Goal: Task Accomplishment & Management: Complete application form

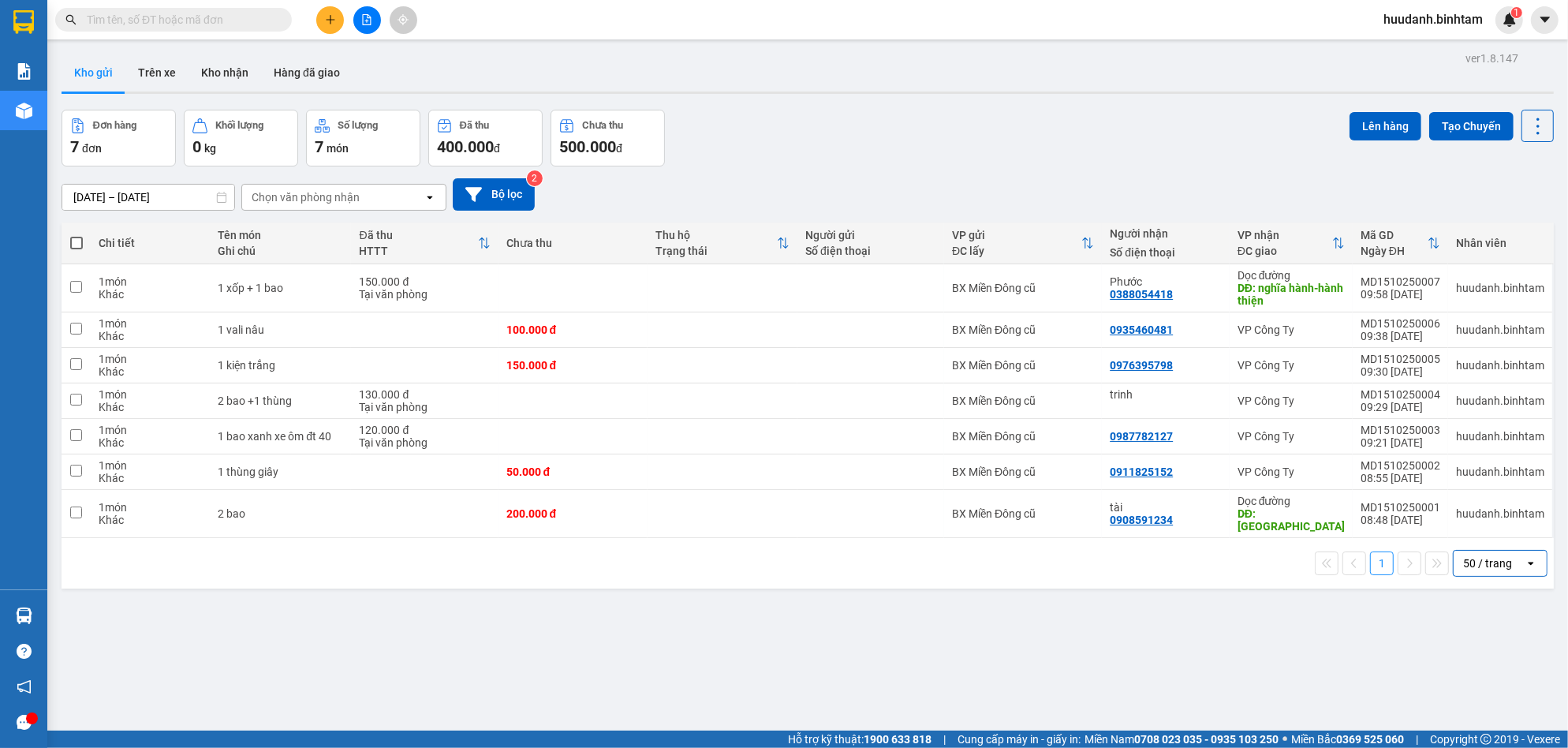
click at [333, 14] on icon "plus" at bounding box center [331, 20] width 11 height 11
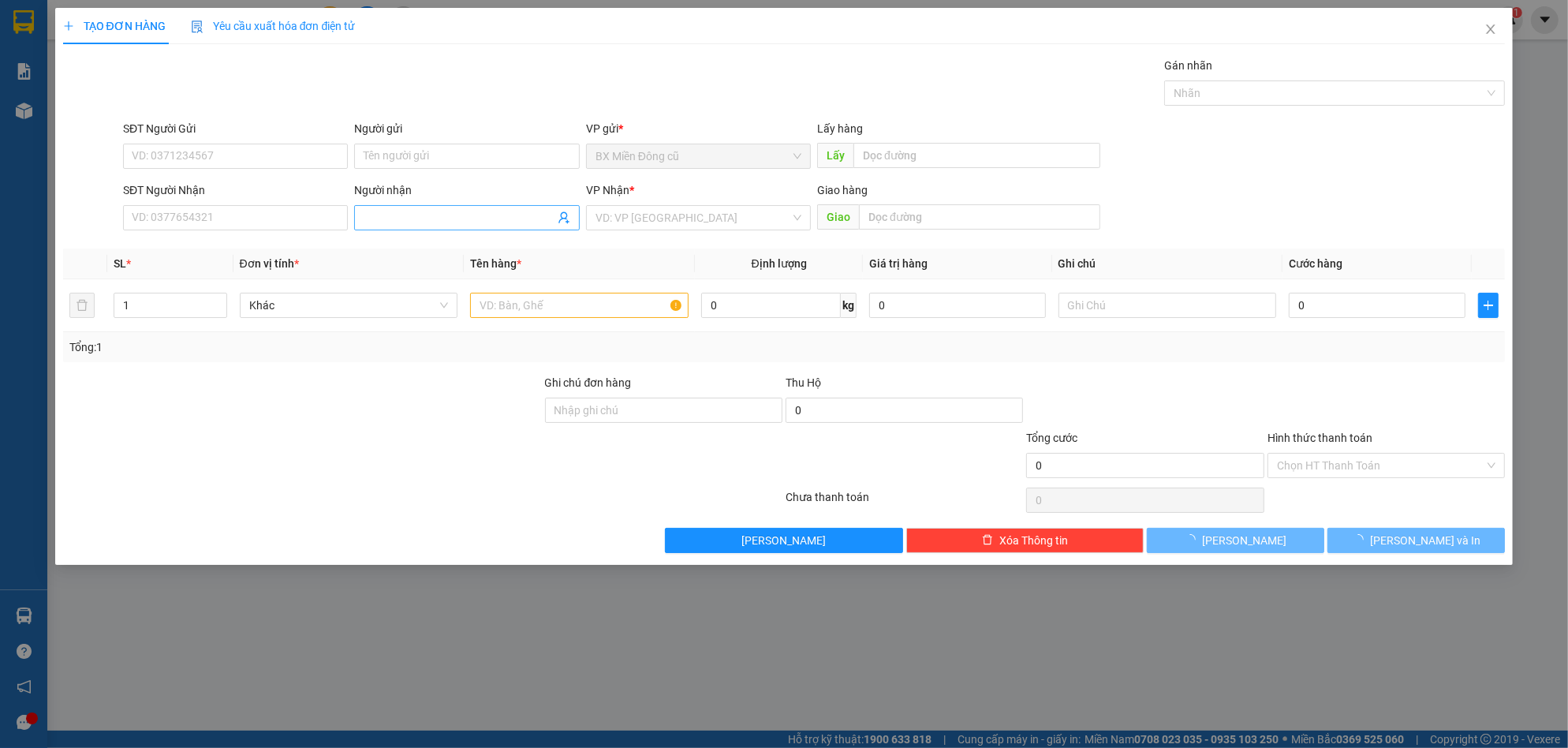
click at [408, 210] on input "Người nhận" at bounding box center [459, 218] width 190 height 18
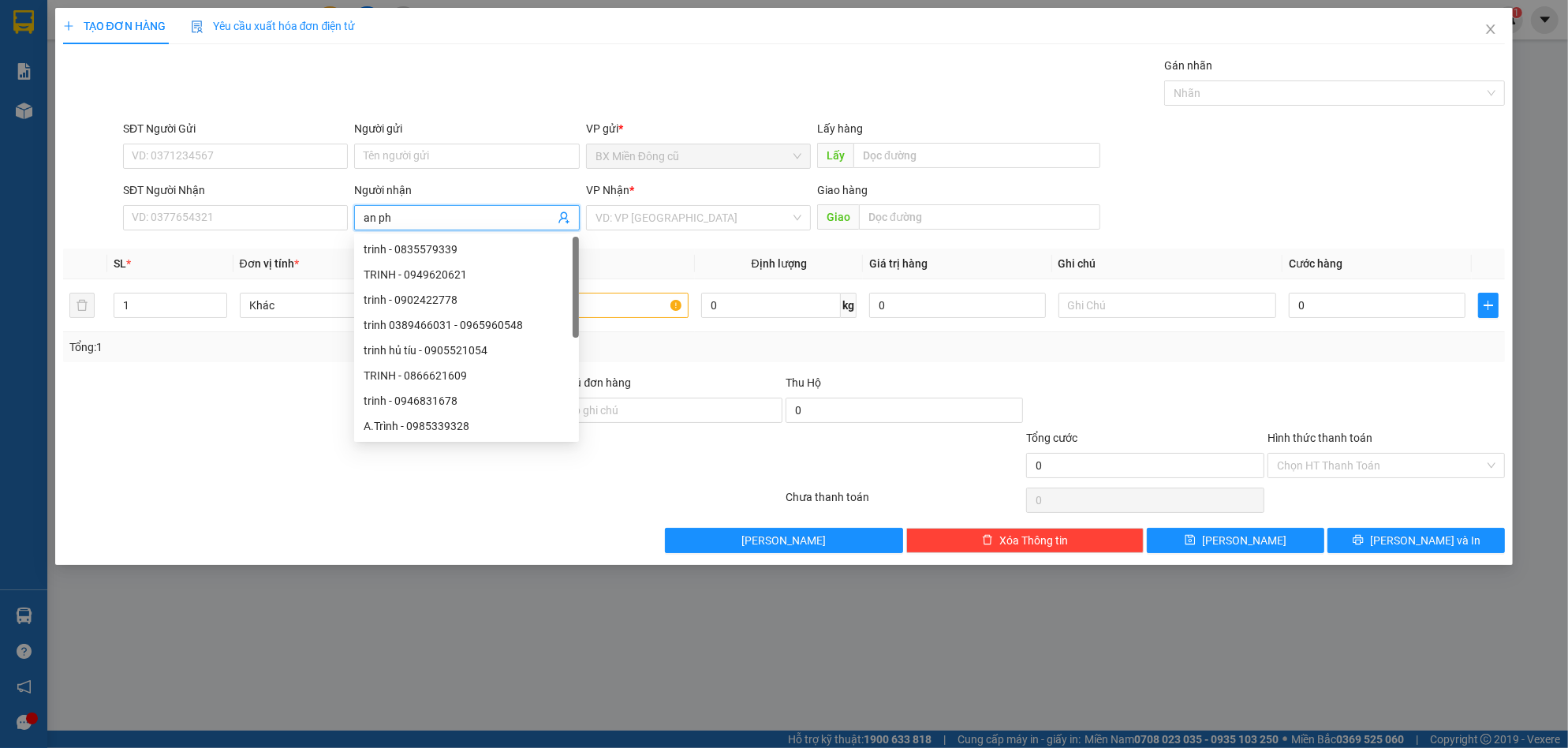
paste input "ú"
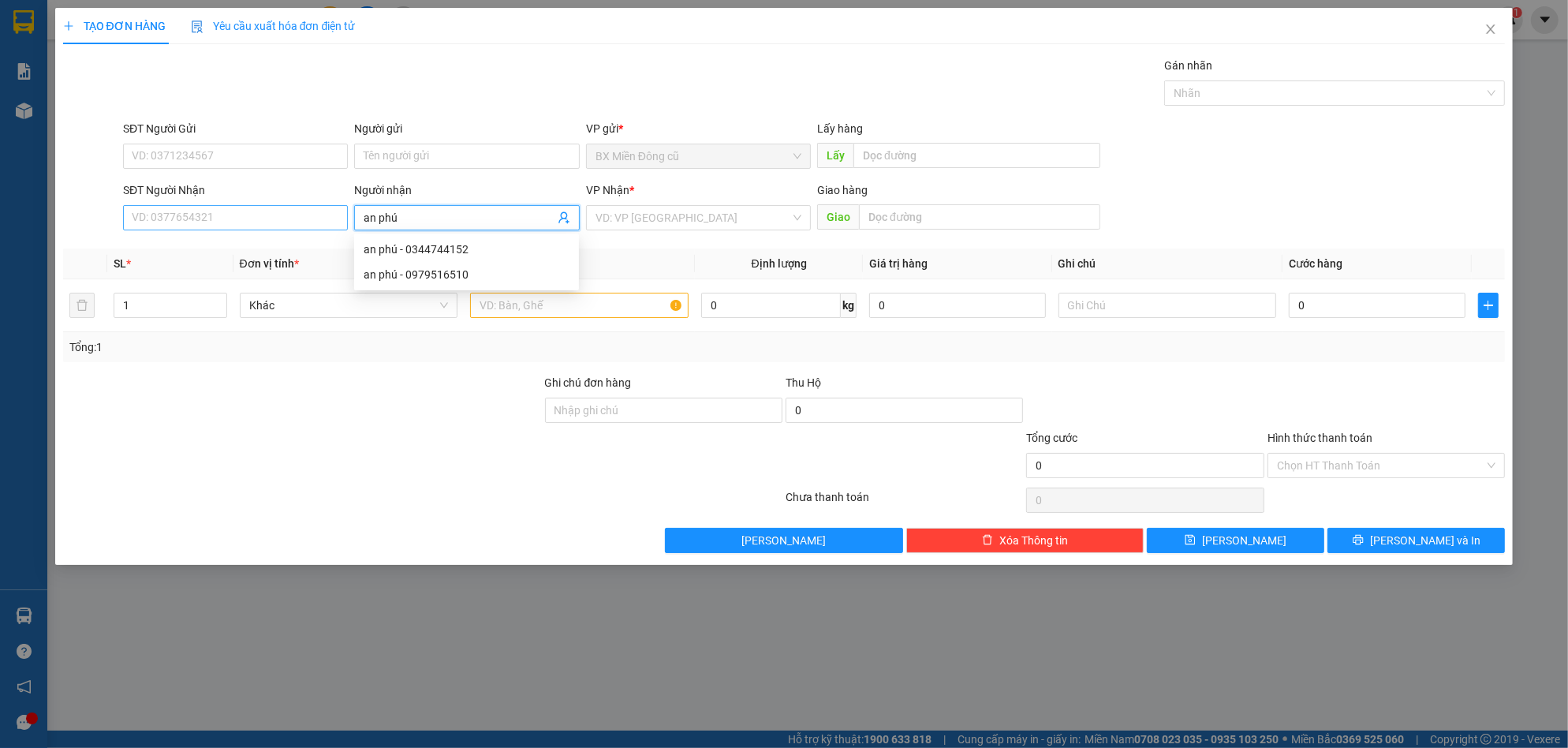
type input "an phú"
click at [263, 211] on input "SĐT Người Nhận" at bounding box center [235, 217] width 225 height 25
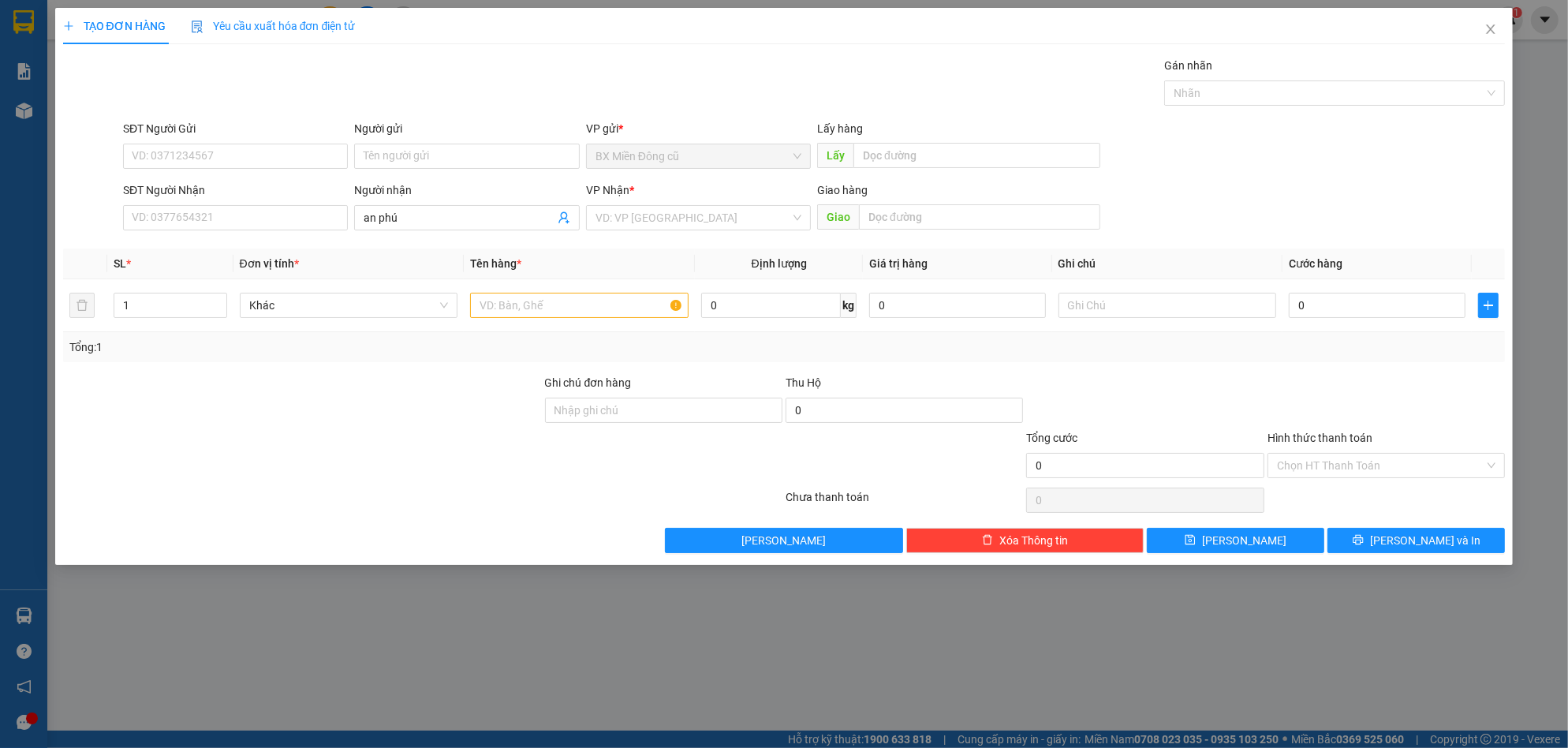
click at [442, 239] on div "Transit Pickup Surcharge Ids Transit Deliver Surcharge Ids Transit Deliver Surc…" at bounding box center [785, 305] width 1443 height 497
click at [443, 224] on input "an phú" at bounding box center [459, 218] width 190 height 18
click at [438, 245] on div "an phú - 0344744152" at bounding box center [467, 249] width 225 height 25
click at [308, 214] on input "0344744152" at bounding box center [235, 217] width 225 height 25
click at [230, 211] on input "0344744152" at bounding box center [235, 217] width 225 height 25
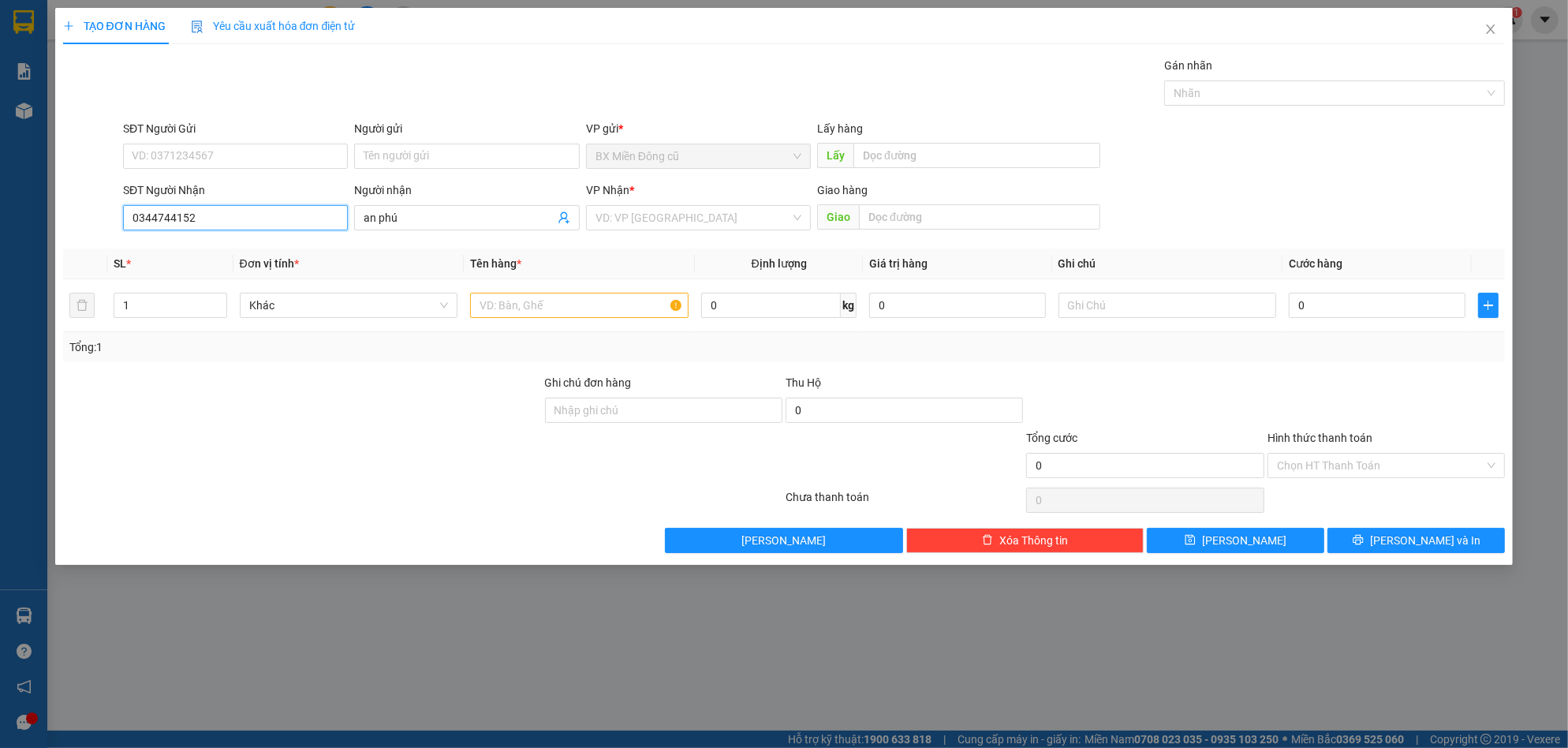
click at [230, 211] on input "0344744152" at bounding box center [235, 217] width 225 height 25
type input "0344773080"
click at [278, 248] on div "0344773080 - diễm" at bounding box center [235, 249] width 206 height 18
type input "diễm"
type input "[GEOGRAPHIC_DATA]"
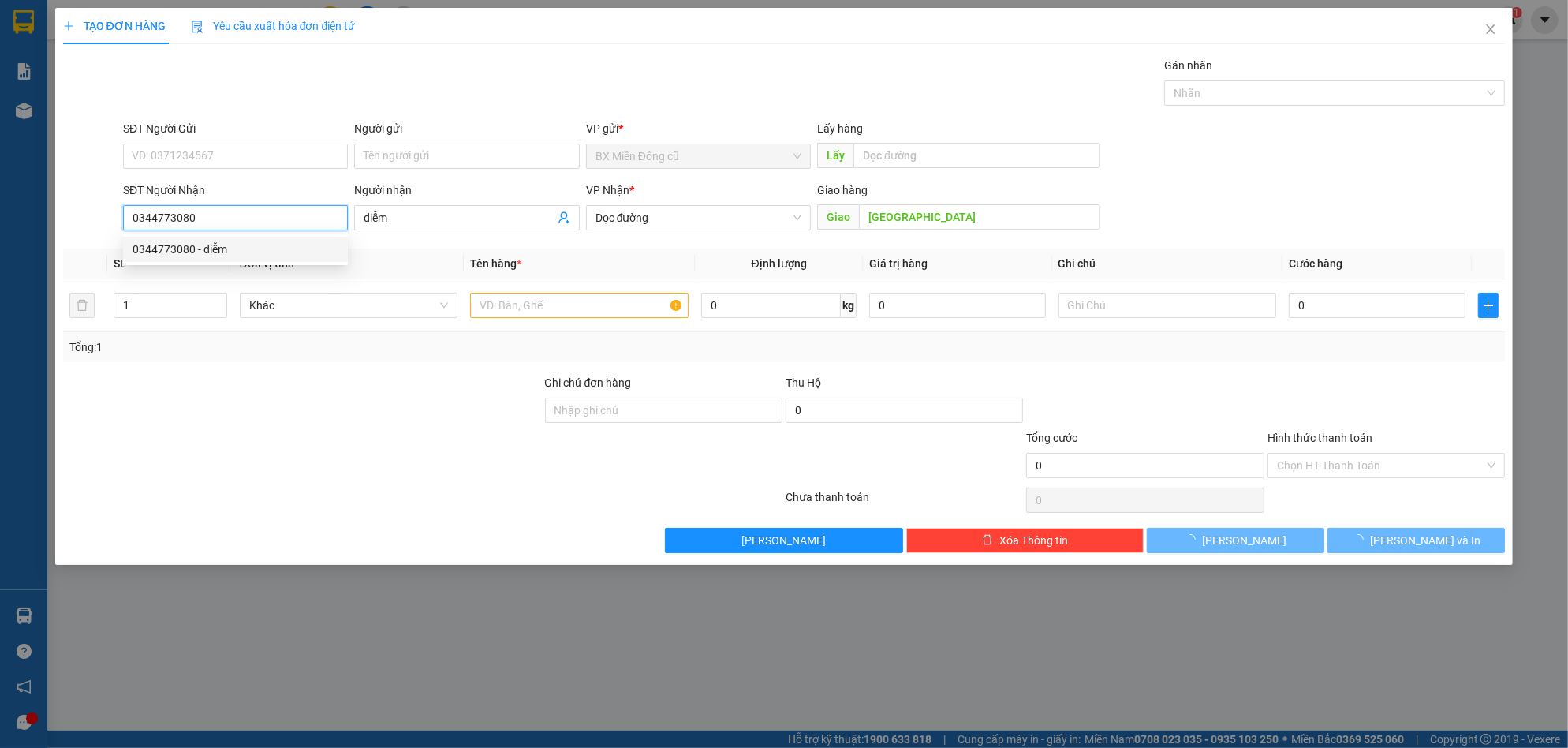
type input "100.000"
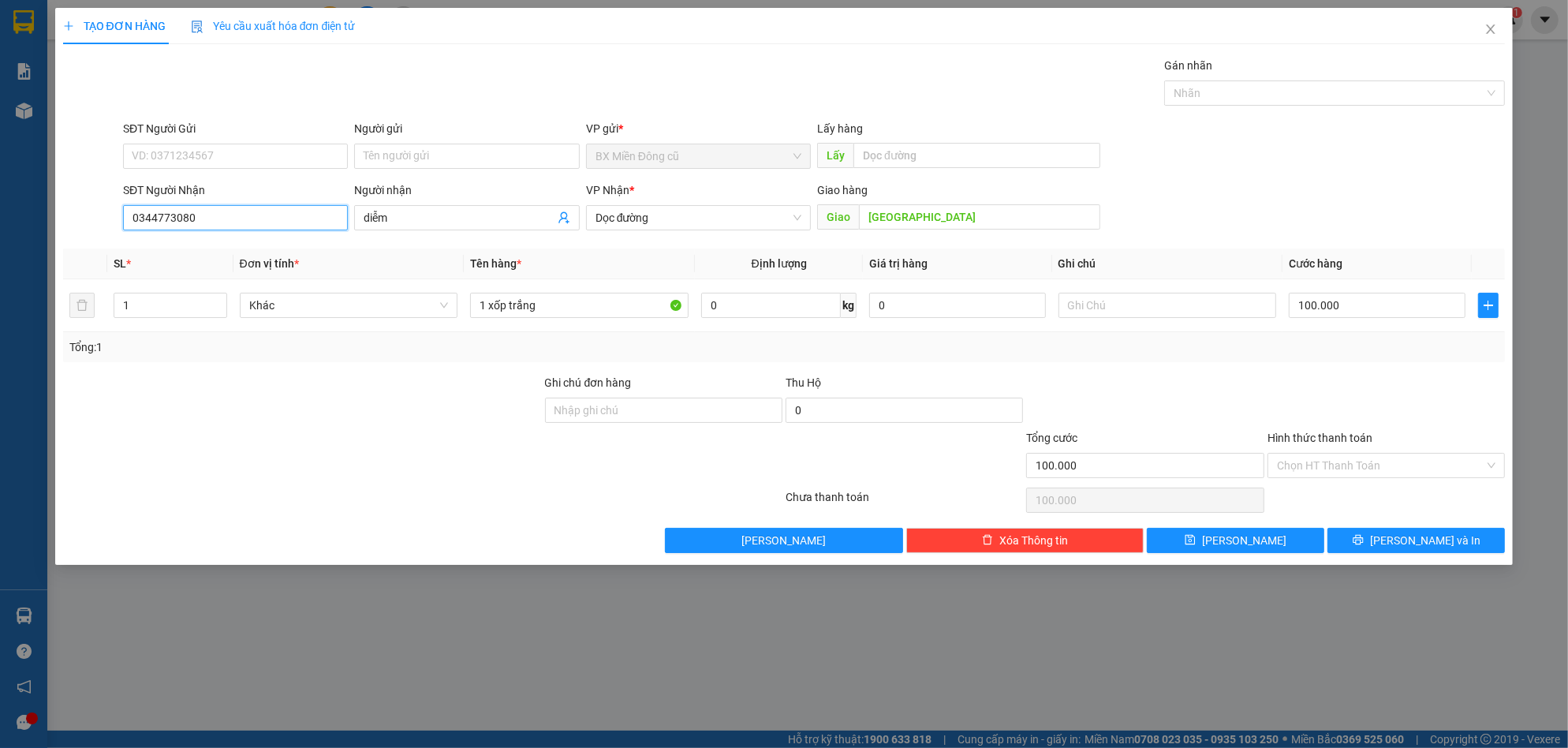
type input "0344773080"
click at [275, 248] on th "Đơn vị tính *" at bounding box center [349, 264] width 231 height 31
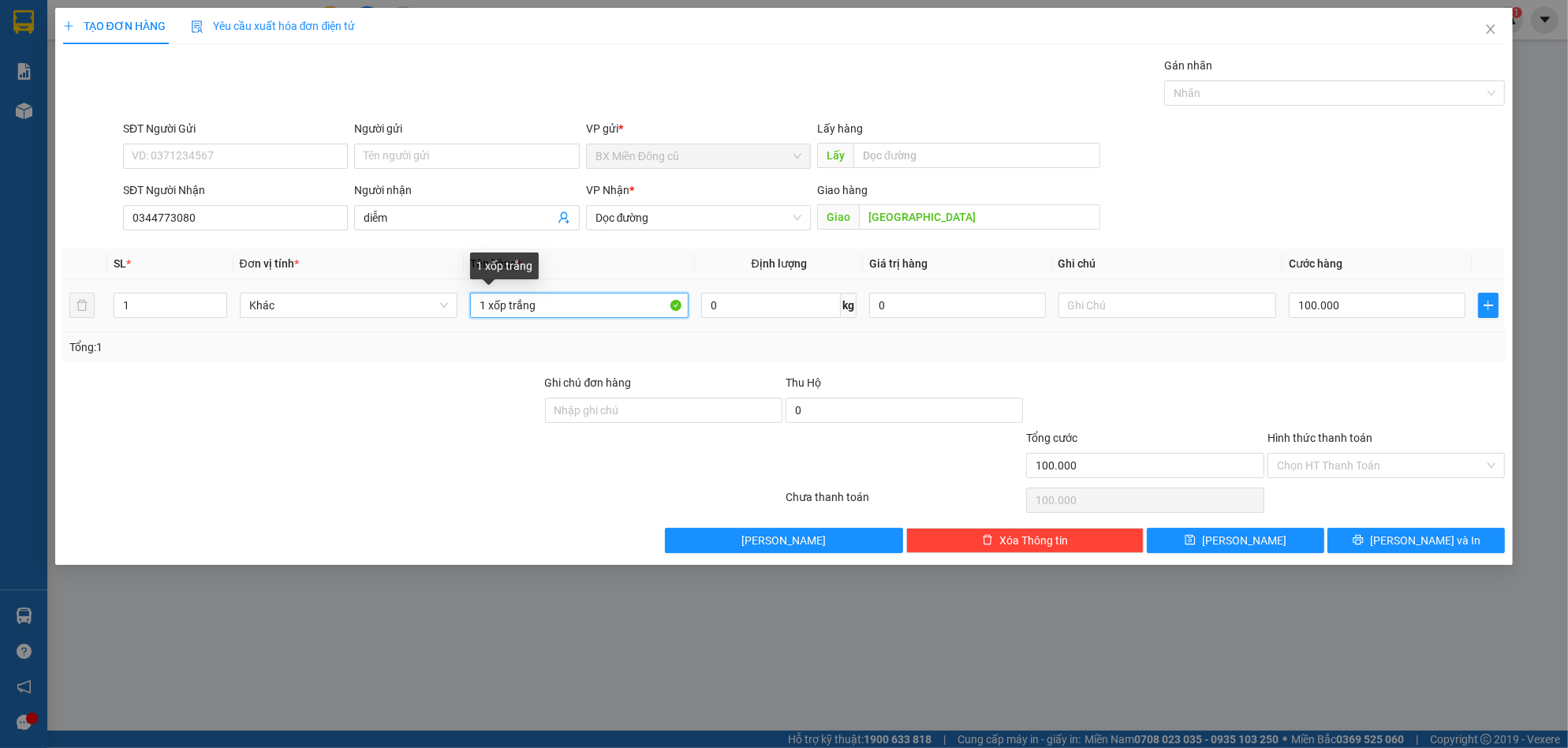
drag, startPoint x: 485, startPoint y: 309, endPoint x: 281, endPoint y: 366, distance: 211.8
click at [288, 363] on div "Transit Pickup Surcharge Ids Transit Deliver Surcharge Ids Transit Deliver Surc…" at bounding box center [785, 305] width 1443 height 497
click at [589, 308] on input "2 xốp trắng" at bounding box center [579, 305] width 218 height 25
type input "2"
paste input "ỏ"
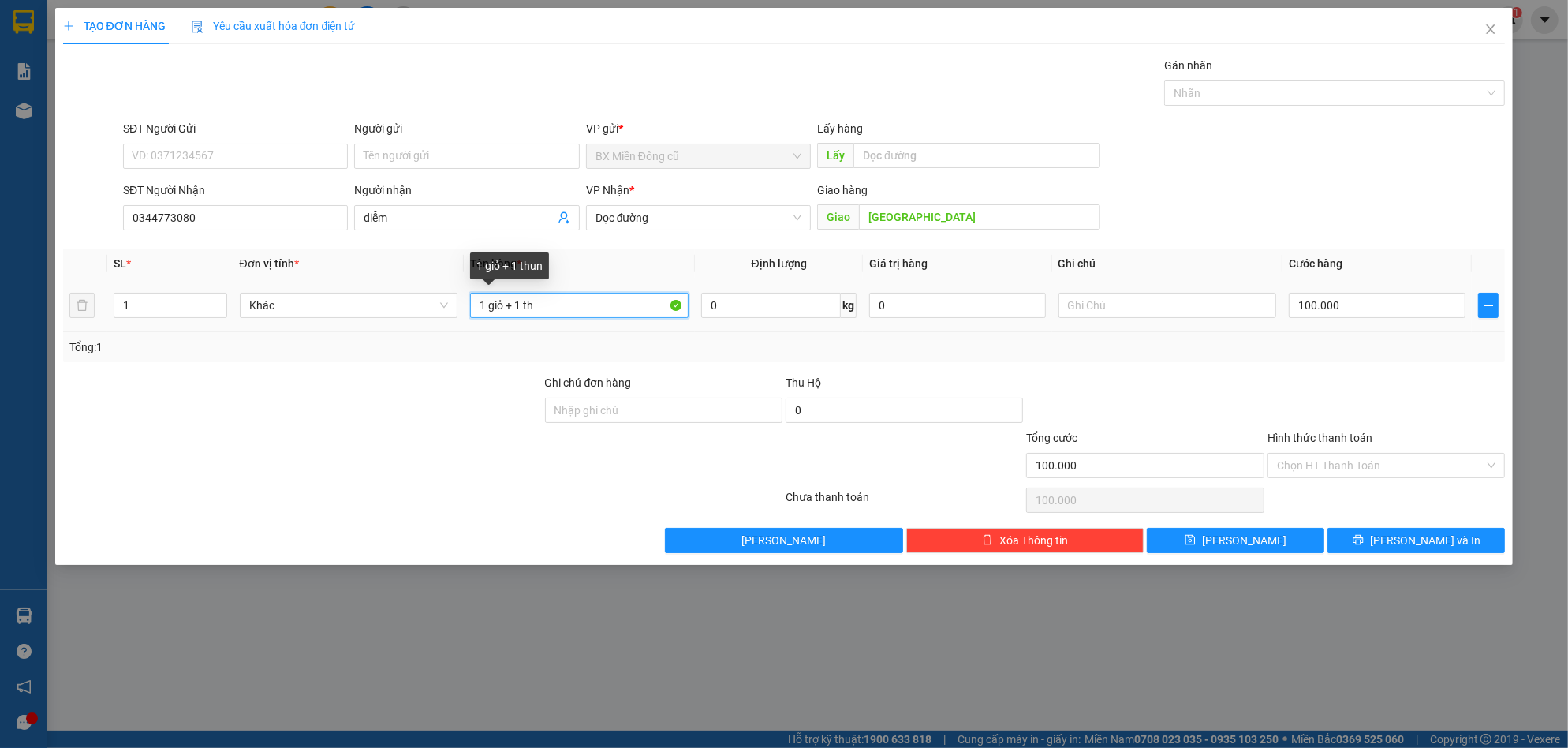
paste input "ùng"
paste input "ấy"
type input "1 giỏ + 1 thùng giấy"
click at [1372, 309] on input "100.000" at bounding box center [1377, 305] width 177 height 25
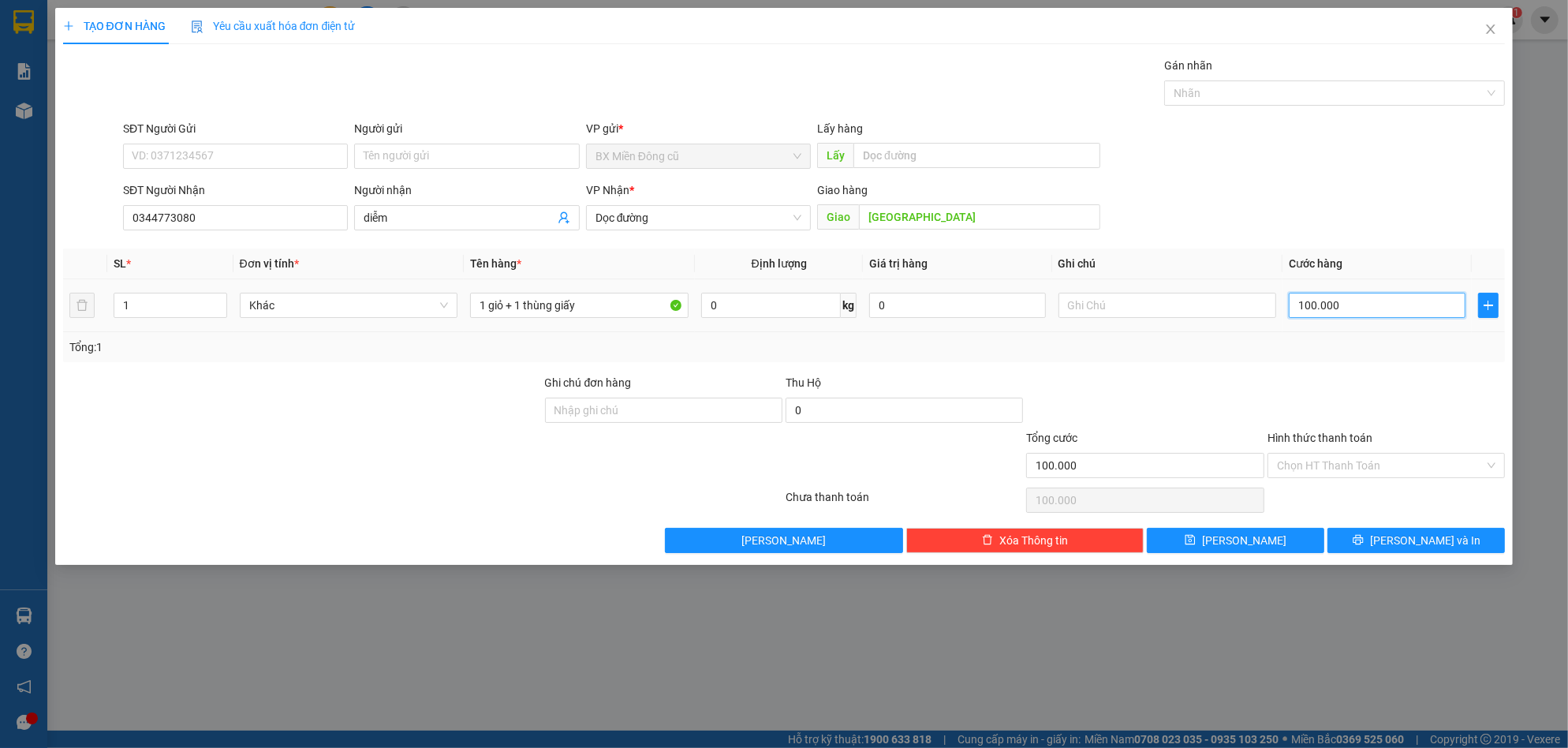
type input "1"
type input "15"
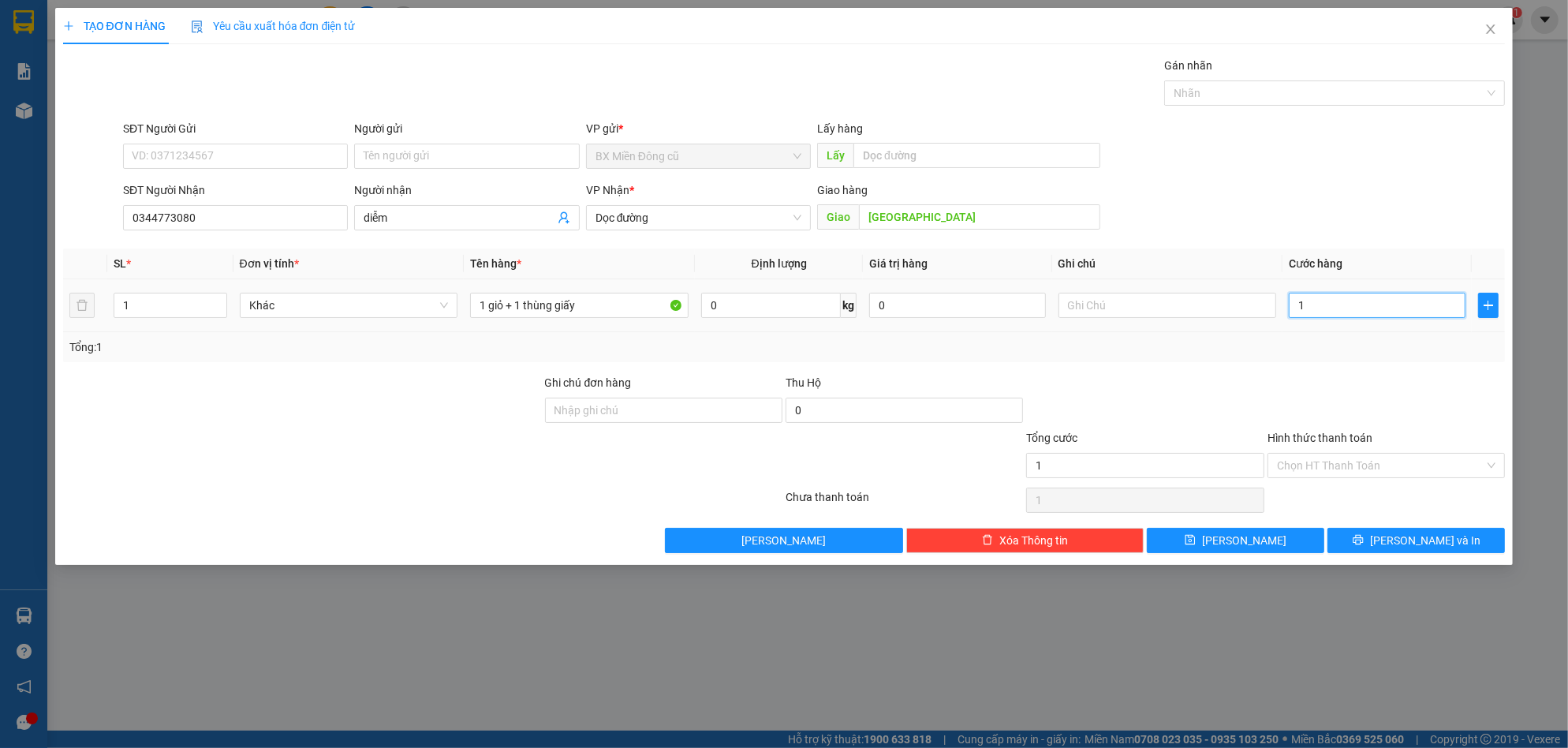
type input "15"
type input "150"
type input "1.500"
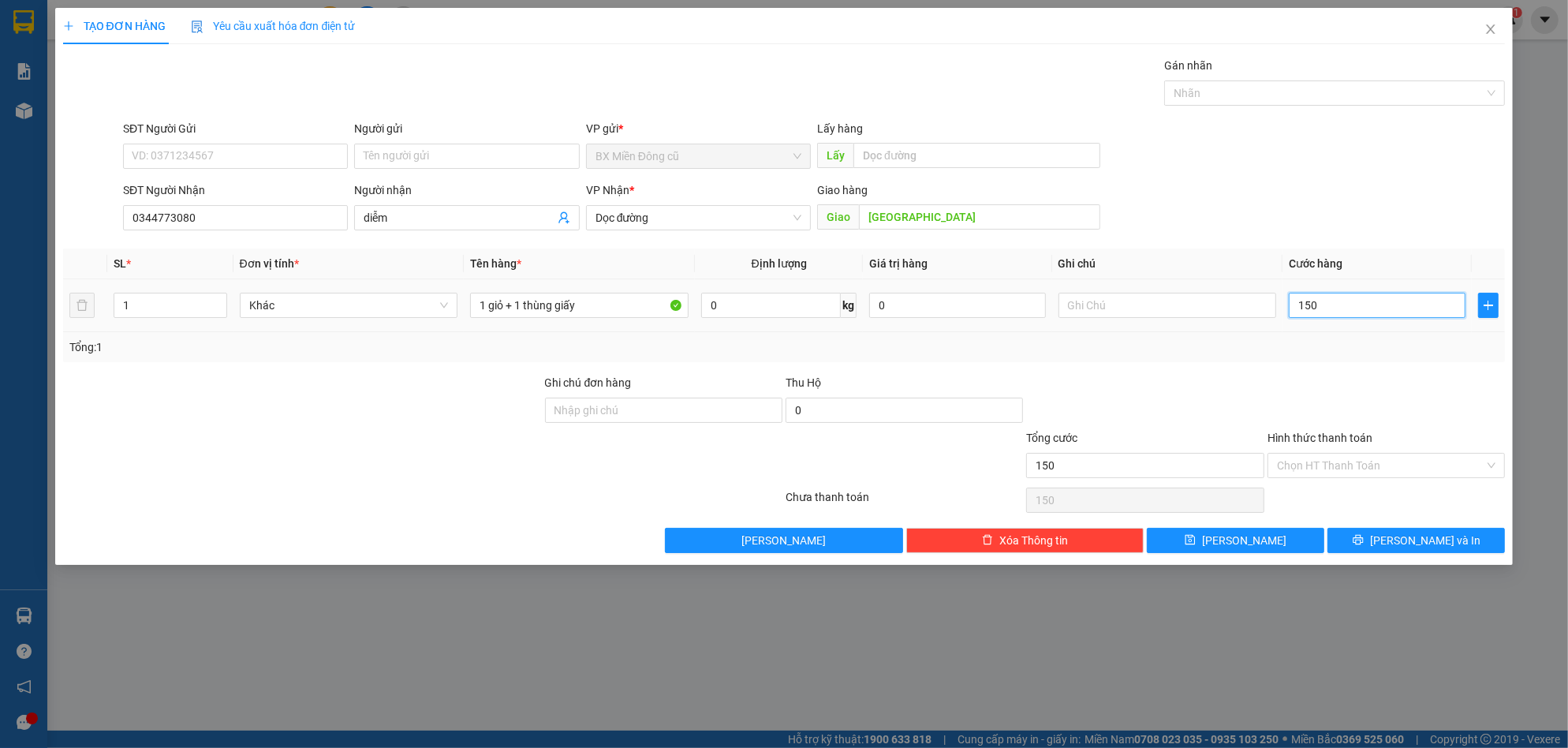
type input "1.500"
type input "15.000"
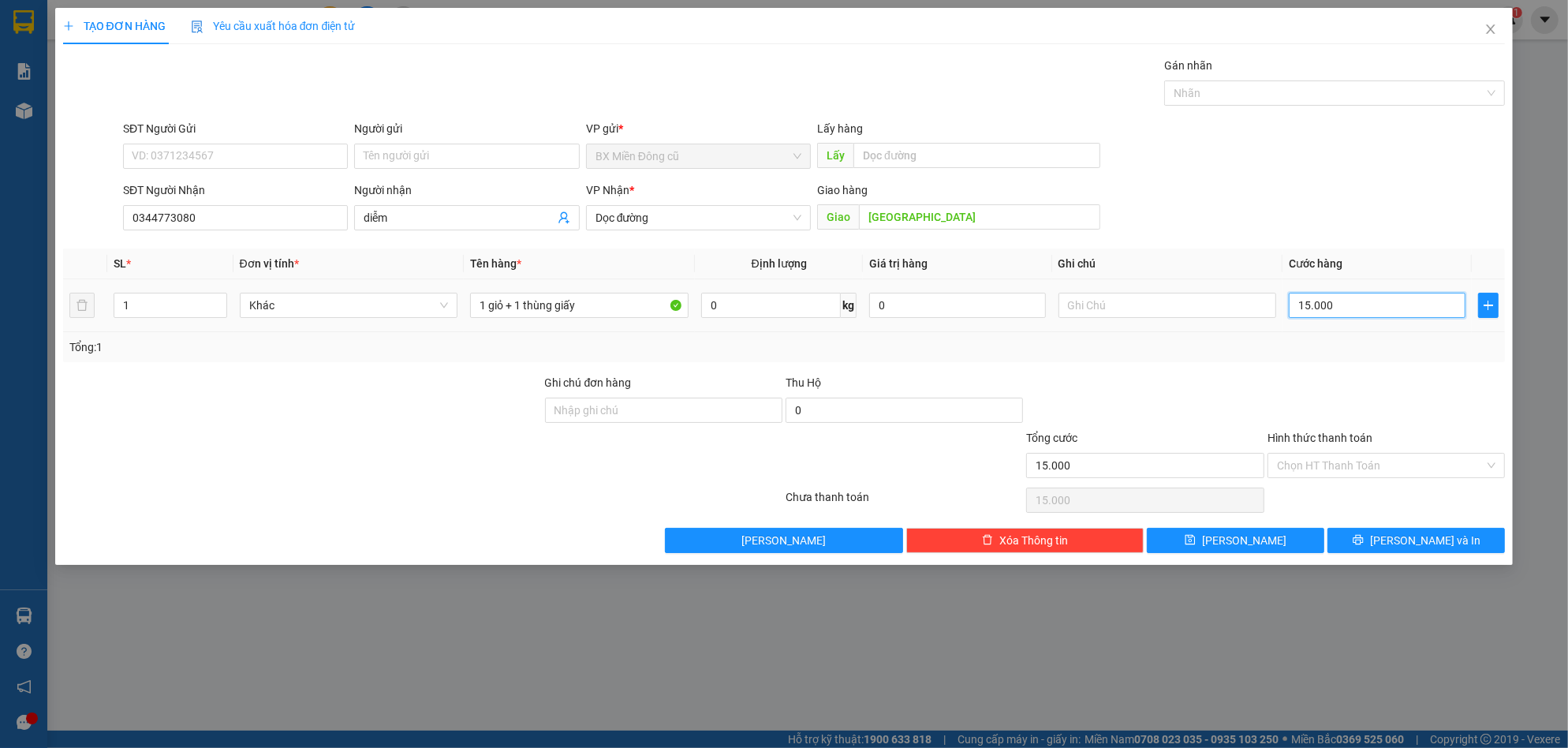
type input "150.000"
click at [1365, 302] on input "150.000" at bounding box center [1377, 305] width 177 height 25
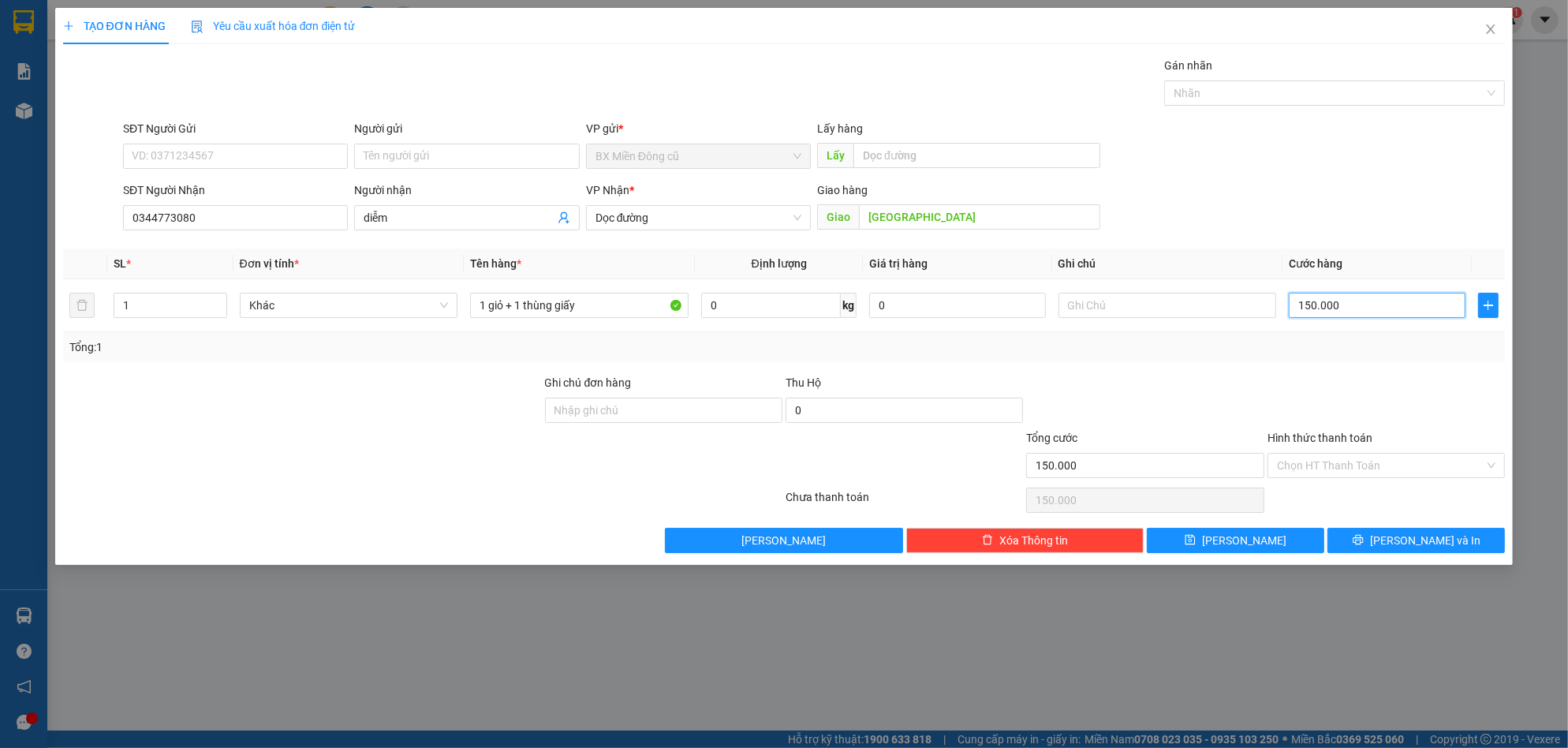
type input "2"
type input "20"
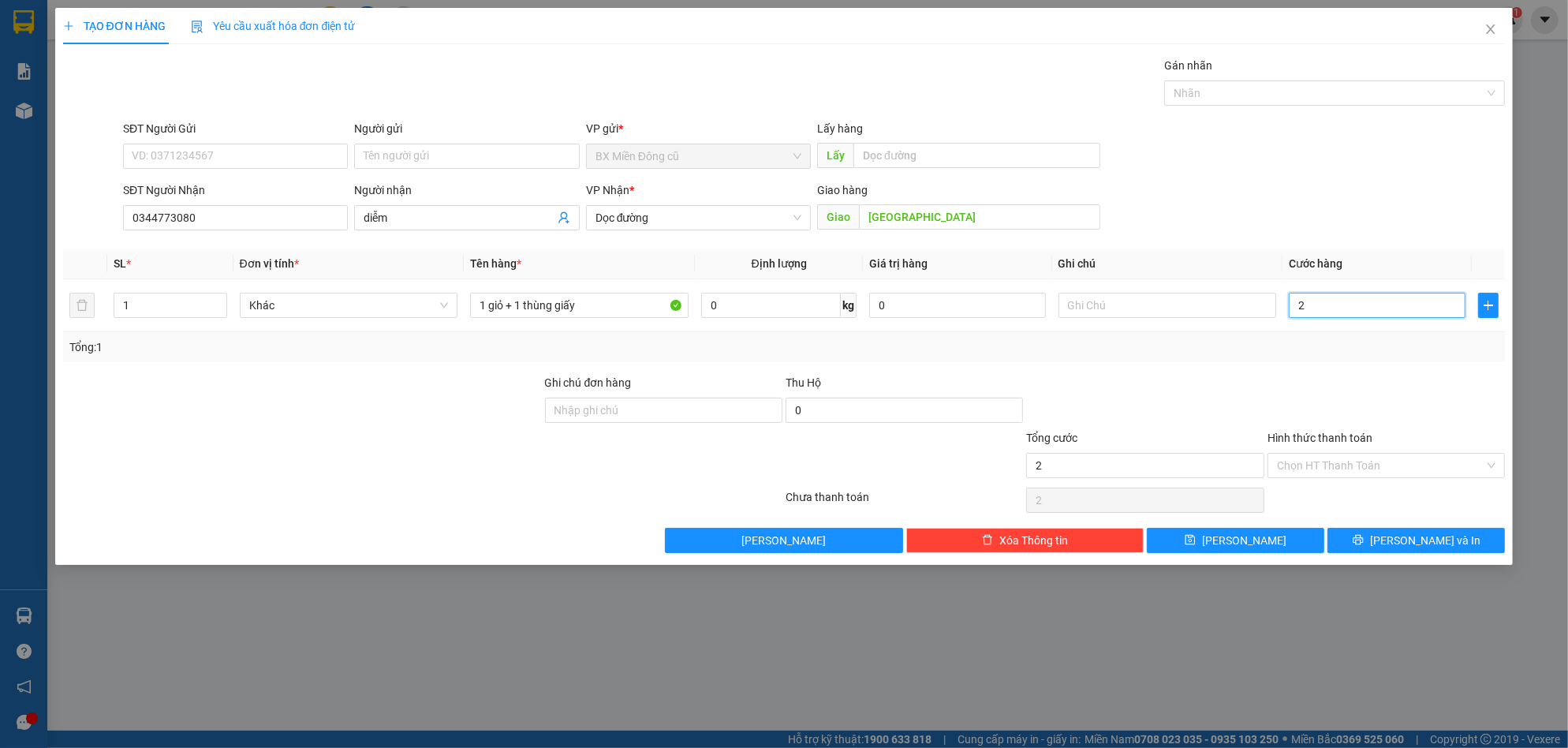
type input "20"
type input "200"
type input "2.000"
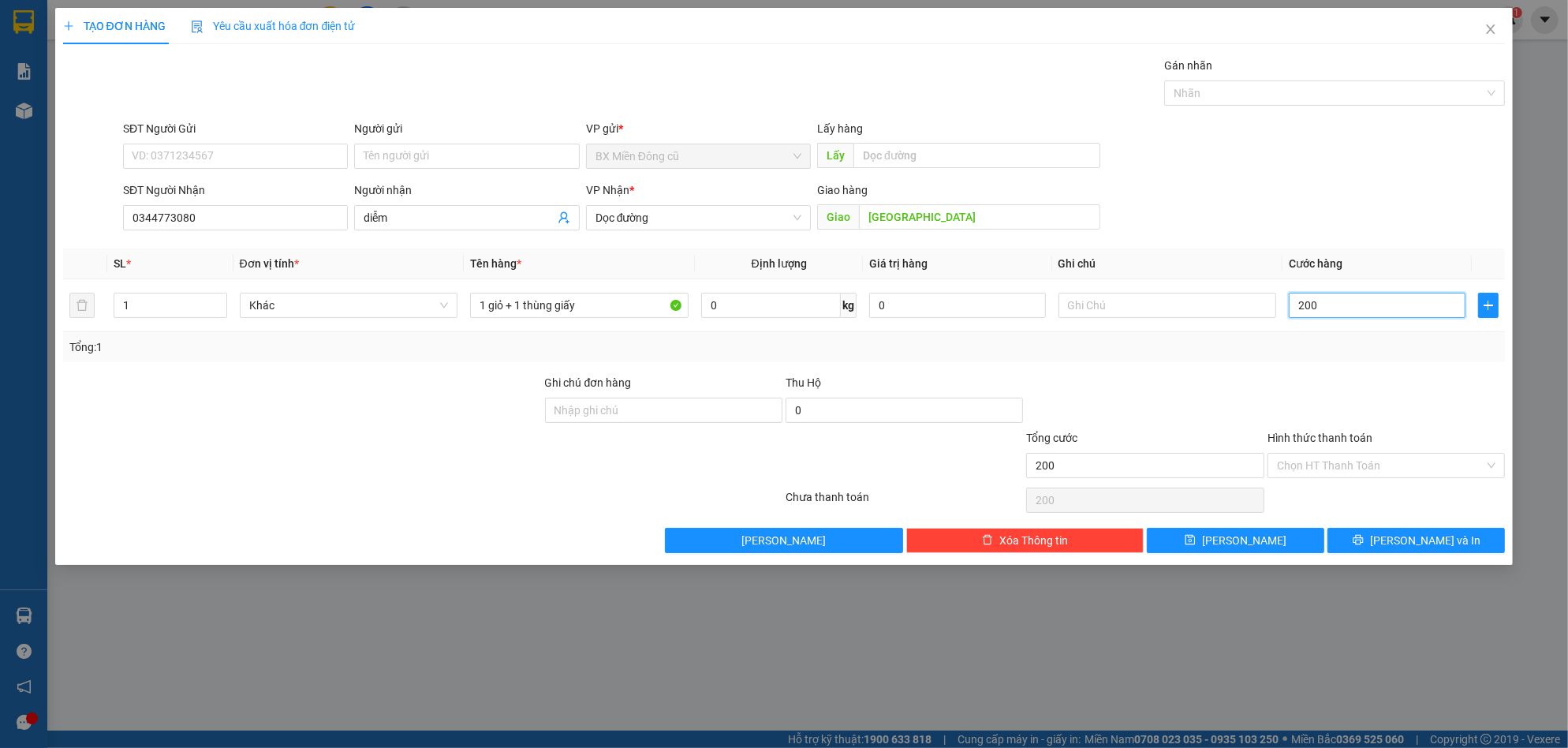
type input "2.000"
type input "20.000"
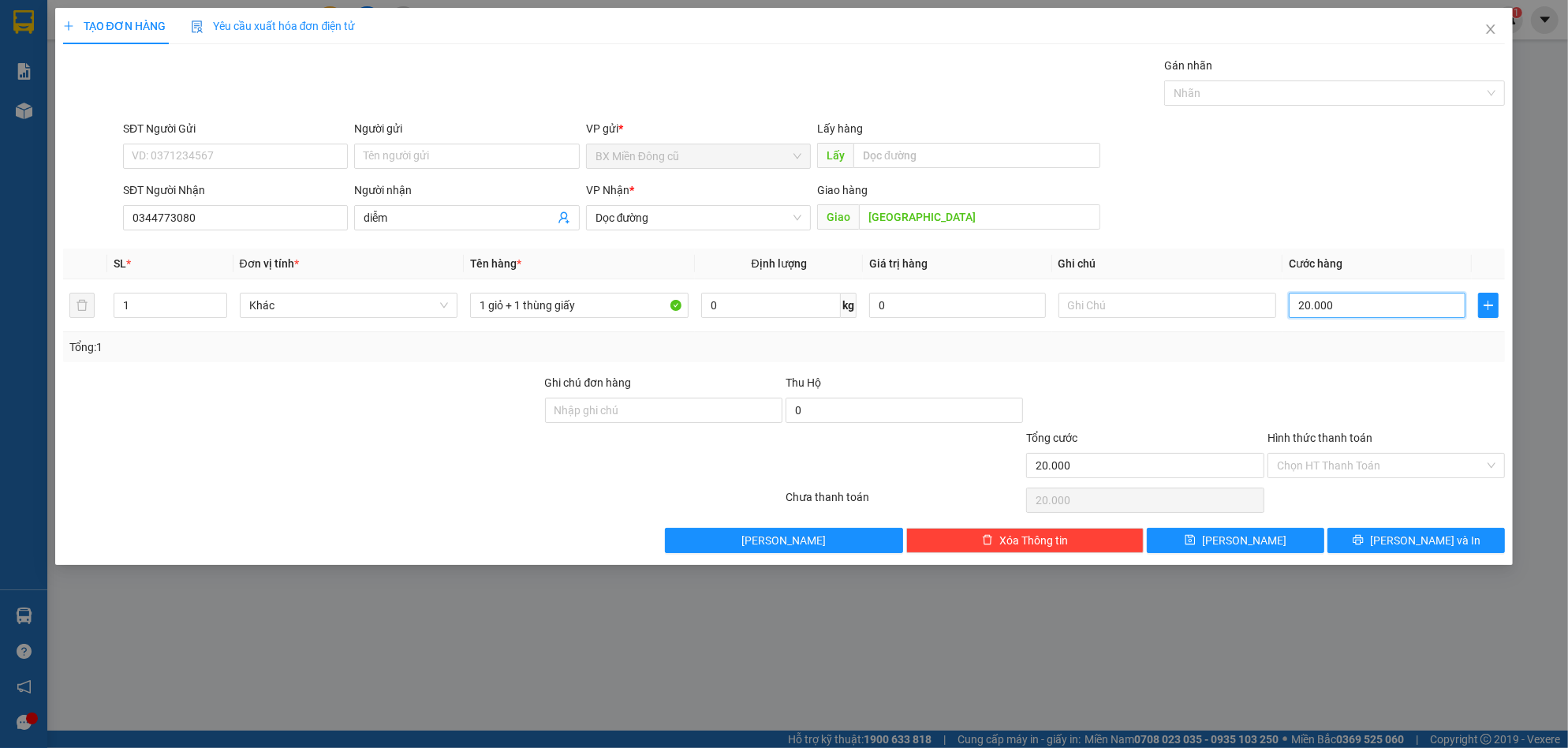
type input "200.000"
click at [1370, 542] on button "[PERSON_NAME] và In" at bounding box center [1416, 540] width 178 height 25
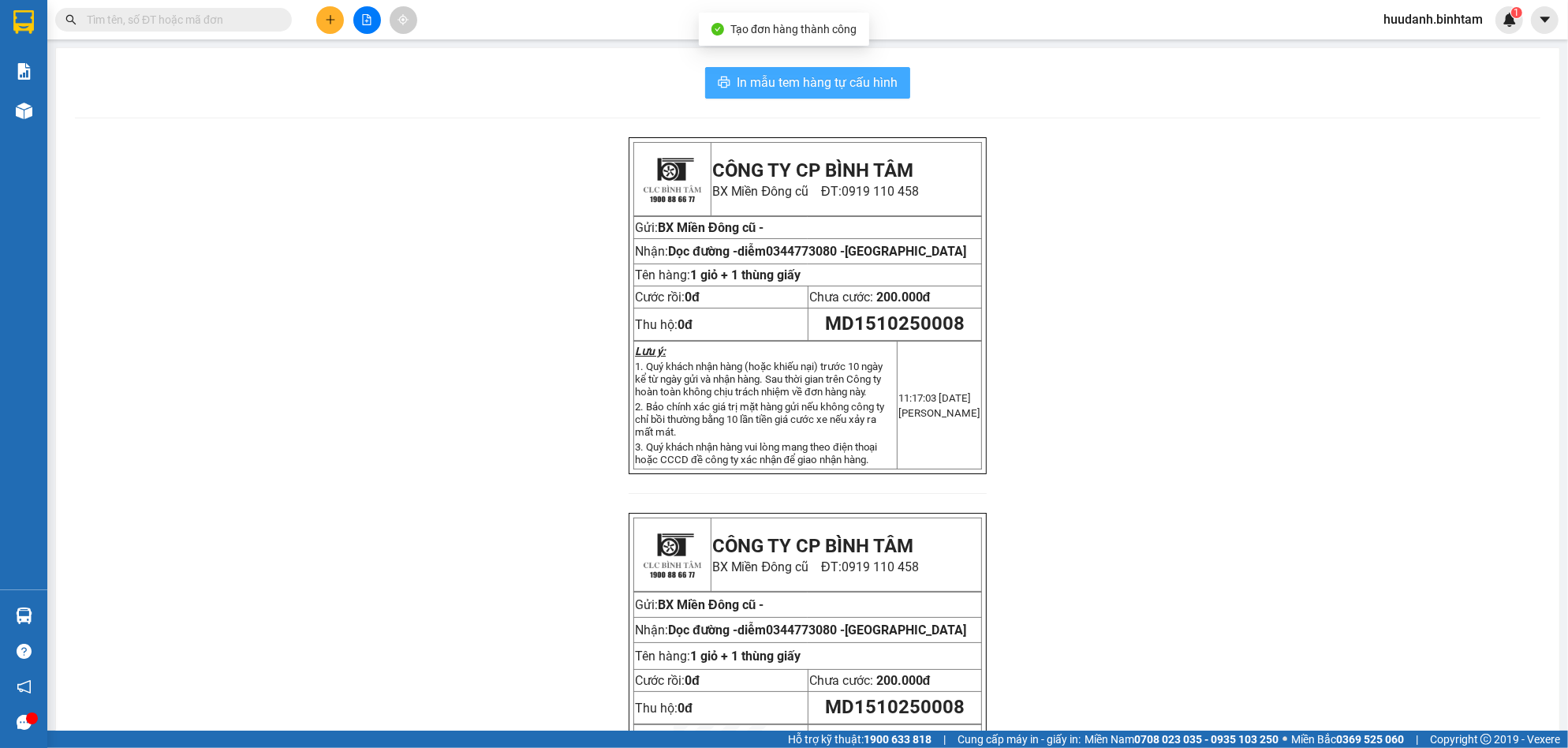
click at [839, 82] on span "In mẫu tem hàng tự cấu hình" at bounding box center [817, 82] width 161 height 20
click at [329, 19] on icon "plus" at bounding box center [331, 20] width 11 height 11
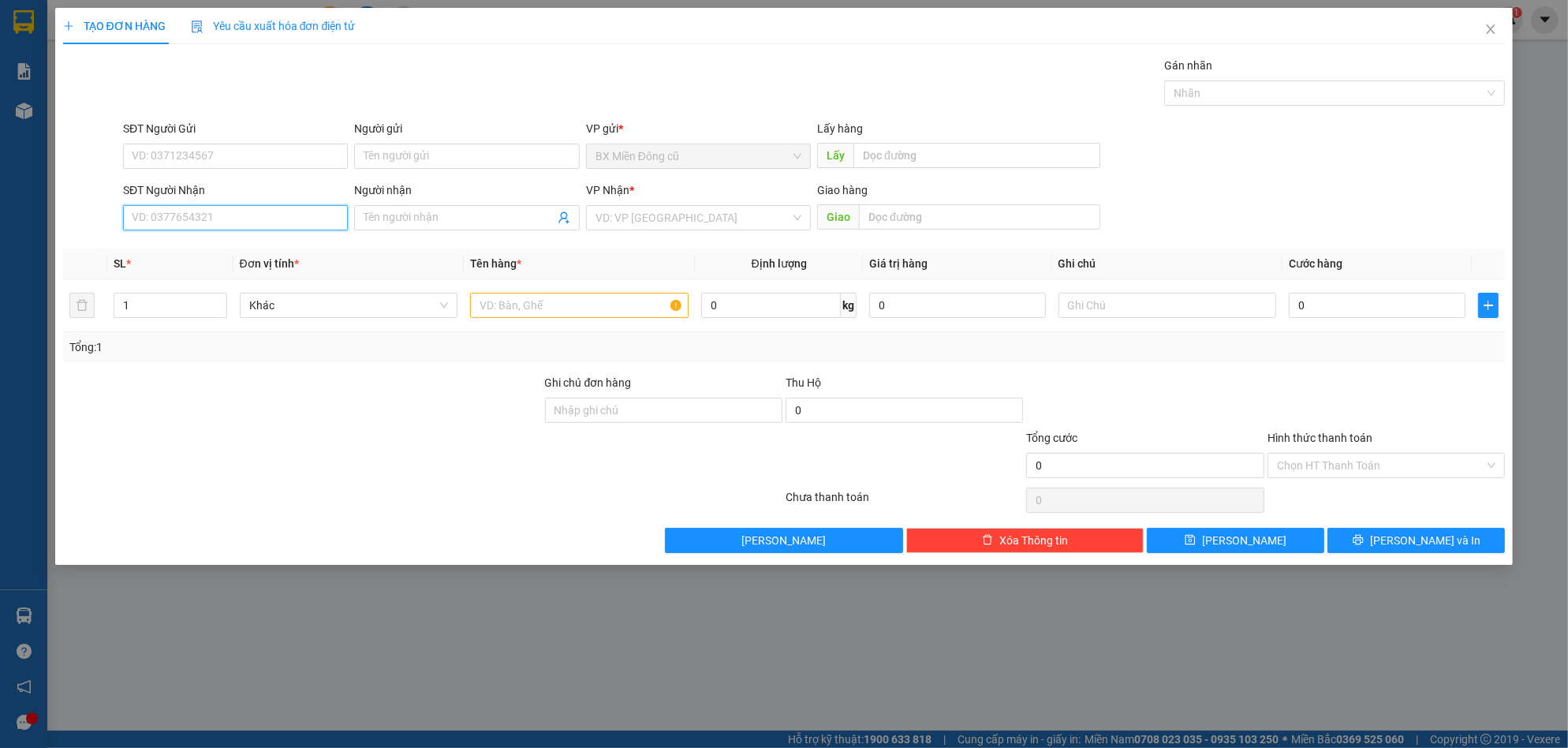
click at [265, 205] on input "SĐT Người Nhận" at bounding box center [235, 217] width 225 height 25
click at [263, 223] on input "SĐT Người Nhận" at bounding box center [235, 217] width 225 height 25
click at [393, 215] on input "Người nhận" at bounding box center [459, 218] width 190 height 18
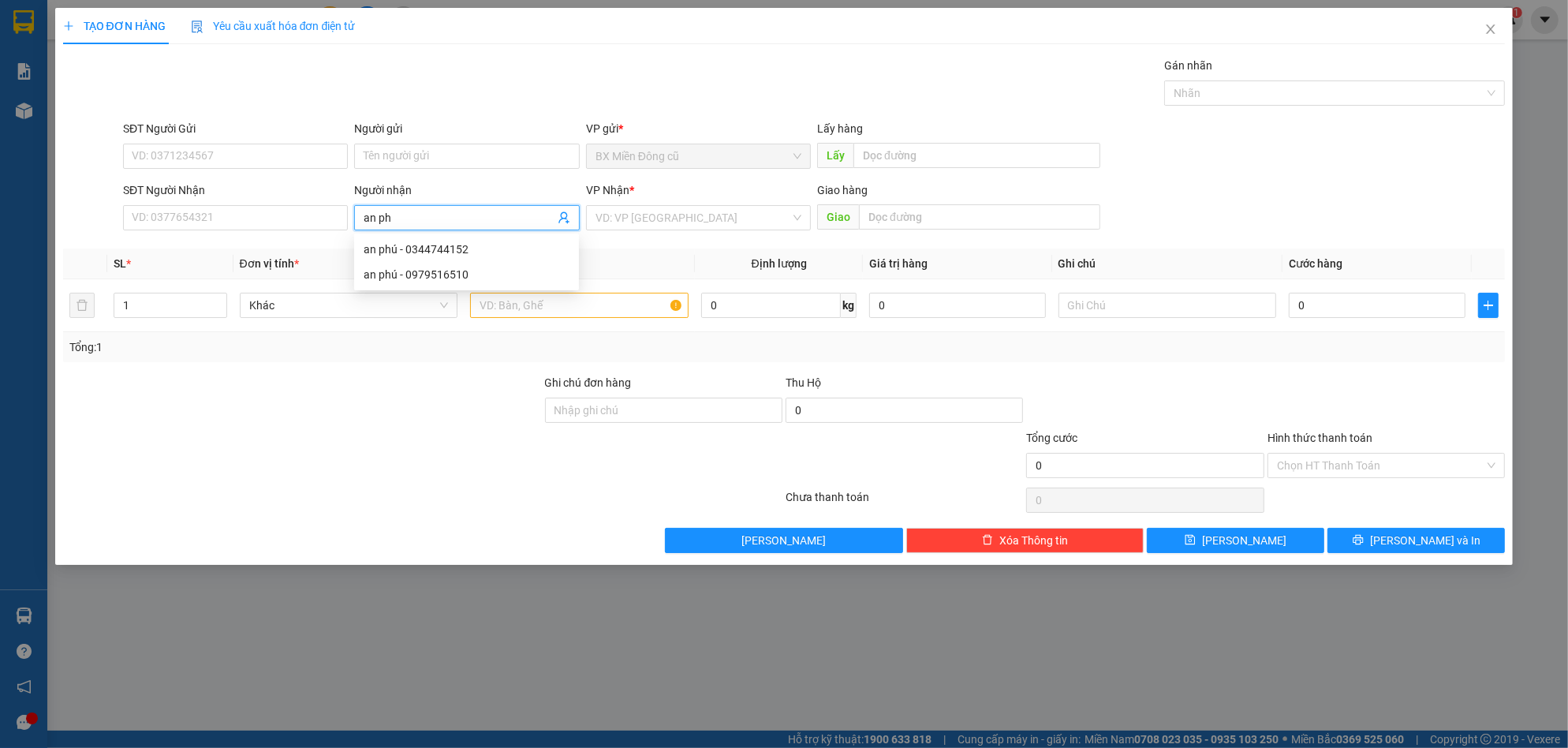
paste input "ú"
type input "an phú"
click at [451, 278] on div "an phú - 0979516510" at bounding box center [467, 275] width 206 height 18
type input "0979516510"
type input "an phú"
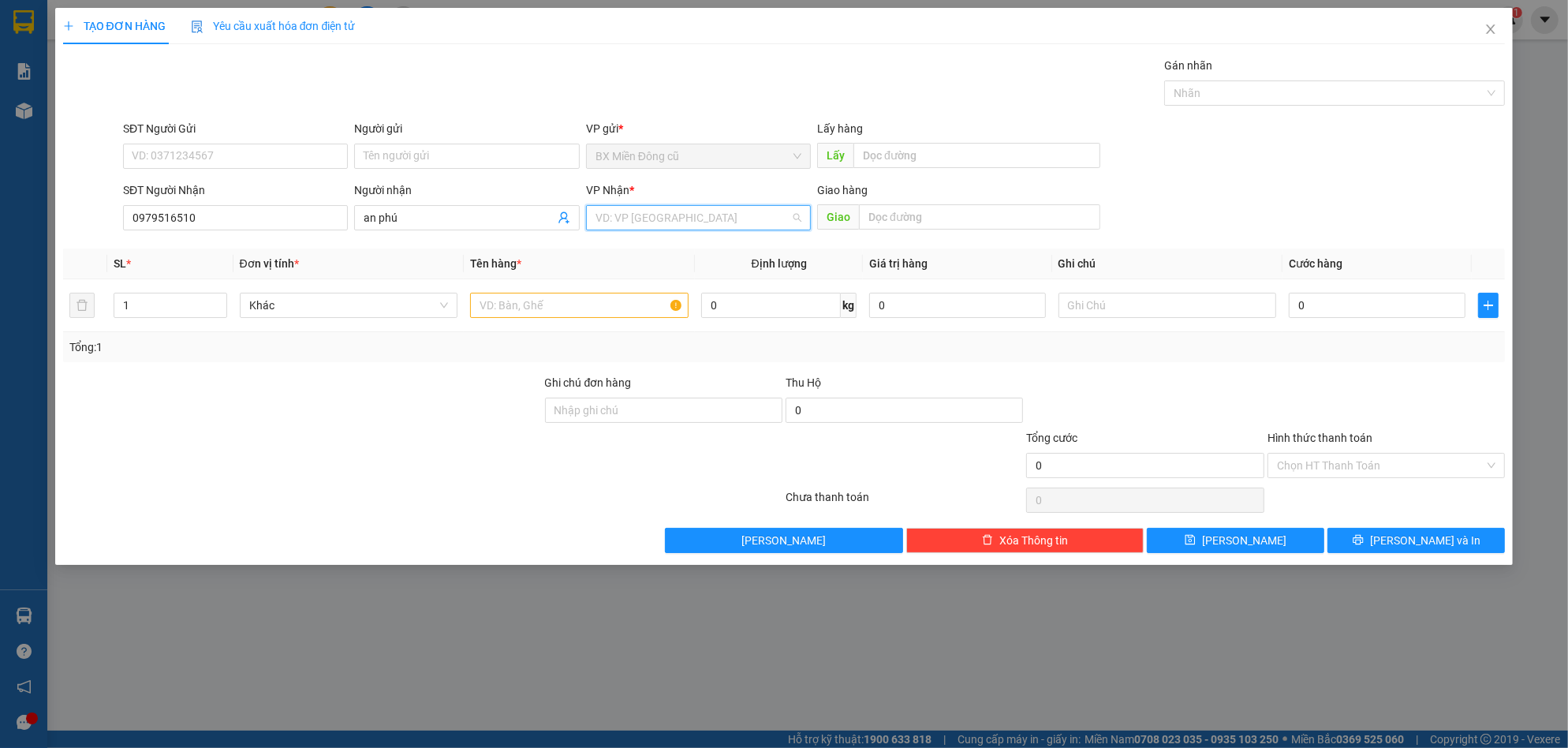
click at [692, 218] on input "search" at bounding box center [692, 217] width 195 height 23
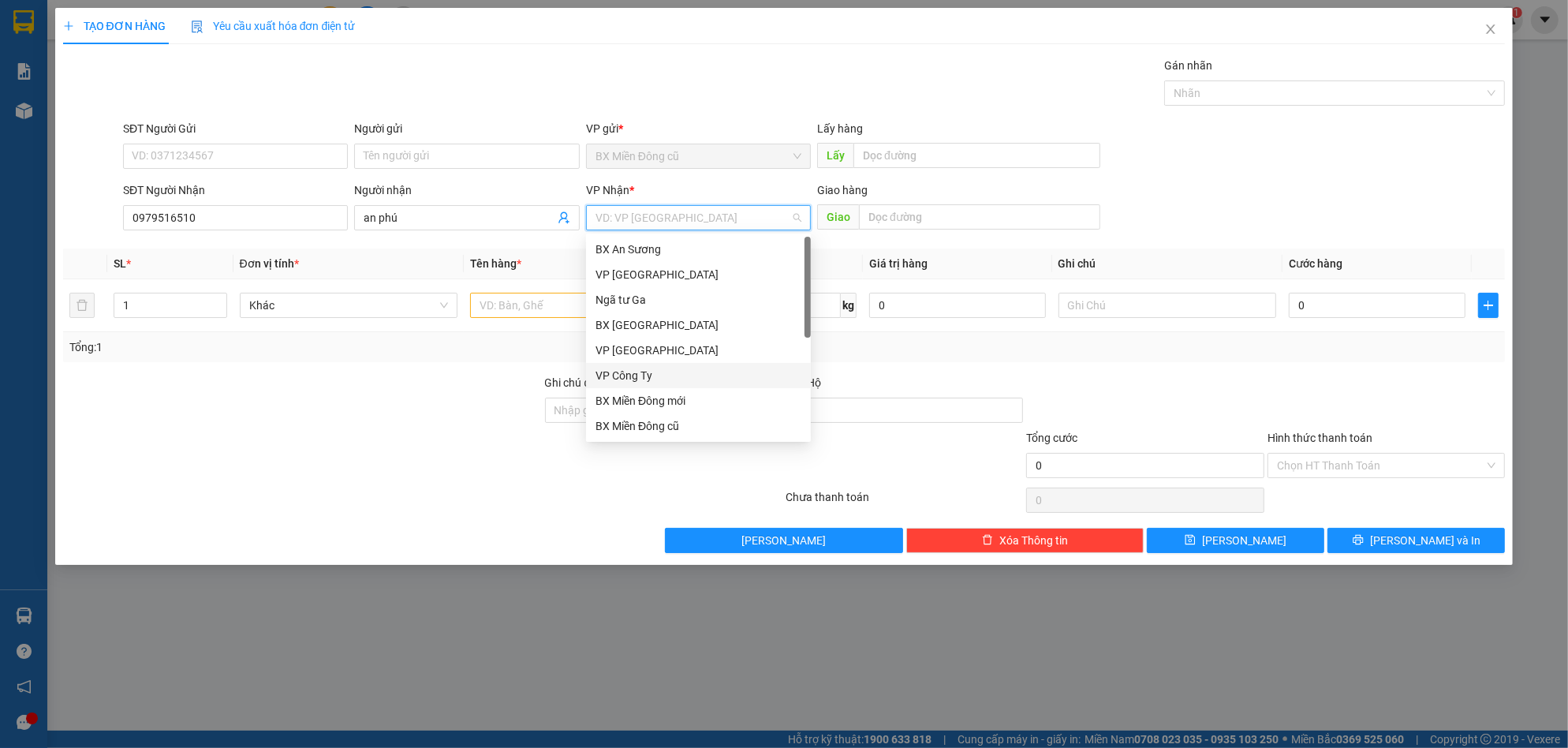
click at [648, 371] on div "VP Công Ty" at bounding box center [698, 376] width 206 height 18
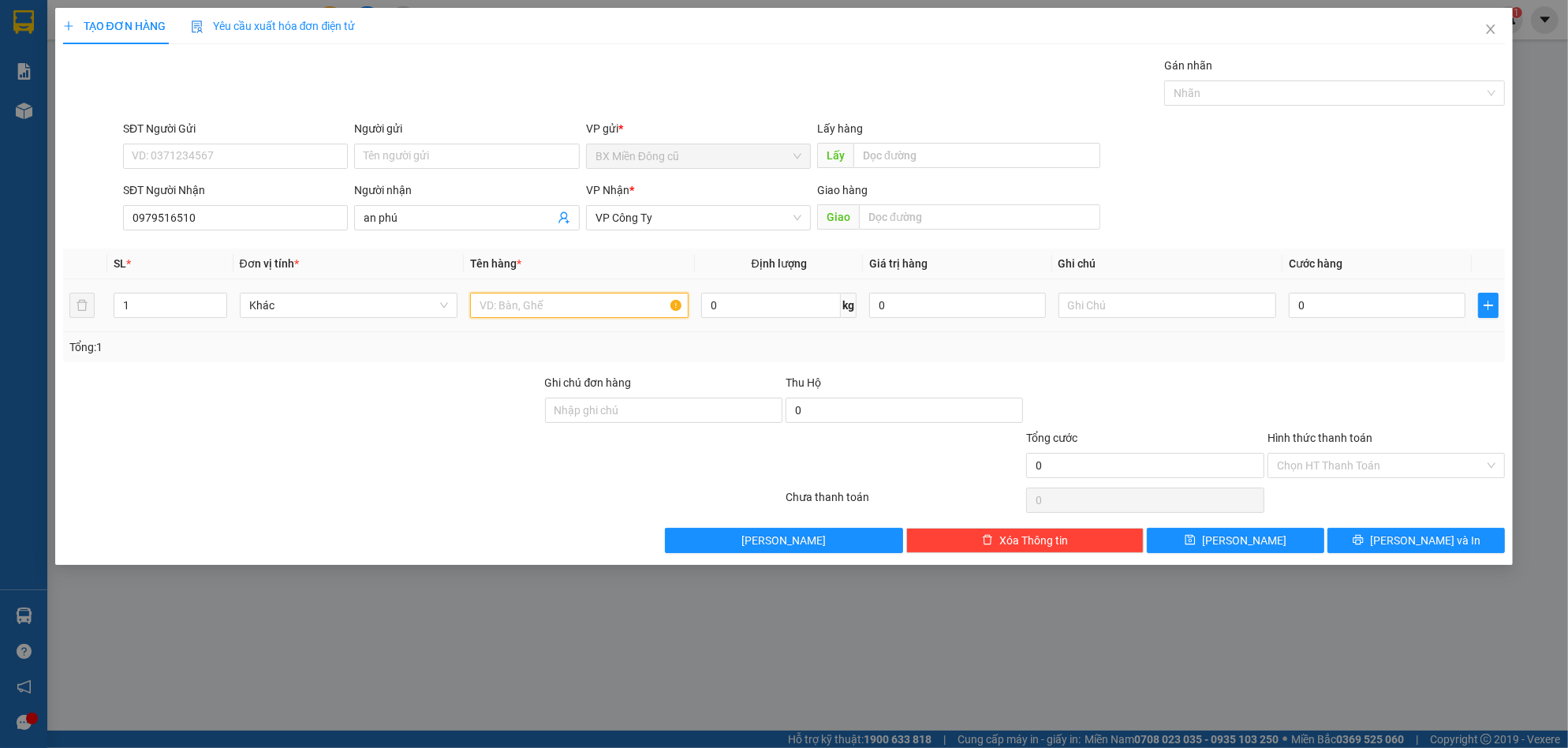
click at [570, 315] on input "text" at bounding box center [579, 305] width 218 height 25
paste input "ỏ"
paste input "ít"
type input "1 giỏ mít"
drag, startPoint x: 1403, startPoint y: 316, endPoint x: 1399, endPoint y: 279, distance: 37.2
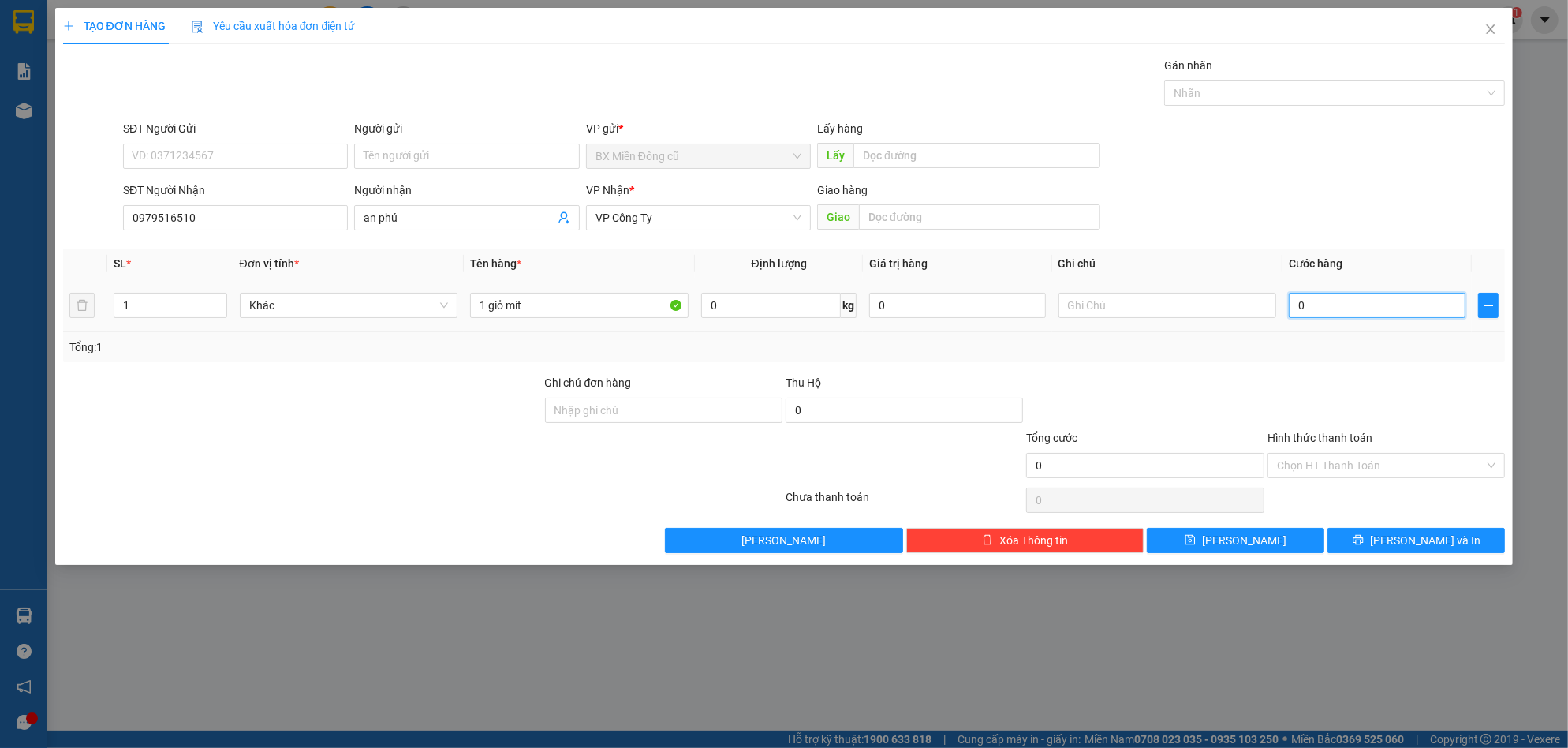
click at [1403, 315] on input "0" at bounding box center [1377, 305] width 177 height 25
type input "5"
type input "50"
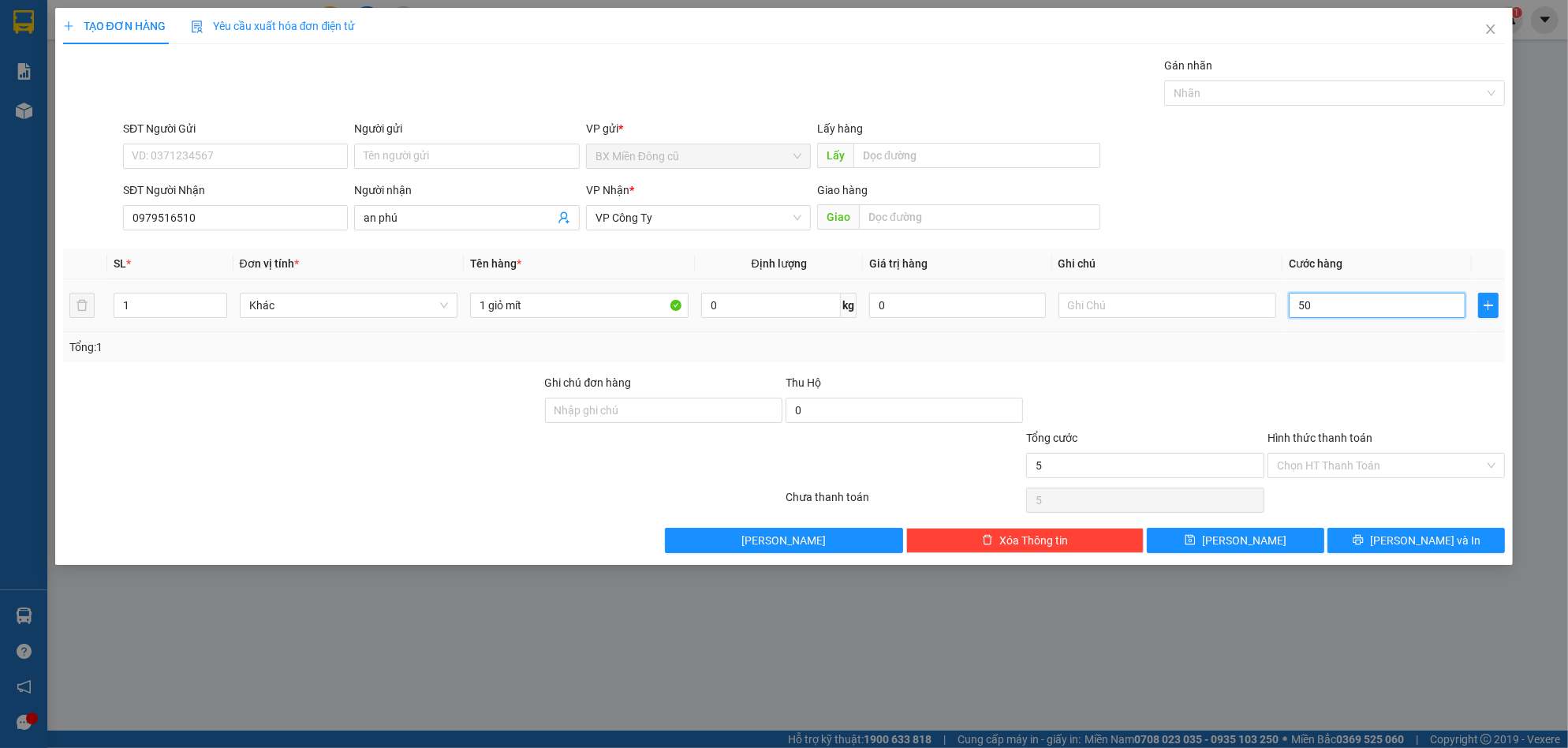
type input "50"
type input "500"
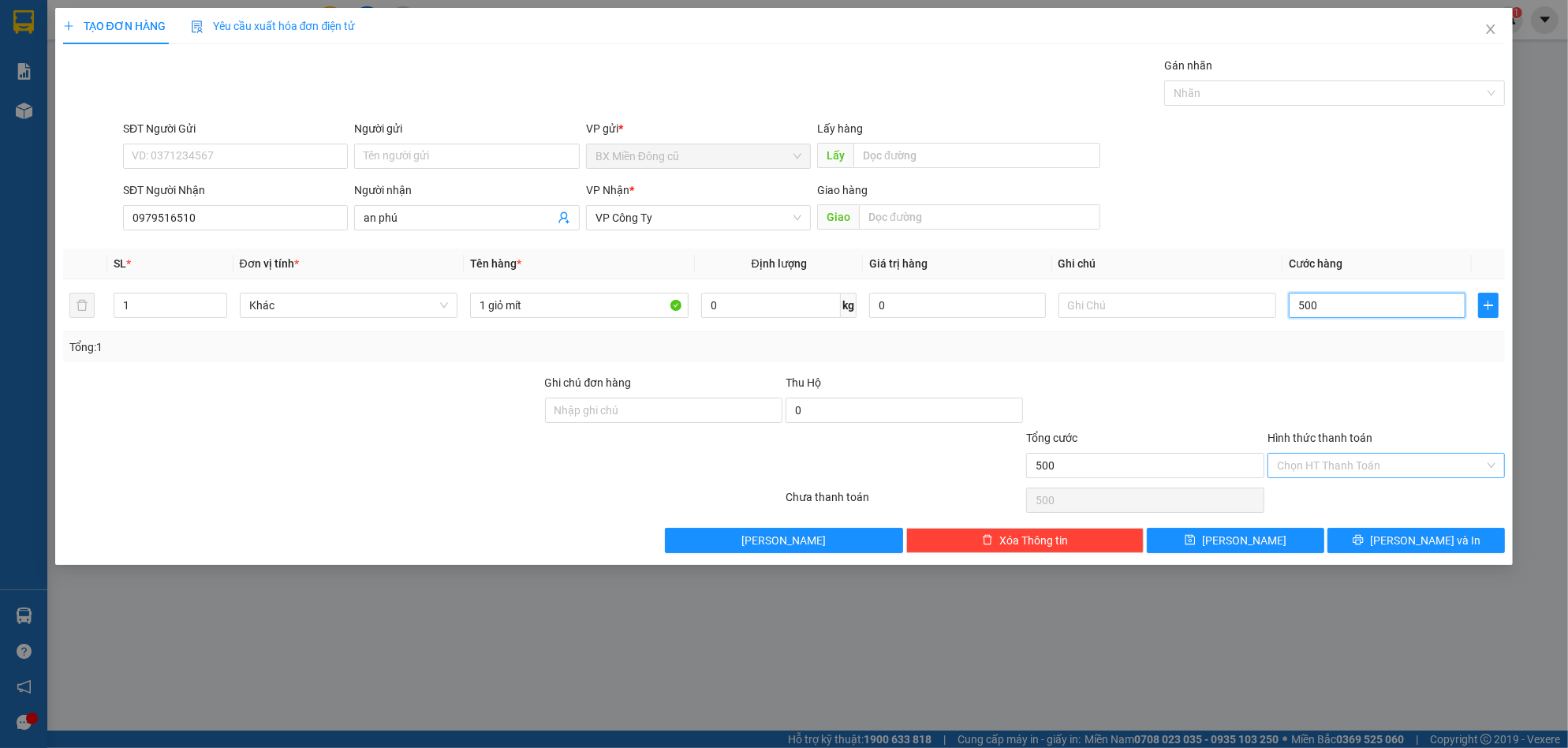
type input "5.000"
type input "50.000"
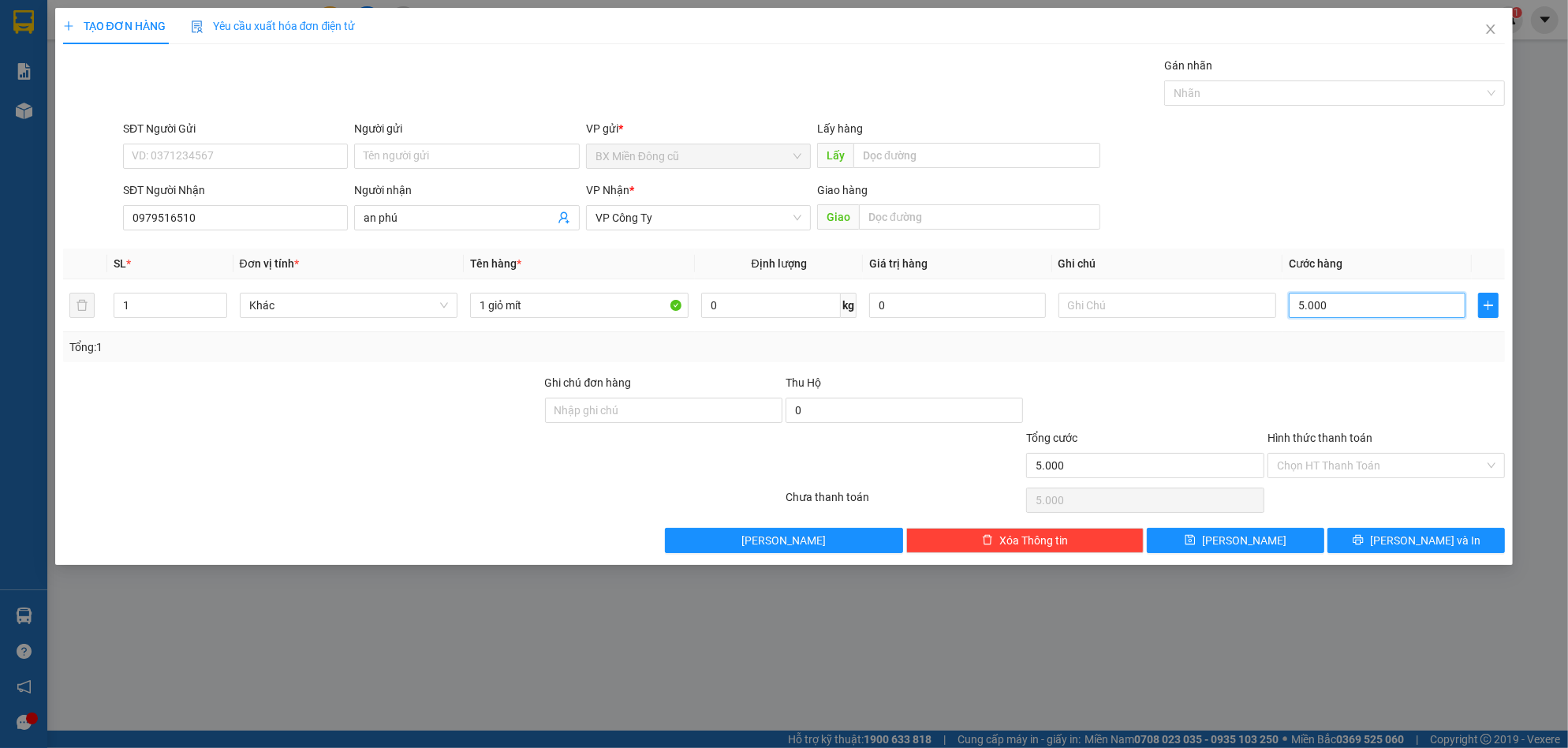
type input "50.000"
click at [1368, 546] on button "[PERSON_NAME] và In" at bounding box center [1416, 540] width 178 height 25
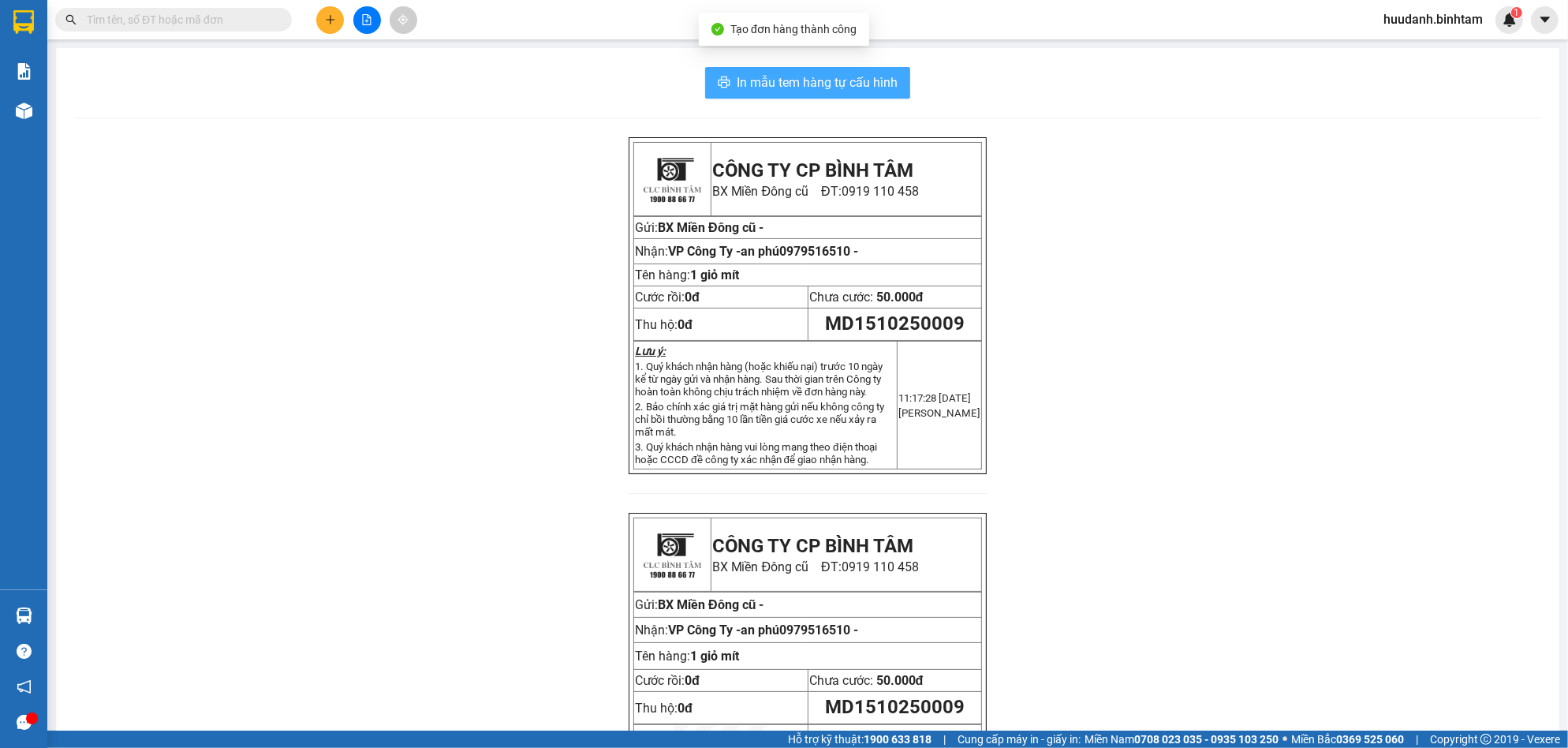
click at [783, 87] on span "In mẫu tem hàng tự cấu hình" at bounding box center [817, 82] width 161 height 20
click at [321, 24] on button at bounding box center [330, 20] width 27 height 27
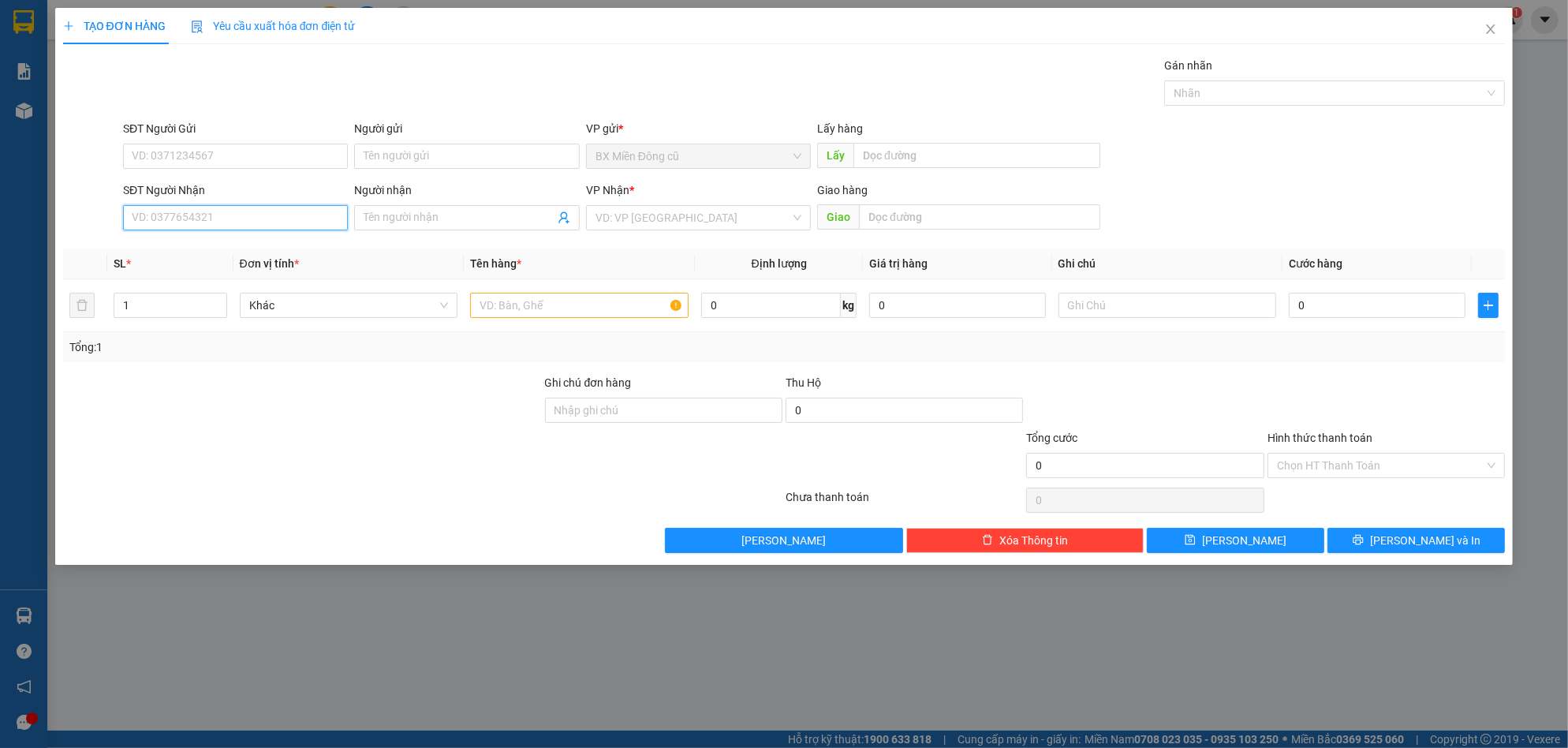
click at [220, 215] on input "SĐT Người Nhận" at bounding box center [235, 217] width 225 height 25
type input "0937199679"
click at [459, 215] on input "Người nhận" at bounding box center [459, 218] width 190 height 18
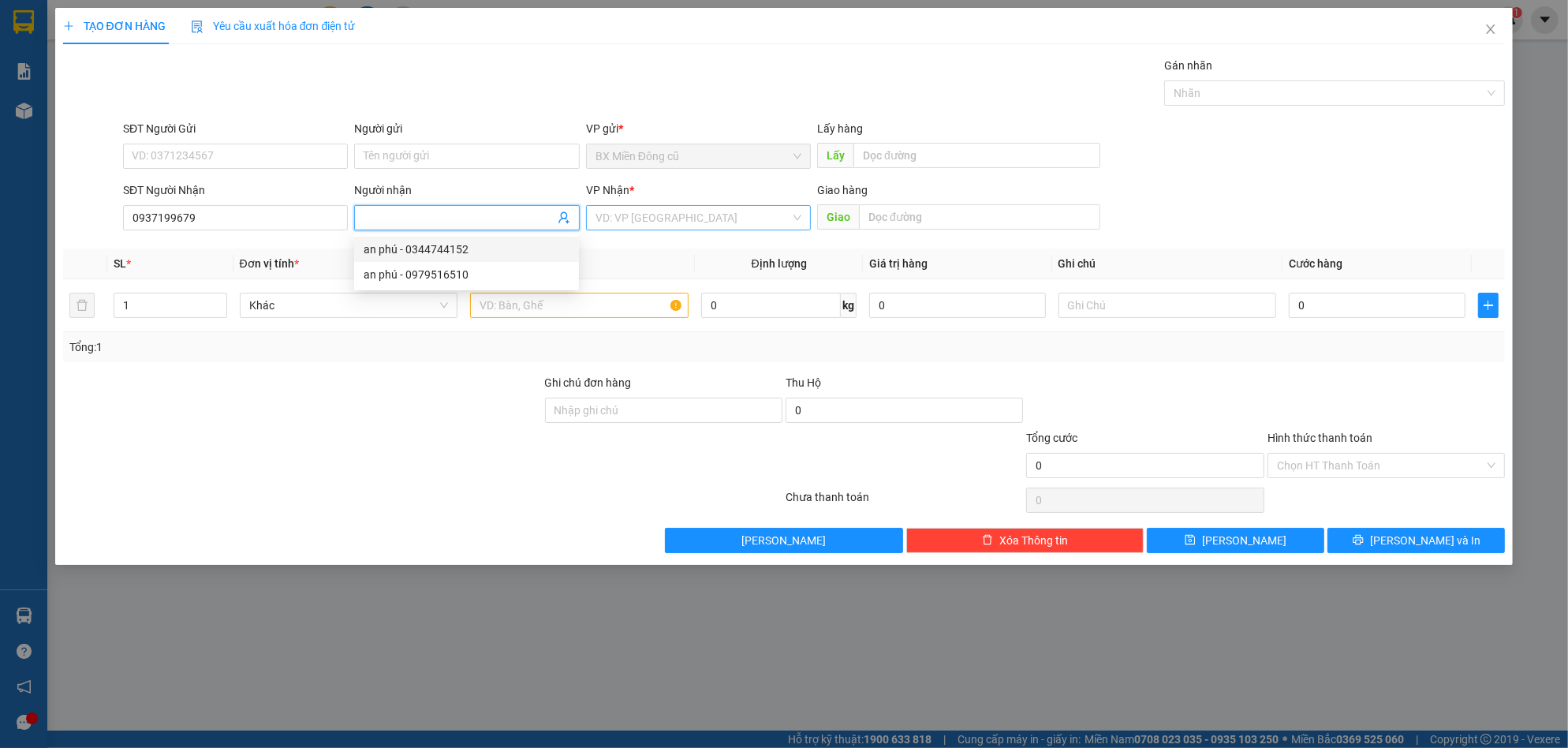
click at [633, 215] on input "search" at bounding box center [692, 217] width 195 height 23
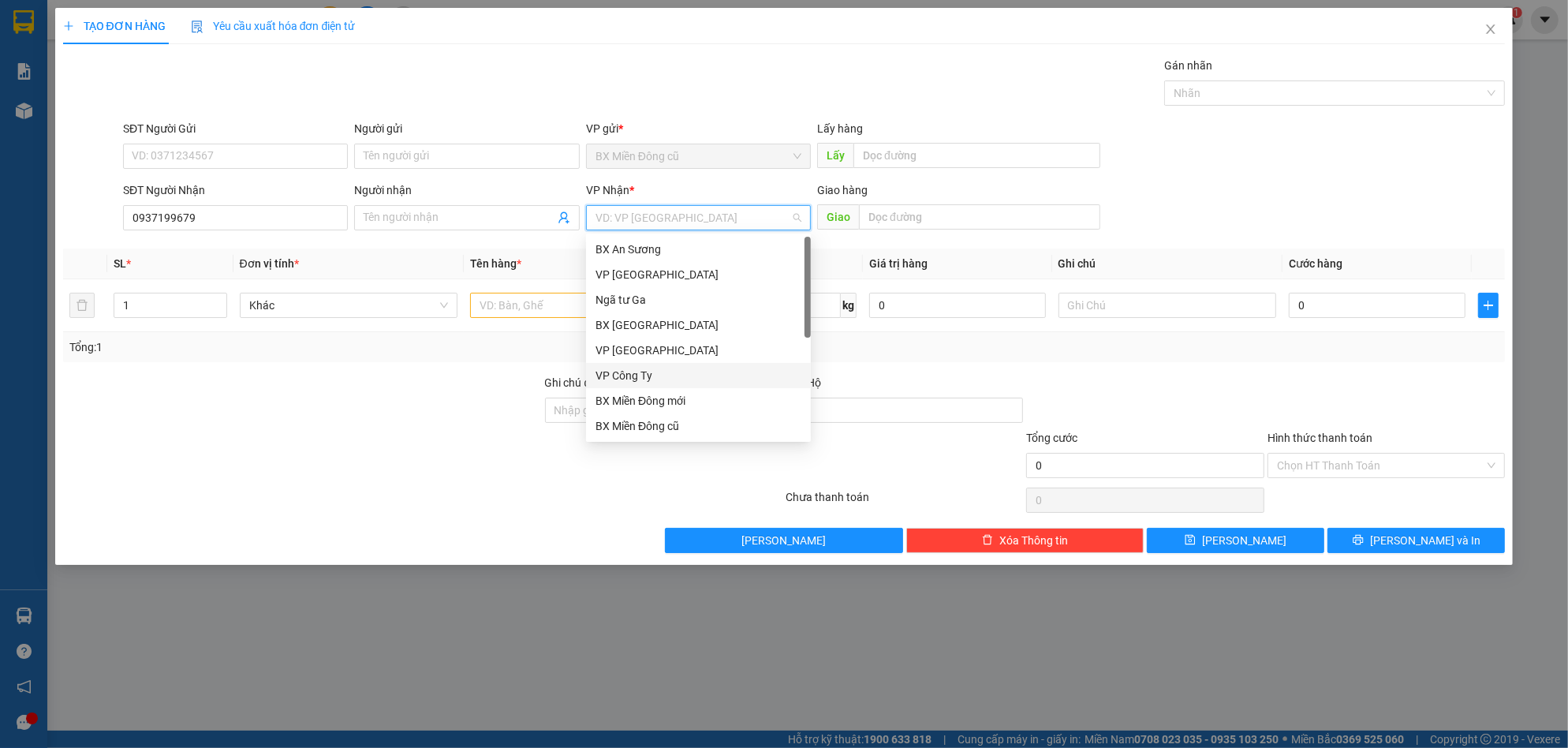
click at [667, 371] on div "VP Công Ty" at bounding box center [698, 376] width 206 height 18
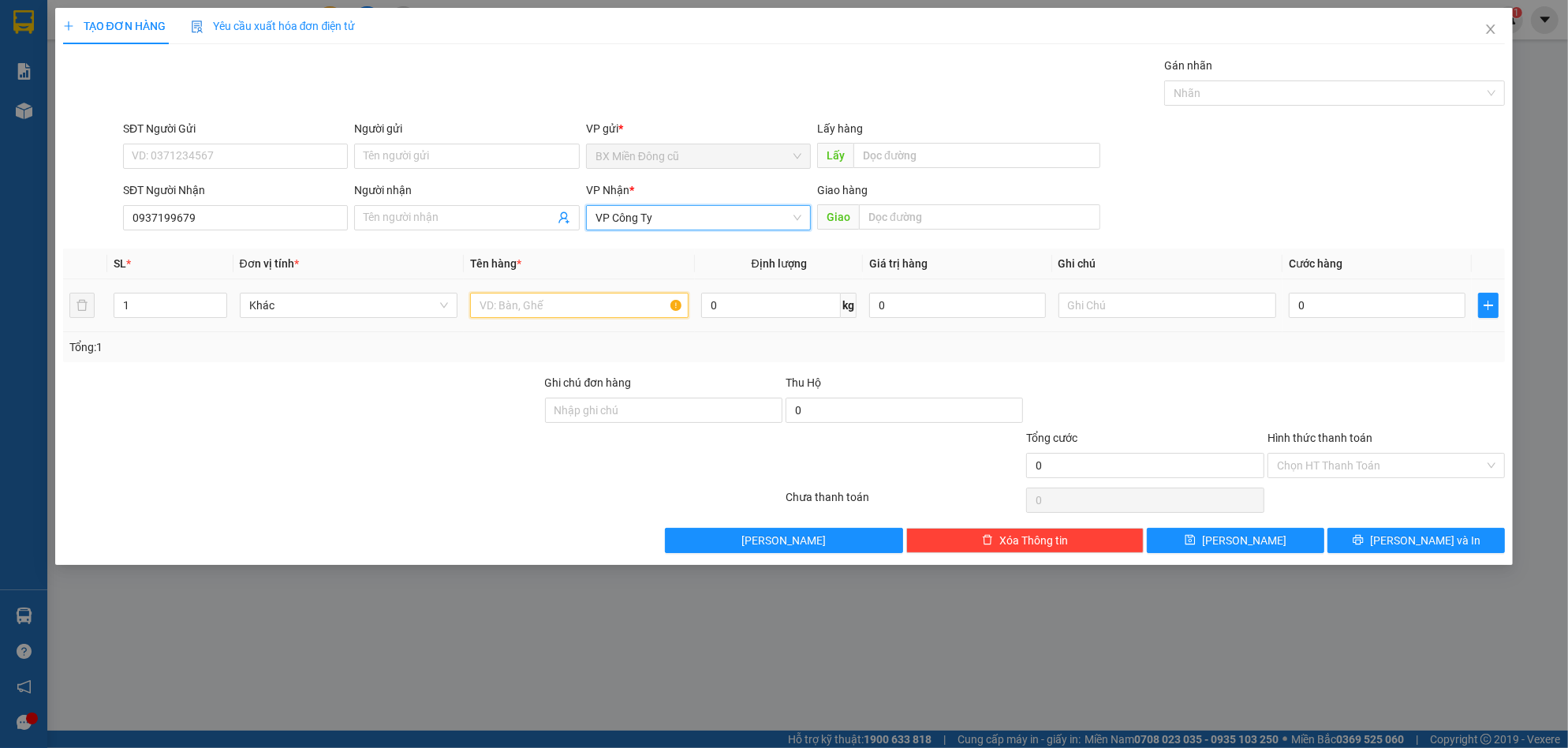
click at [512, 318] on input "text" at bounding box center [579, 305] width 218 height 25
paste input "ốp"
type input "1 xốp"
click at [1333, 310] on input "0" at bounding box center [1377, 305] width 177 height 25
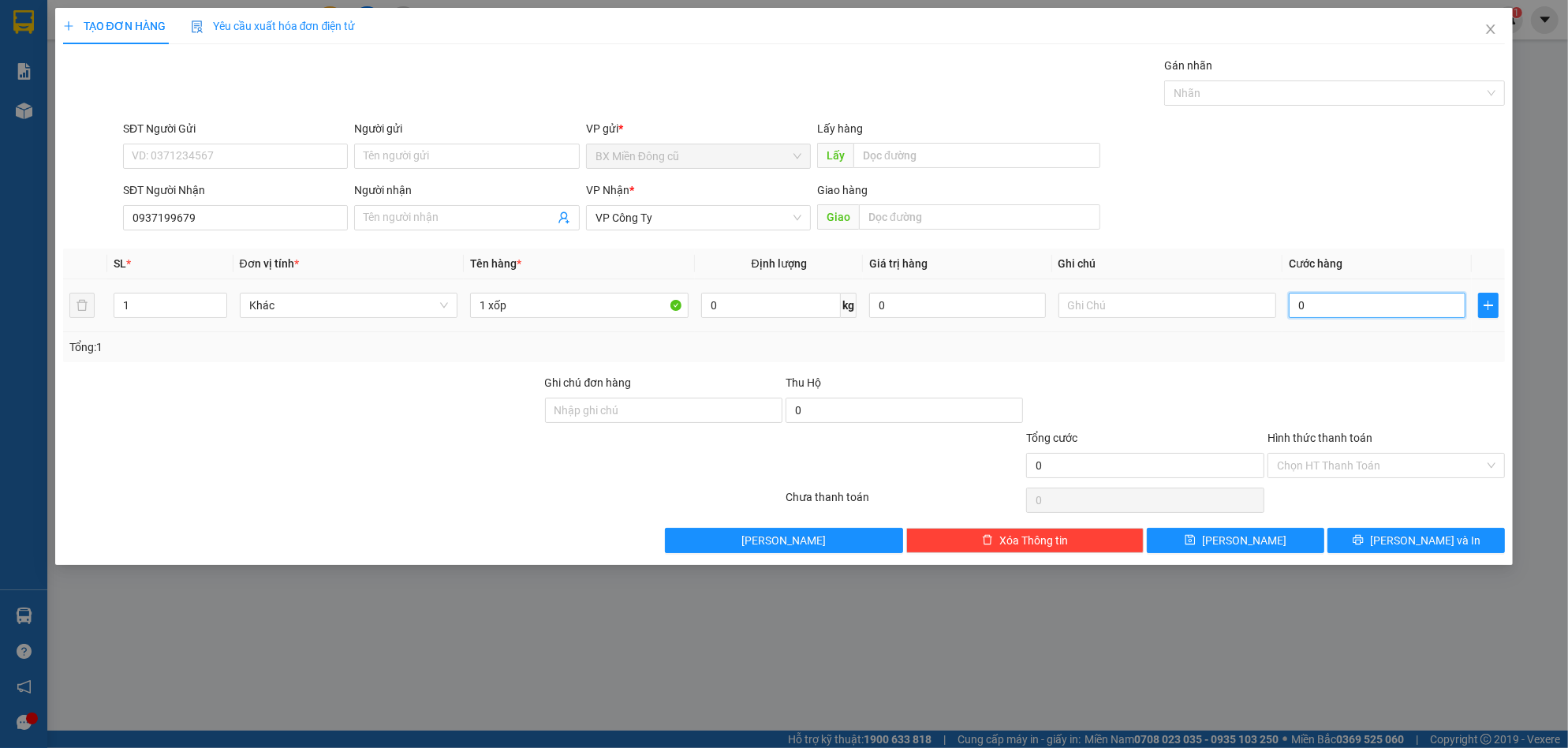
type input "1"
type input "15"
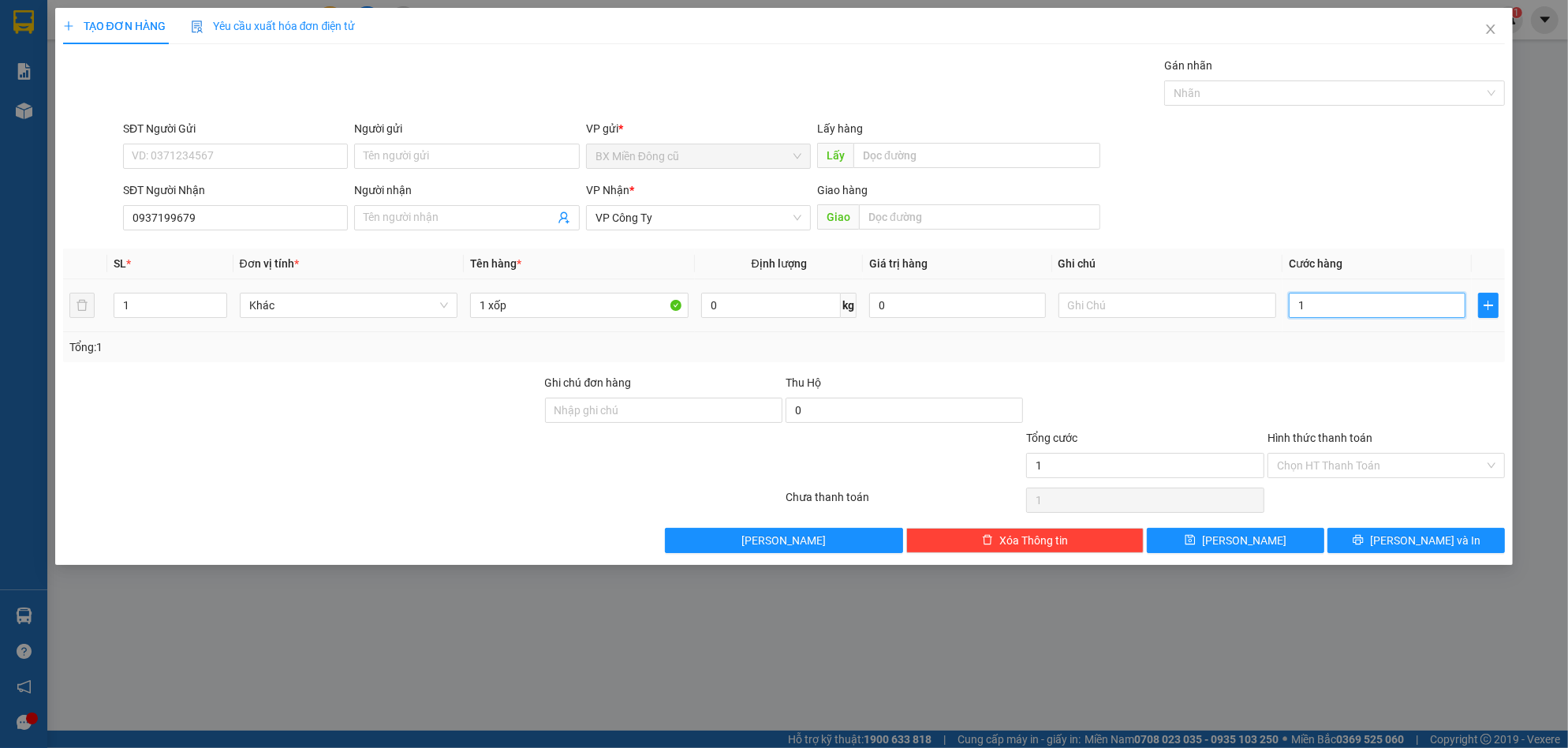
type input "15"
type input "150"
type input "1.500"
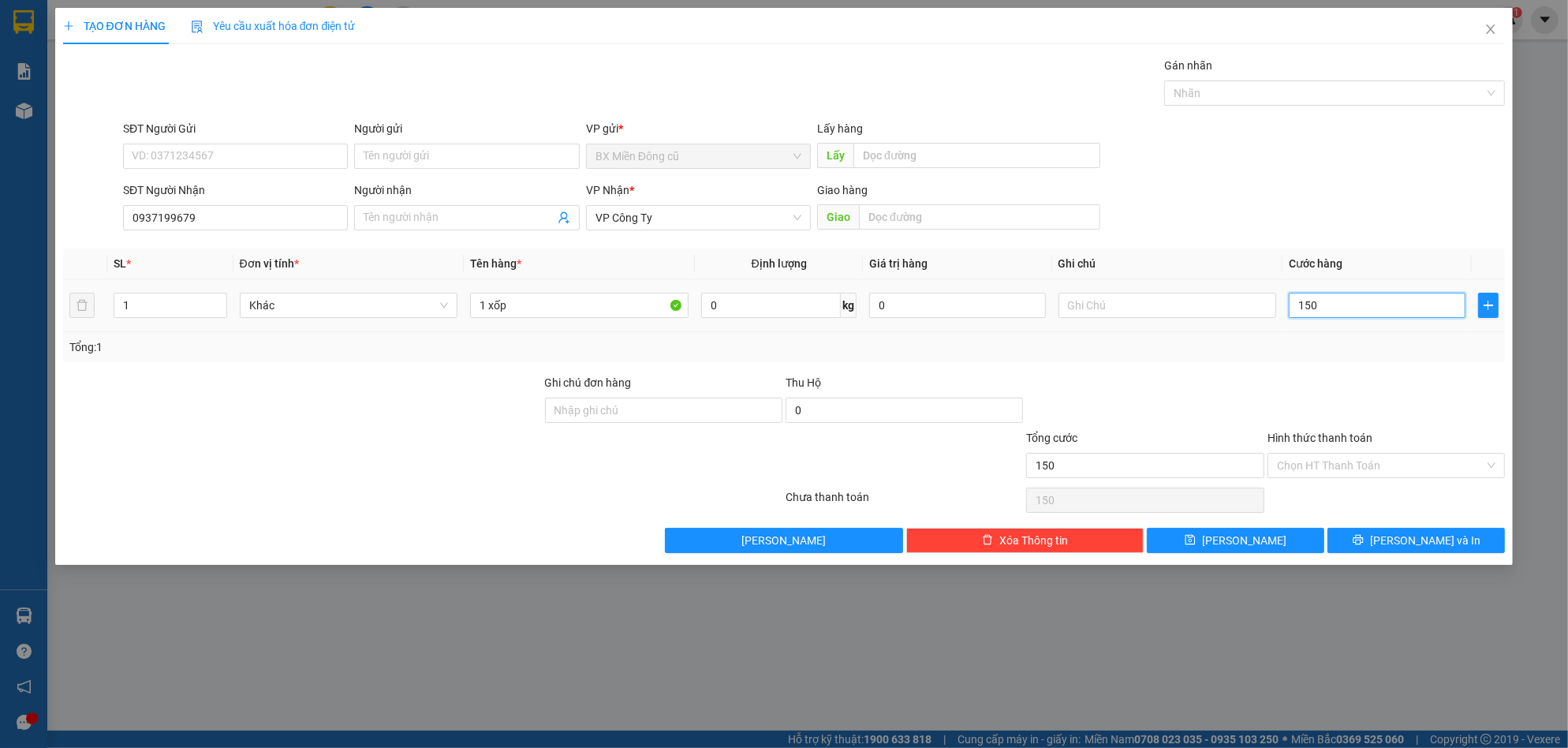
type input "1.500"
type input "15.000"
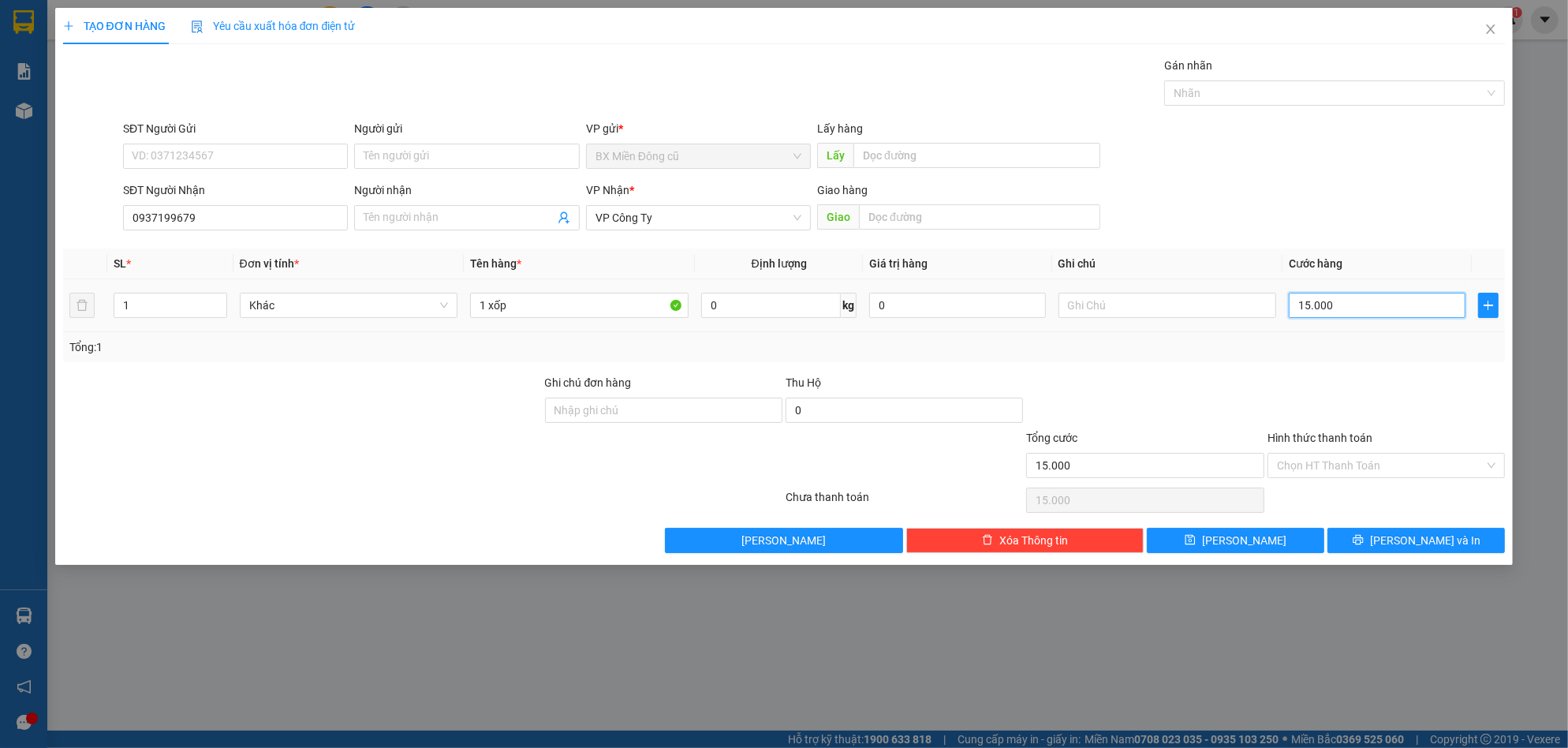
type input "150.000"
click at [1402, 536] on button "[PERSON_NAME] và In" at bounding box center [1416, 540] width 178 height 25
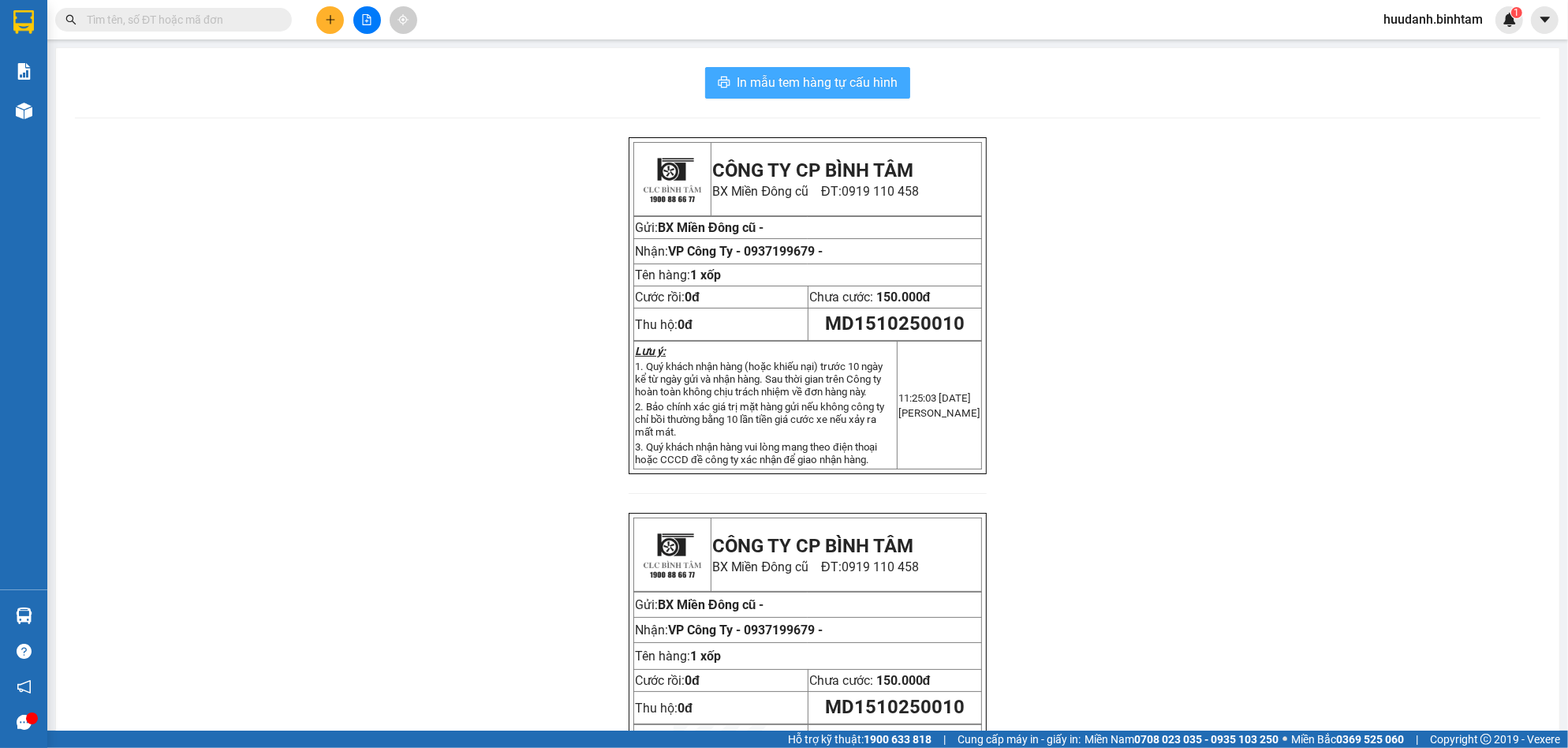
click at [818, 84] on span "In mẫu tem hàng tự cấu hình" at bounding box center [817, 82] width 161 height 20
click at [327, 16] on icon "plus" at bounding box center [331, 20] width 11 height 11
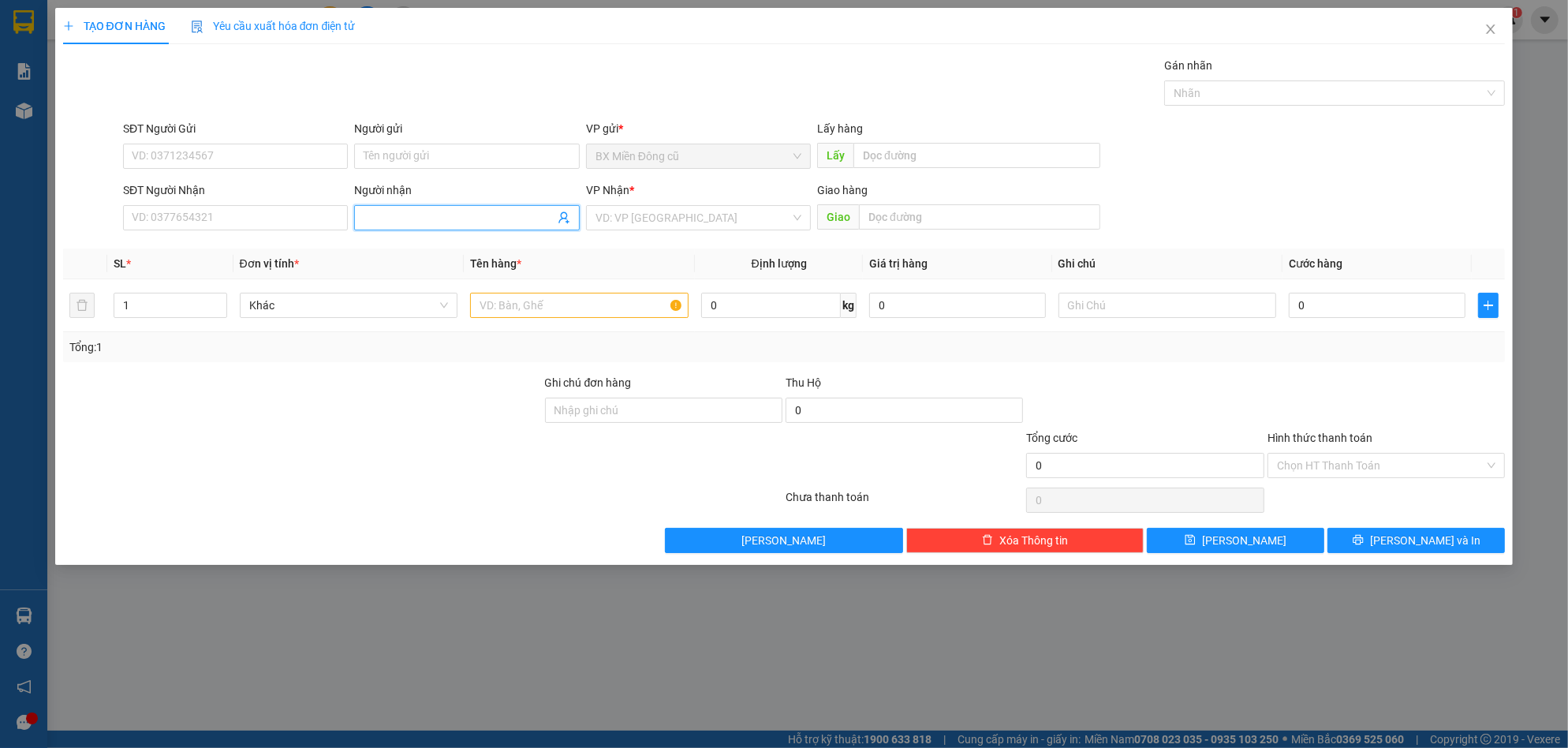
drag, startPoint x: 397, startPoint y: 231, endPoint x: 385, endPoint y: 231, distance: 12.0
click at [394, 231] on span at bounding box center [467, 217] width 225 height 25
paste input "âm"
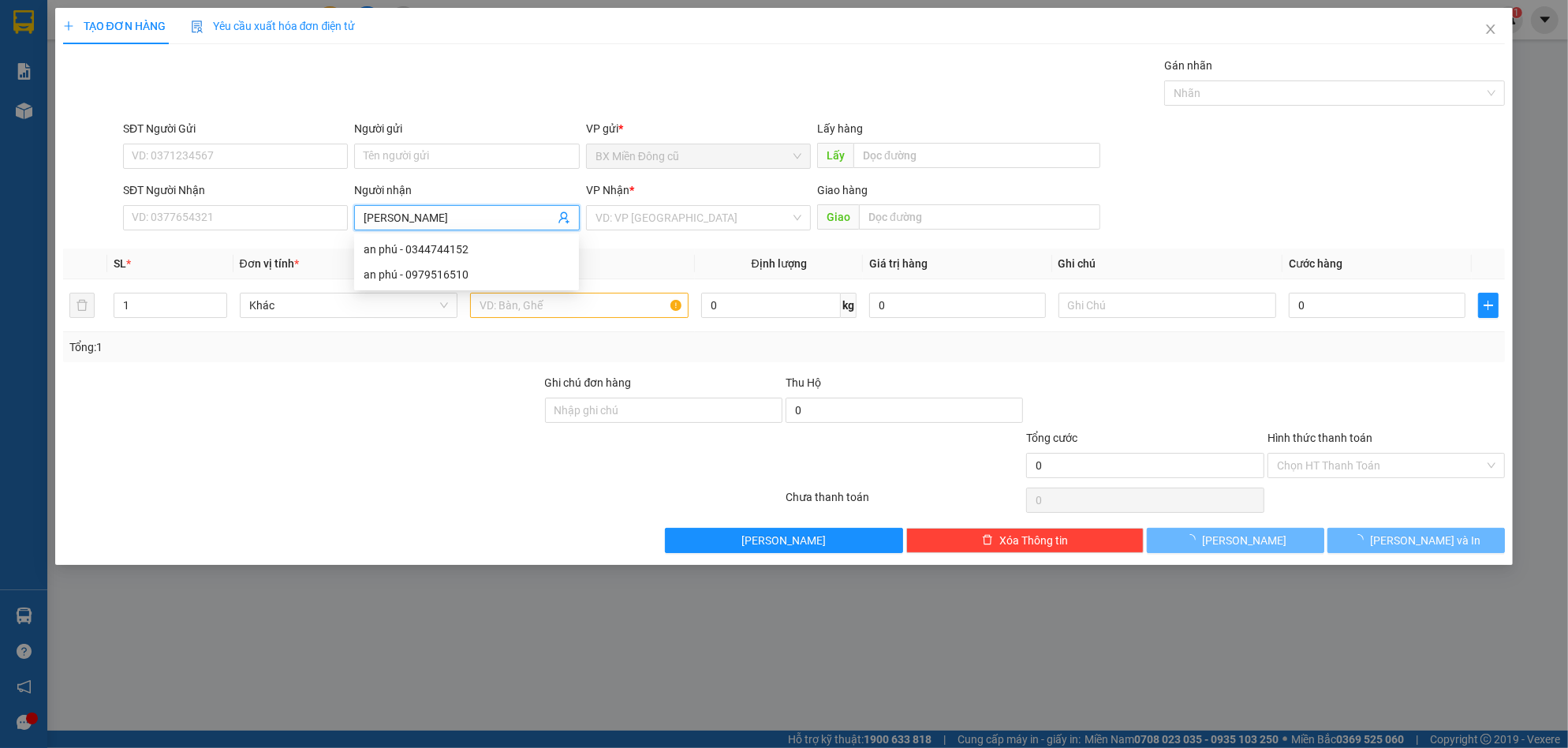
paste input "ọc"
paste input "í"
type input "[PERSON_NAME]"
click at [717, 219] on input "search" at bounding box center [692, 217] width 195 height 23
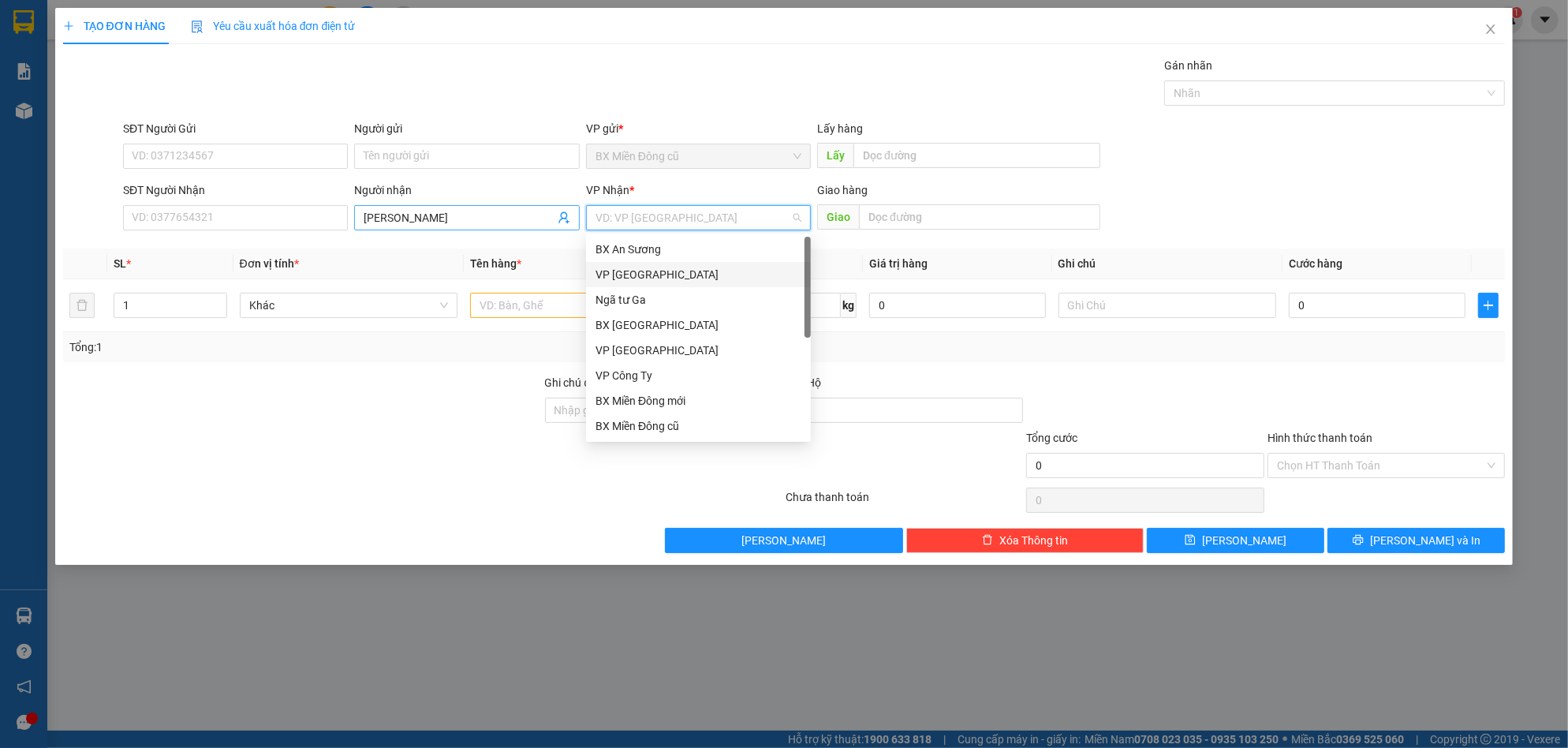
click at [493, 219] on input "[PERSON_NAME]" at bounding box center [459, 218] width 190 height 18
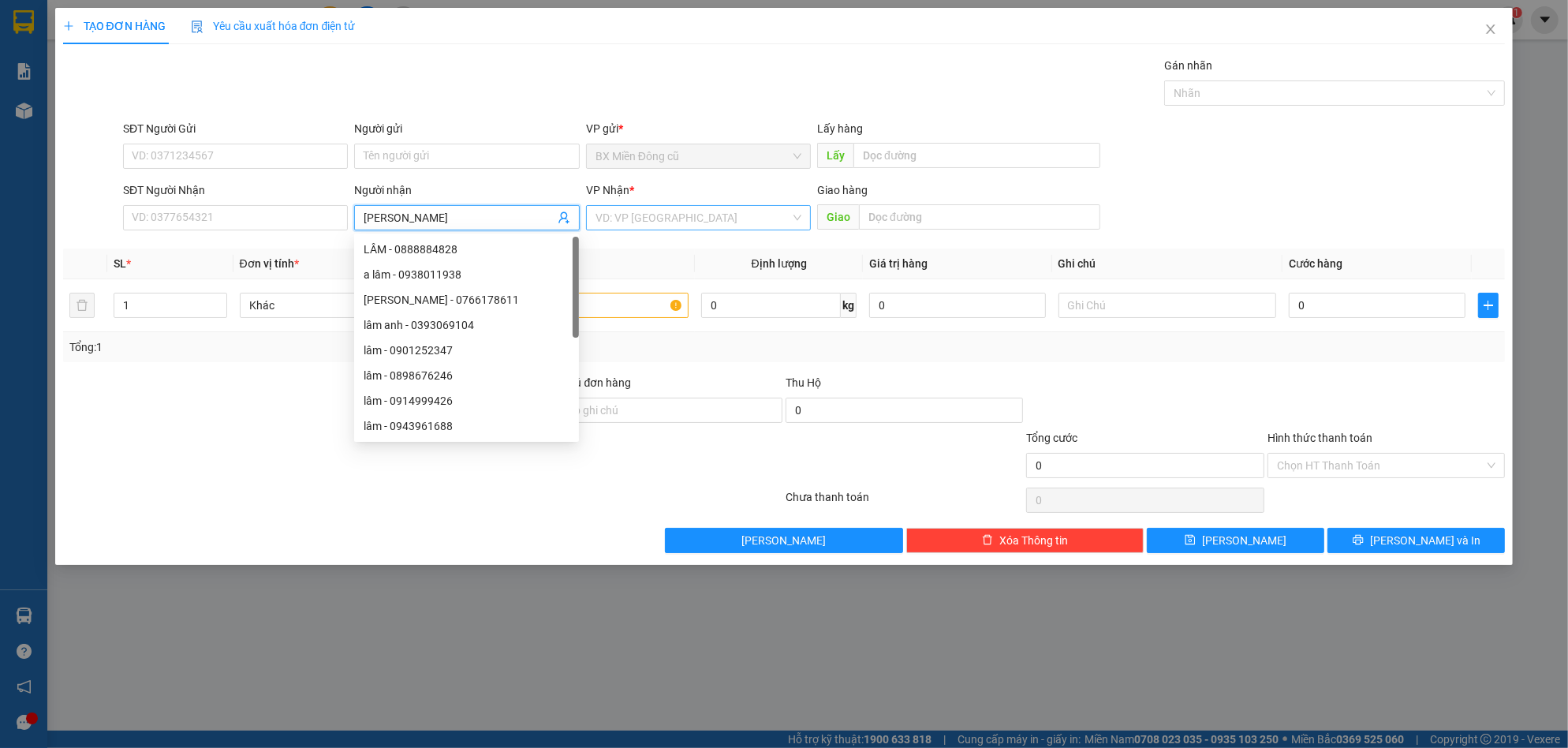
click at [651, 211] on input "search" at bounding box center [692, 217] width 195 height 23
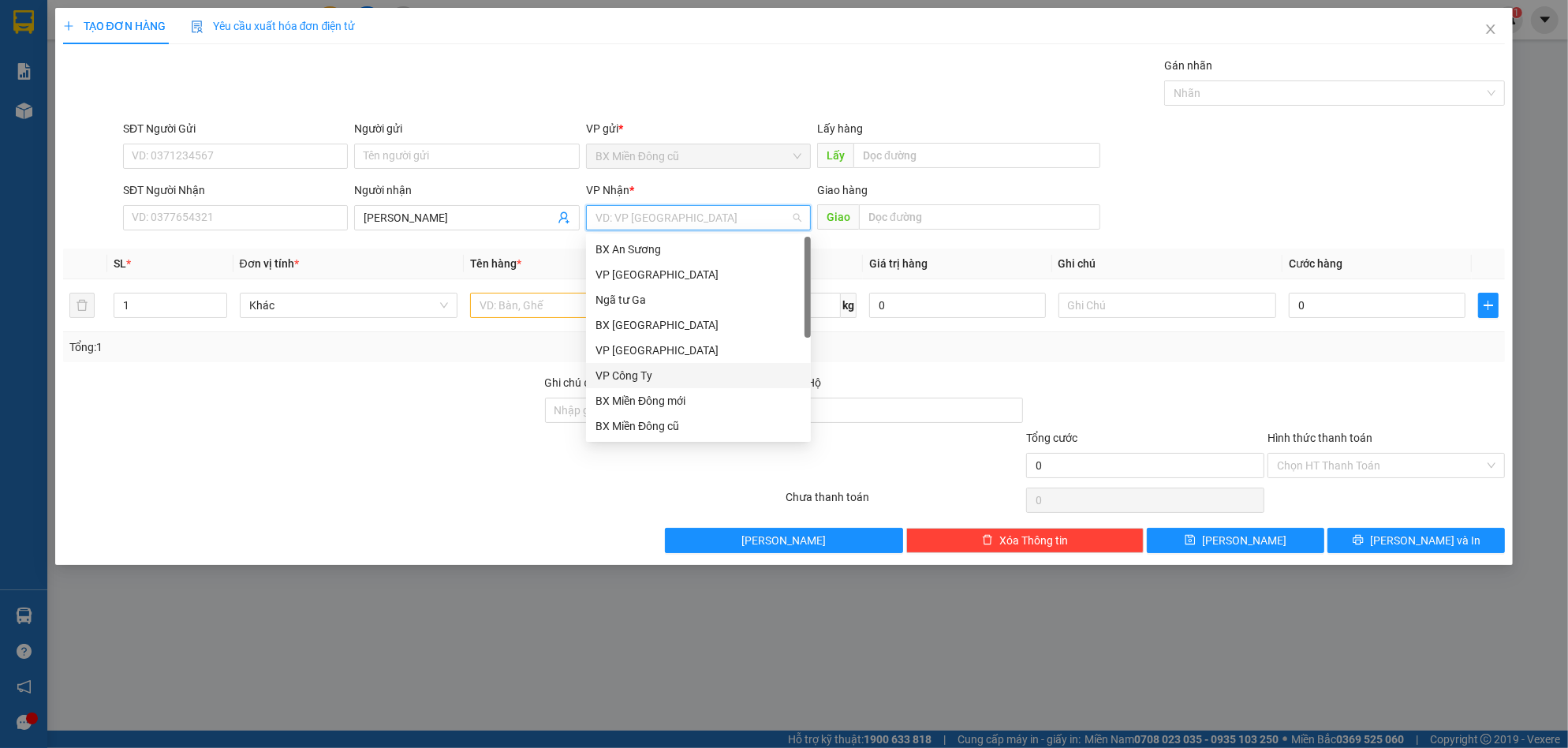
click at [635, 378] on div "VP Công Ty" at bounding box center [698, 376] width 206 height 18
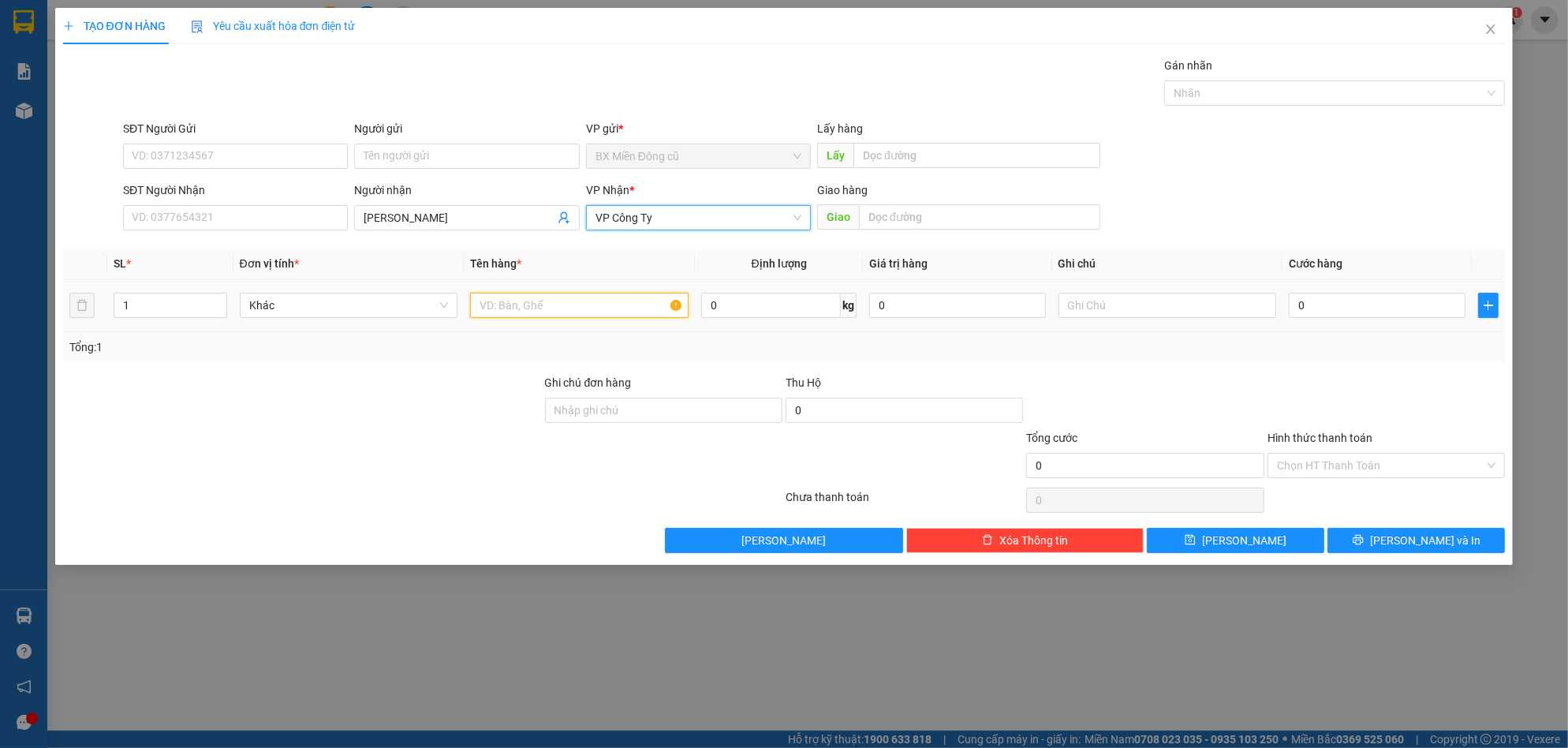
click at [565, 312] on input "text" at bounding box center [579, 305] width 218 height 25
type input "1 bao xanh"
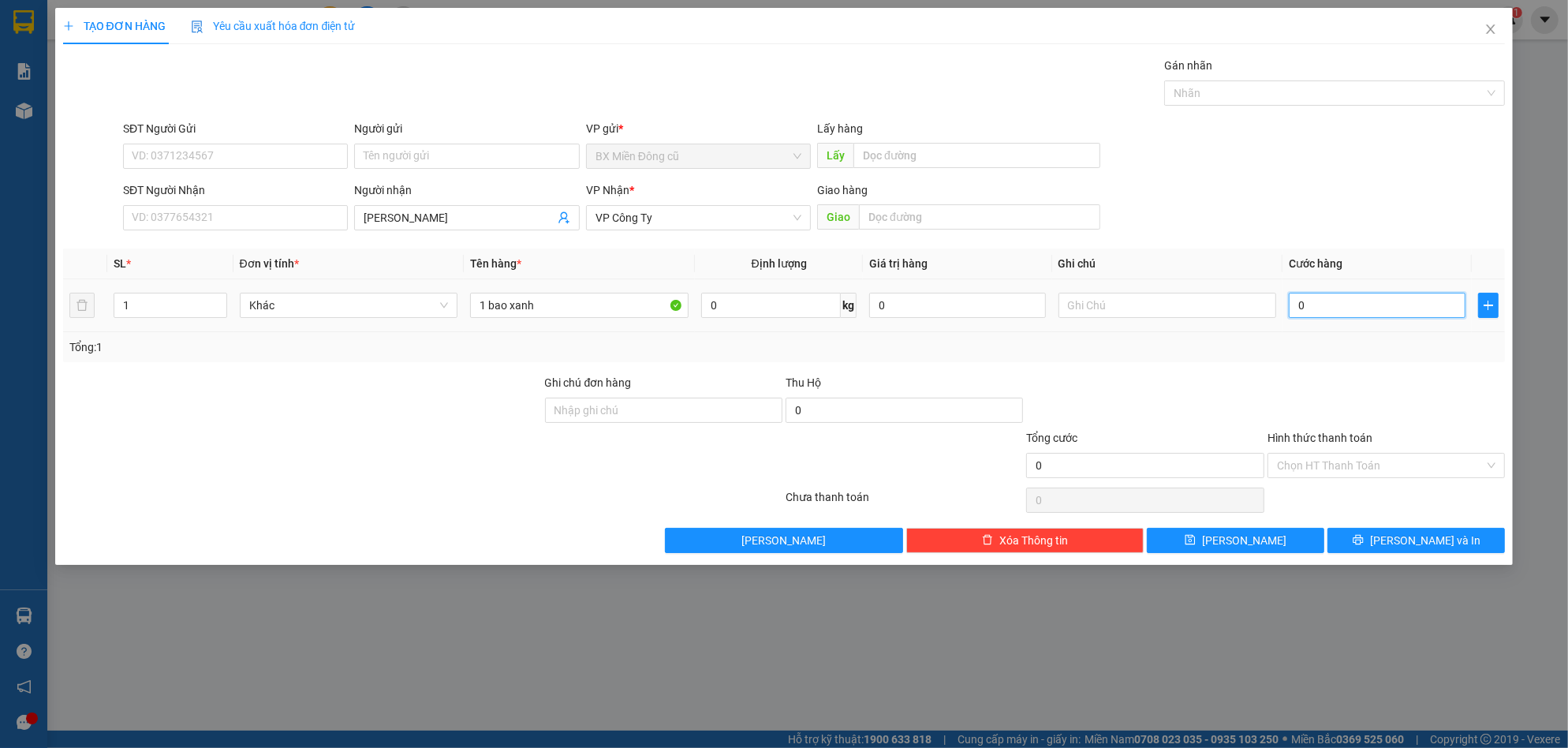
click at [1356, 305] on input "0" at bounding box center [1377, 305] width 177 height 25
type input "1"
type input "15"
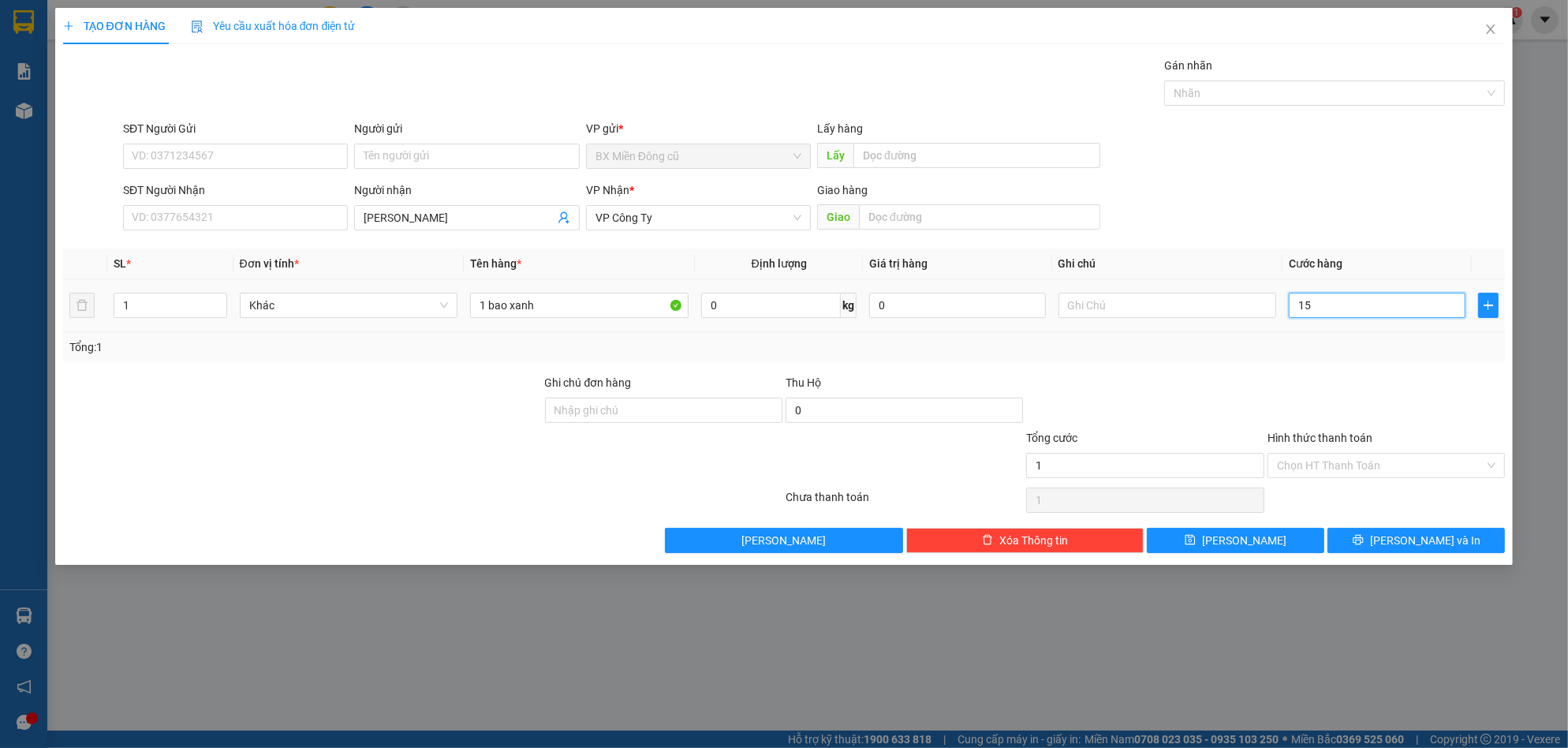
type input "15"
type input "150"
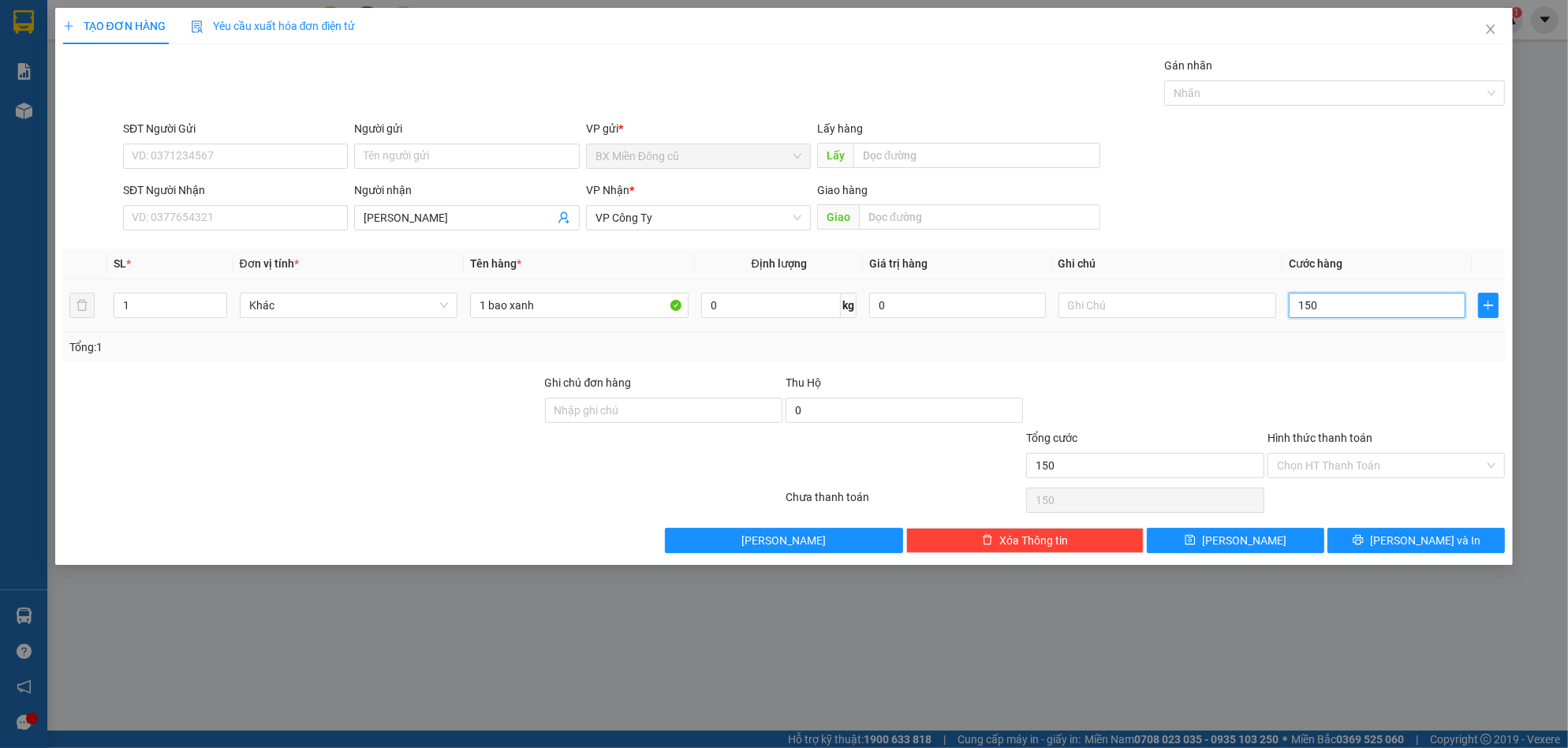
type input "1.500"
type input "15.000"
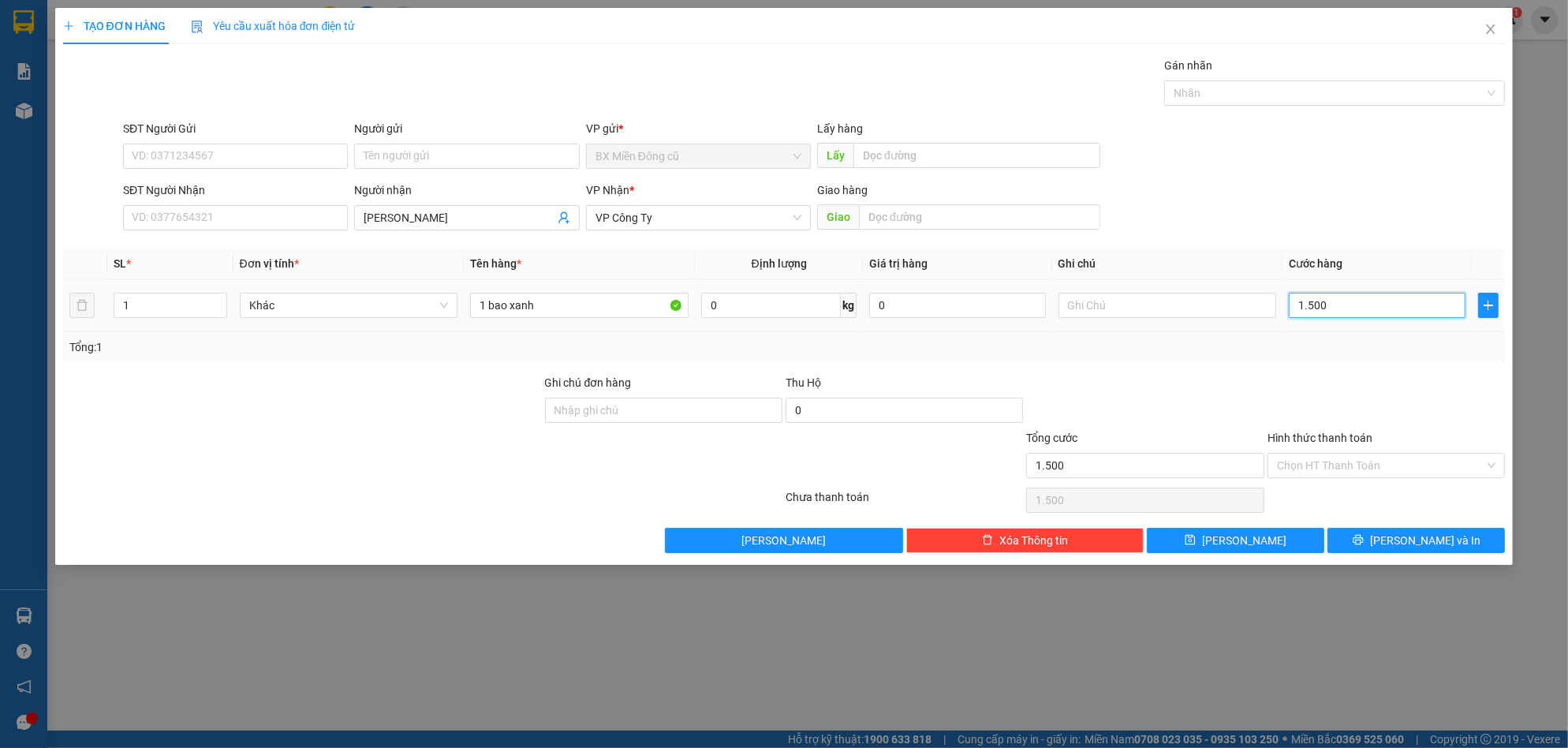
type input "15.000"
type input "150.000"
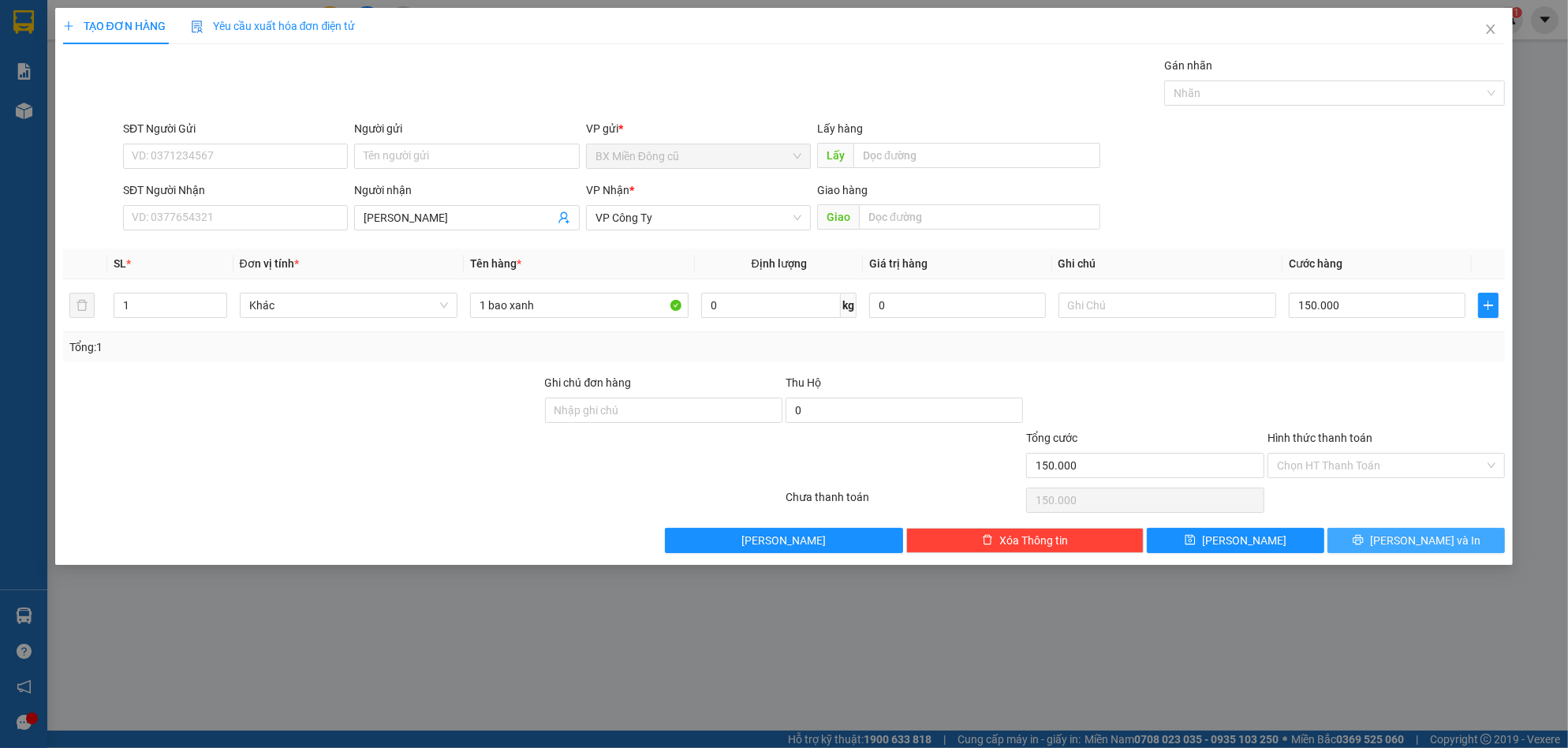
click at [1360, 541] on button "[PERSON_NAME] và In" at bounding box center [1416, 540] width 178 height 25
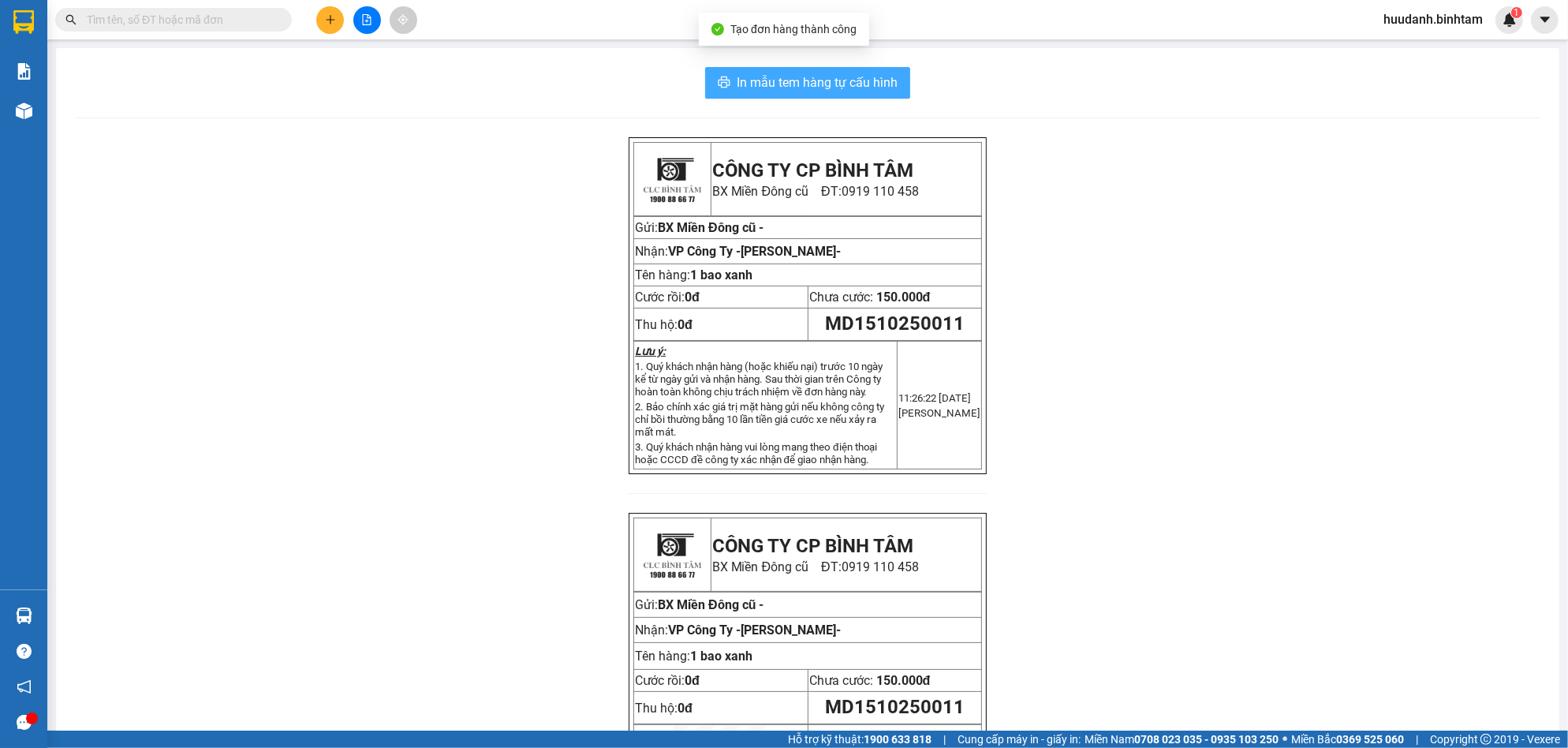
click at [862, 90] on span "In mẫu tem hàng tự cấu hình" at bounding box center [817, 82] width 161 height 20
click at [330, 28] on button at bounding box center [330, 20] width 27 height 27
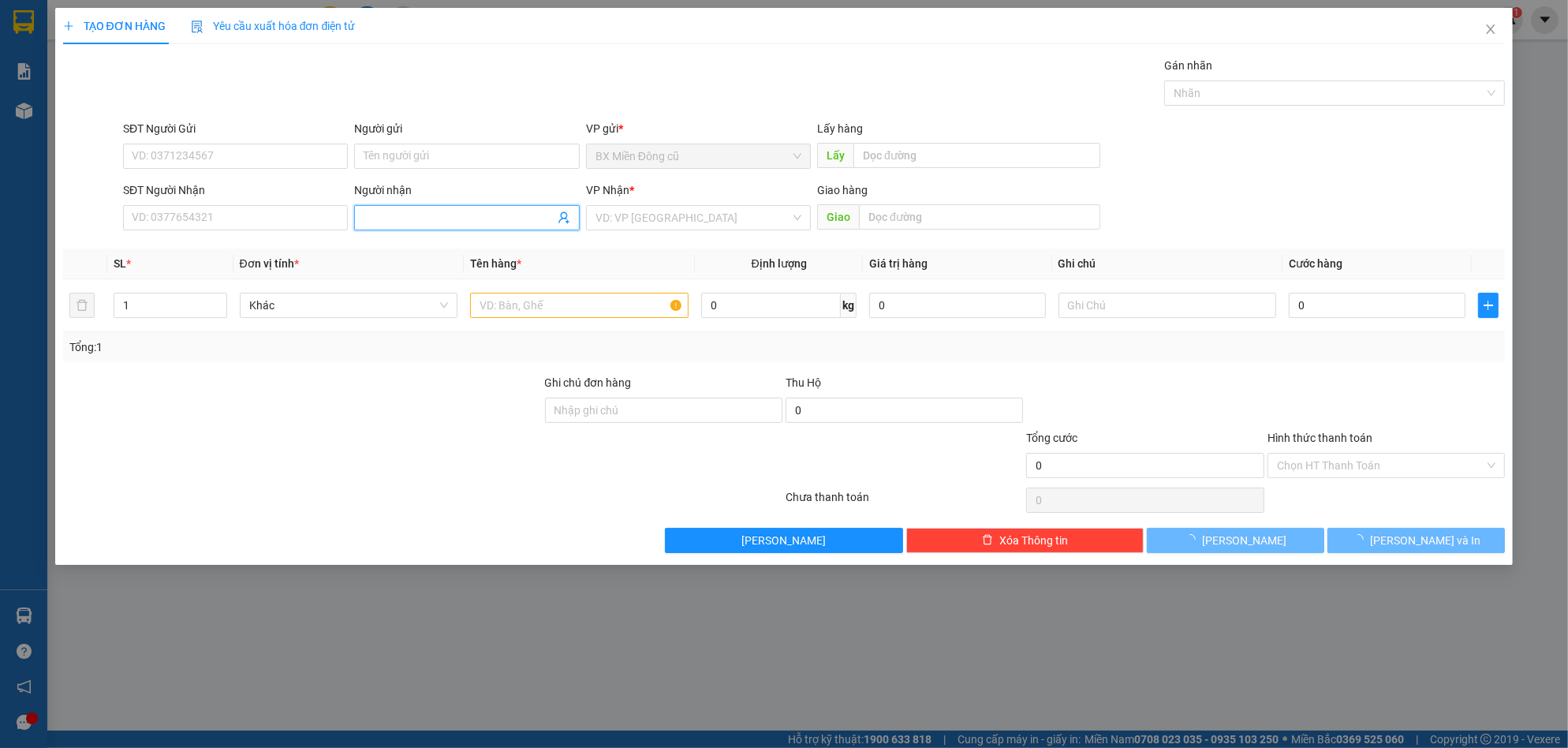
click at [389, 214] on input "Người nhận" at bounding box center [459, 218] width 190 height 18
paste input "ái"
type input "nga trái"
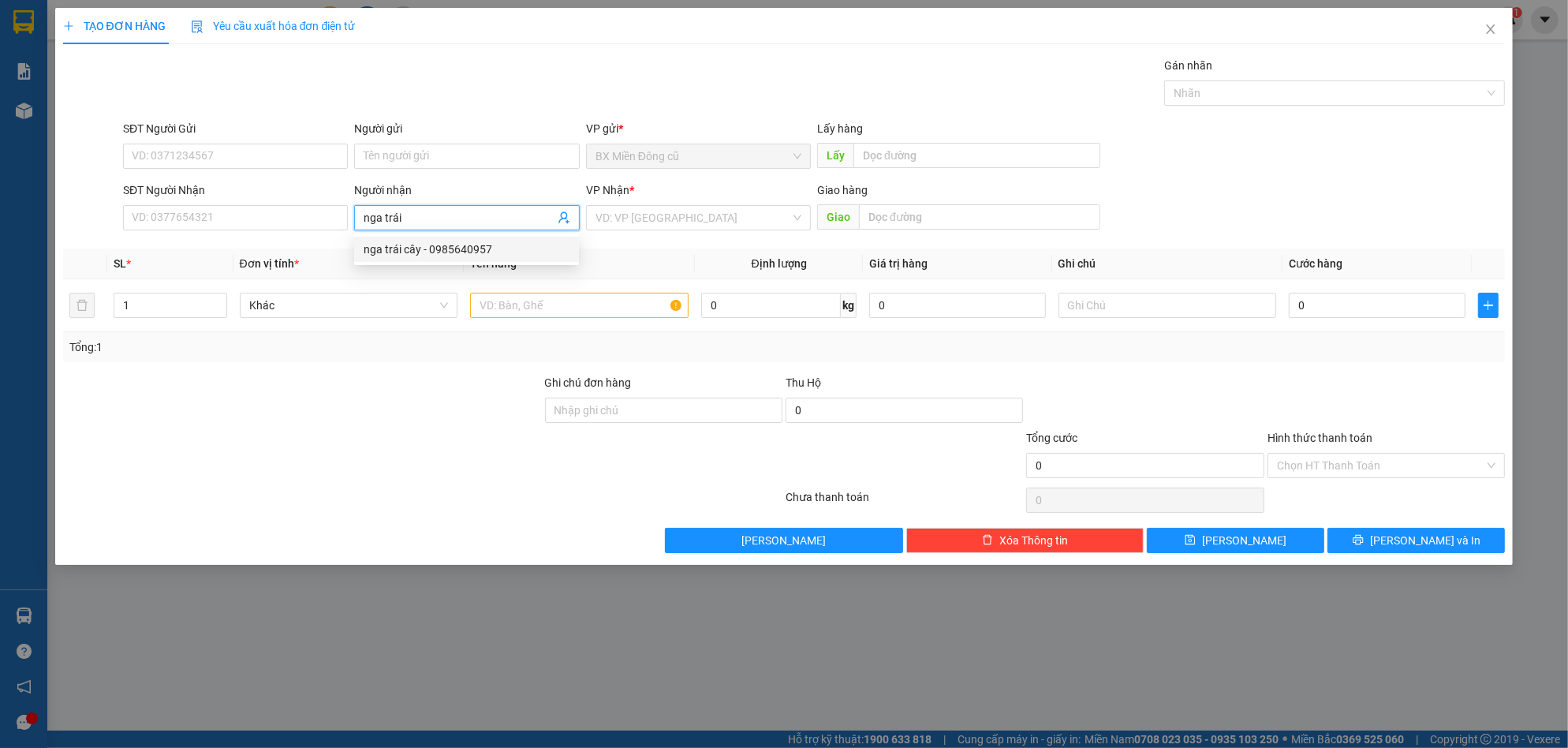
click at [468, 252] on div "nga trái cây - 0985640957" at bounding box center [467, 249] width 206 height 18
type input "0985640957"
type input "nga trái cây"
click at [692, 211] on input "search" at bounding box center [692, 217] width 195 height 23
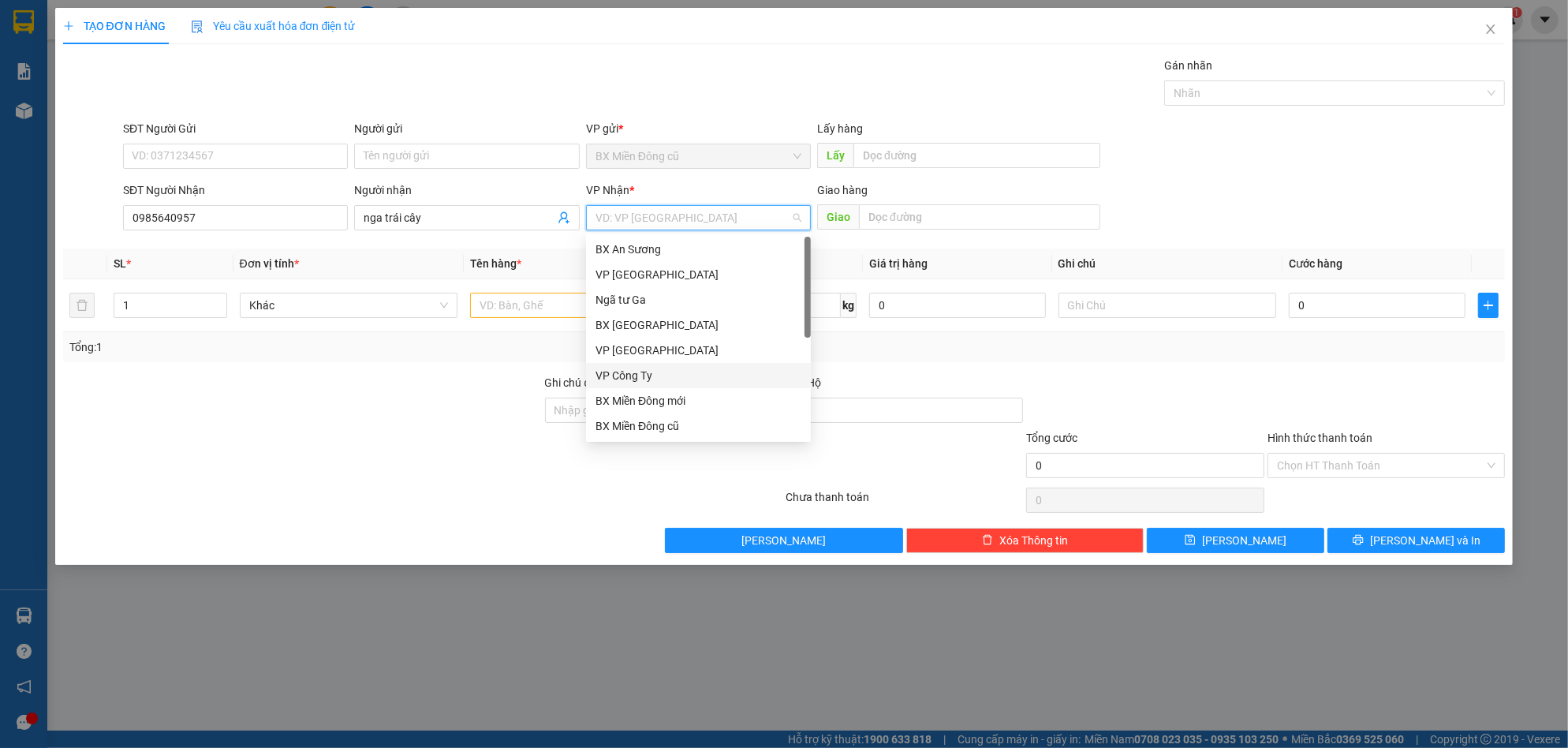
click at [639, 372] on div "VP Công Ty" at bounding box center [698, 376] width 206 height 18
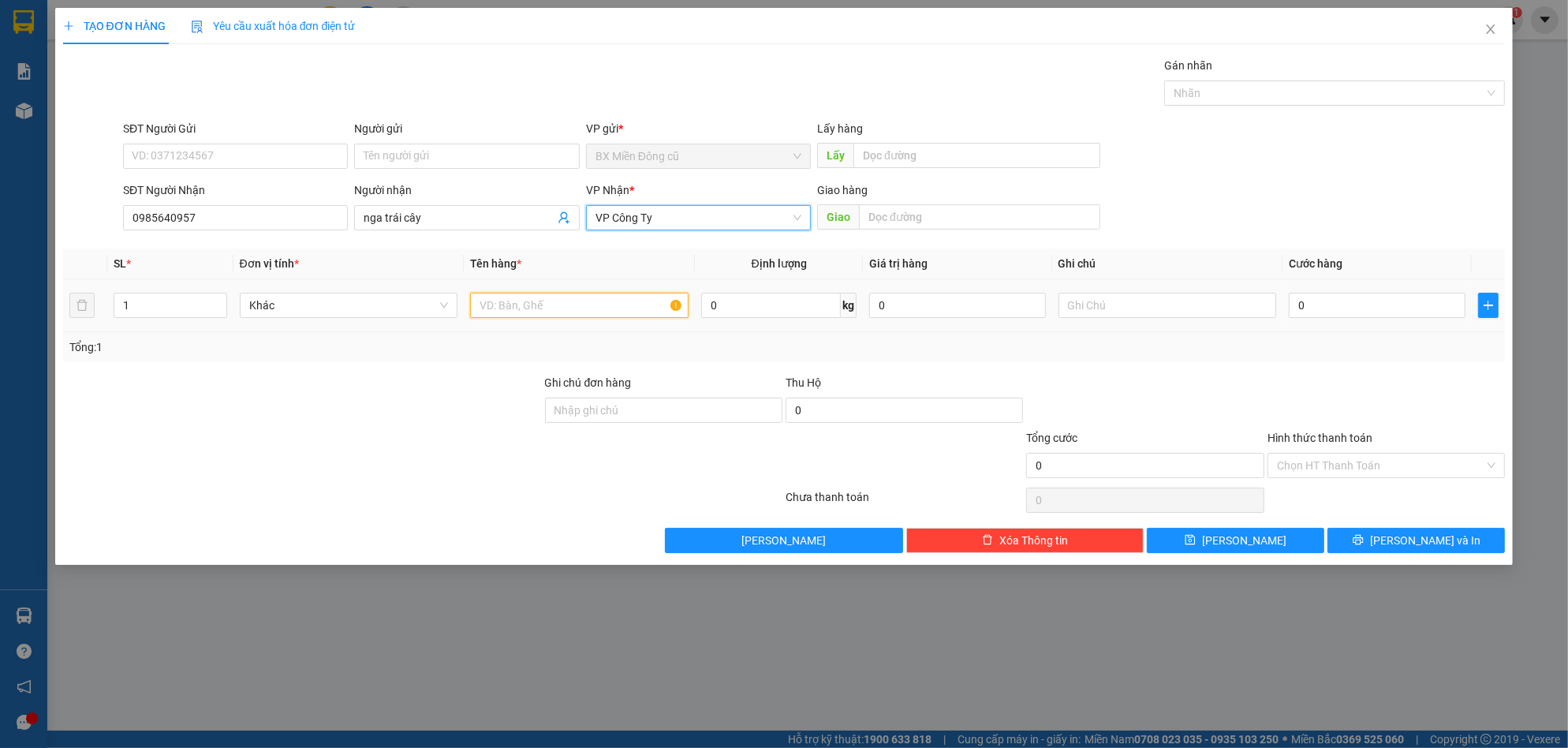
click at [545, 312] on input "text" at bounding box center [579, 305] width 218 height 25
paste input "ê"
paste input "ện"
type input "2 kiện"
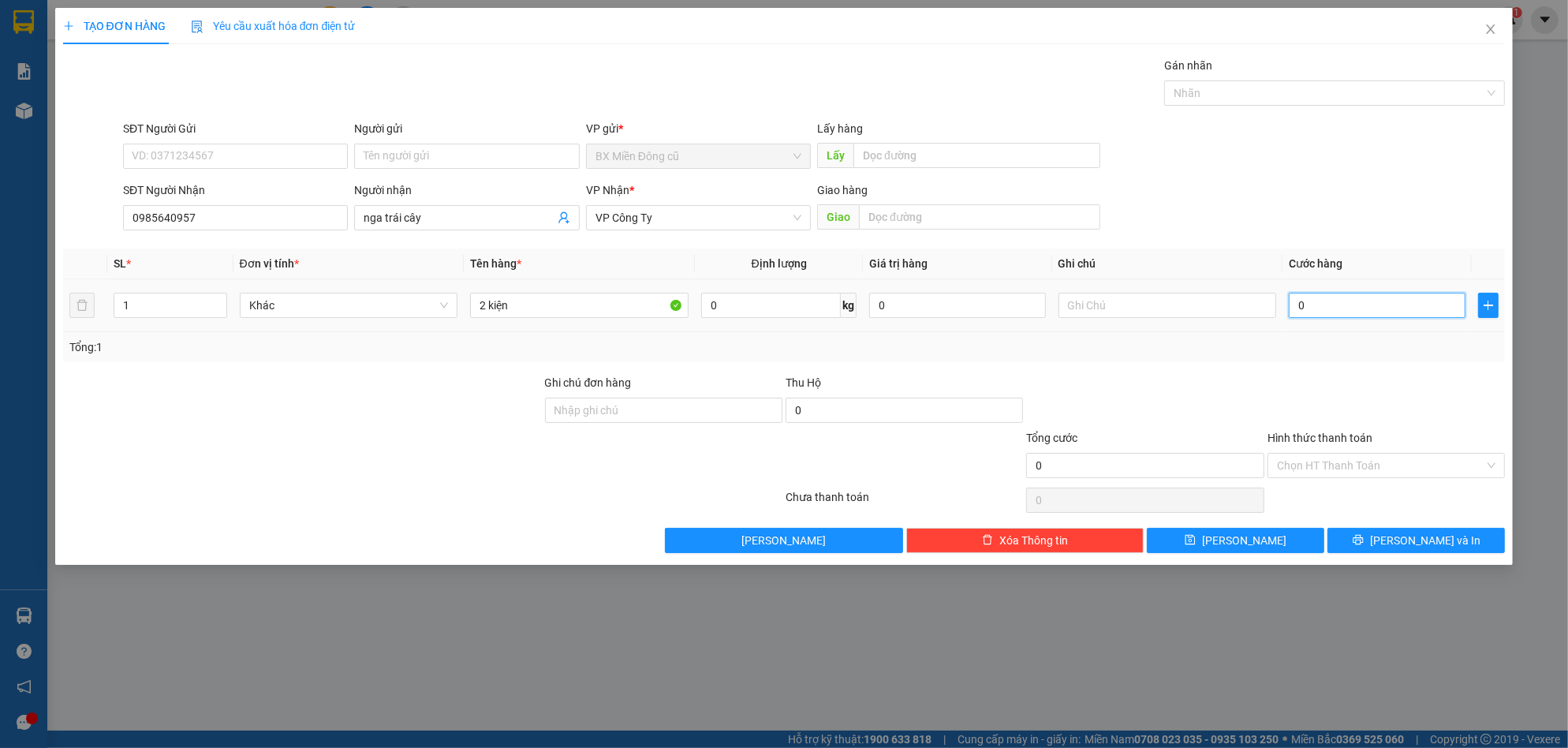
click at [1376, 309] on input "0" at bounding box center [1377, 305] width 177 height 25
type input "01"
type input "1"
type input "010"
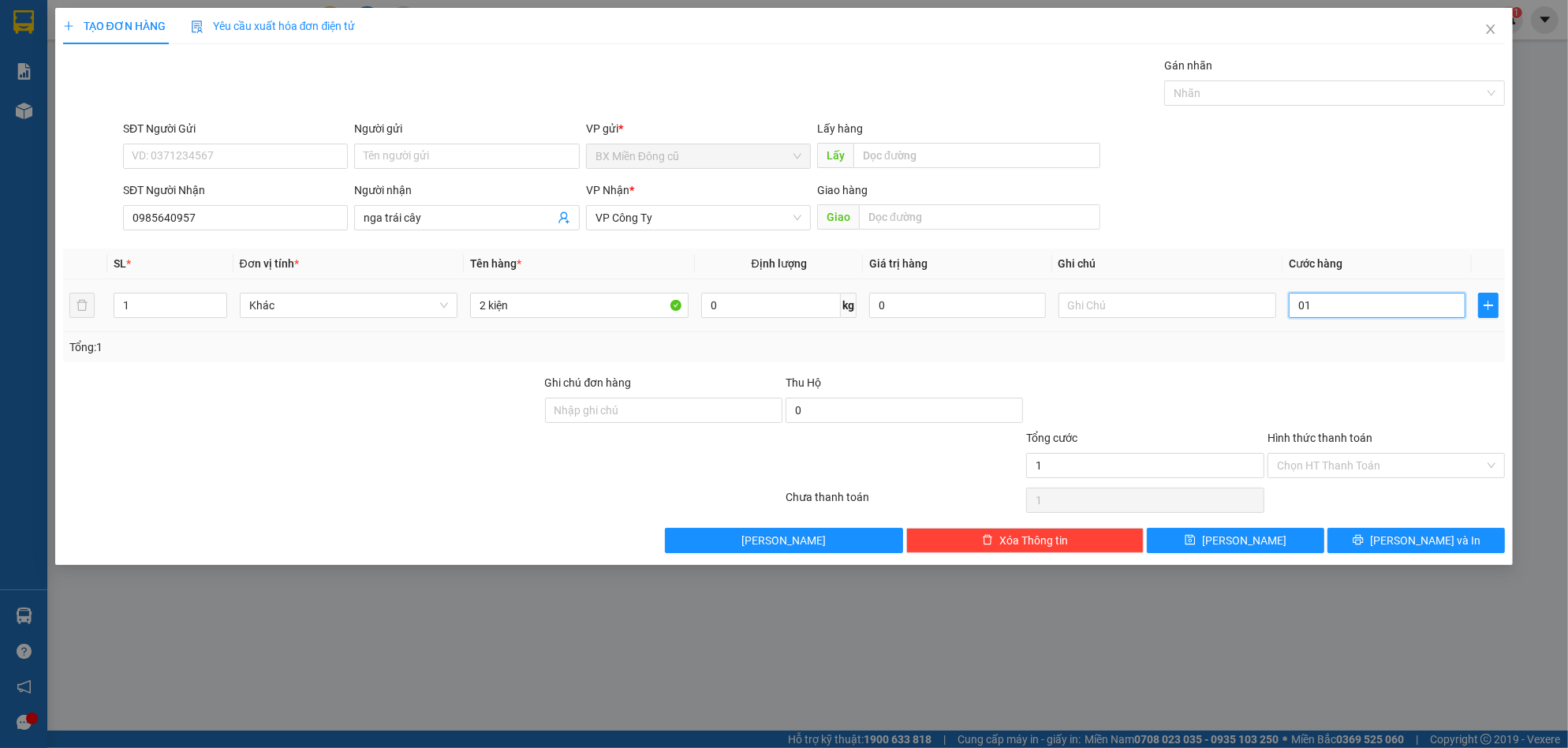
type input "10"
type input "0.100"
type input "100"
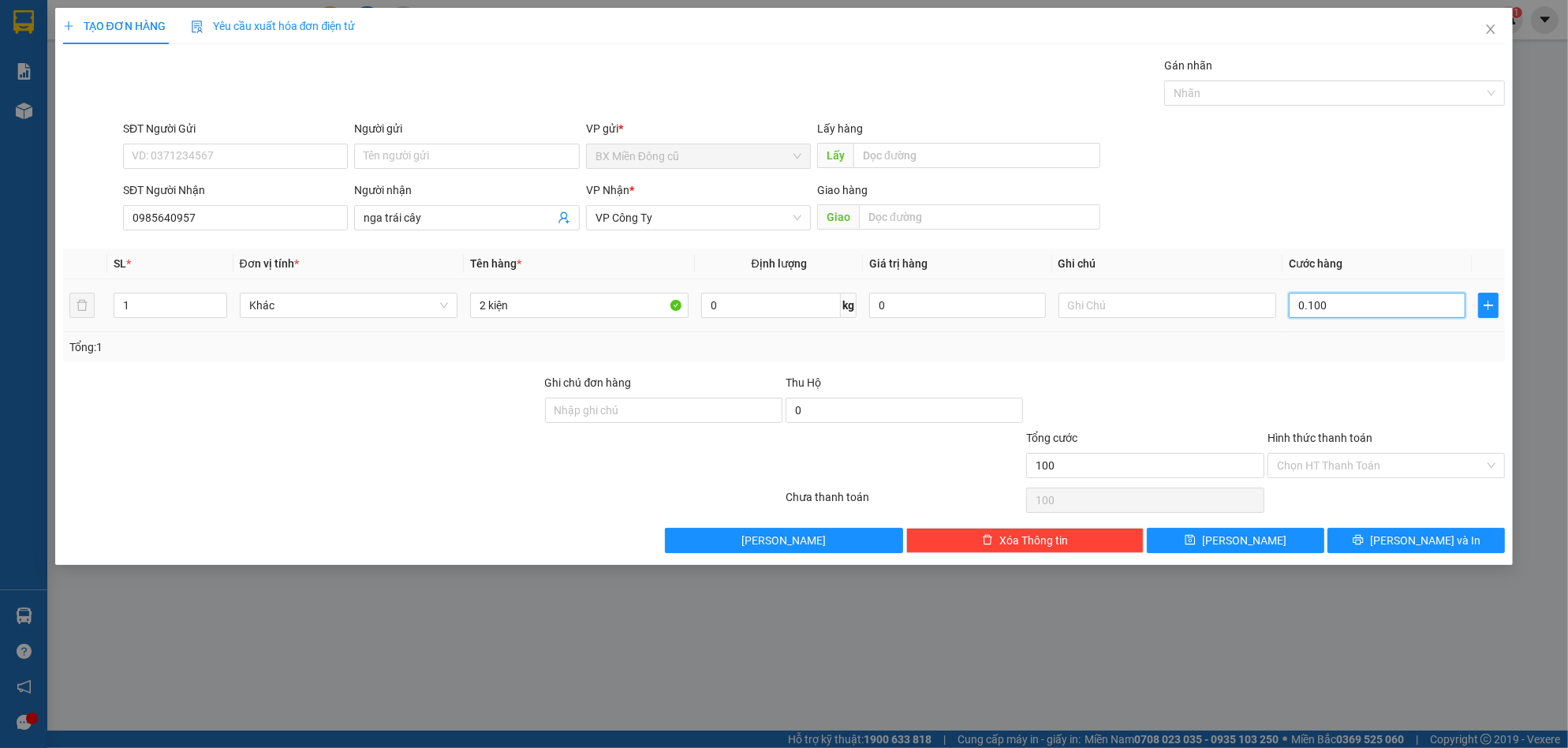
type input "01.000"
type input "1.000"
type input "010.000"
type input "10.000"
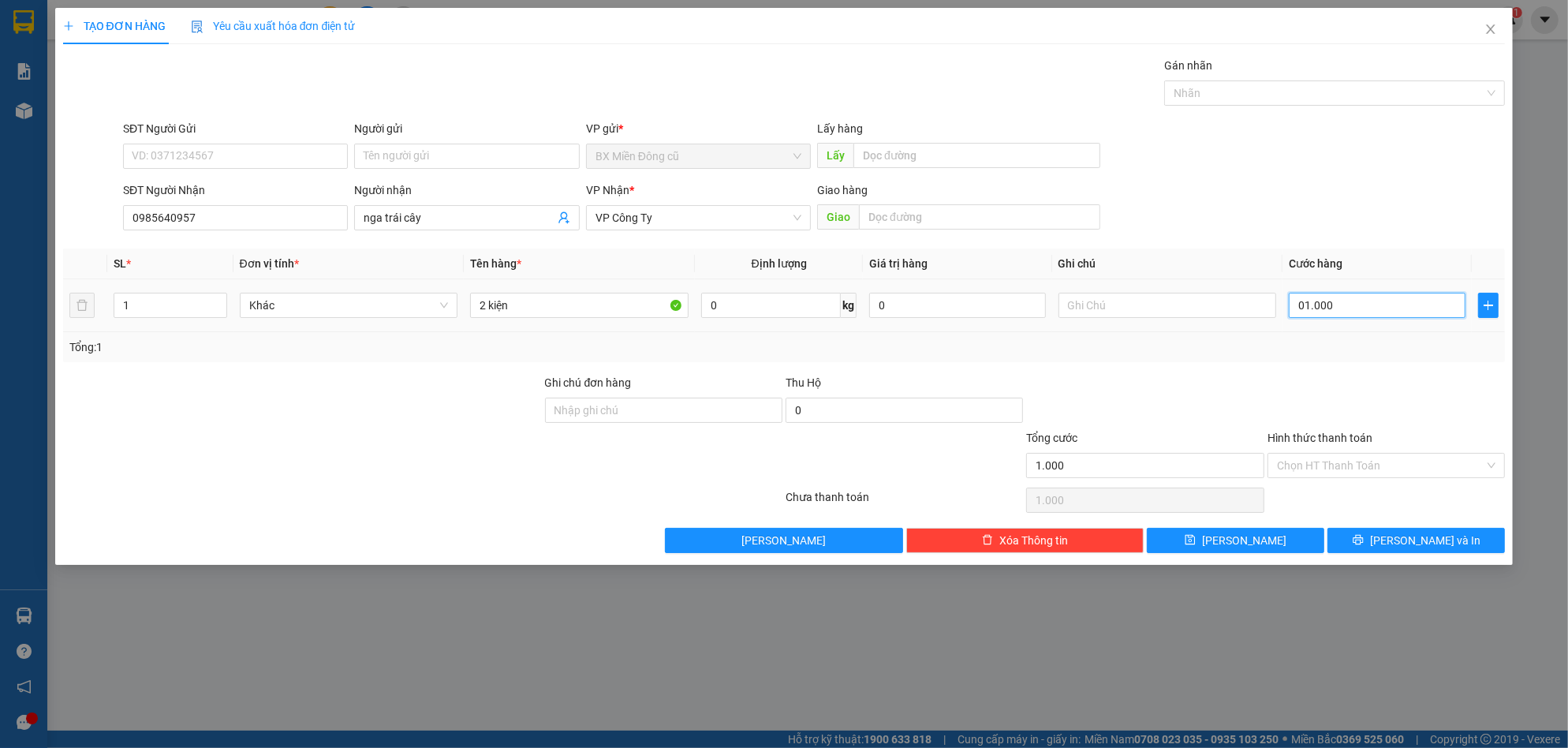
type input "10.000"
type input "0.100.000"
type input "100.000"
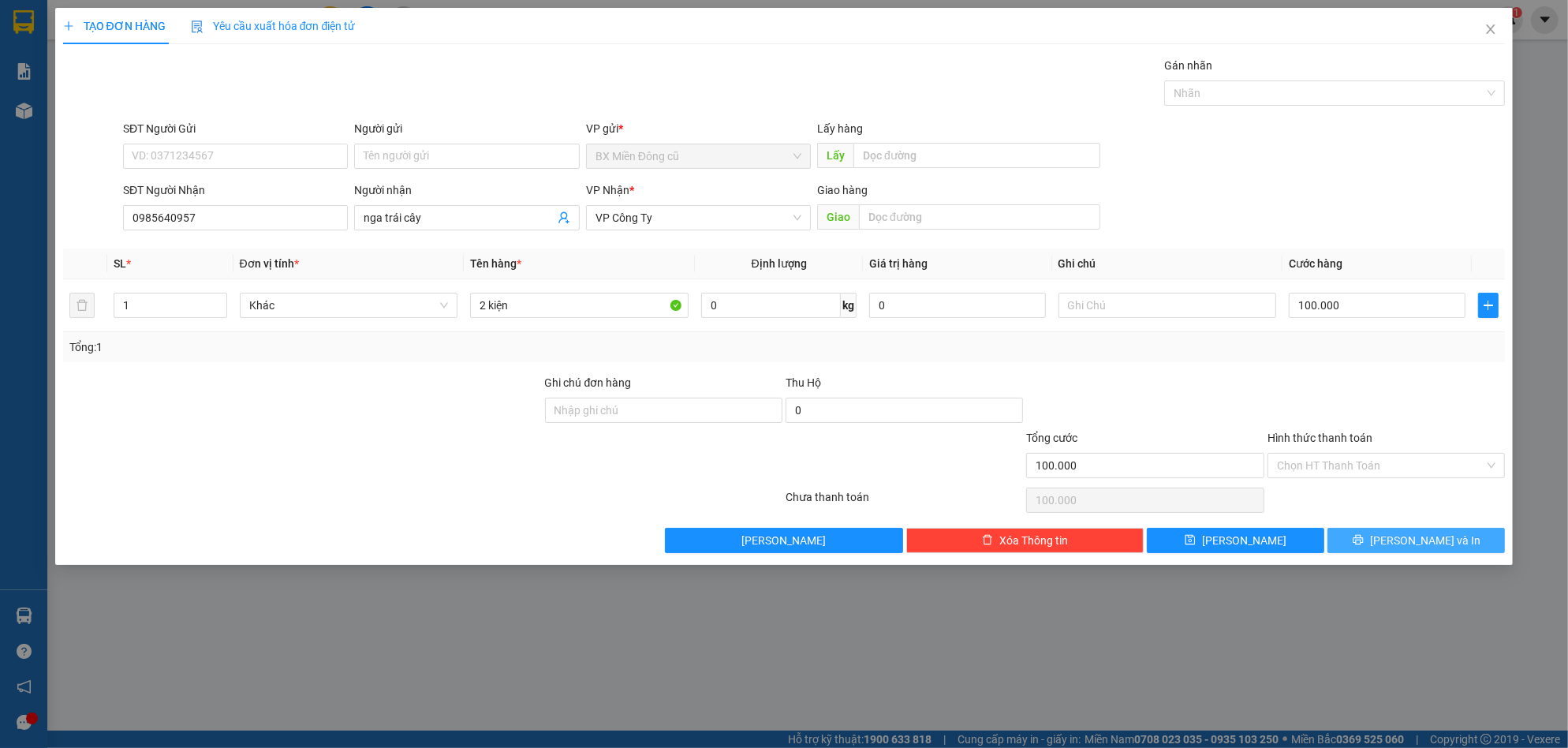
click at [1364, 536] on icon "printer" at bounding box center [1358, 540] width 11 height 11
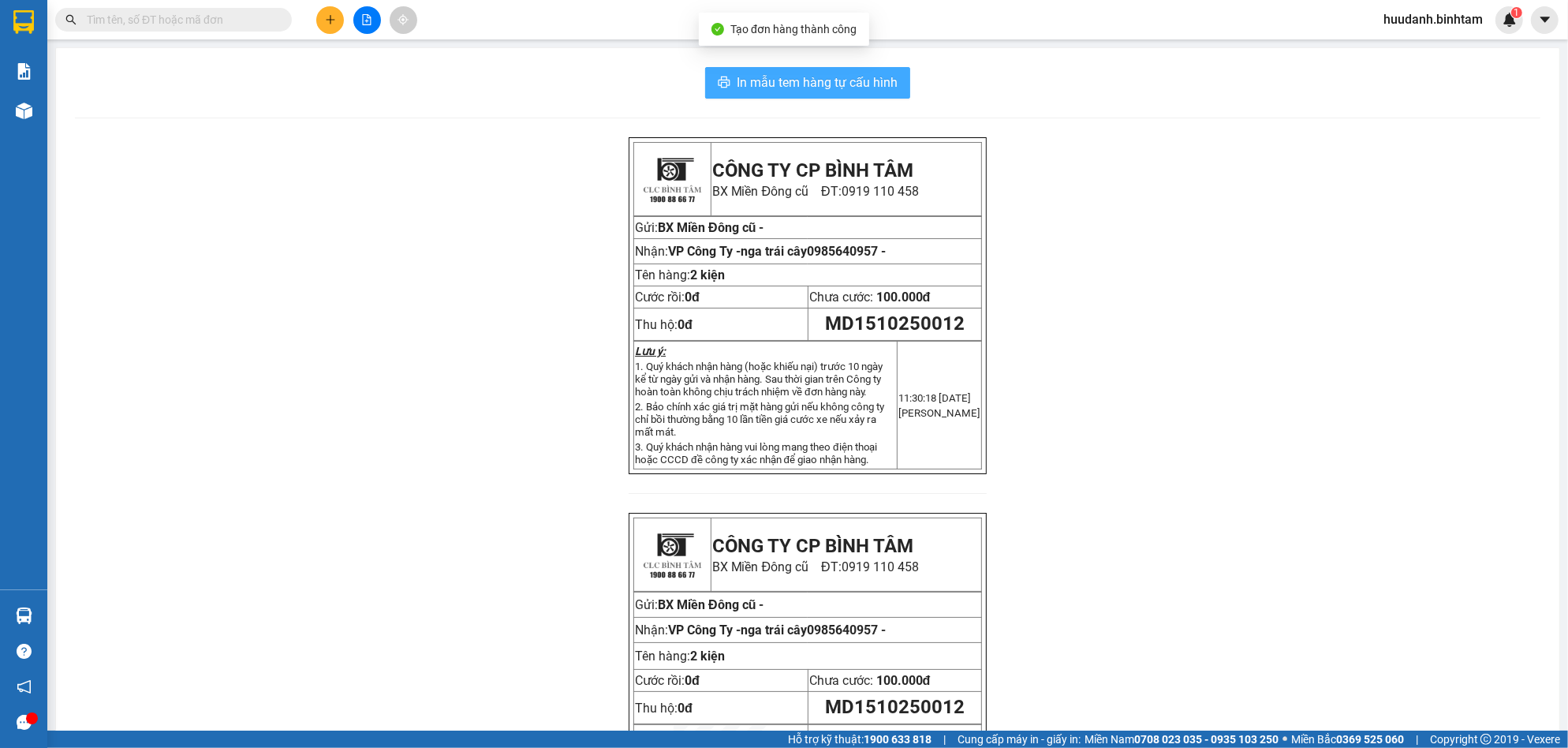
drag, startPoint x: 741, startPoint y: 76, endPoint x: 756, endPoint y: 102, distance: 30.0
click at [743, 76] on span "In mẫu tem hàng tự cấu hình" at bounding box center [817, 82] width 161 height 20
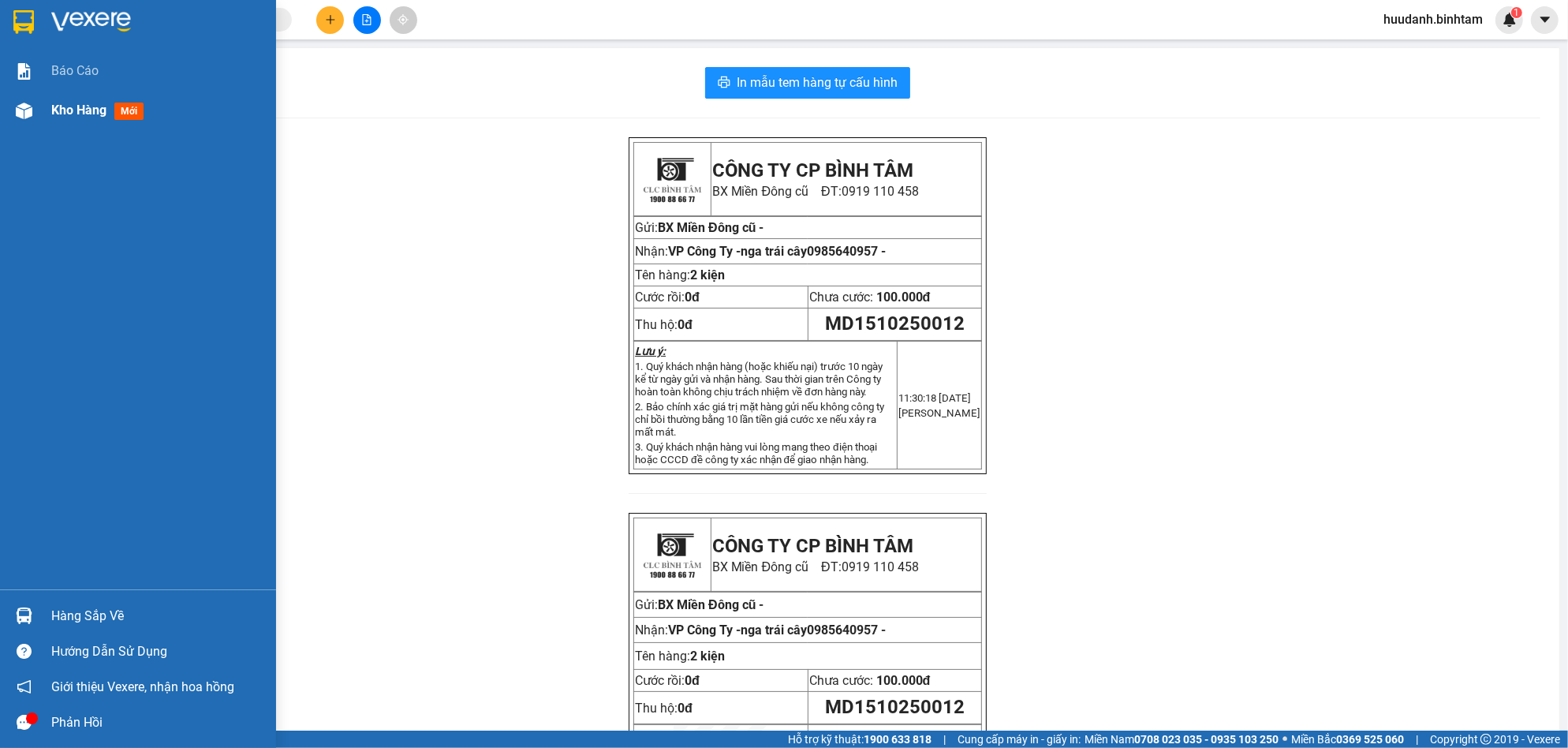
click at [81, 106] on span "Kho hàng" at bounding box center [79, 110] width 55 height 15
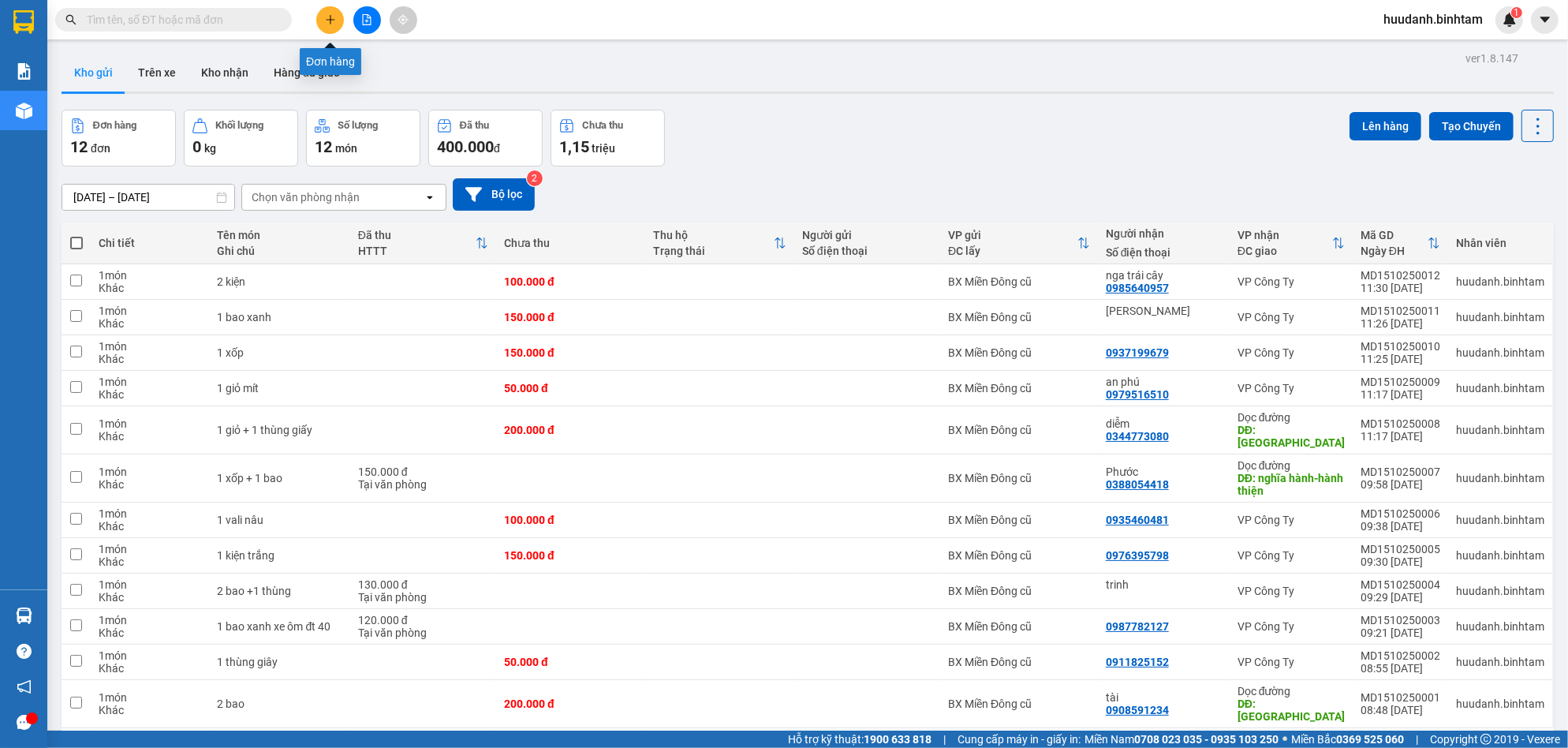
click at [324, 22] on button at bounding box center [330, 20] width 27 height 27
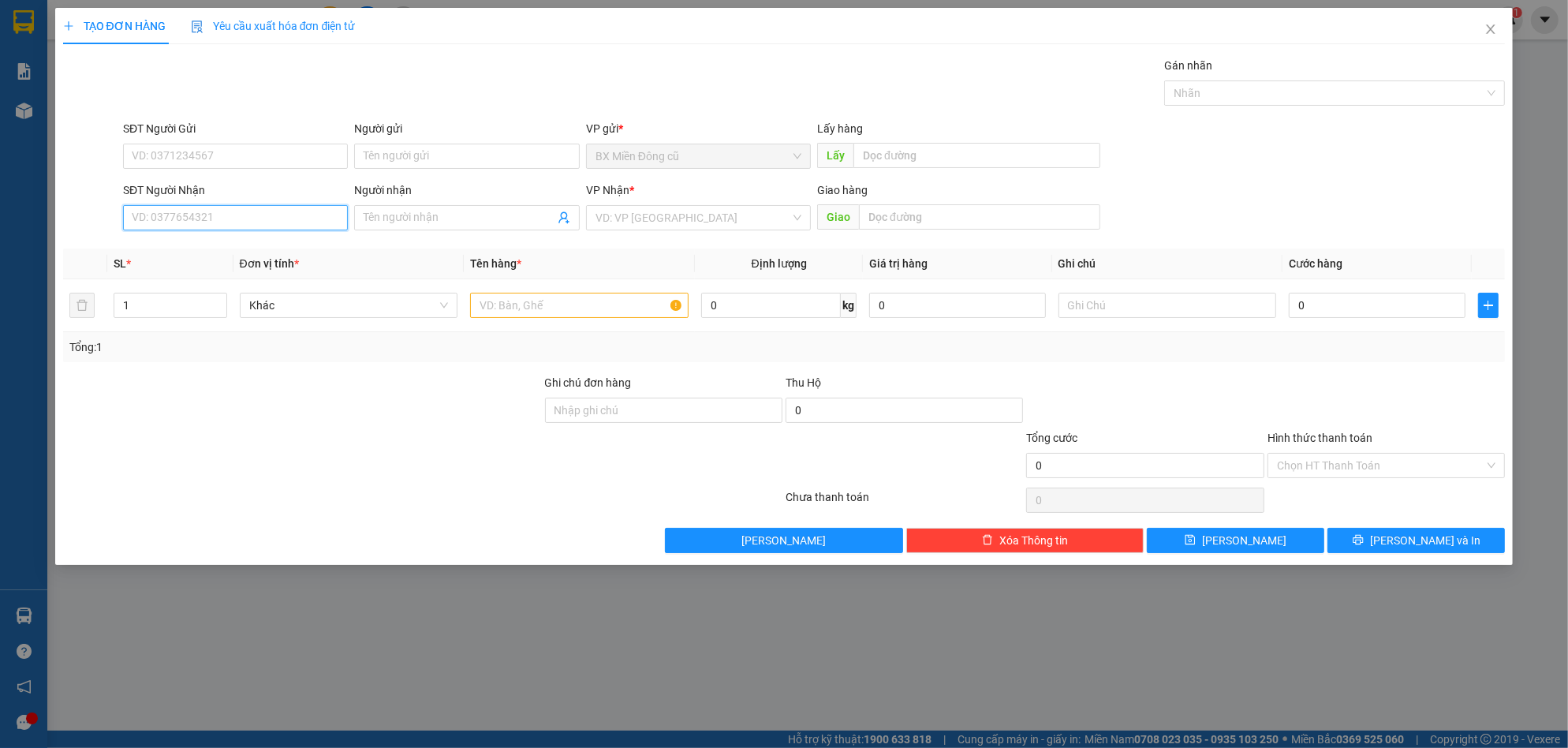
click at [192, 221] on input "SĐT Người Nhận" at bounding box center [235, 217] width 225 height 25
type input "0387079967"
click at [260, 261] on div "0387079967 - tiền tiền" at bounding box center [235, 249] width 225 height 25
type input "tiền tiền"
type input "mộ đức"
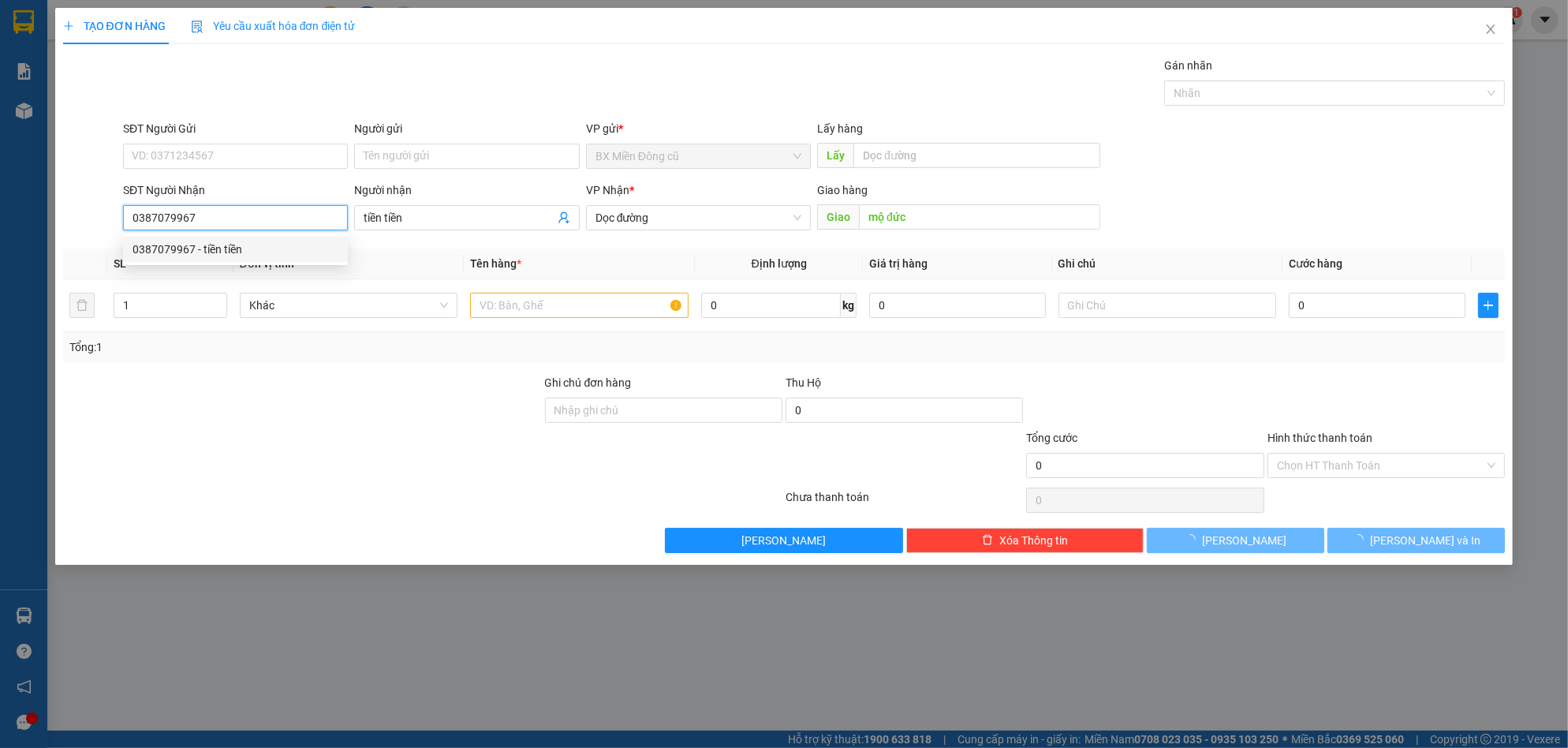
type input "50.000"
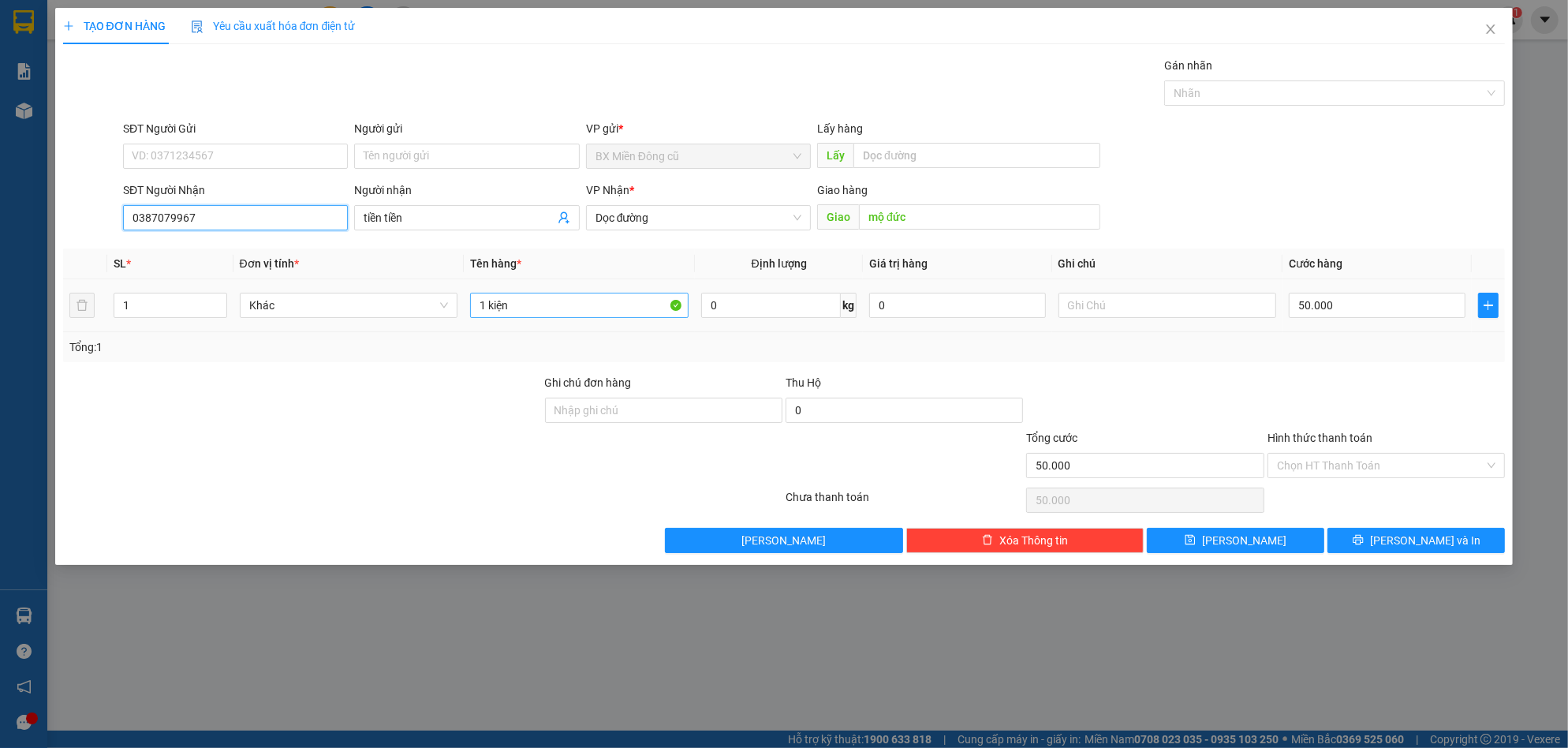
type input "0387079967"
click at [523, 307] on input "1 kiện" at bounding box center [579, 305] width 218 height 25
click at [486, 307] on input "1 kiện" at bounding box center [579, 305] width 218 height 25
click at [488, 308] on input "1 kiện" at bounding box center [579, 305] width 218 height 25
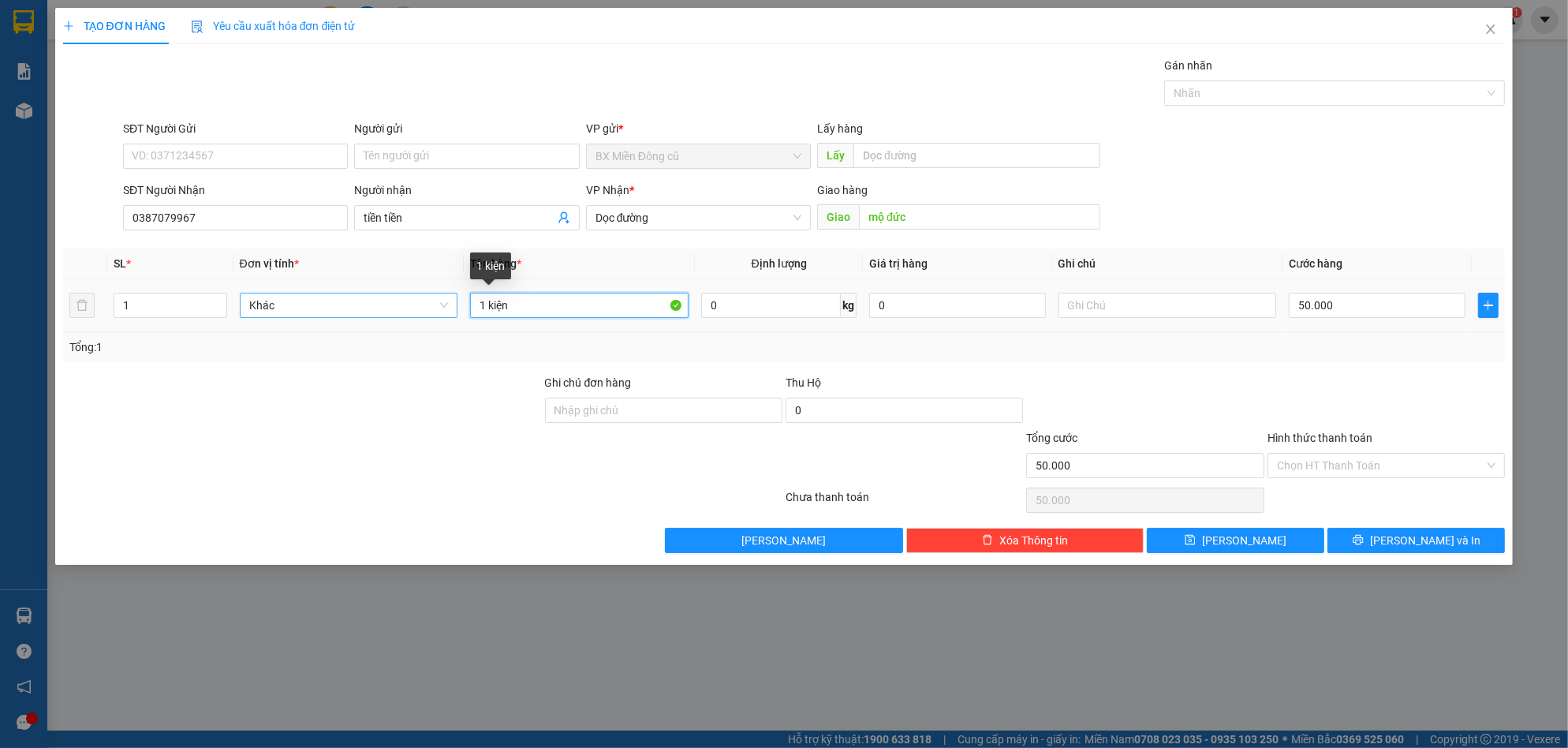
drag, startPoint x: 486, startPoint y: 309, endPoint x: 458, endPoint y: 312, distance: 28.2
click at [459, 311] on tr "1 Khác 1 kiện 0 kg 0 50.000" at bounding box center [785, 306] width 1443 height 53
type input "2 kiện"
click at [1347, 311] on input "50.000" at bounding box center [1377, 305] width 177 height 25
type input "1"
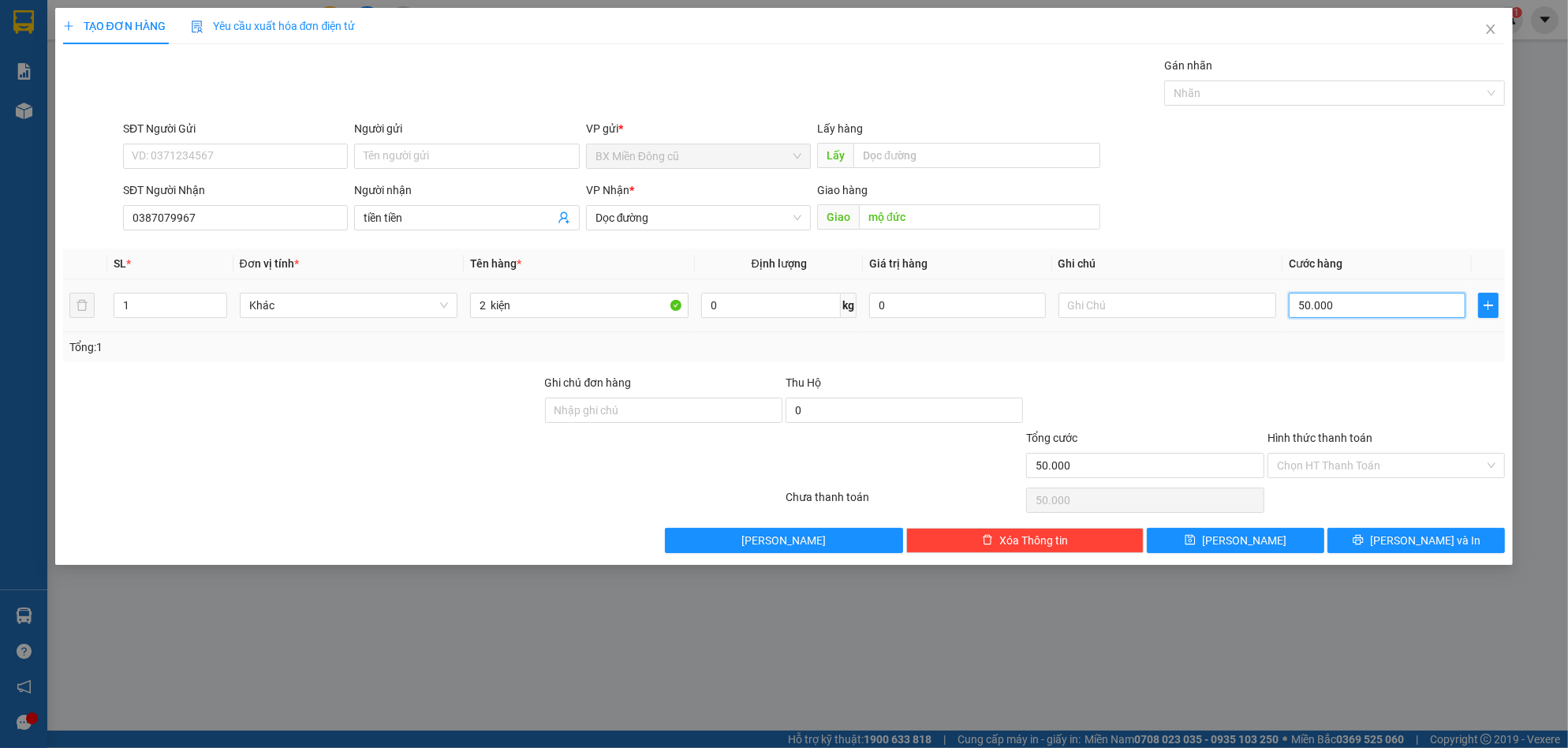
type input "1"
type input "10"
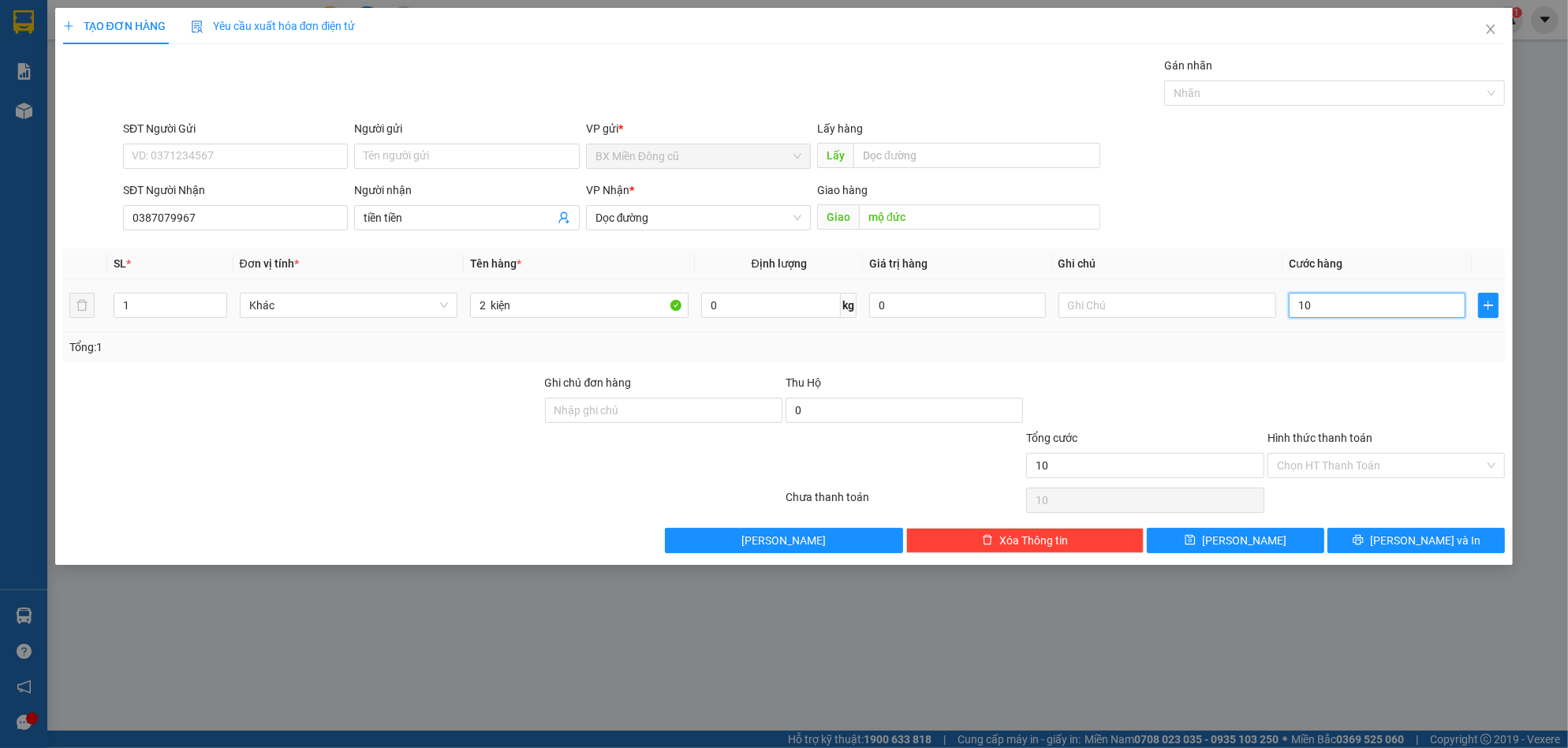
type input "100"
type input "1.000"
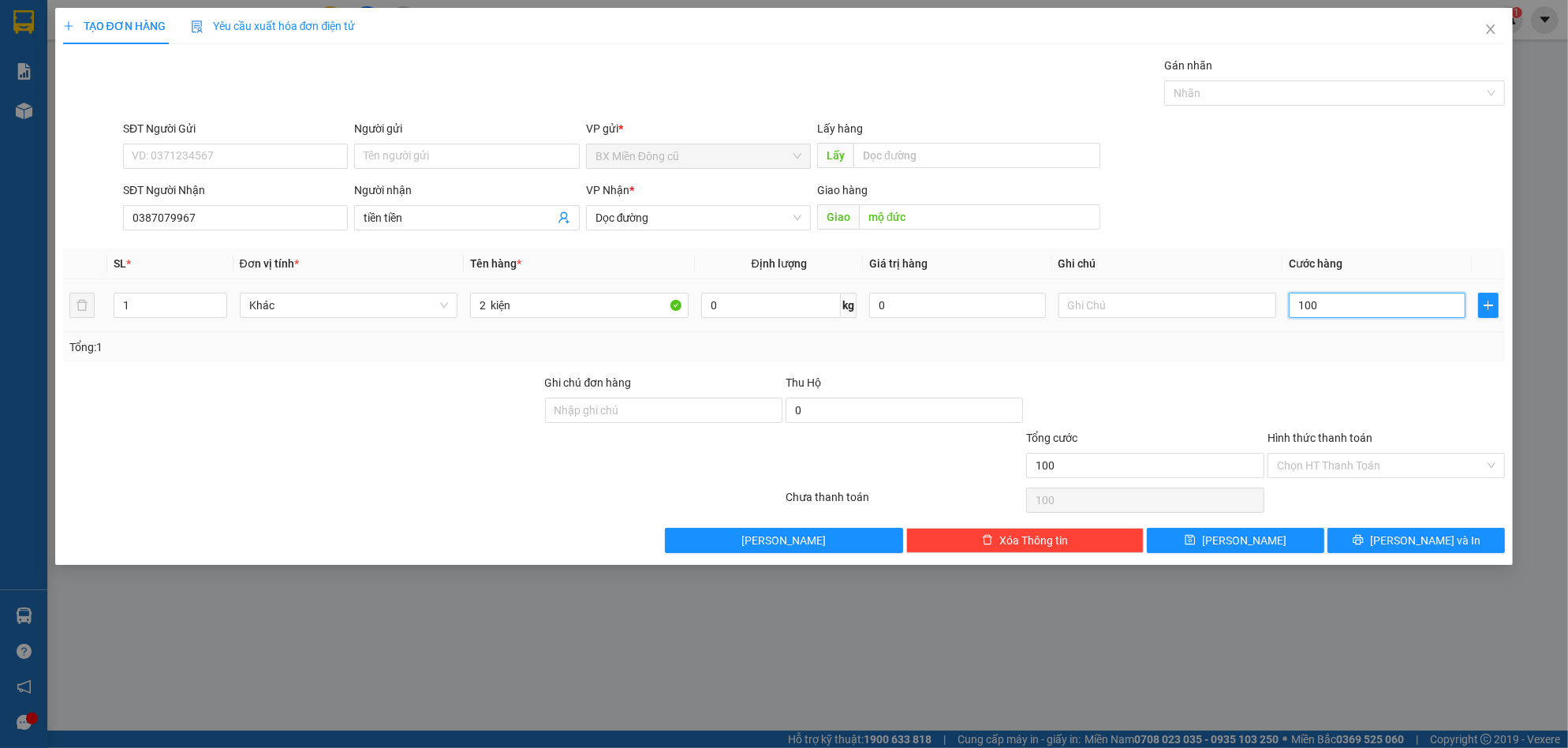
type input "1.000"
type input "10.000"
type input "100.000"
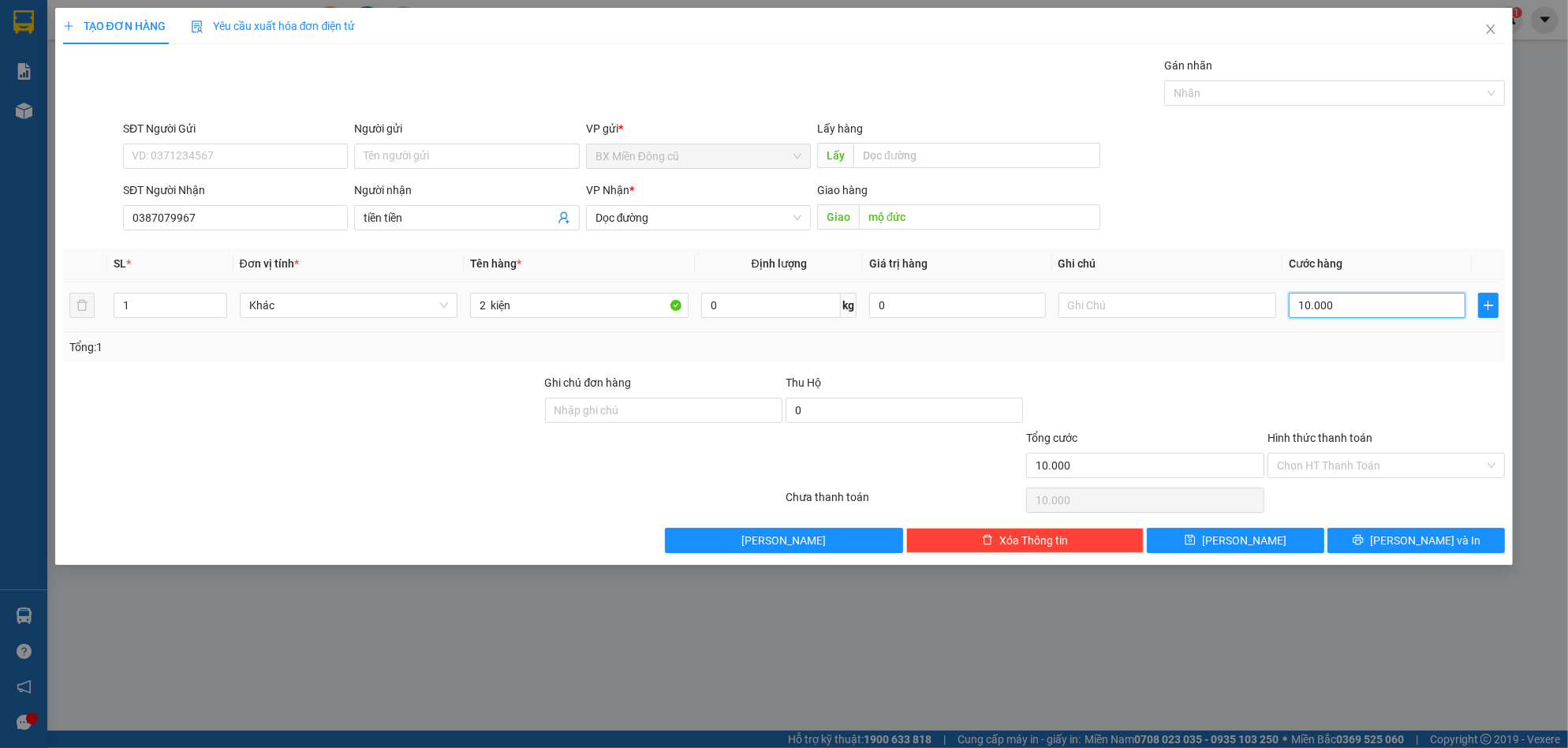
type input "100.000"
click at [1401, 544] on button "[PERSON_NAME] và In" at bounding box center [1416, 540] width 178 height 25
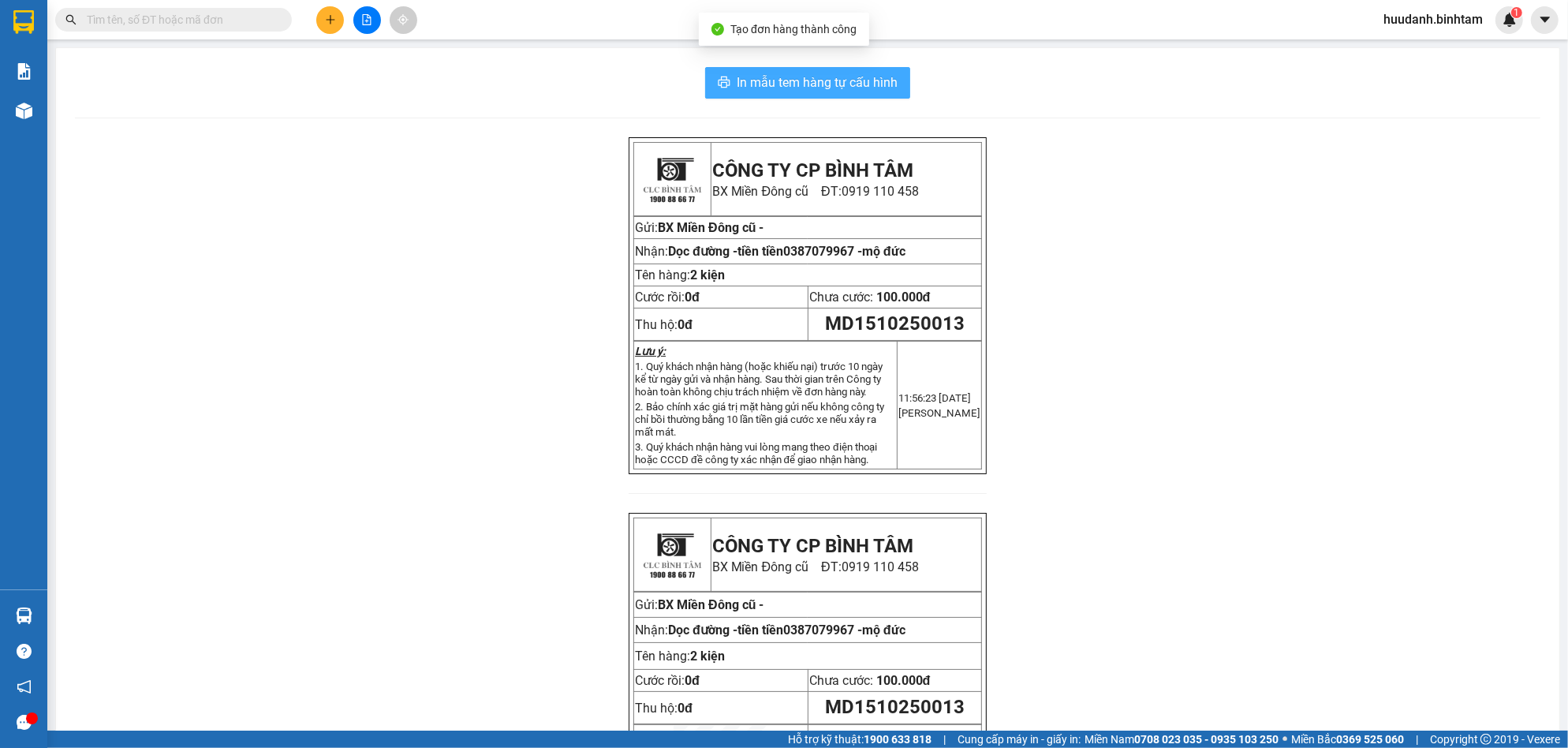
click at [851, 84] on span "In mẫu tem hàng tự cấu hình" at bounding box center [817, 82] width 161 height 20
click at [842, 84] on span "In mẫu tem hàng tự cấu hình" at bounding box center [817, 82] width 161 height 20
click at [778, 74] on span "In mẫu tem hàng tự cấu hình" at bounding box center [817, 82] width 161 height 20
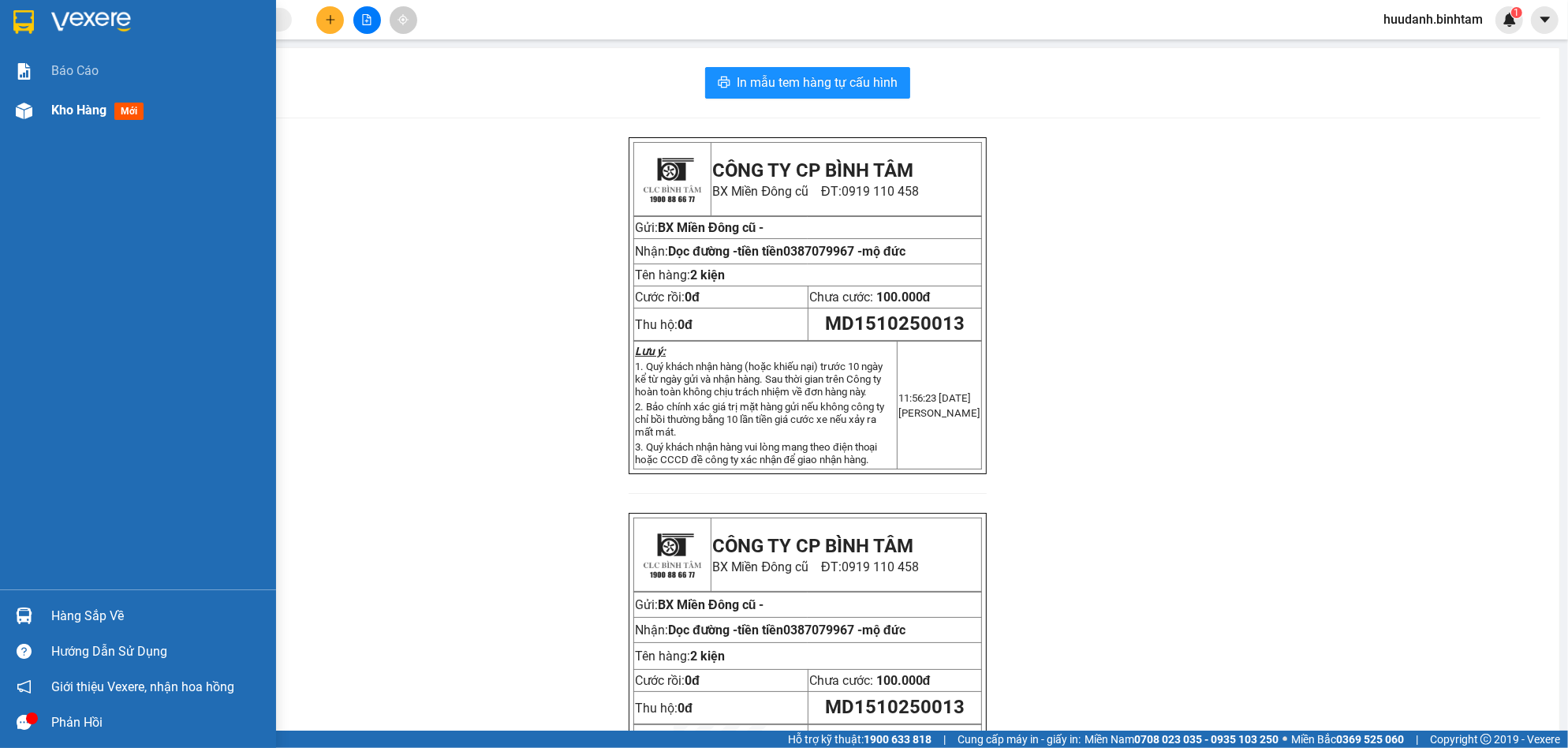
click at [70, 117] on span "Kho hàng" at bounding box center [79, 110] width 55 height 15
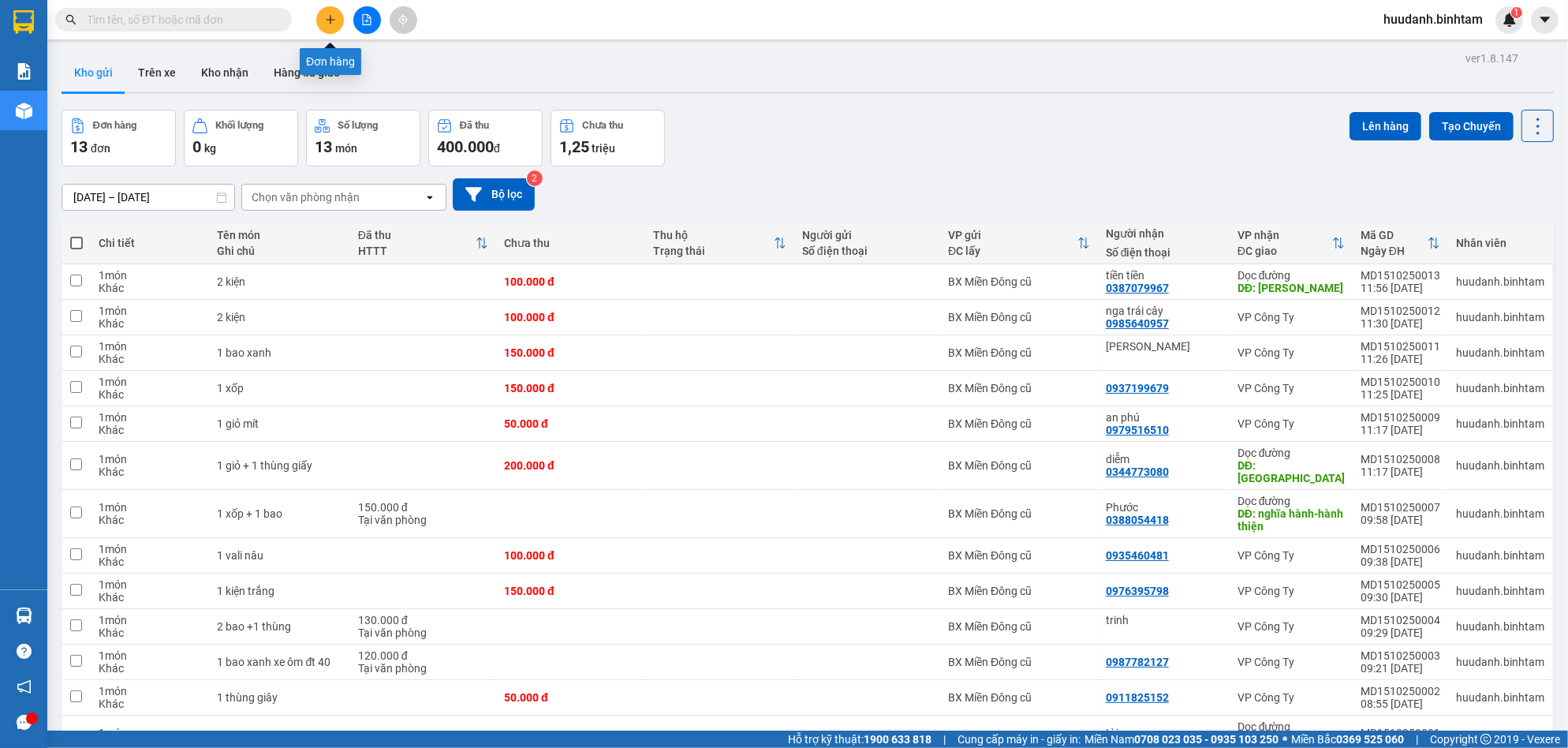
click at [325, 19] on icon "plus" at bounding box center [331, 20] width 11 height 11
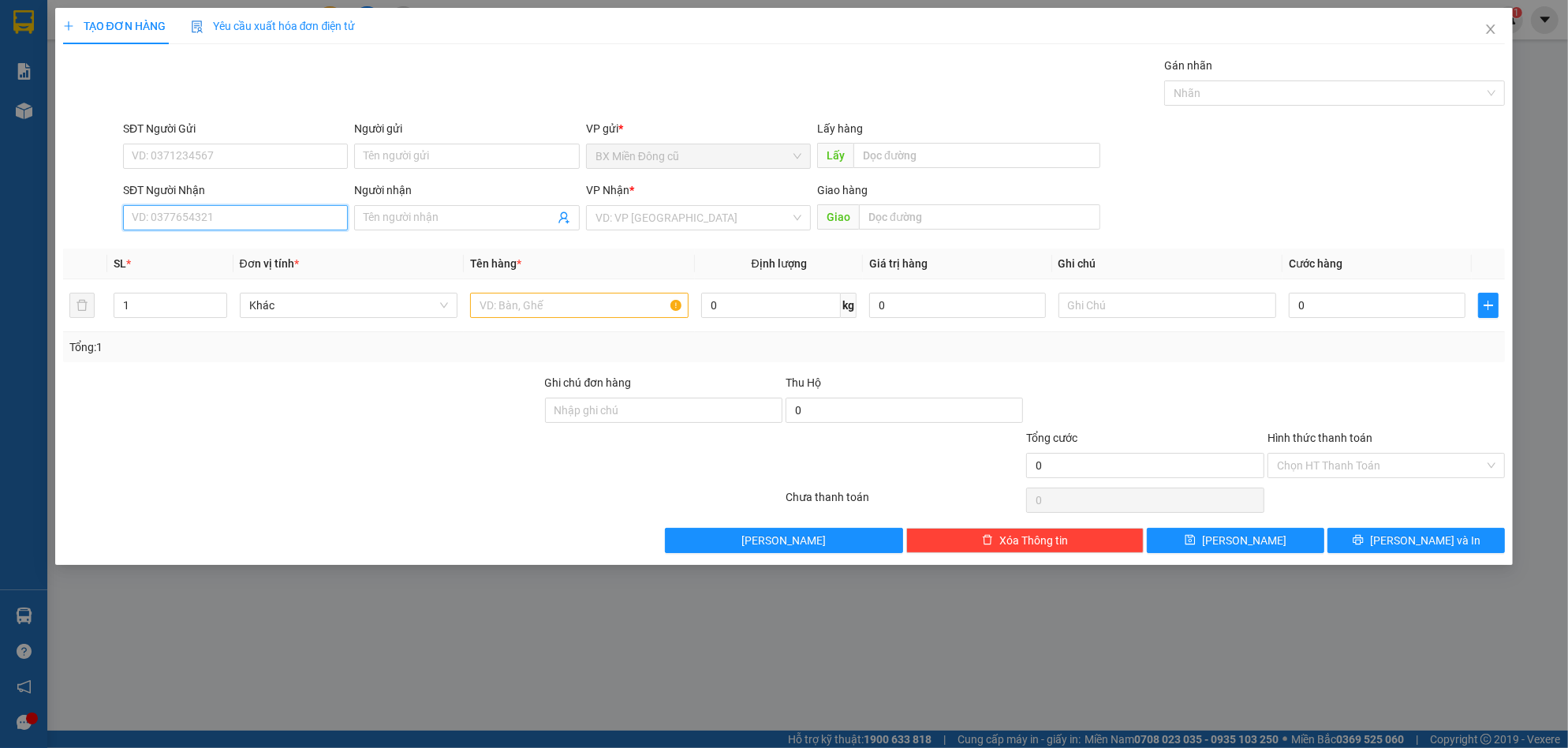
click at [262, 219] on input "SĐT Người Nhận" at bounding box center [235, 217] width 225 height 25
type input "0377179983"
click at [382, 223] on input "Người nhận" at bounding box center [459, 218] width 190 height 18
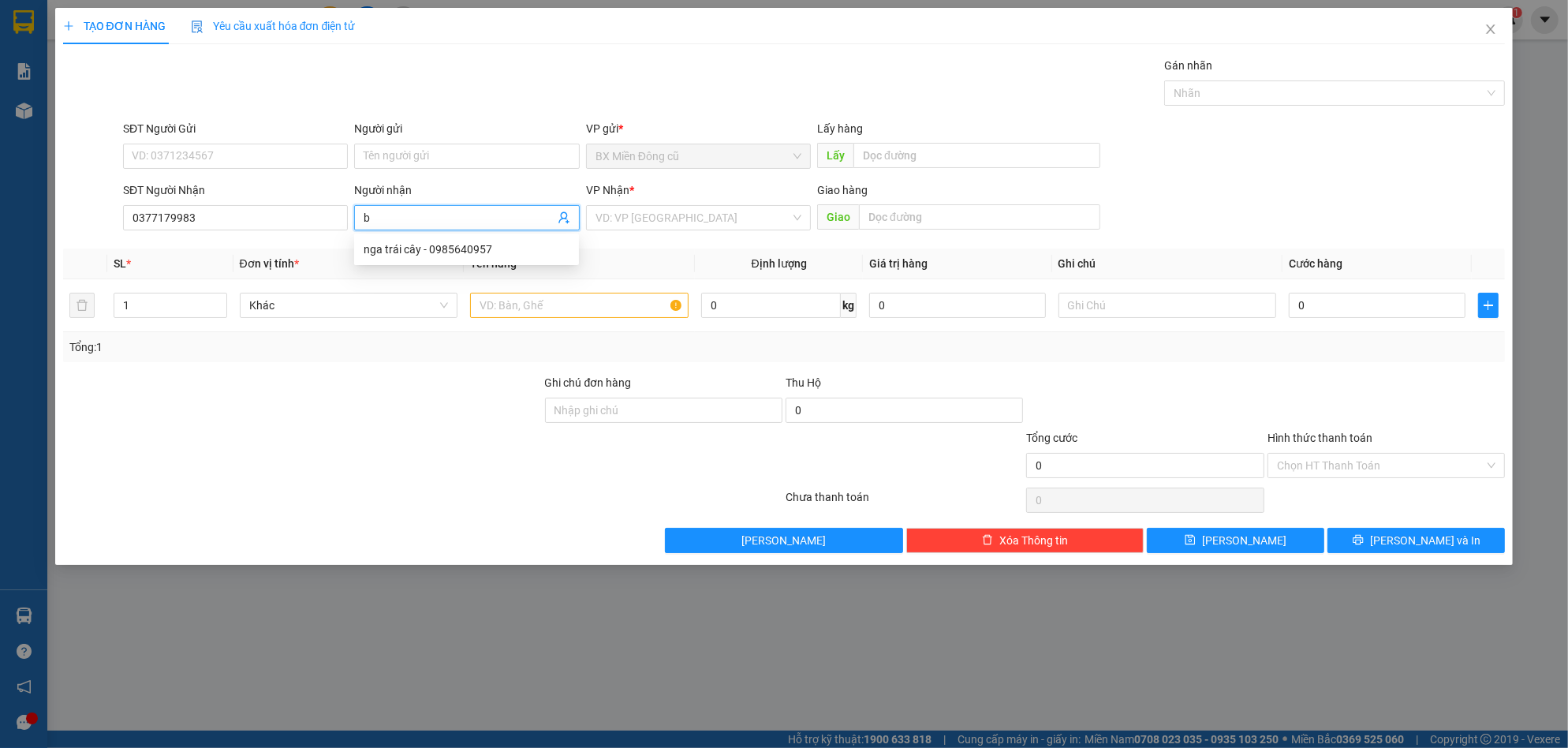
paste input "ích"
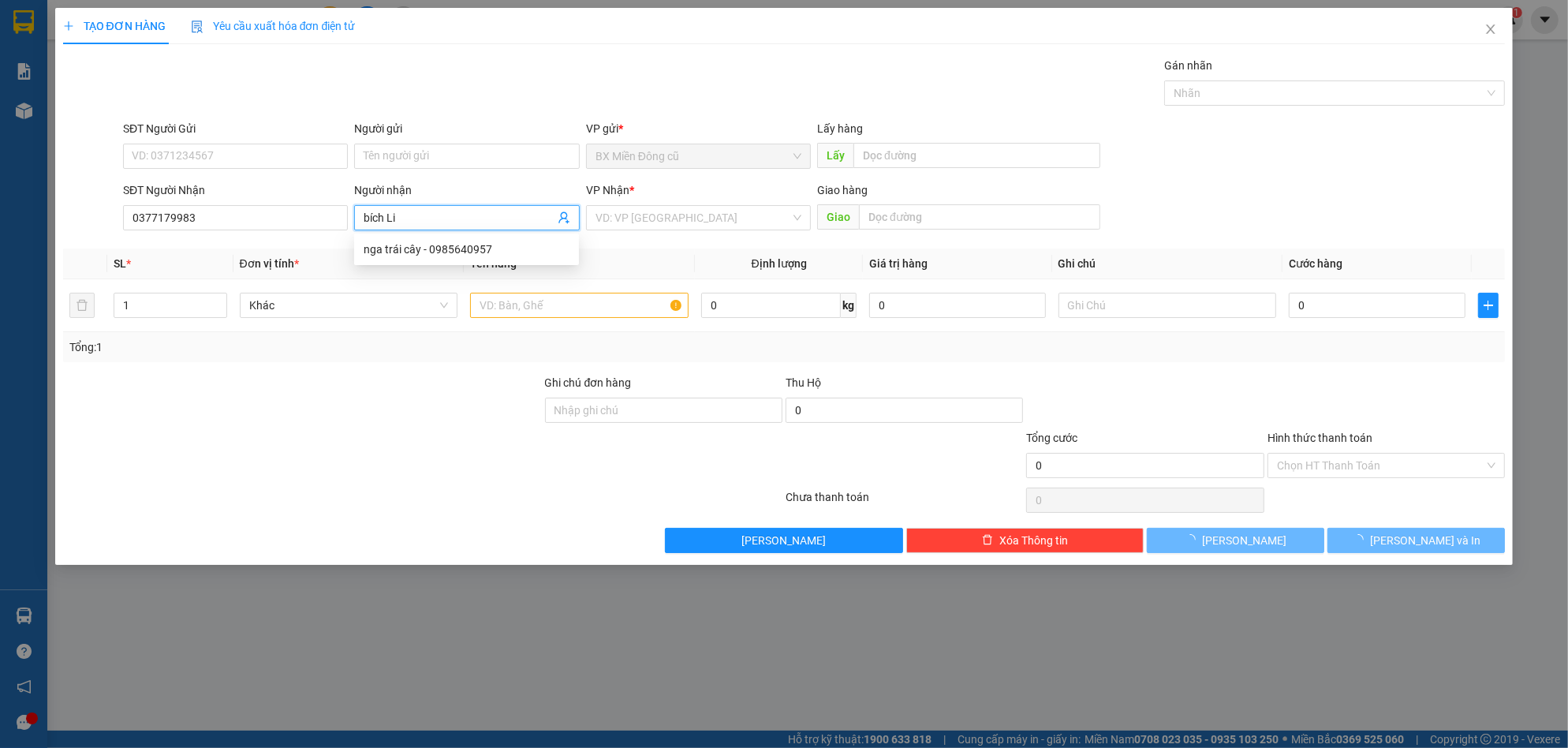
paste input "ên"
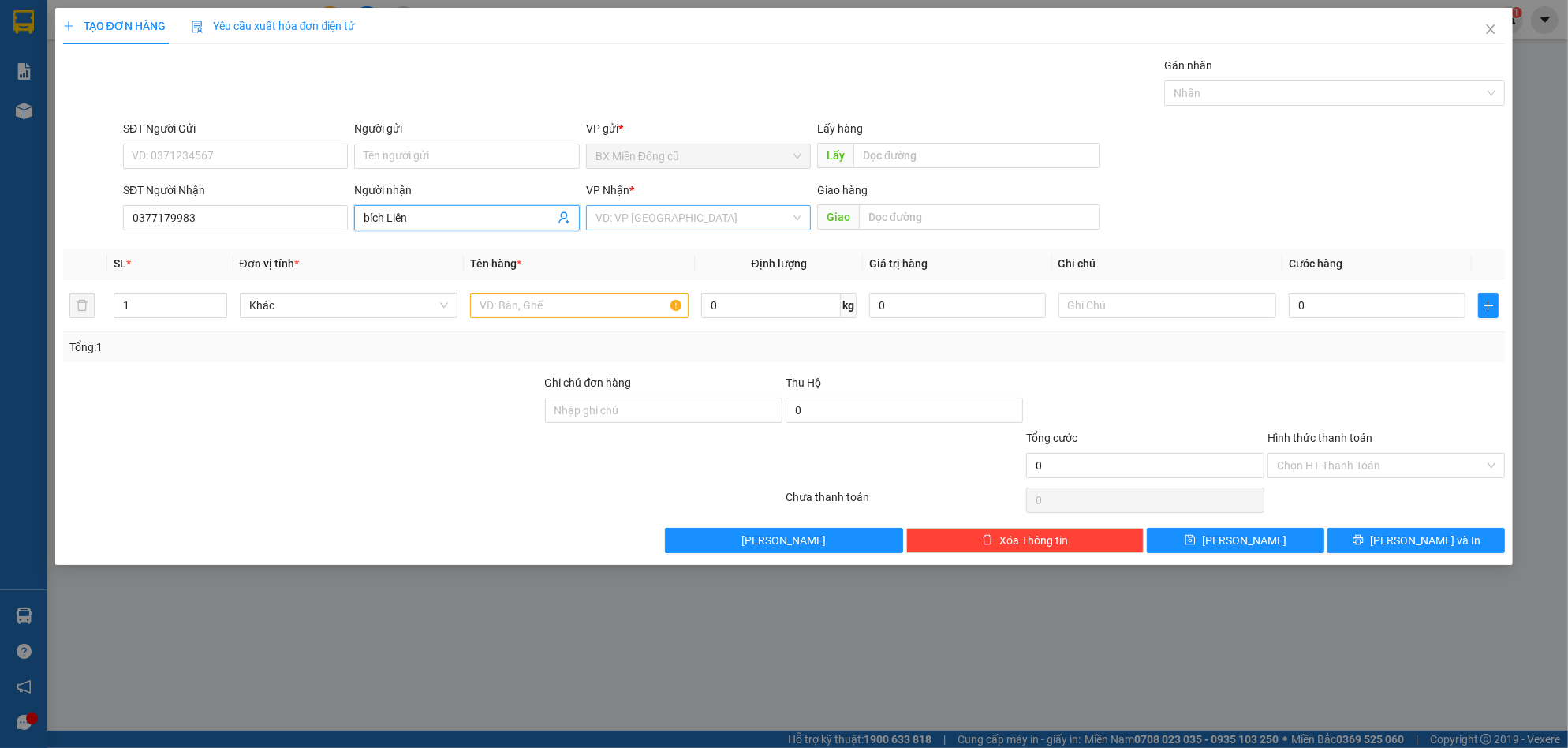
type input "bích Liên"
click at [766, 207] on input "search" at bounding box center [692, 217] width 195 height 23
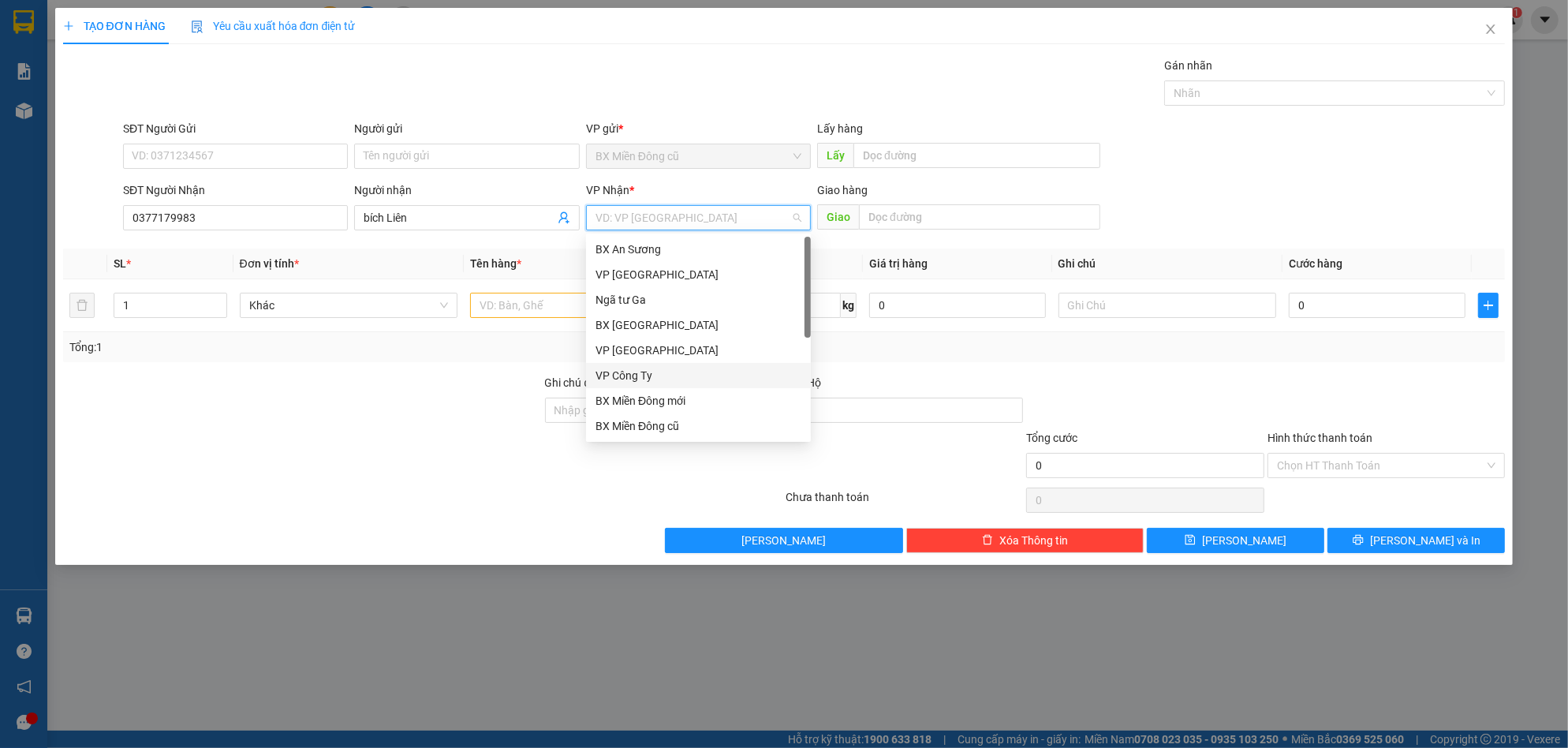
click at [639, 374] on div "VP Công Ty" at bounding box center [698, 376] width 206 height 18
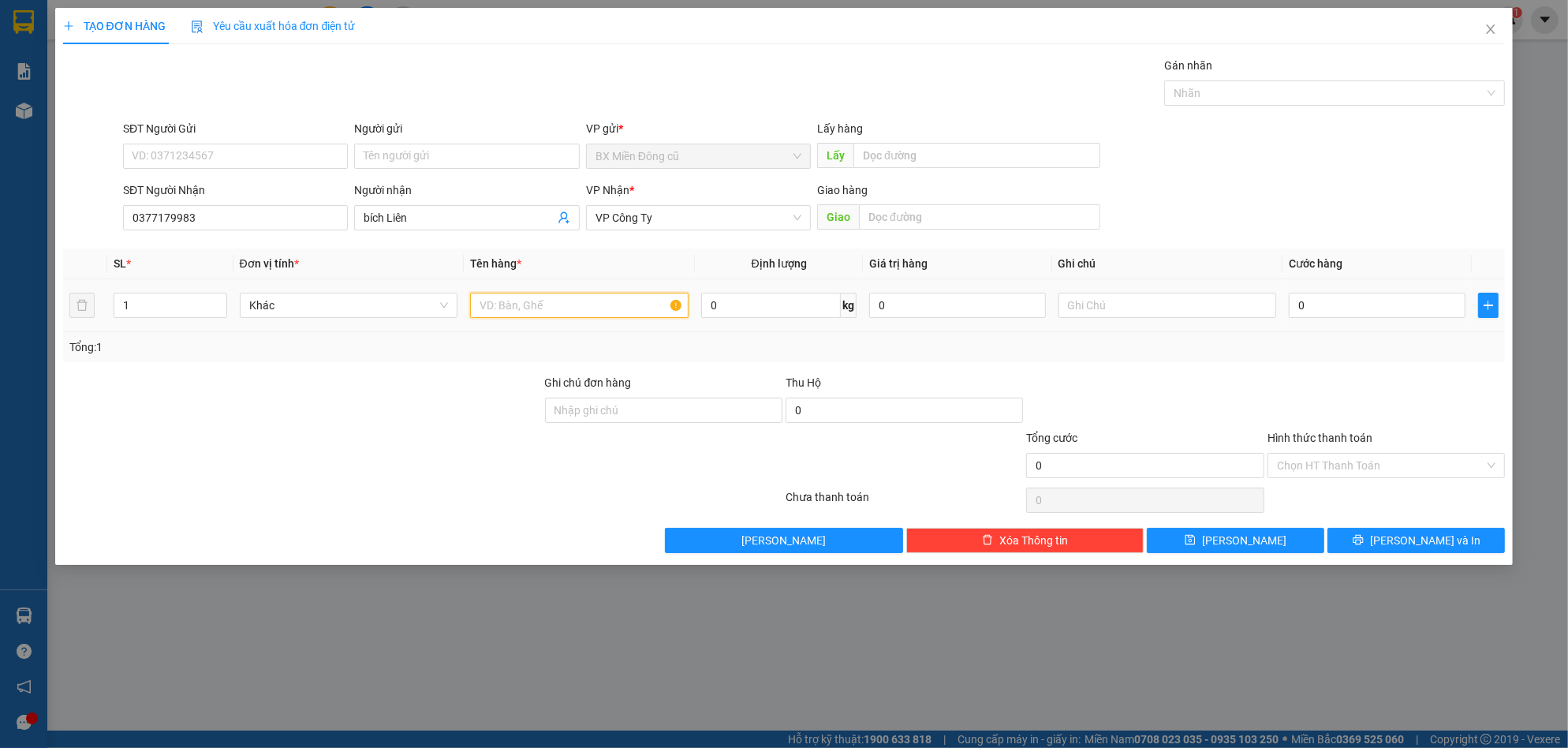
click at [492, 309] on input "text" at bounding box center [579, 305] width 218 height 25
paste input "ì"
paste input "ô"
paste input "ồ"
paste input "ơ"
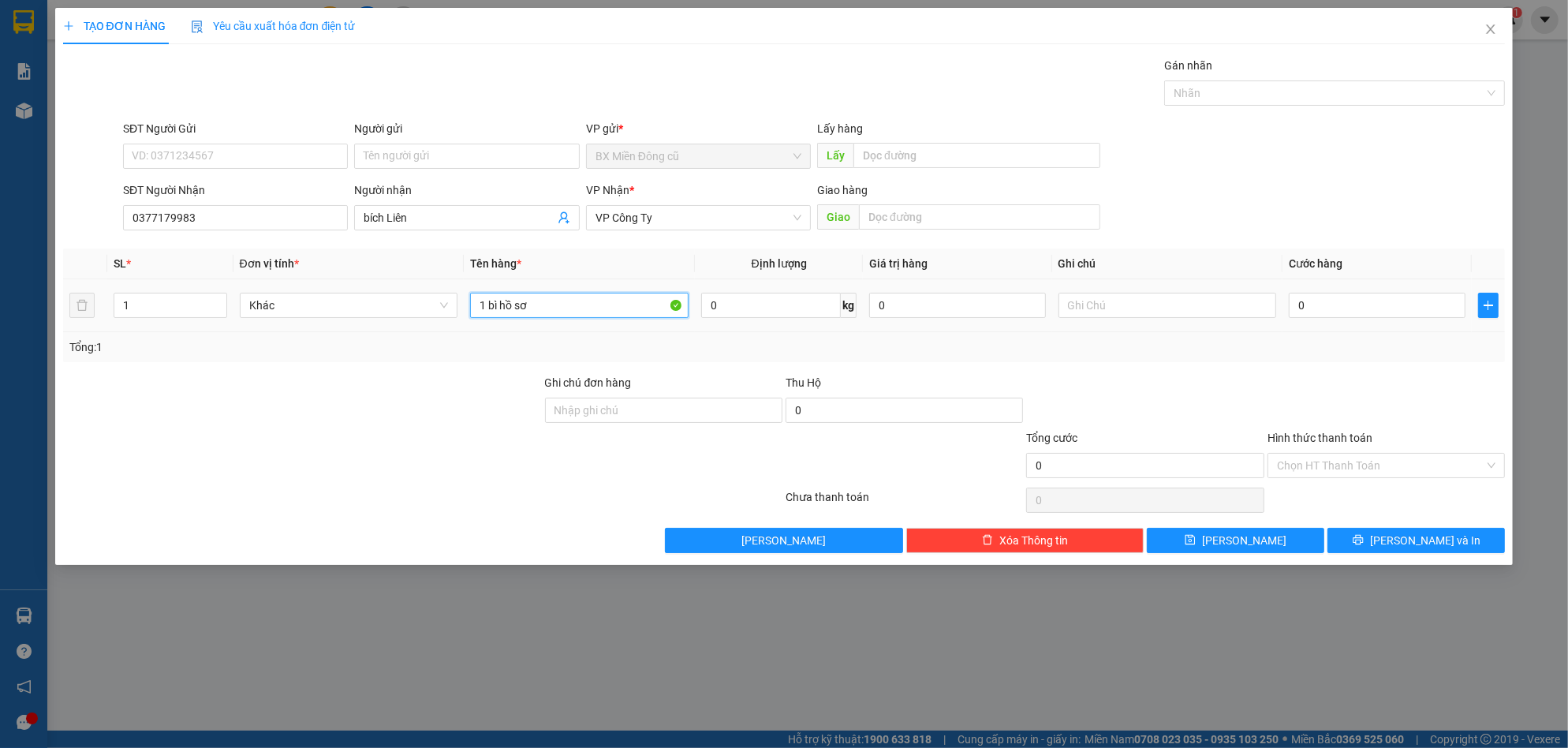
type input "1 bì hồ sơ"
click at [1359, 292] on div "0" at bounding box center [1377, 305] width 177 height 31
click at [1367, 299] on input "0" at bounding box center [1377, 305] width 177 height 25
type input "5"
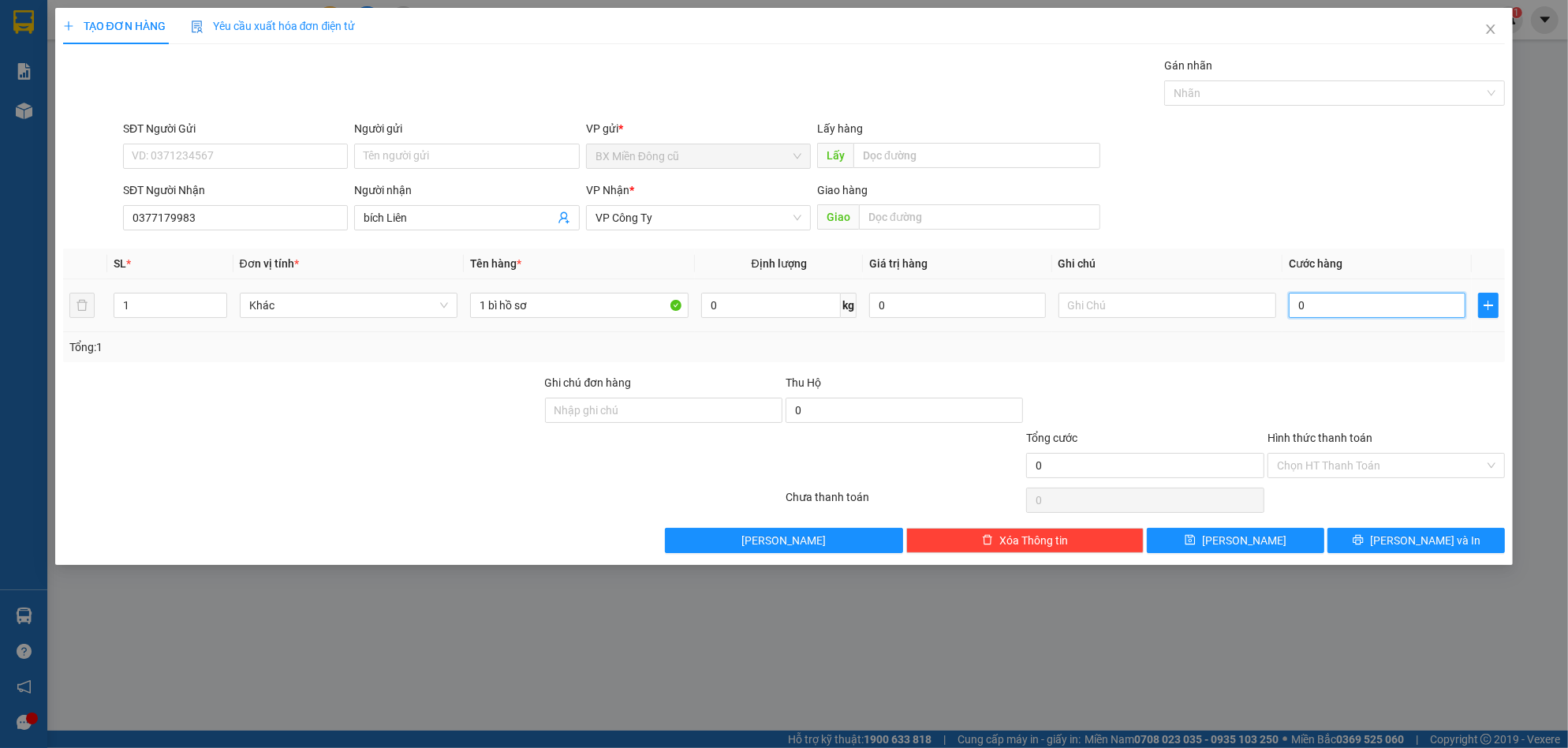
type input "5"
type input "50"
type input "500"
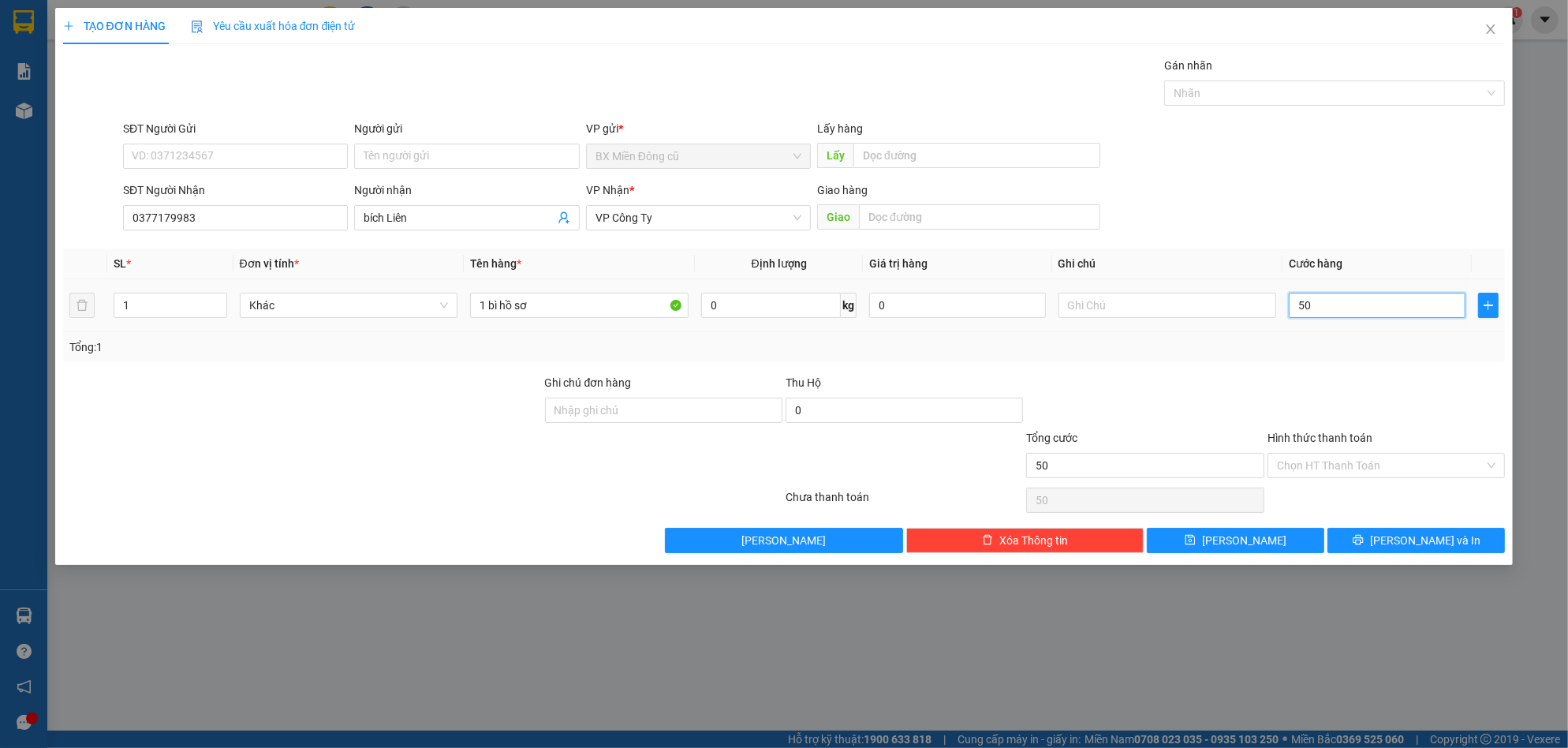
type input "500"
type input "5.000"
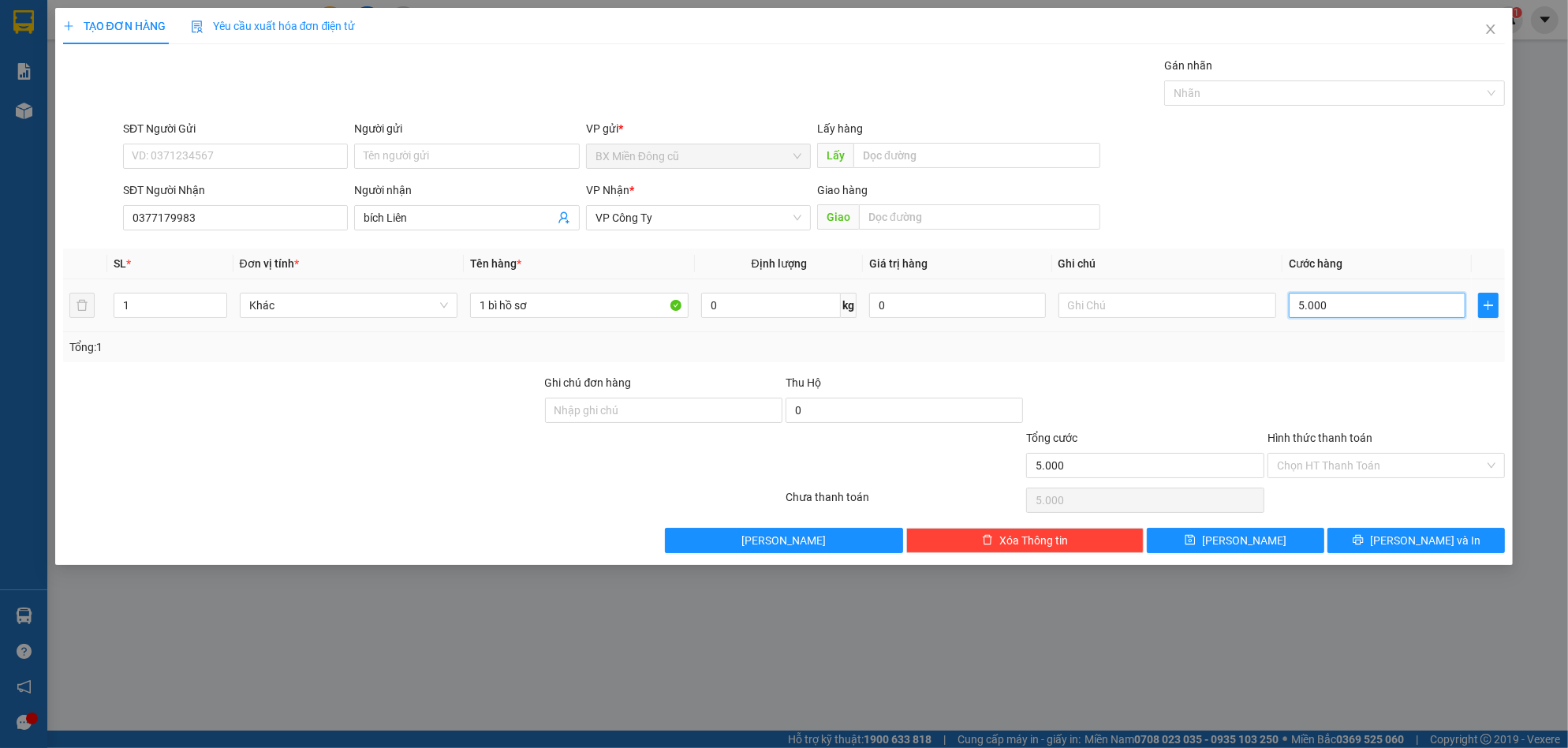
type input "50.000"
click at [1360, 471] on input "Hình thức thanh toán" at bounding box center [1381, 465] width 207 height 23
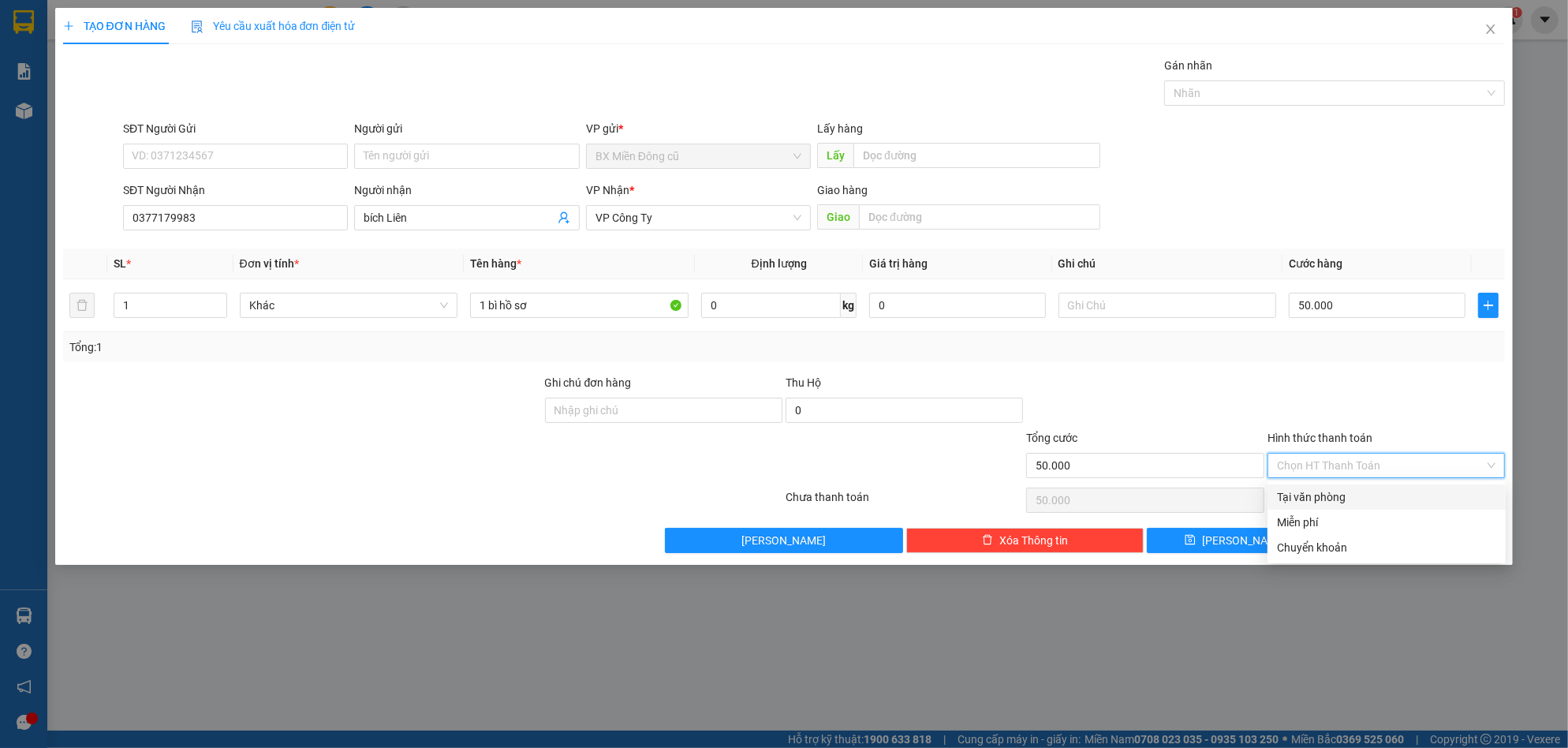
click at [1341, 498] on div "Tại văn phòng" at bounding box center [1386, 497] width 219 height 18
type input "0"
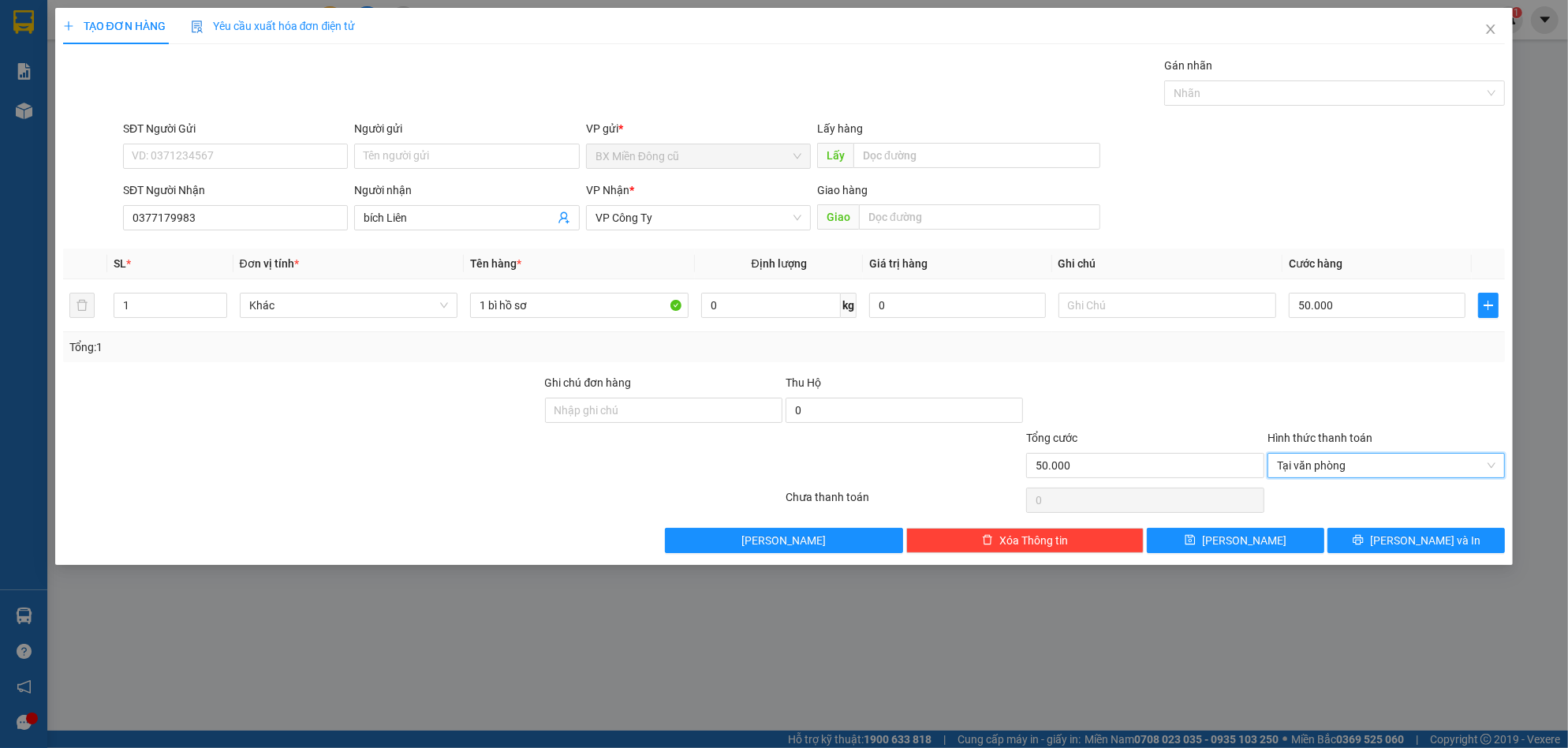
click at [1397, 558] on div "TẠO ĐƠN HÀNG Yêu cầu xuất hóa đơn điện tử Transit Pickup Surcharge Ids Transit …" at bounding box center [785, 286] width 1459 height 557
click at [1403, 546] on span "[PERSON_NAME] và In" at bounding box center [1425, 541] width 110 height 18
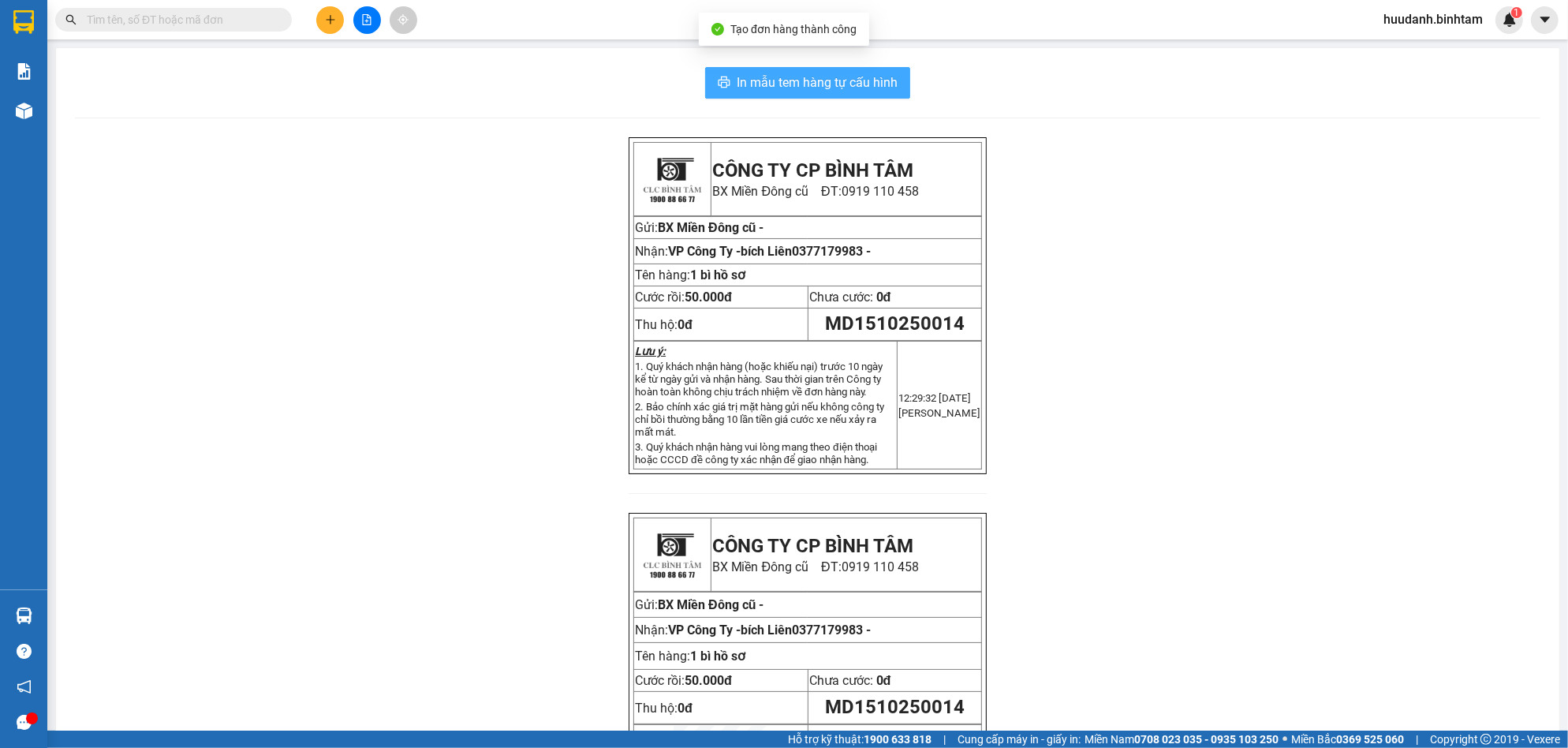
click at [827, 80] on span "In mẫu tem hàng tự cấu hình" at bounding box center [817, 82] width 161 height 20
click at [320, 19] on button at bounding box center [330, 20] width 27 height 27
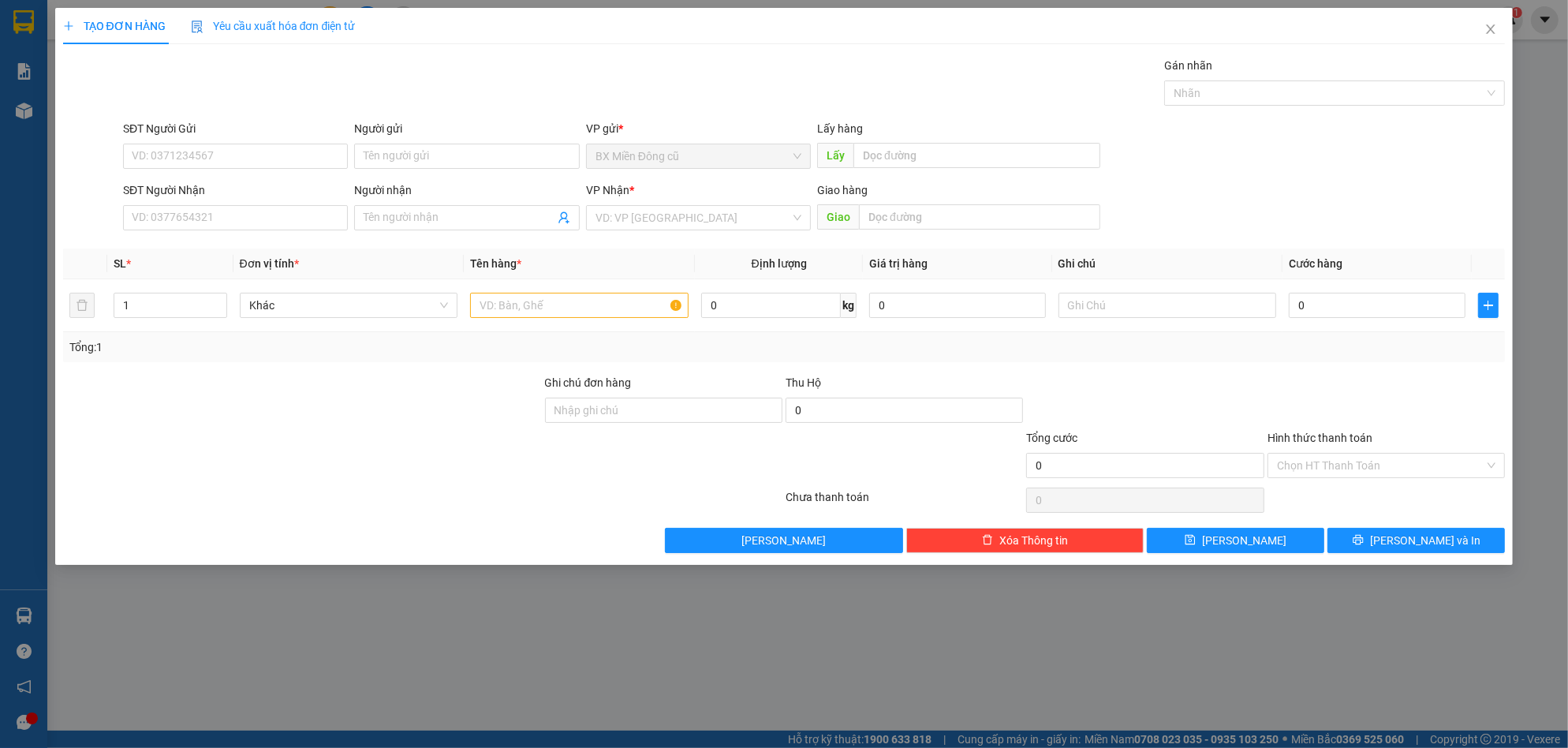
click at [418, 202] on div "Người nhận" at bounding box center [467, 193] width 225 height 23
click at [419, 247] on div "Transit Pickup Surcharge Ids Transit Deliver Surcharge Ids Transit Deliver Surc…" at bounding box center [785, 305] width 1443 height 497
click at [414, 219] on input "Người nhận" at bounding box center [459, 218] width 190 height 18
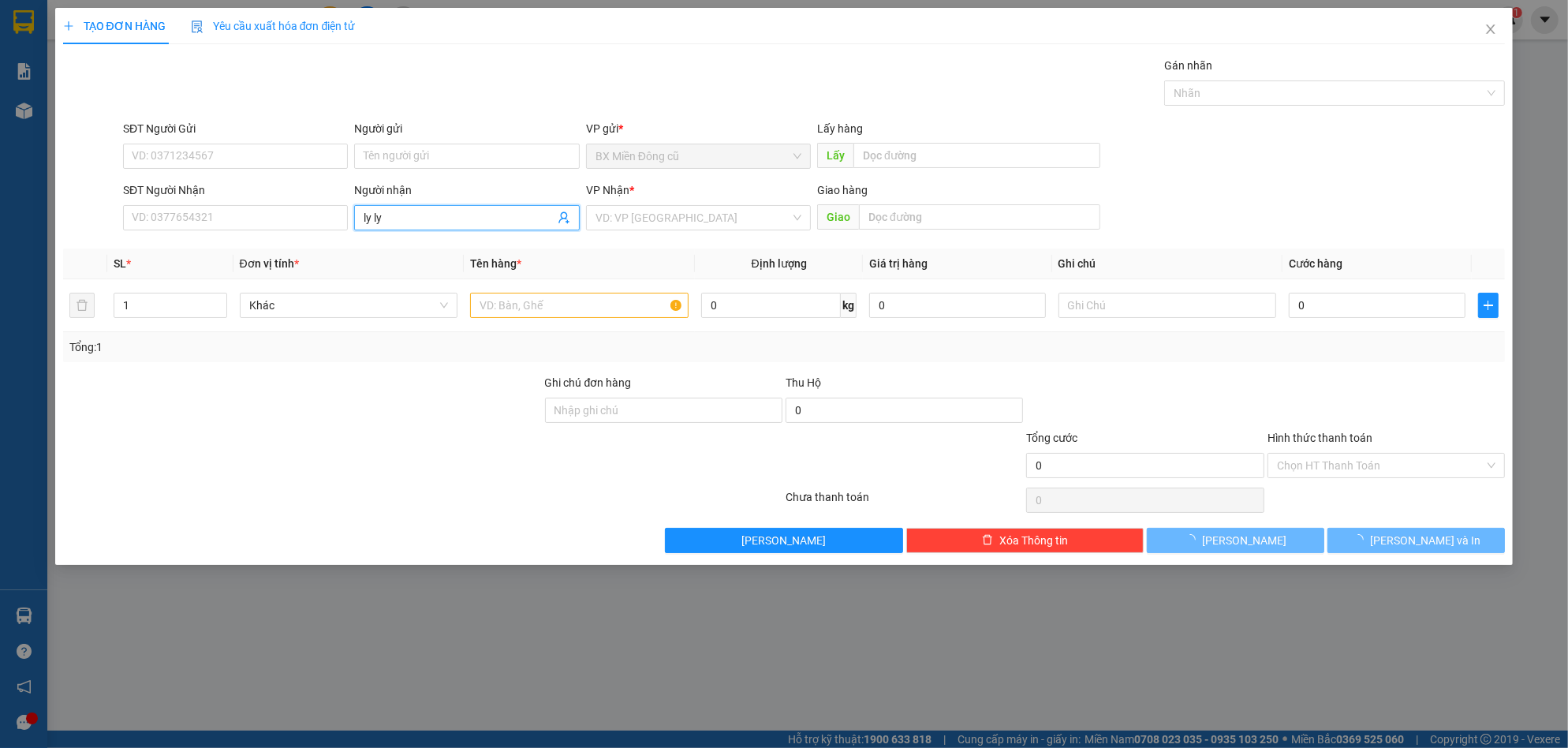
click at [443, 220] on input "ly ly" at bounding box center [459, 218] width 190 height 18
type input "ly ly"
click at [267, 222] on input "SĐT Người Nhận" at bounding box center [235, 217] width 225 height 25
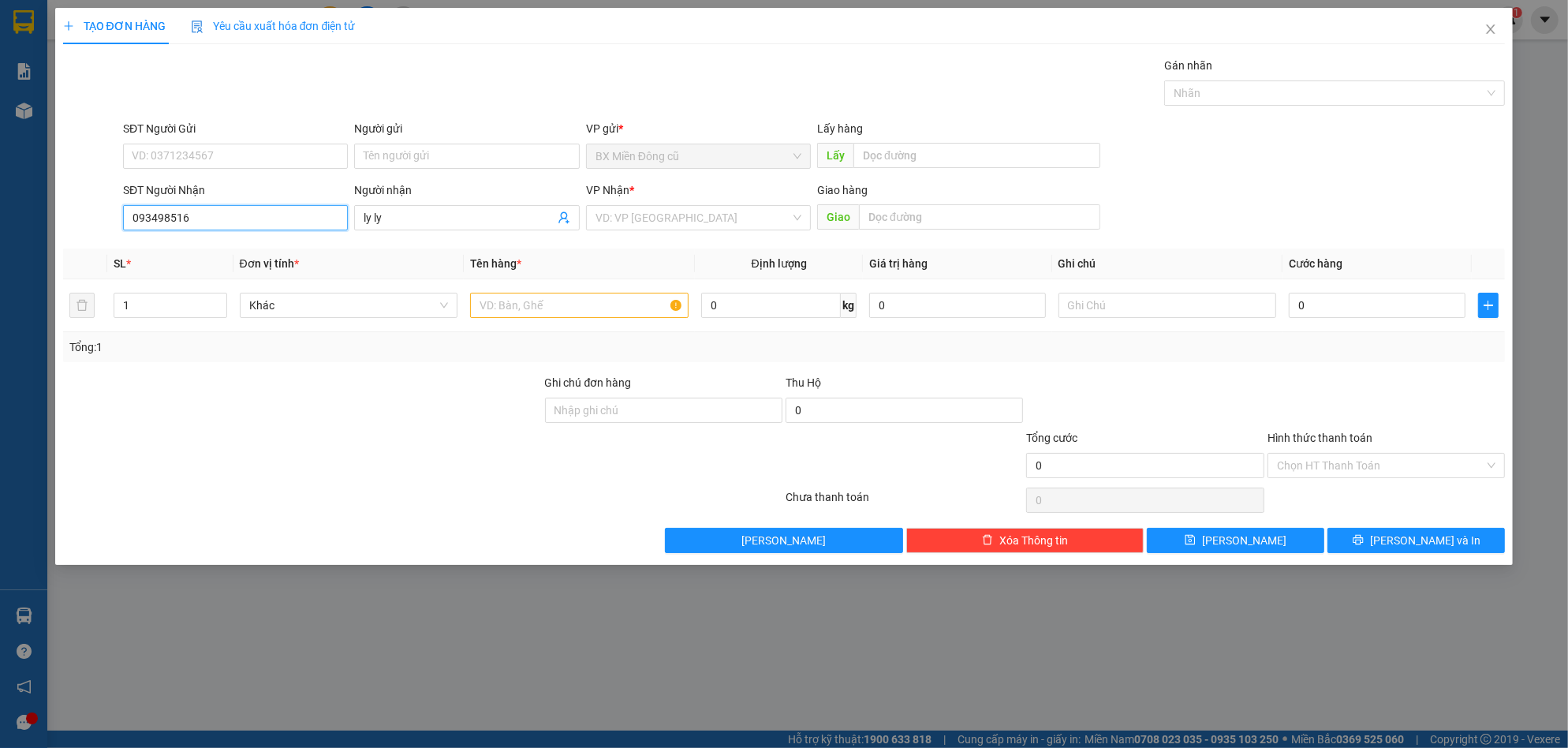
type input "0934985165"
click at [242, 245] on div "0934985165 - ly" at bounding box center [235, 249] width 206 height 18
type input "ly"
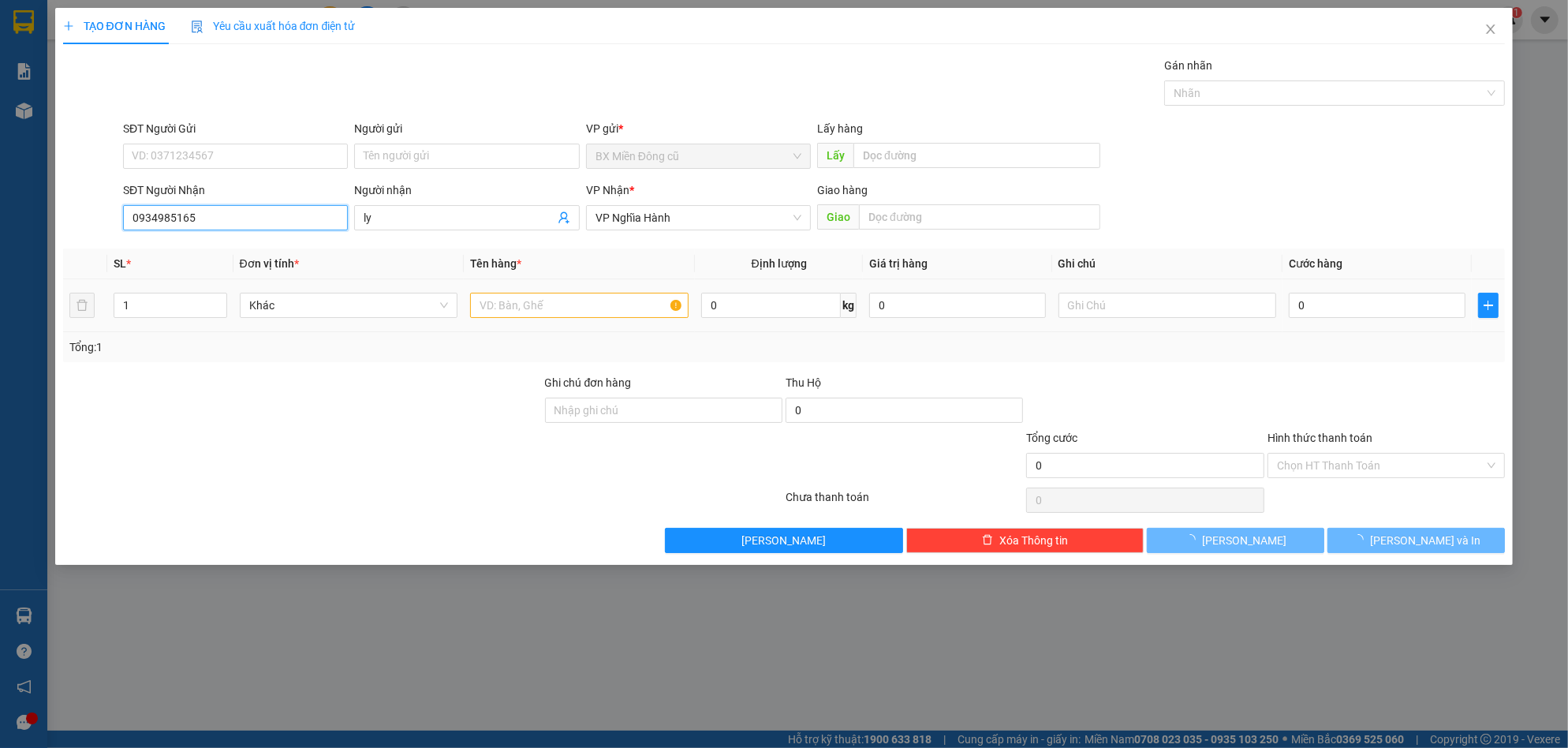
type input "0934985165"
click at [598, 308] on input "text" at bounding box center [579, 305] width 218 height 25
type input "2"
type input "100.000"
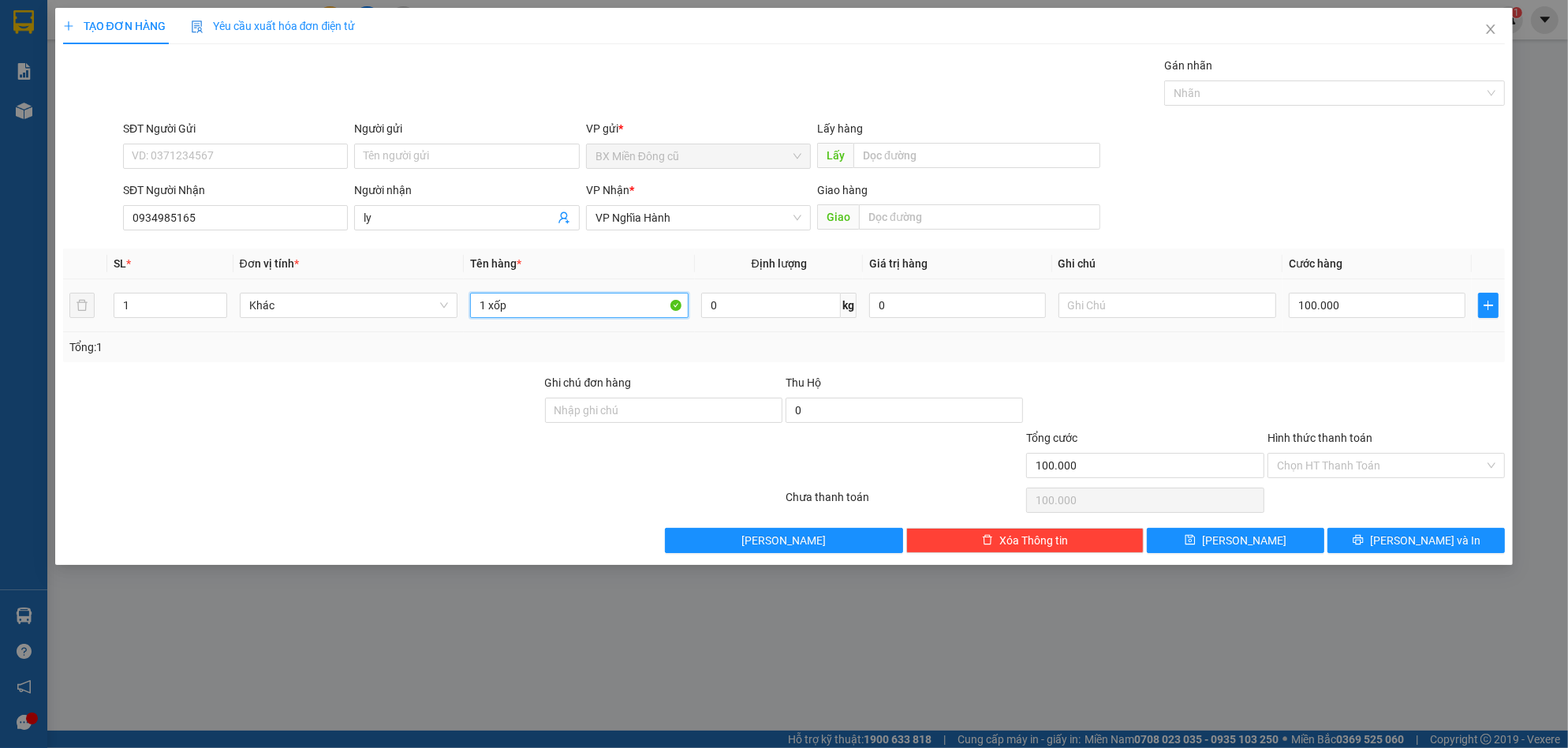
click at [598, 308] on input "1 xốp" at bounding box center [579, 305] width 218 height 25
paste input "ện"
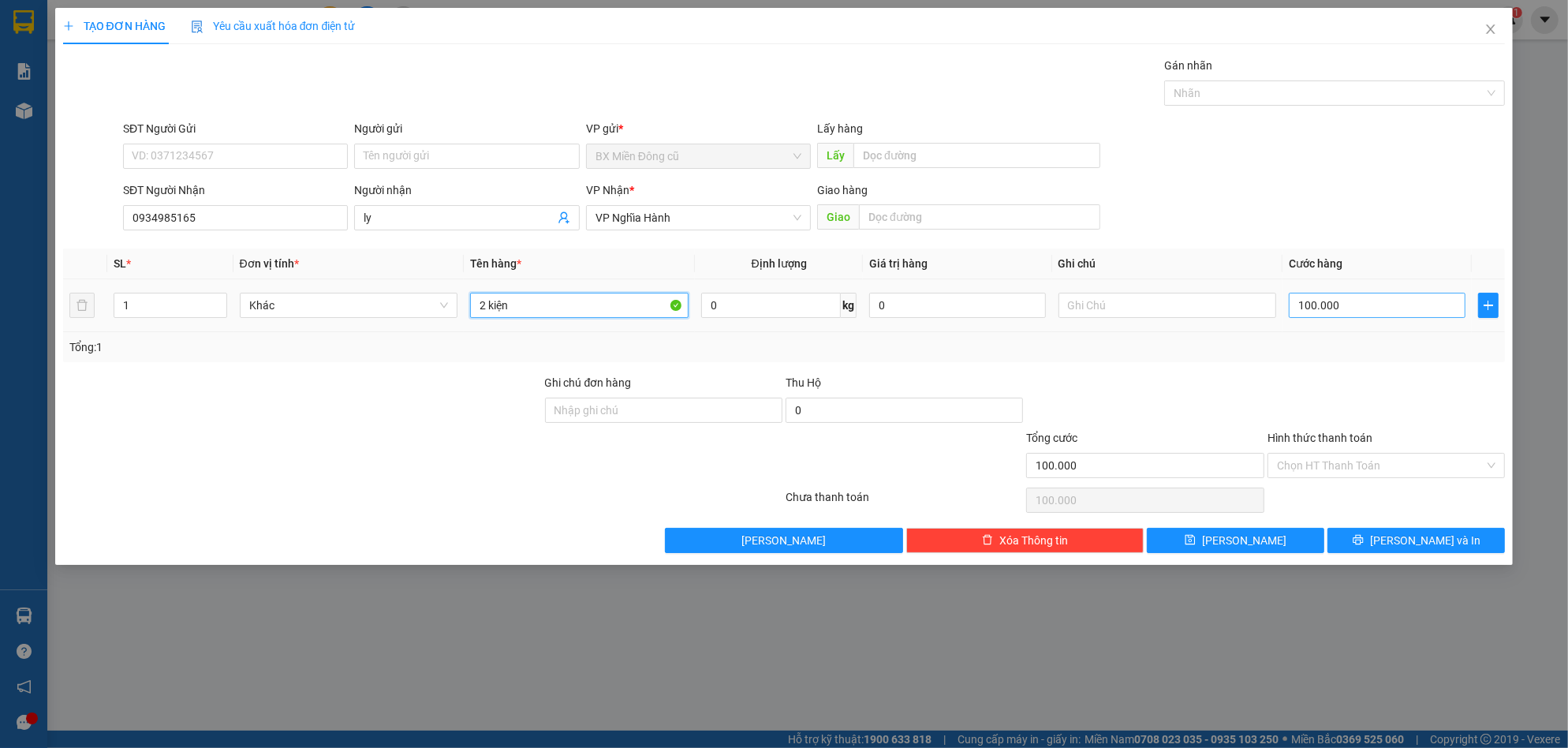
type input "2 kiện"
click at [1374, 306] on input "100.000" at bounding box center [1377, 305] width 177 height 25
type input "1"
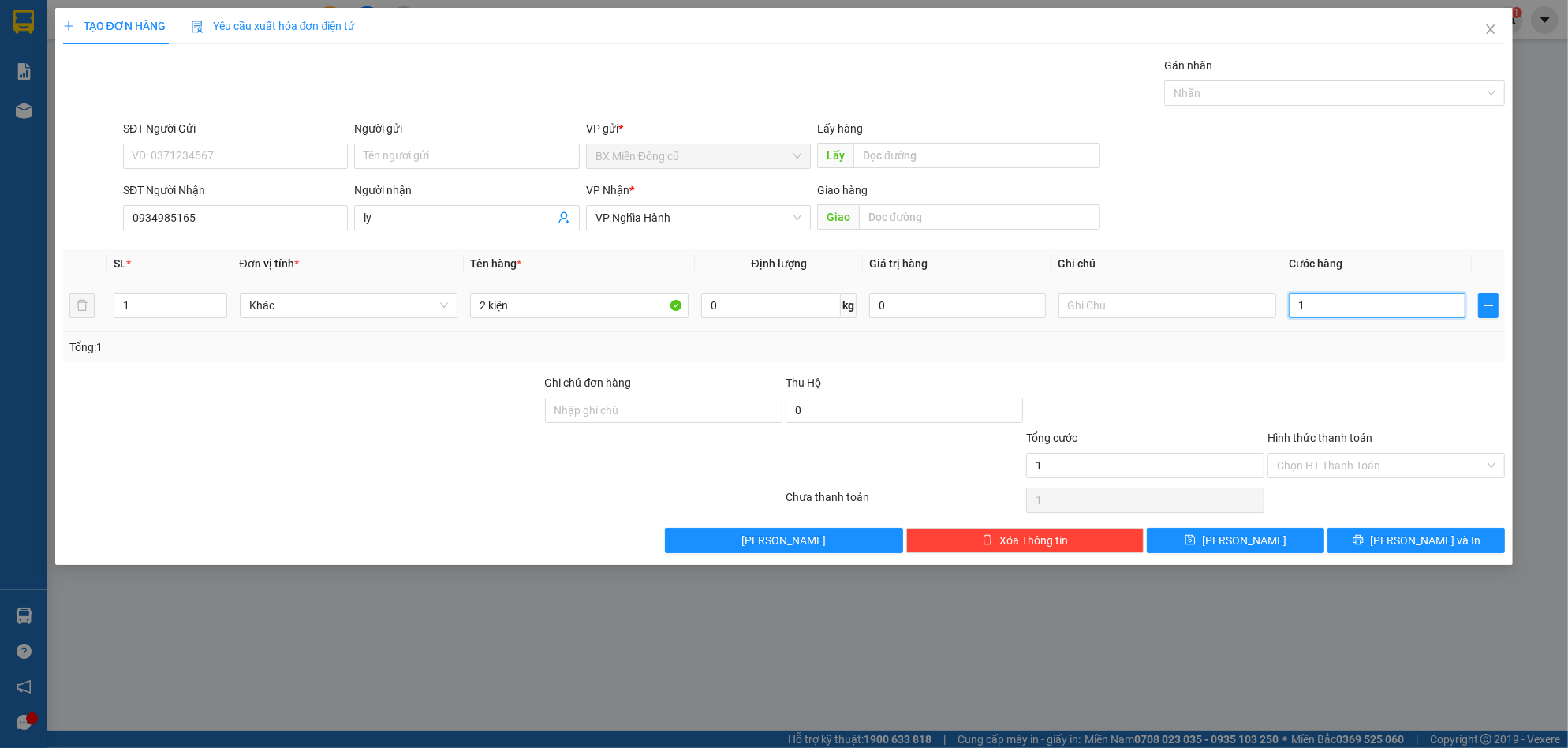
type input "15"
type input "150"
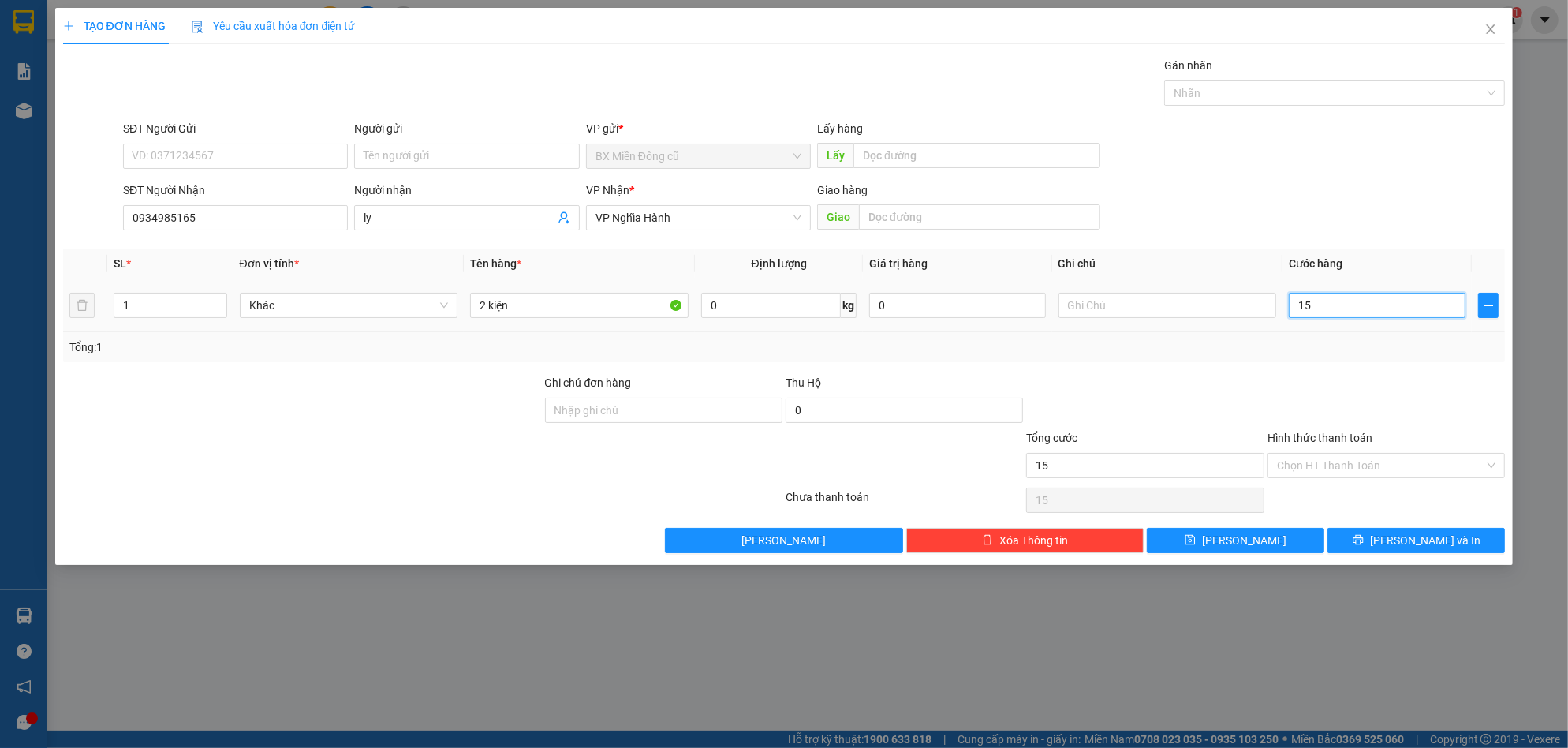
type input "150"
type input "1.500"
type input "15.000"
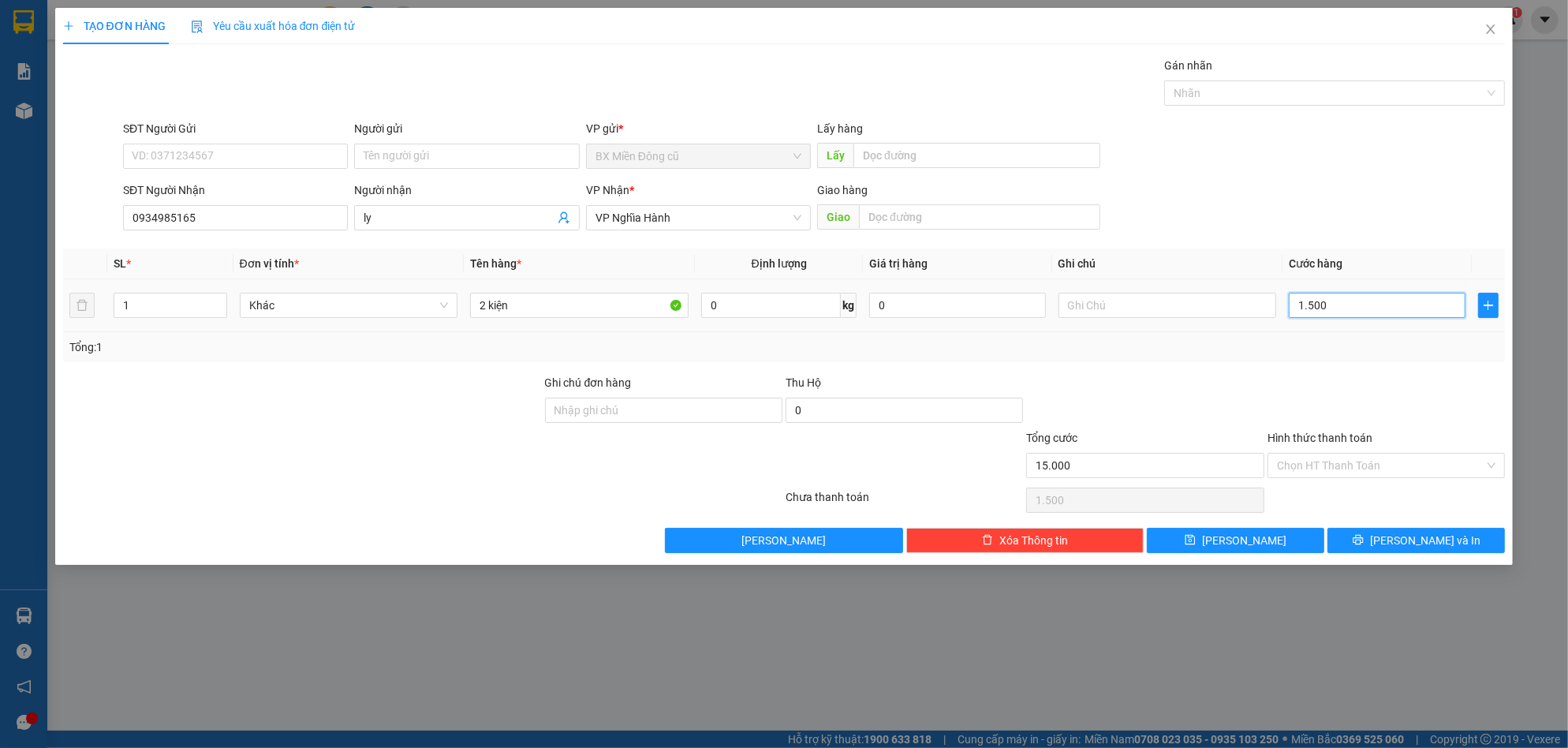
type input "15.000"
type input "150.000"
click at [1365, 299] on input "150.000" at bounding box center [1377, 305] width 177 height 25
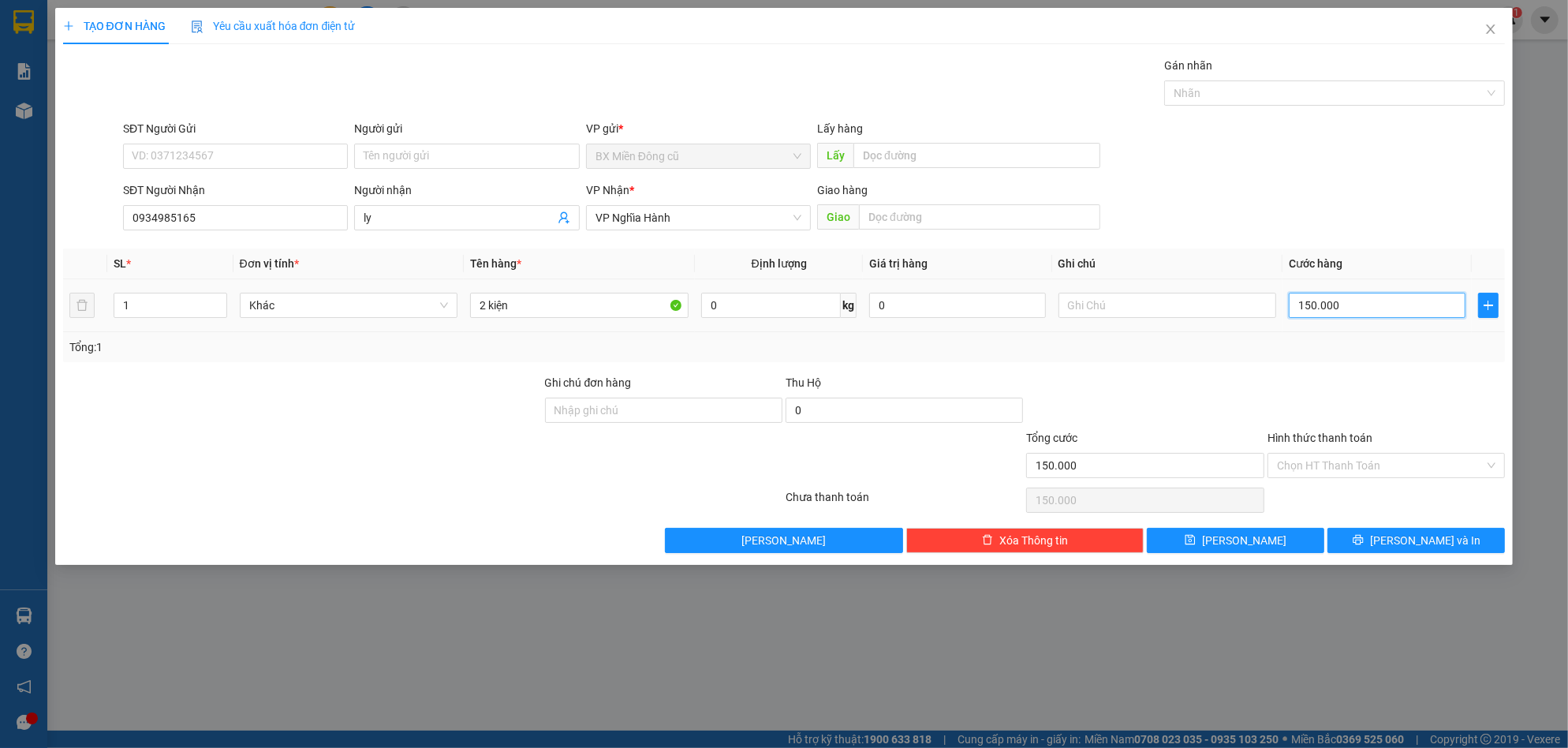
click at [1365, 297] on input "150.000" at bounding box center [1377, 305] width 177 height 25
click at [1401, 538] on button "[PERSON_NAME] và In" at bounding box center [1416, 540] width 178 height 25
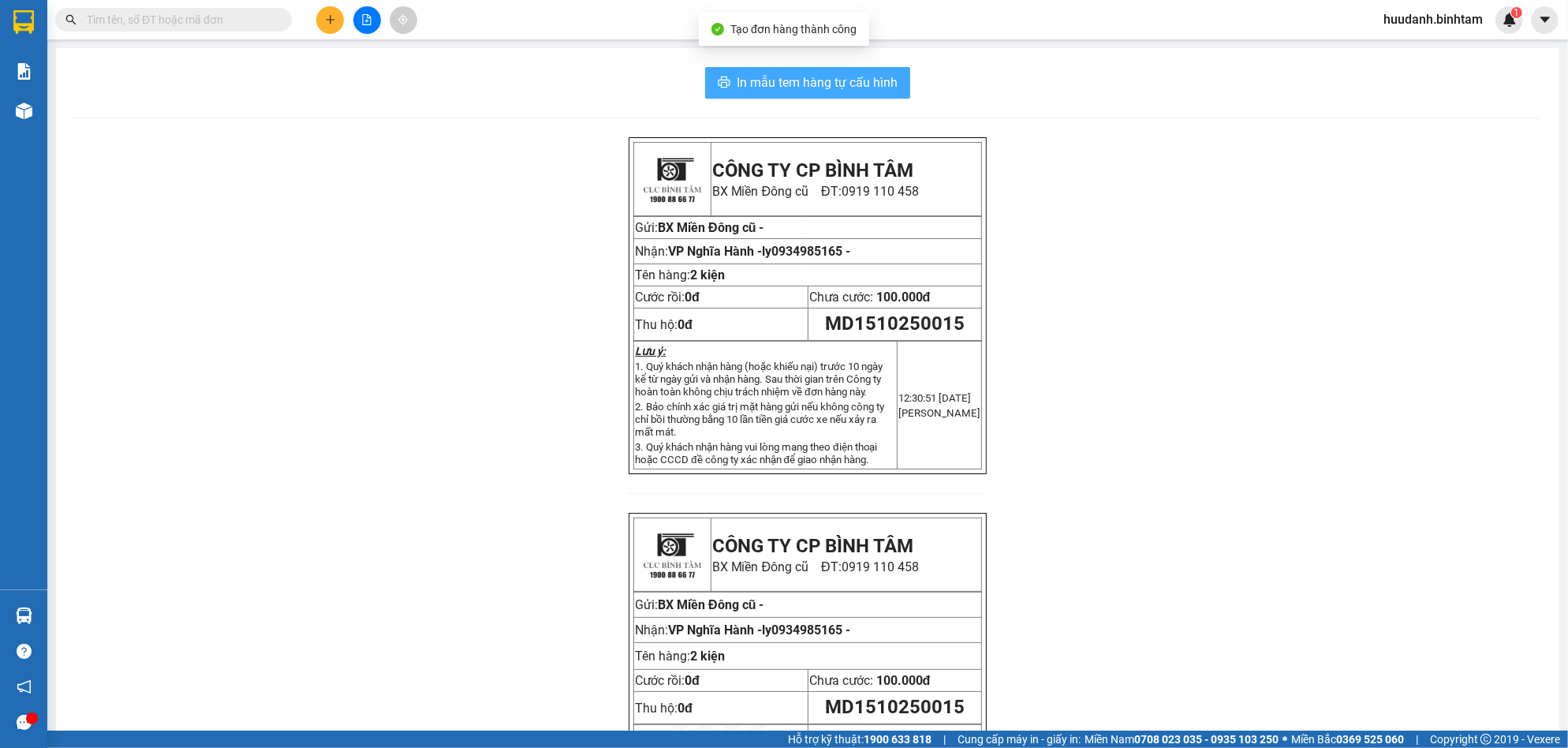
drag, startPoint x: 824, startPoint y: 39, endPoint x: 826, endPoint y: 80, distance: 41.0
click at [823, 39] on div "Tạo đơn hàng thành công" at bounding box center [784, 29] width 170 height 33
click at [826, 80] on span "In mẫu tem hàng tự cấu hình" at bounding box center [817, 82] width 161 height 20
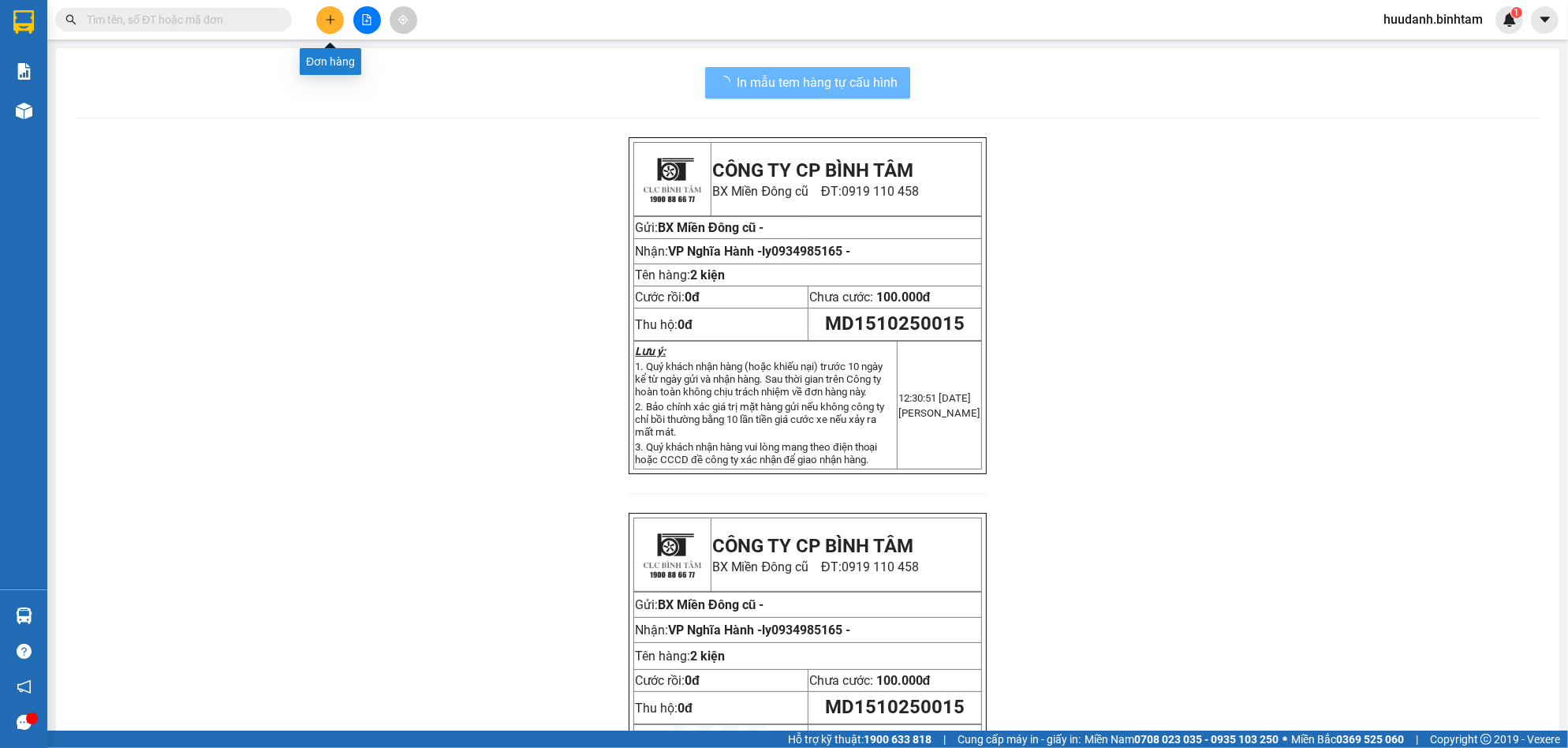
click at [326, 22] on icon "plus" at bounding box center [331, 20] width 11 height 11
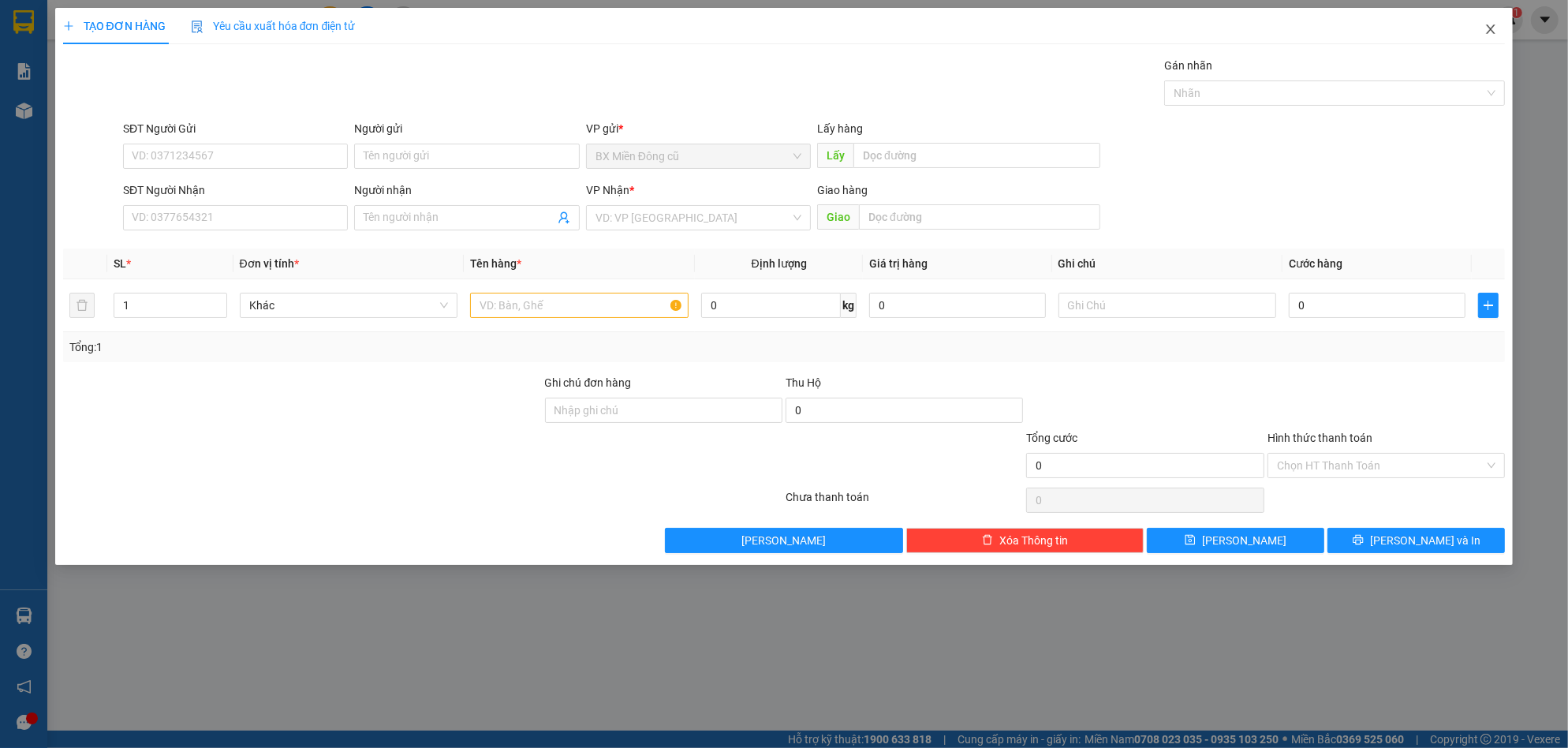
click at [1486, 30] on icon "close" at bounding box center [1491, 29] width 13 height 13
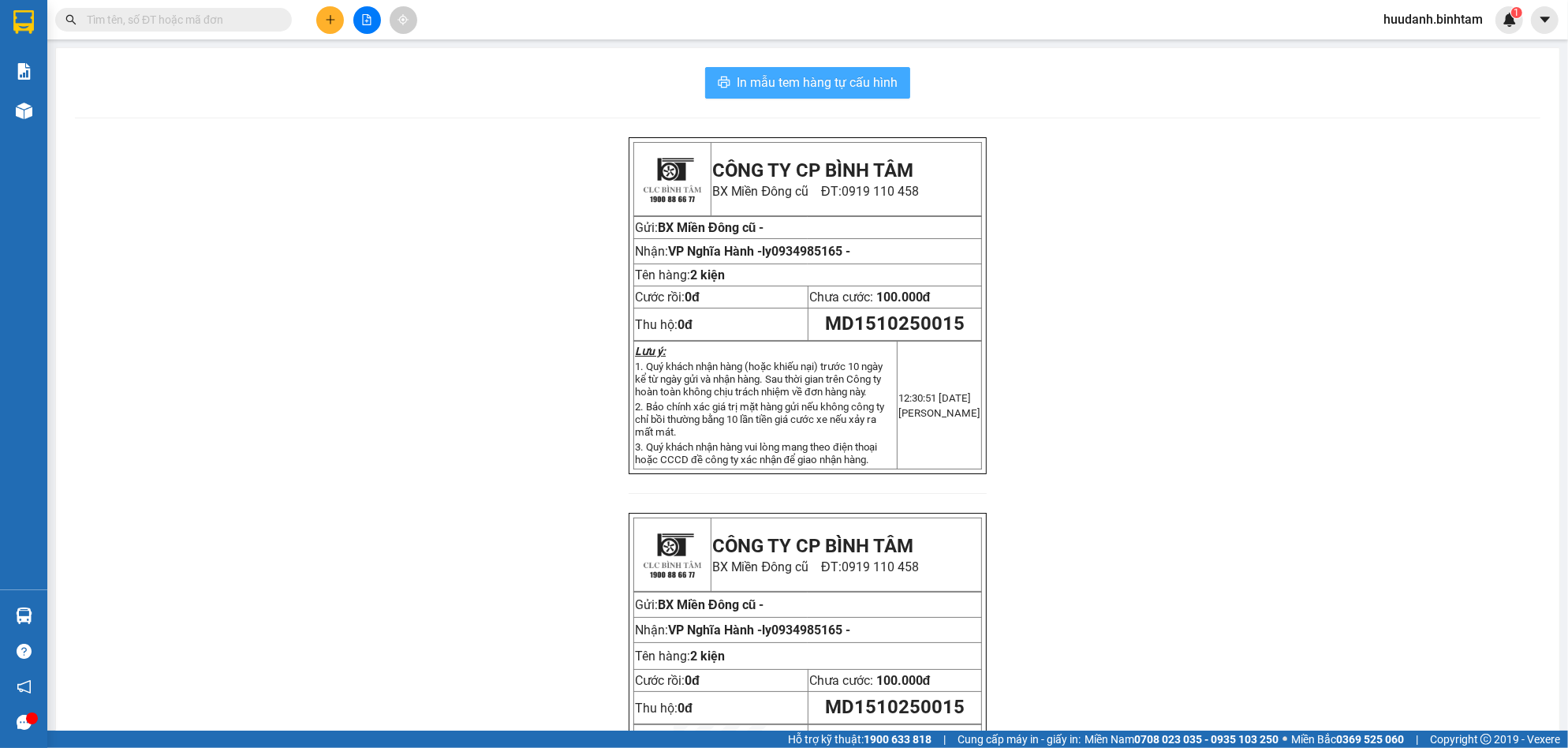
click at [836, 88] on span "In mẫu tem hàng tự cấu hình" at bounding box center [817, 82] width 161 height 20
click at [333, 4] on div "Kết quả tìm kiếm ( 0 ) Bộ lọc No Data huudanh.binhtam 1" at bounding box center [784, 19] width 1568 height 39
click at [329, 30] on div at bounding box center [366, 20] width 118 height 27
click at [337, 19] on button at bounding box center [330, 20] width 27 height 27
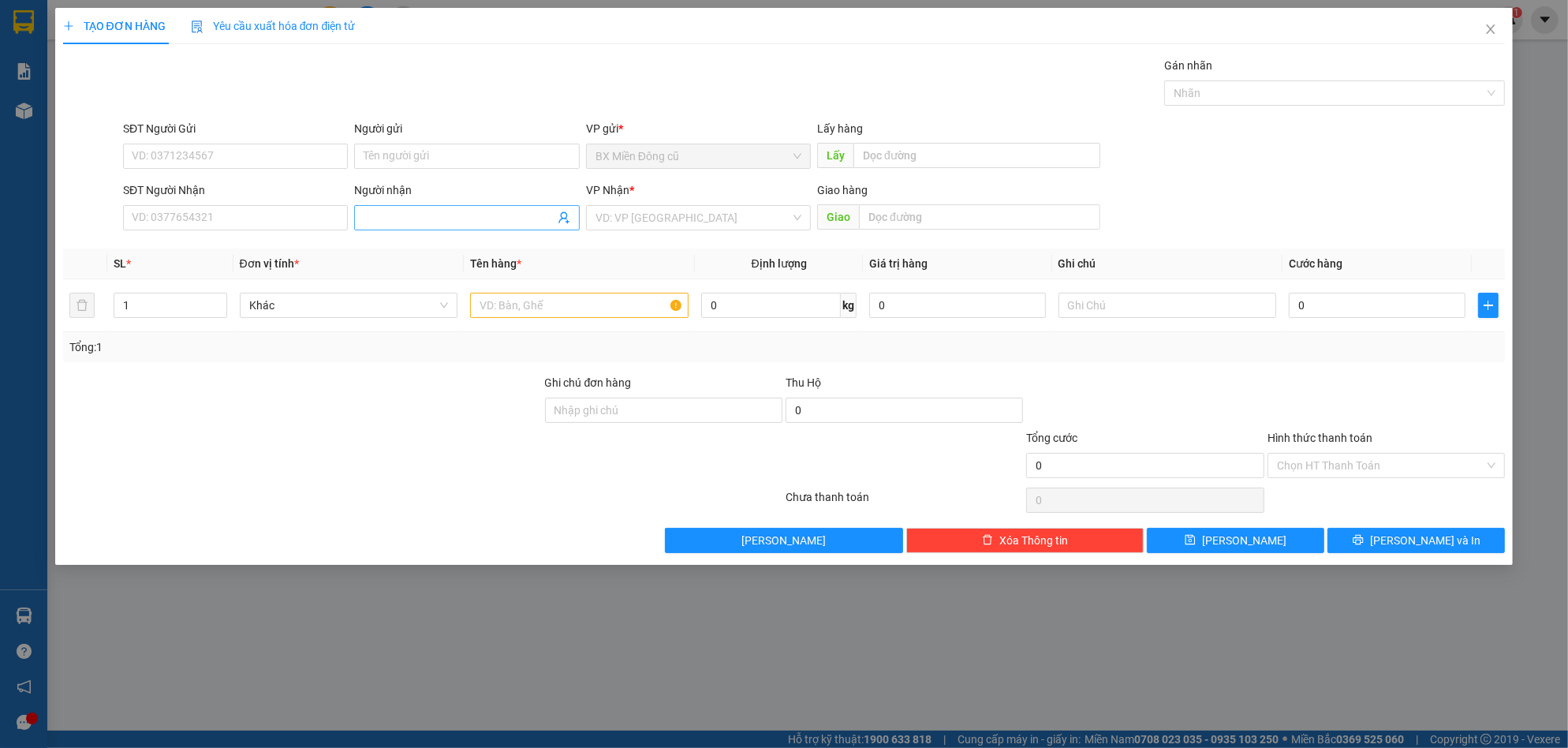
click at [484, 220] on input "Người nhận" at bounding box center [459, 218] width 190 height 18
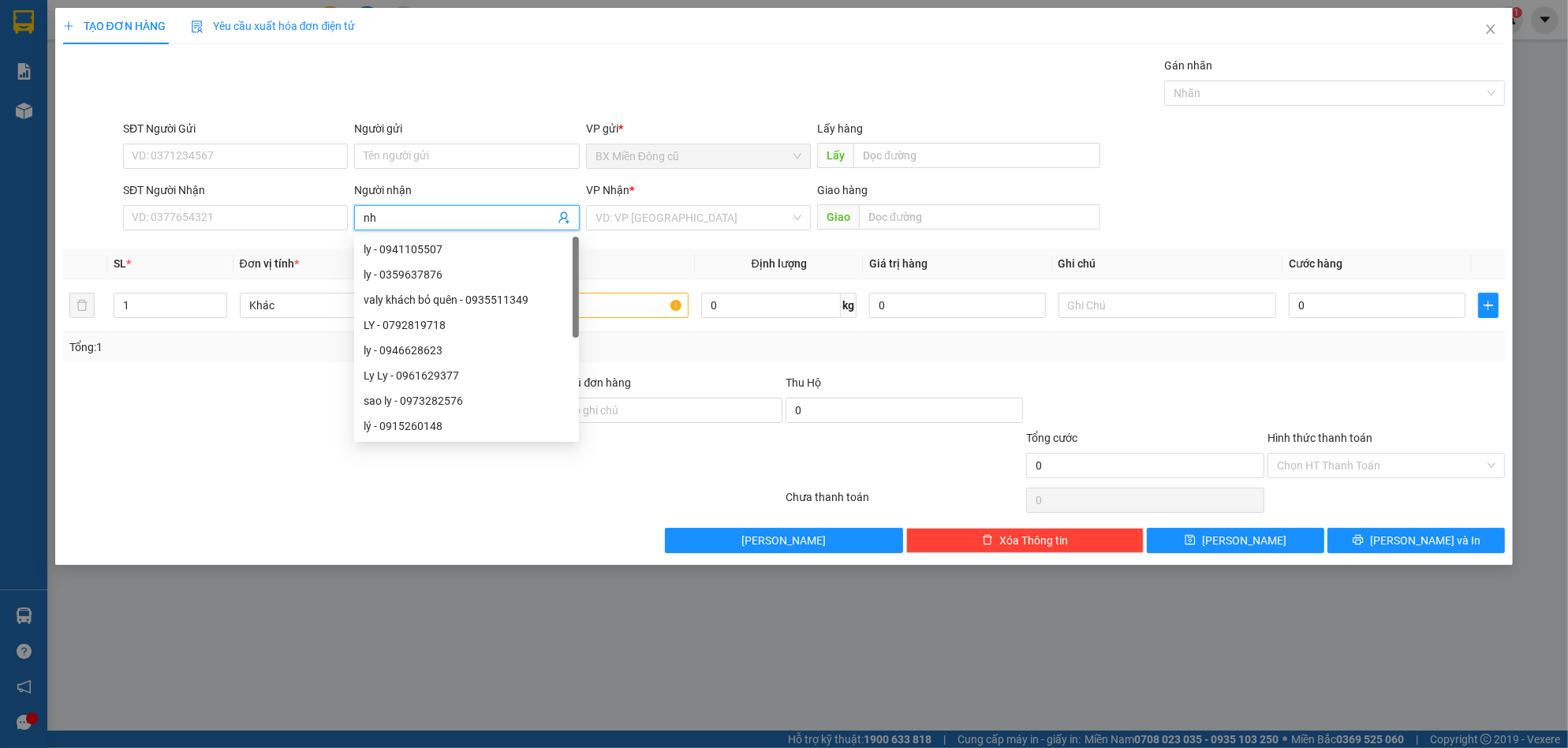
paste input "ư"
paste input "ý"
click at [688, 209] on input "search" at bounding box center [692, 217] width 195 height 23
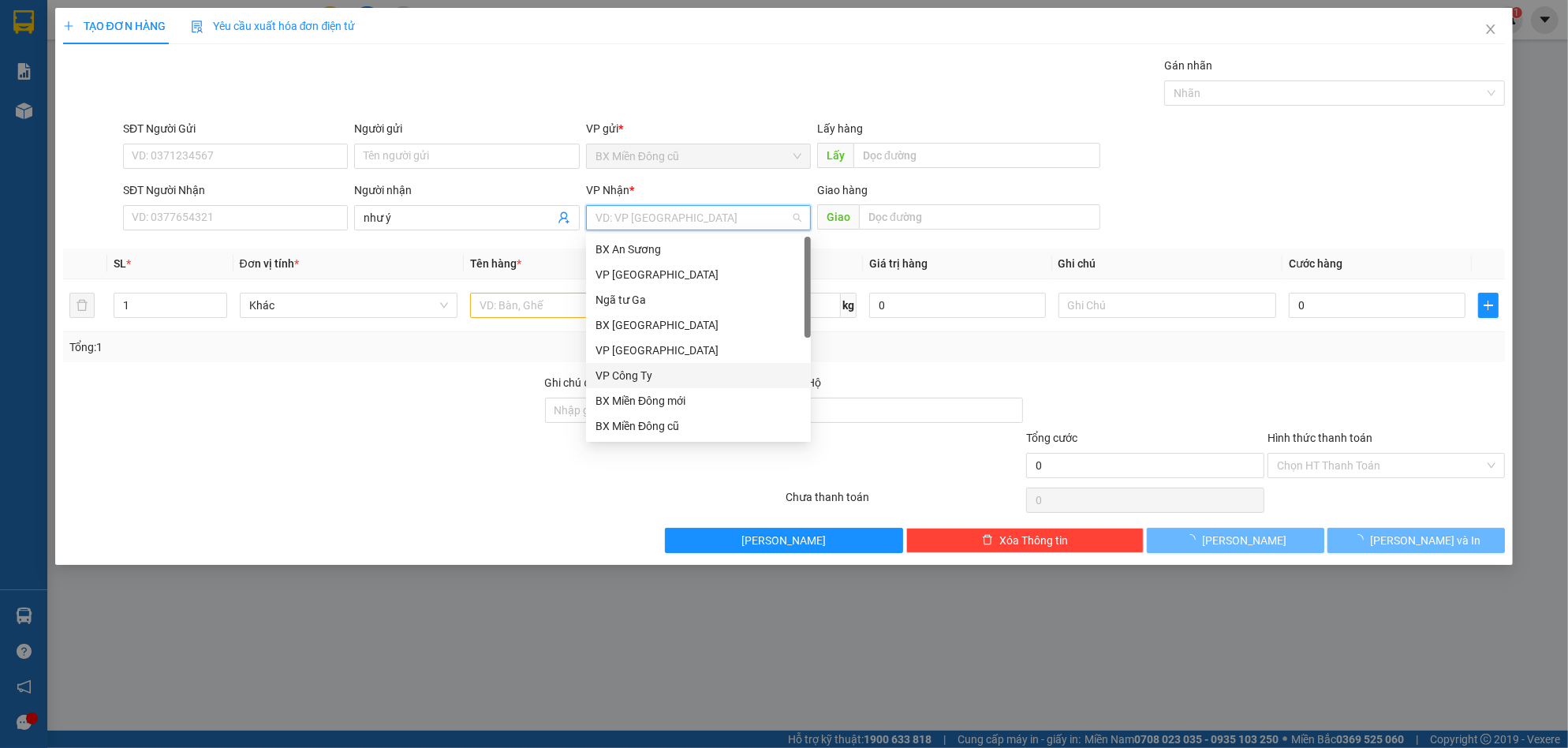
click at [635, 373] on div "VP Công Ty" at bounding box center [698, 376] width 206 height 18
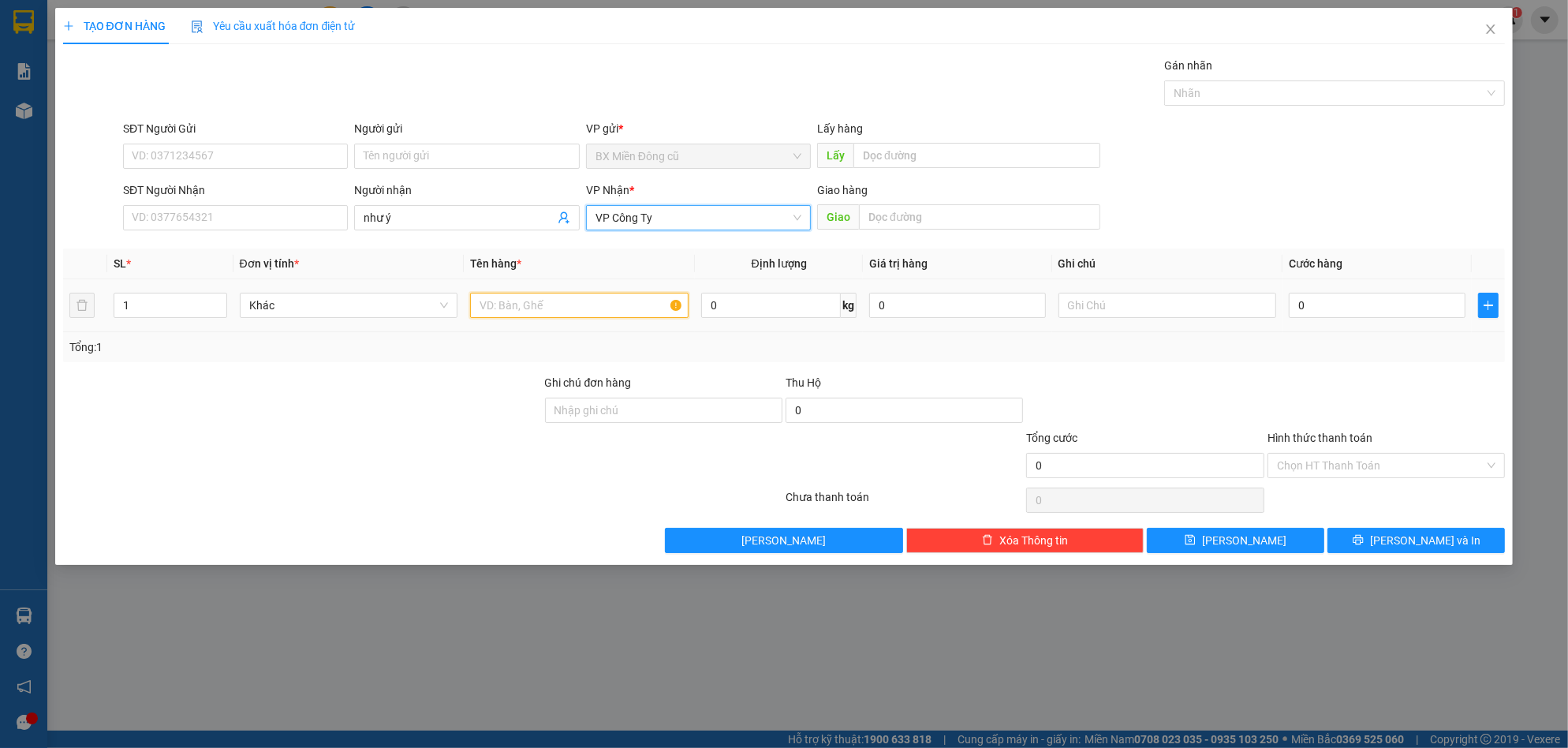
click at [541, 309] on input "text" at bounding box center [579, 305] width 218 height 25
paste input "ốp"
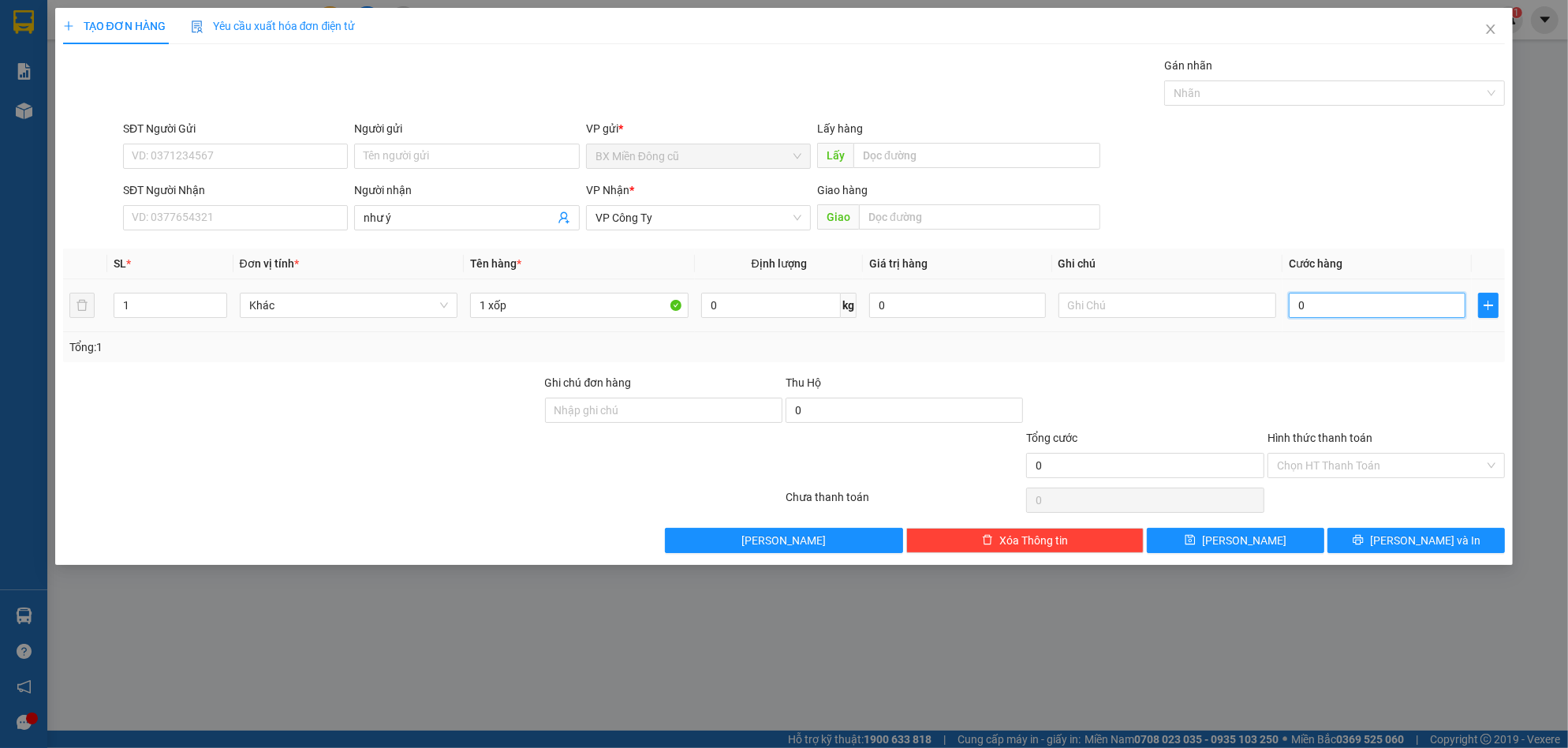
click at [1331, 312] on input "0" at bounding box center [1377, 305] width 177 height 25
click at [1280, 531] on button "[PERSON_NAME]" at bounding box center [1235, 540] width 178 height 25
click at [478, 215] on input "Người nhận" at bounding box center [459, 218] width 190 height 18
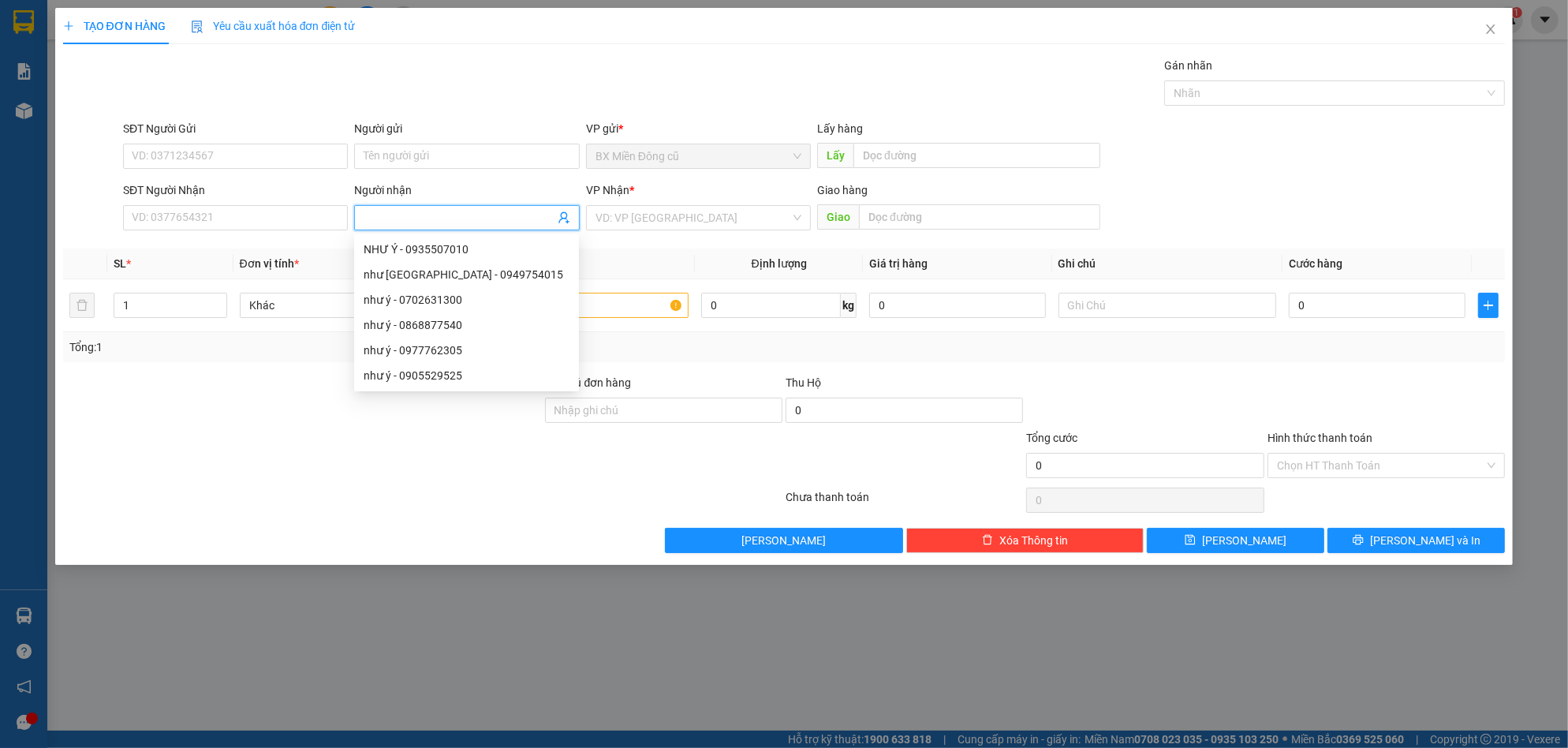
paste input "ô"
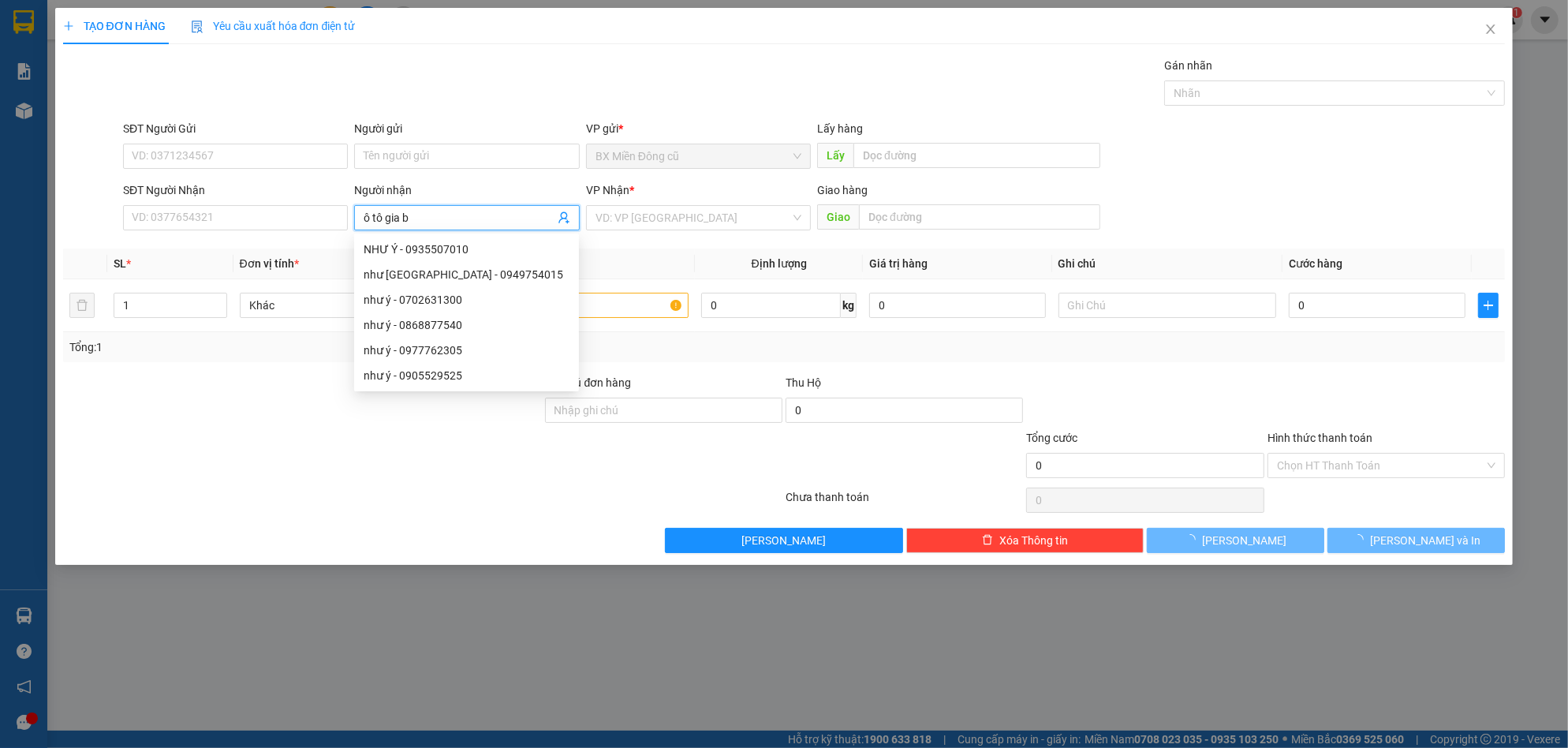
paste input "ảo"
click at [721, 215] on input "search" at bounding box center [692, 217] width 195 height 23
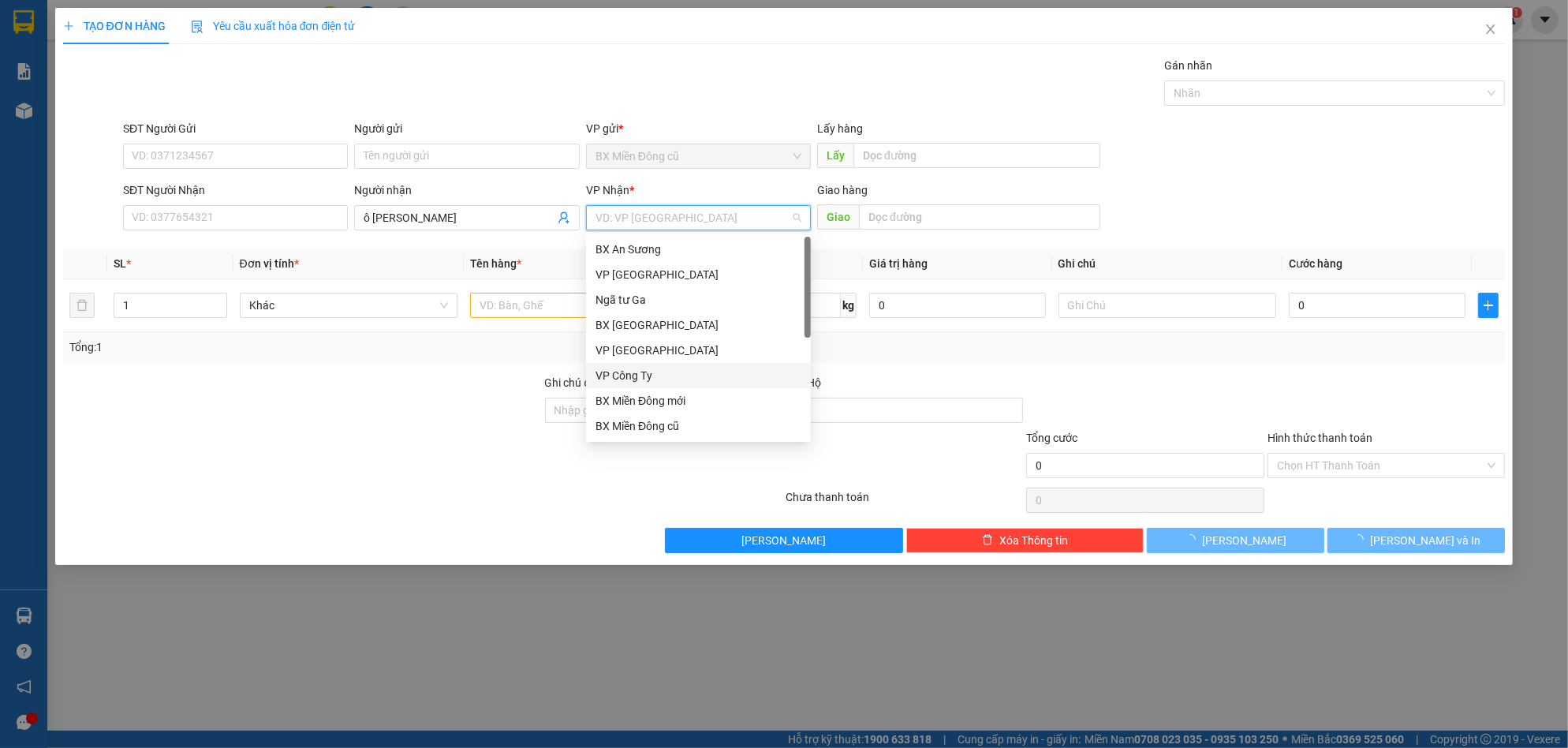
click at [654, 374] on div "VP Công Ty" at bounding box center [698, 376] width 206 height 18
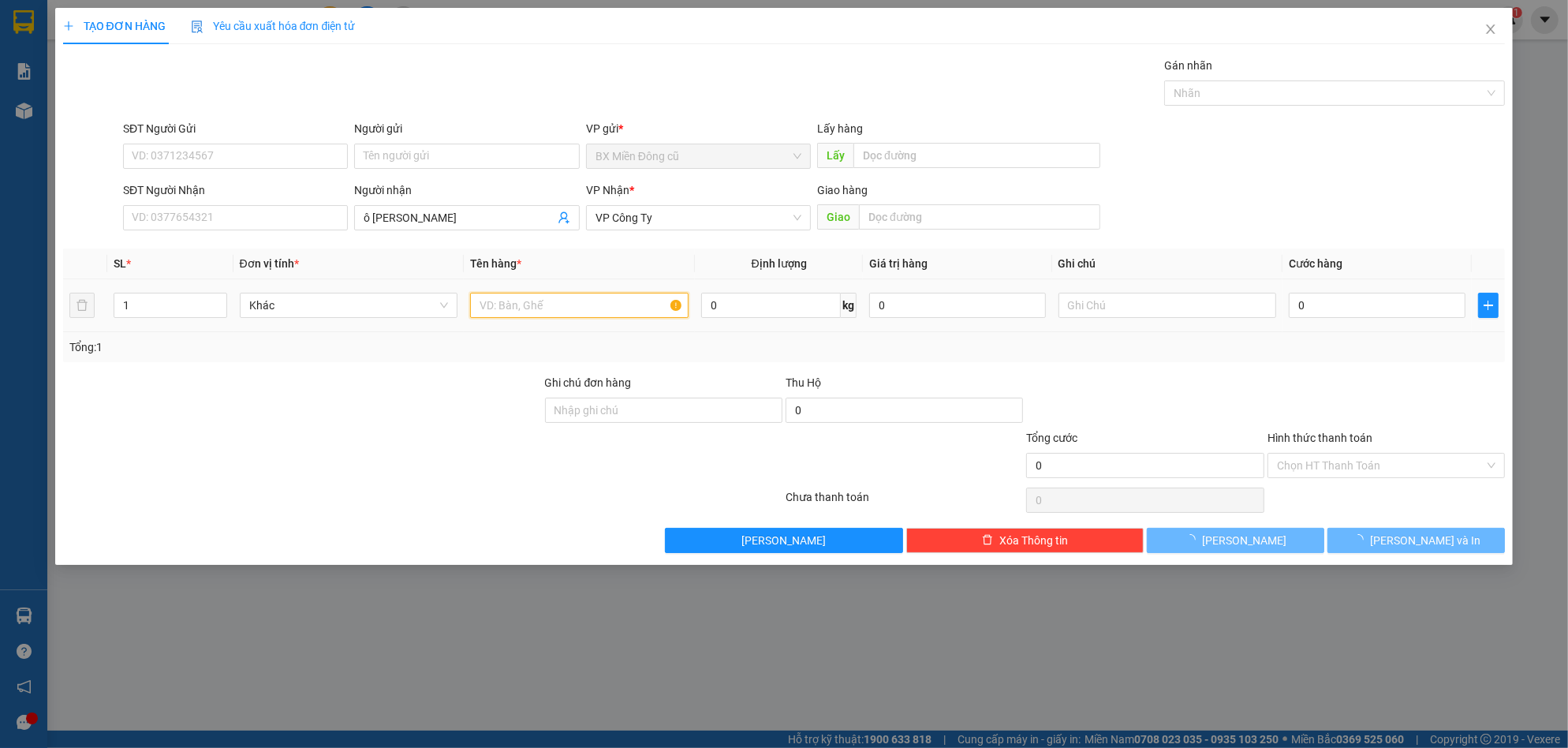
click at [560, 300] on input "text" at bounding box center [579, 305] width 218 height 25
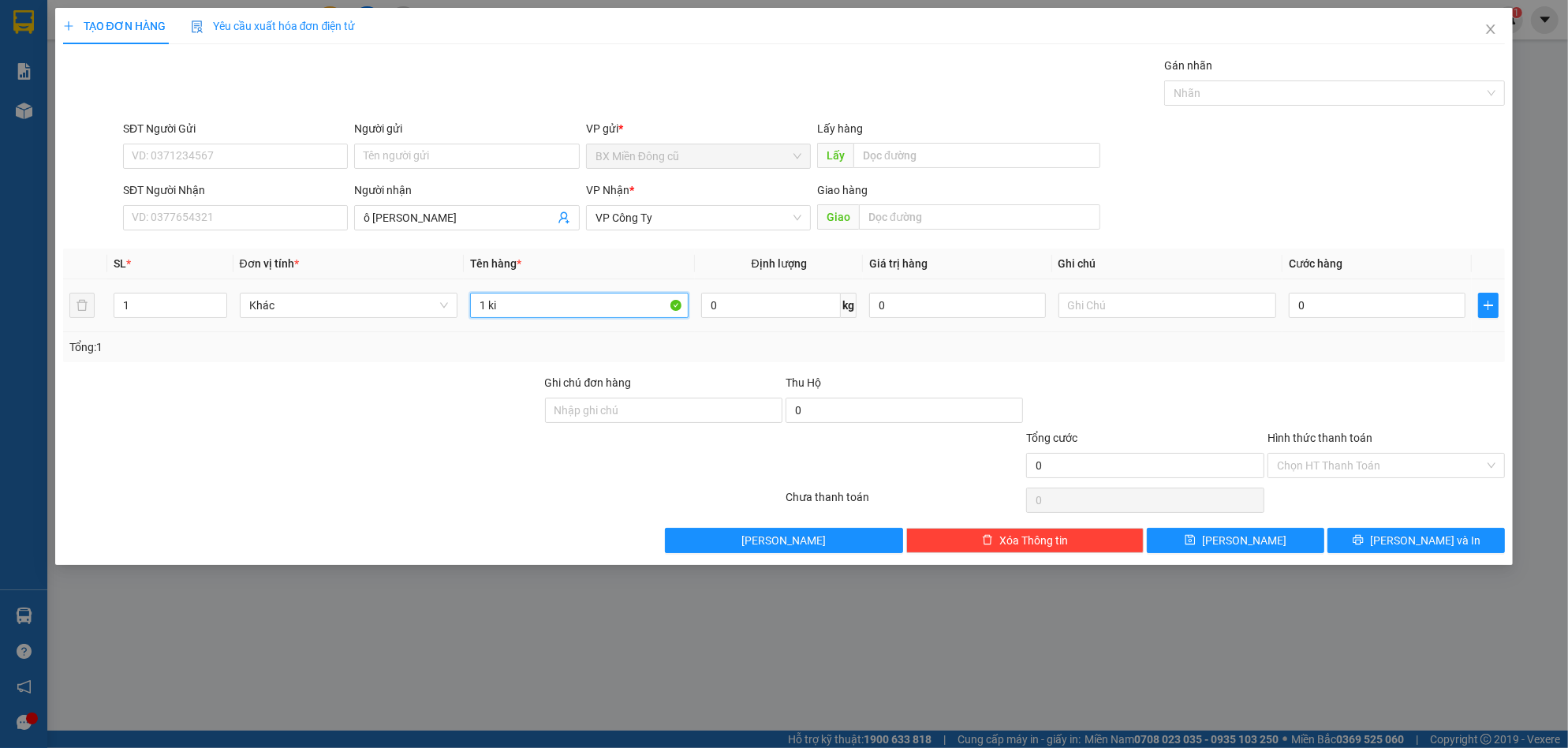
paste input "ện"
paste input "ấy"
click at [241, 227] on input "SĐT Người Nhận" at bounding box center [235, 217] width 225 height 25
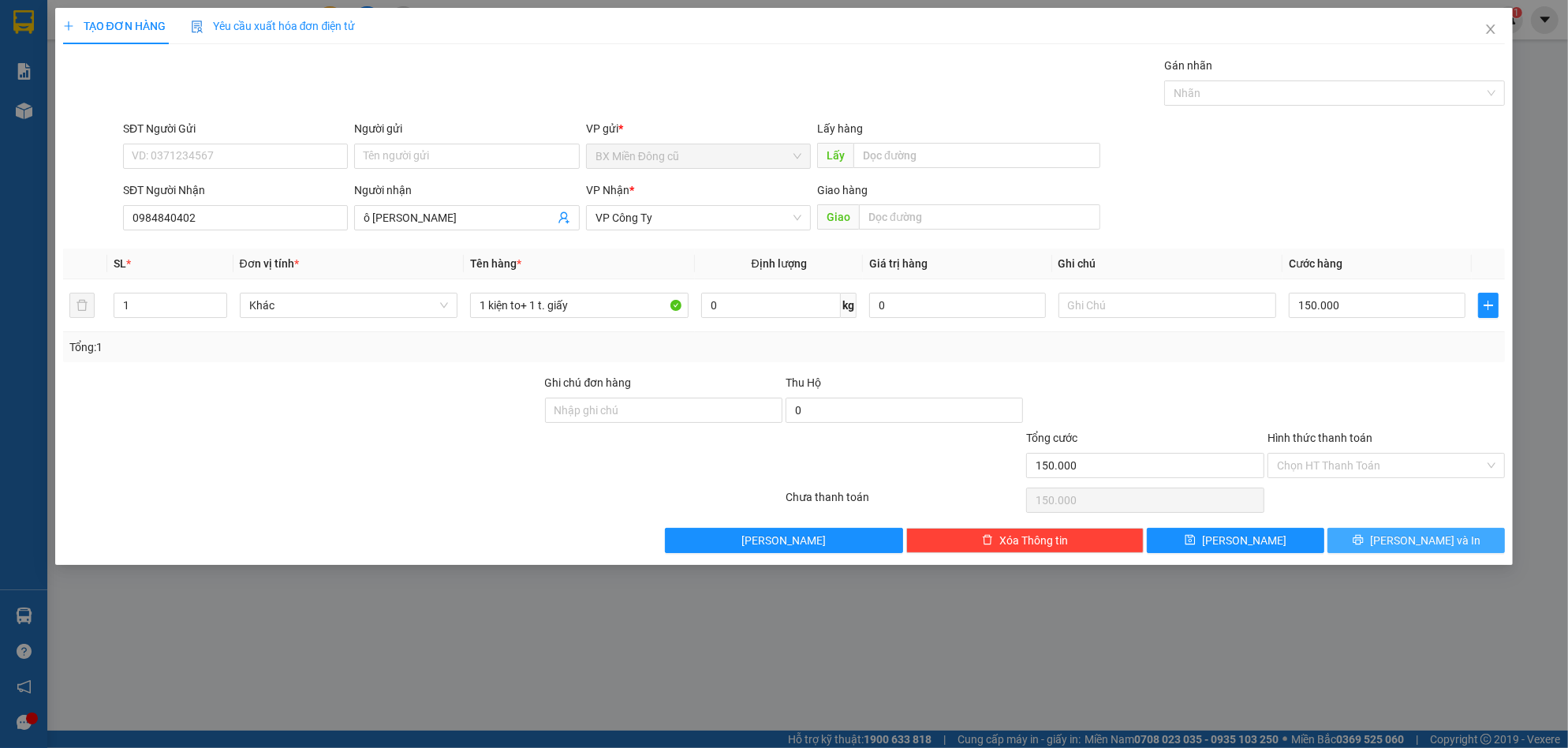
click at [1364, 543] on icon "printer" at bounding box center [1358, 540] width 11 height 11
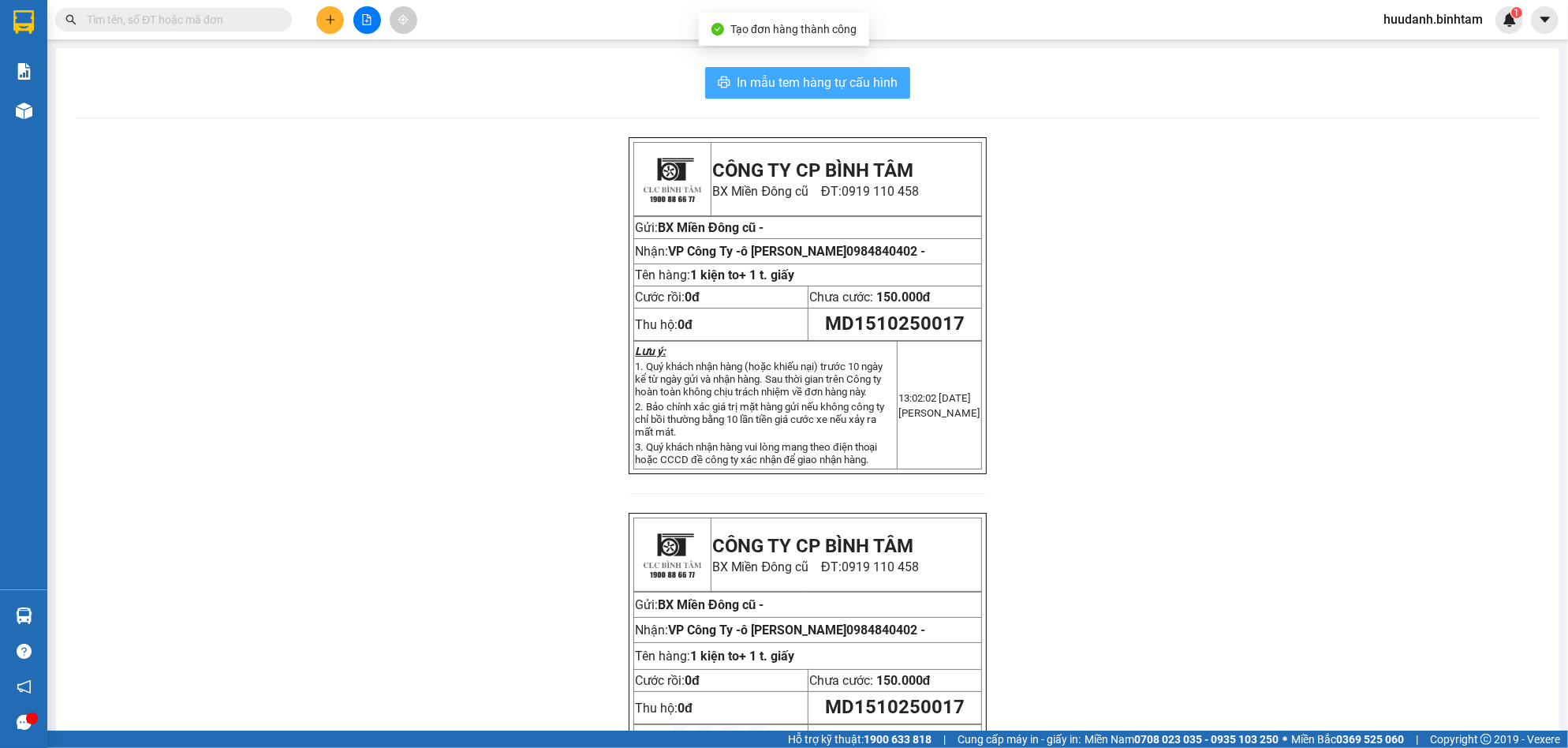
click at [848, 72] on span "In mẫu tem hàng tự cấu hình" at bounding box center [817, 82] width 161 height 20
click at [819, 88] on span "In mẫu tem hàng tự cấu hình" at bounding box center [817, 82] width 161 height 20
click at [327, 18] on icon "plus" at bounding box center [331, 20] width 11 height 11
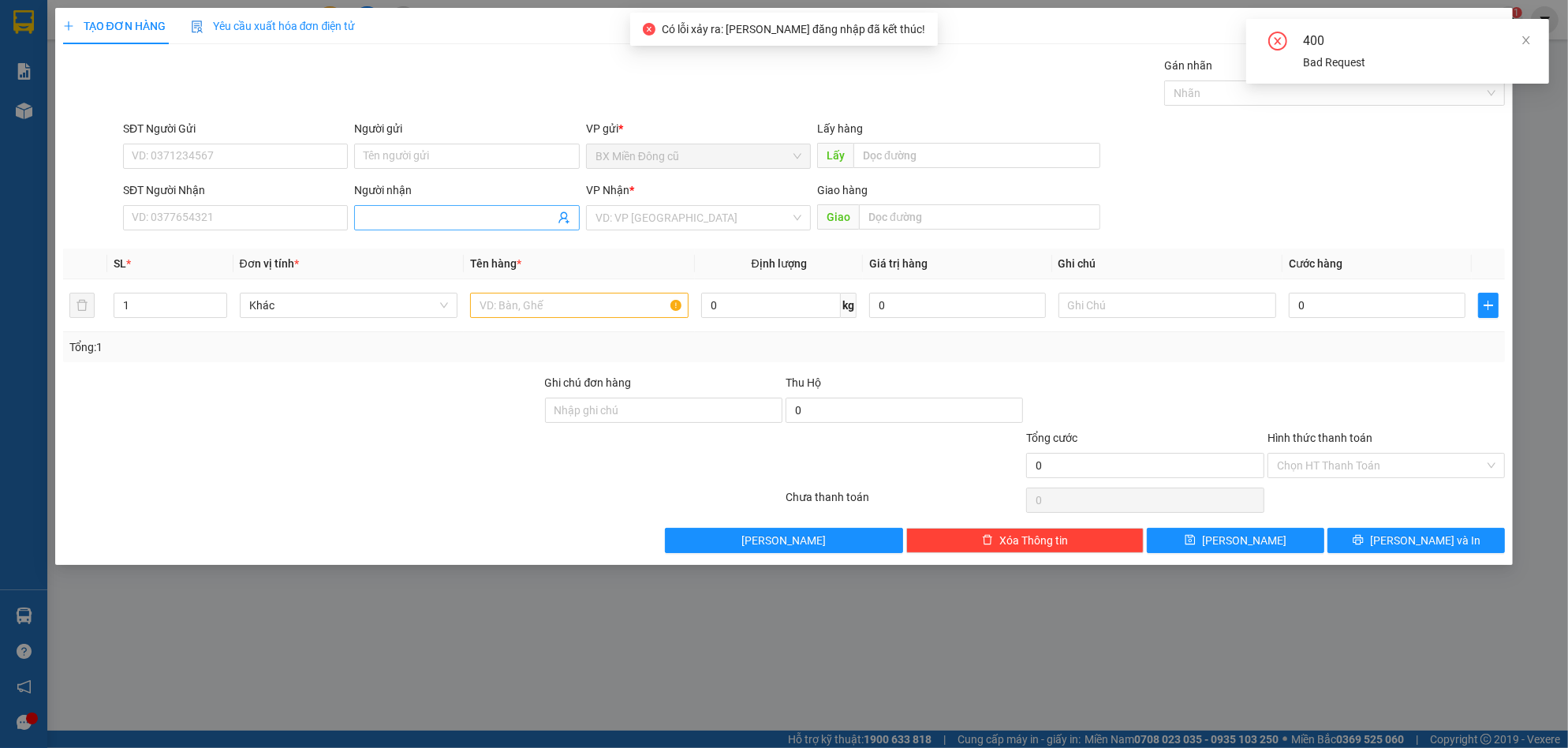
click at [405, 221] on input "Người nhận" at bounding box center [459, 218] width 190 height 18
paste input "đ"
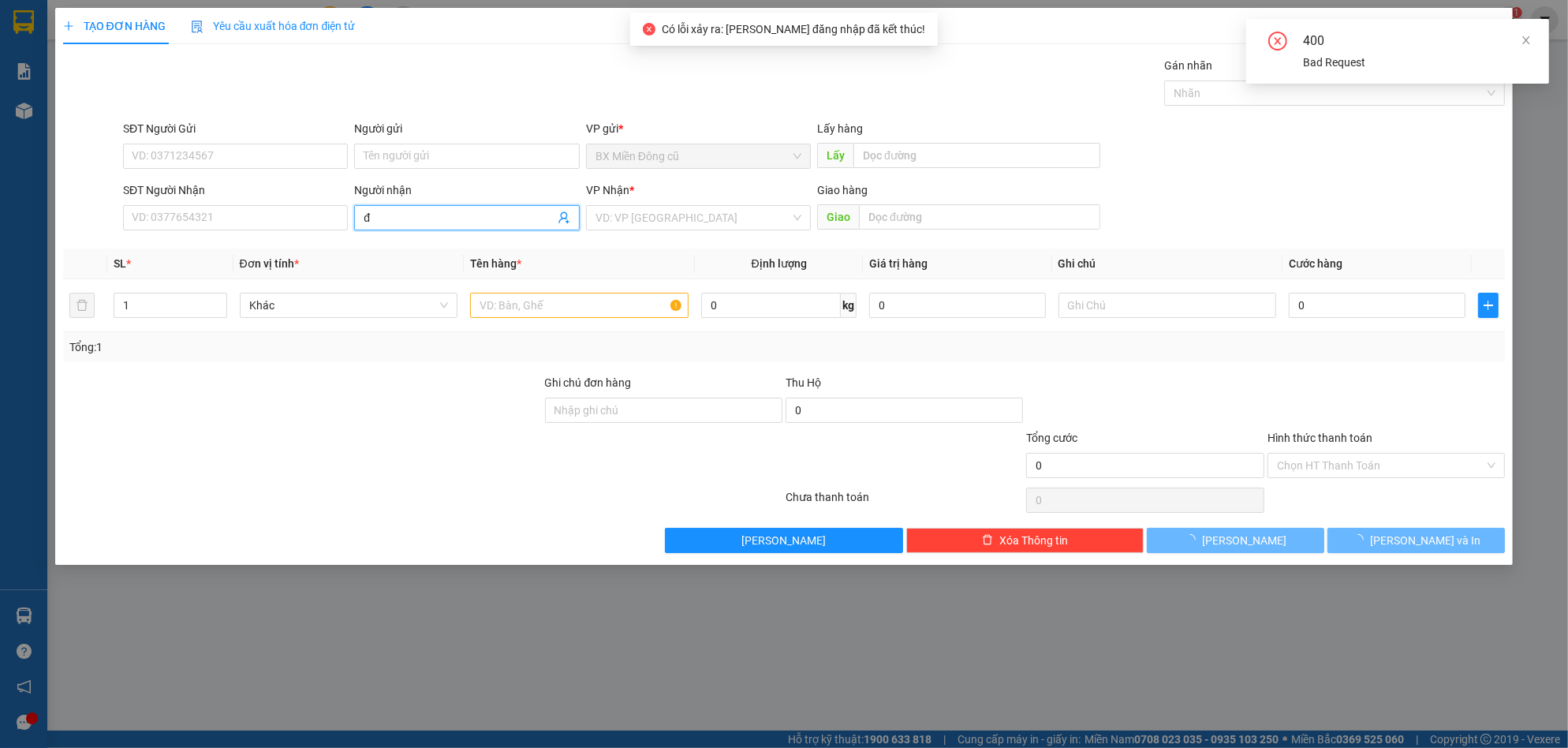
paste input "ào"
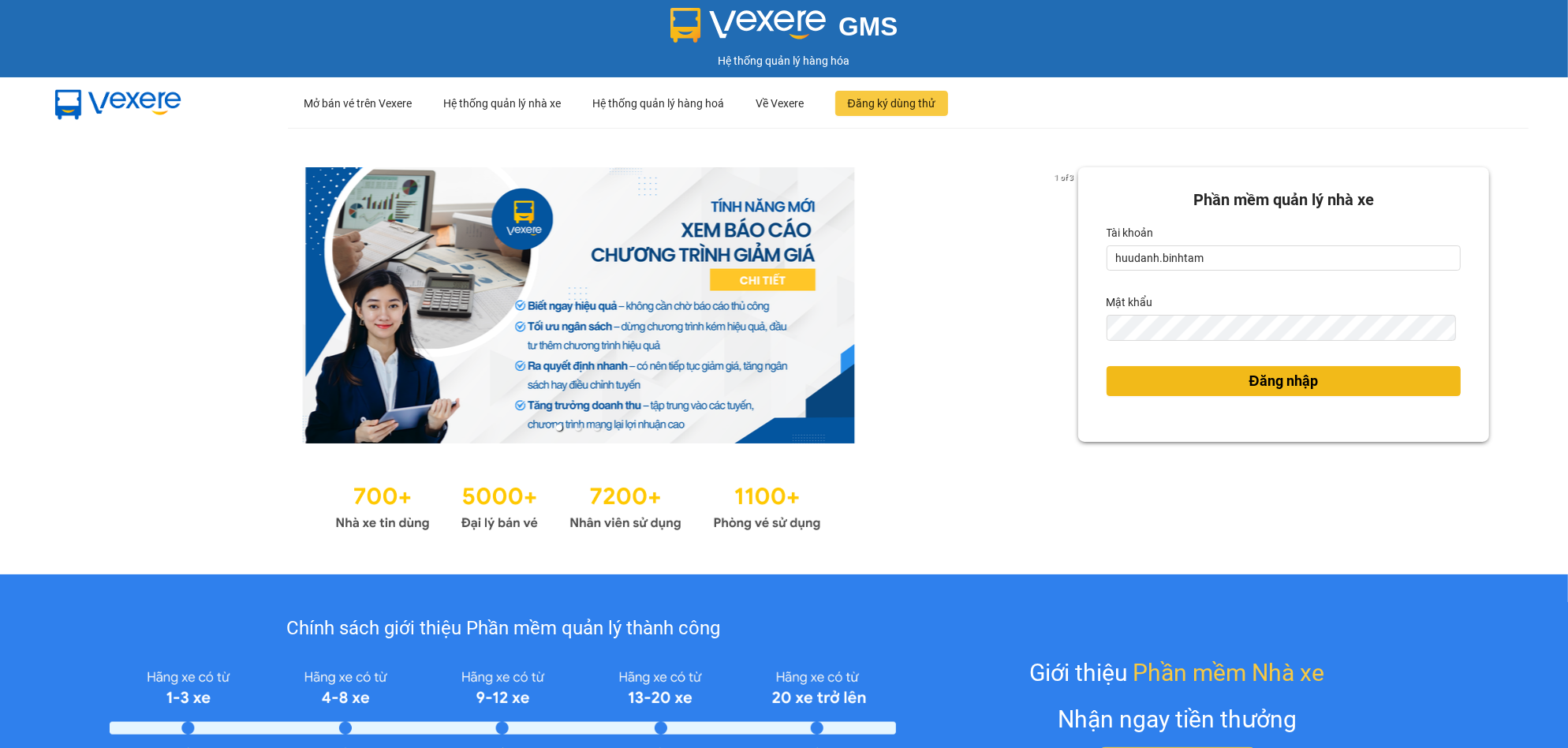
click at [1309, 385] on button "Đăng nhập" at bounding box center [1284, 381] width 355 height 30
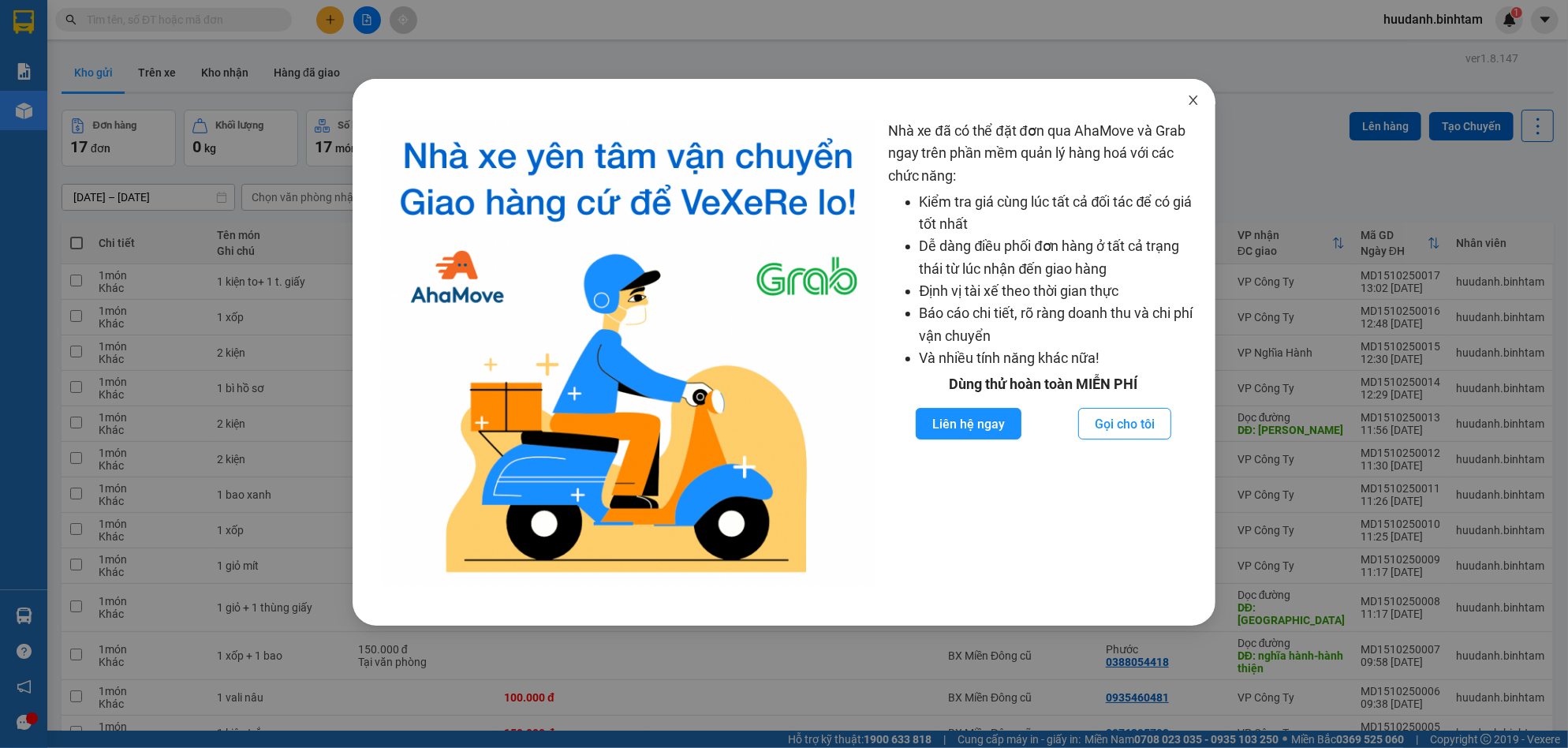
click at [1187, 101] on icon "close" at bounding box center [1194, 100] width 13 height 13
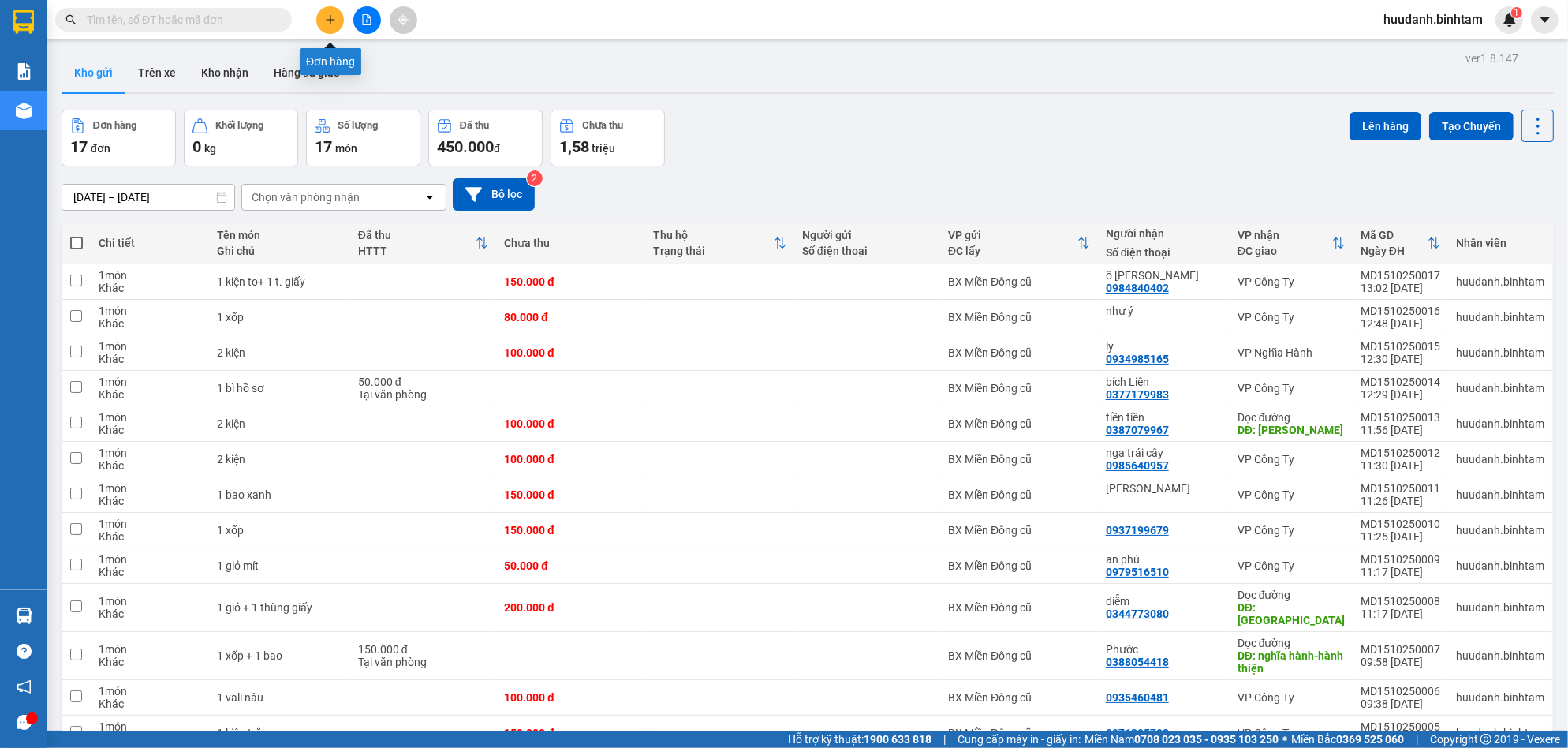
click at [333, 19] on icon "plus" at bounding box center [331, 20] width 11 height 11
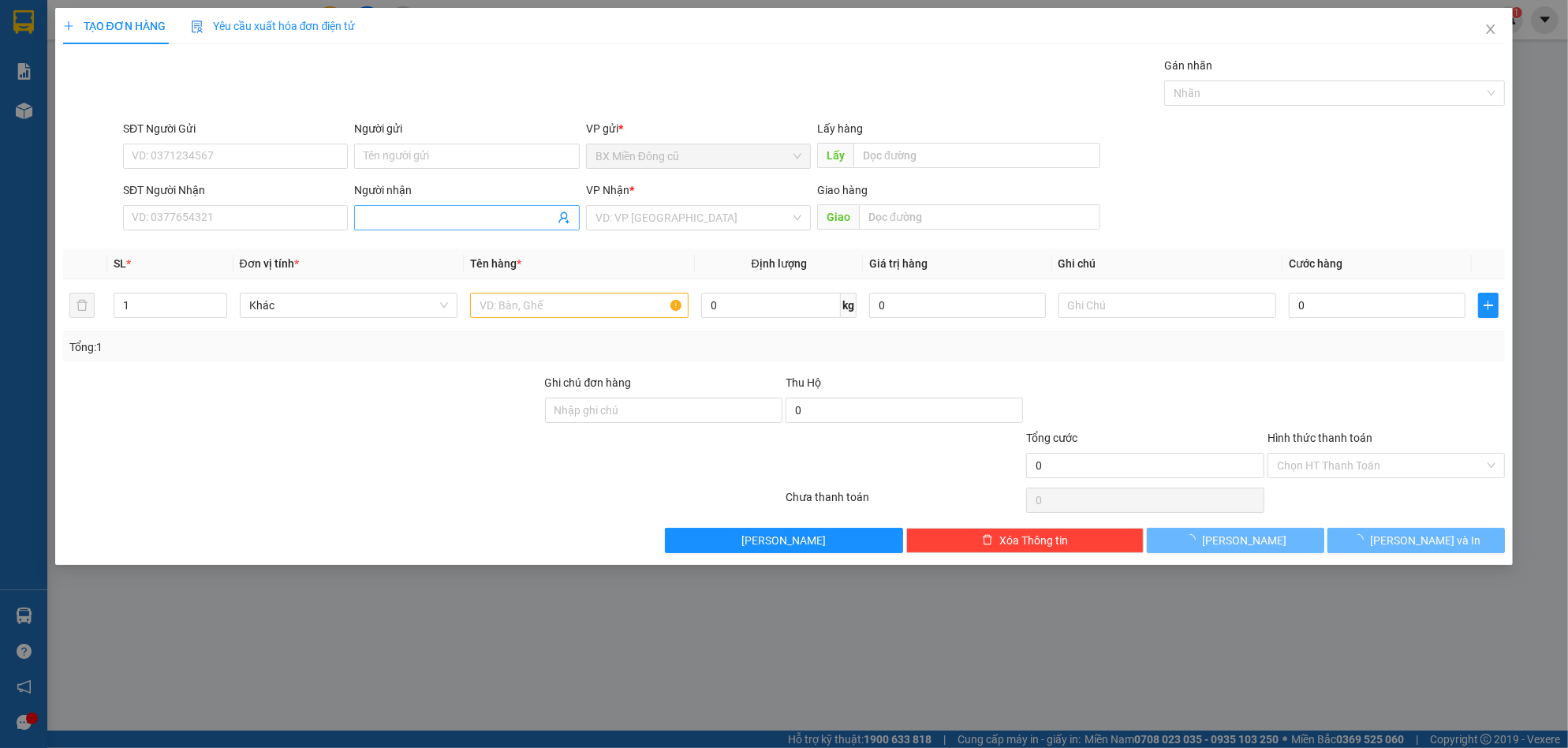
click at [427, 224] on input "Người nhận" at bounding box center [459, 218] width 190 height 18
type input "d"
paste input "đ"
paste input "ào"
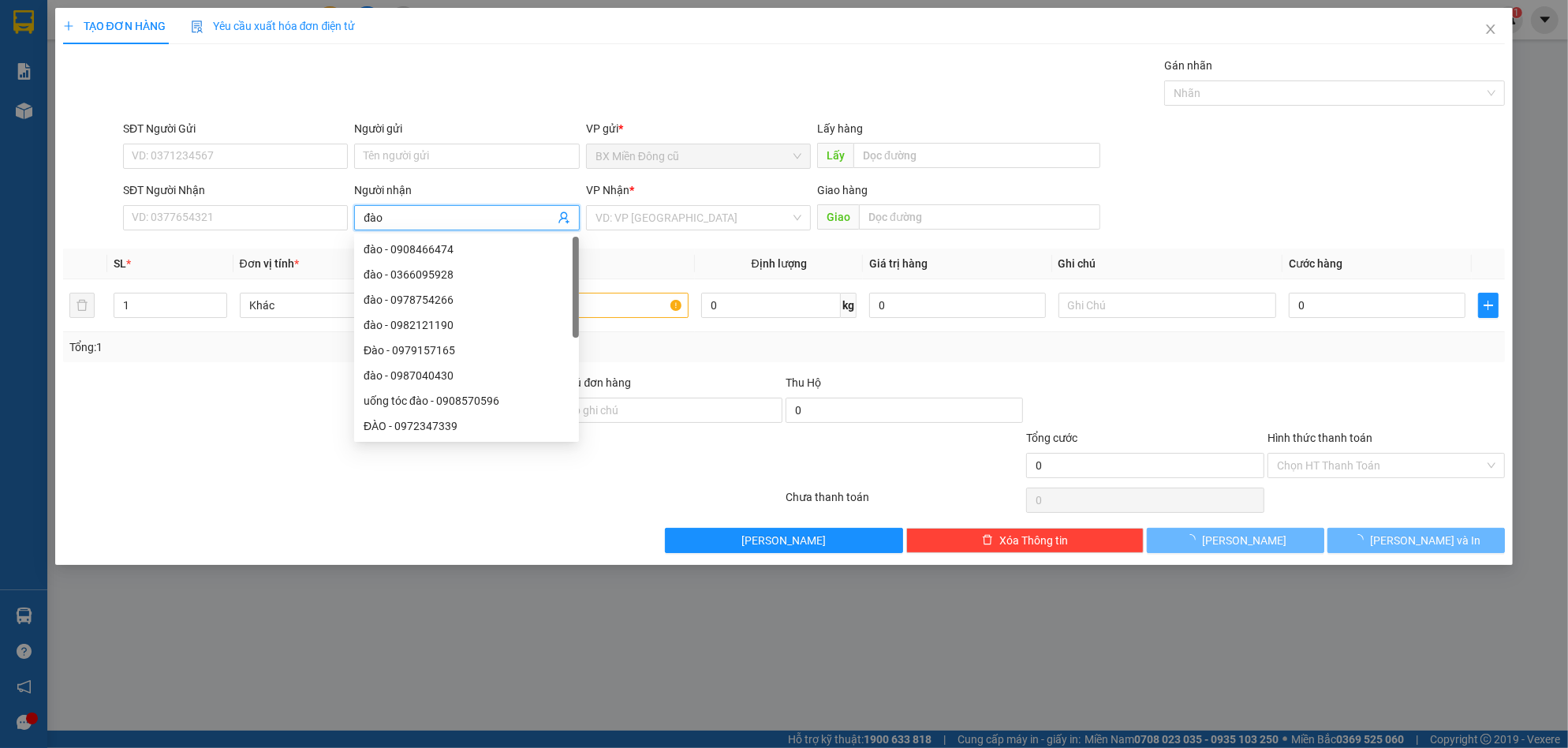
type input "đào"
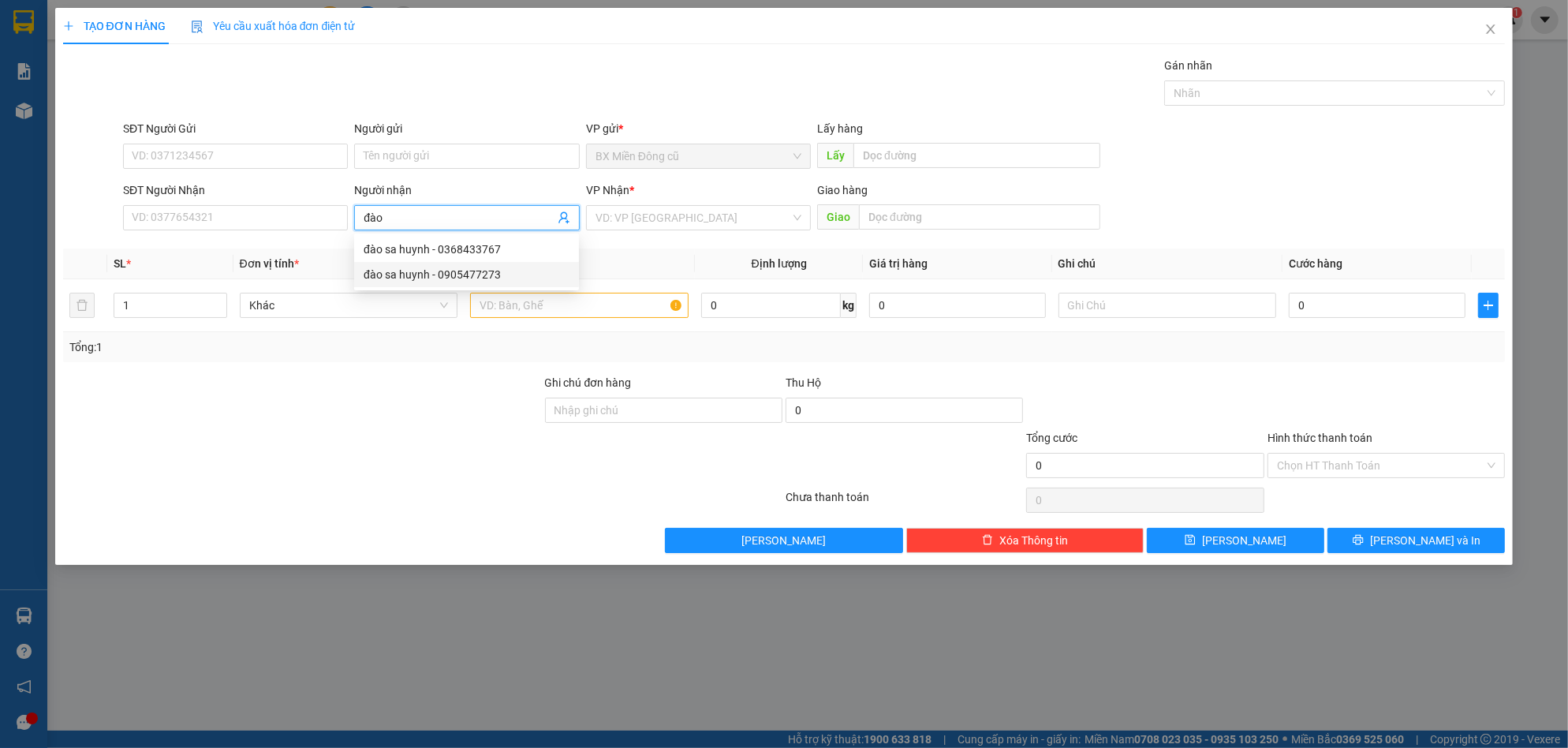
click at [447, 278] on div "đào sa huynh - 0905477273" at bounding box center [467, 275] width 206 height 18
type input "0905477273"
type input "đào sa huynh"
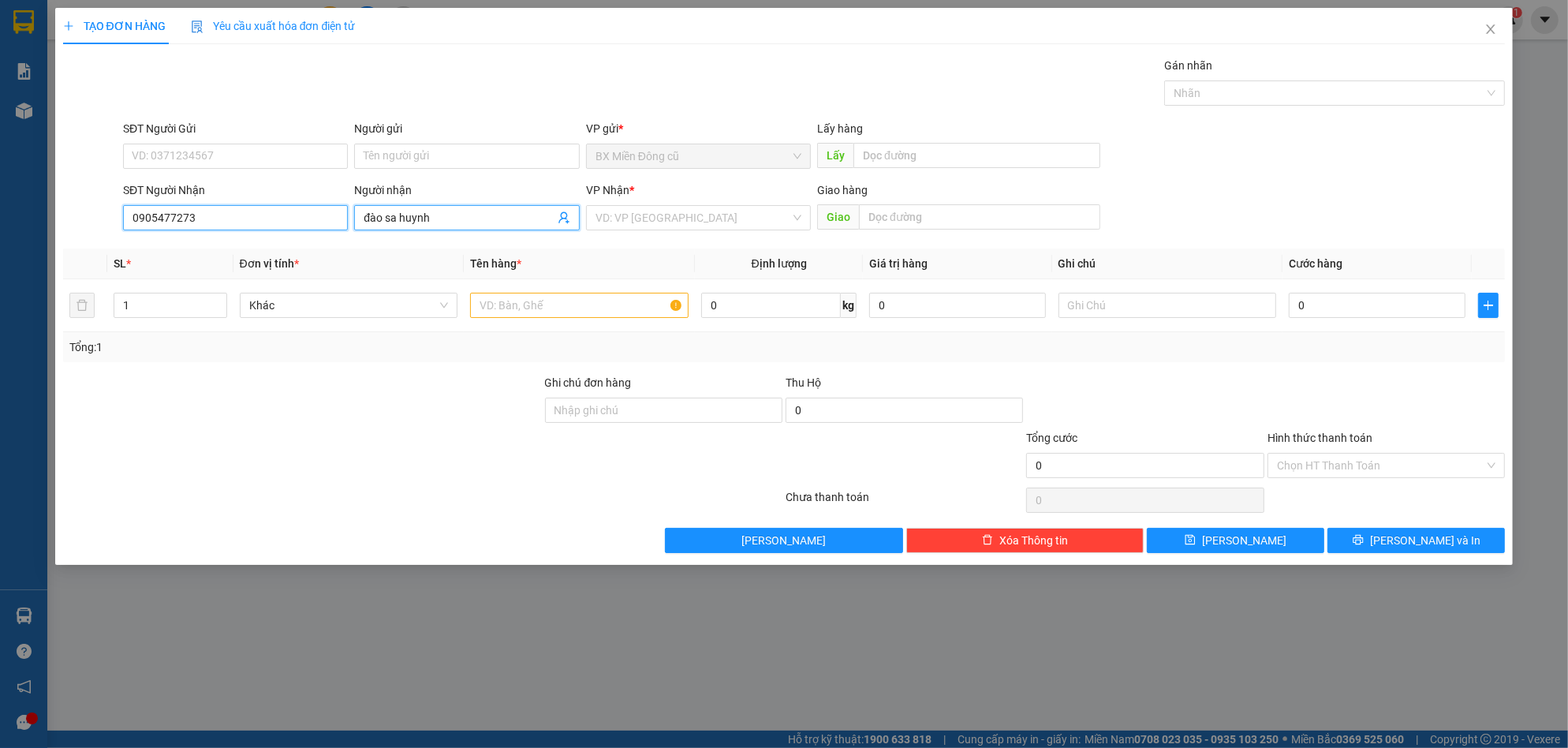
click at [261, 220] on input "0905477273" at bounding box center [235, 217] width 225 height 25
click at [714, 219] on input "search" at bounding box center [692, 217] width 195 height 23
click at [295, 203] on div "SĐT Người Nhận" at bounding box center [235, 193] width 225 height 23
click at [292, 212] on input "0905477273" at bounding box center [235, 217] width 225 height 25
type input "0905477273"
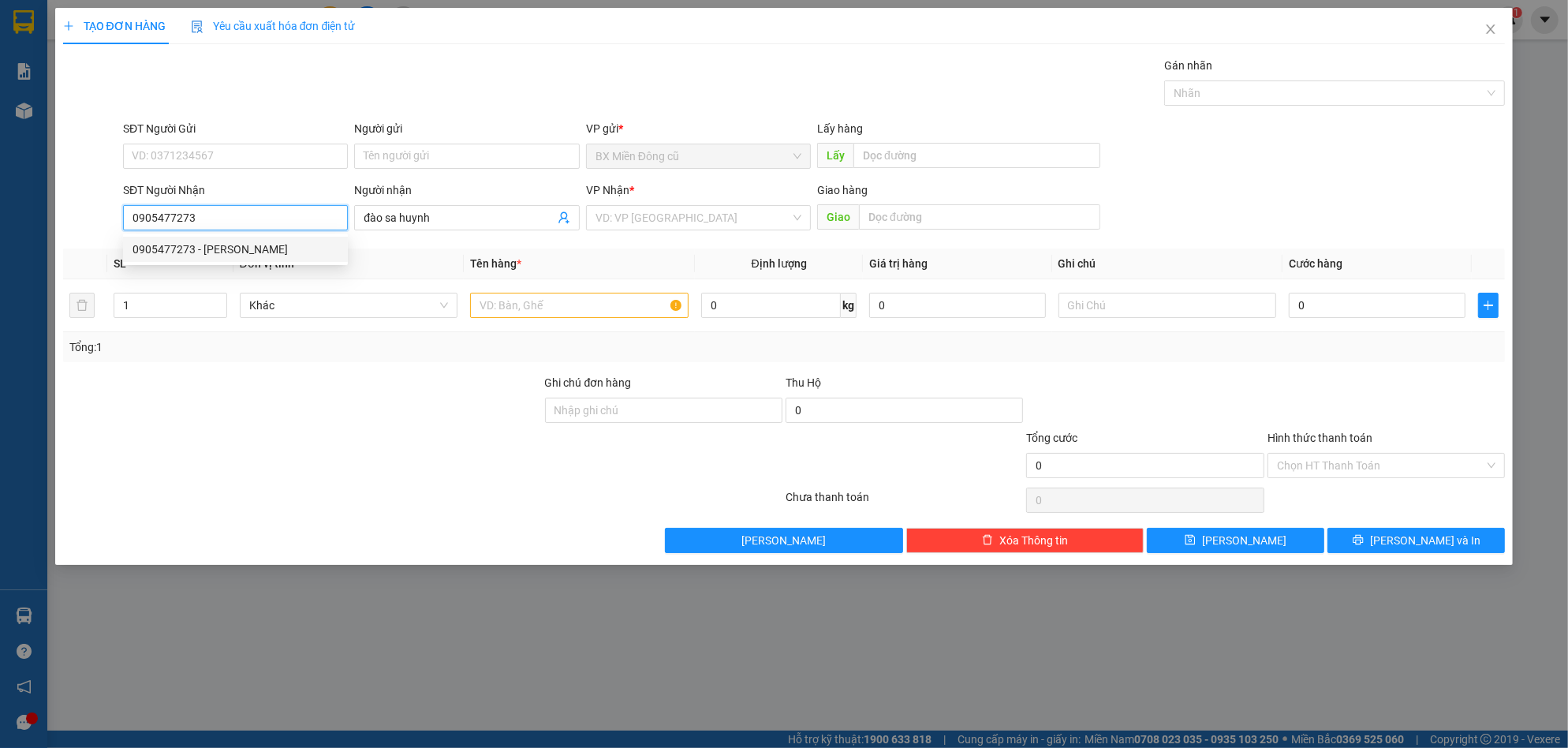
click at [238, 219] on input "0905477273" at bounding box center [235, 217] width 225 height 25
click at [235, 253] on div "0905477273 - [PERSON_NAME]" at bounding box center [235, 249] width 206 height 18
type input "sa huynh"
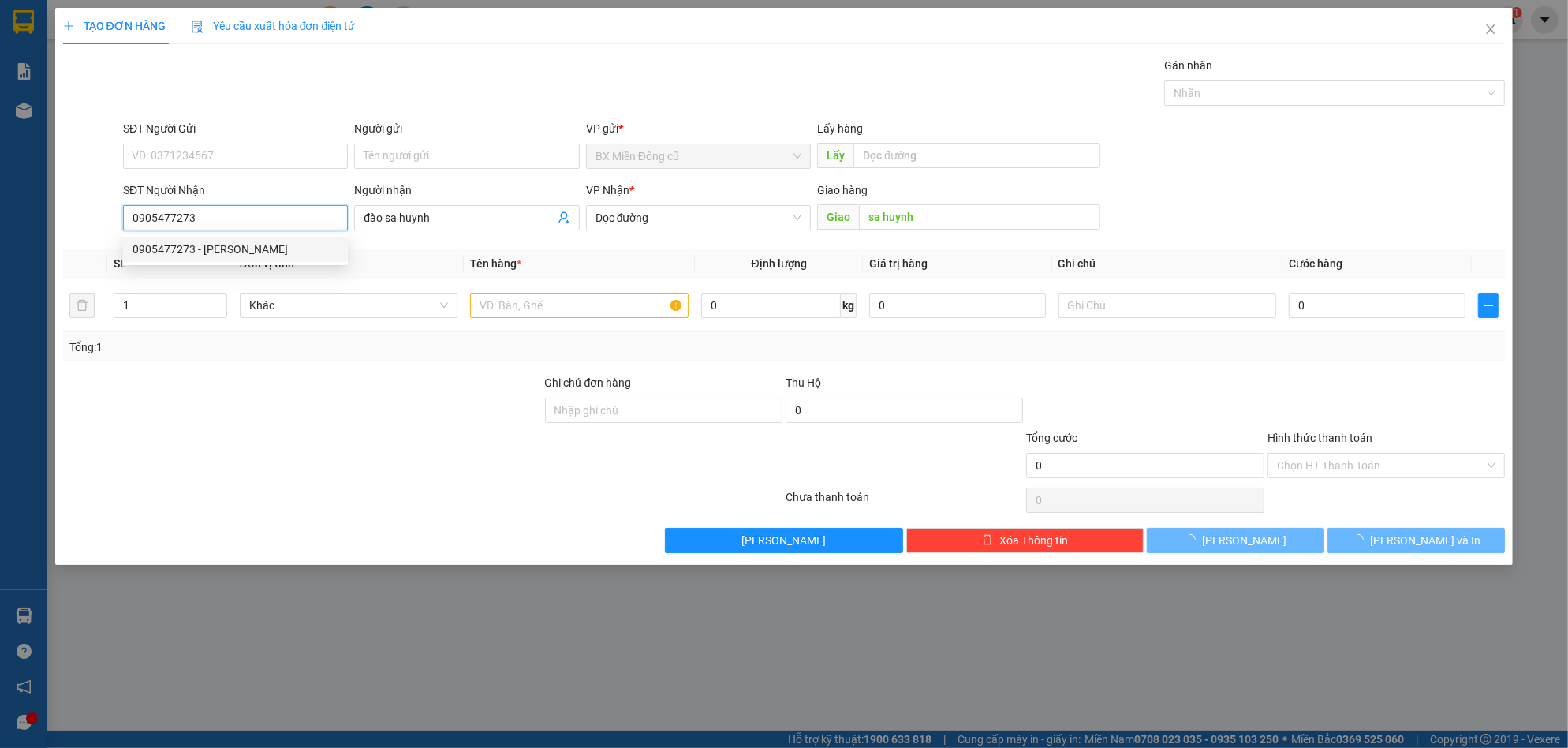
type input "150.000"
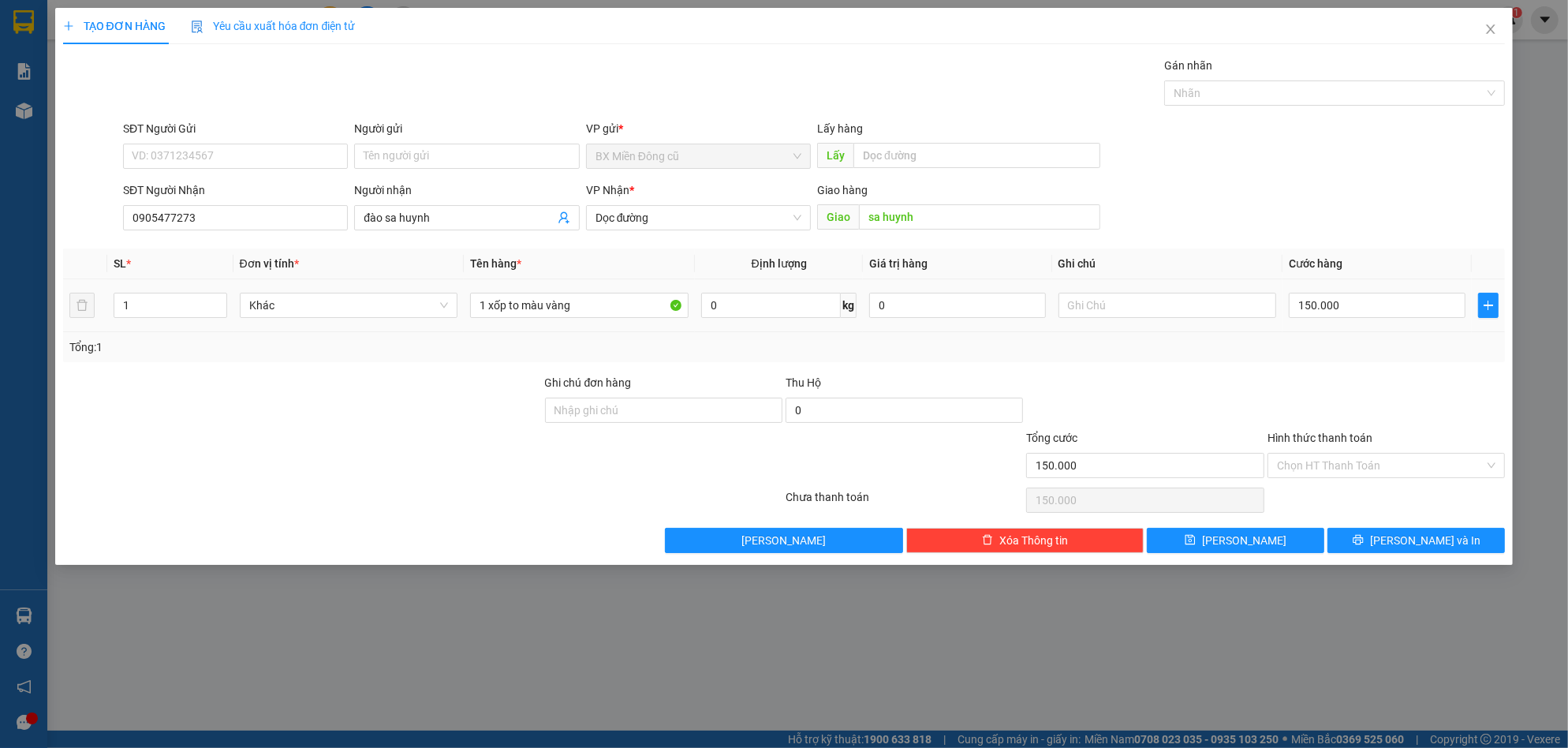
click at [597, 324] on td "1 xốp to màu vàng" at bounding box center [579, 306] width 231 height 53
click at [597, 323] on td "1 xốp to màu vàng" at bounding box center [579, 306] width 231 height 53
click at [590, 309] on input "1 xốp to màu vàng" at bounding box center [579, 305] width 218 height 25
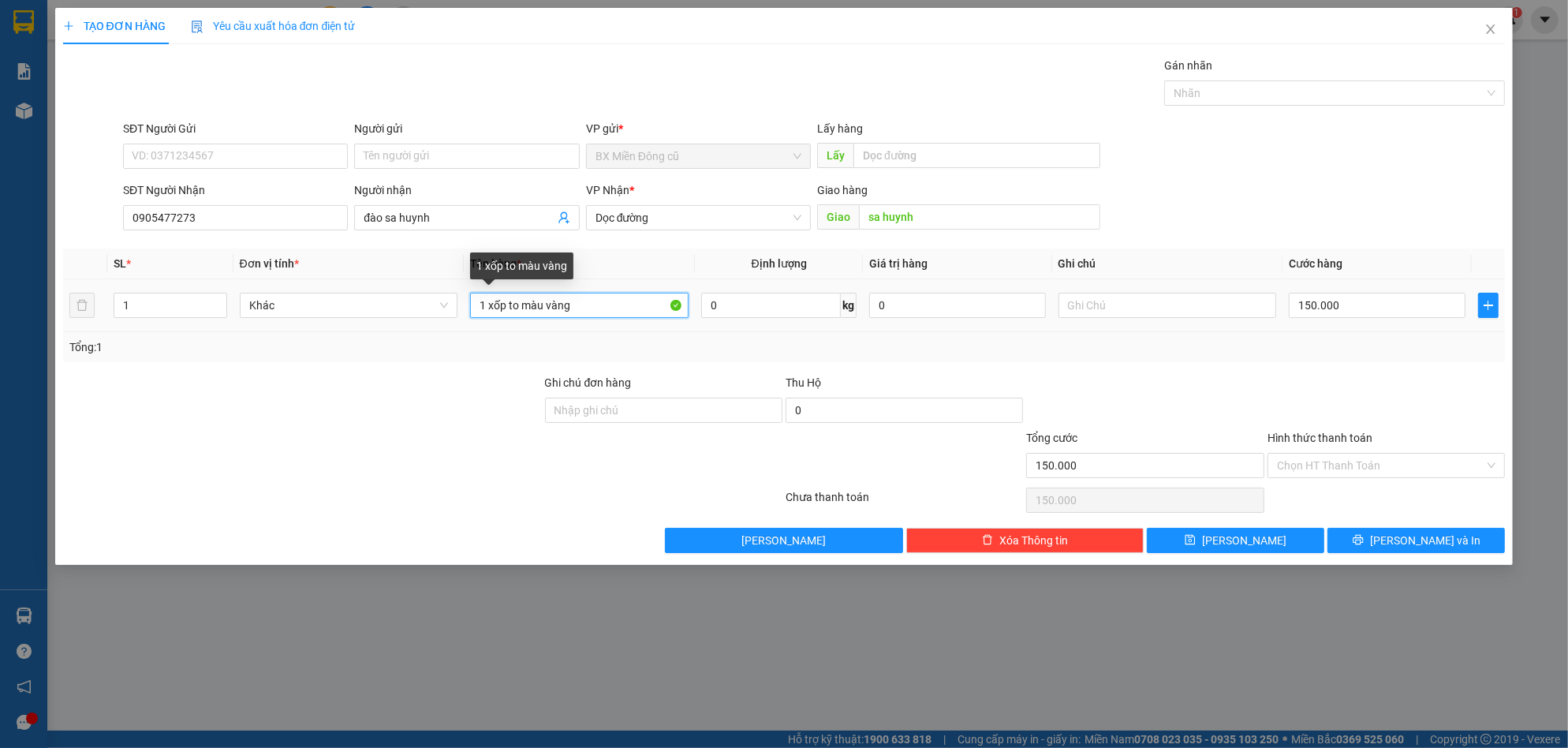
click at [590, 309] on input "1 xốp to màu vàng" at bounding box center [579, 305] width 218 height 25
paste input "ốp"
type input "1 xốp"
click at [1395, 313] on input "150.000" at bounding box center [1377, 305] width 177 height 25
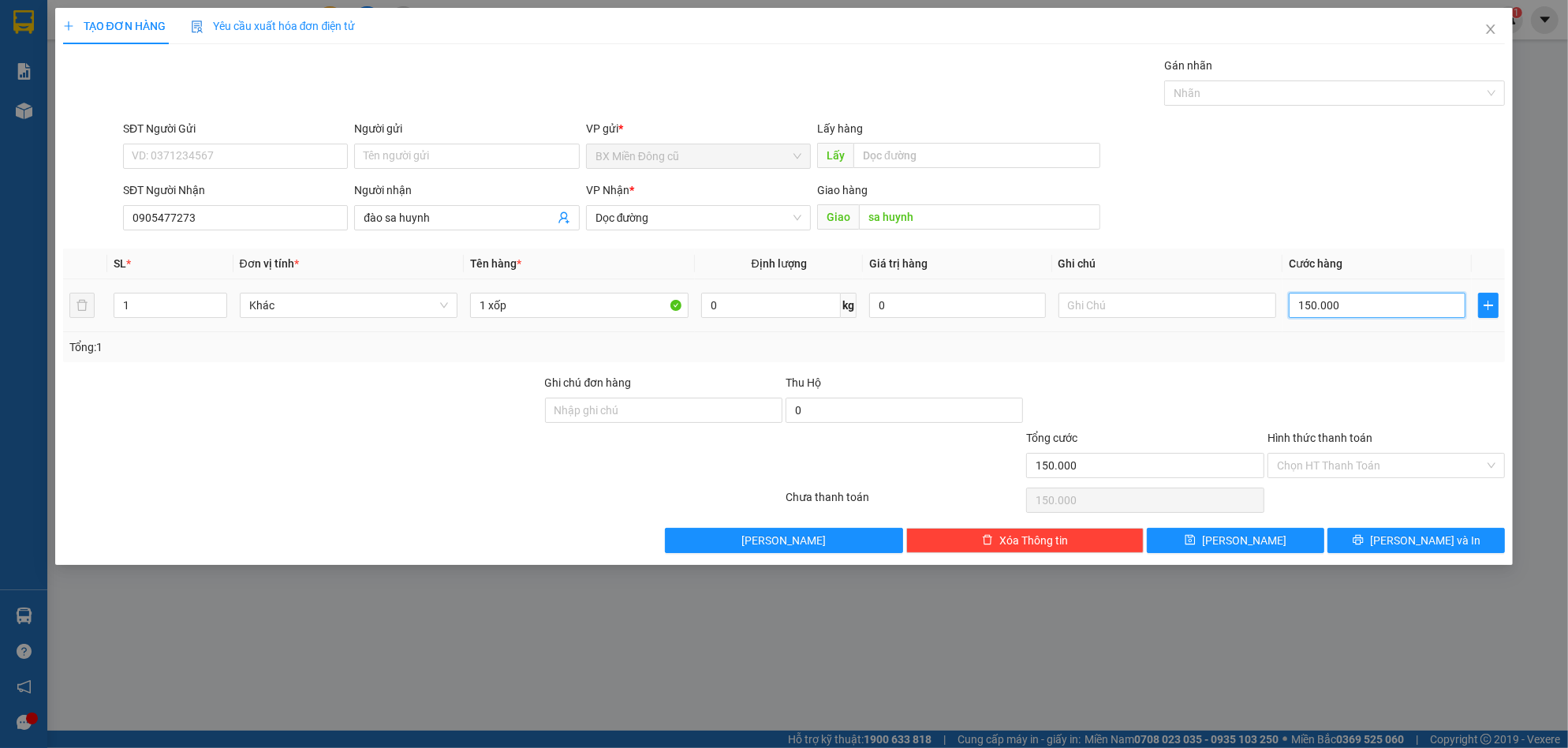
type input "1"
type input "10"
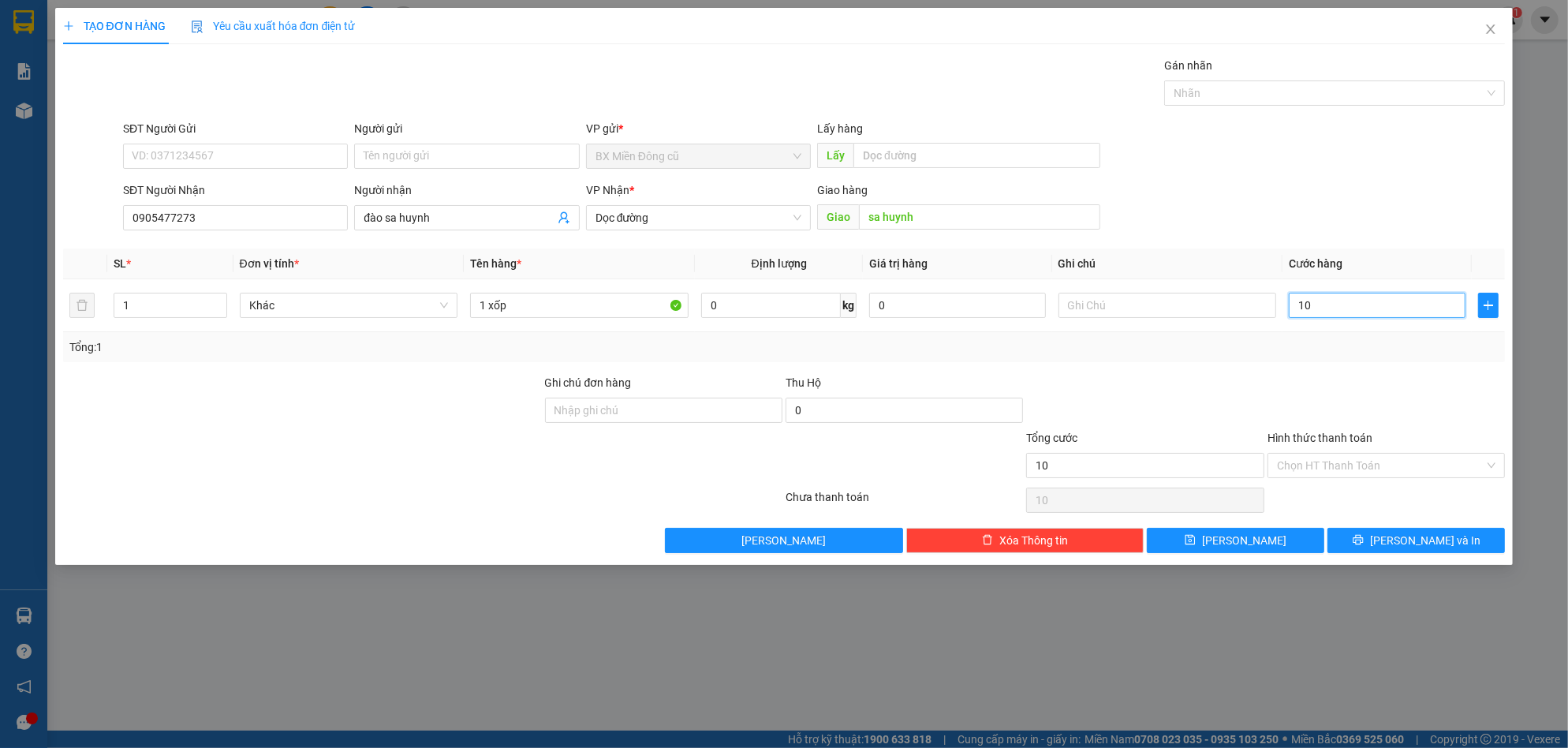
type input "100"
type input "1.000"
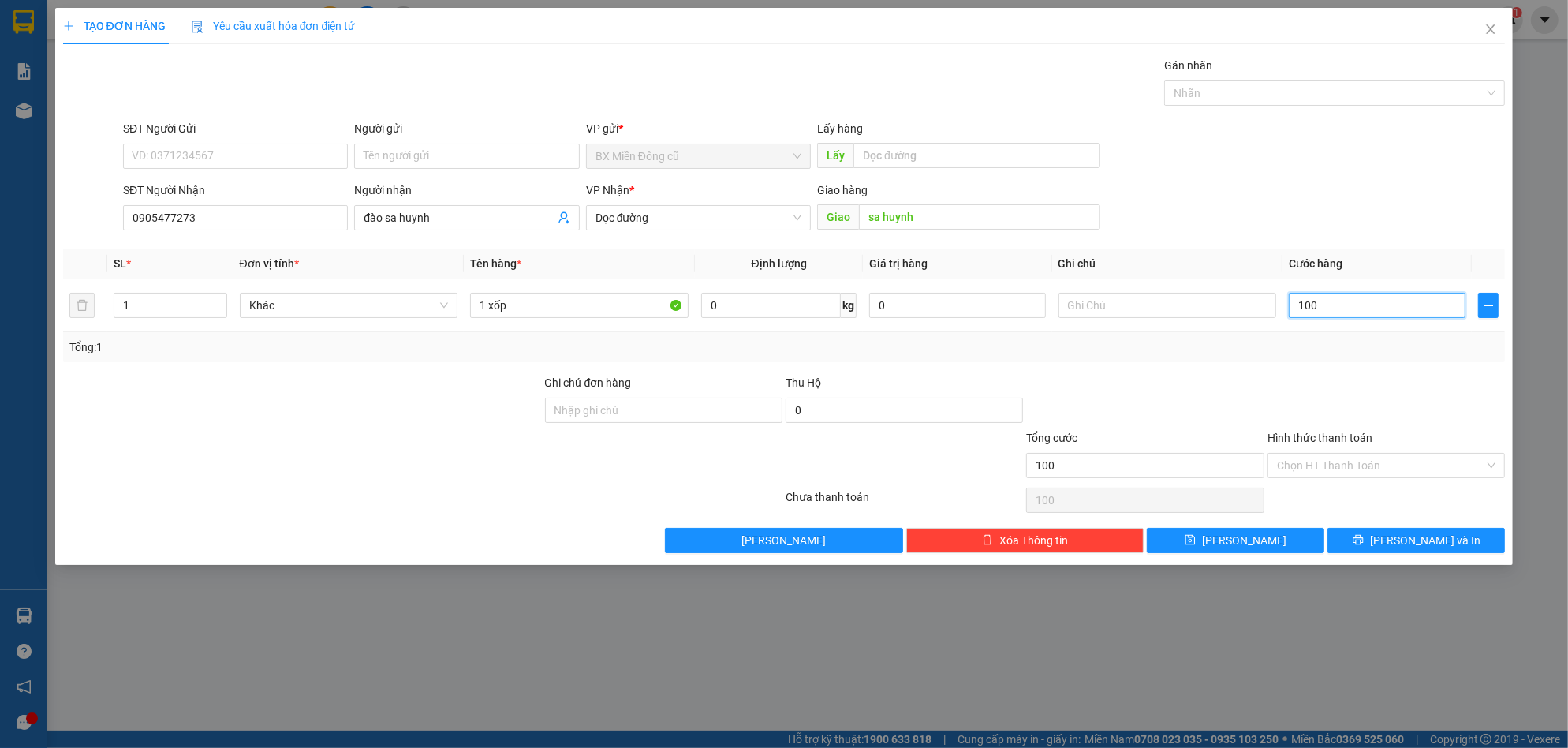
type input "1.000"
type input "10.000"
type input "100.000"
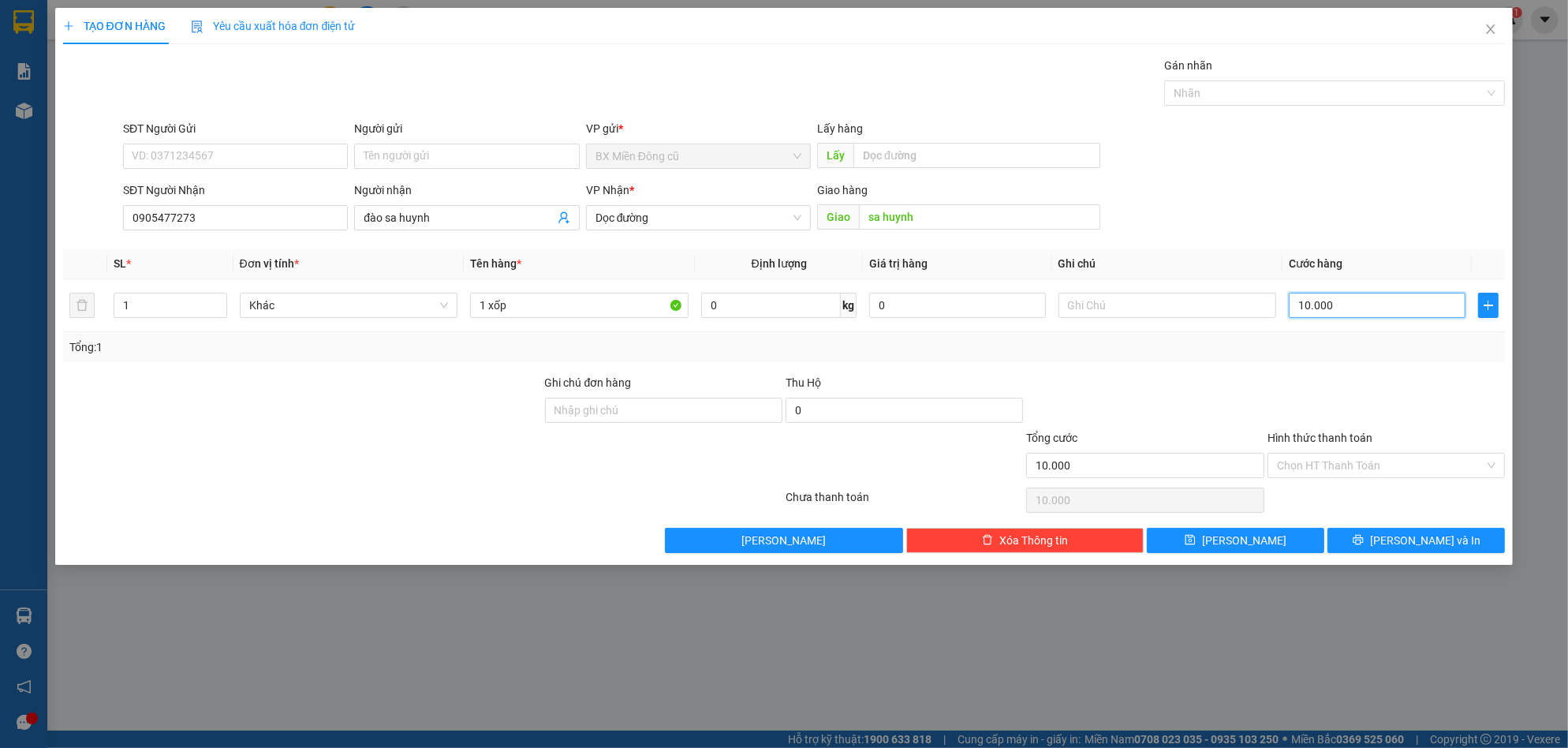
type input "100.000"
click at [1394, 528] on button "[PERSON_NAME] và In" at bounding box center [1416, 540] width 178 height 25
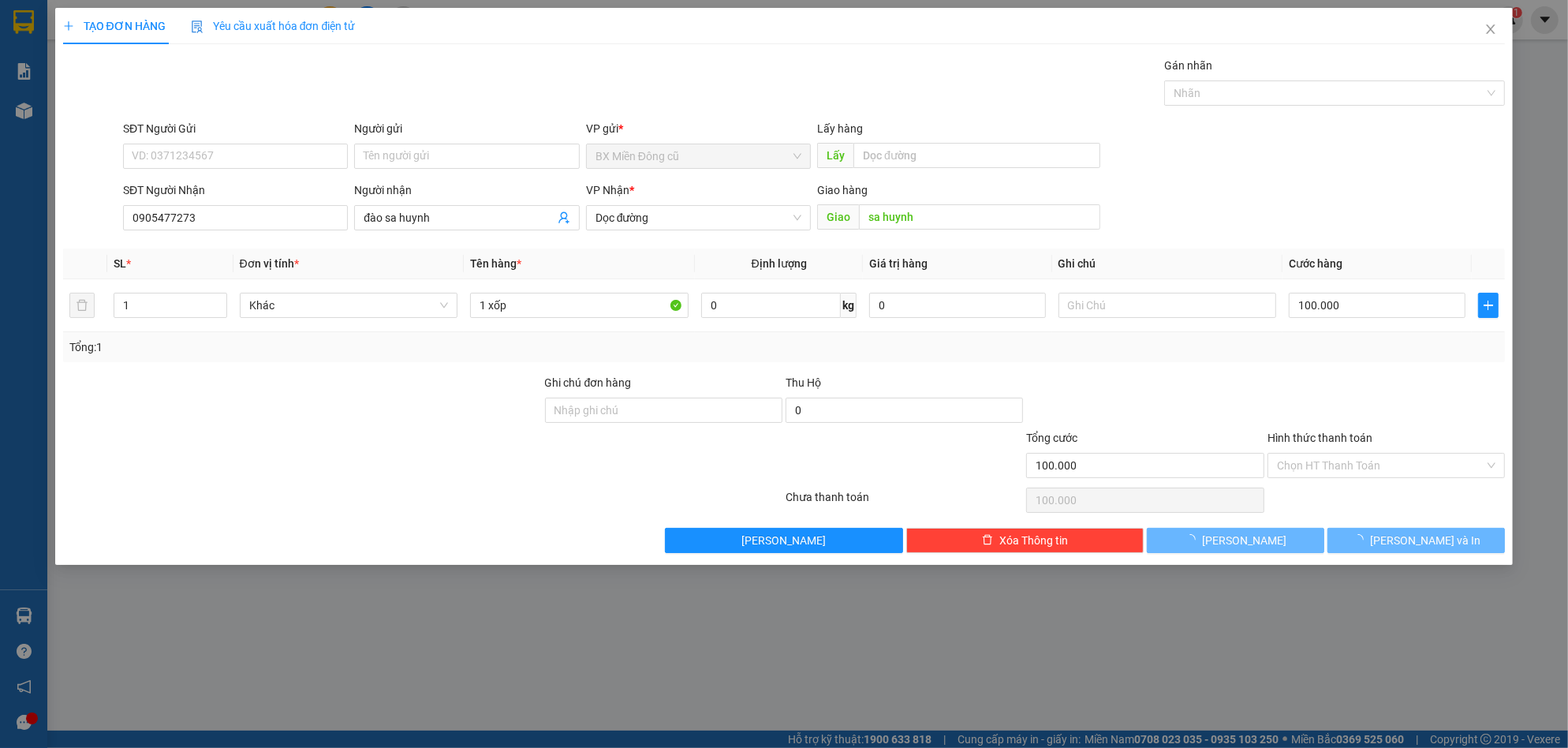
click at [1394, 554] on div "TẠO ĐƠN HÀNG Yêu cầu xuất hóa đơn điện tử Transit Pickup Surcharge Ids Transit …" at bounding box center [785, 286] width 1459 height 557
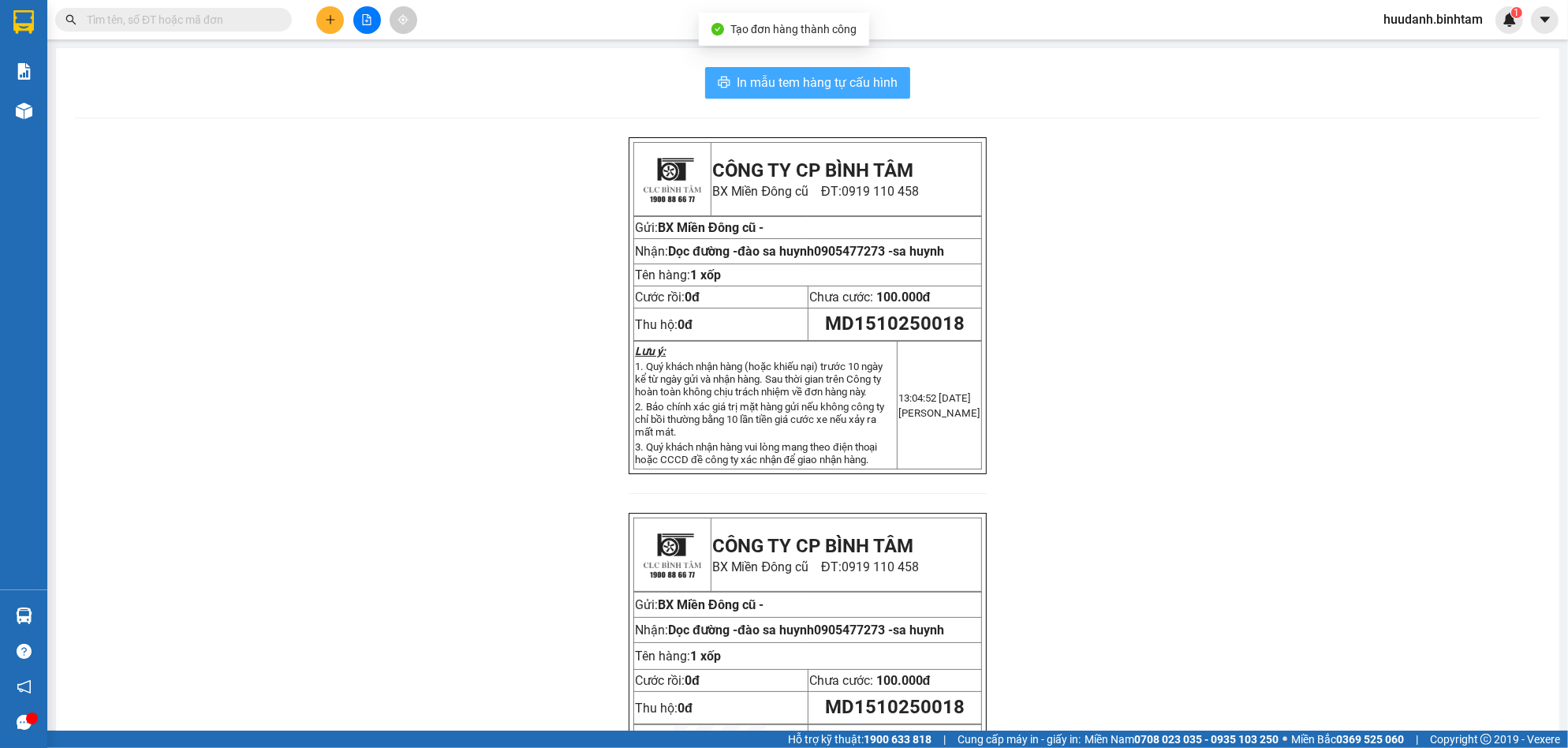
click at [844, 90] on span "In mẫu tem hàng tự cấu hình" at bounding box center [817, 82] width 161 height 20
drag, startPoint x: 304, startPoint y: 12, endPoint x: 327, endPoint y: 26, distance: 26.9
click at [322, 22] on div "Kết quả tìm kiếm ( 0 ) Bộ lọc No Data" at bounding box center [213, 20] width 426 height 27
click at [337, 31] on button at bounding box center [330, 20] width 27 height 27
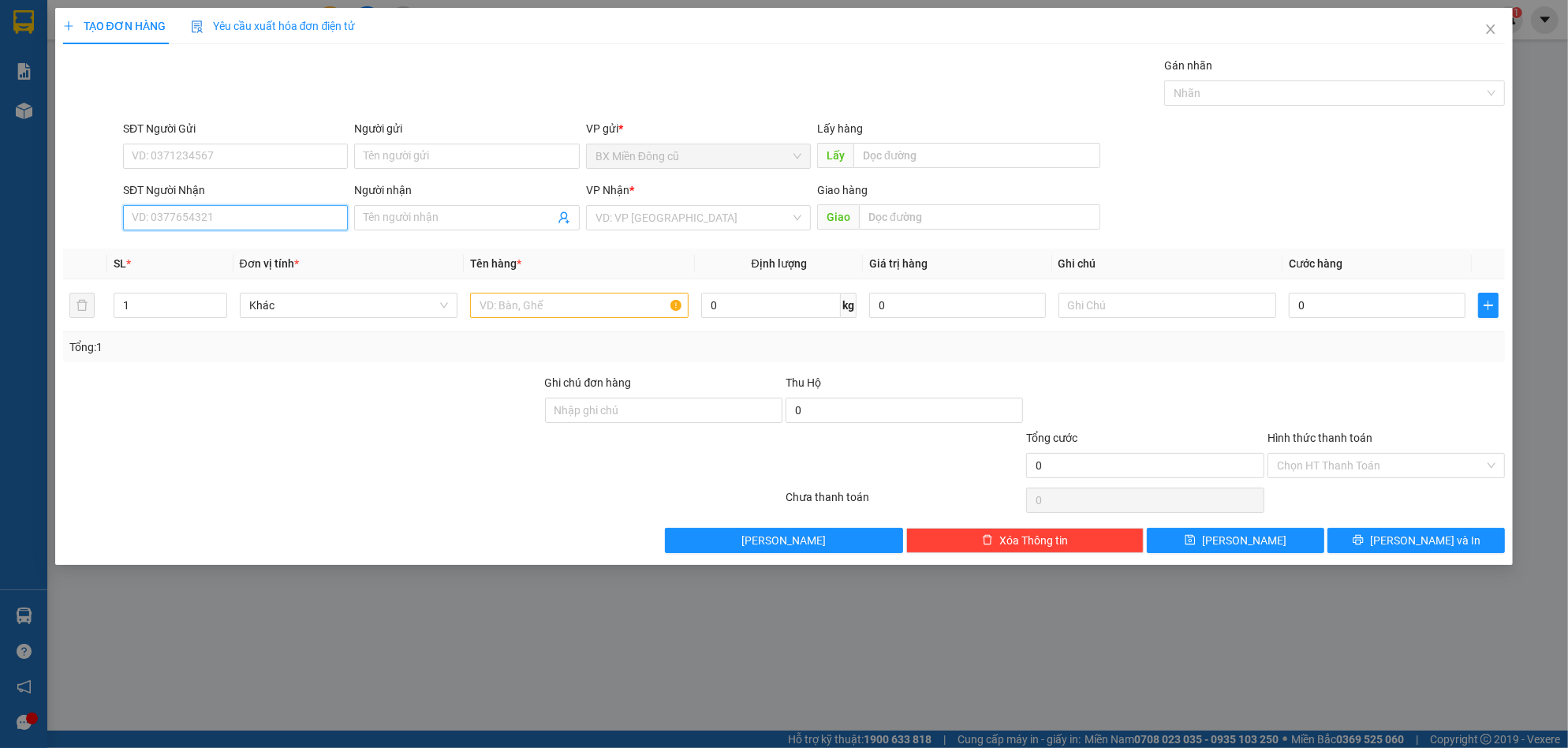
click at [243, 220] on input "SĐT Người Nhận" at bounding box center [235, 217] width 225 height 25
type input "07770707779"
click at [432, 208] on span at bounding box center [467, 217] width 225 height 25
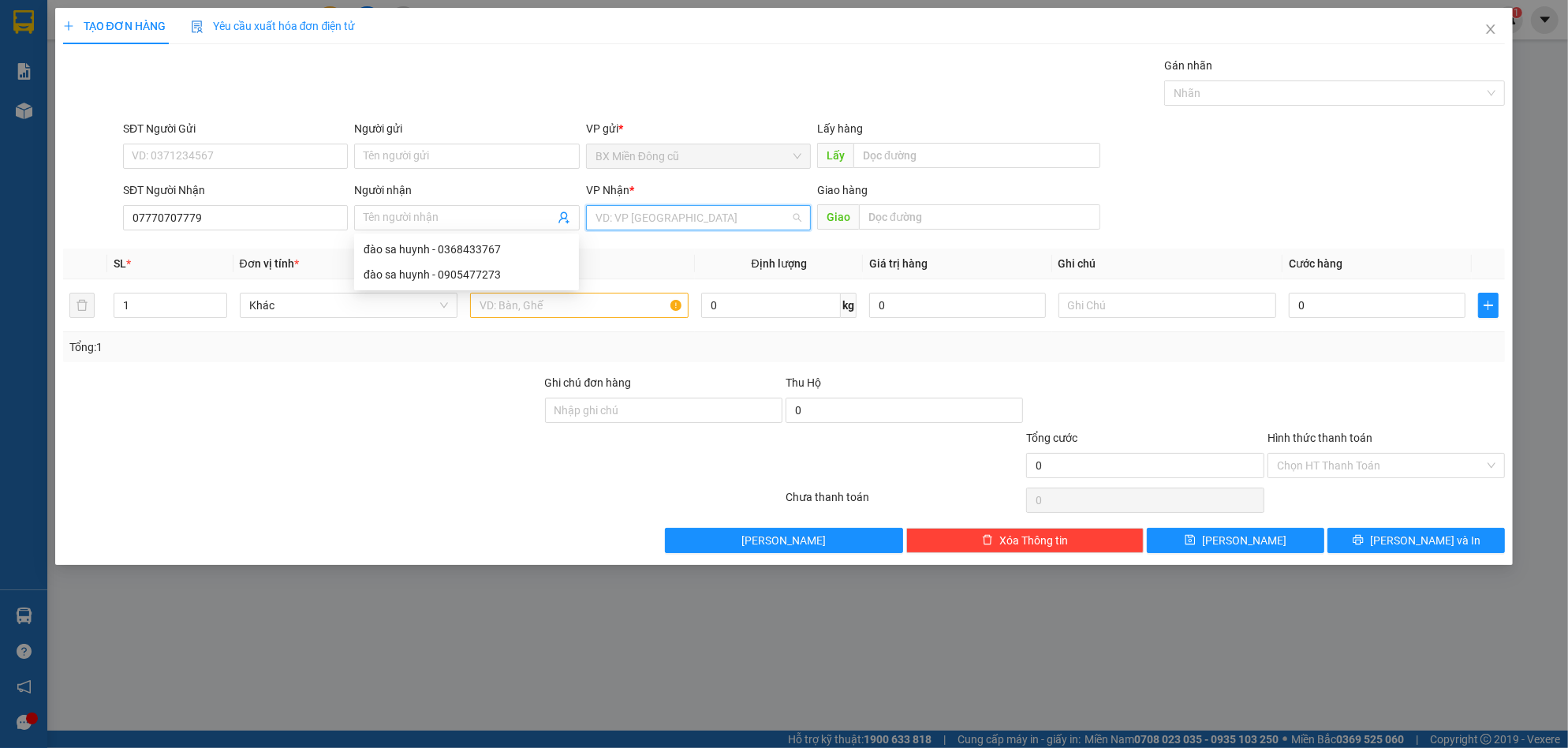
click at [641, 215] on input "search" at bounding box center [692, 217] width 195 height 23
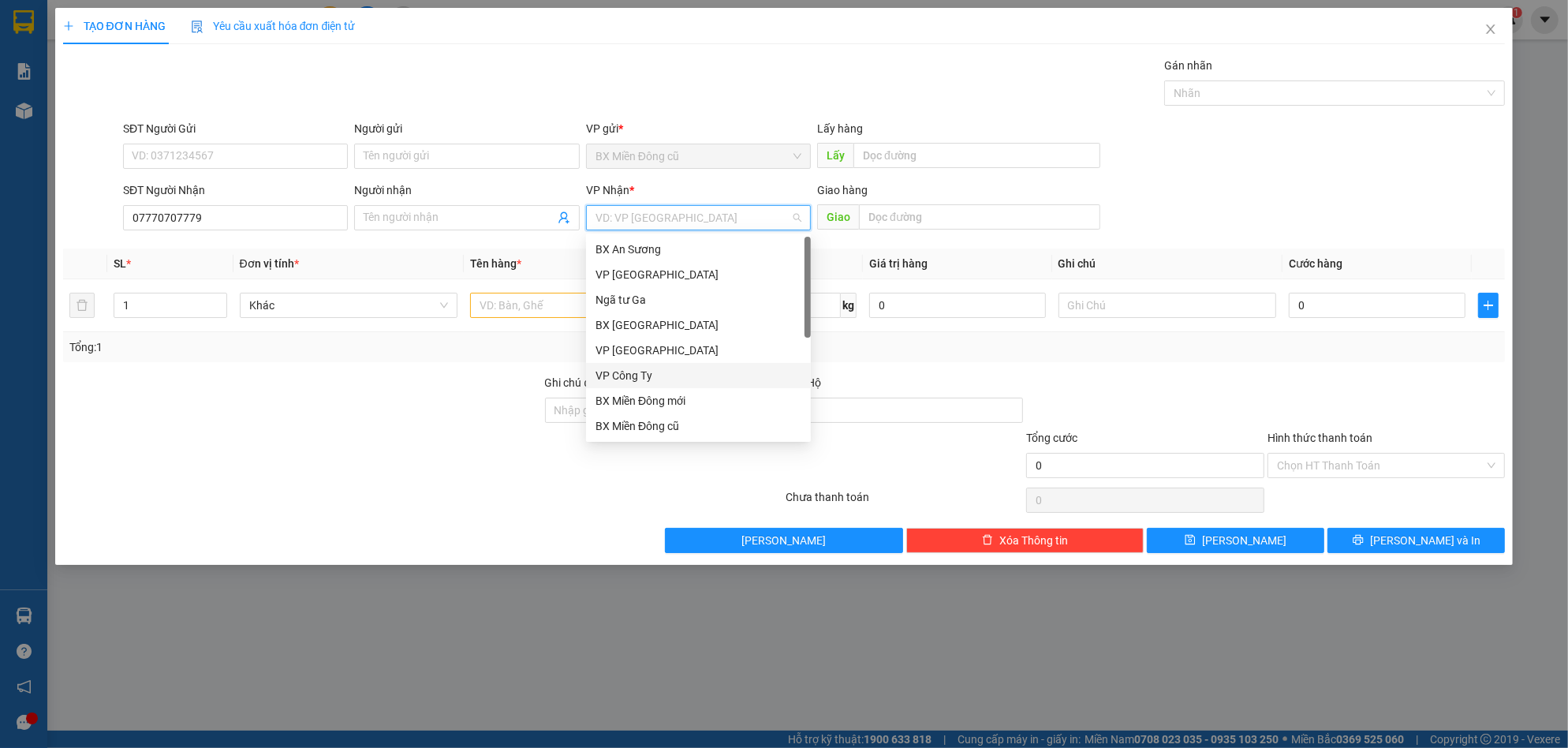
click at [656, 378] on div "VP Công Ty" at bounding box center [698, 376] width 206 height 18
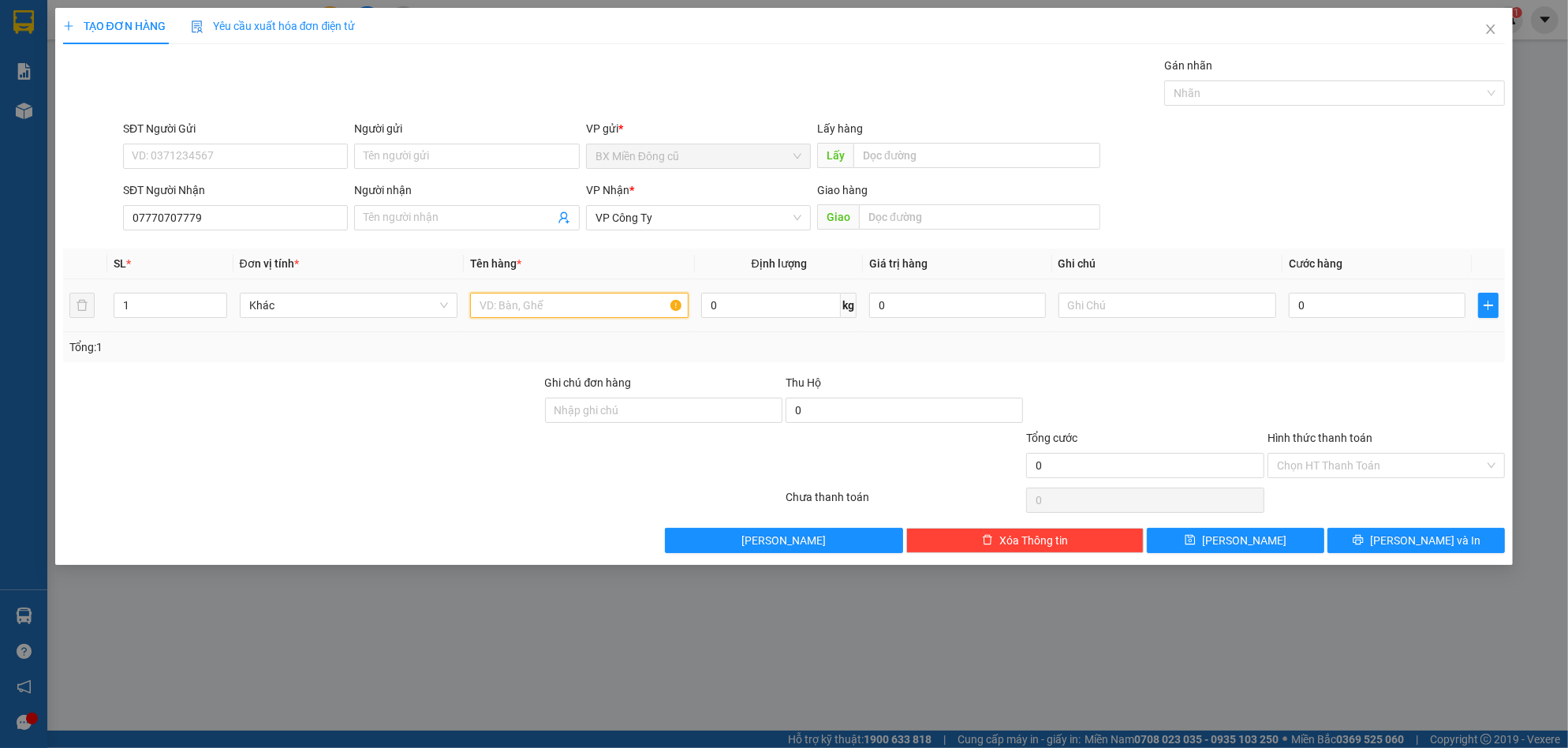
click at [545, 313] on input "text" at bounding box center [579, 305] width 218 height 25
paste input "ùng"
paste input "ấy"
type input "1 thùng giấy"
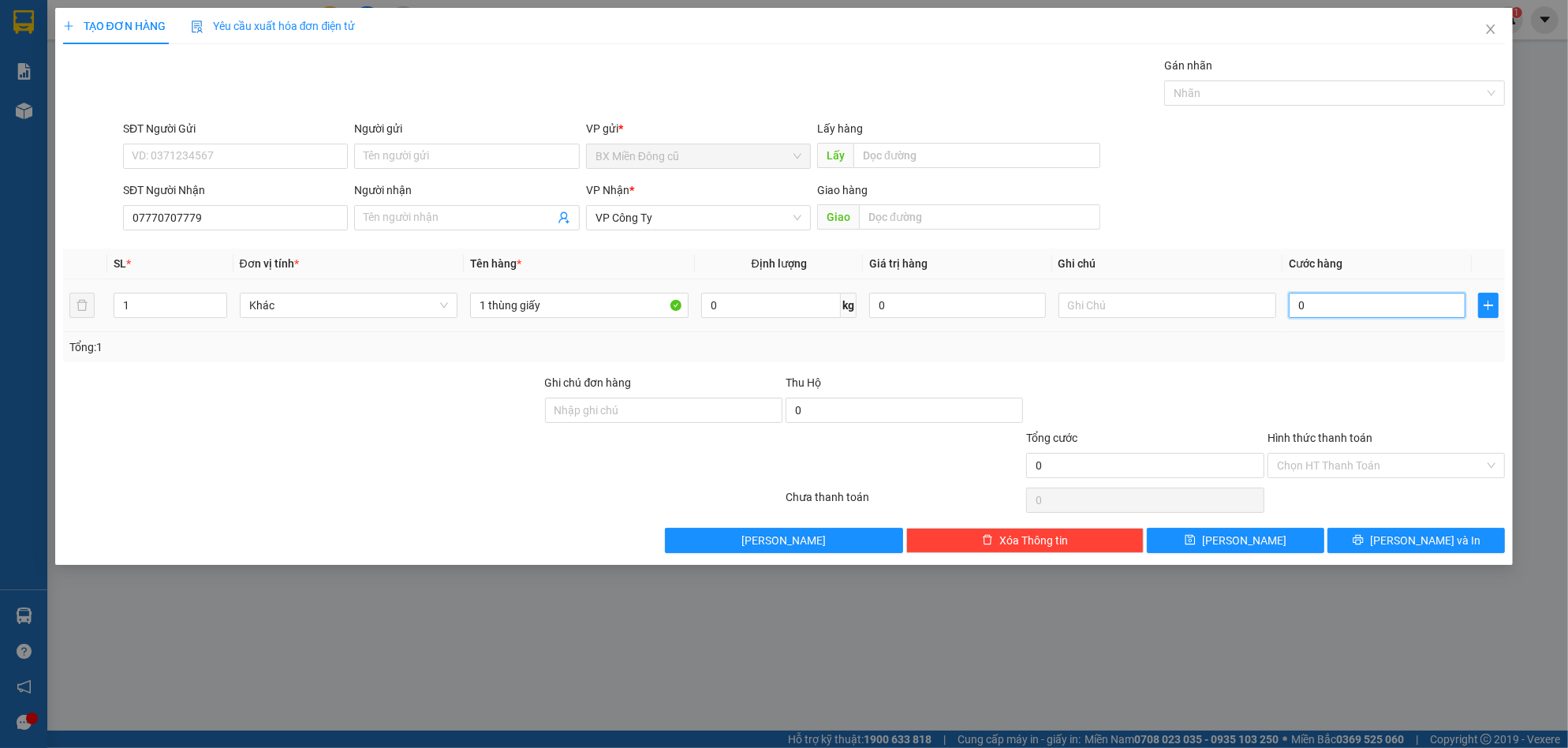
click at [1340, 307] on input "0" at bounding box center [1377, 305] width 177 height 25
type input "7"
type input "70"
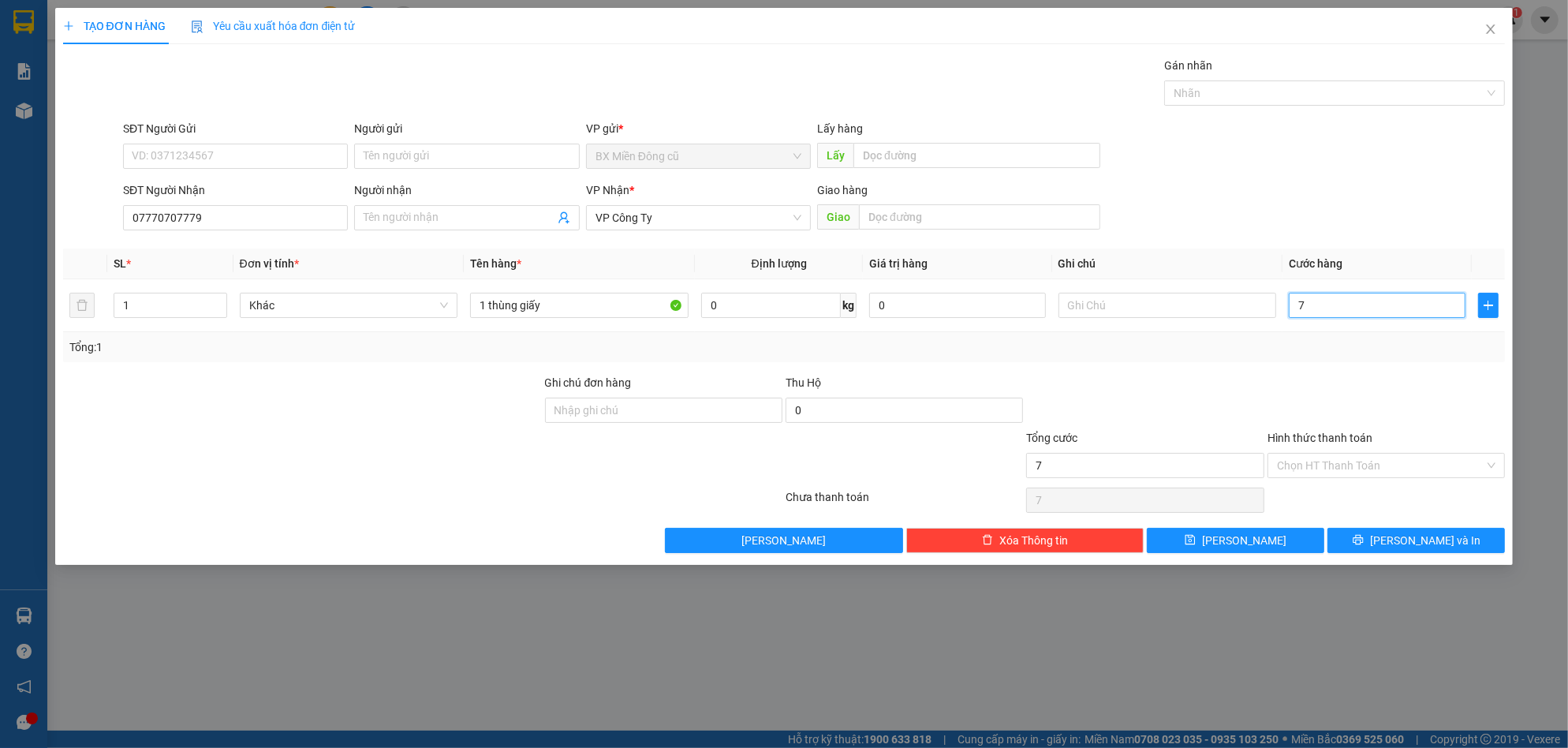
type input "70"
type input "700"
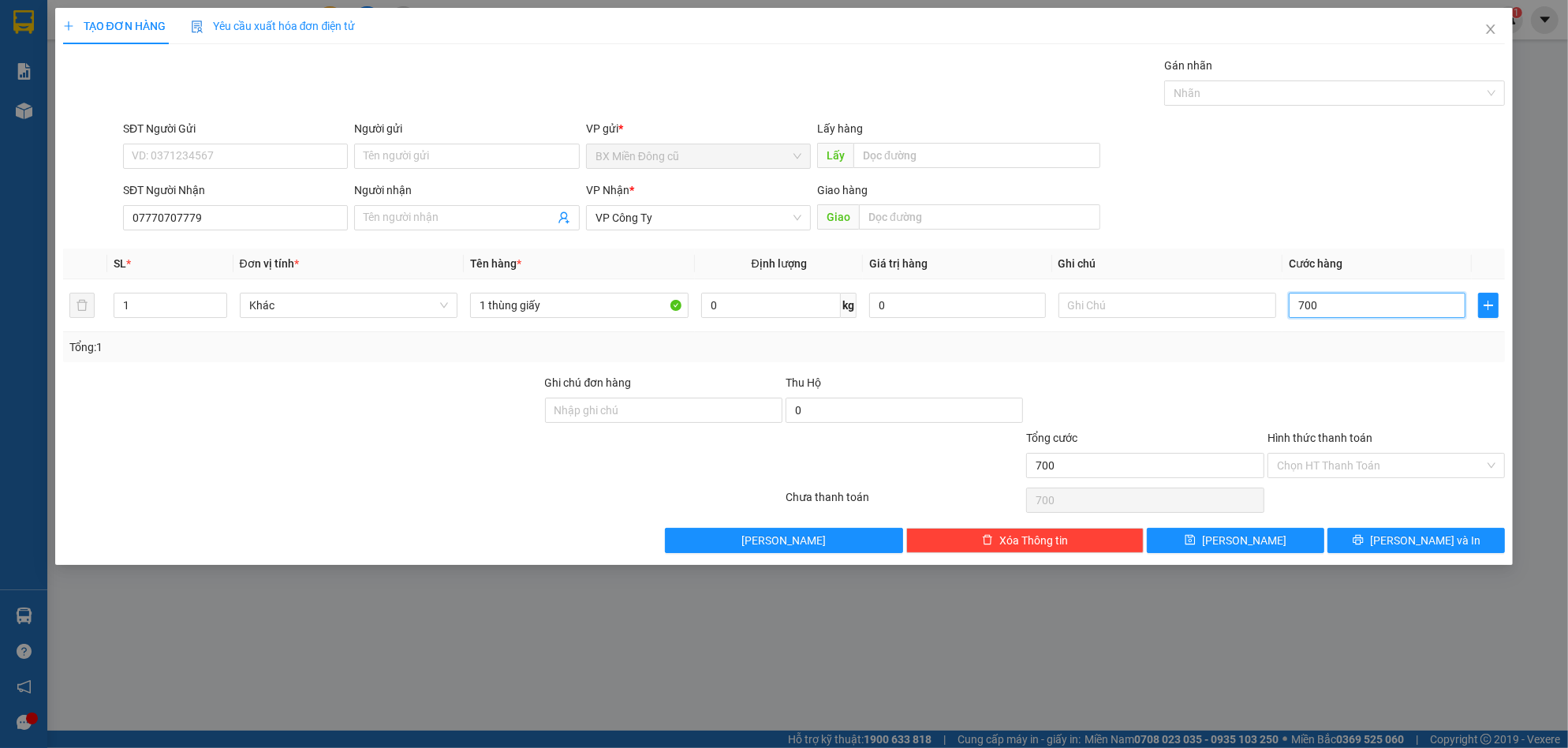
type input "7.000"
type input "70.000"
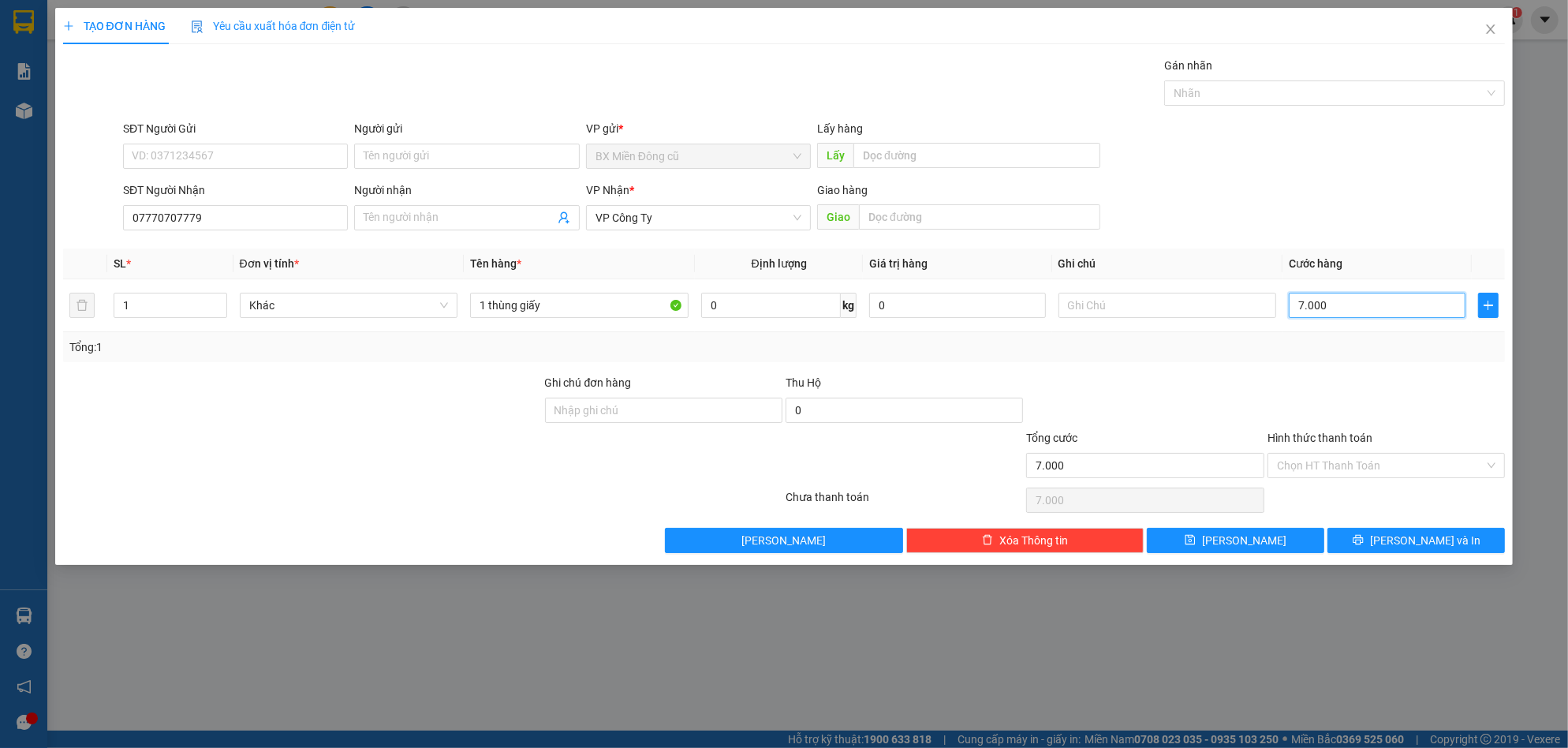
type input "70.000"
click at [1378, 453] on div "Chọn HT Thanh Toán" at bounding box center [1386, 465] width 238 height 25
type input "70.000"
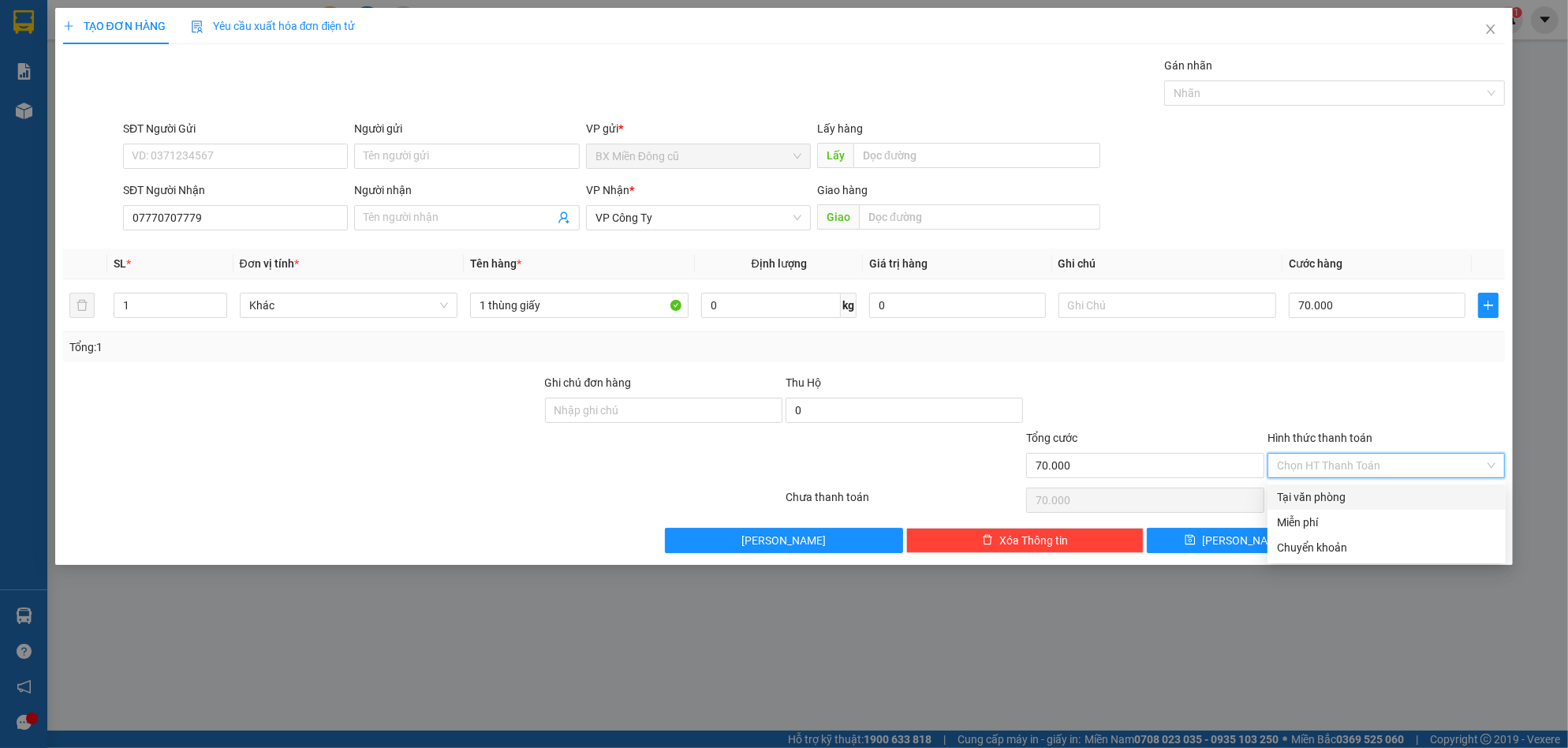
click at [1338, 502] on div "Tại văn phòng" at bounding box center [1386, 497] width 219 height 18
type input "0"
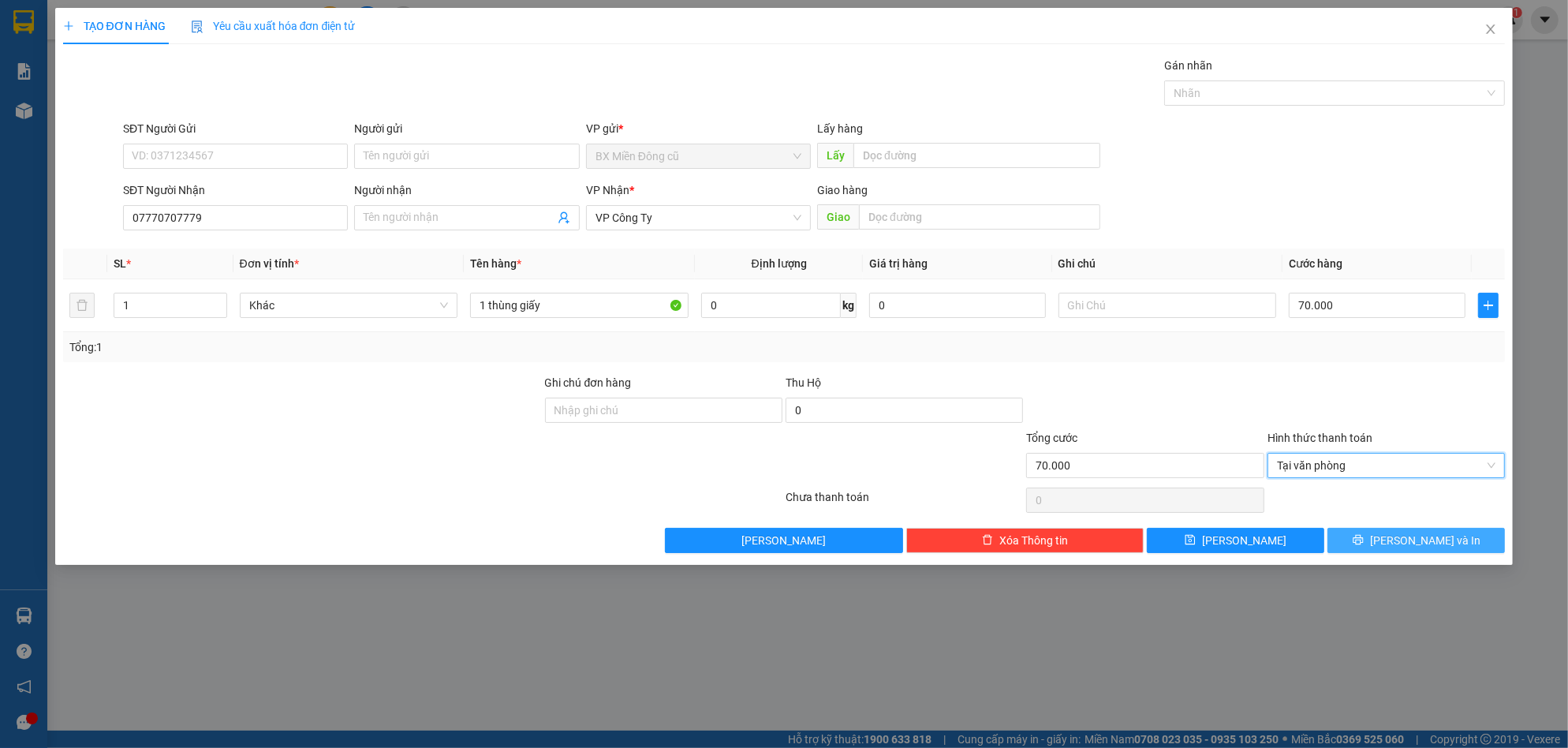
click at [1363, 541] on icon "printer" at bounding box center [1358, 540] width 10 height 10
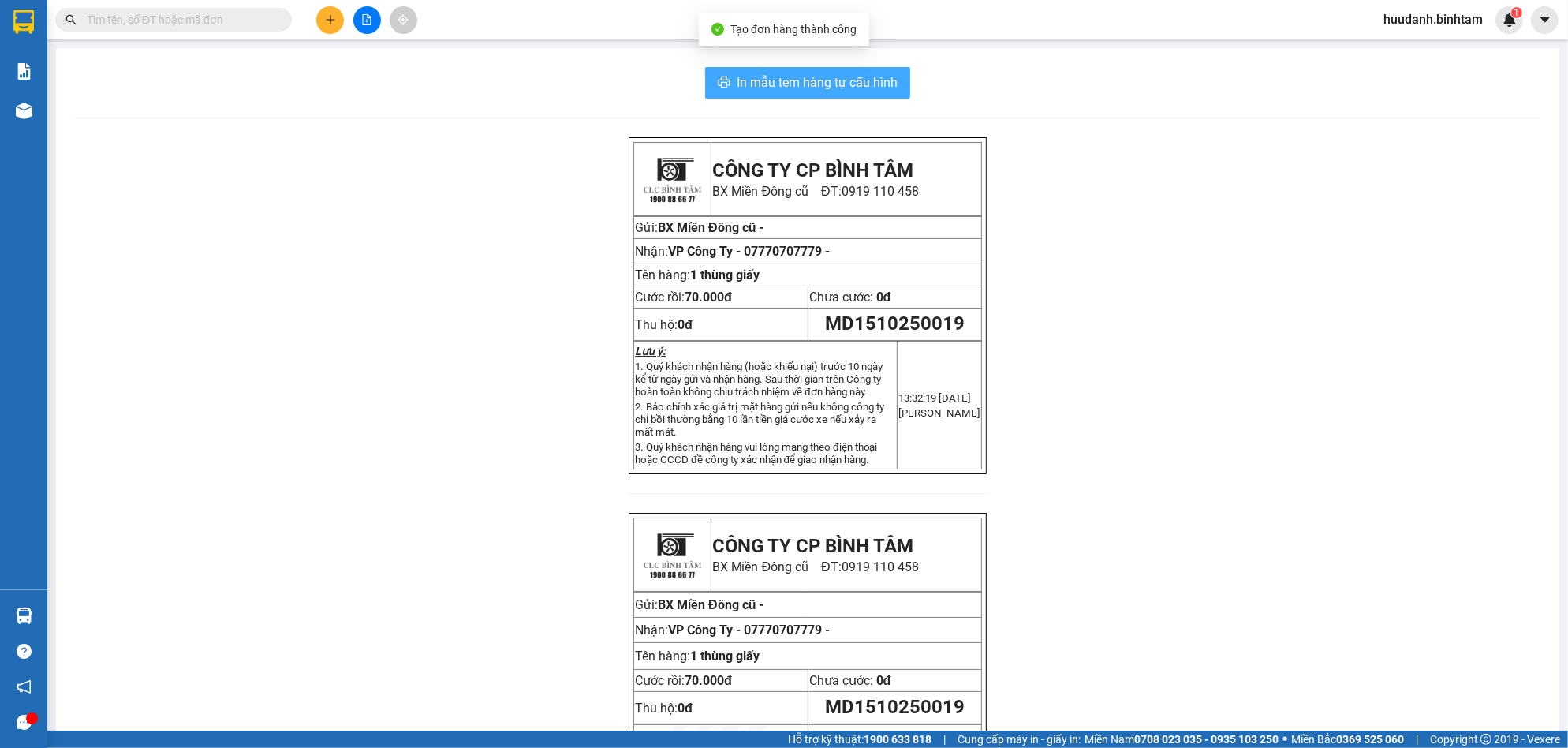
click at [867, 84] on span "In mẫu tem hàng tự cấu hình" at bounding box center [817, 82] width 161 height 20
click at [319, 14] on button at bounding box center [330, 20] width 27 height 27
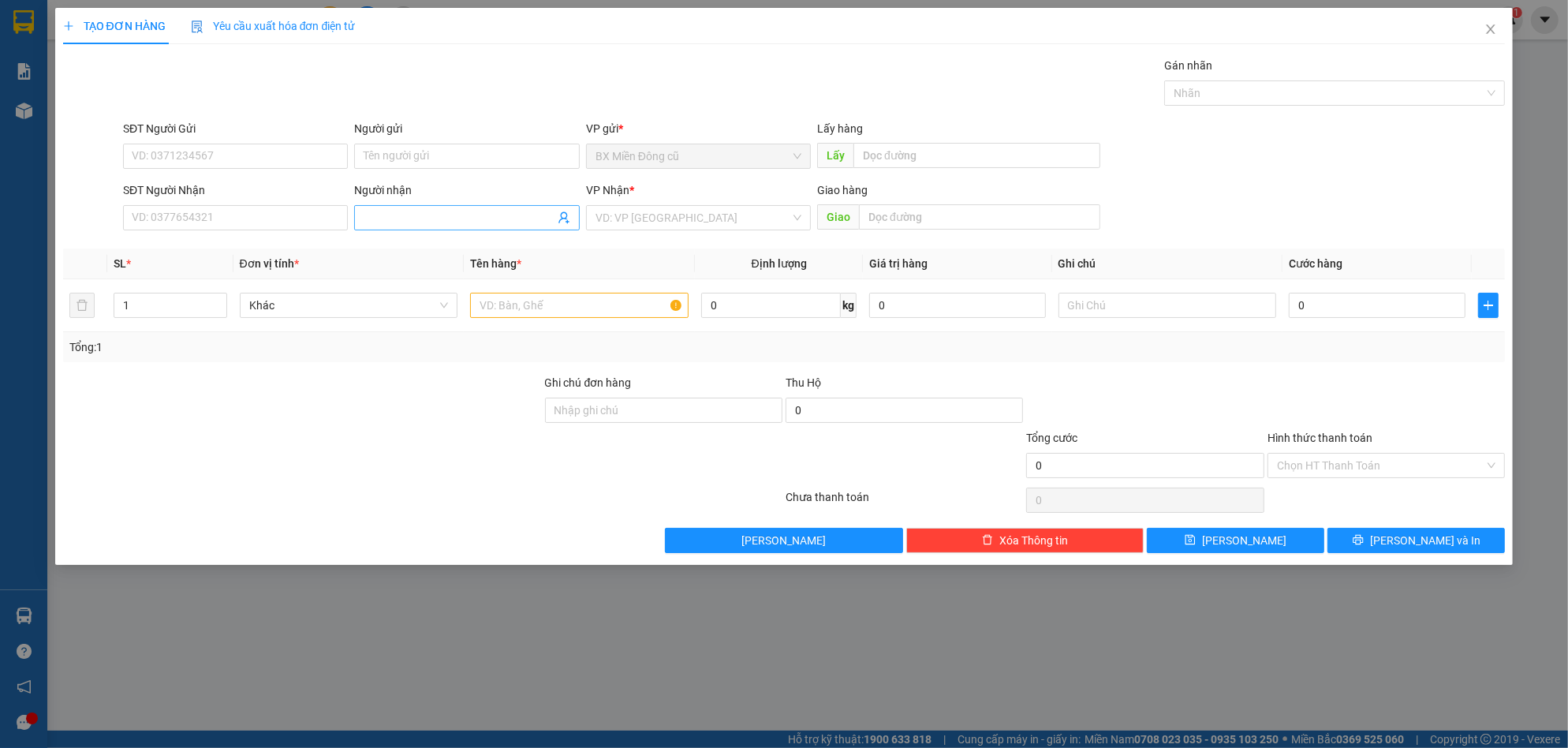
click at [463, 213] on input "Người nhận" at bounding box center [459, 218] width 190 height 18
paste input "ư"
paste input "ý"
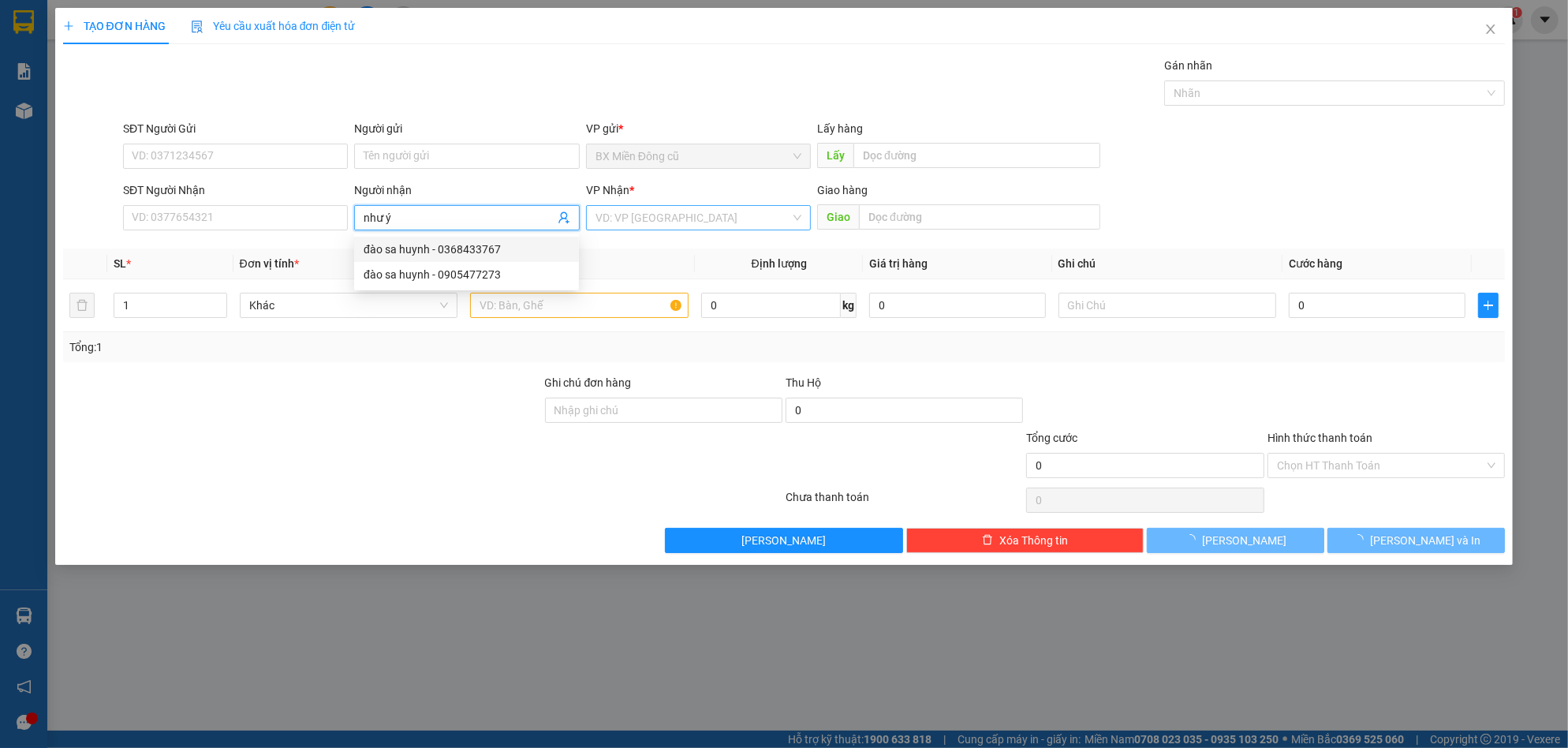
type input "như ý"
click at [681, 219] on input "search" at bounding box center [692, 217] width 195 height 23
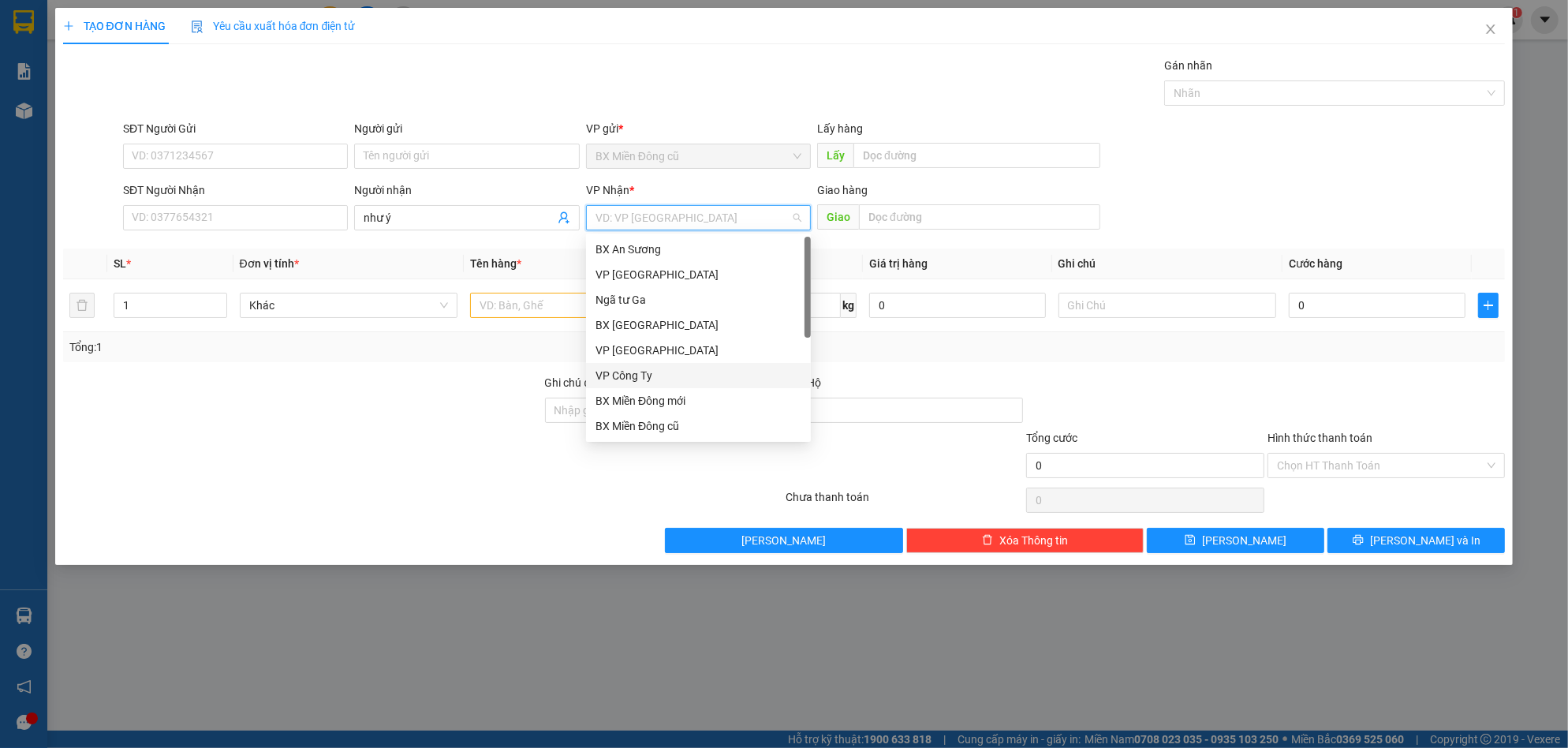
click at [633, 380] on div "VP Công Ty" at bounding box center [698, 376] width 206 height 18
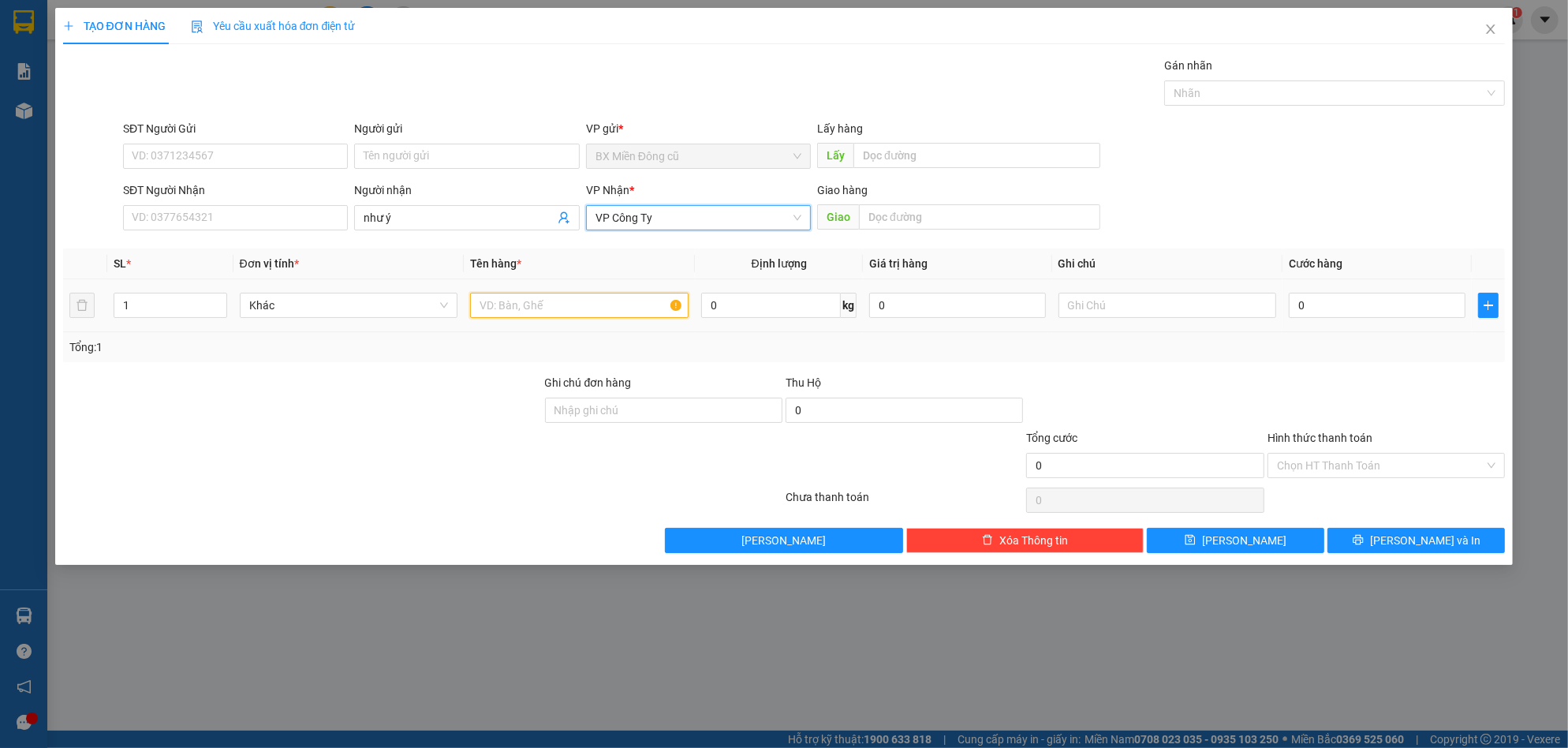
click at [549, 313] on input "text" at bounding box center [579, 305] width 218 height 25
paste input "ốp"
type input "3 xốp"
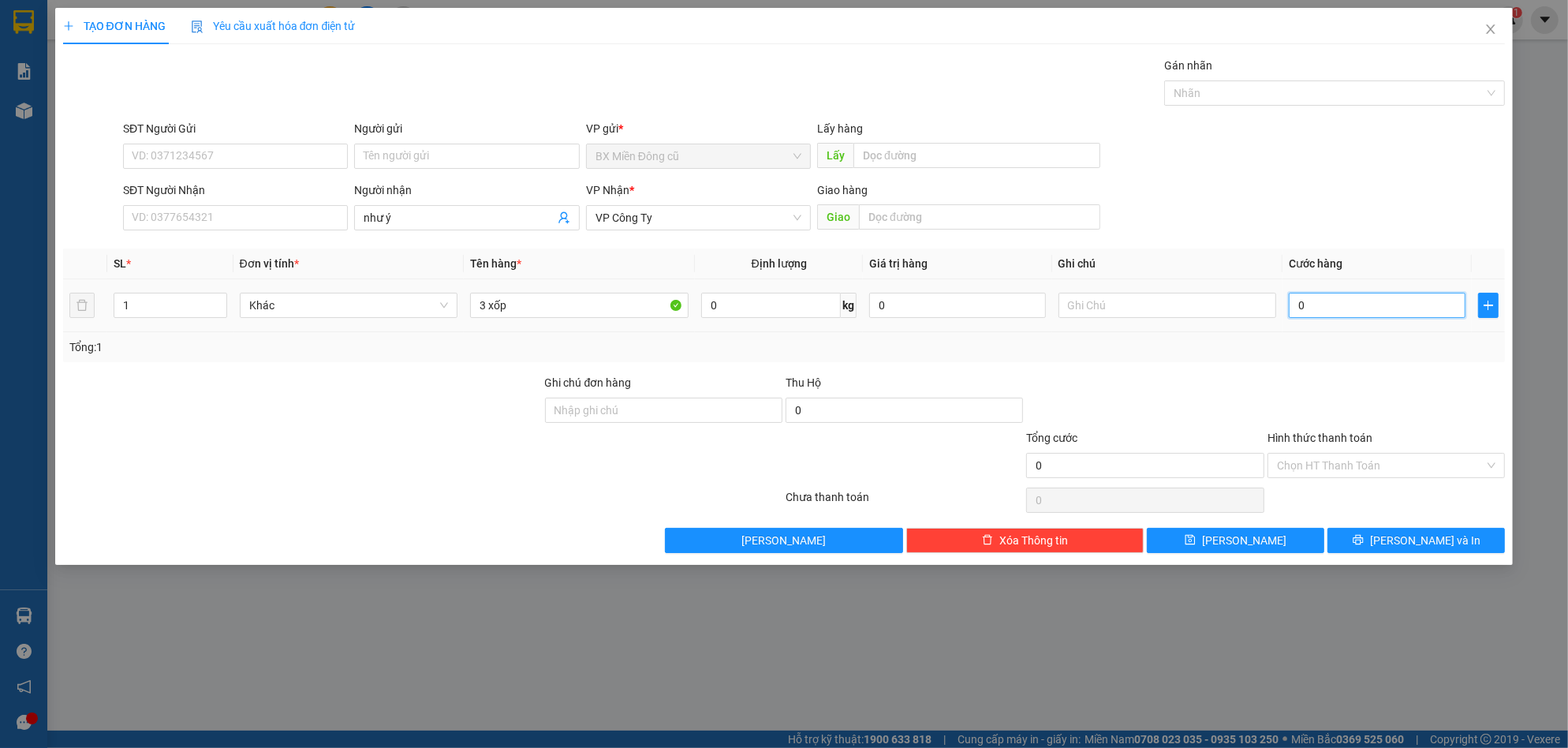
type input "2"
type input "24"
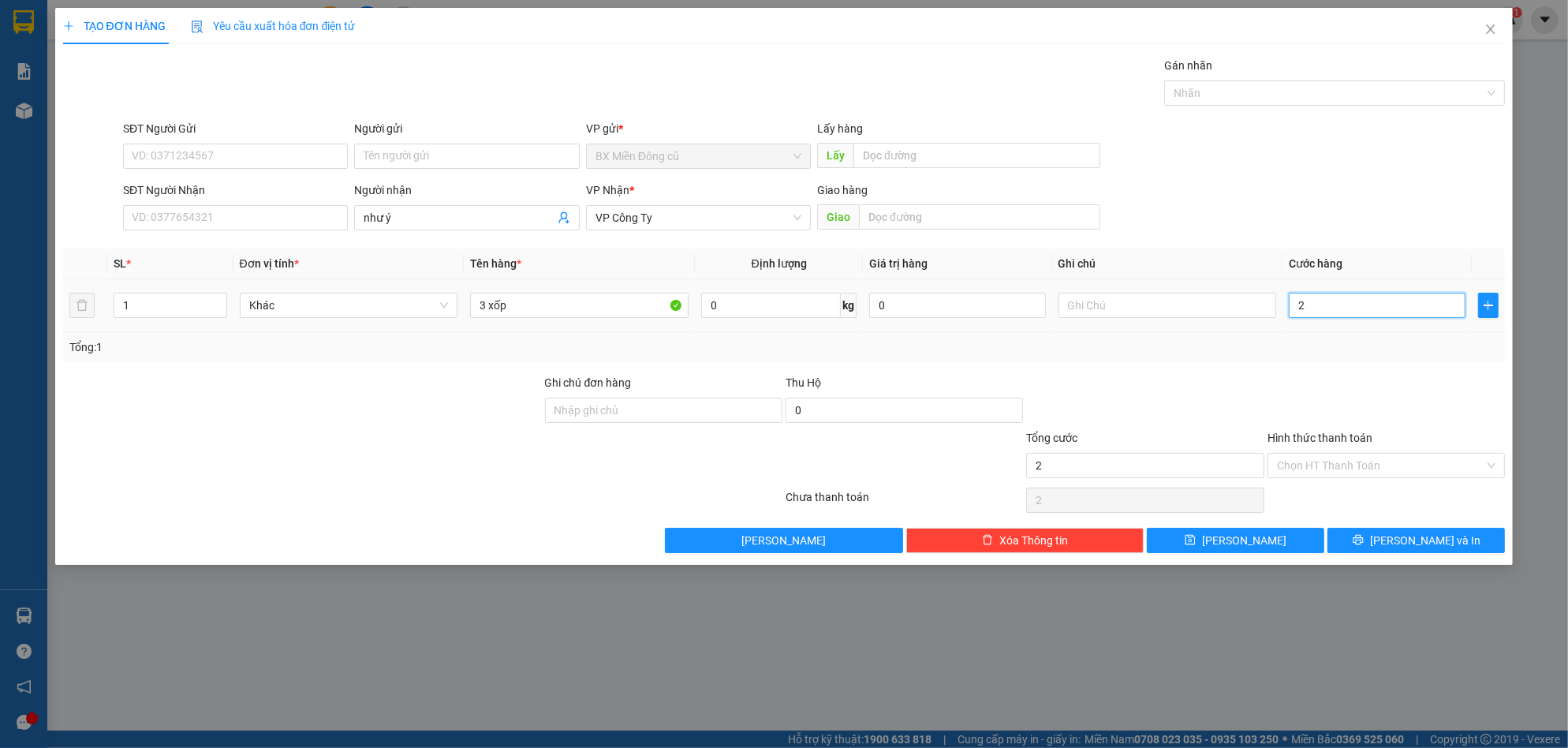
type input "24"
type input "240"
type input "2.400"
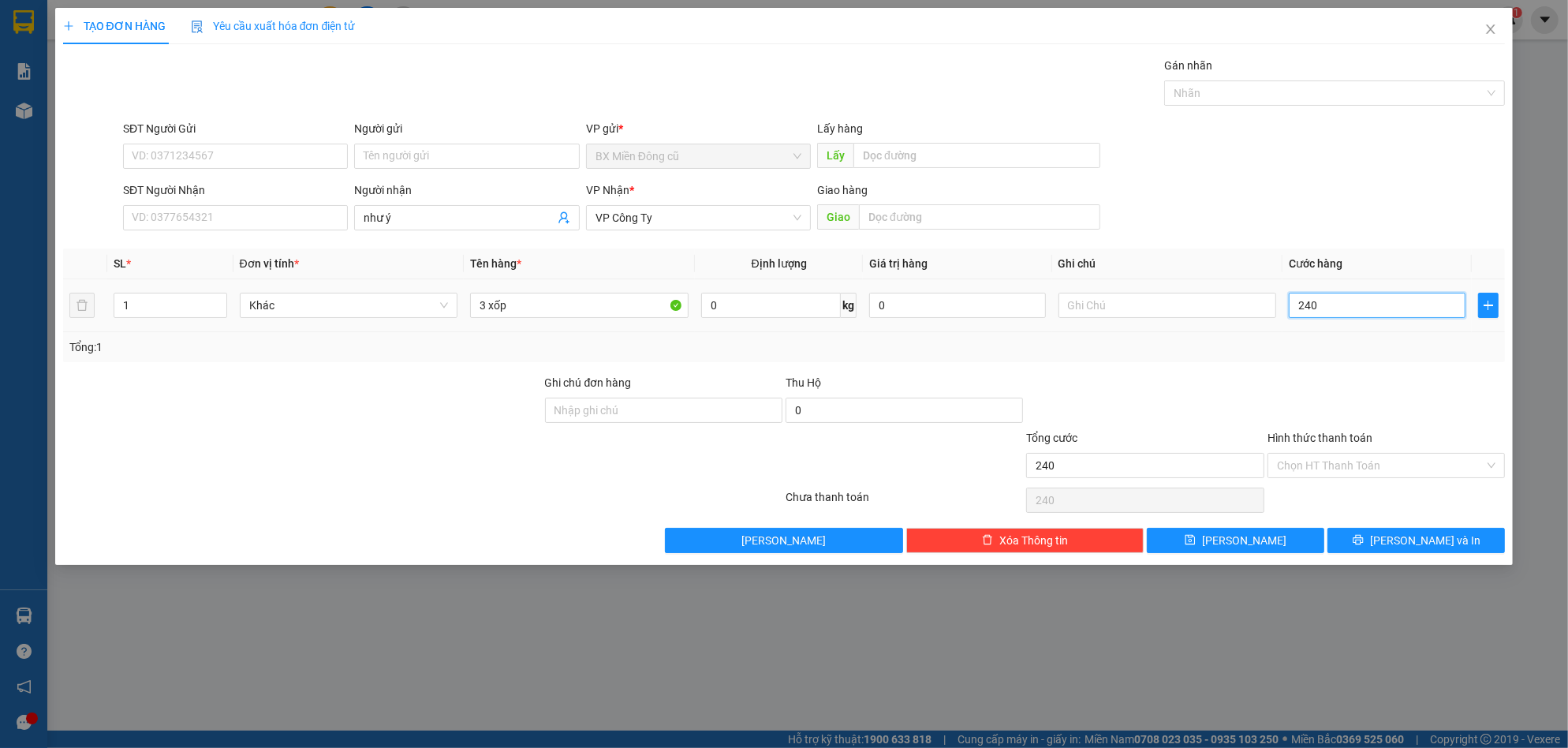
type input "2.400"
type input "24.000"
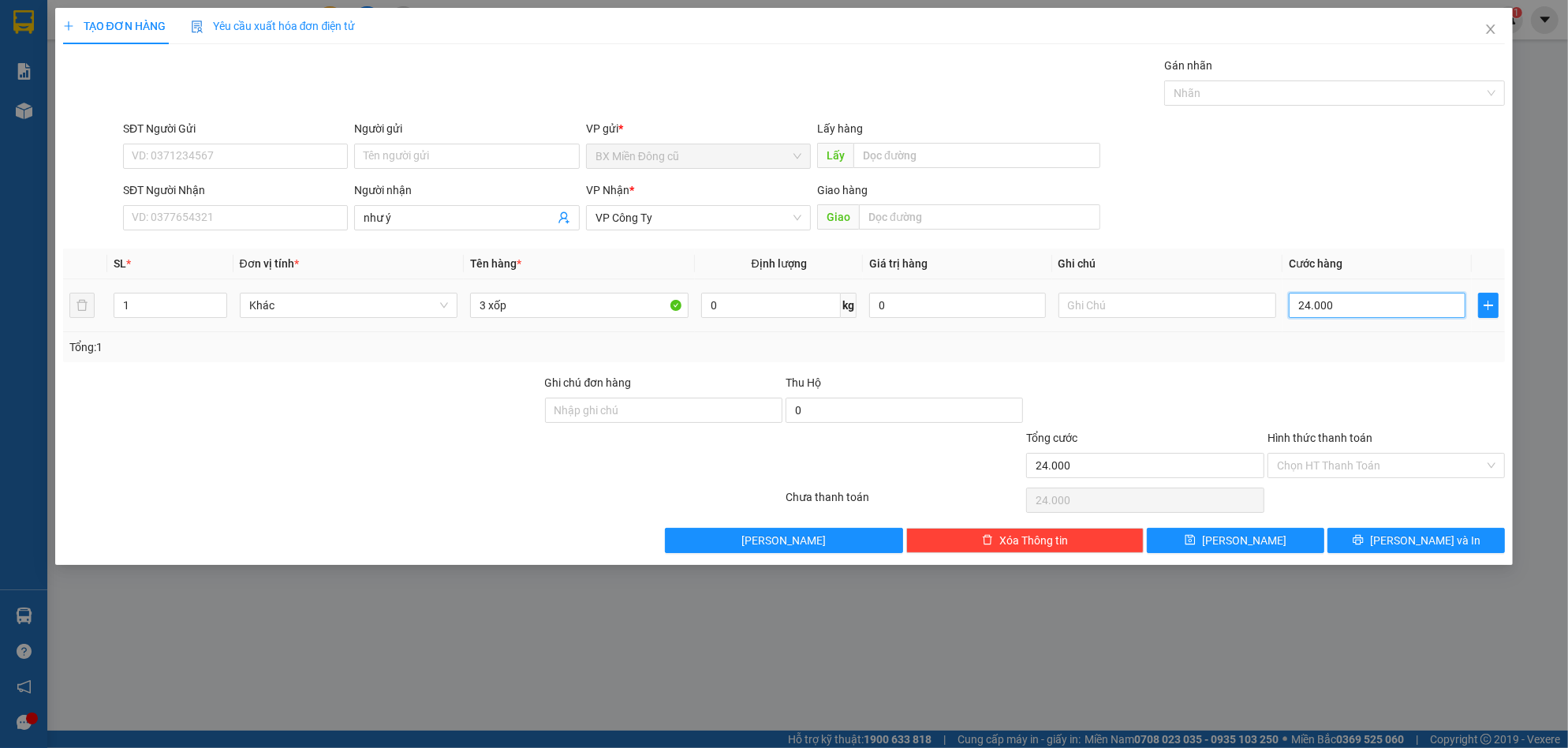
type input "240.000"
click at [1243, 534] on span "[PERSON_NAME]" at bounding box center [1243, 541] width 84 height 18
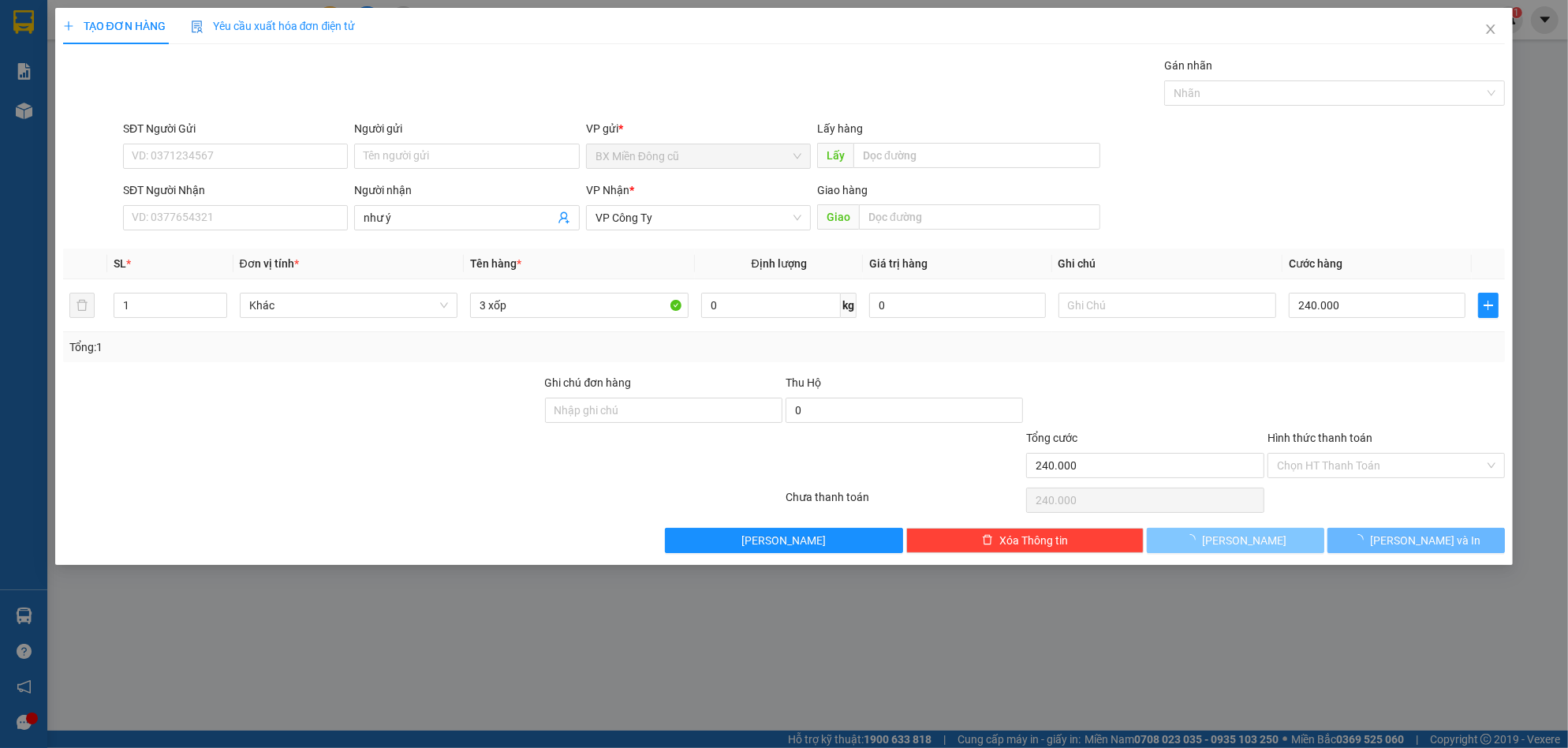
type input "0"
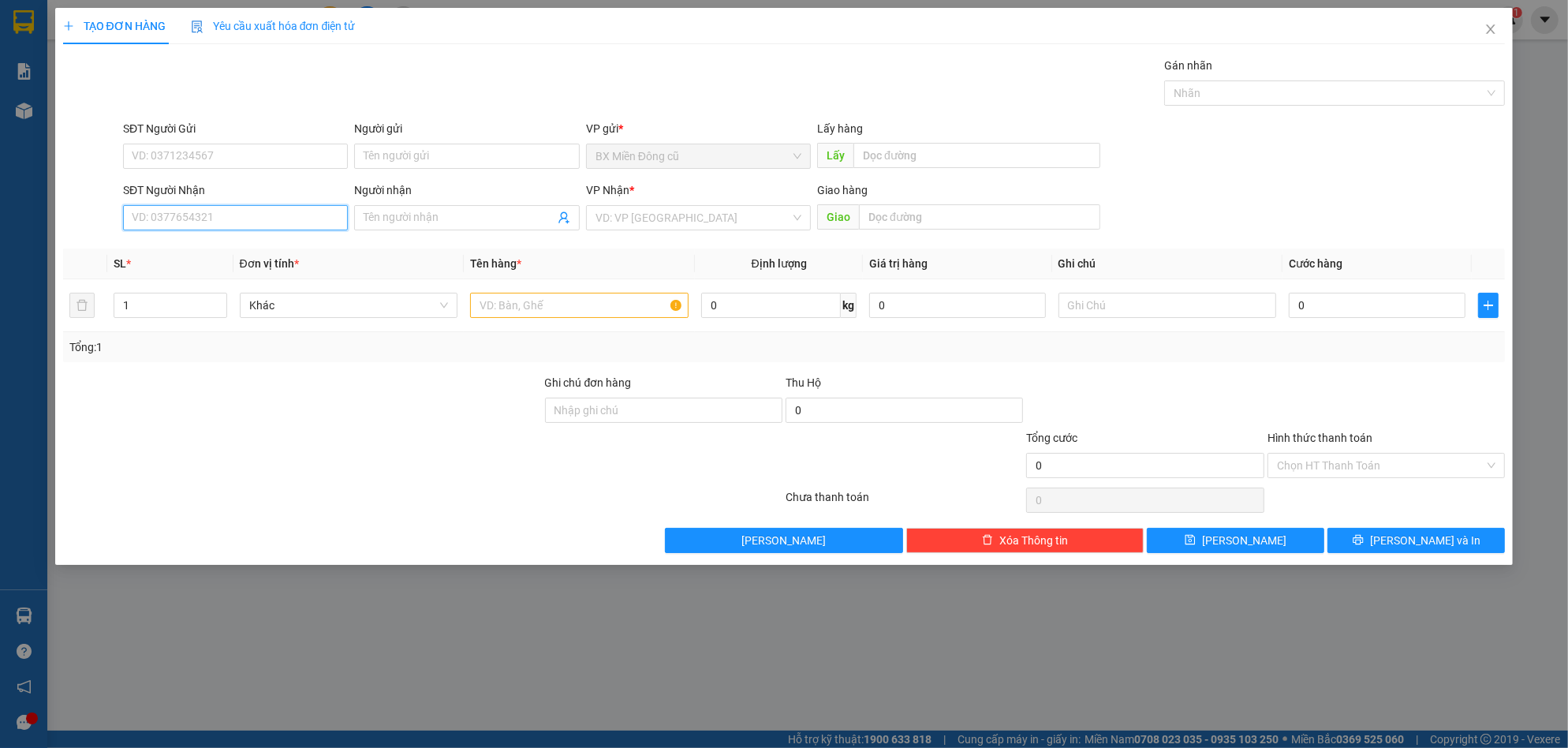
click at [194, 227] on input "SĐT Người Nhận" at bounding box center [235, 217] width 225 height 25
type input "0934985165"
click at [206, 240] on div "0934985165 - ly" at bounding box center [235, 249] width 206 height 18
type input "ly"
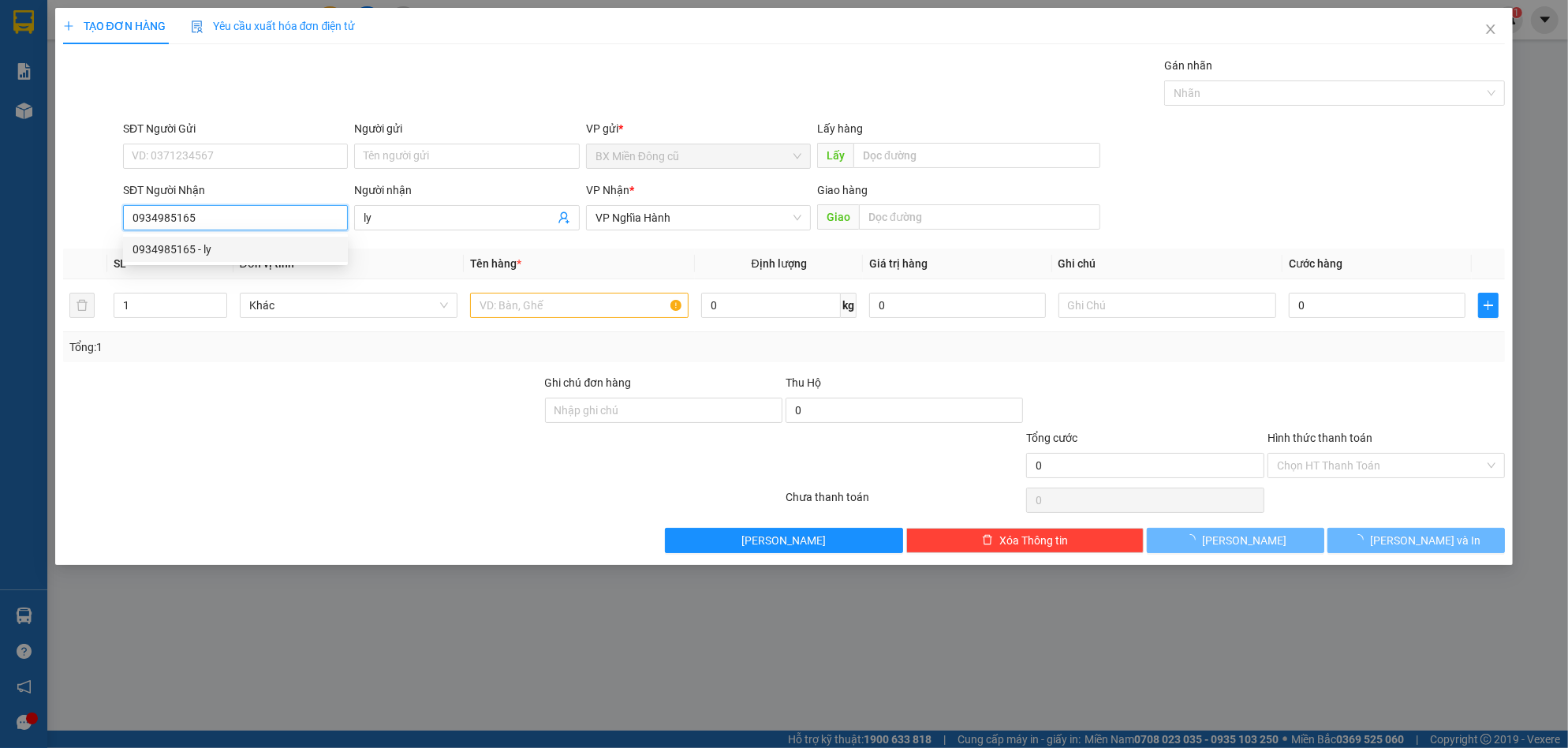
type input "100.000"
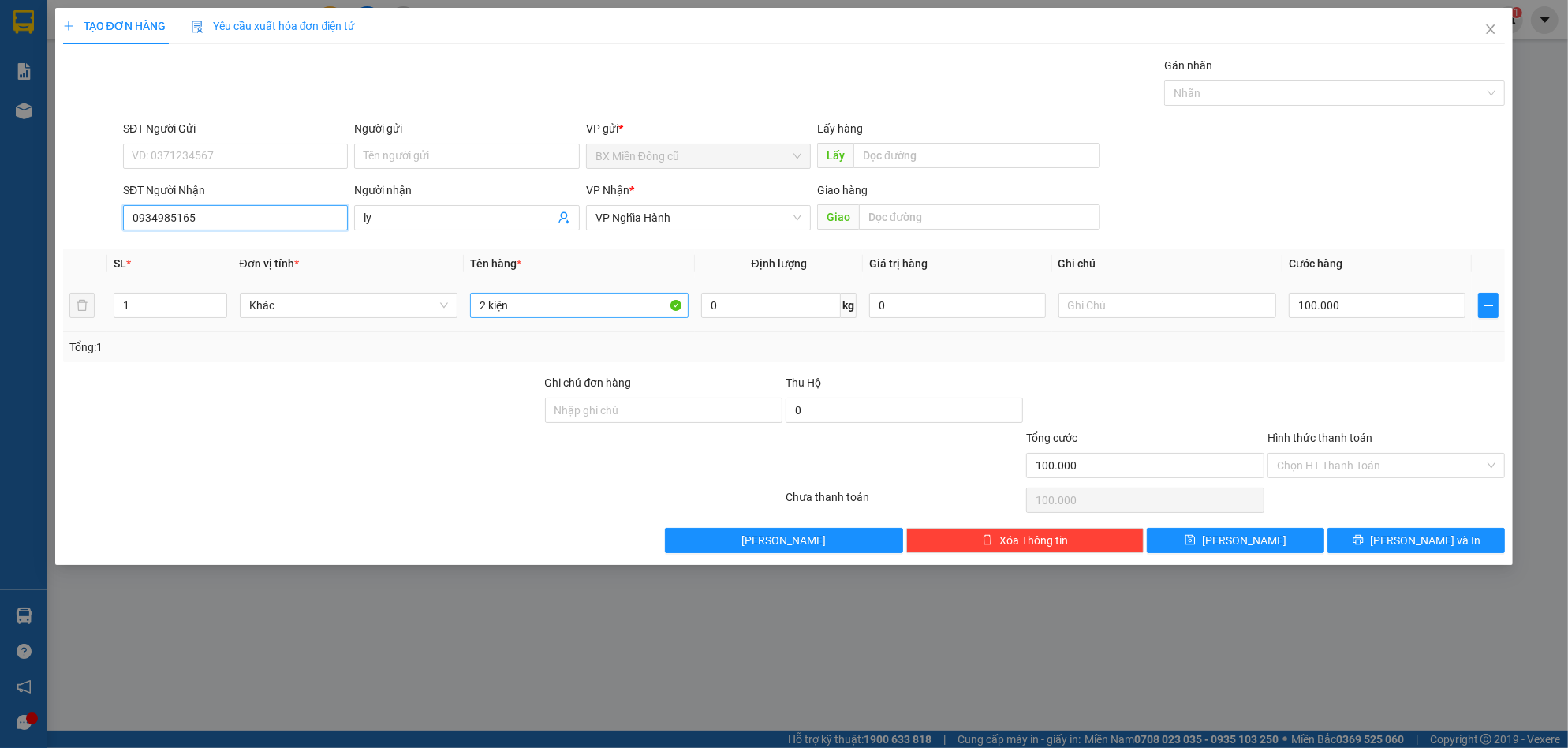
type input "0934985165"
click at [519, 308] on input "2 kiện" at bounding box center [579, 305] width 218 height 25
type input "2"
paste input "ô"
type input "1 xôp"
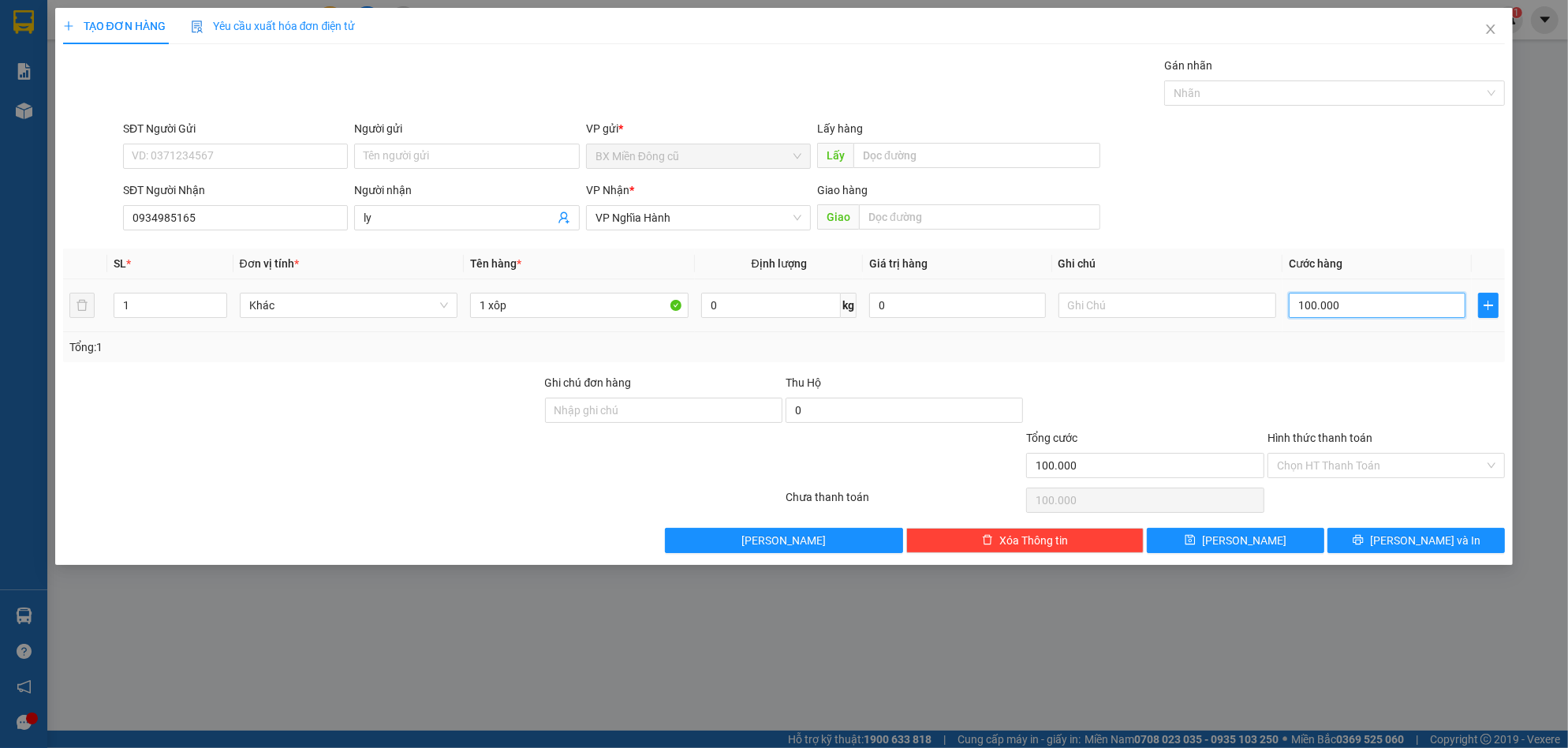
click at [1378, 302] on input "100.000" at bounding box center [1377, 305] width 177 height 25
type input "0"
type input "1"
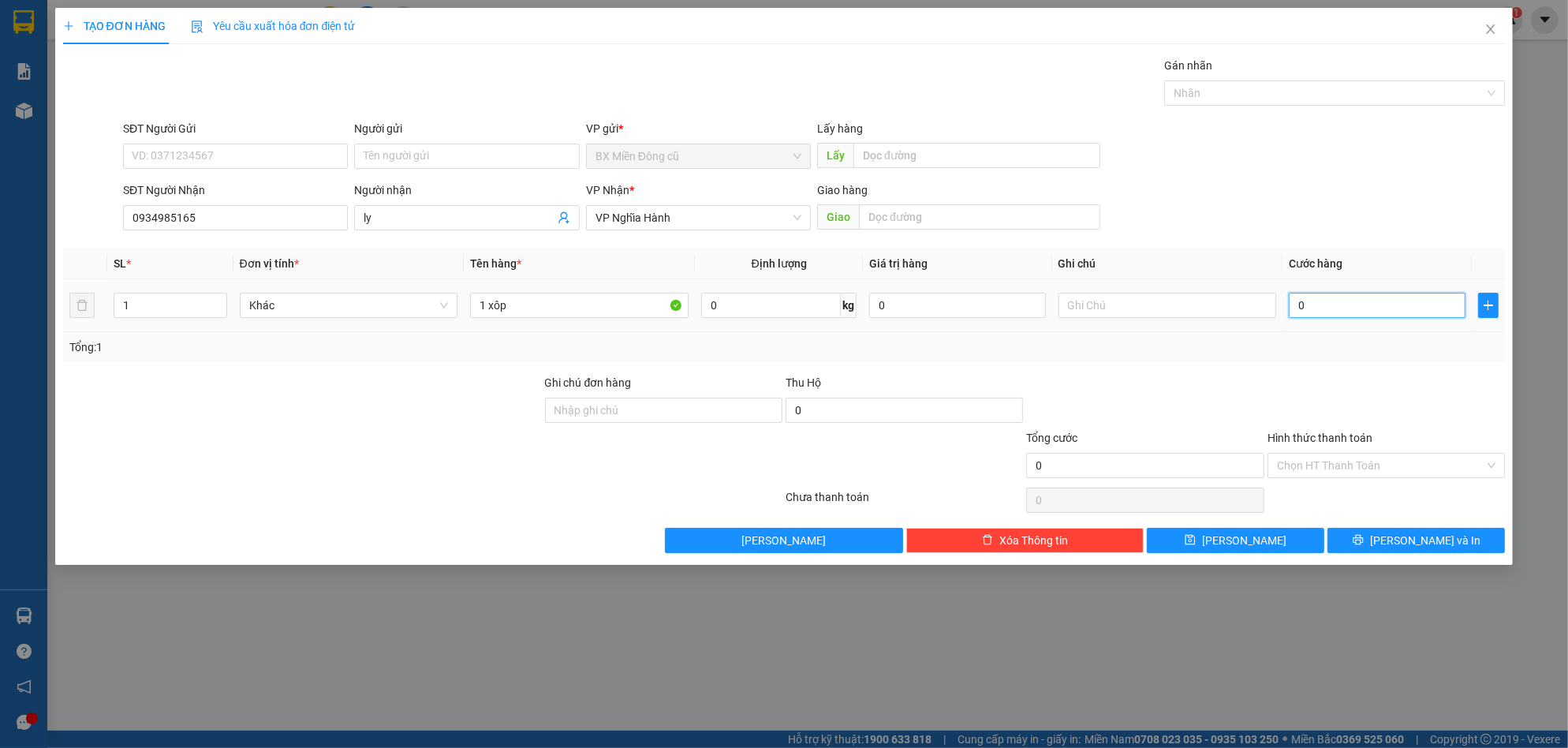
type input "1"
type input "01"
type input "10"
type input "010"
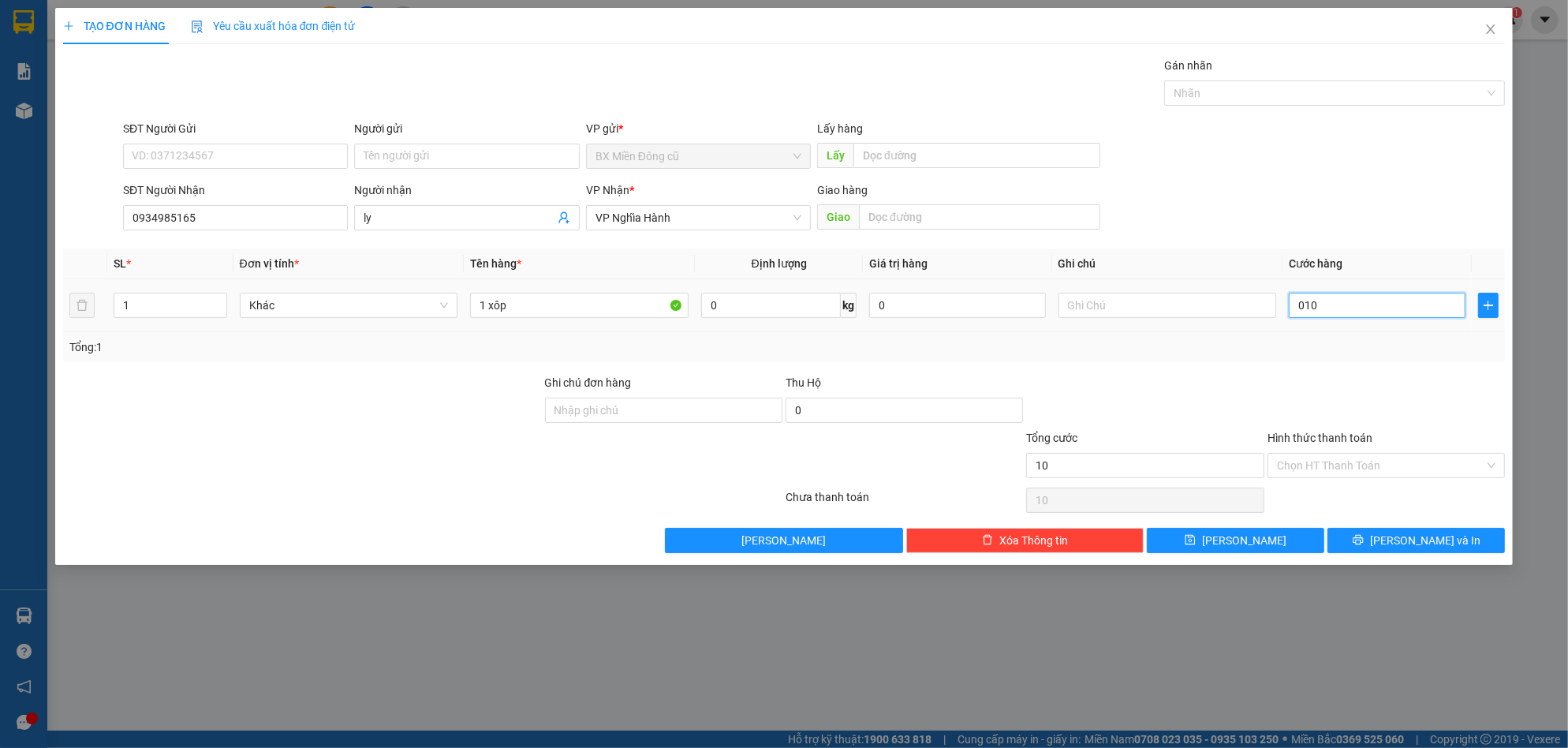
type input "100"
type input "0.100"
type input "1.000"
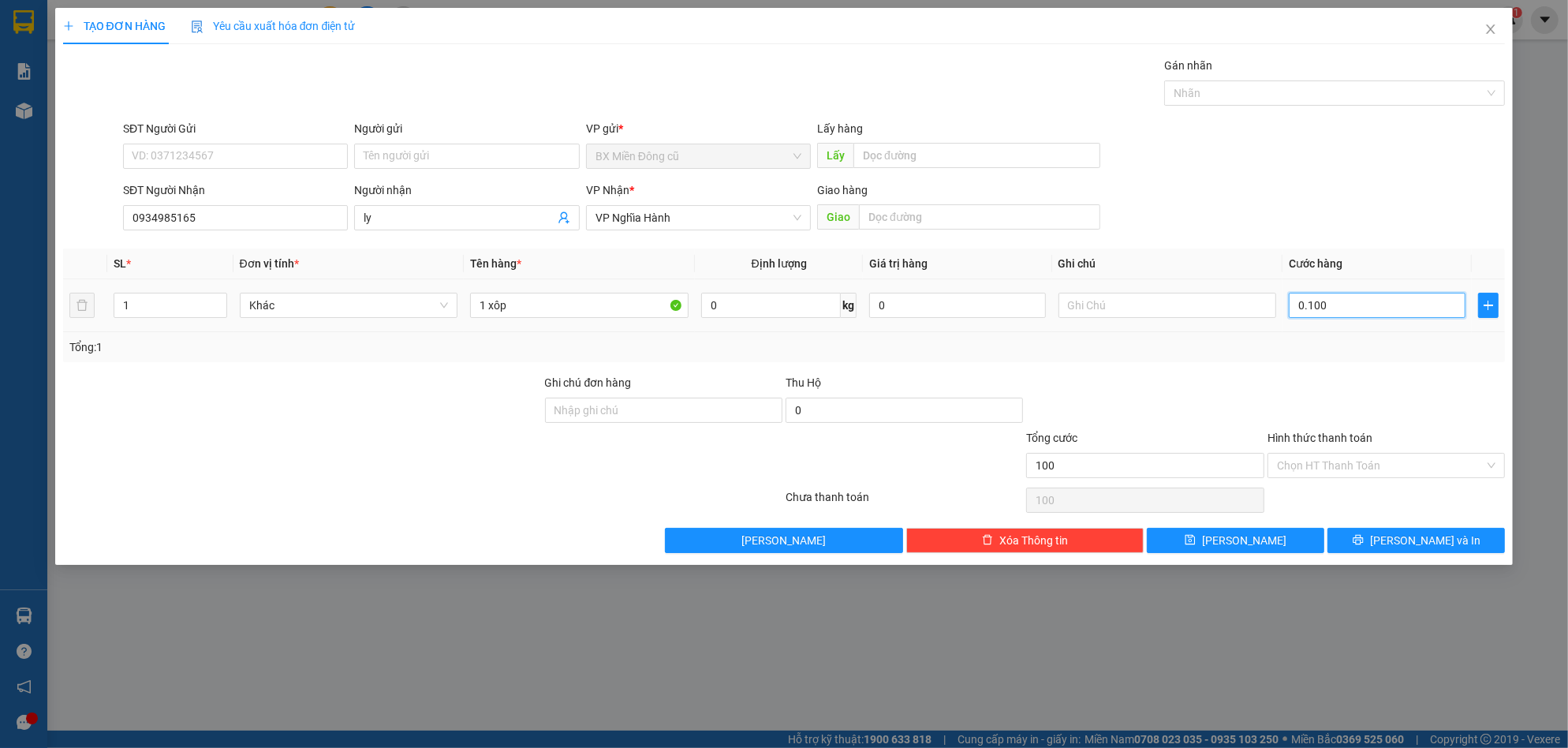
type input "01.000"
type input "10.000"
type input "010.000"
type input "100.000"
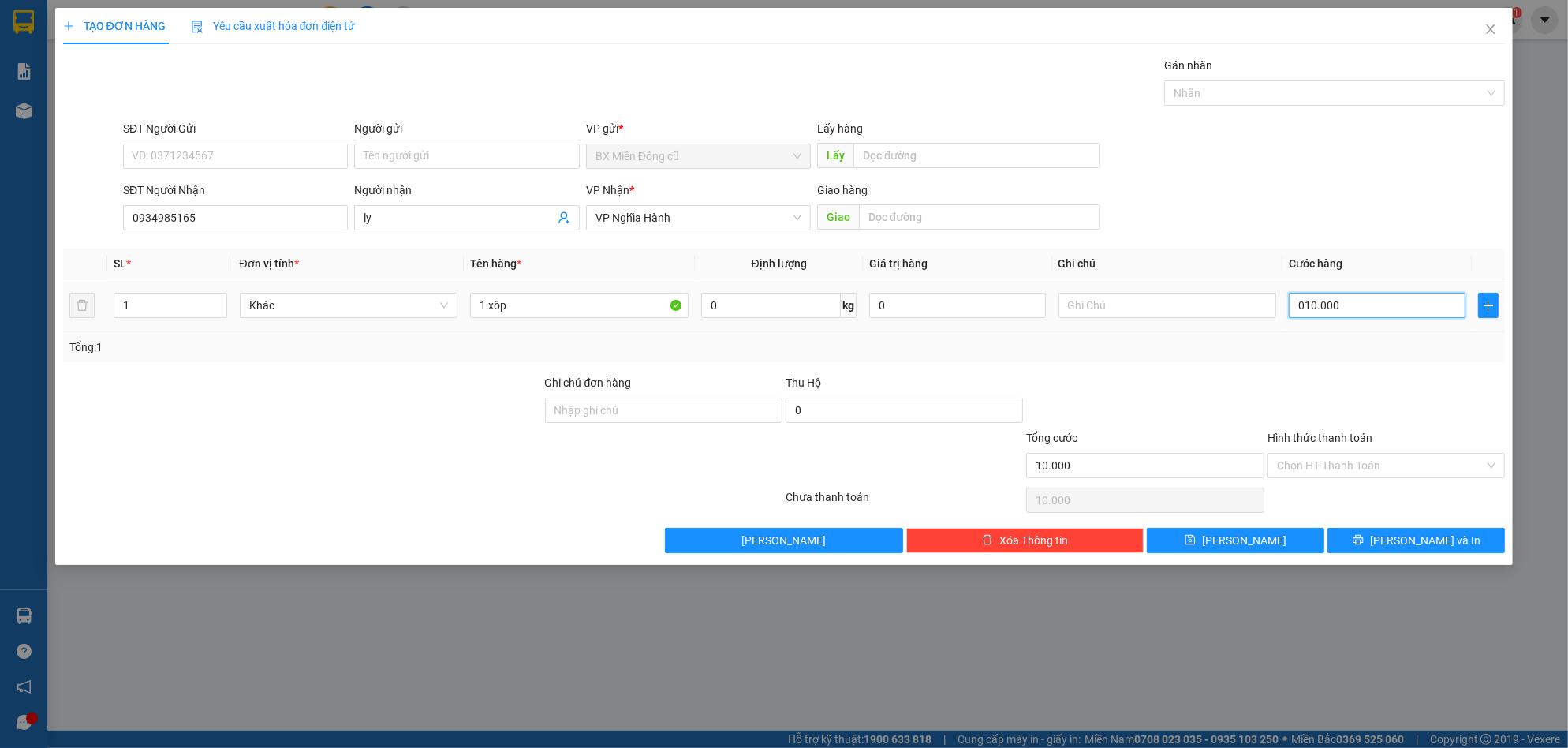
type input "100.000"
click at [1409, 535] on span "[PERSON_NAME] và In" at bounding box center [1425, 541] width 110 height 18
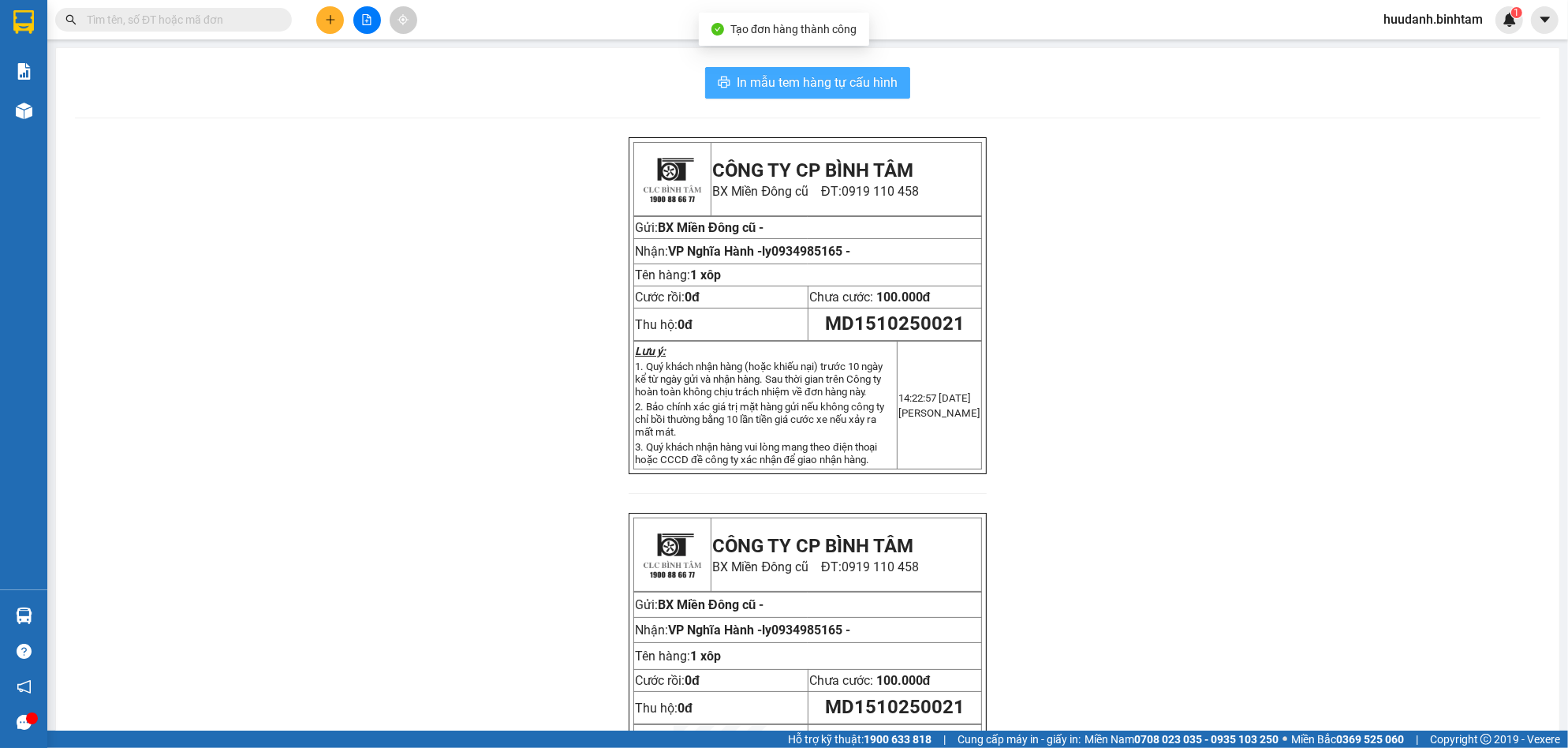
click at [851, 76] on span "In mẫu tem hàng tự cấu hình" at bounding box center [817, 82] width 161 height 20
click at [321, 13] on button at bounding box center [330, 20] width 27 height 27
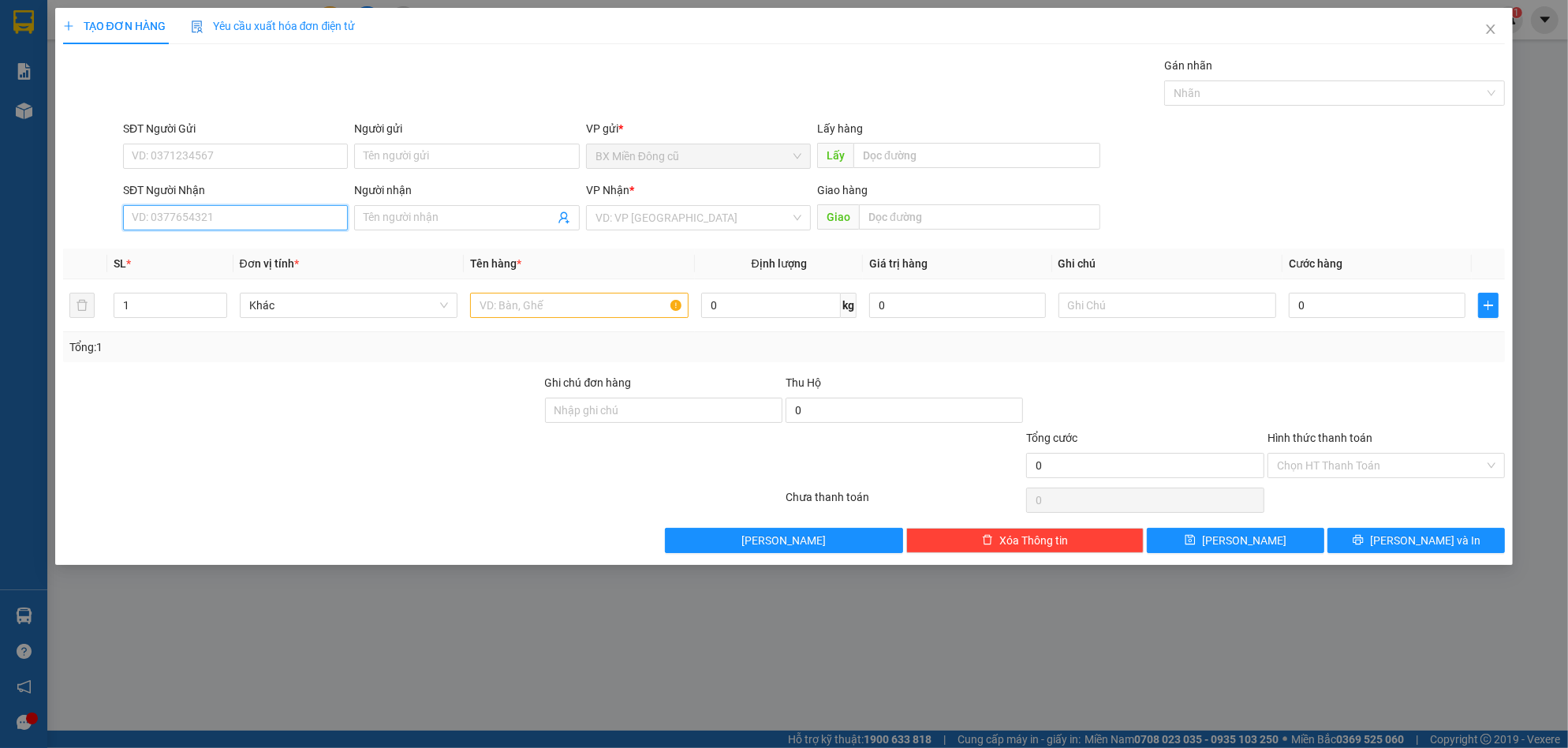
click at [205, 211] on input "SĐT Người Nhận" at bounding box center [235, 217] width 225 height 25
type input "0905188862"
click at [210, 247] on div "0905188862 - Loan" at bounding box center [235, 249] width 206 height 18
type input "Loan"
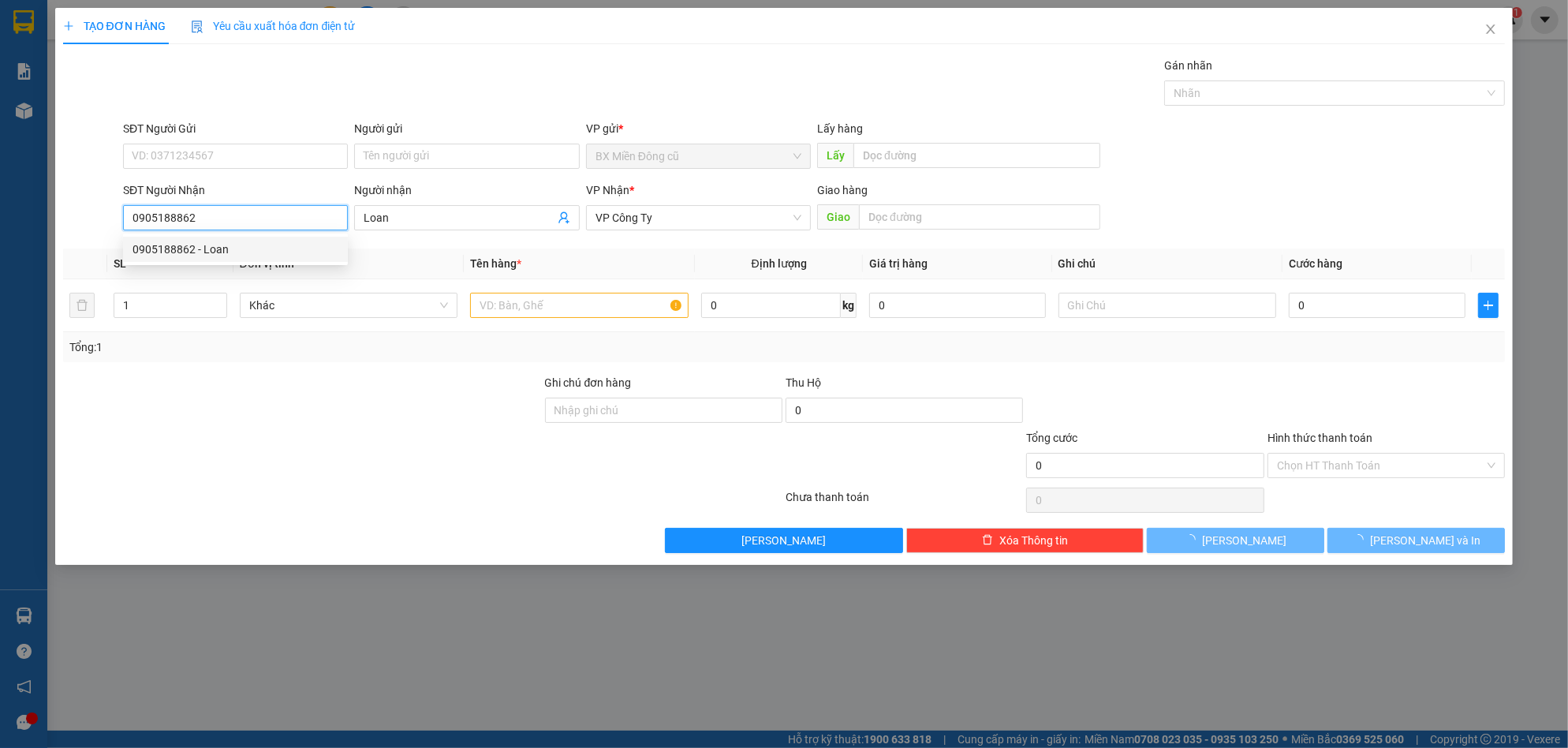
type input "100.000"
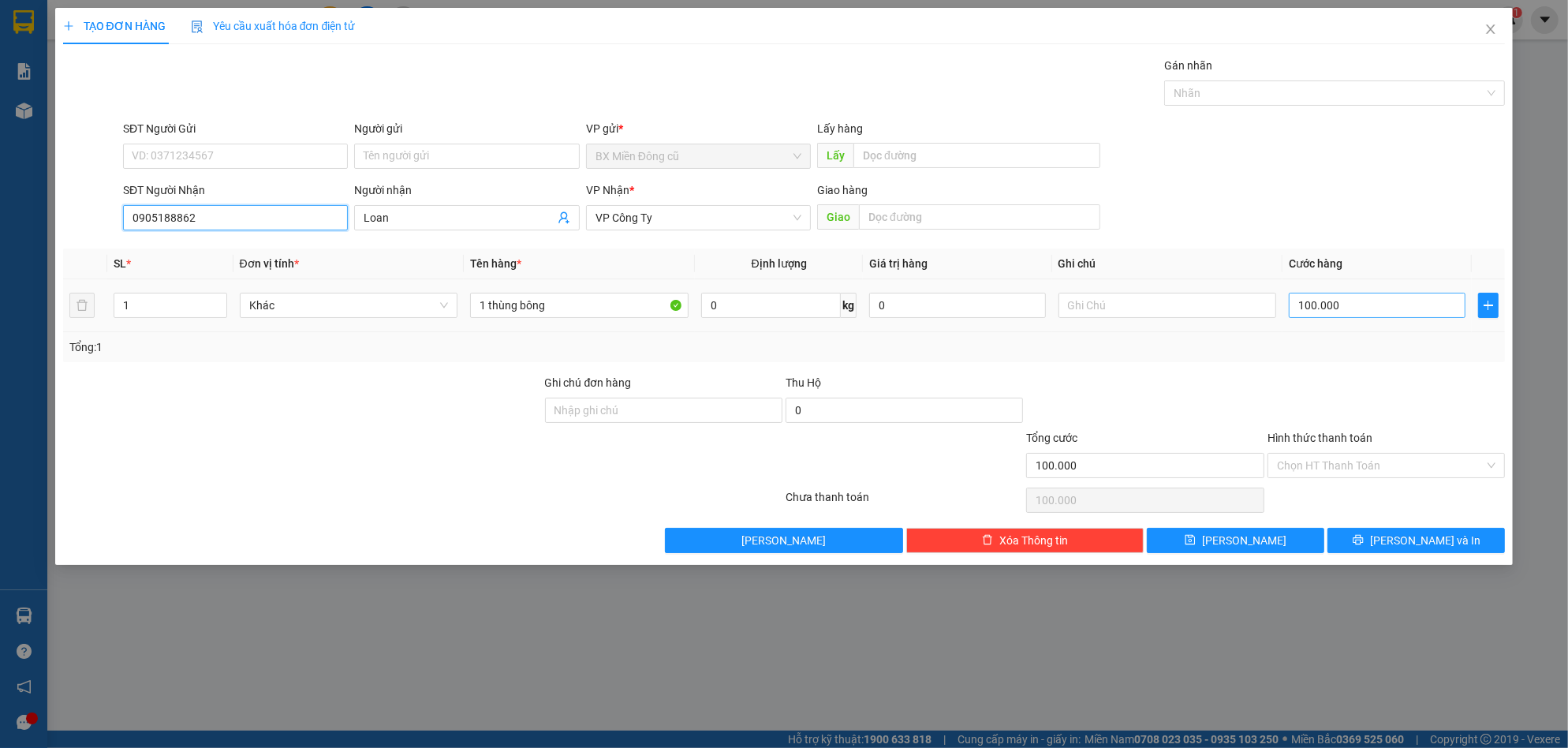
type input "0905188862"
type input "0"
type input "1"
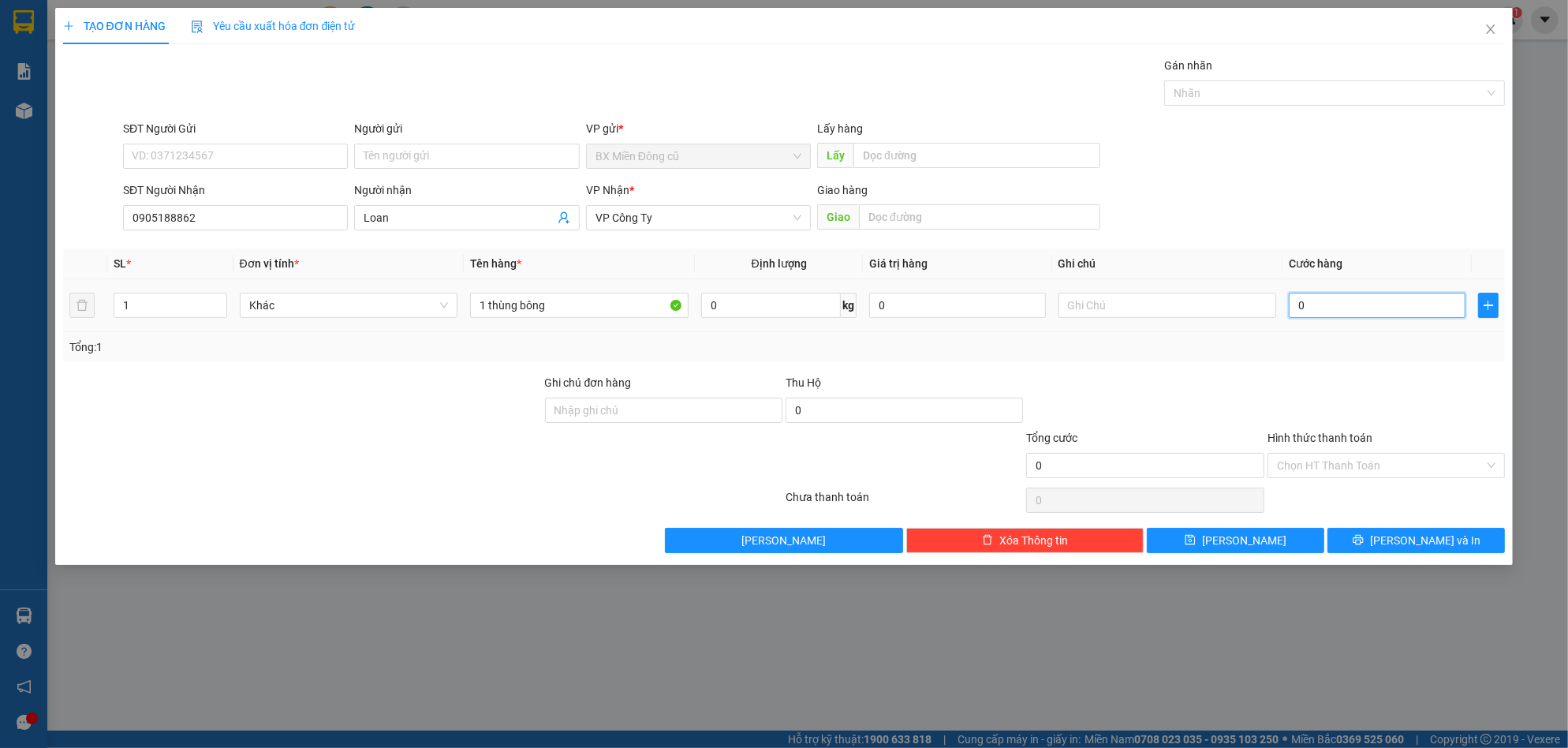
type input "1"
type input "01"
type input "15"
type input "015"
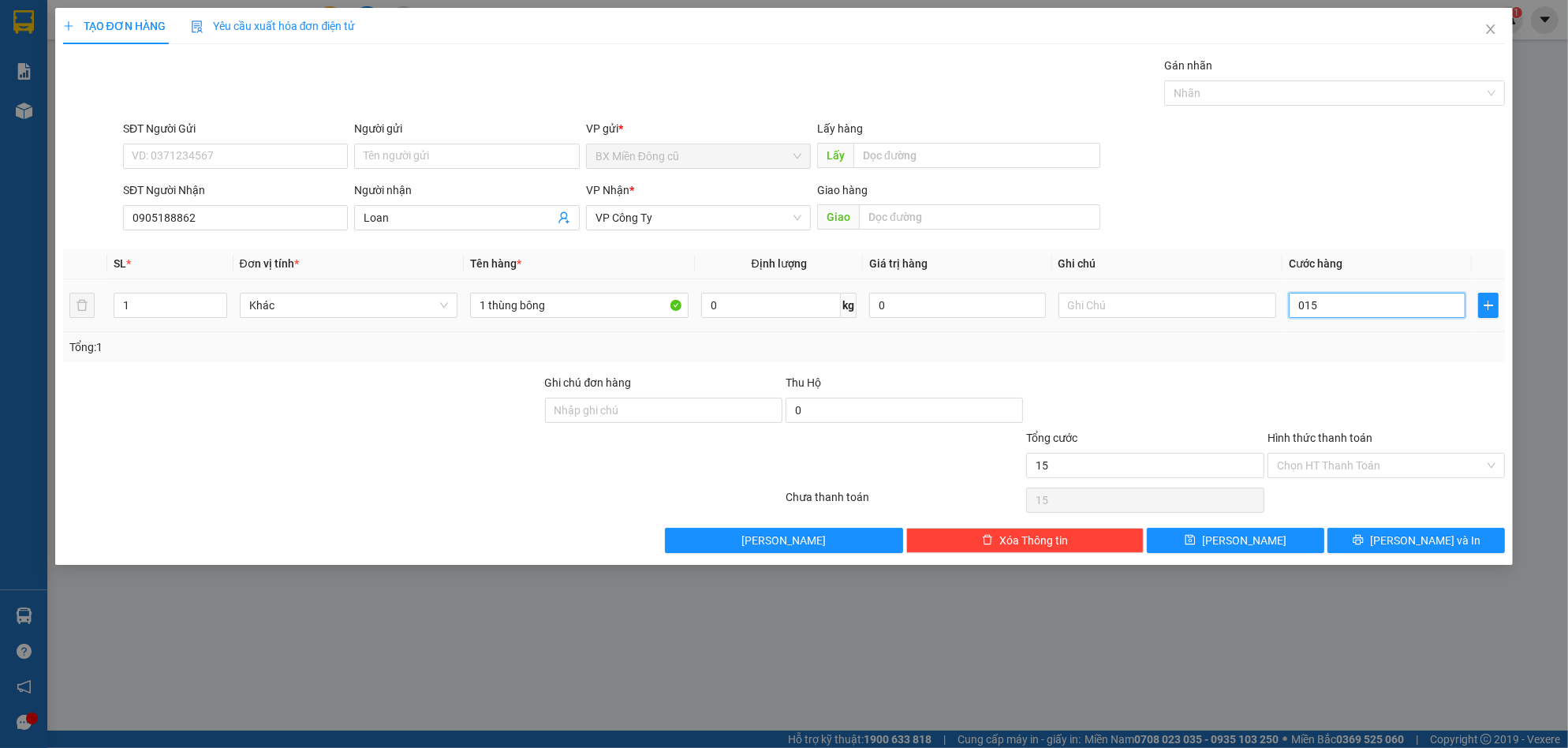
type input "150"
type input "0.150"
type input "1.500"
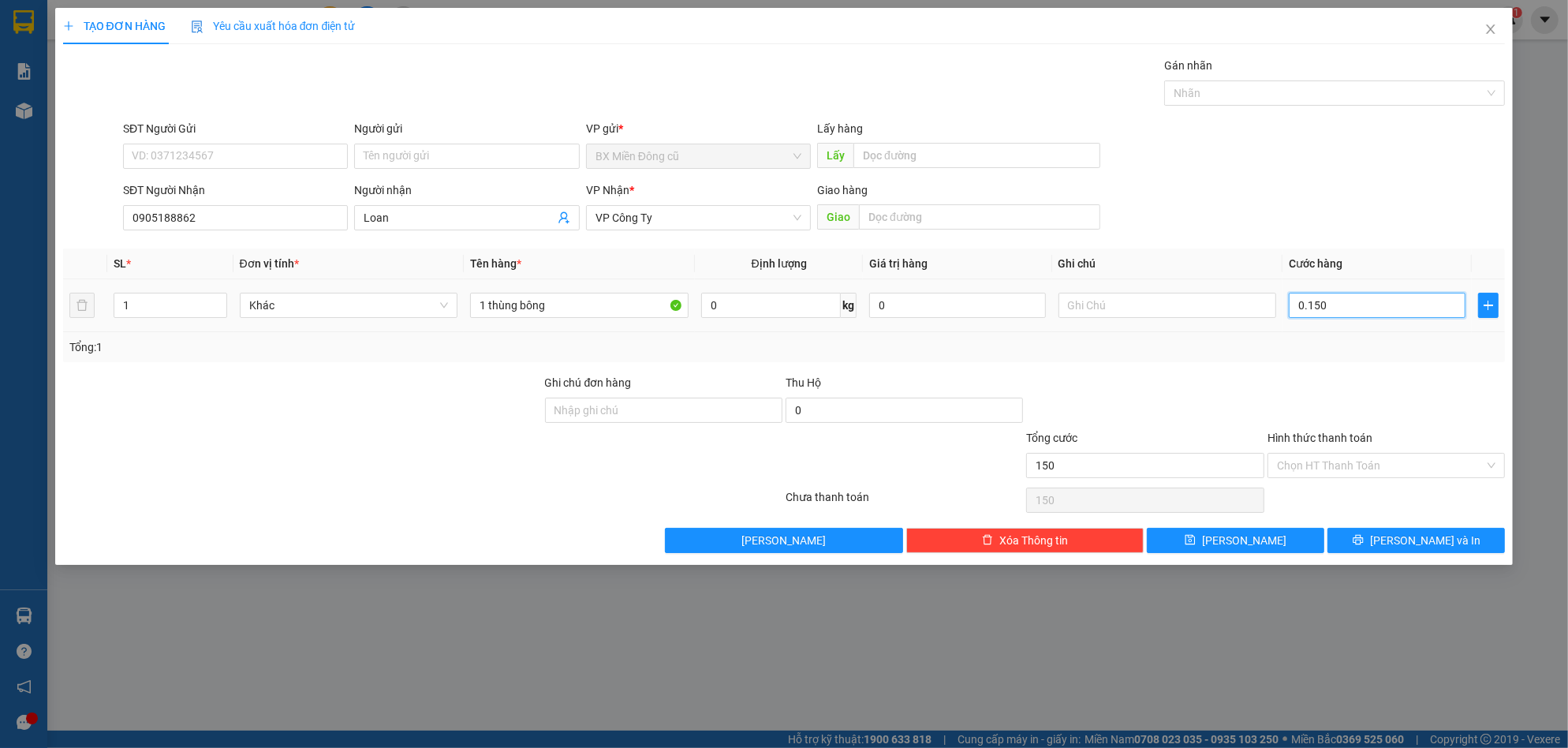
type input "01.500"
type input "15.000"
type input "015.000"
type input "150.000"
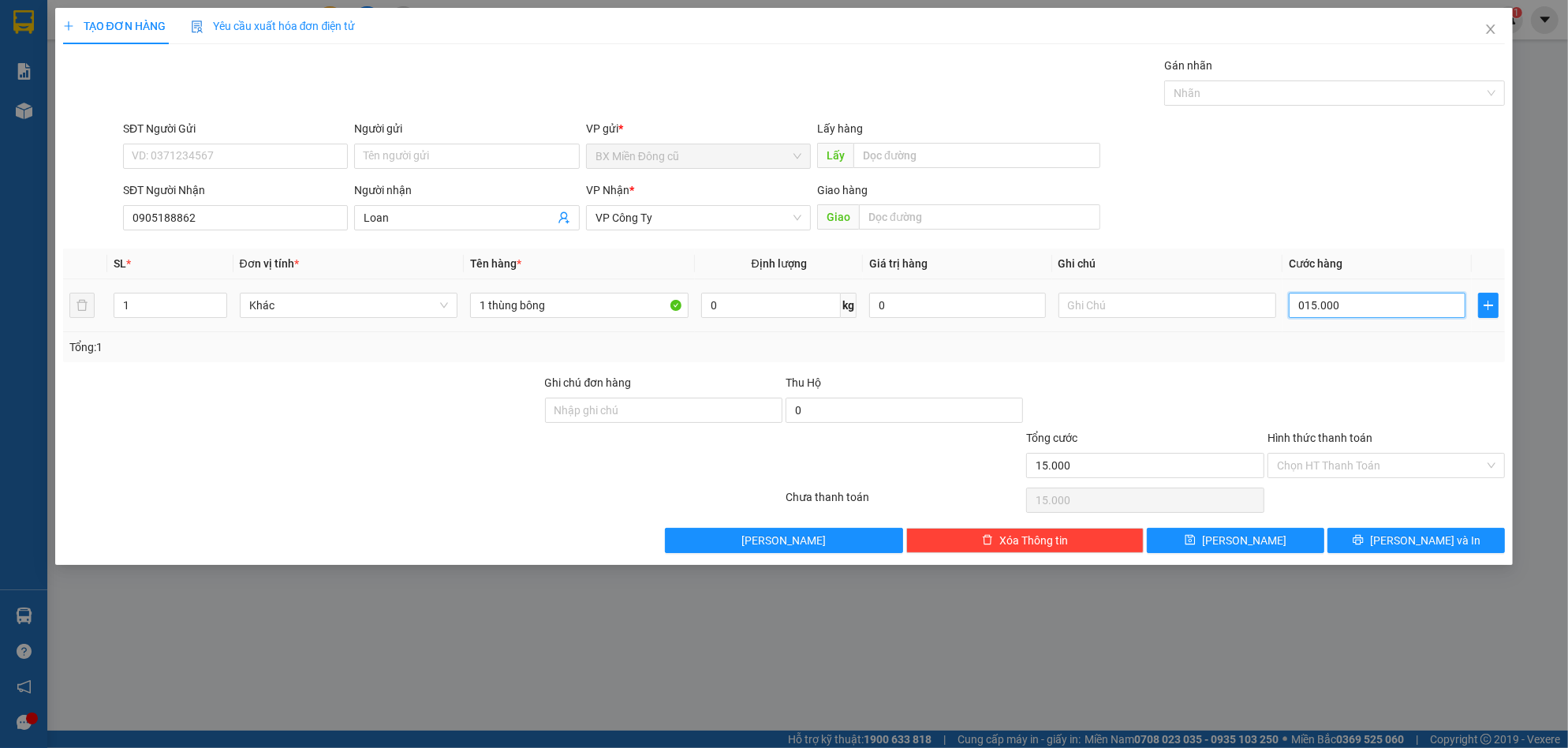
type input "150.000"
click at [1364, 537] on icon "printer" at bounding box center [1358, 540] width 11 height 11
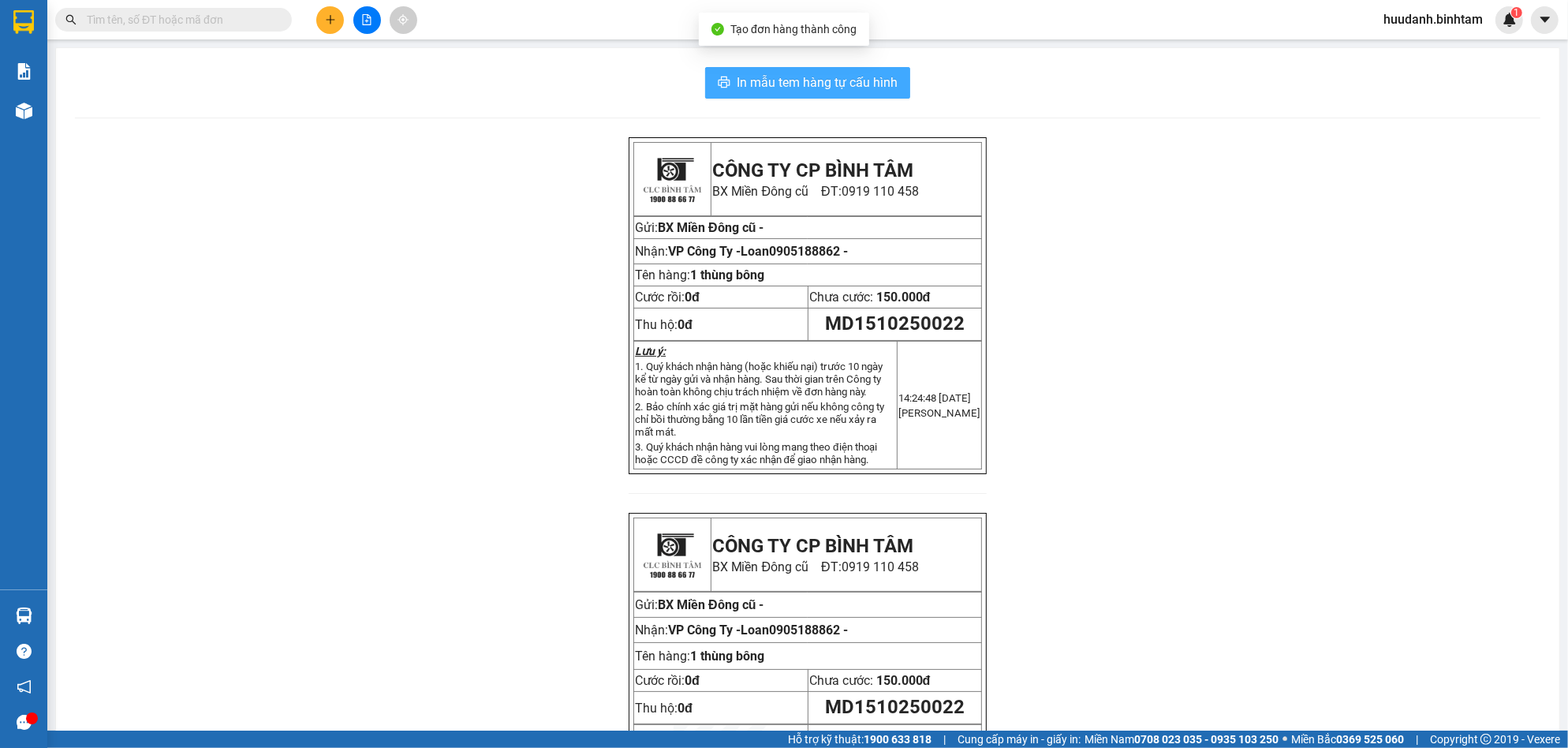
click at [891, 76] on button "In mẫu tem hàng tự cấu hình" at bounding box center [807, 82] width 205 height 31
click at [335, 26] on button at bounding box center [330, 20] width 27 height 27
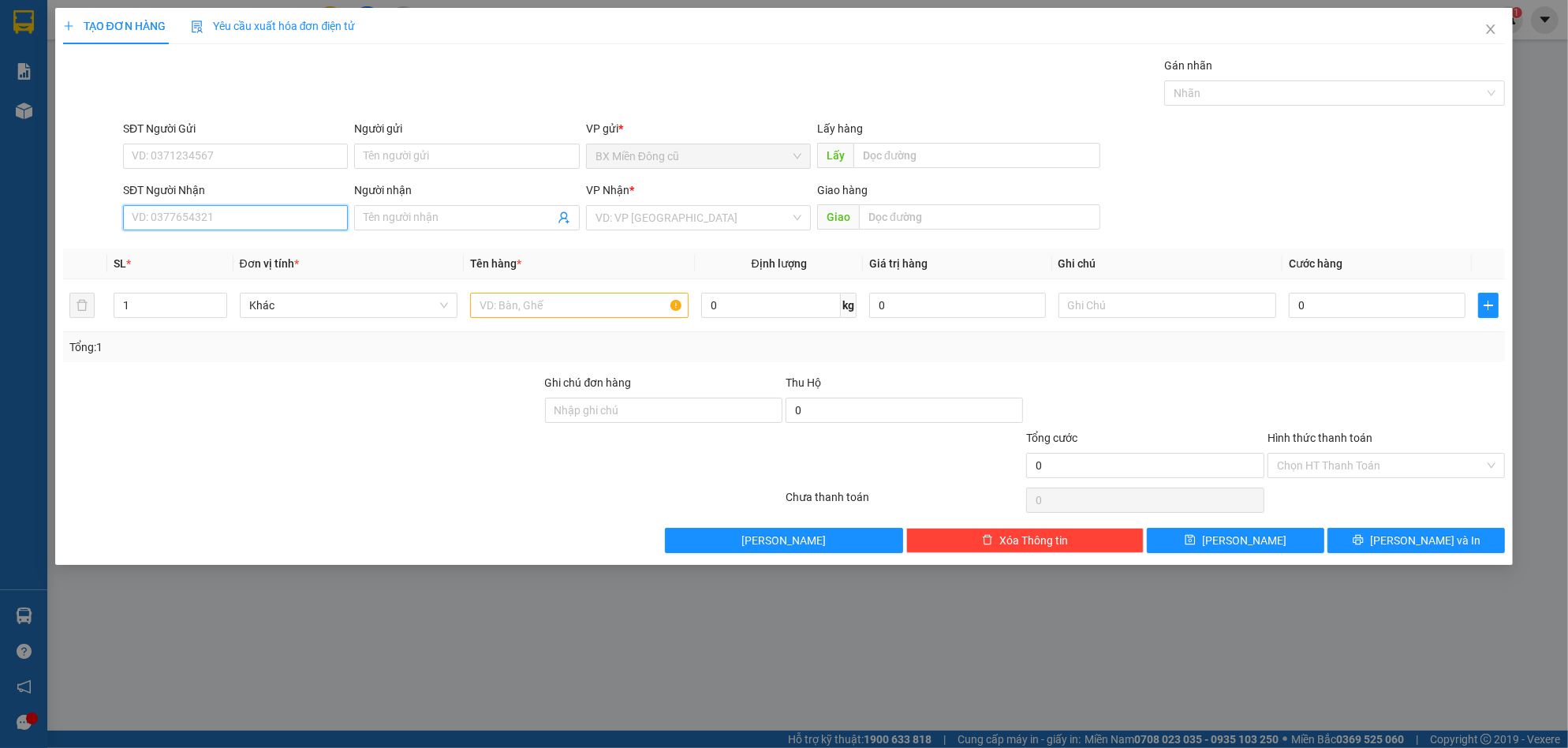
click at [178, 220] on input "SĐT Người Nhận" at bounding box center [235, 217] width 225 height 25
type input "0869397209"
click at [455, 221] on input "Người nhận" at bounding box center [459, 218] width 190 height 18
paste input "ư"
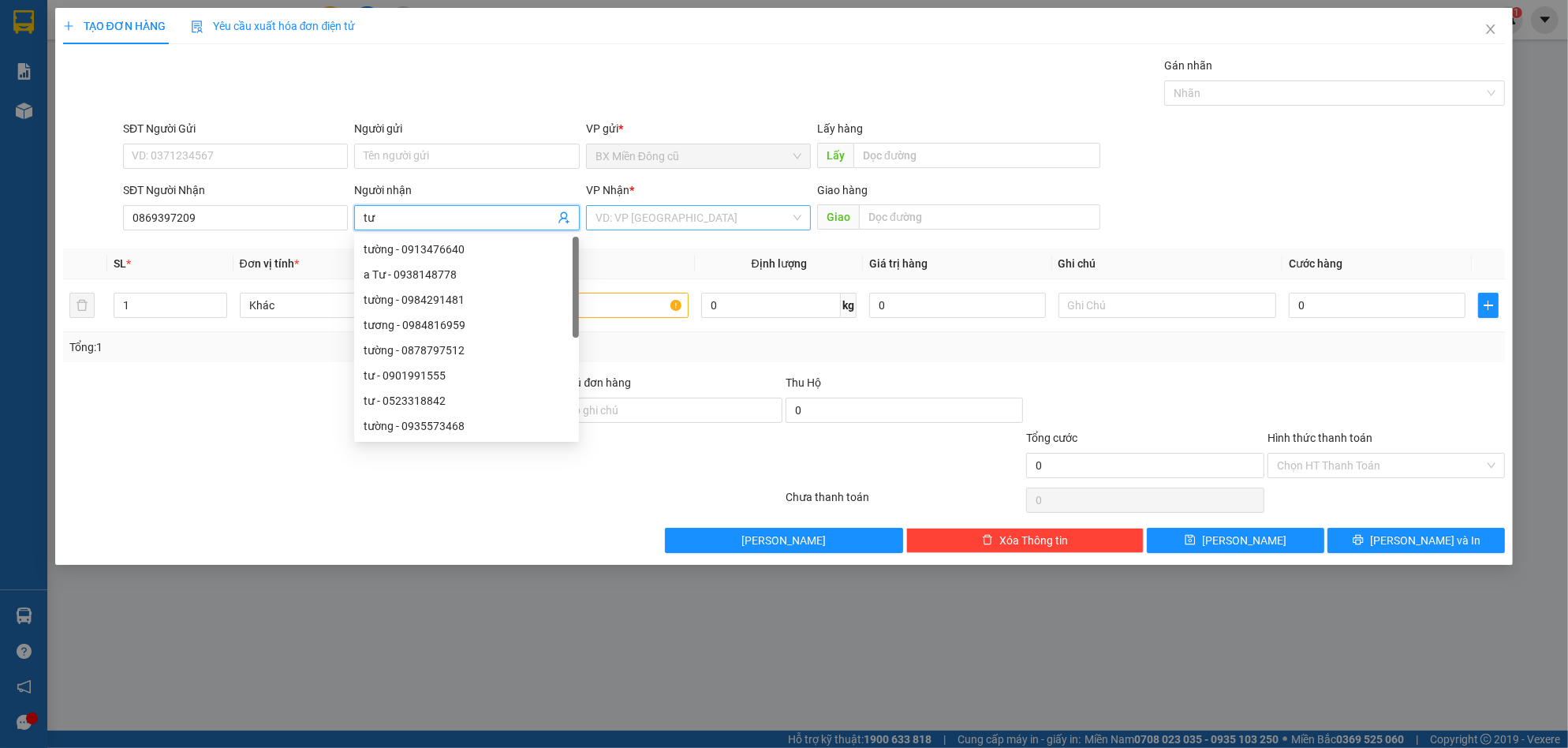
type input "tư"
click at [679, 209] on input "search" at bounding box center [692, 217] width 195 height 23
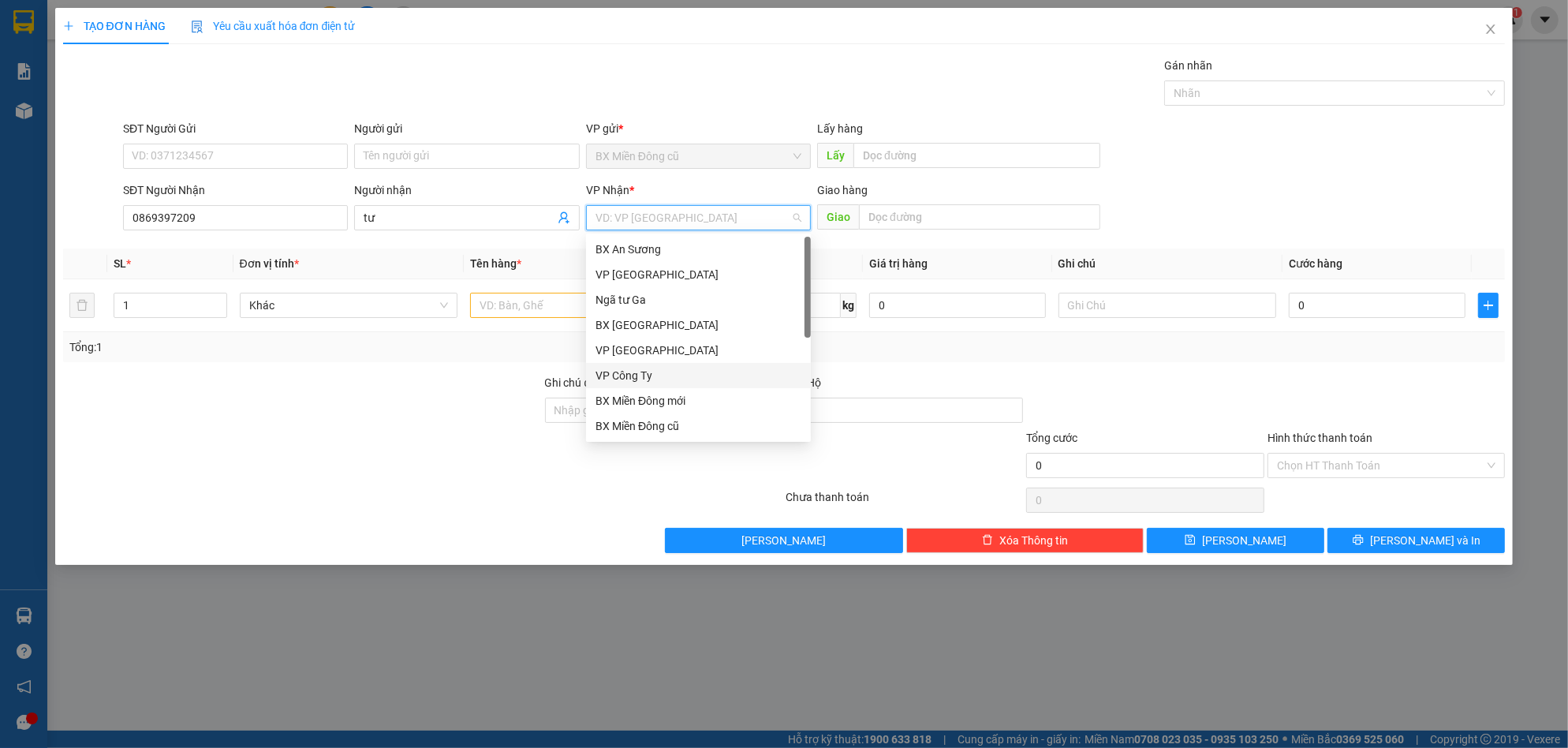
click at [662, 373] on div "VP Công Ty" at bounding box center [698, 376] width 206 height 18
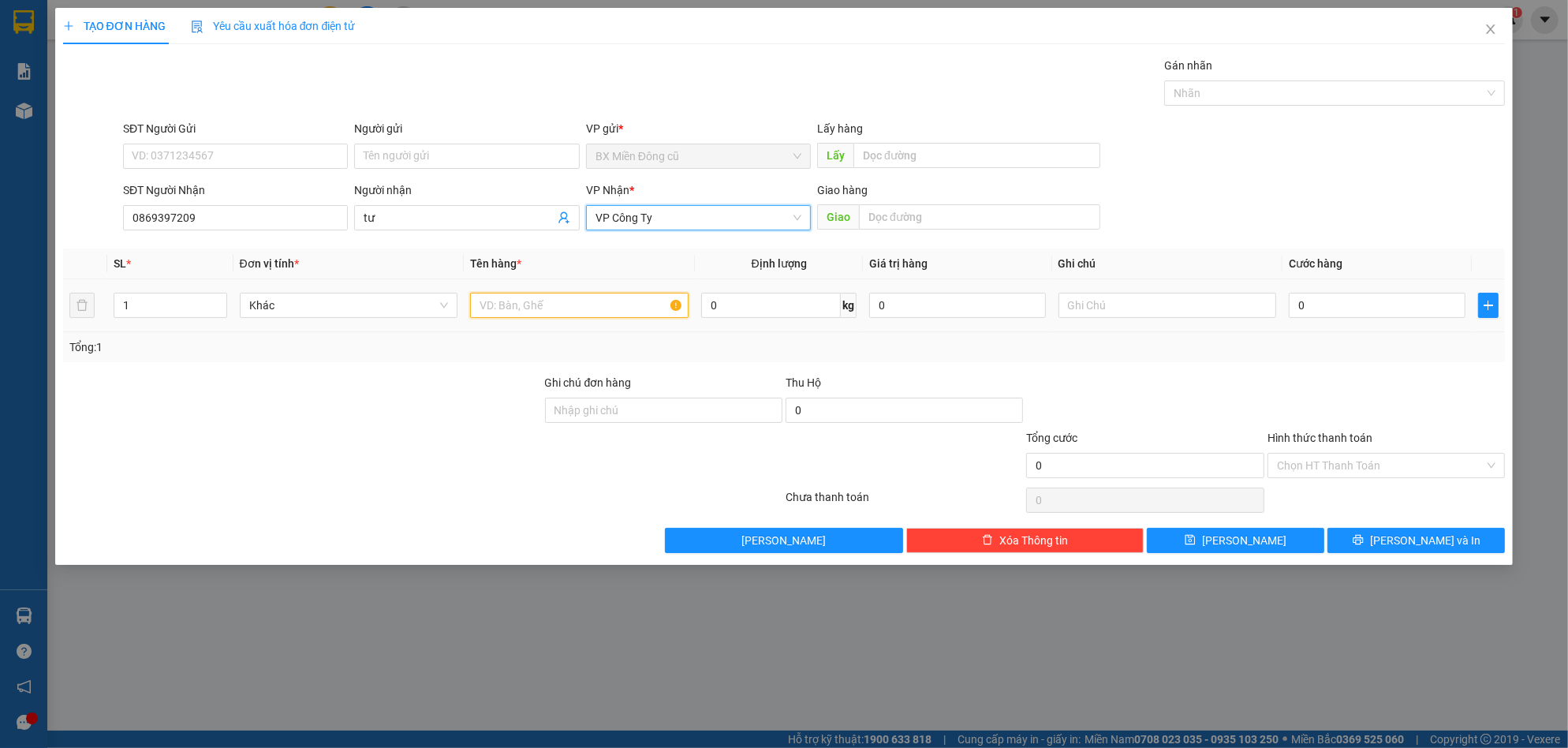
click at [552, 314] on input "text" at bounding box center [579, 305] width 218 height 25
type input "1"
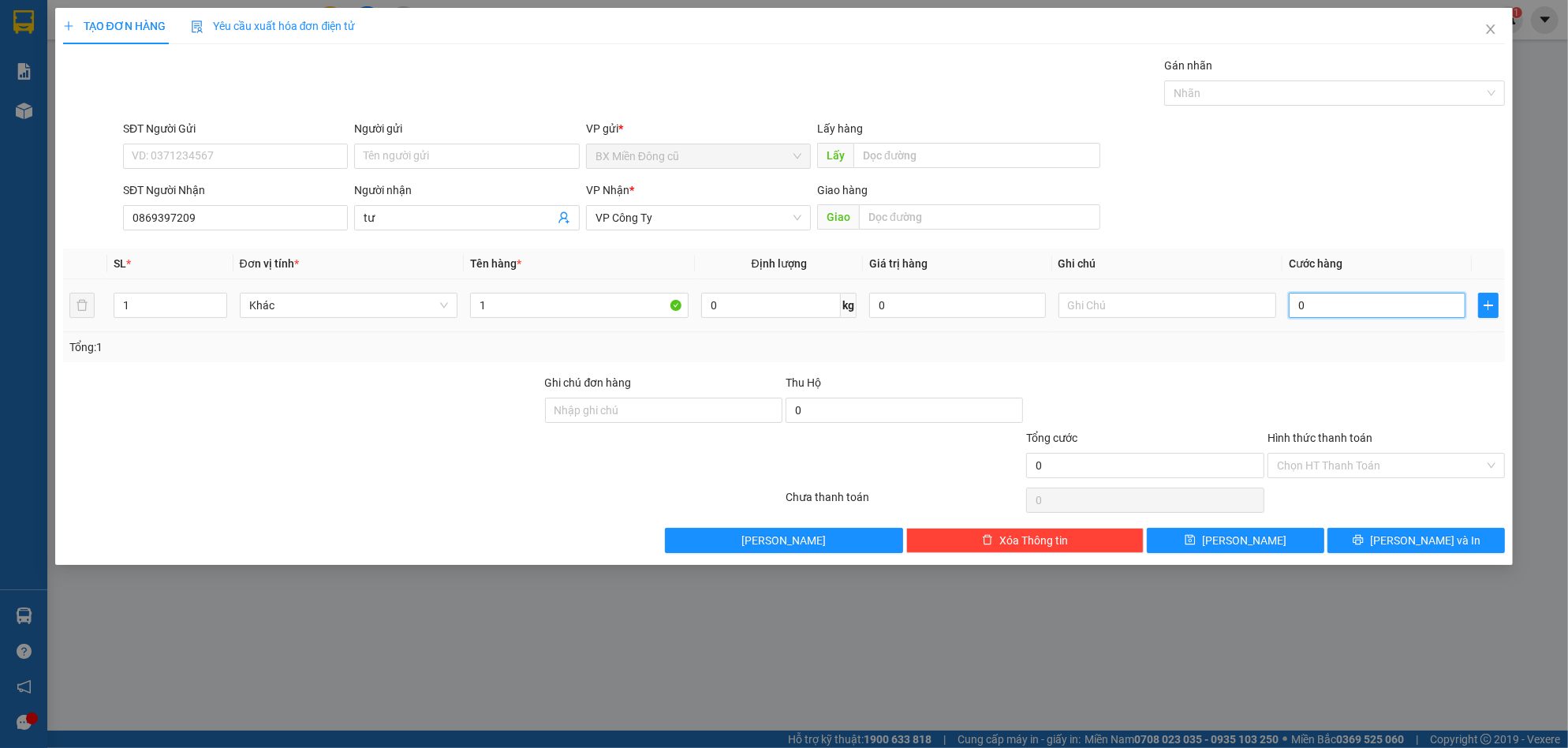
drag, startPoint x: 1337, startPoint y: 300, endPoint x: 1292, endPoint y: 284, distance: 47.8
click at [1335, 300] on input "0" at bounding box center [1377, 305] width 177 height 25
type input "5"
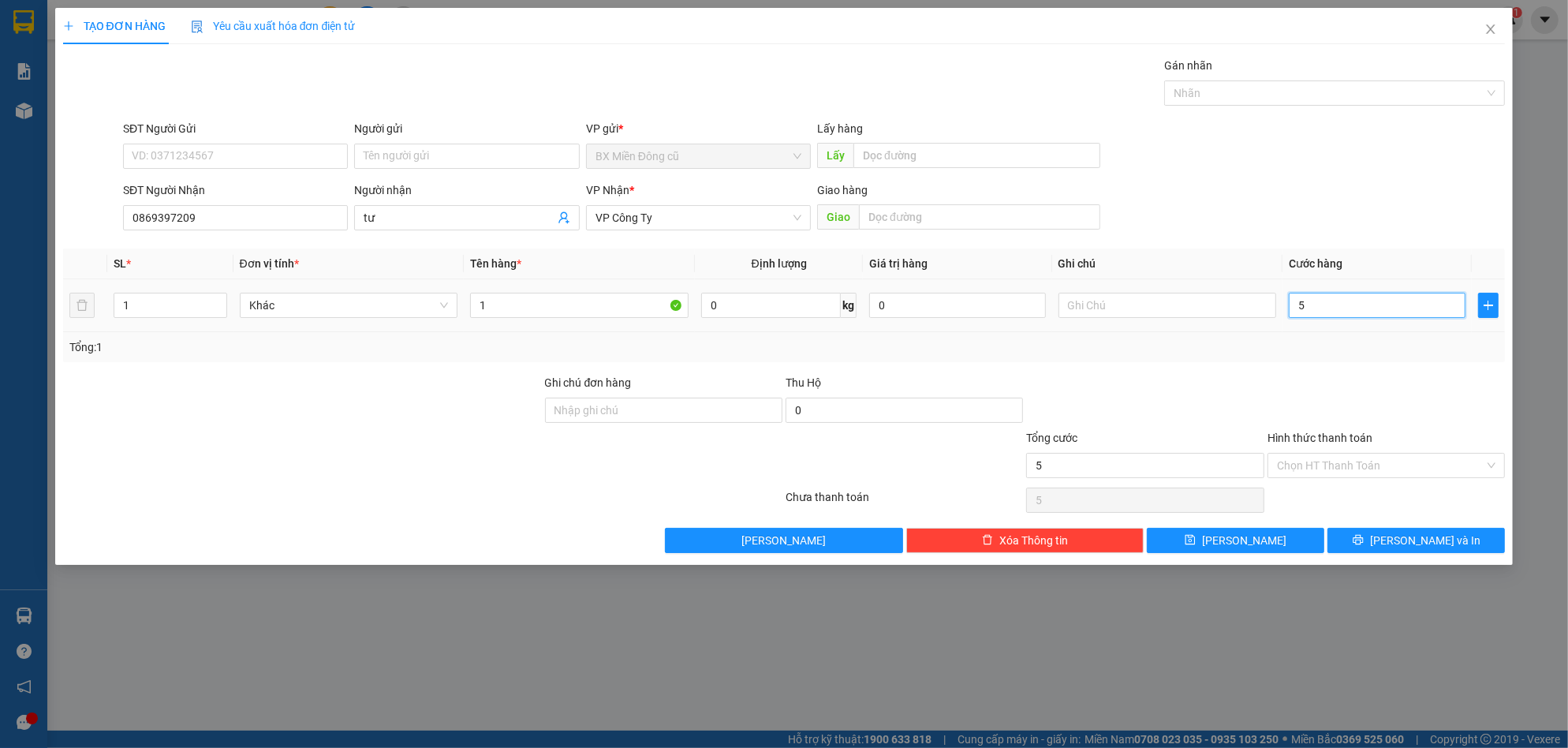
type input "50"
type input "500"
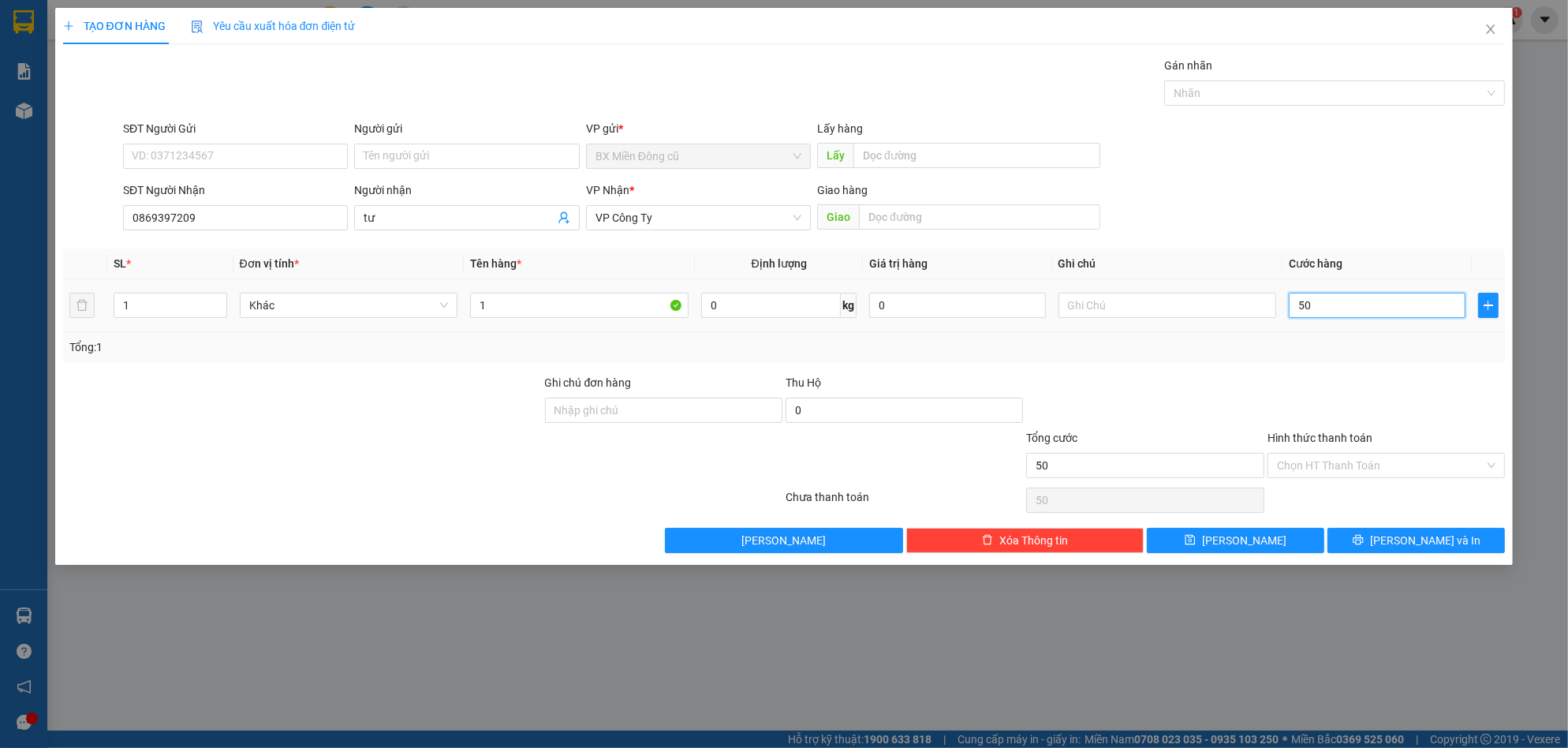
type input "500"
type input "5.000"
type input "50.000"
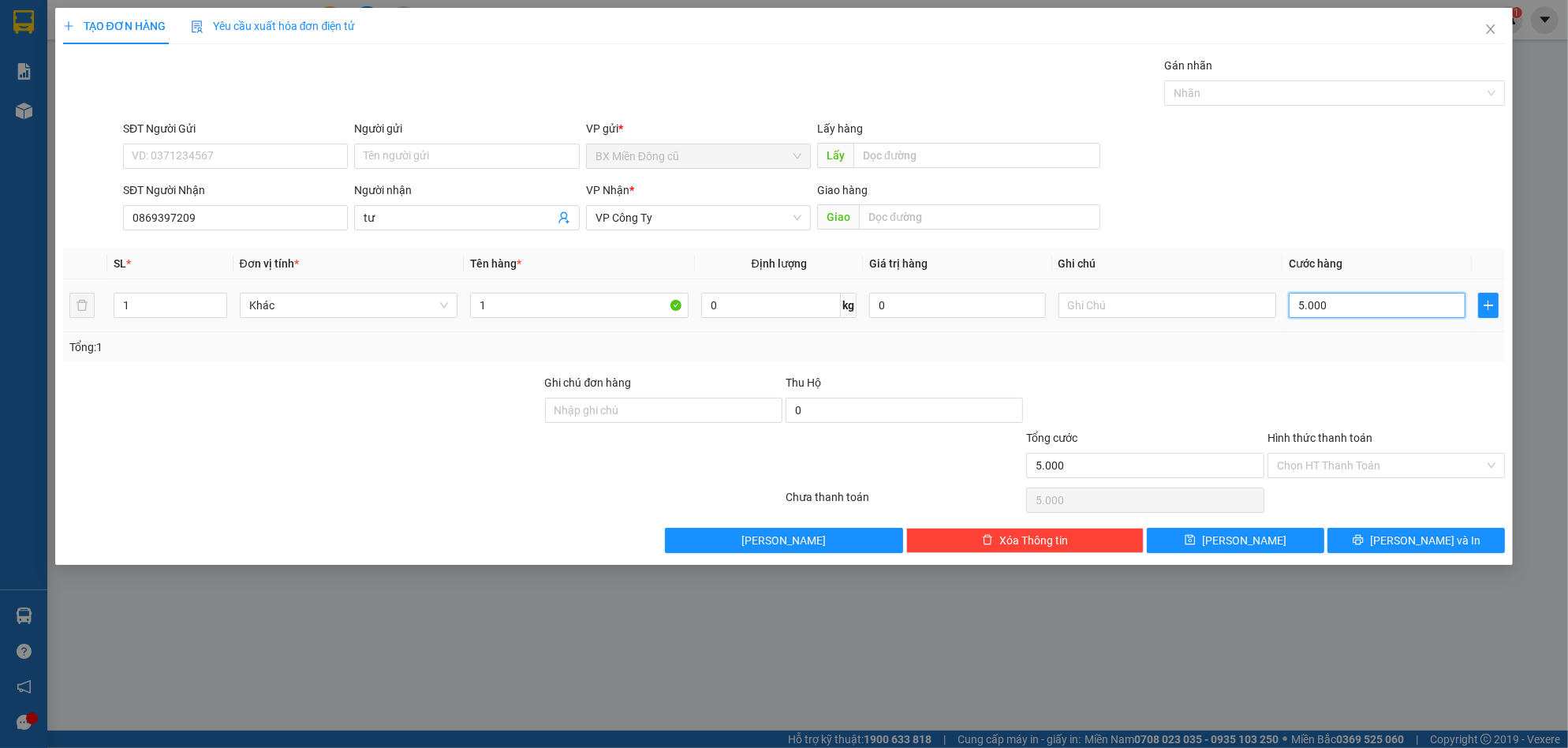
type input "50.000"
click at [1377, 464] on input "Hình thức thanh toán" at bounding box center [1381, 465] width 207 height 23
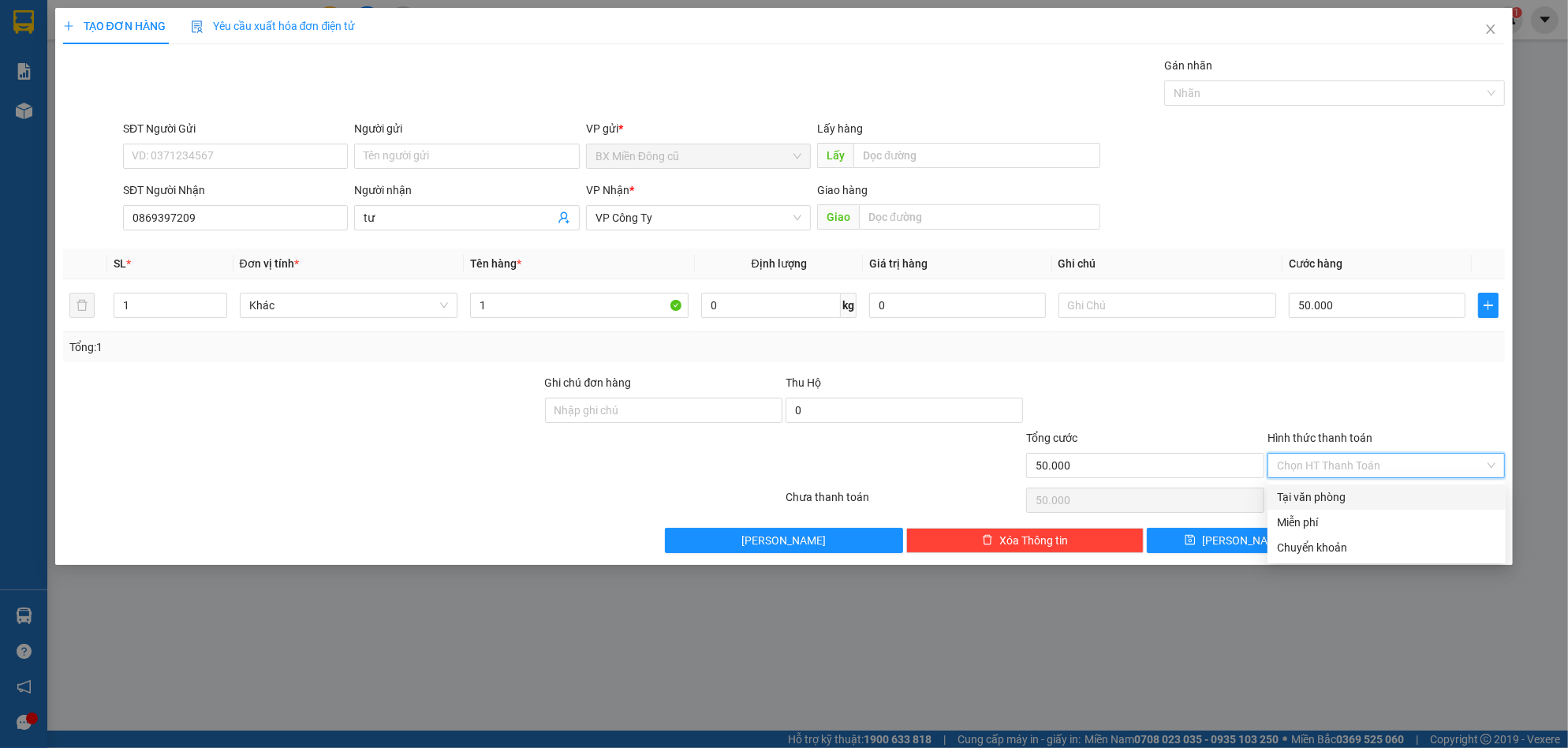
click at [1313, 497] on div "Tại văn phòng" at bounding box center [1386, 497] width 219 height 18
type input "0"
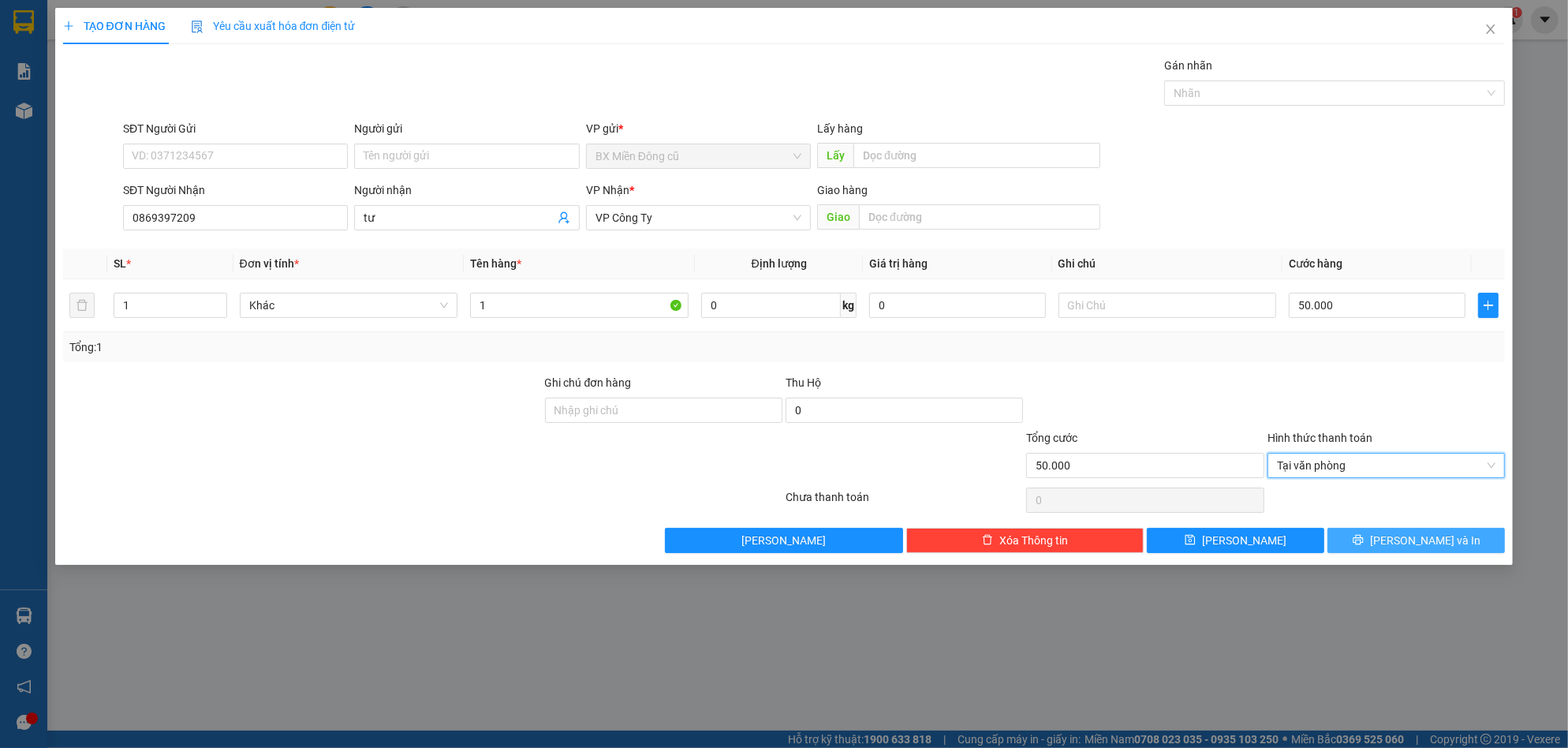
click at [1364, 535] on icon "printer" at bounding box center [1358, 540] width 11 height 11
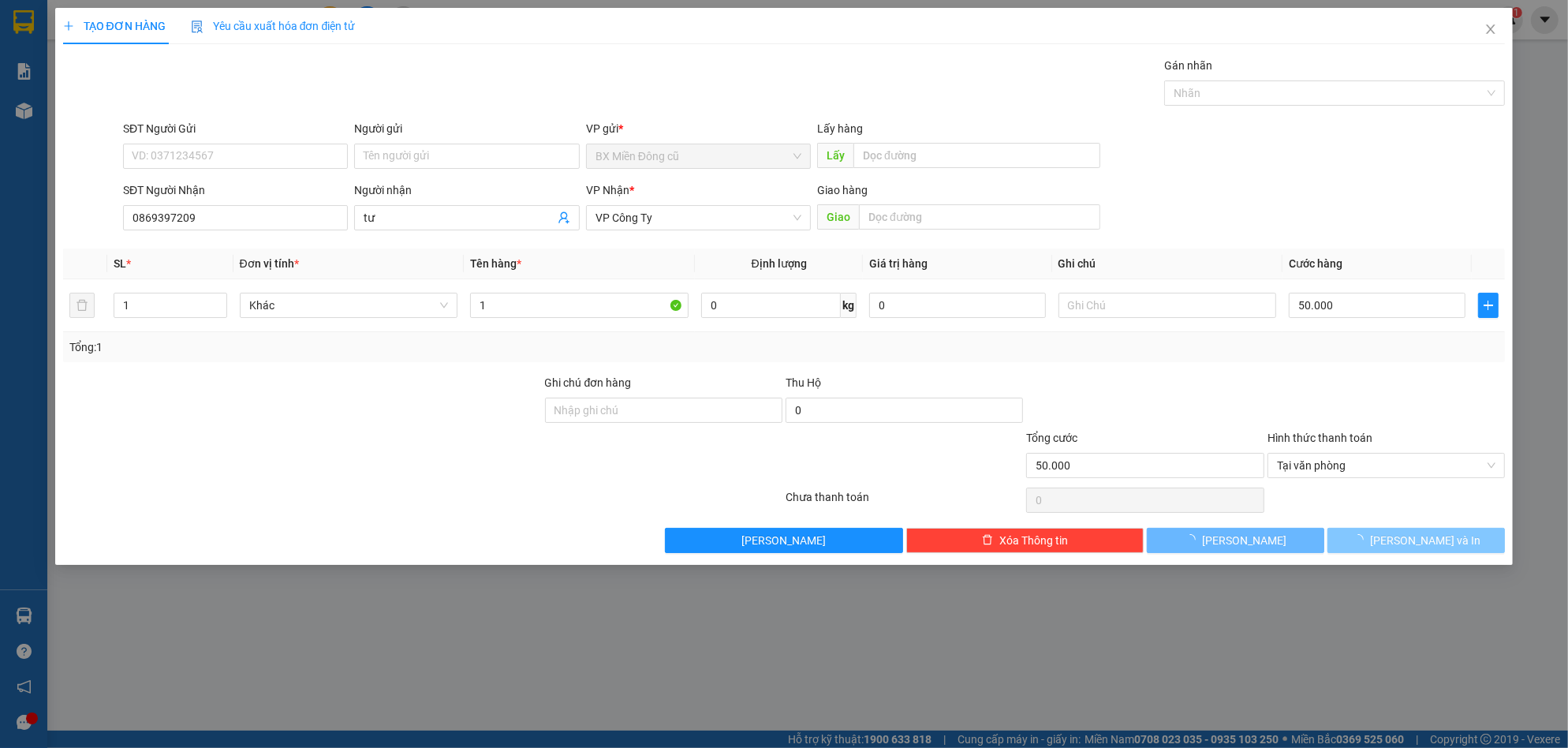
click at [825, 612] on div "TẠO ĐƠN HÀNG Yêu cầu xuất hóa đơn điện tử Transit Pickup Surcharge Ids Transit …" at bounding box center [784, 374] width 1568 height 748
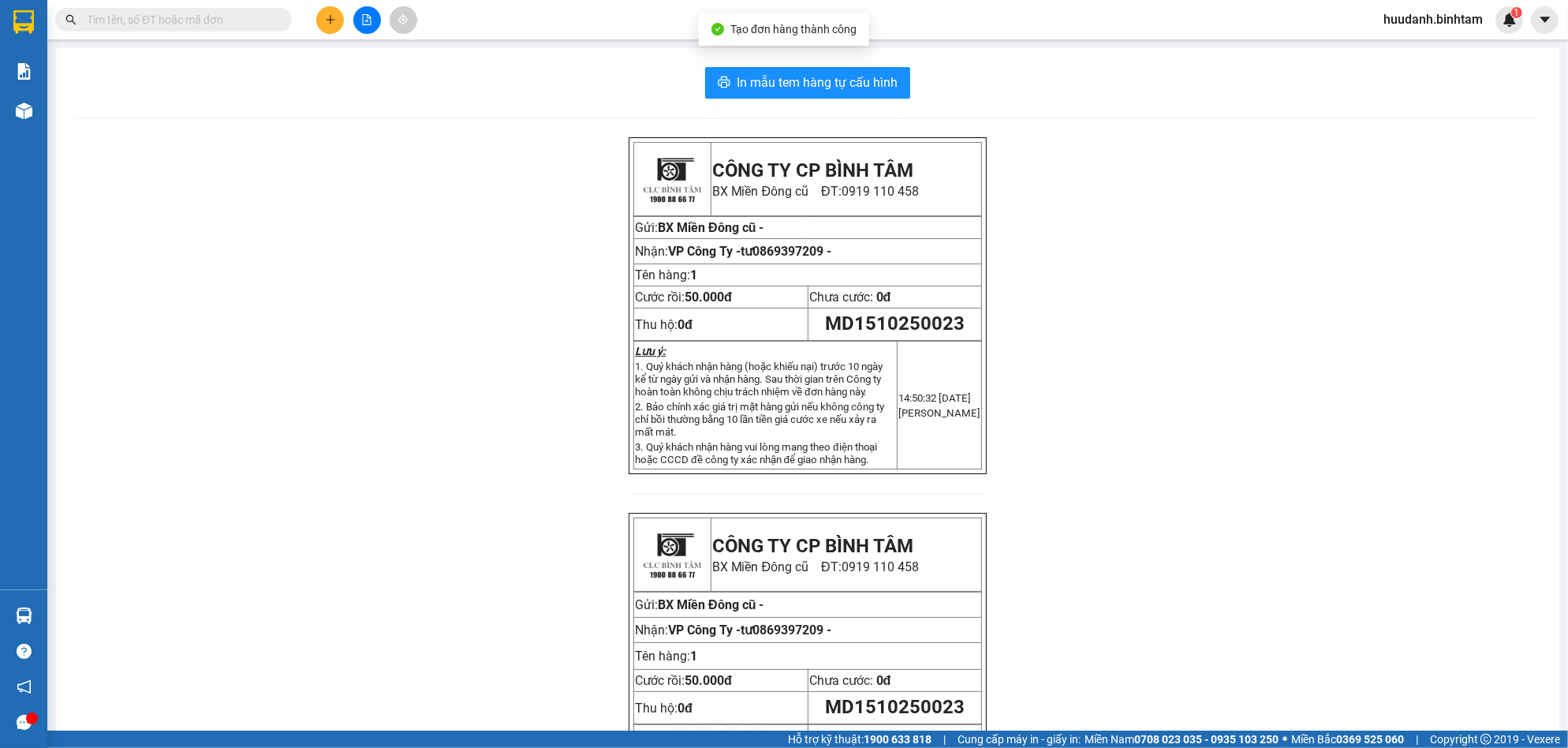
click at [784, 52] on div "In mẫu tem hàng tự cấu hình CÔNG TY CP BÌNH TÂM [GEOGRAPHIC_DATA] cũ ĐT: 0919 1…" at bounding box center [808, 466] width 1504 height 836
click at [785, 80] on span "In mẫu tem hàng tự cấu hình" at bounding box center [817, 82] width 161 height 20
click at [329, 14] on icon "plus" at bounding box center [331, 20] width 11 height 11
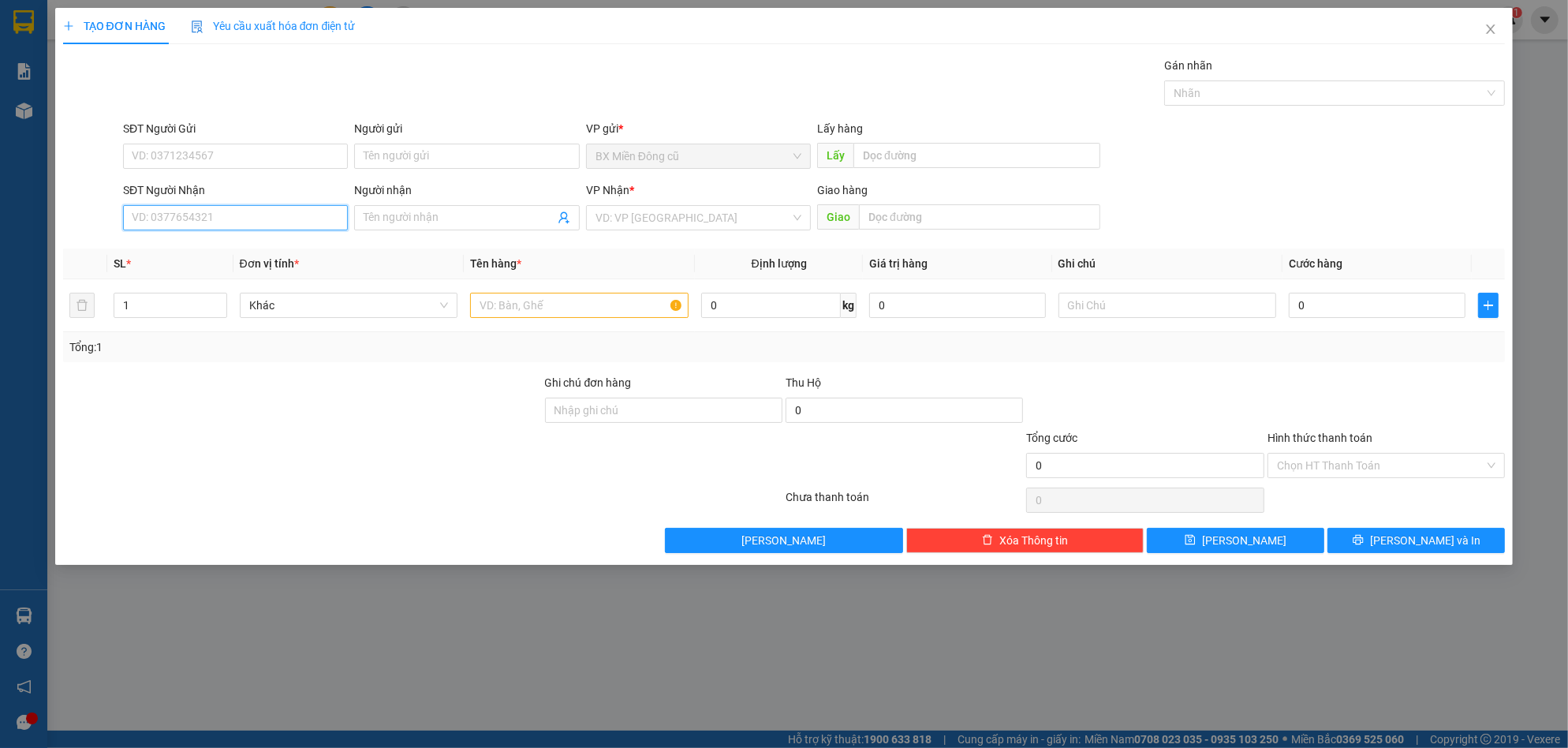
click at [228, 212] on input "SĐT Người Nhận" at bounding box center [235, 217] width 225 height 25
type input "0903842715"
click at [621, 215] on input "search" at bounding box center [692, 217] width 195 height 23
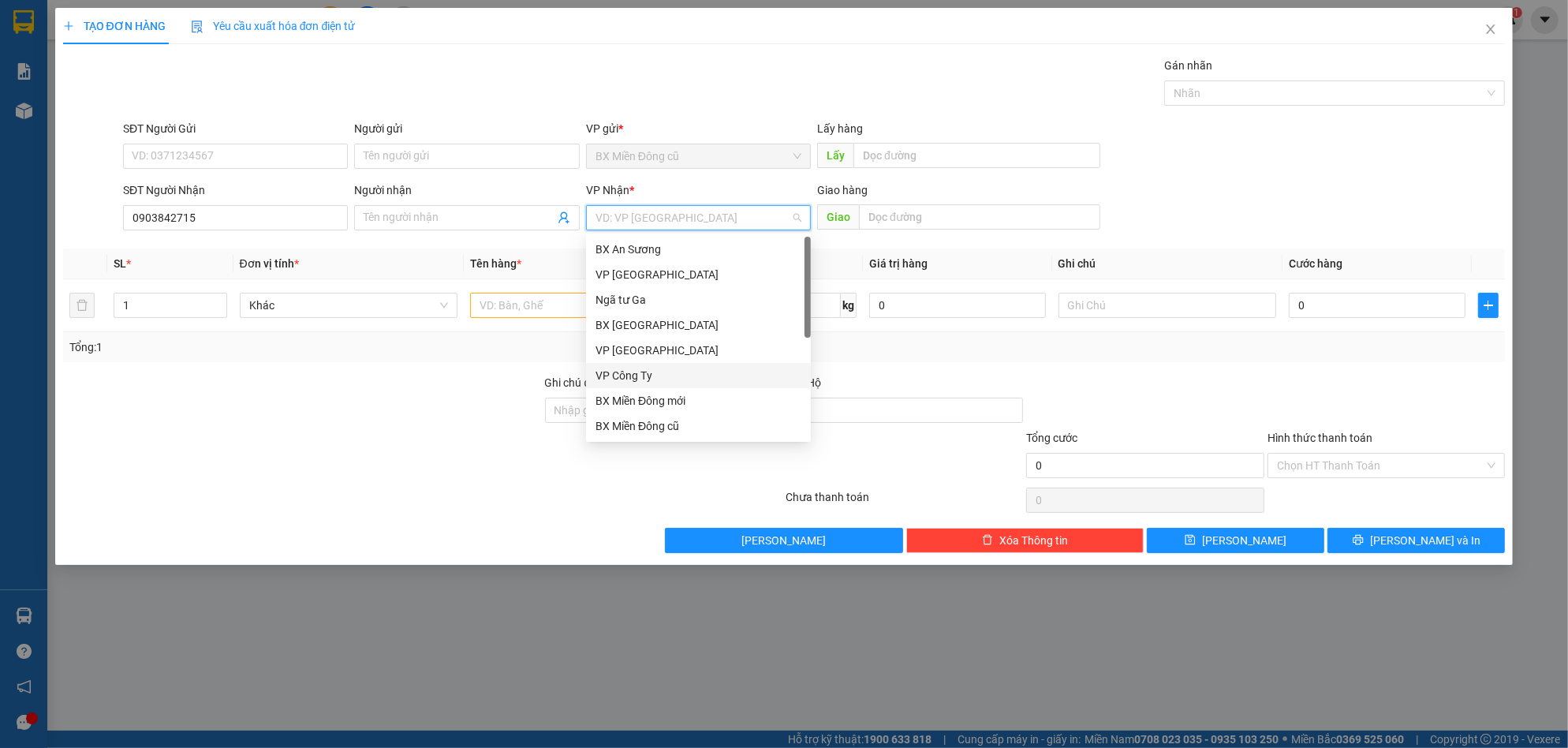
click at [643, 367] on div "VP Công Ty" at bounding box center [698, 376] width 206 height 18
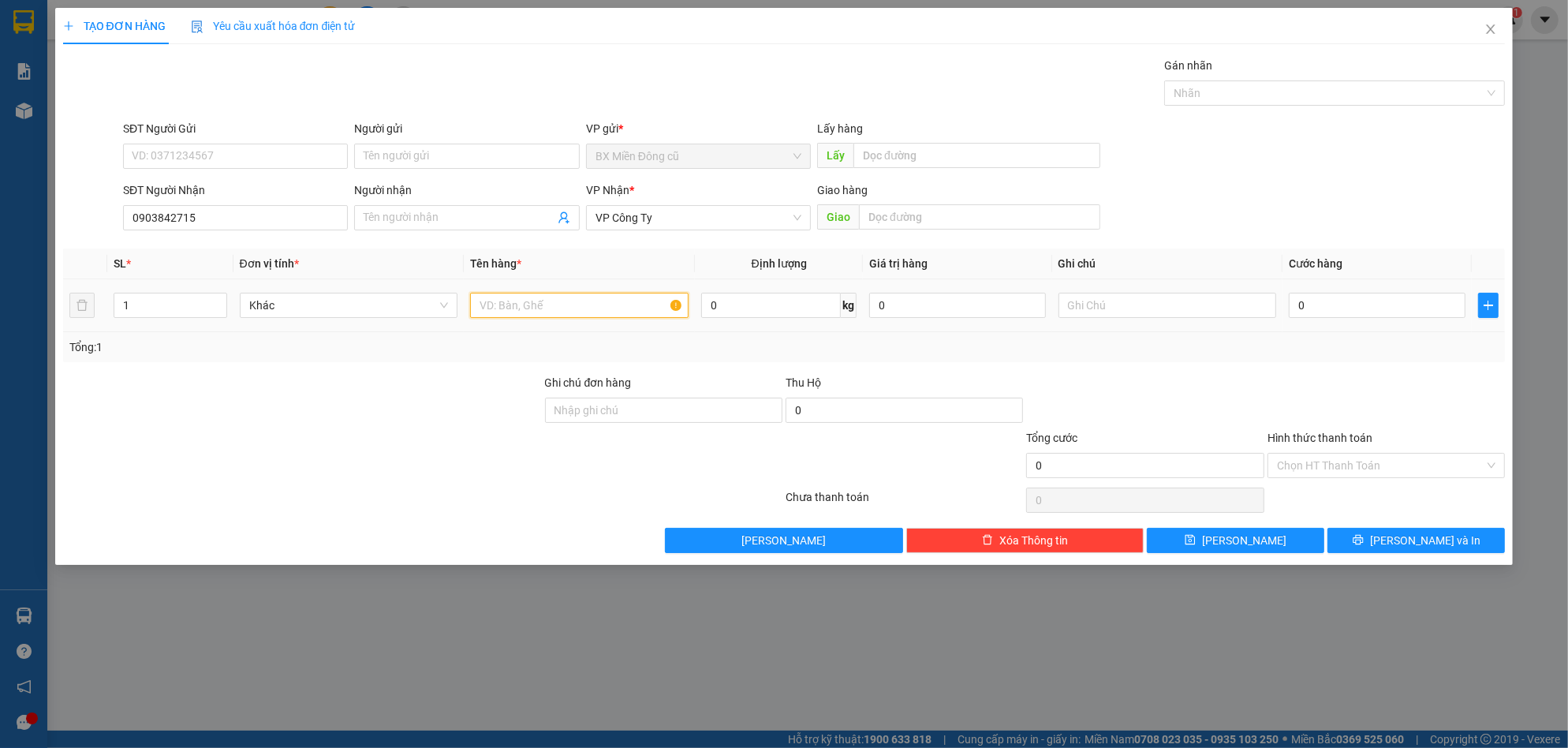
click at [584, 307] on input "text" at bounding box center [579, 305] width 218 height 25
paste input "ị"
paste input "ă"
type input "1 bịch trăng"
click at [451, 214] on input "Người nhận" at bounding box center [459, 218] width 190 height 18
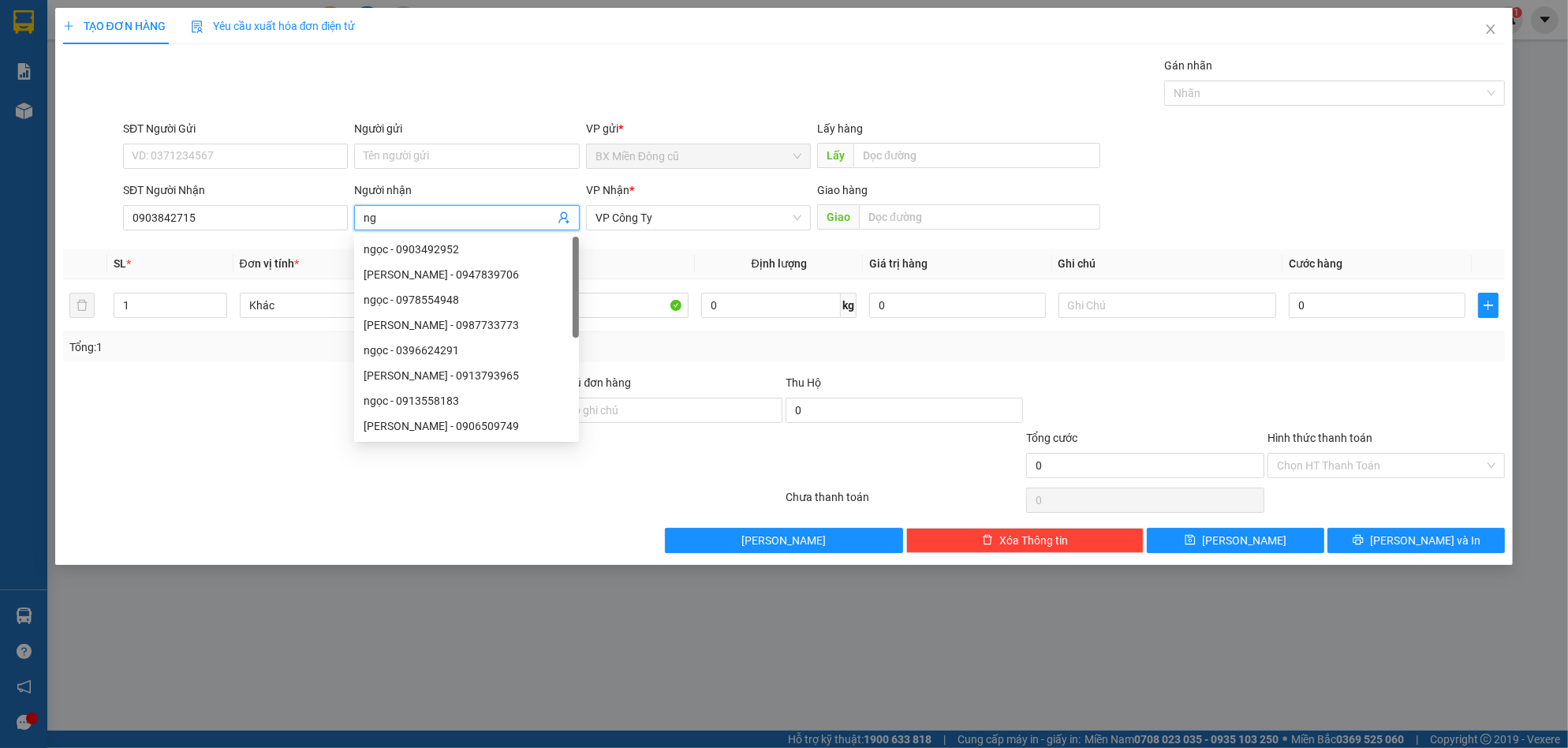
paste input "ọc"
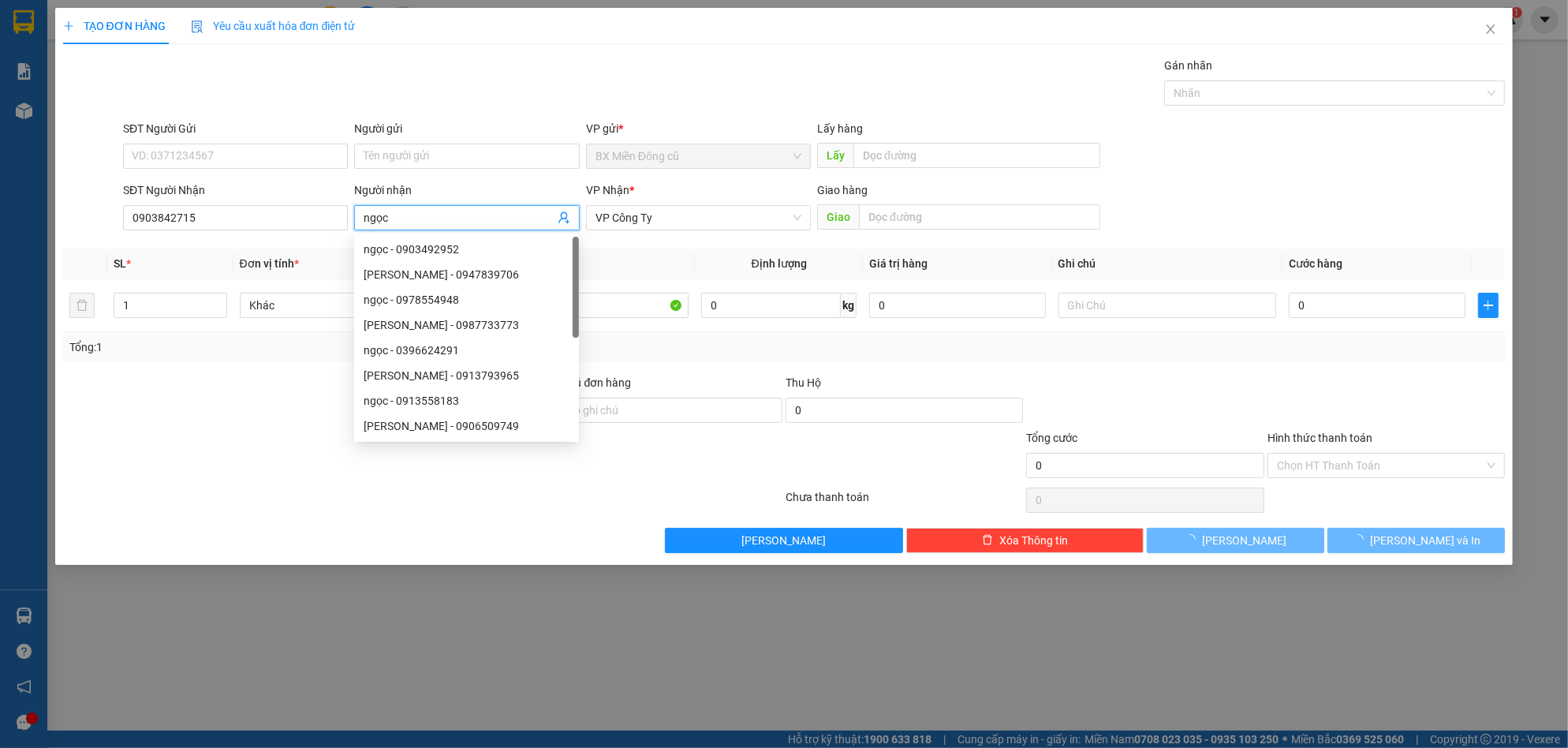
type input "ngọc"
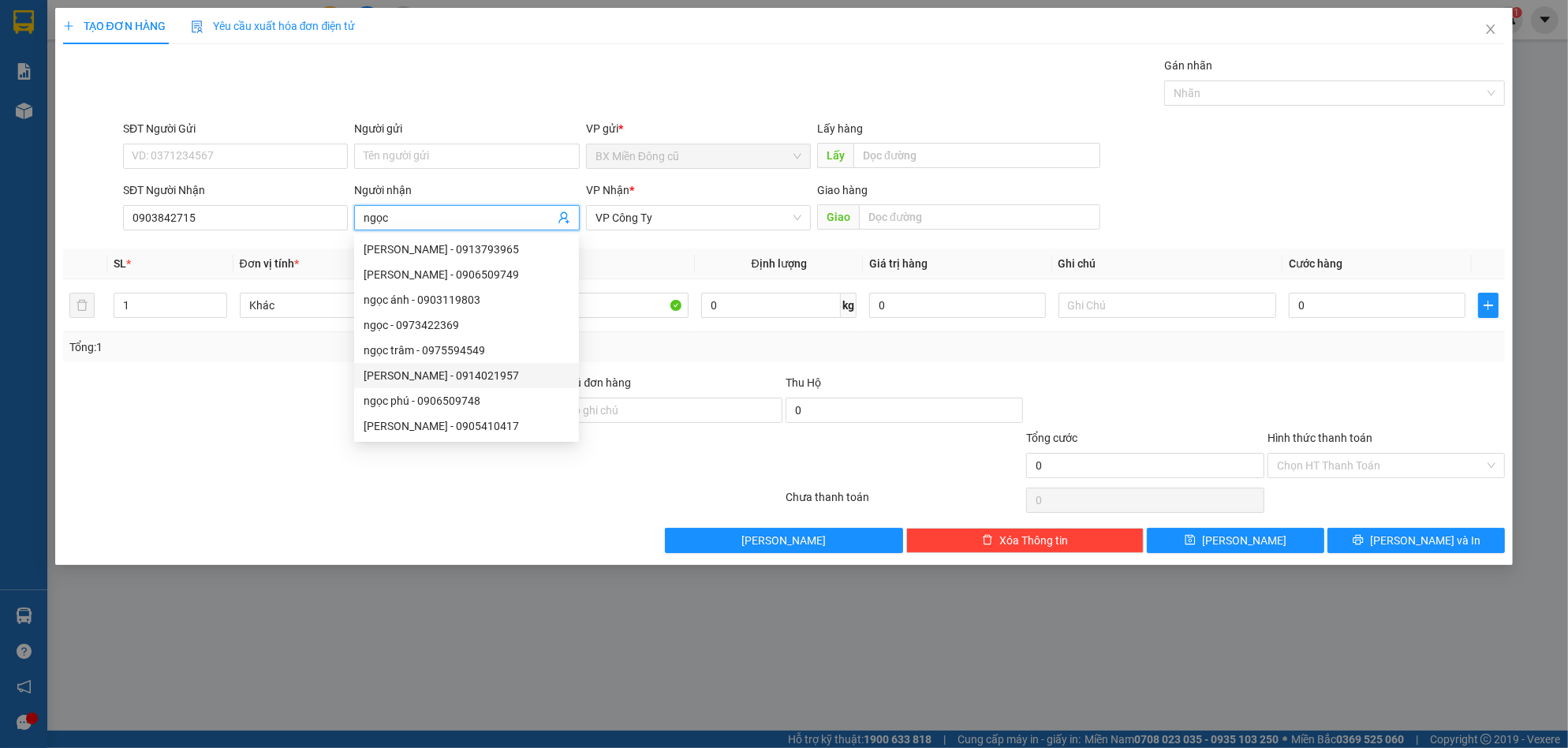
click at [469, 375] on div "[PERSON_NAME] - 0914021957" at bounding box center [467, 376] width 206 height 18
type input "0914021957"
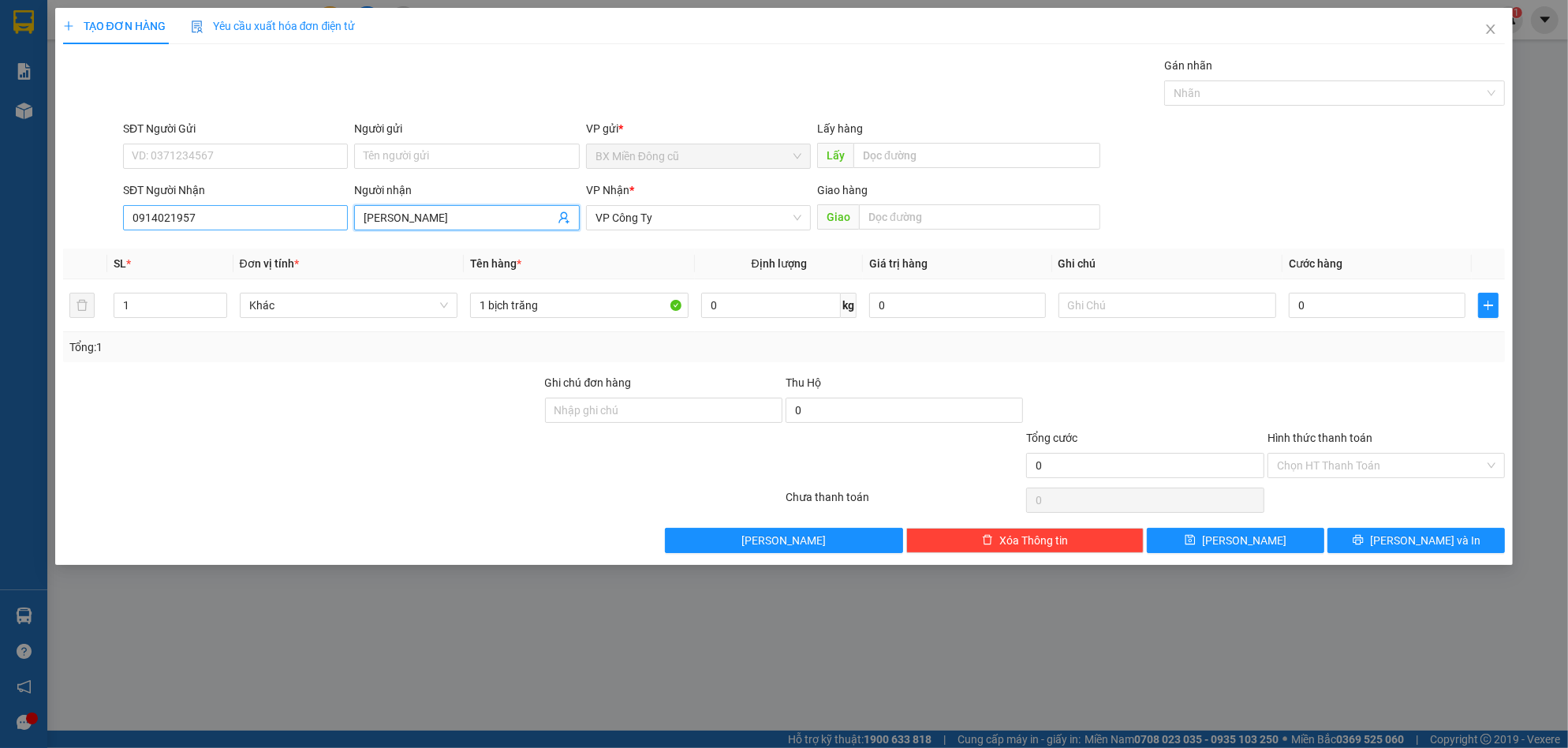
type input "[PERSON_NAME]"
click at [165, 219] on input "0914021957" at bounding box center [235, 217] width 225 height 25
click at [167, 214] on input "091401957" at bounding box center [235, 217] width 225 height 25
type input "0914012957"
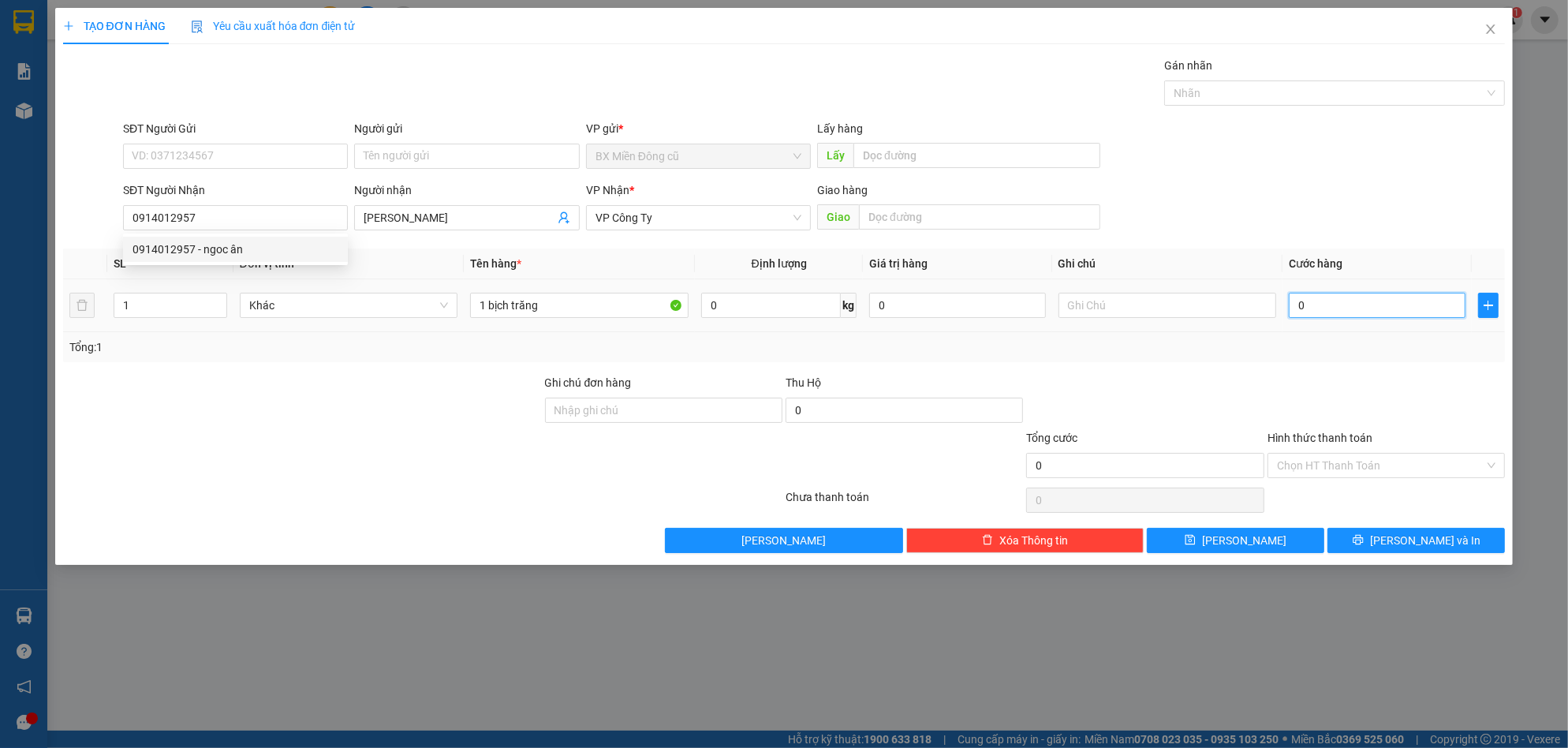
click at [1332, 311] on input "0" at bounding box center [1377, 305] width 177 height 25
type input "5"
type input "50"
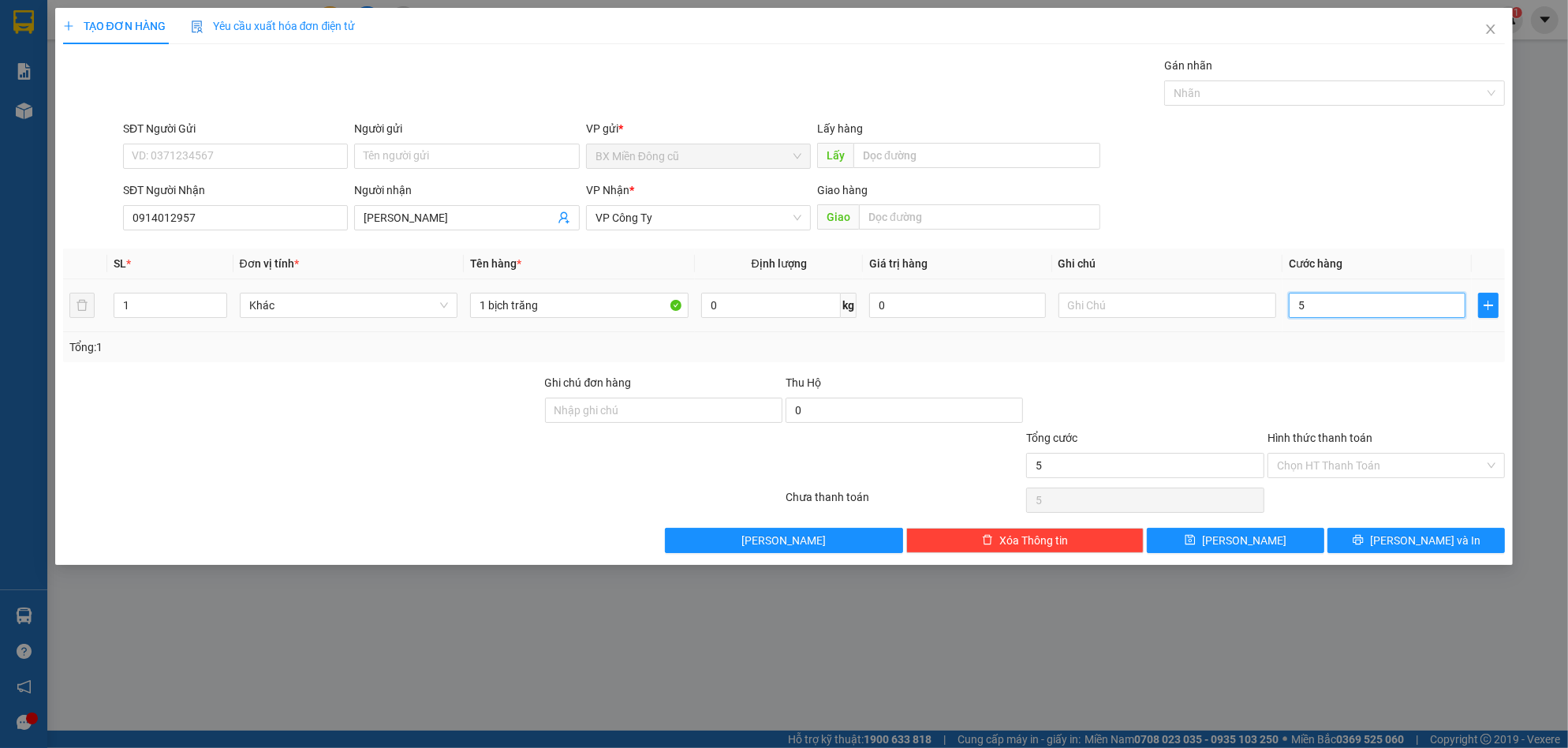
type input "50"
type input "500"
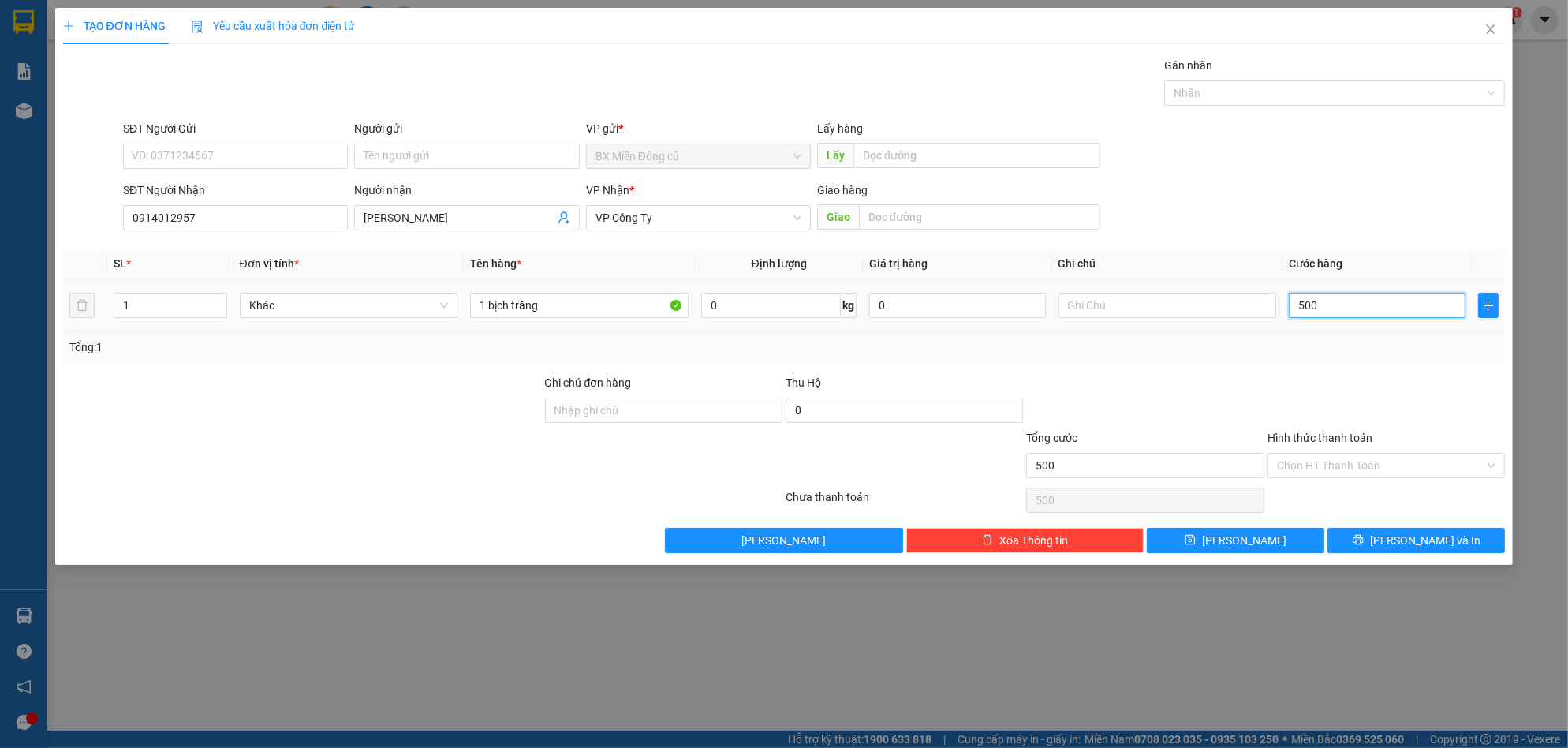
type input "5.000"
type input "50.000"
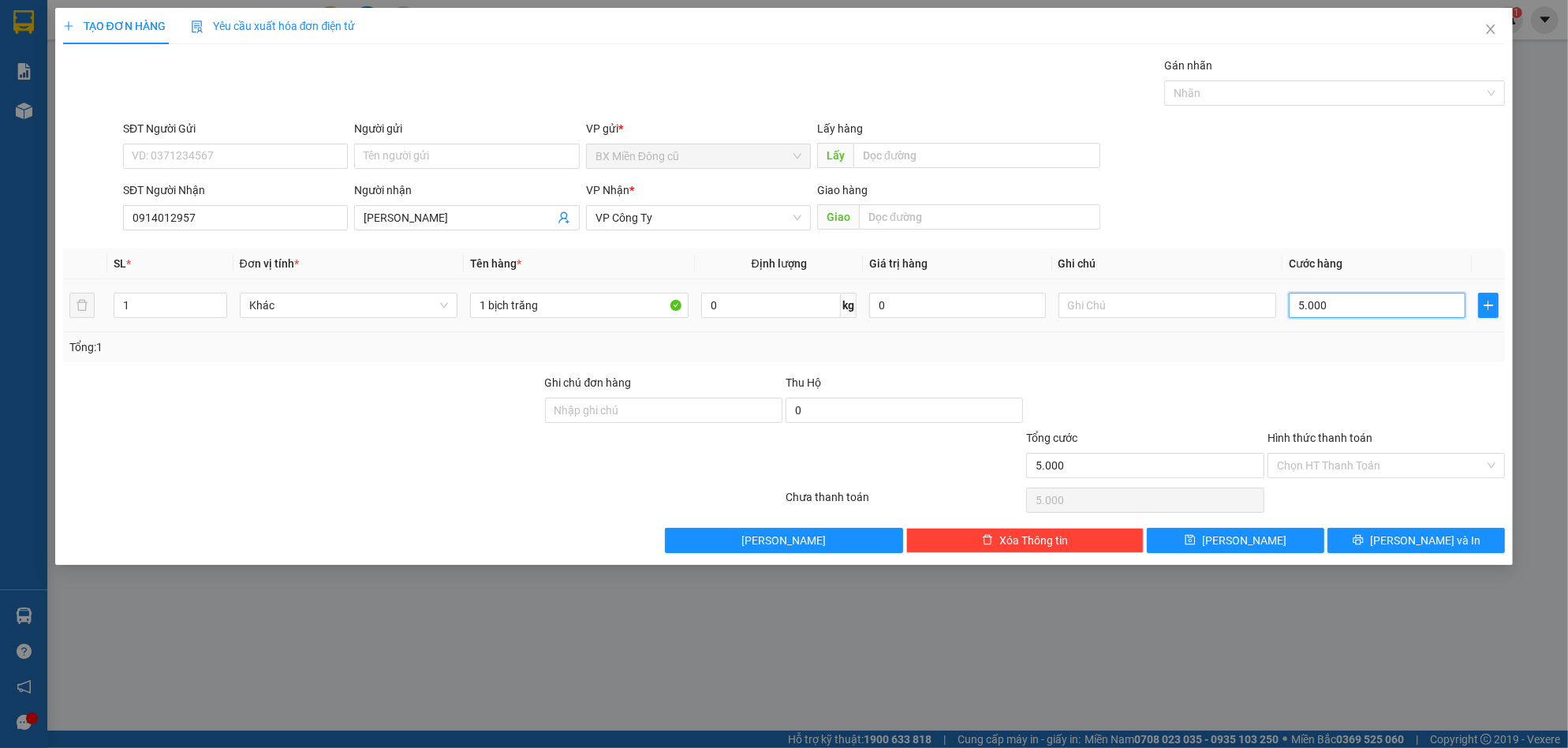
type input "50.000"
click at [1395, 530] on button "[PERSON_NAME] và In" at bounding box center [1416, 540] width 178 height 25
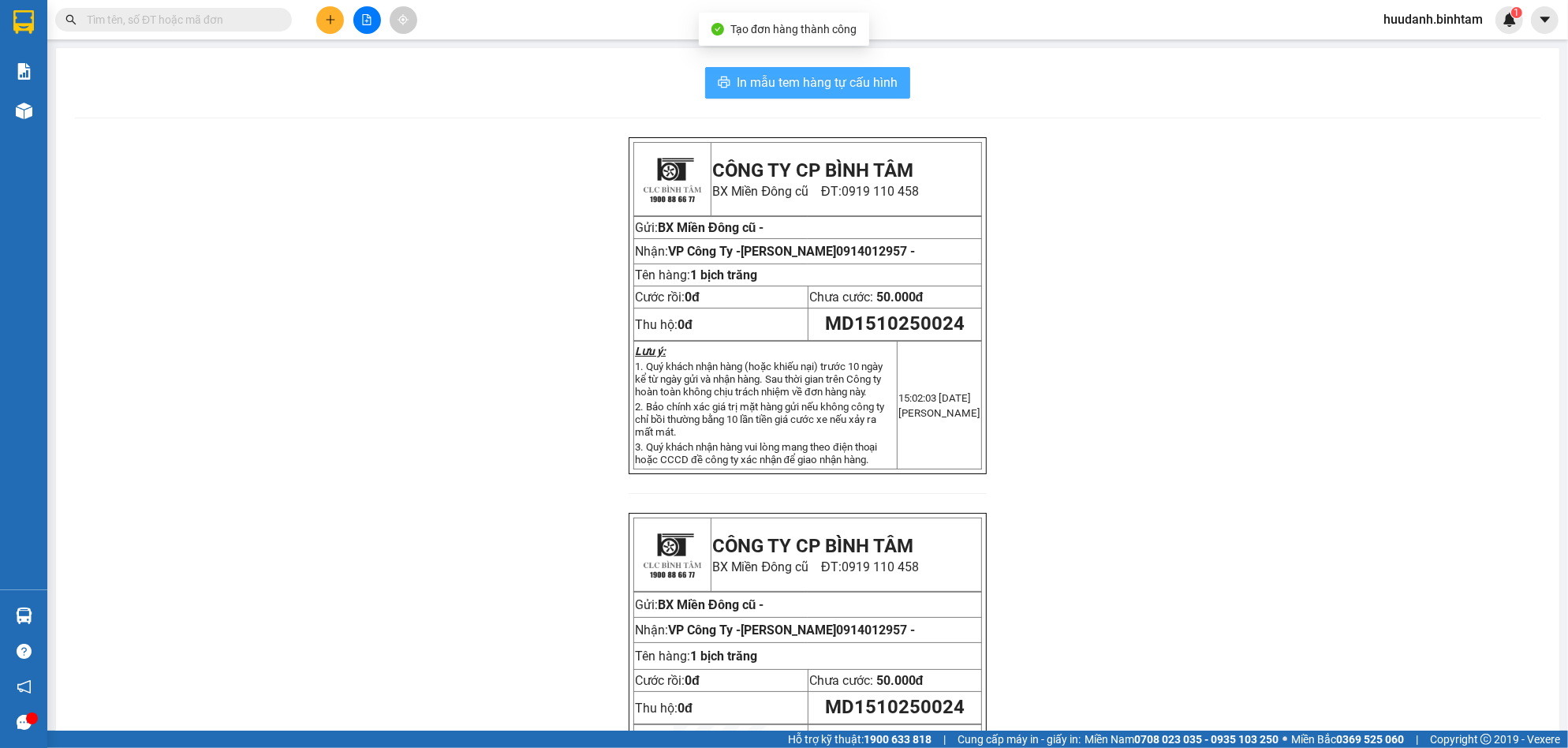
click at [855, 85] on span "In mẫu tem hàng tự cấu hình" at bounding box center [817, 82] width 161 height 20
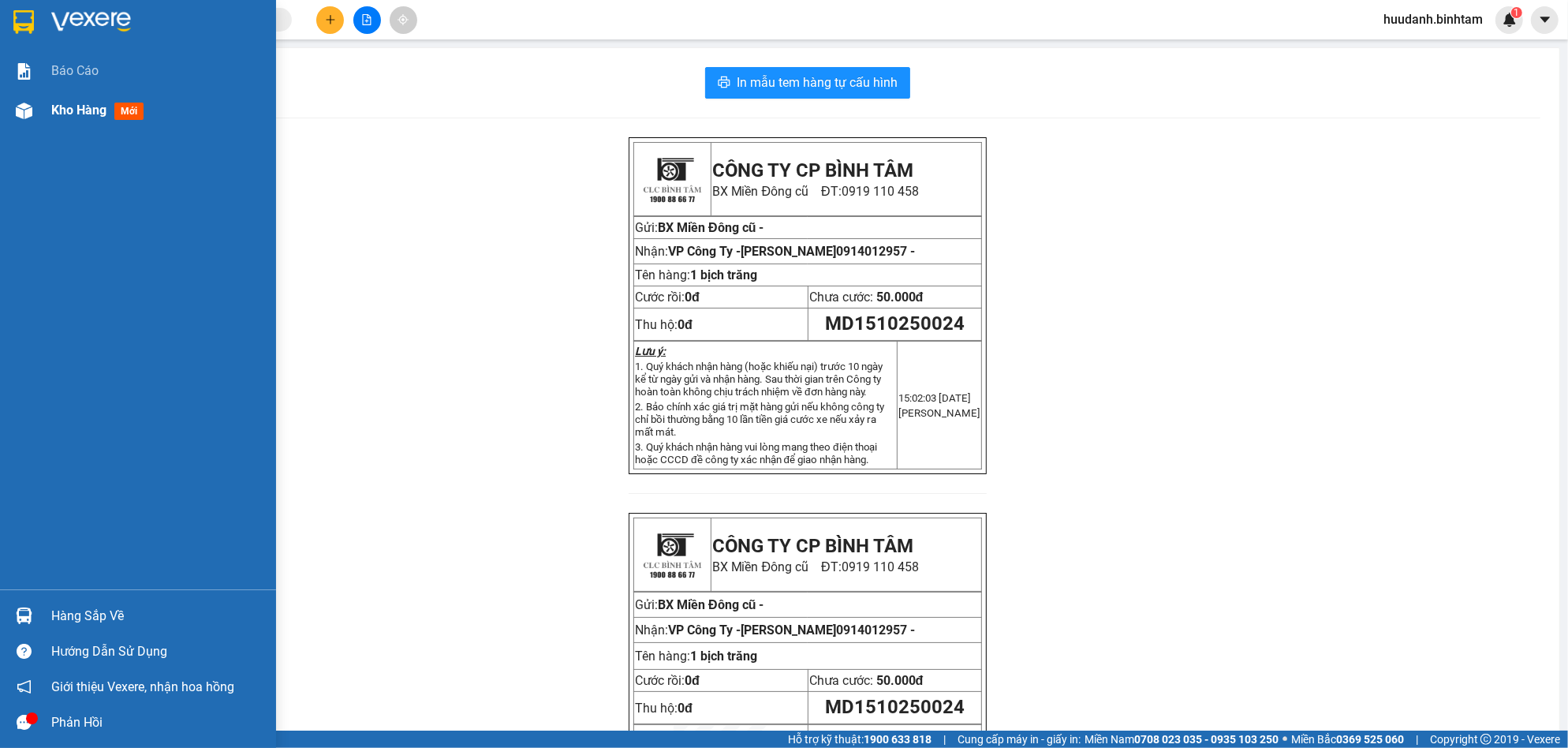
click at [58, 107] on span "Kho hàng" at bounding box center [79, 110] width 55 height 15
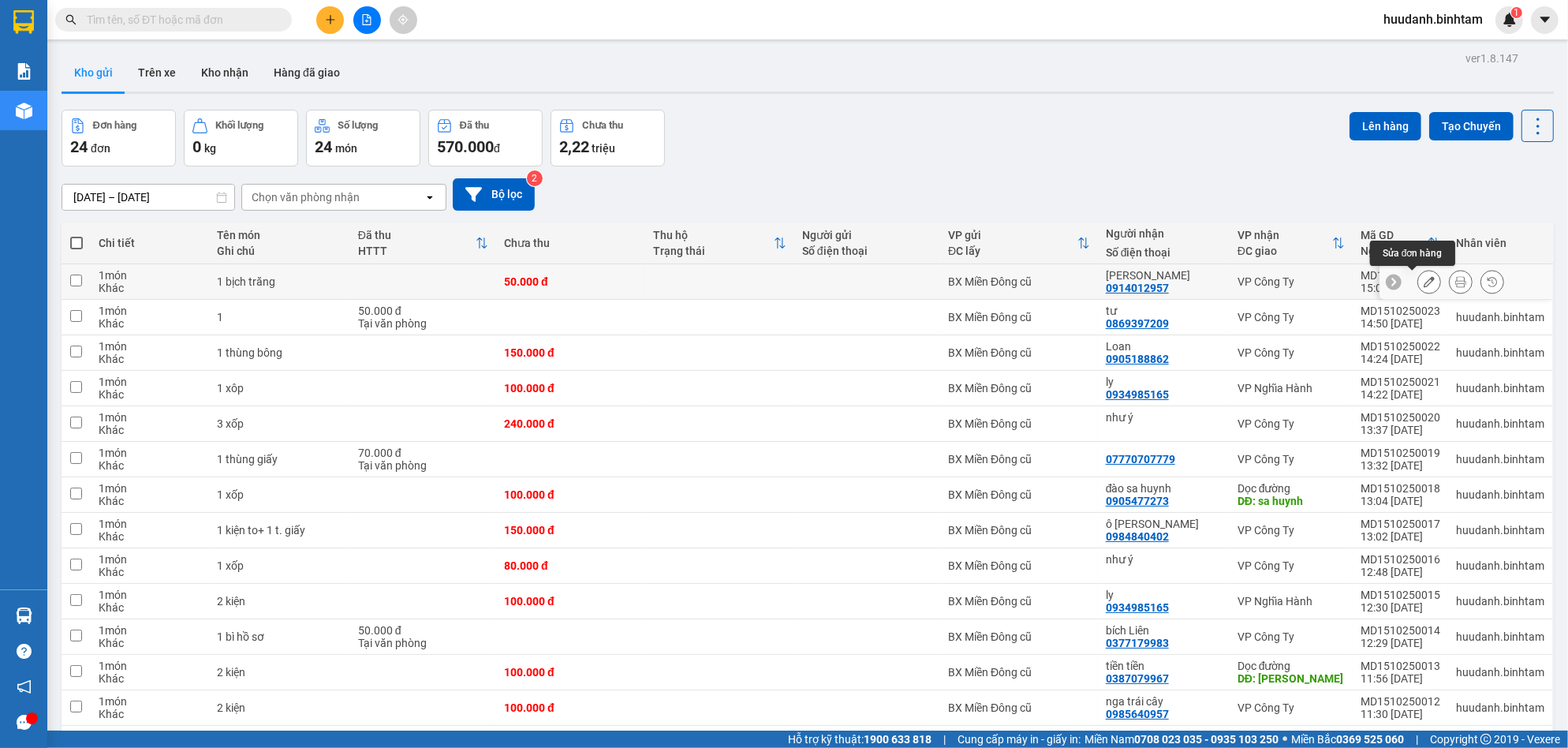
click at [1423, 283] on icon at bounding box center [1429, 282] width 11 height 11
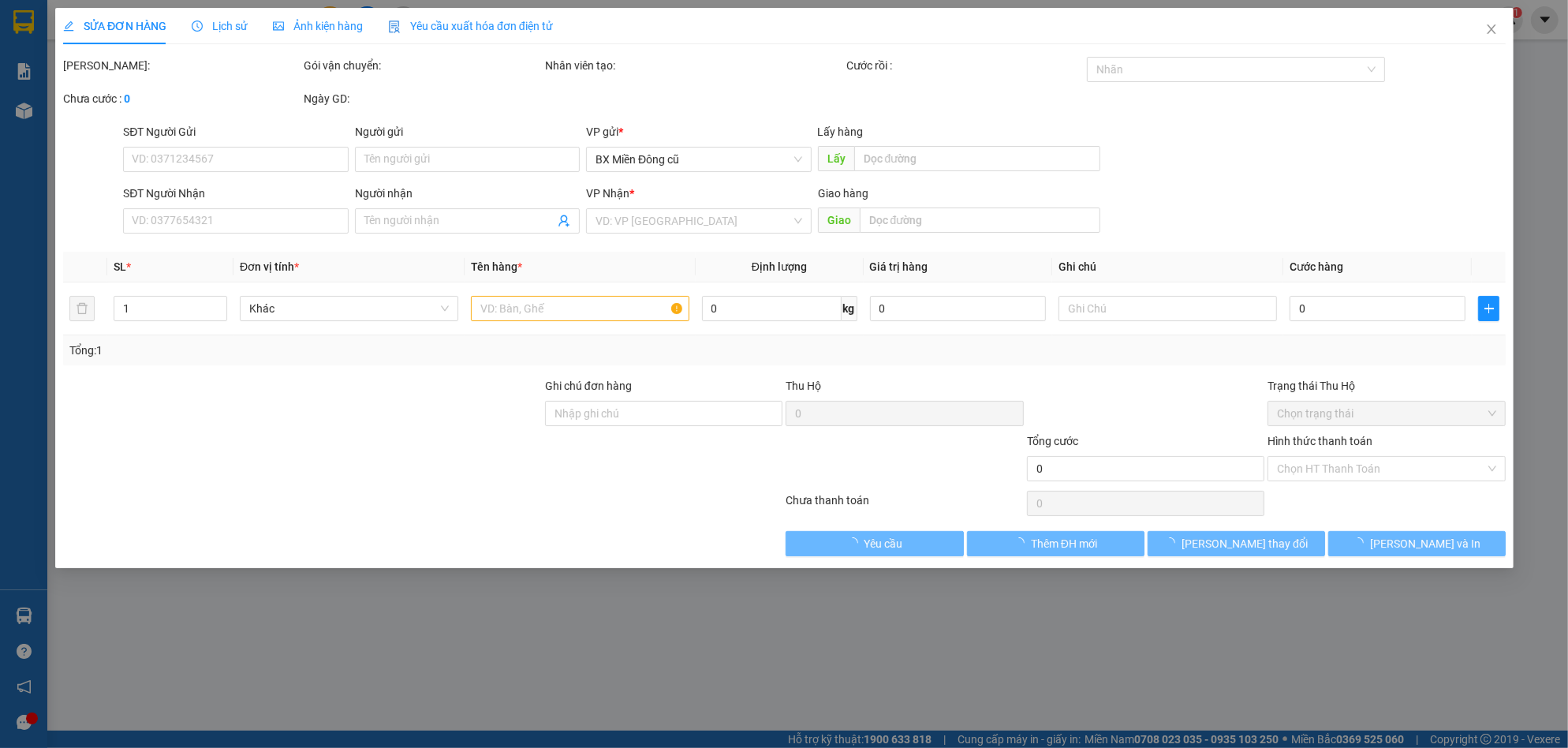
type input "0914012957"
type input "[PERSON_NAME]"
type input "50.000"
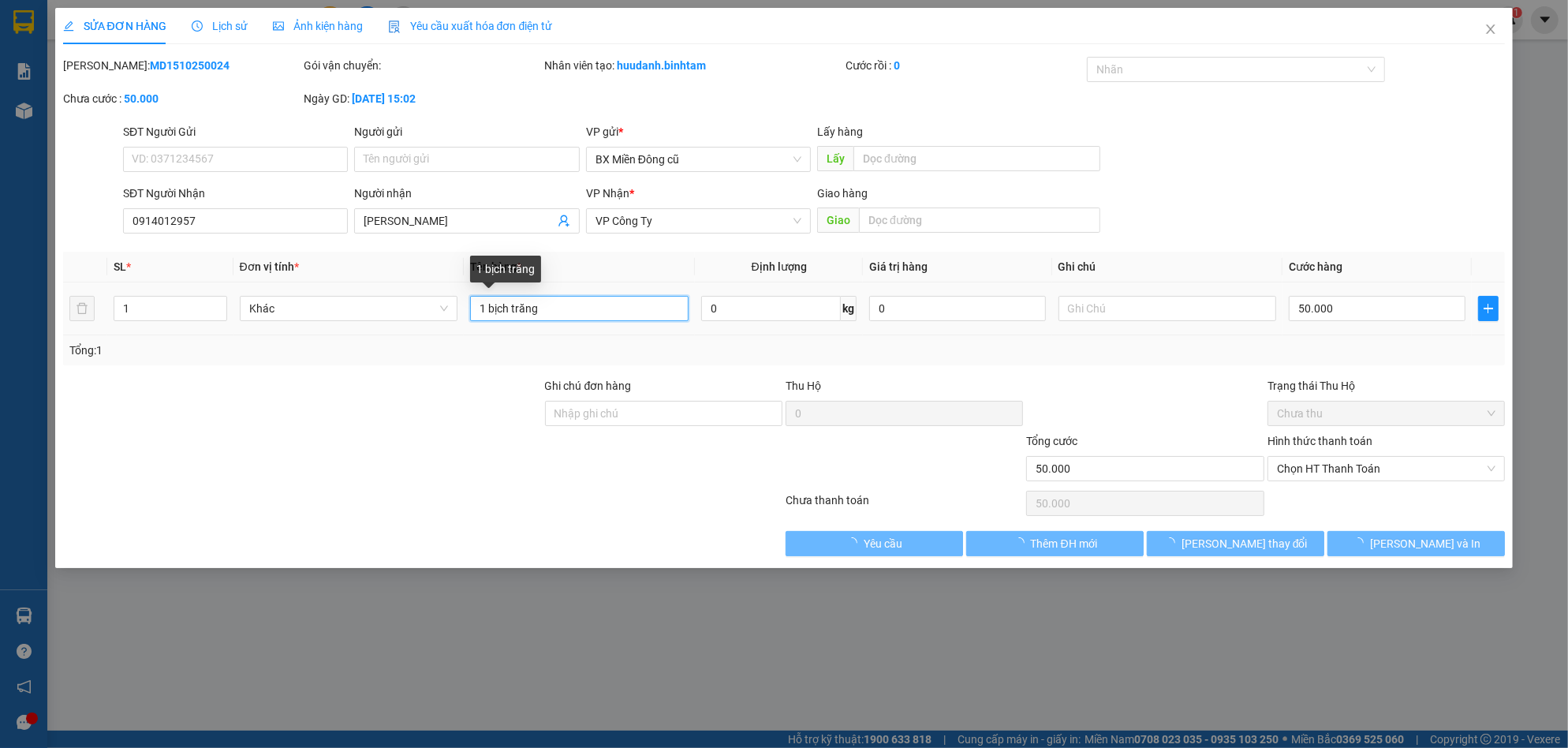
click at [557, 307] on input "1 bịch trăng" at bounding box center [579, 308] width 218 height 25
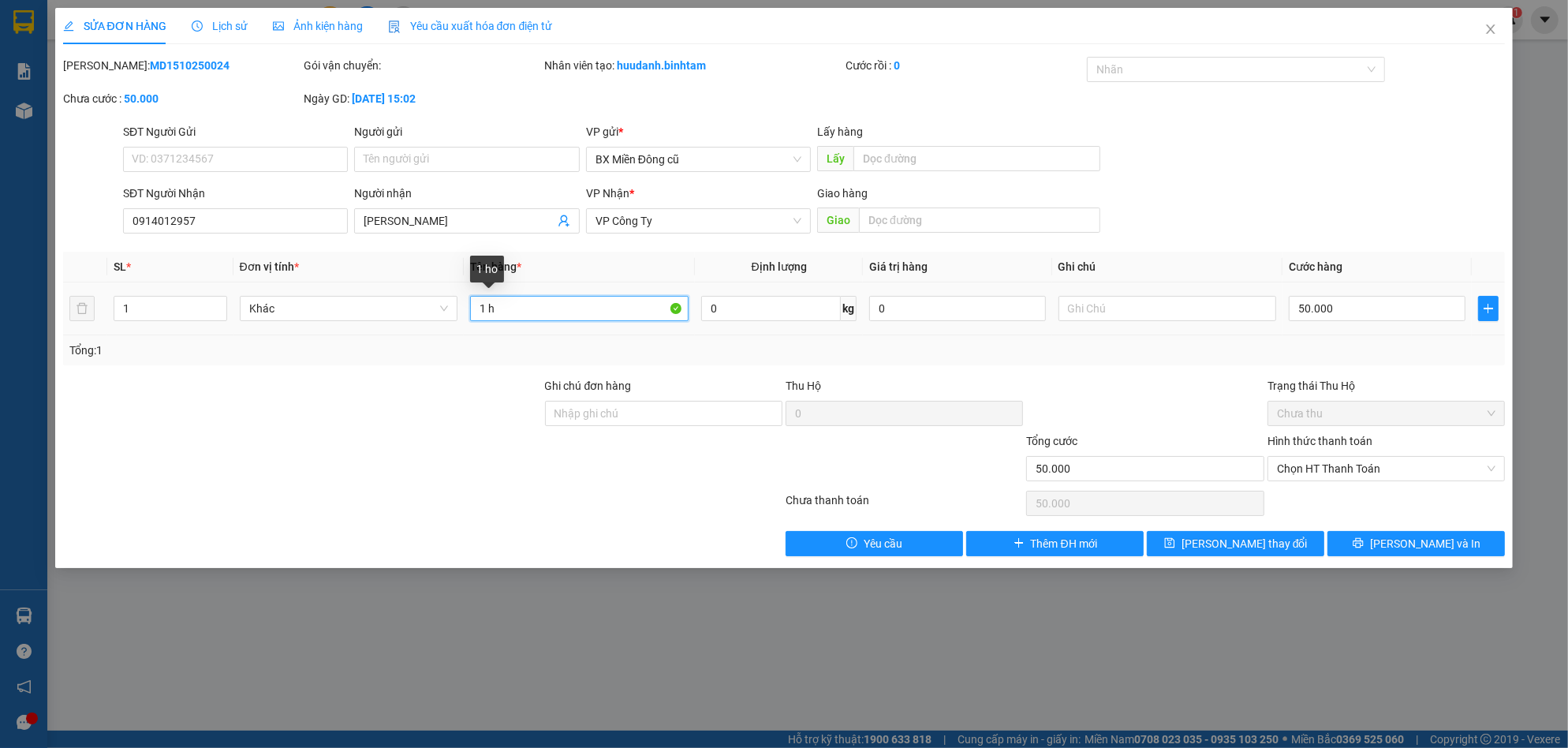
paste input "ô"
paste input "â"
type input "1 hôp giây"
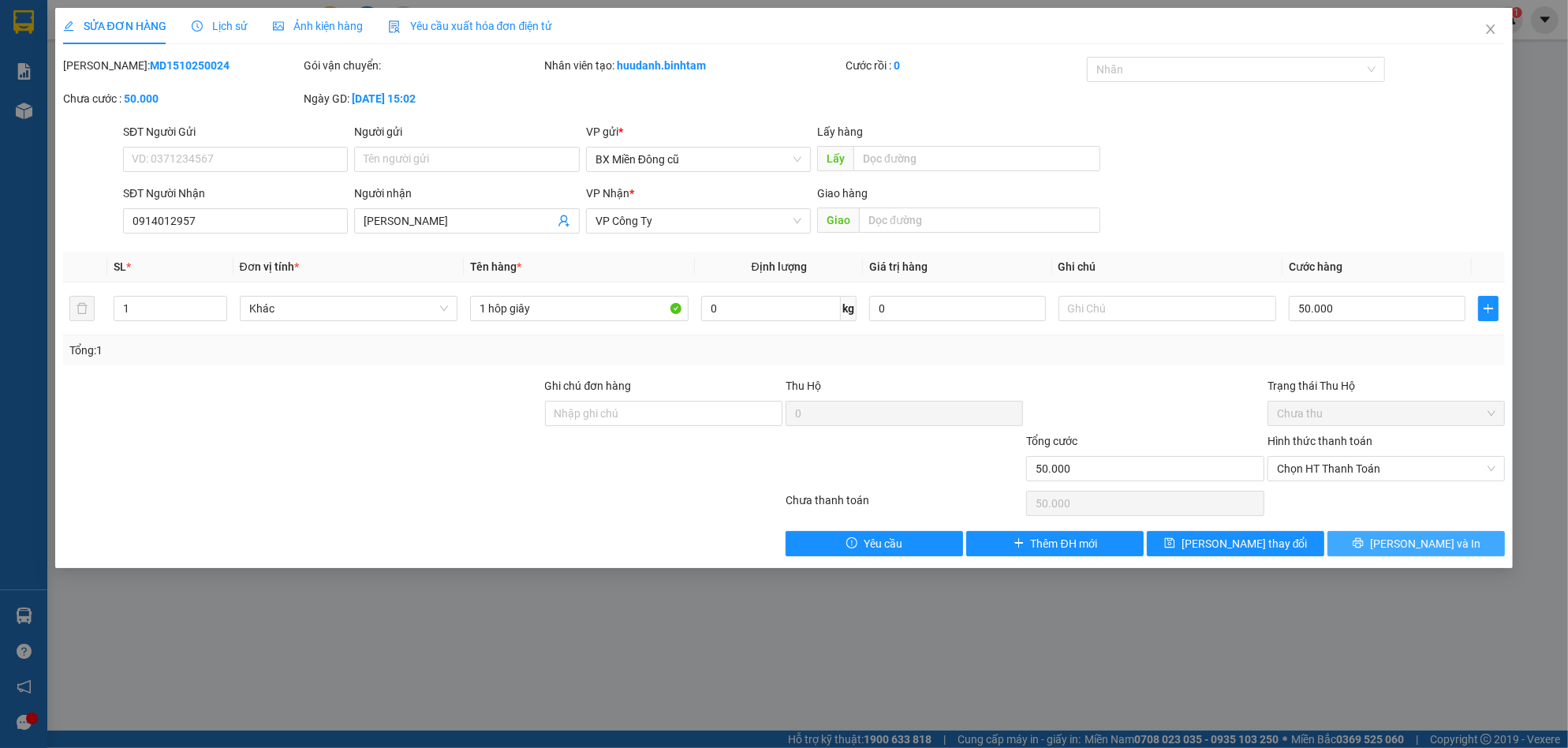
click at [1365, 537] on button "[PERSON_NAME] và In" at bounding box center [1416, 543] width 178 height 25
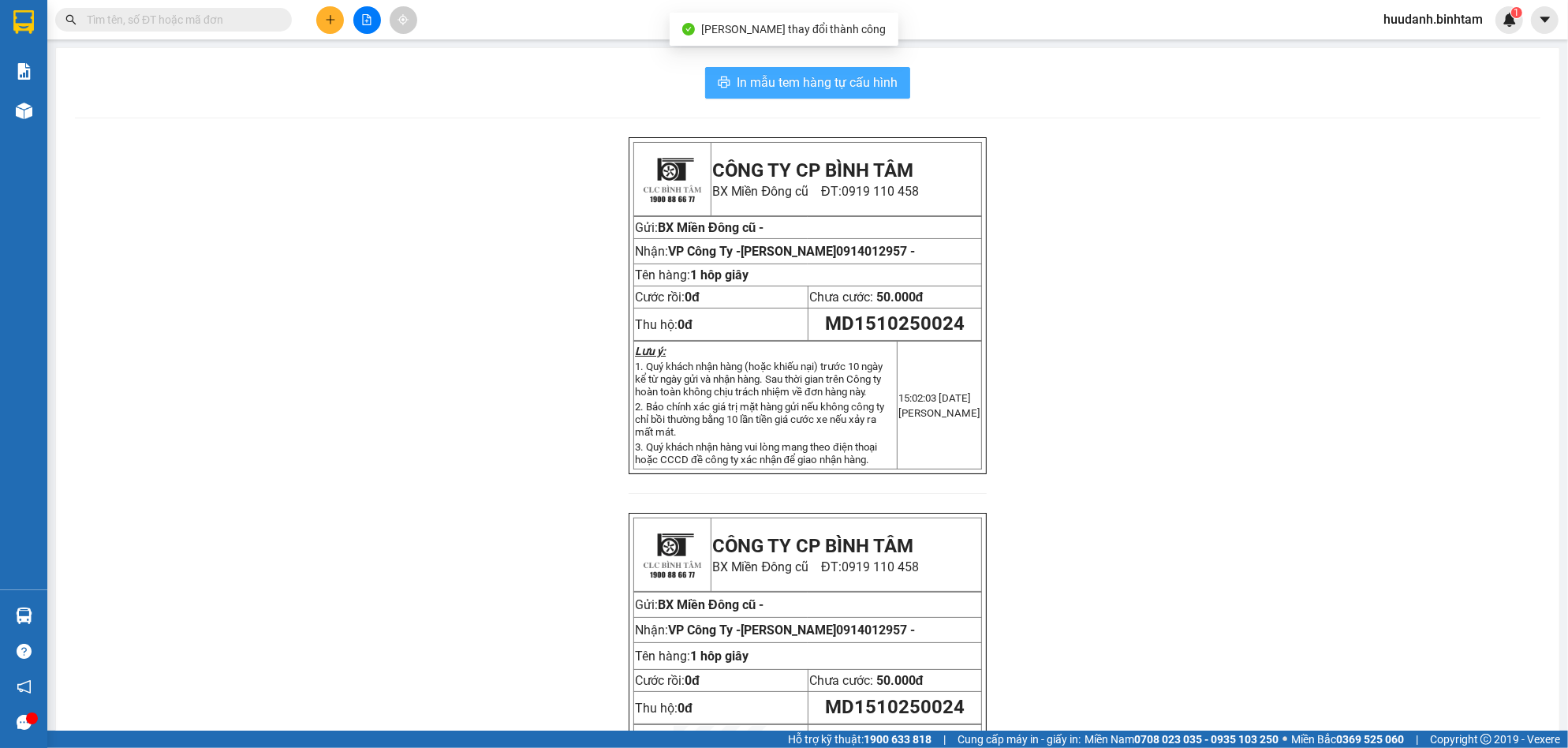
click at [835, 87] on span "In mẫu tem hàng tự cấu hình" at bounding box center [817, 82] width 161 height 20
click at [330, 14] on icon "plus" at bounding box center [331, 20] width 11 height 11
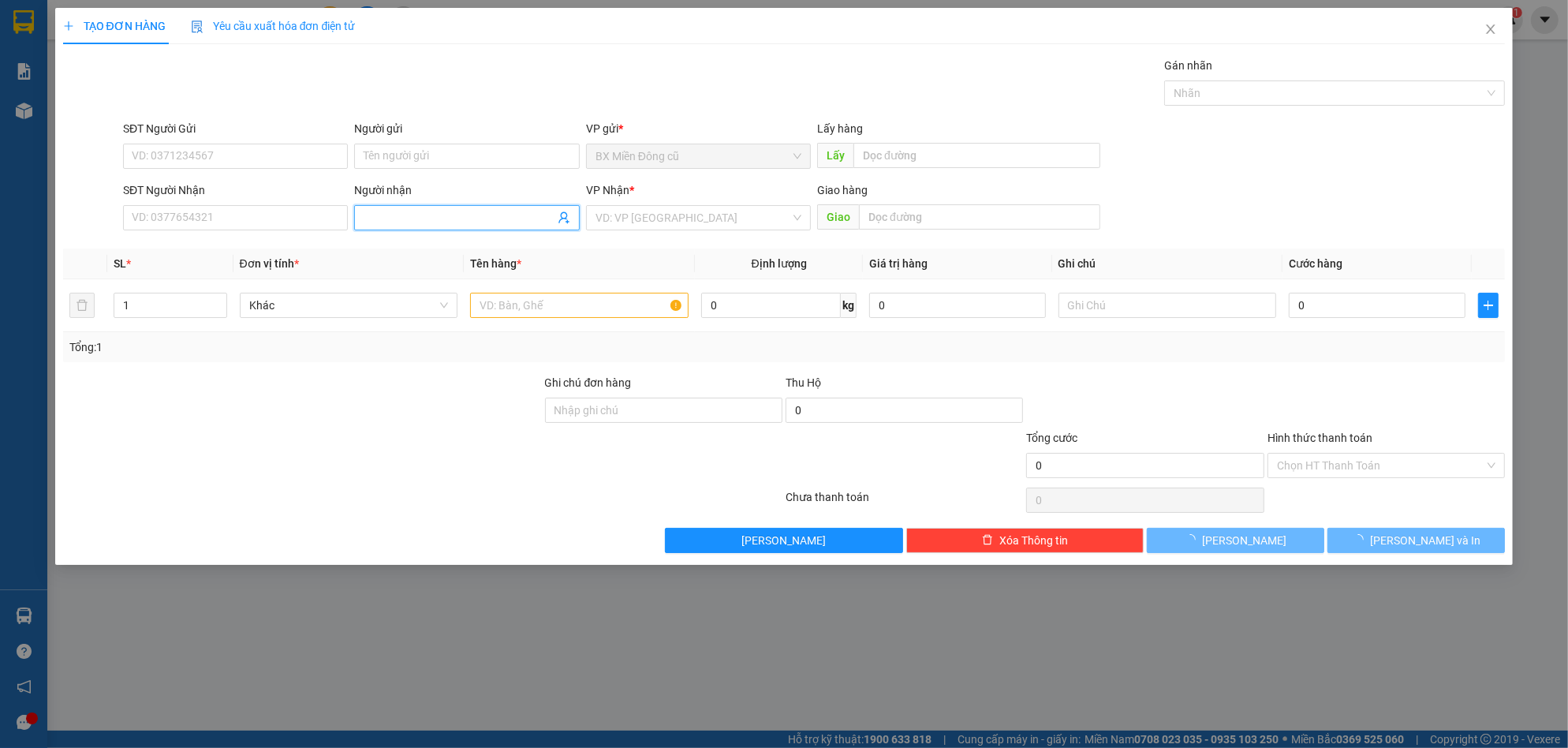
click at [416, 220] on input "Người nhận" at bounding box center [459, 218] width 190 height 18
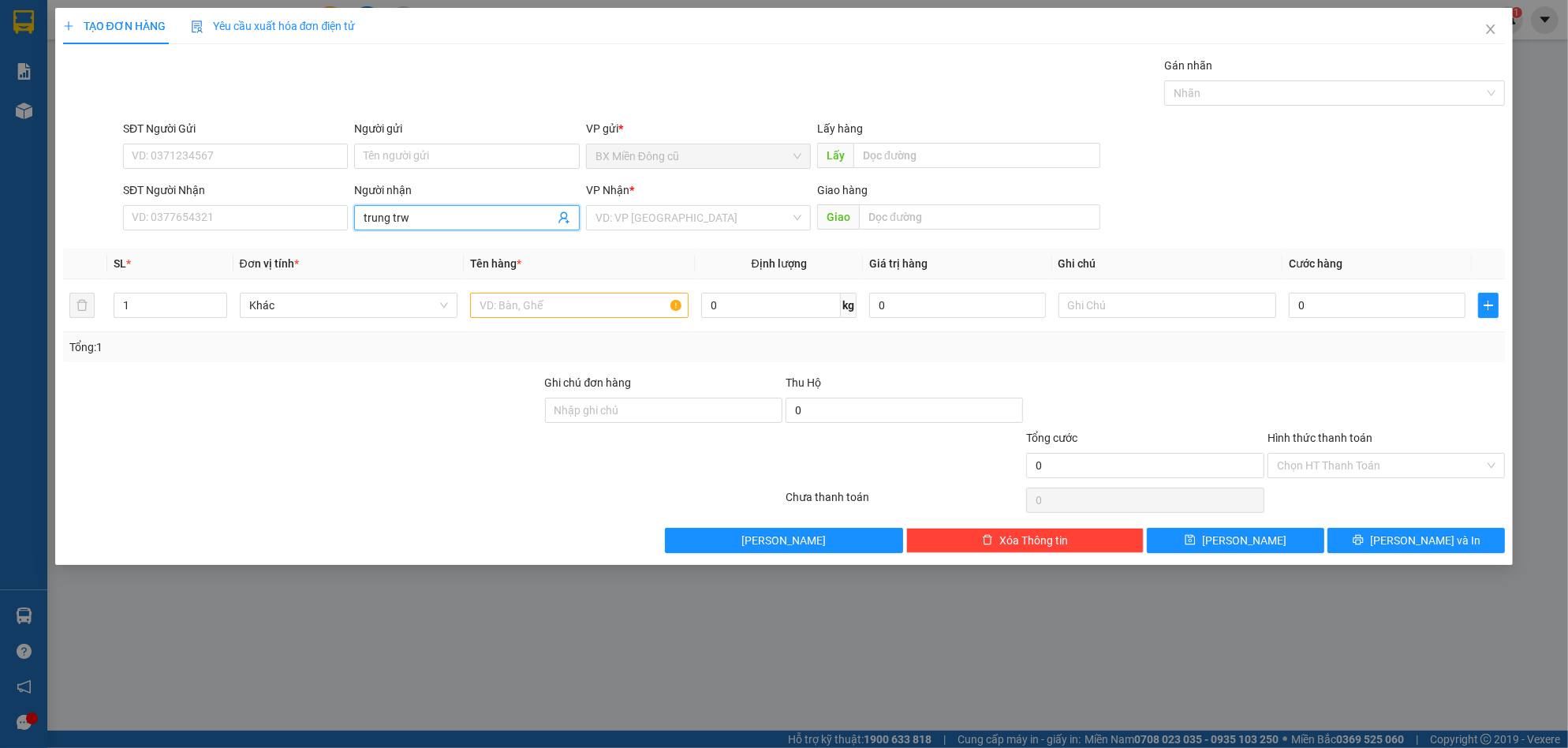
type input "trung tr"
click at [417, 243] on div "trung trực - 0905055253" at bounding box center [467, 249] width 206 height 18
type input "0905055253"
type input "trung trực"
click at [676, 214] on input "search" at bounding box center [692, 217] width 195 height 23
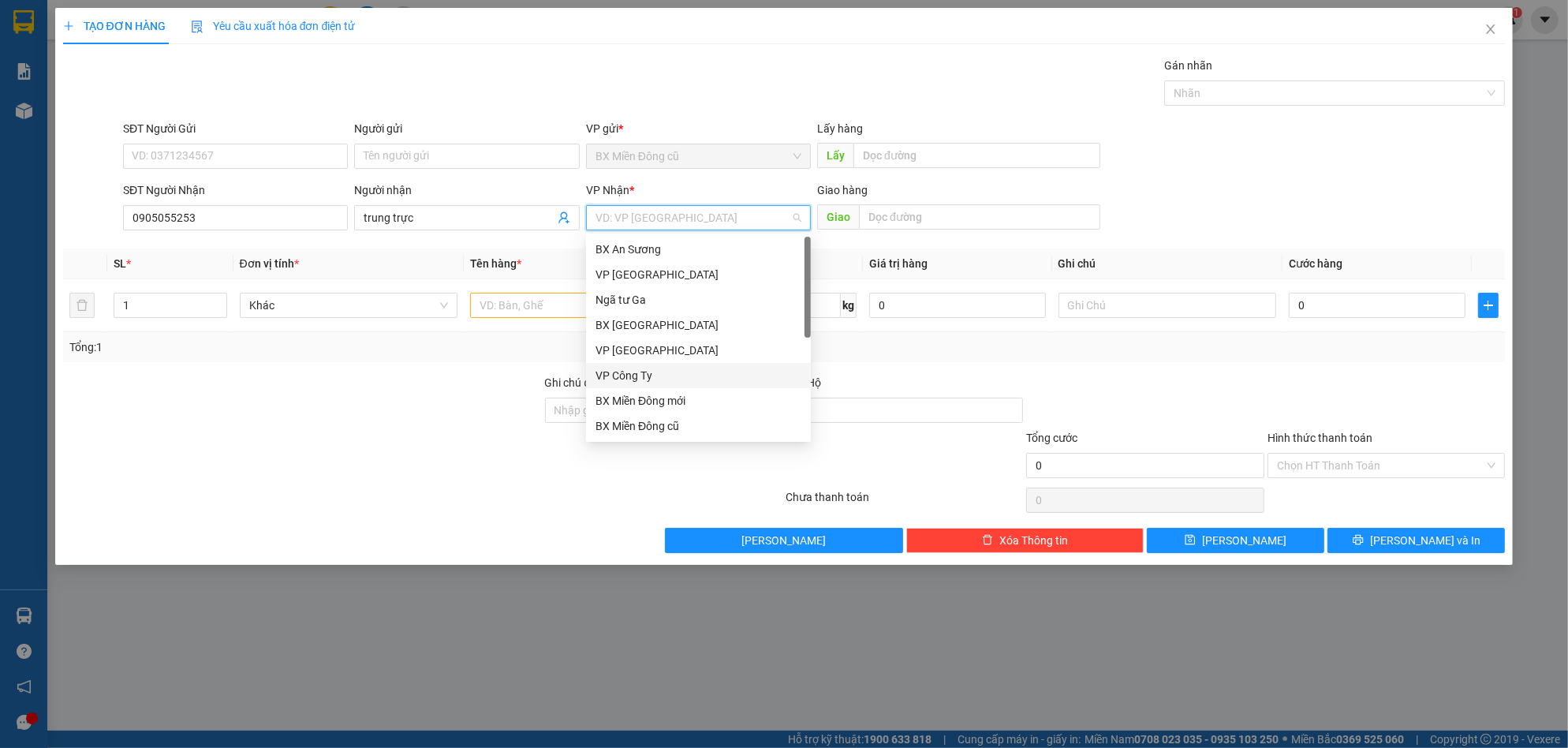
click at [650, 373] on div "VP Công Ty" at bounding box center [698, 376] width 206 height 18
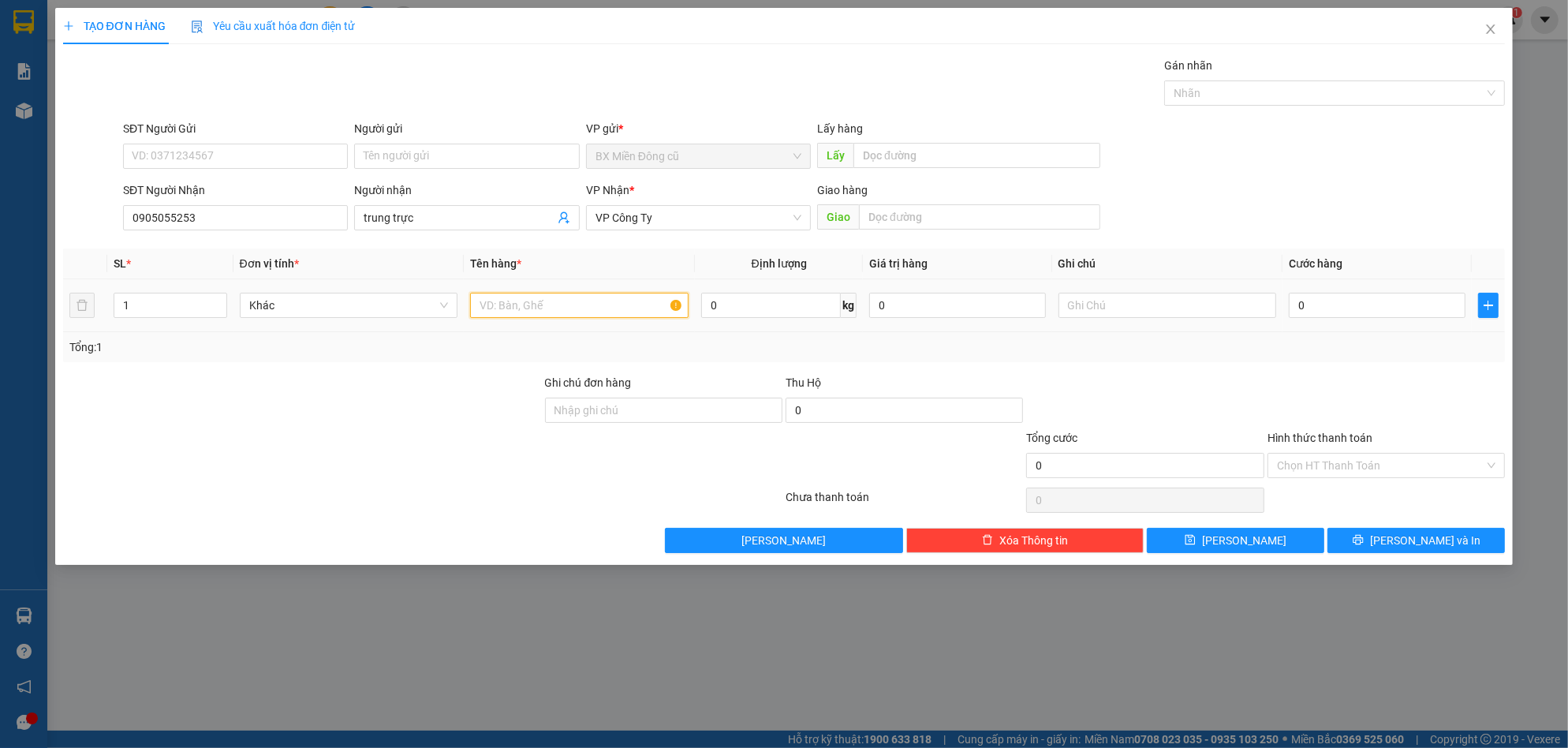
click at [545, 313] on input "text" at bounding box center [579, 305] width 218 height 25
paste input "ùng"
paste input "â"
type input "1 thùng giây"
click at [1388, 303] on input "0" at bounding box center [1377, 305] width 177 height 25
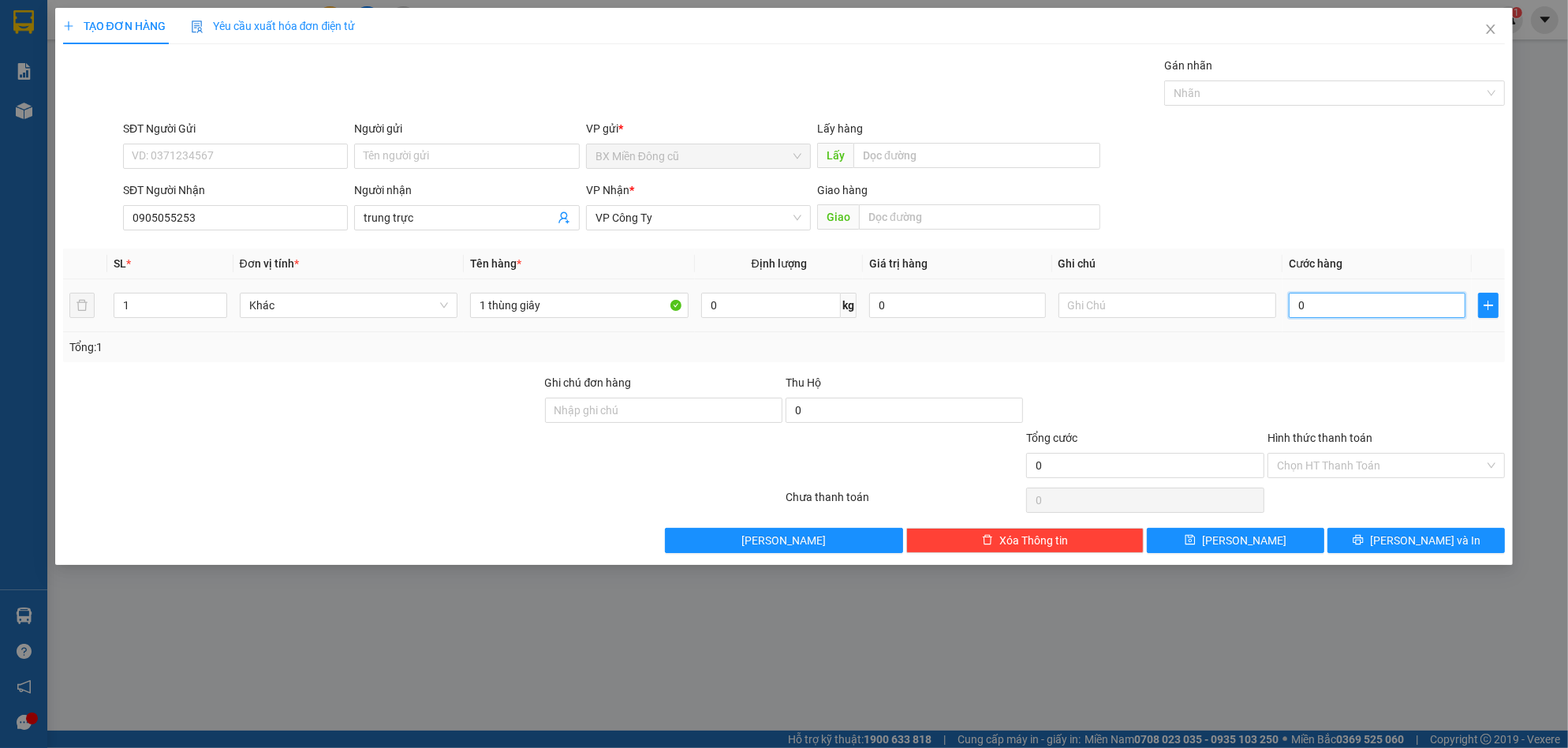
type input "8"
type input "80"
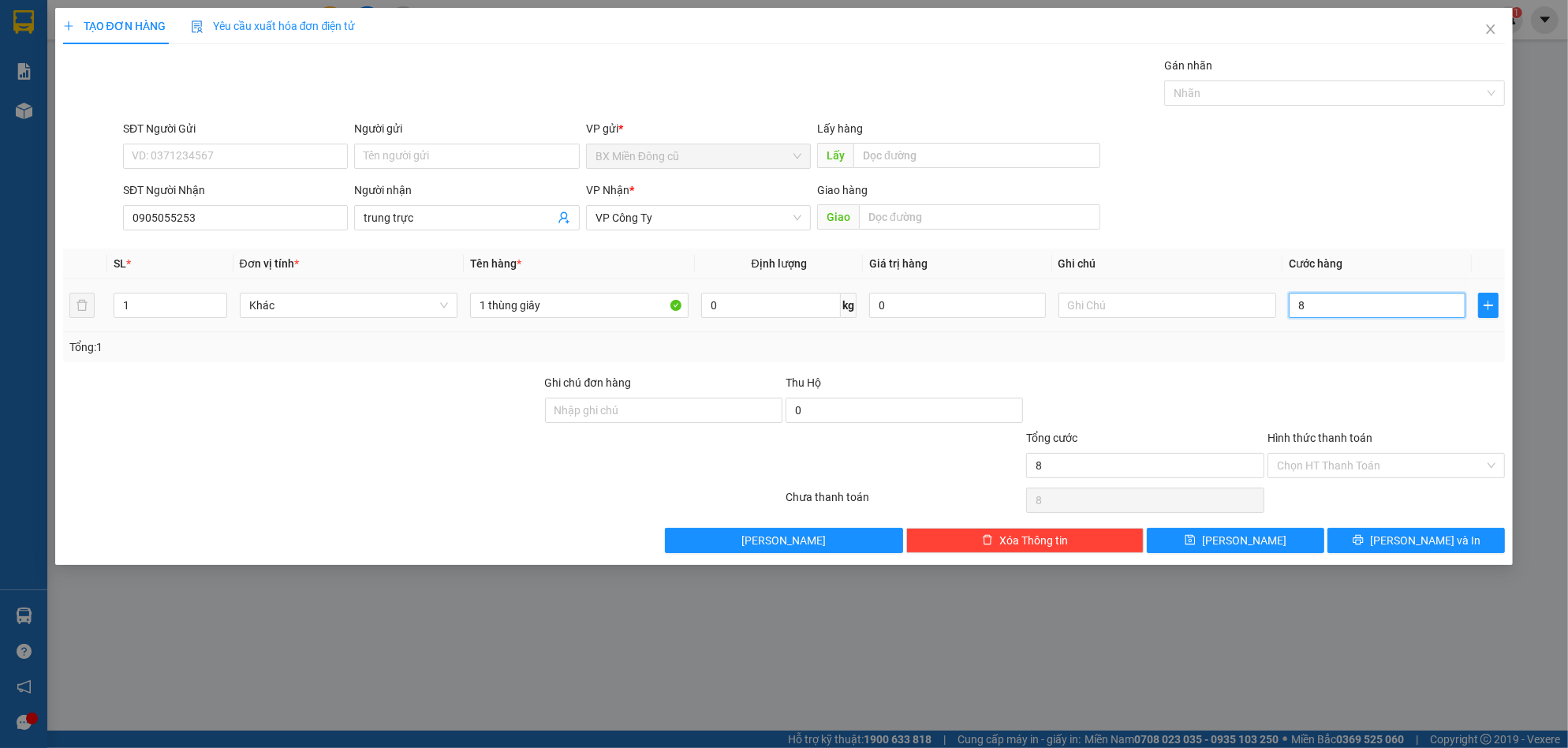
type input "80"
type input "800"
type input "8.000"
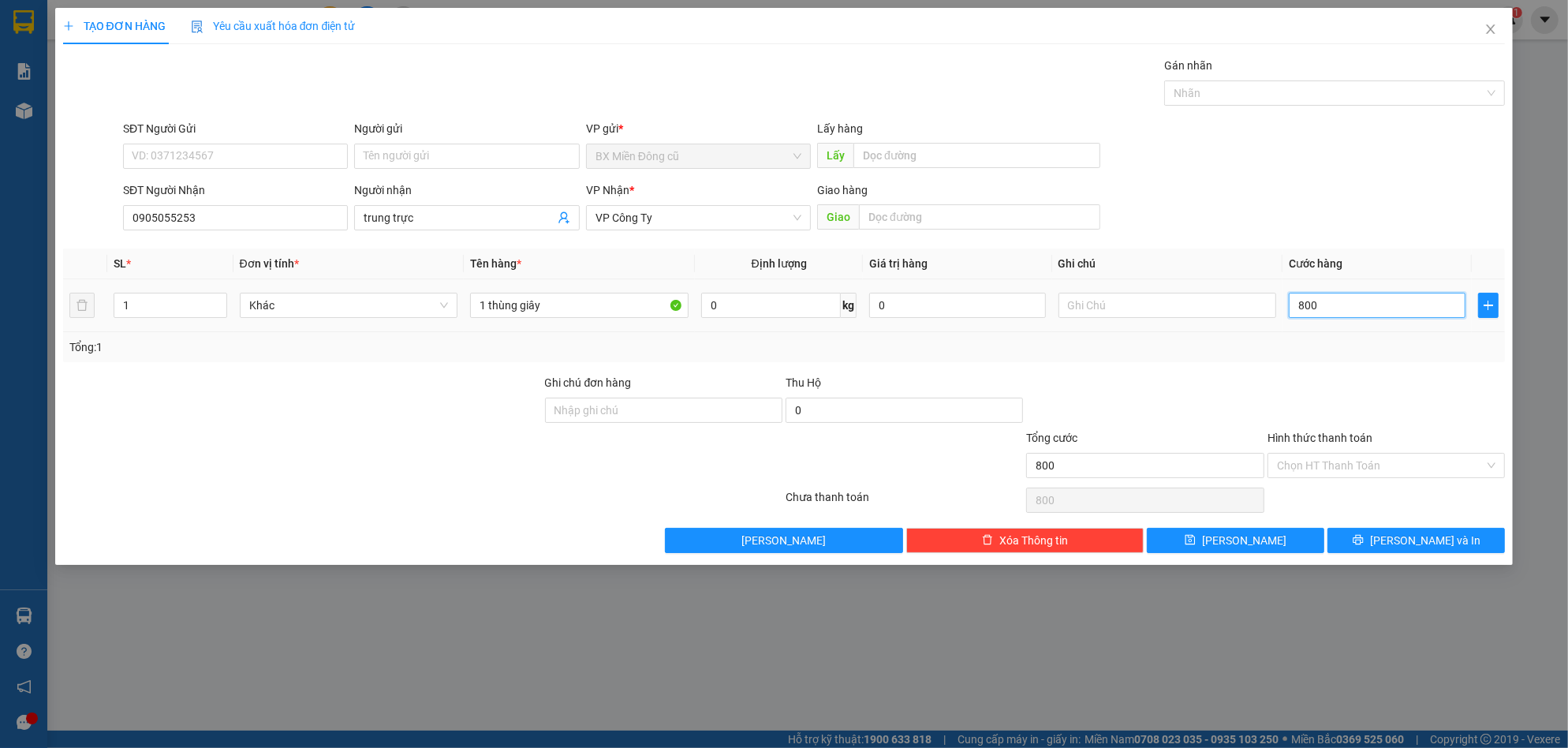
type input "8.000"
type input "80.000"
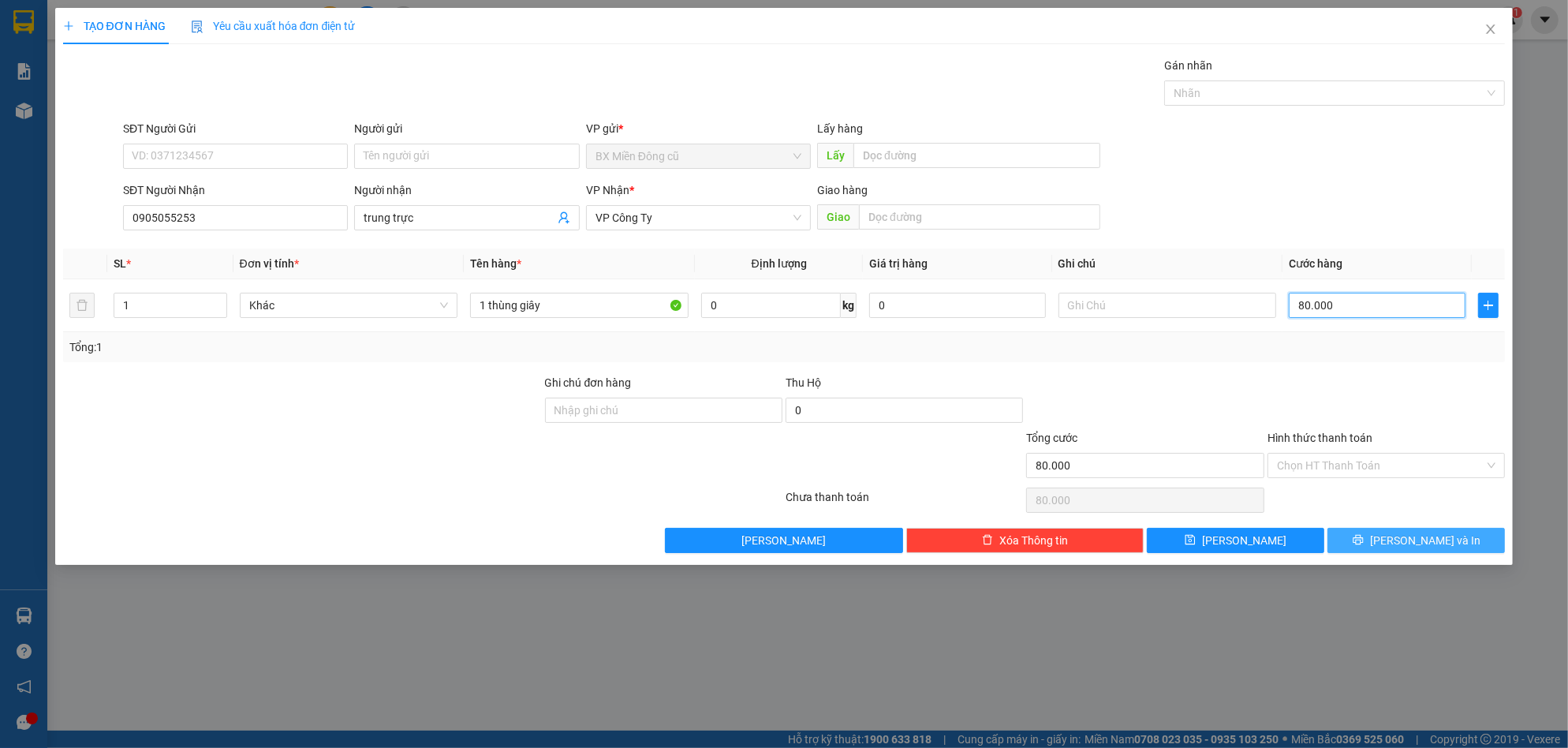
type input "80.000"
click at [1378, 539] on button "[PERSON_NAME] và In" at bounding box center [1416, 540] width 178 height 25
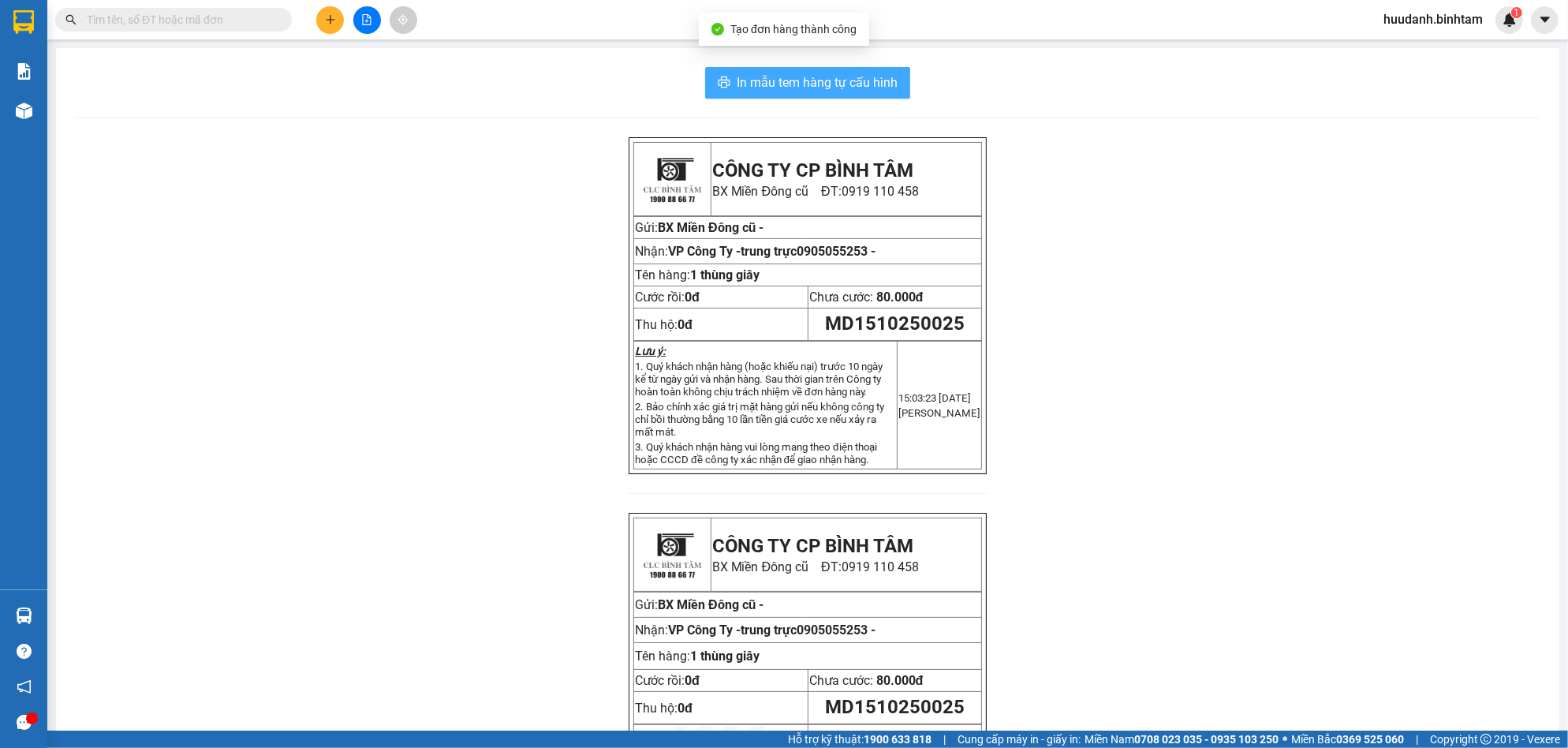
click at [865, 86] on span "In mẫu tem hàng tự cấu hình" at bounding box center [817, 82] width 161 height 20
click at [327, 11] on button at bounding box center [330, 20] width 27 height 27
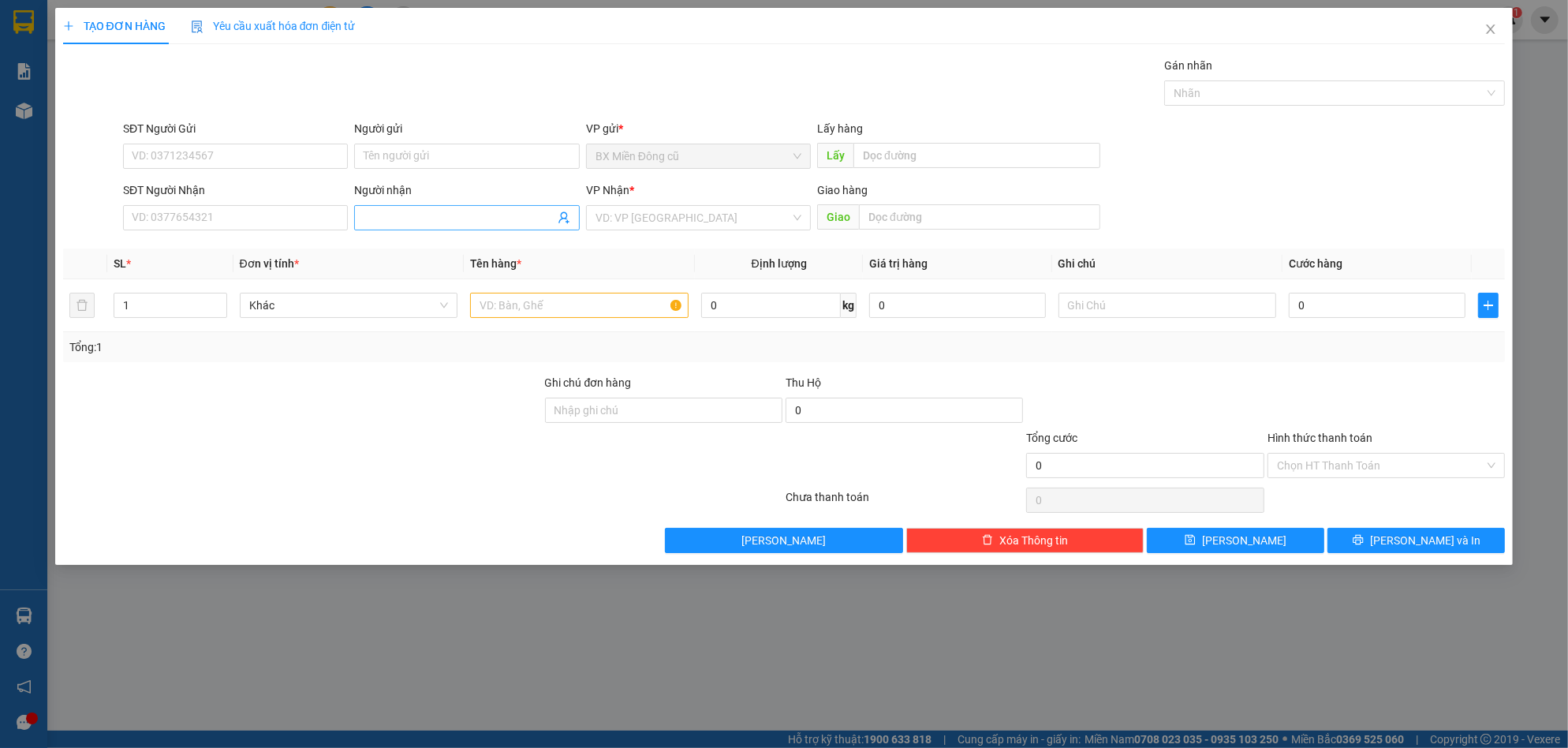
click at [394, 219] on input "Người nhận" at bounding box center [459, 218] width 190 height 18
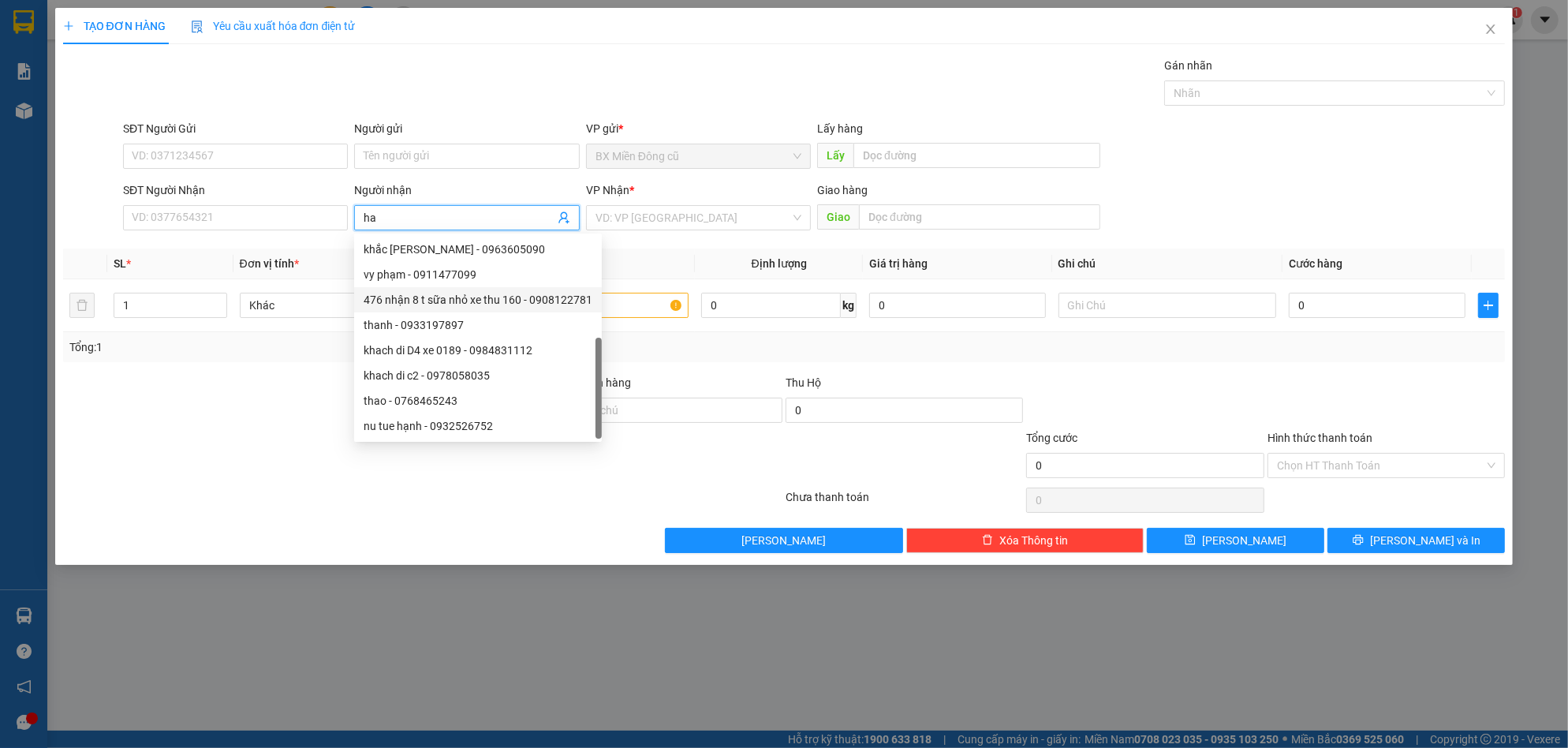
scroll to position [51, 0]
type input "ha"
click at [276, 218] on input "SĐT Người Nhận" at bounding box center [235, 217] width 225 height 25
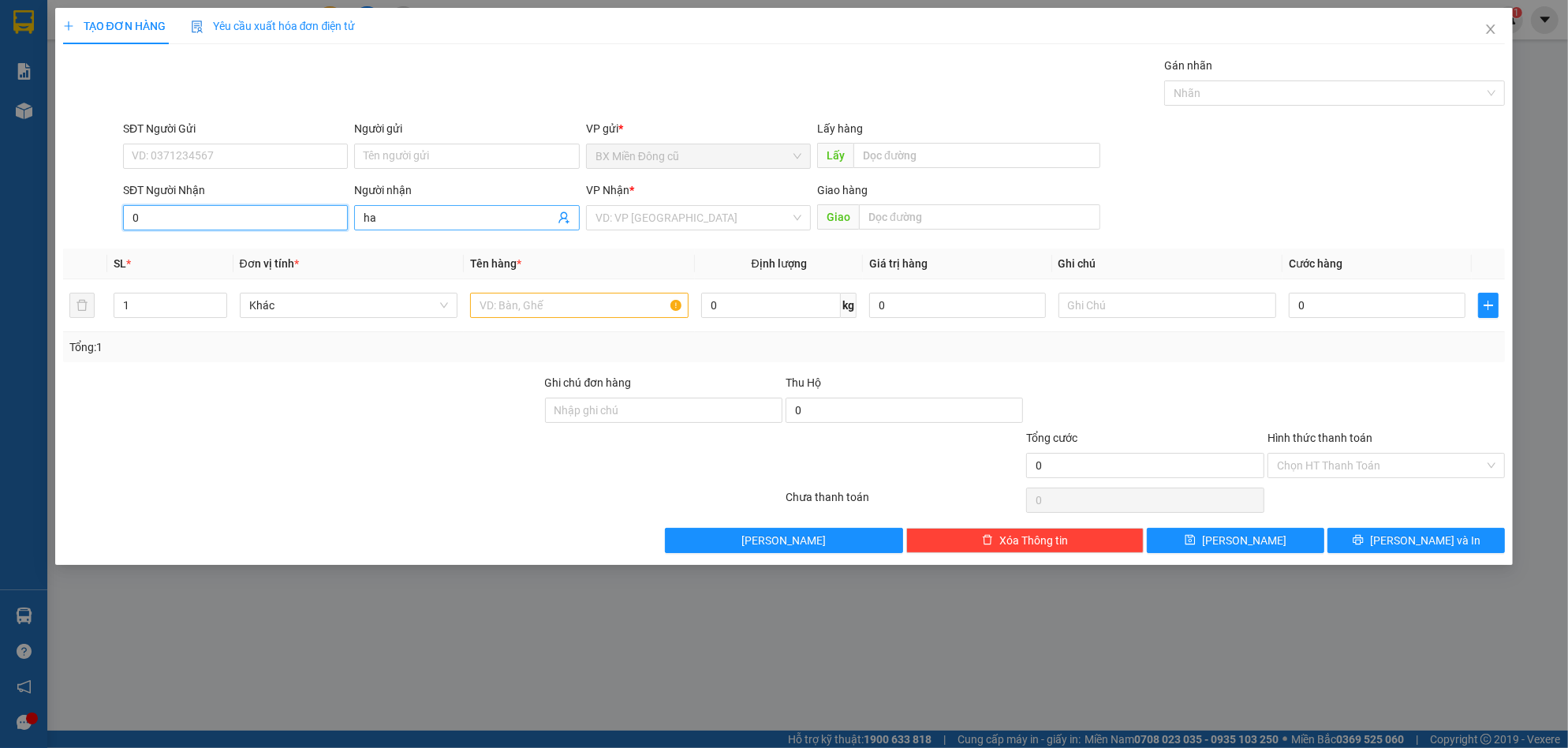
type input "0"
click at [382, 219] on input "ha" at bounding box center [459, 218] width 190 height 18
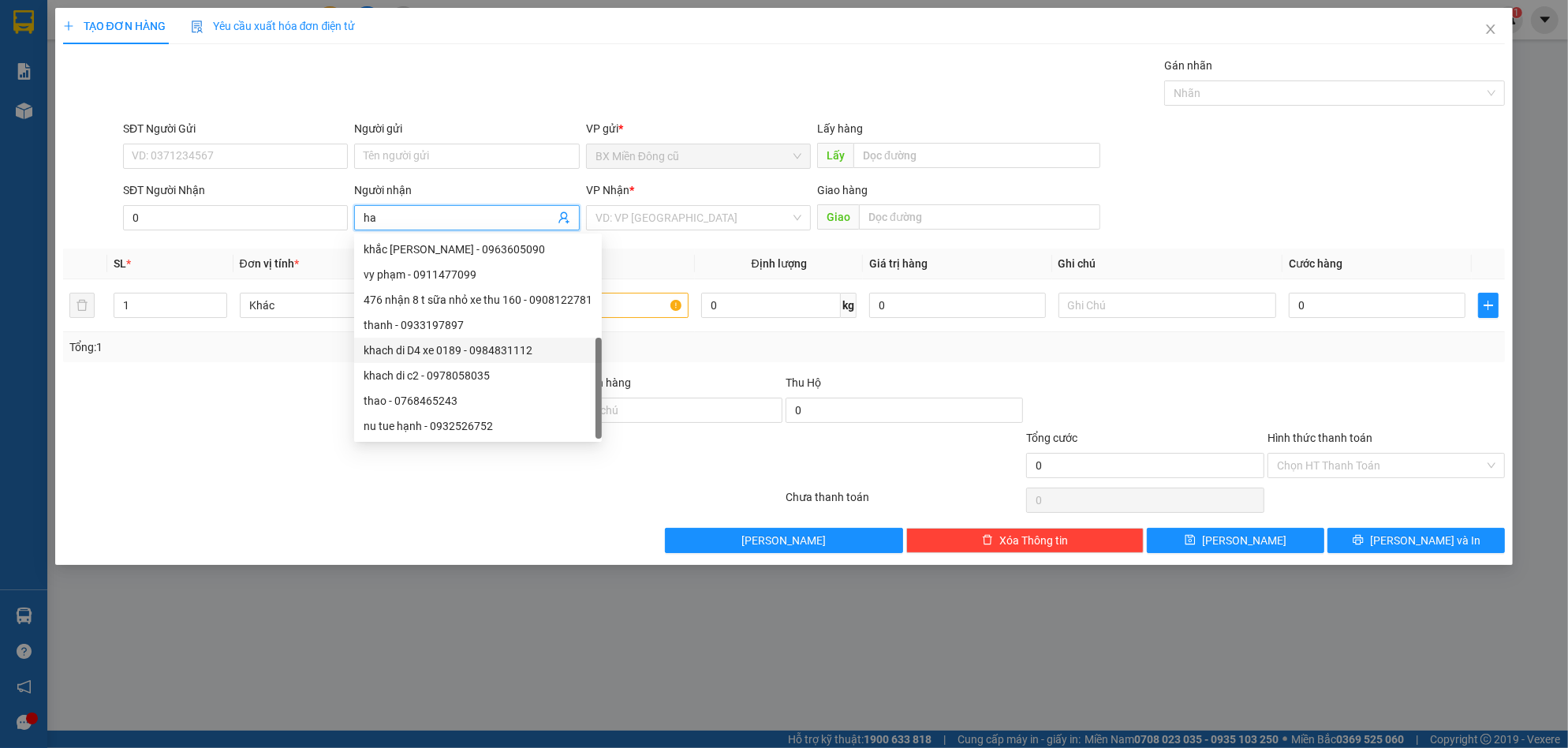
type input "h"
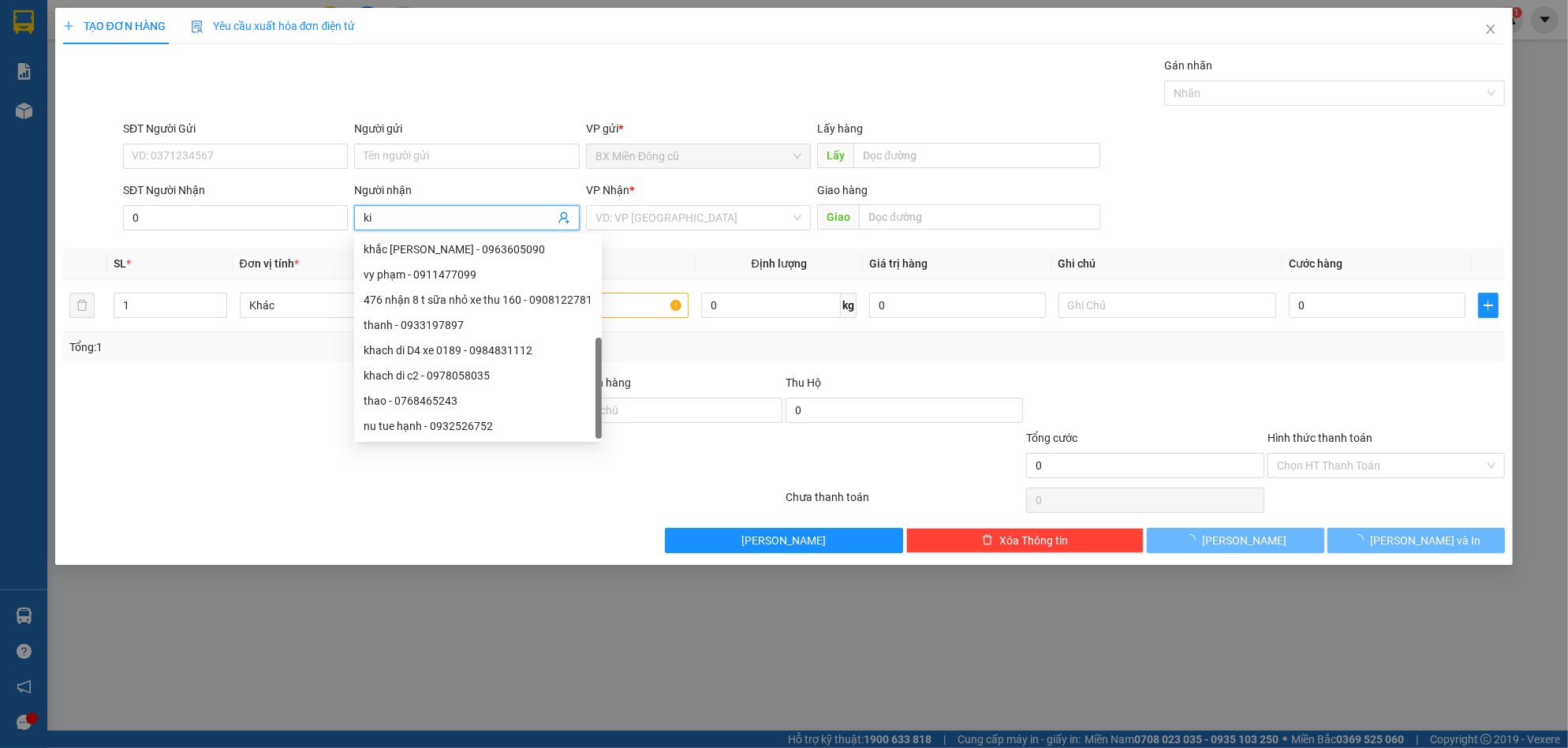
type input "k"
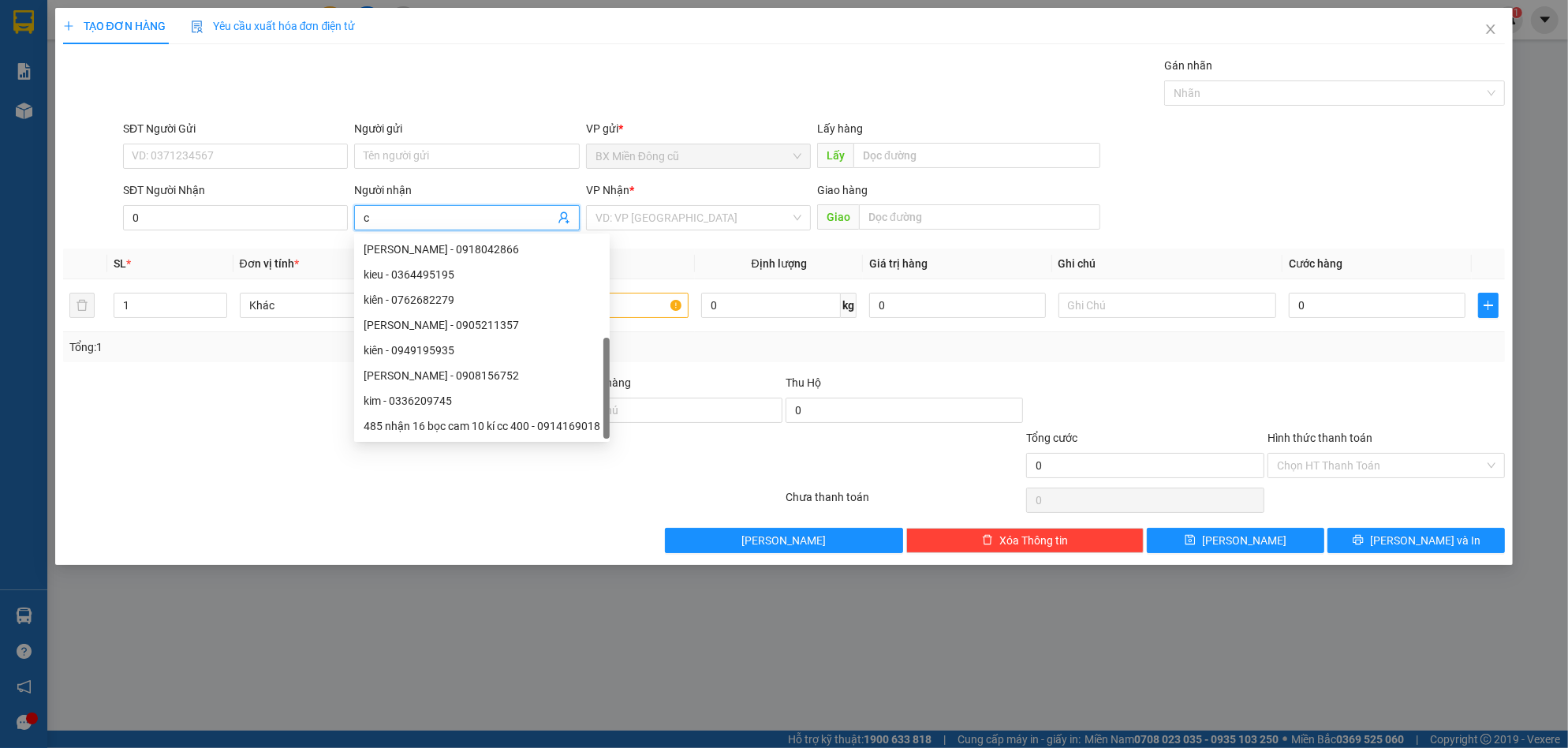
paste input "ô"
paste input "à"
type input "cô hà"
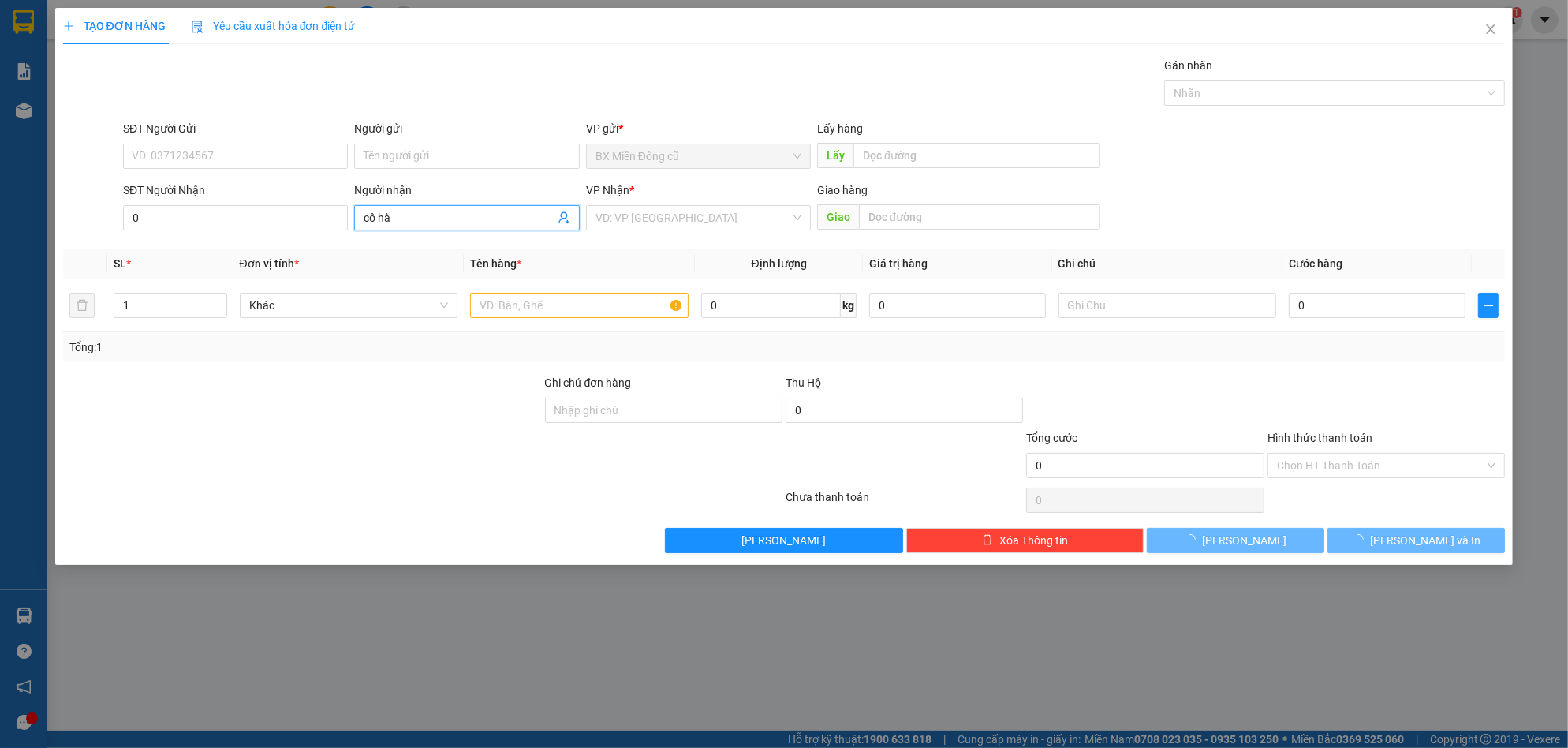
scroll to position [0, 0]
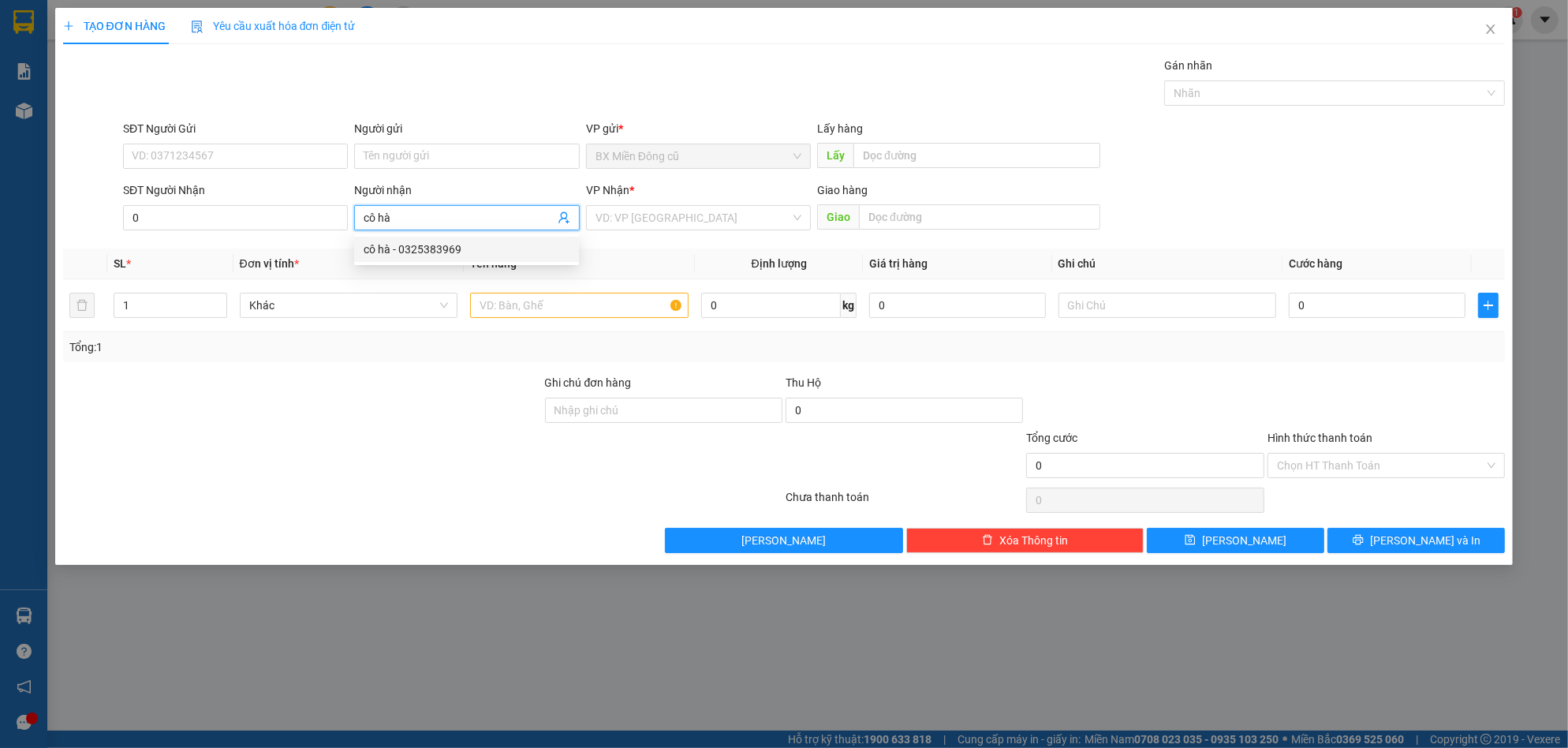
click at [420, 248] on div "cô hà - 0325383969" at bounding box center [467, 249] width 206 height 18
type input "0325383969"
type input "cô hà"
click at [263, 223] on input "0325383969" at bounding box center [235, 217] width 225 height 25
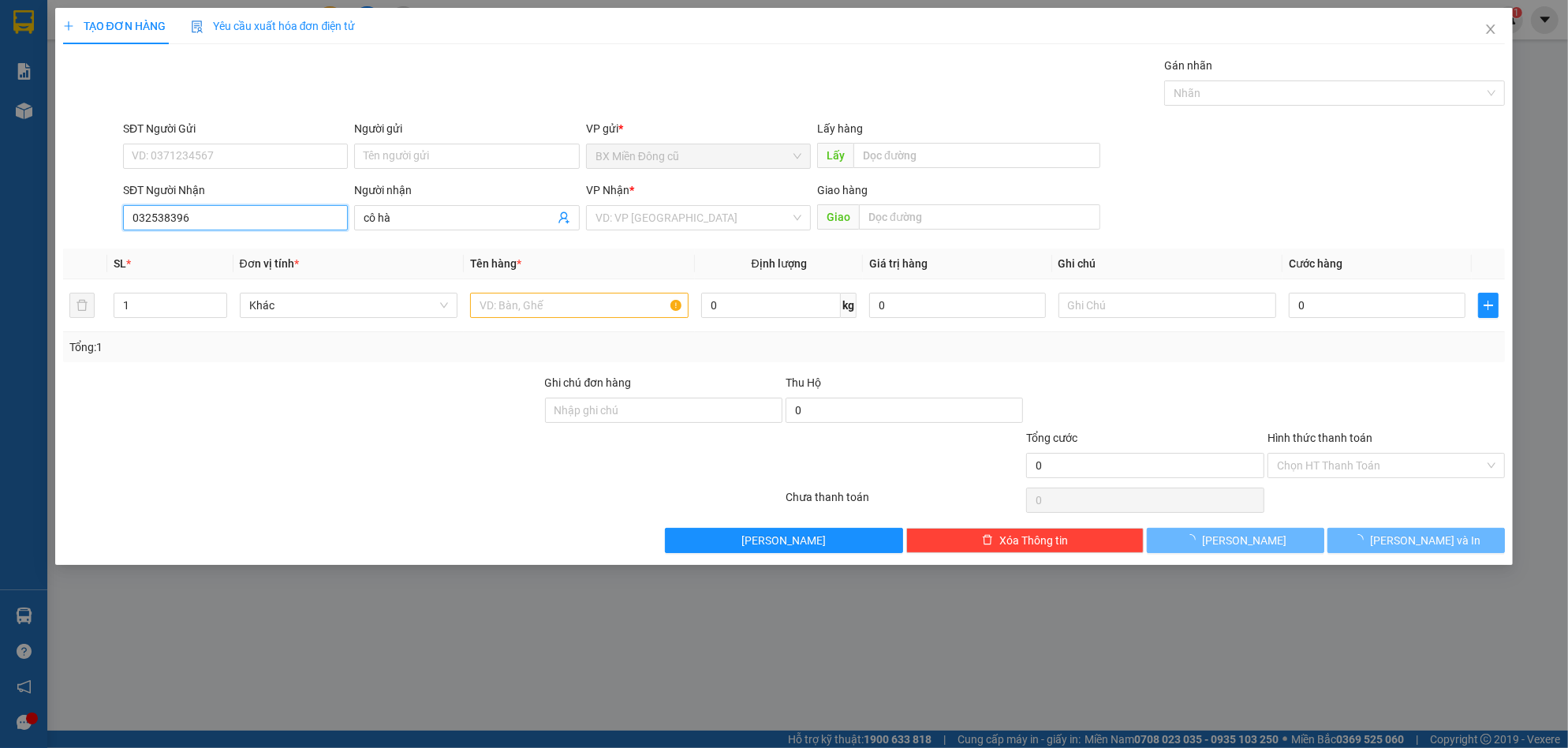
type input "0325383969"
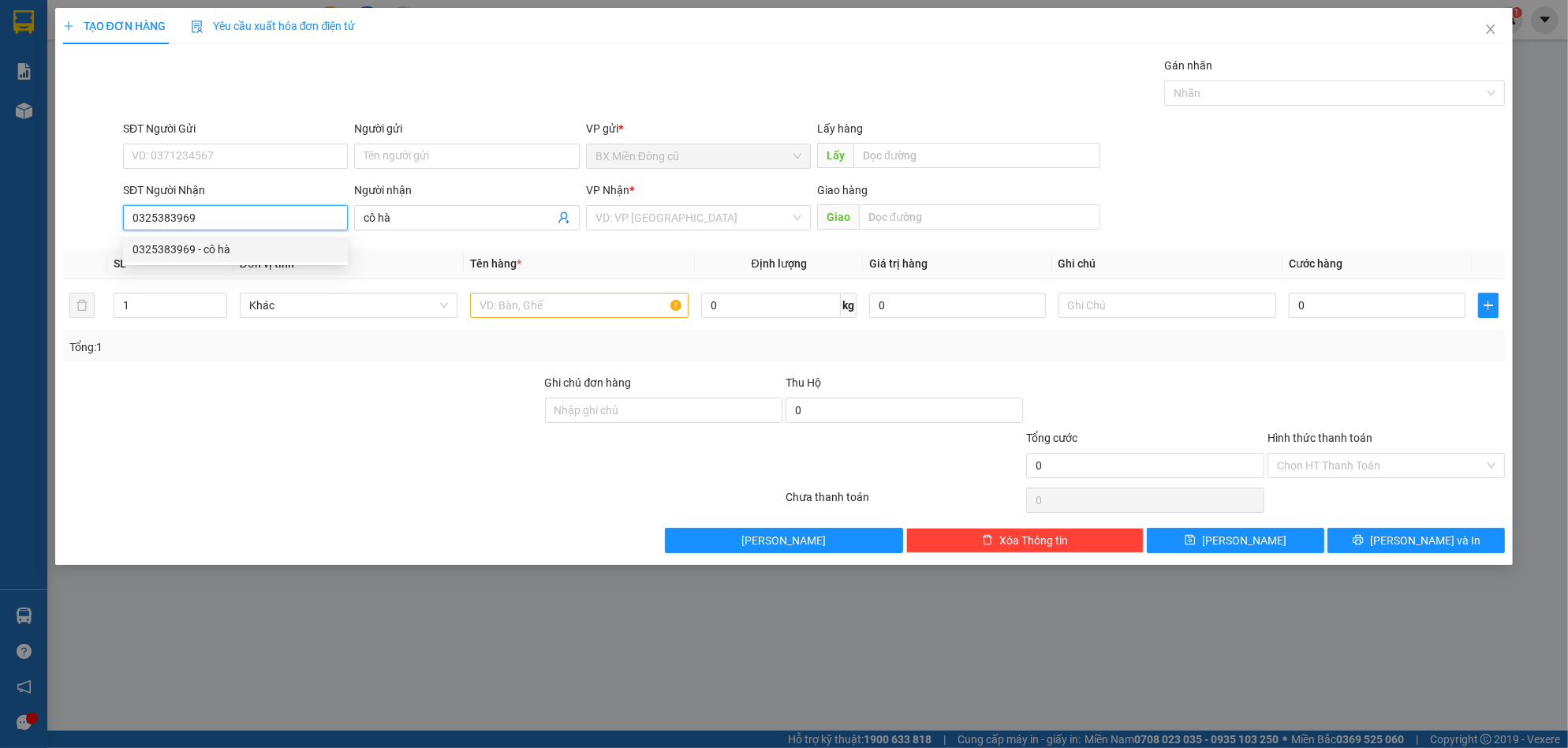
click at [244, 245] on div "0325383969 - cô hà" at bounding box center [235, 249] width 206 height 18
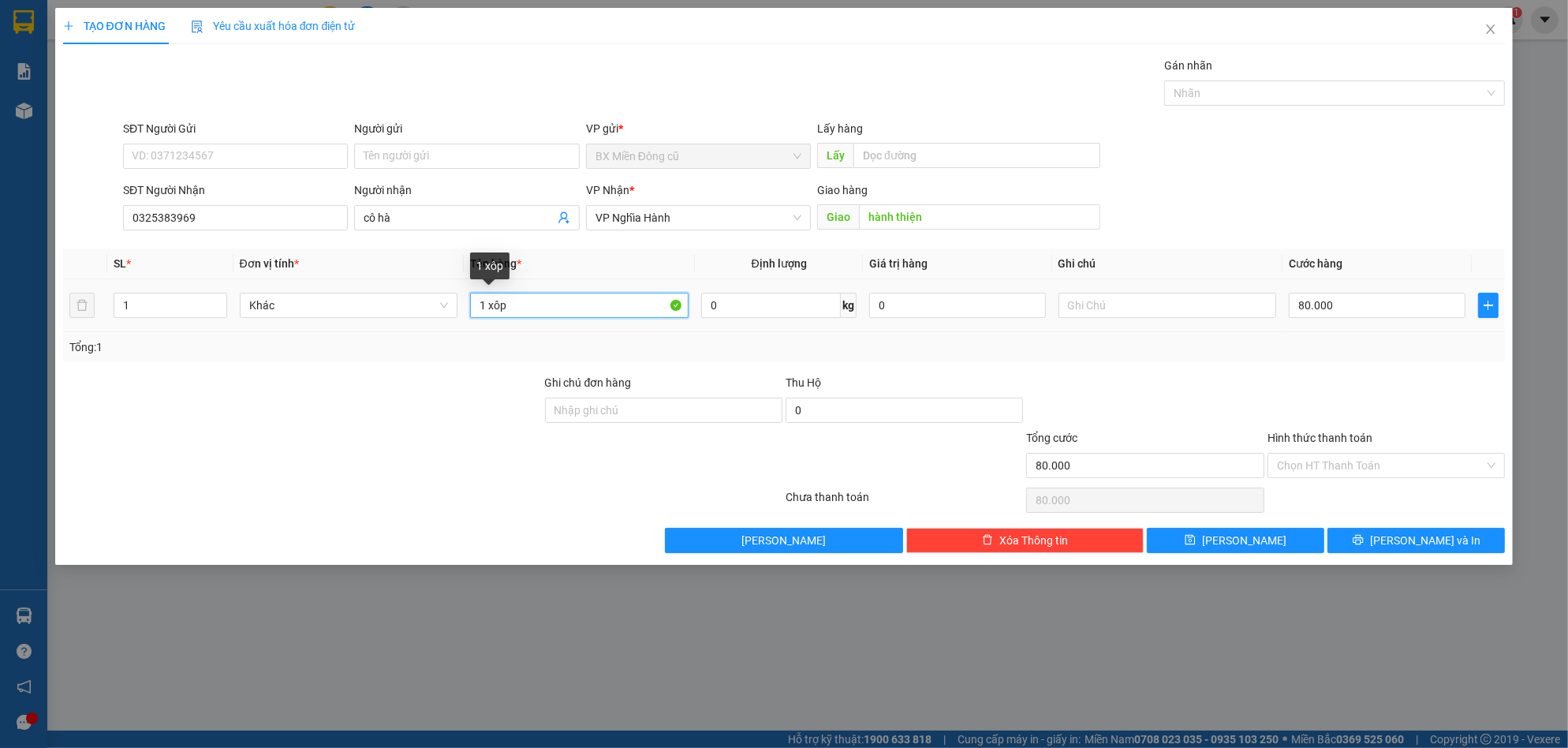
click at [547, 307] on input "1 xôp" at bounding box center [579, 305] width 218 height 25
paste input "ùng"
paste input "đ"
click at [1384, 537] on button "[PERSON_NAME] và In" at bounding box center [1416, 540] width 178 height 25
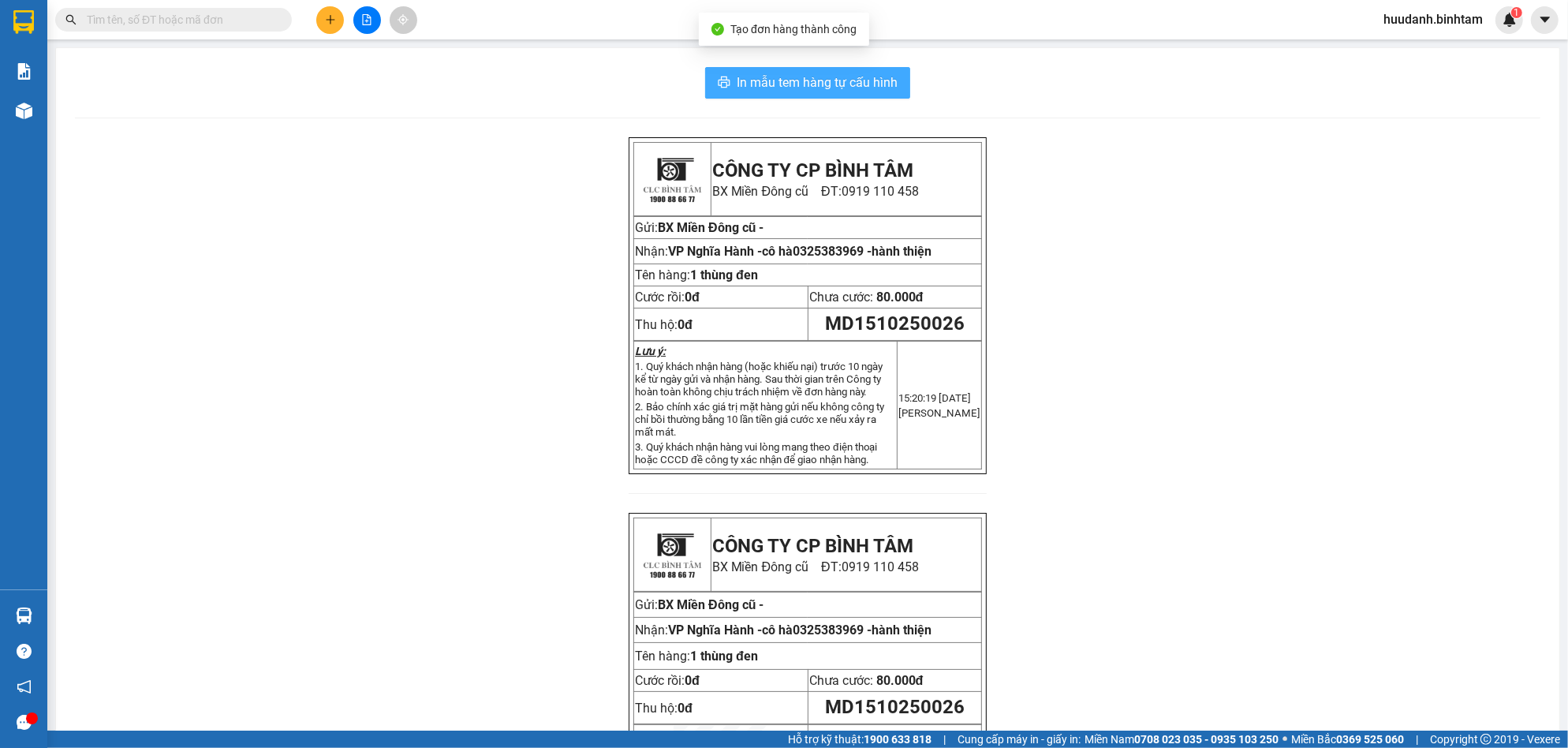
click at [865, 80] on span "In mẫu tem hàng tự cấu hình" at bounding box center [817, 82] width 161 height 20
click at [327, 19] on icon "plus" at bounding box center [331, 20] width 11 height 11
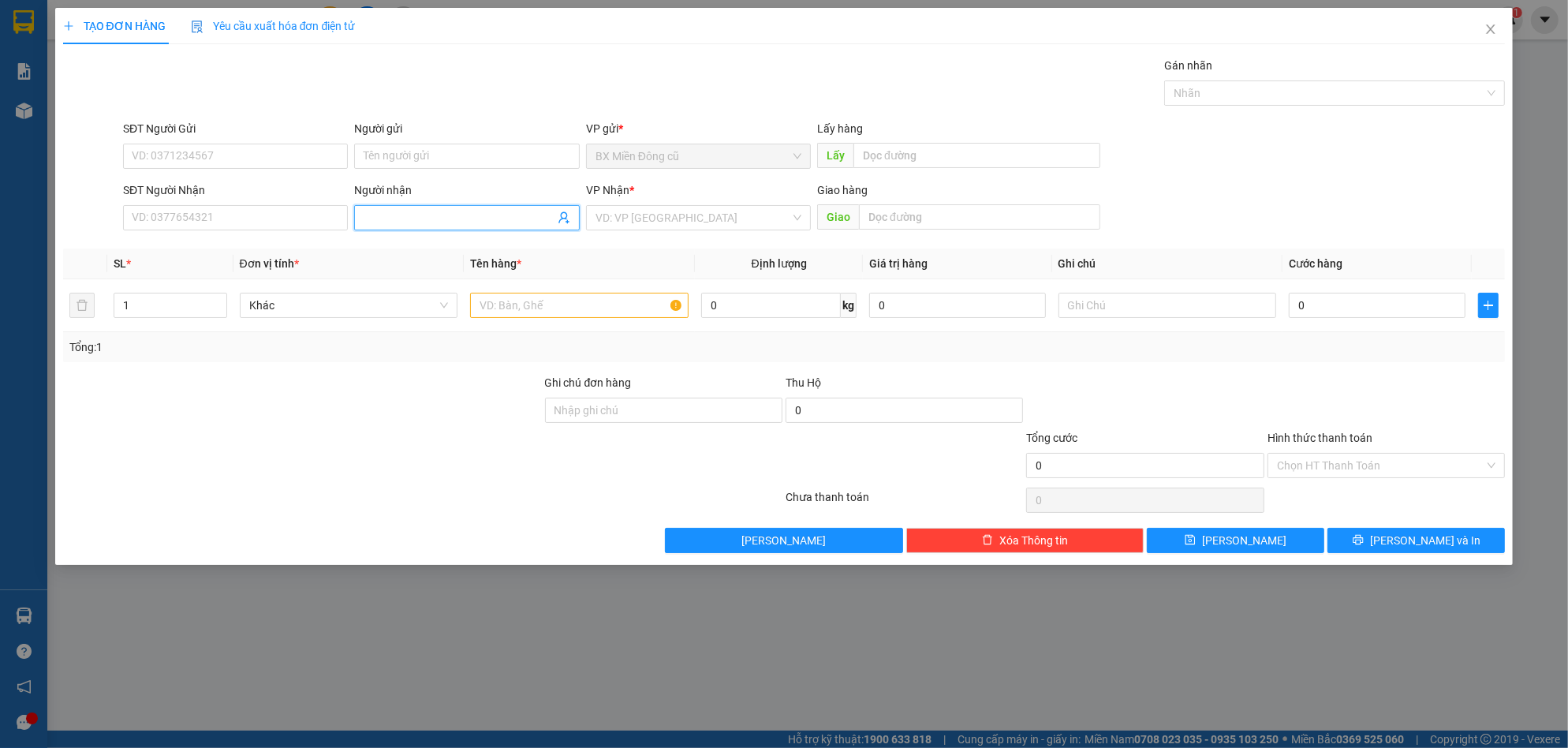
click at [417, 215] on input "Người nhận" at bounding box center [459, 218] width 190 height 18
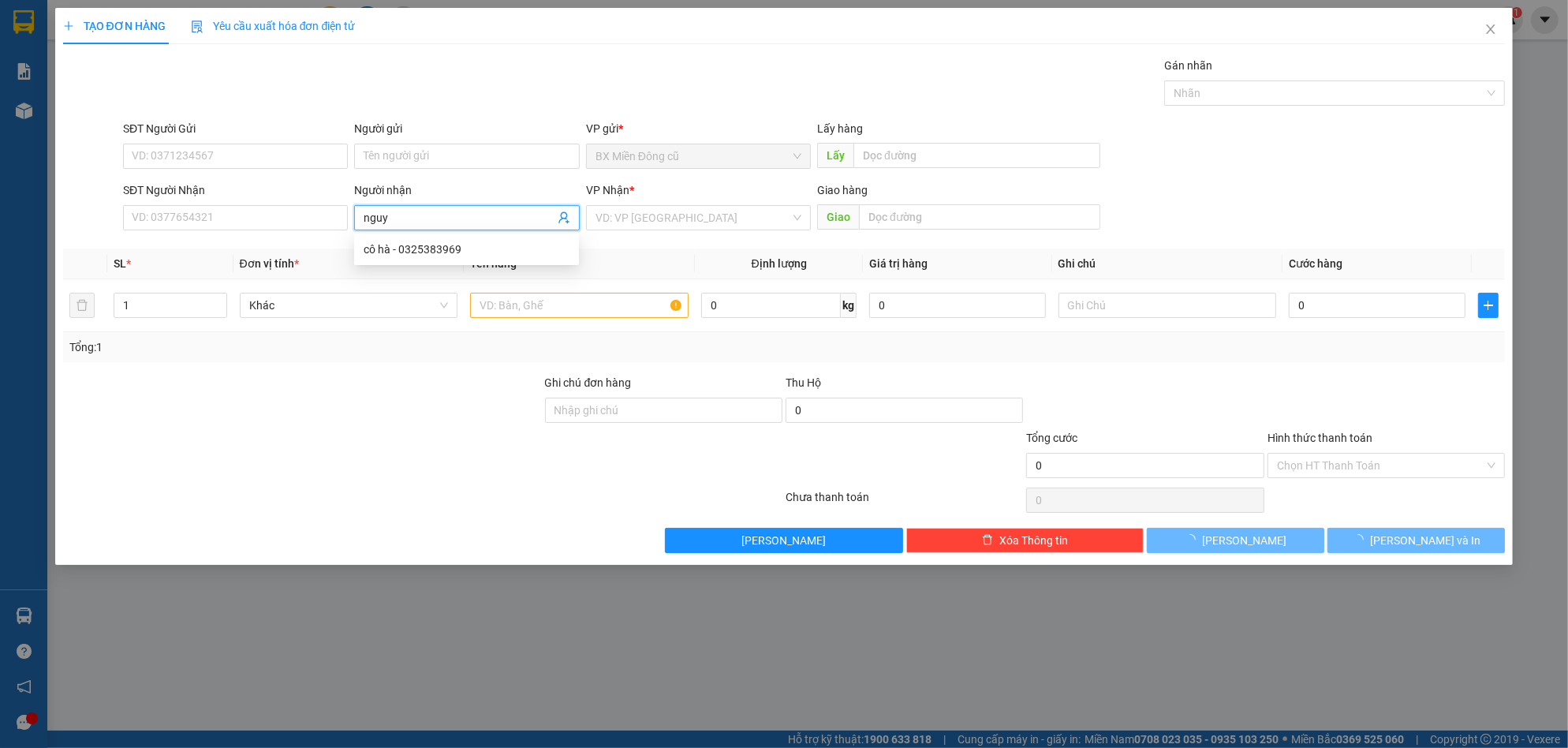
paste input "ê"
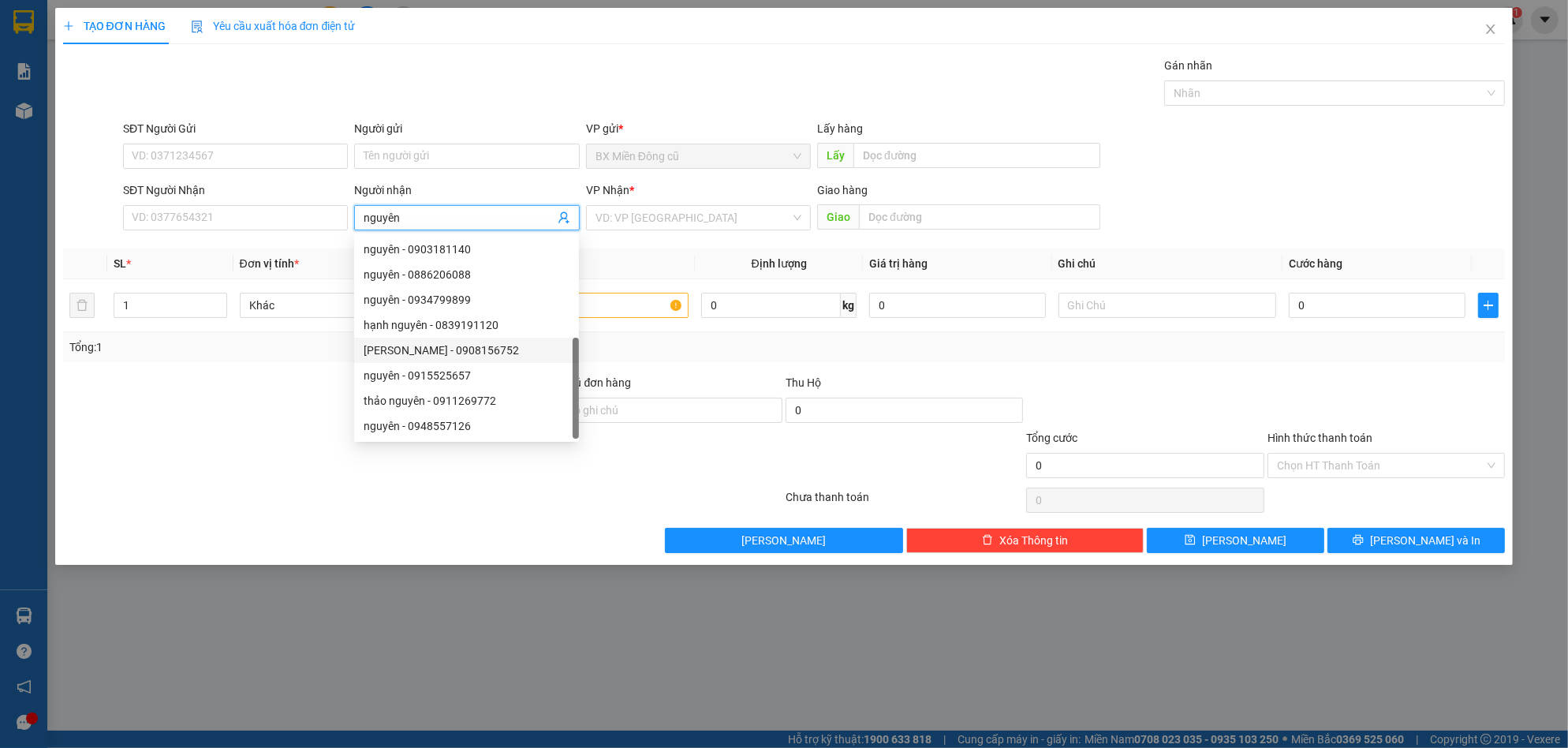
scroll to position [51, 0]
click at [250, 223] on input "SĐT Người Nhận" at bounding box center [235, 217] width 225 height 25
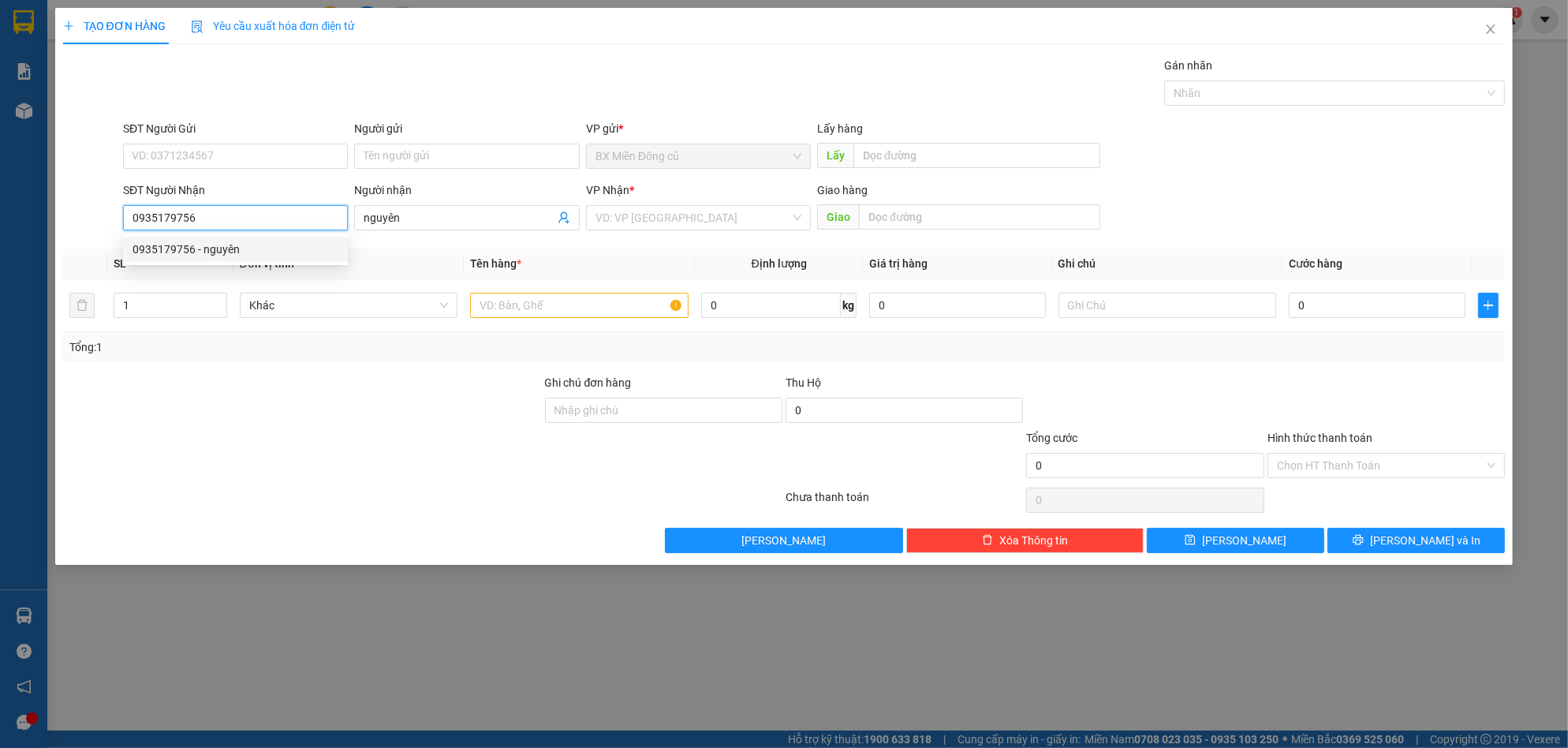
click at [227, 243] on div "0935179756 - nguyên" at bounding box center [235, 249] width 206 height 18
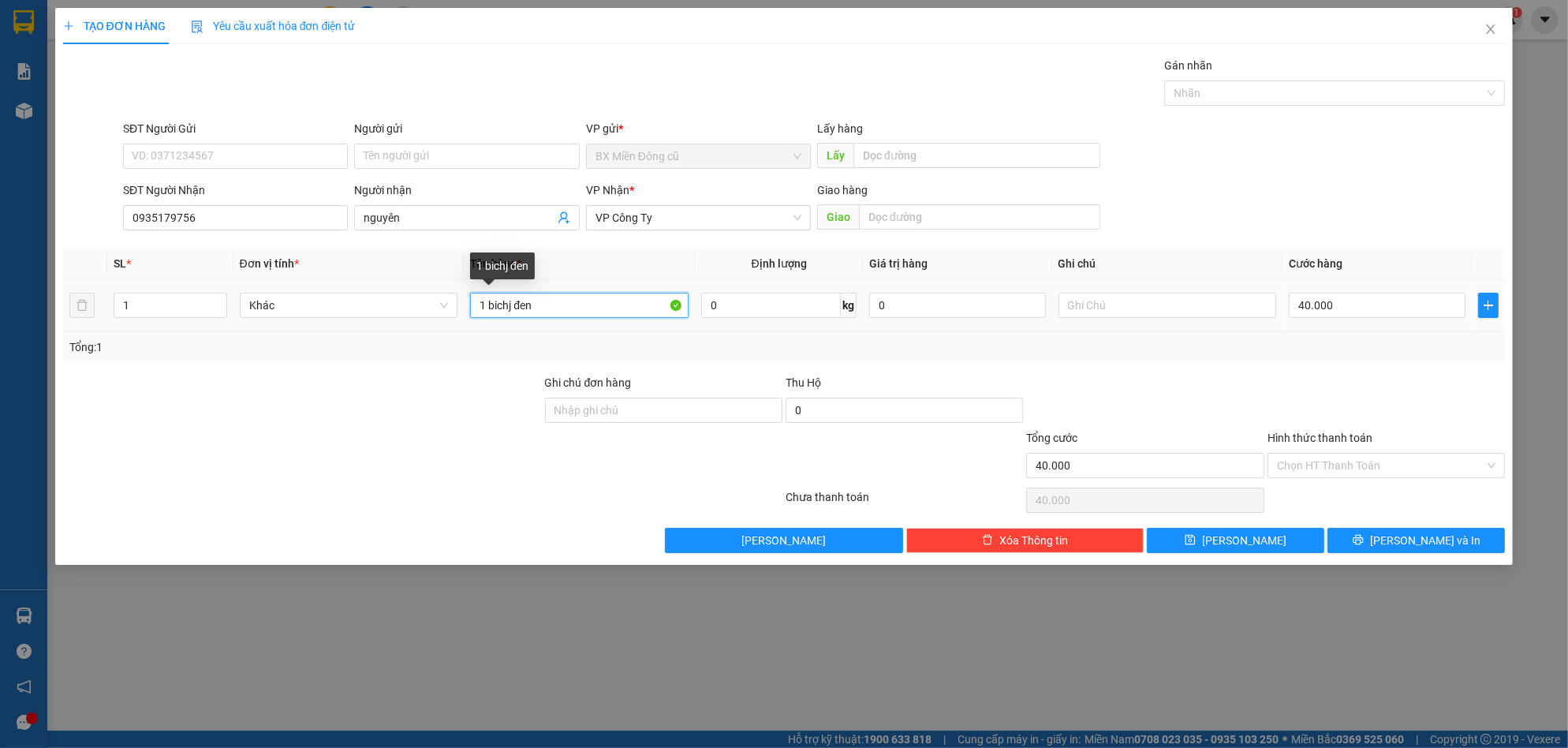
click at [561, 309] on input "1 bichj đen" at bounding box center [579, 305] width 218 height 25
click at [561, 307] on input "1 bichj đen" at bounding box center [579, 305] width 218 height 25
paste input "ô"
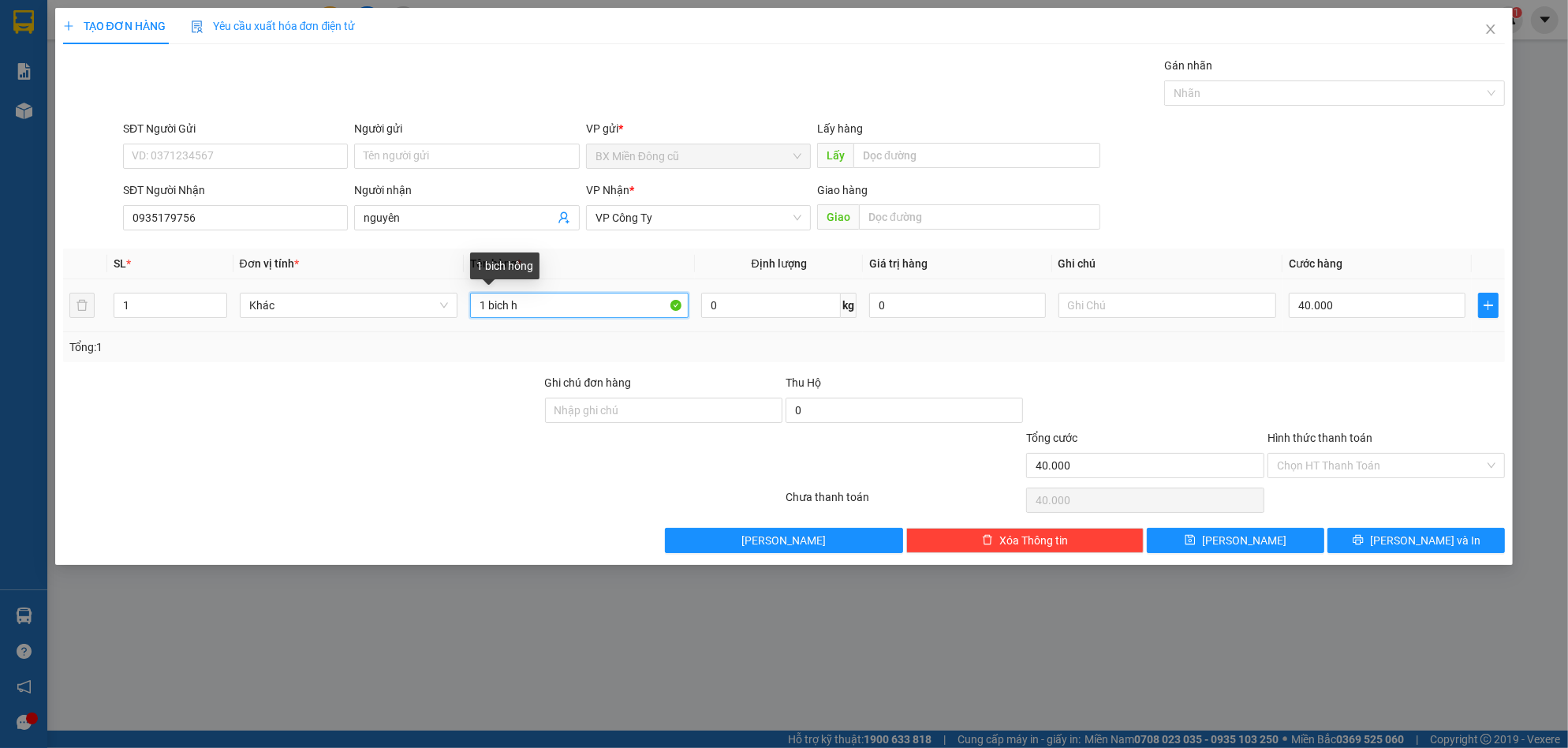
paste input "ồng"
click at [1384, 542] on button "[PERSON_NAME] và In" at bounding box center [1416, 540] width 178 height 25
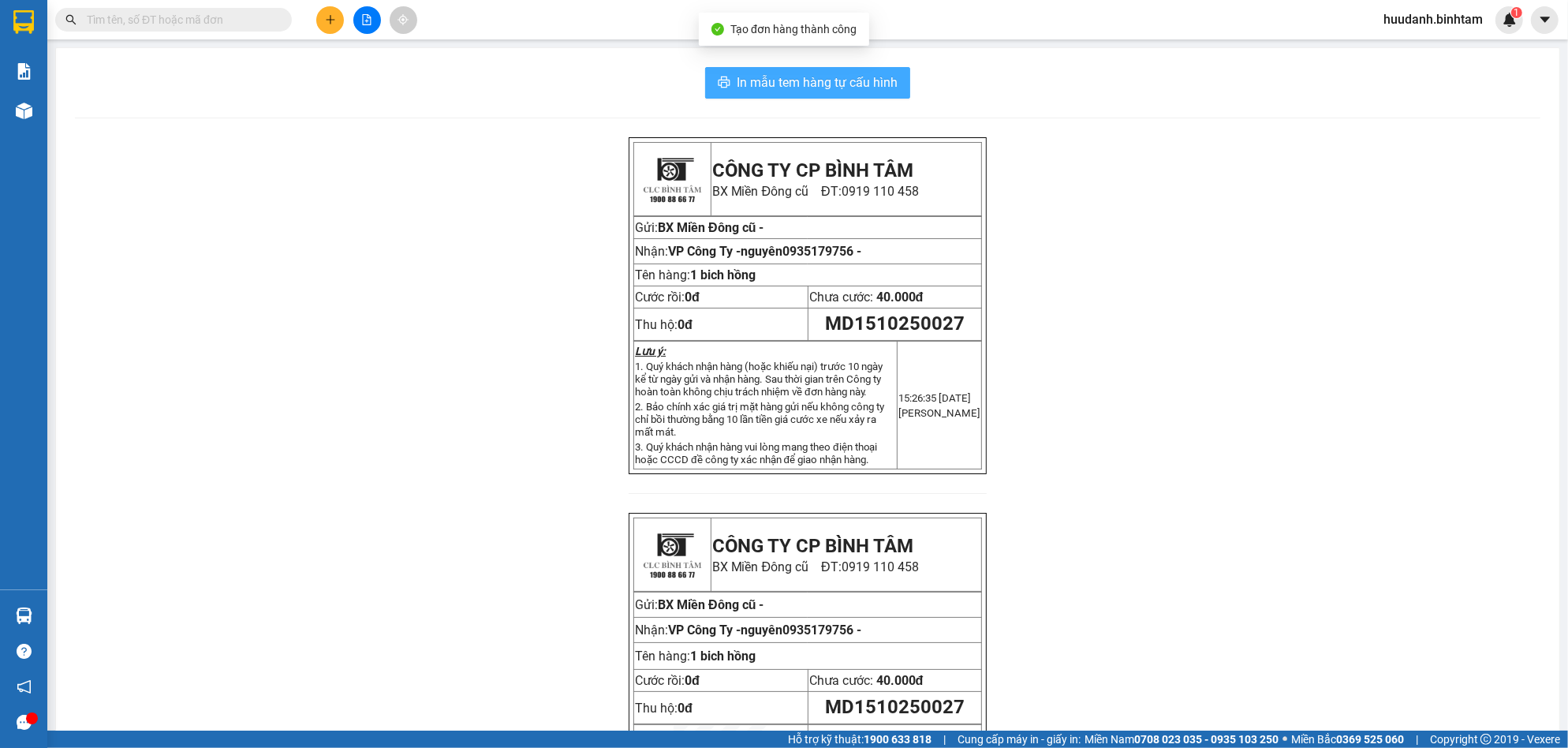
click at [778, 81] on span "In mẫu tem hàng tự cấu hình" at bounding box center [817, 82] width 161 height 20
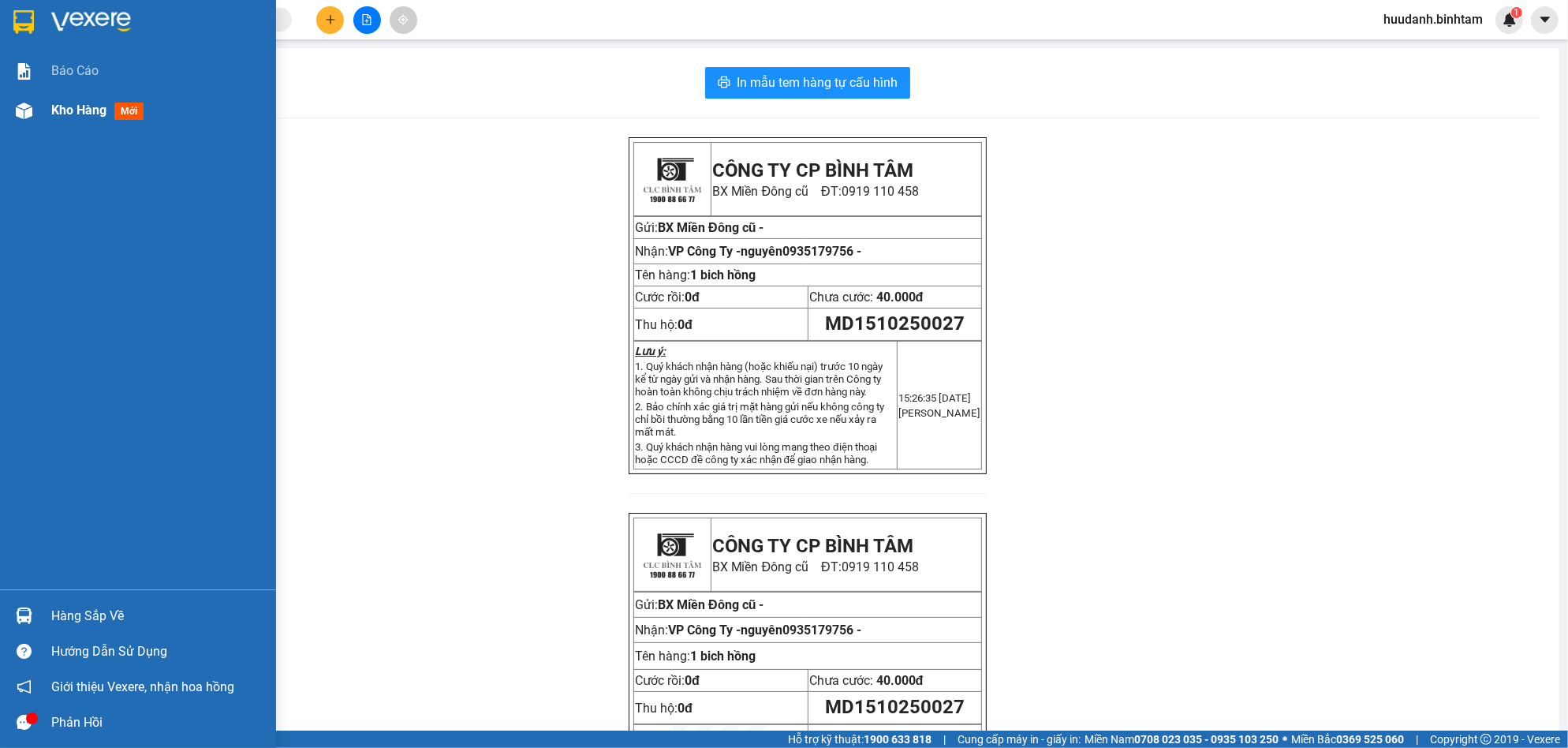
click at [54, 98] on div "Kho hàng mới" at bounding box center [157, 110] width 213 height 39
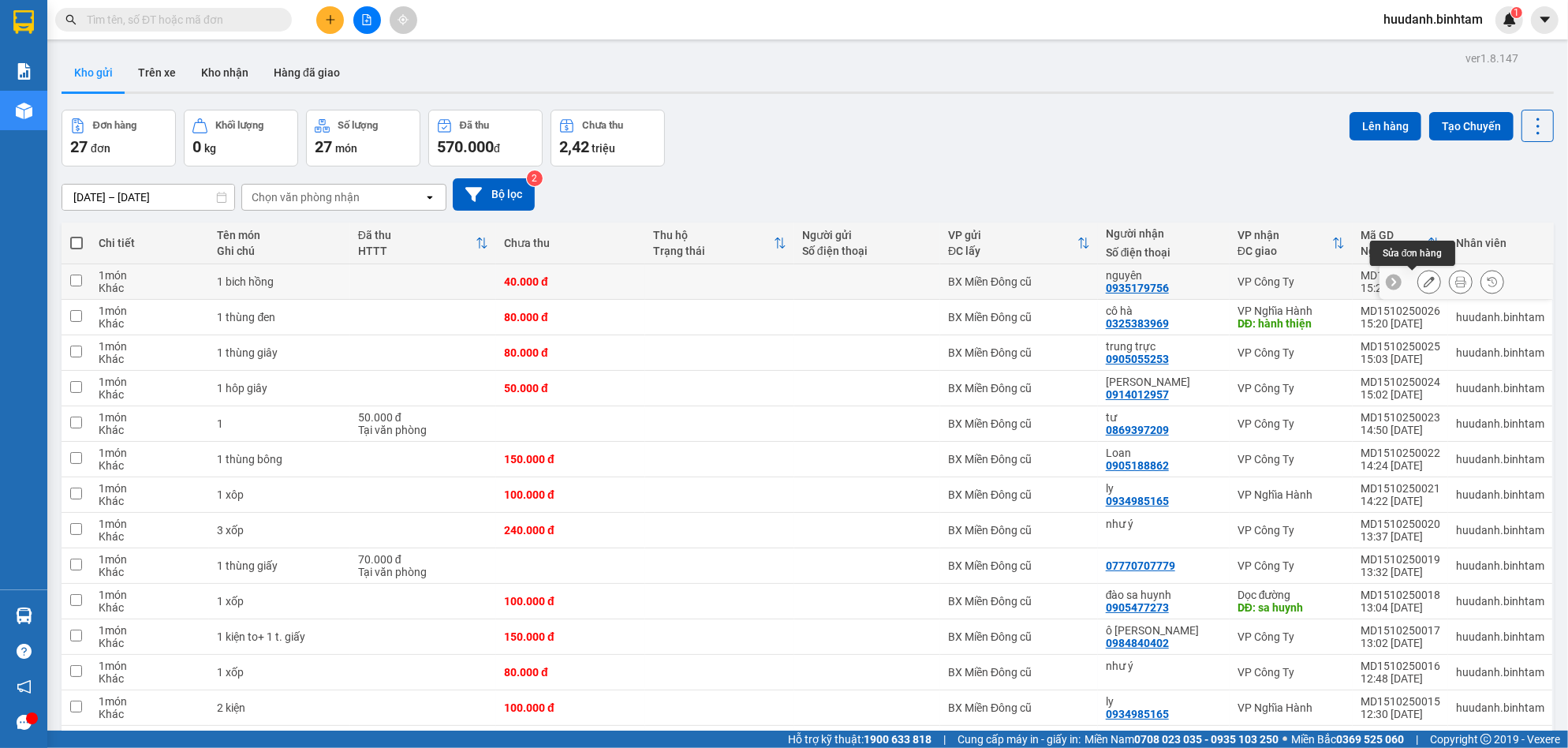
click at [1423, 281] on icon at bounding box center [1429, 282] width 11 height 11
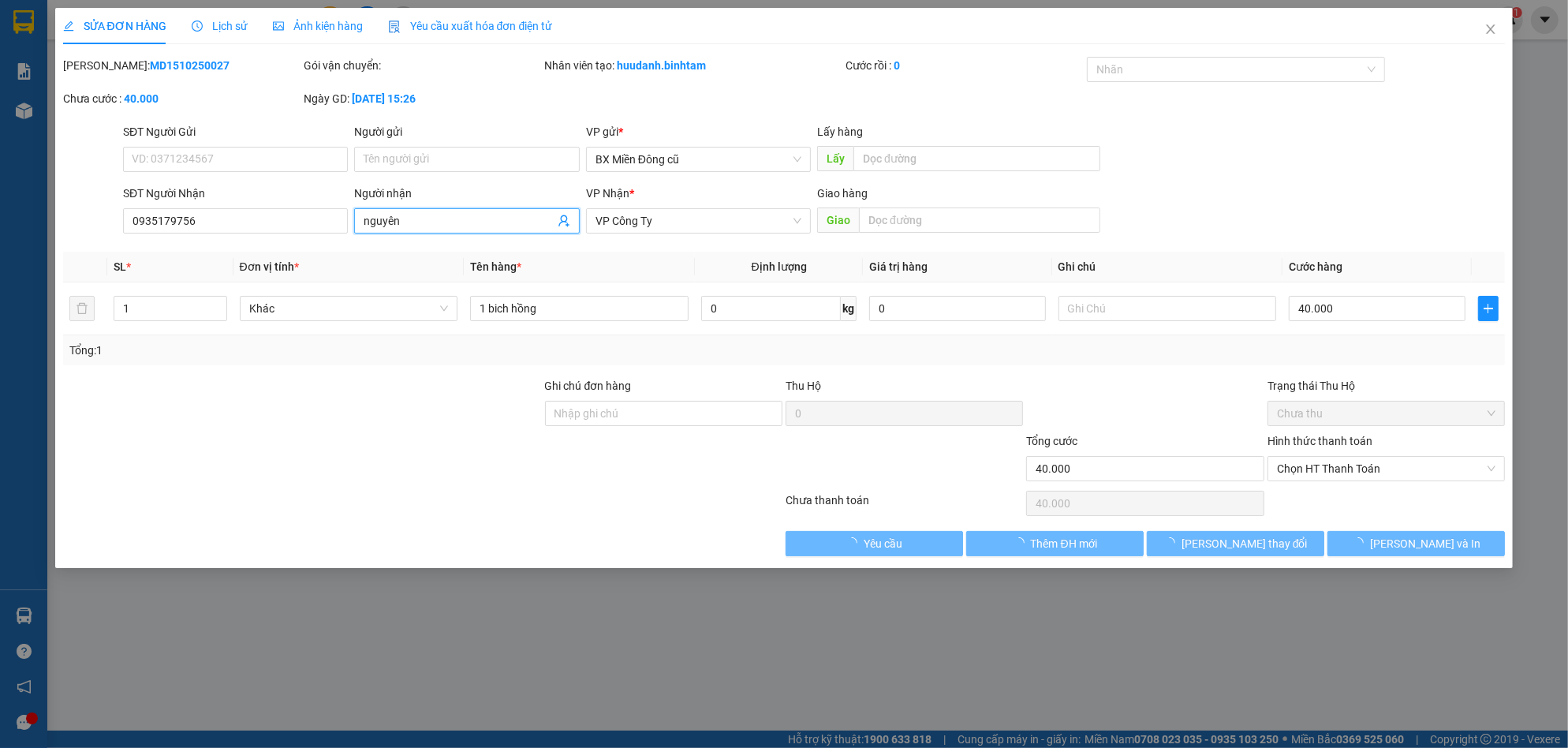
click at [455, 213] on input "nguyên" at bounding box center [459, 221] width 190 height 18
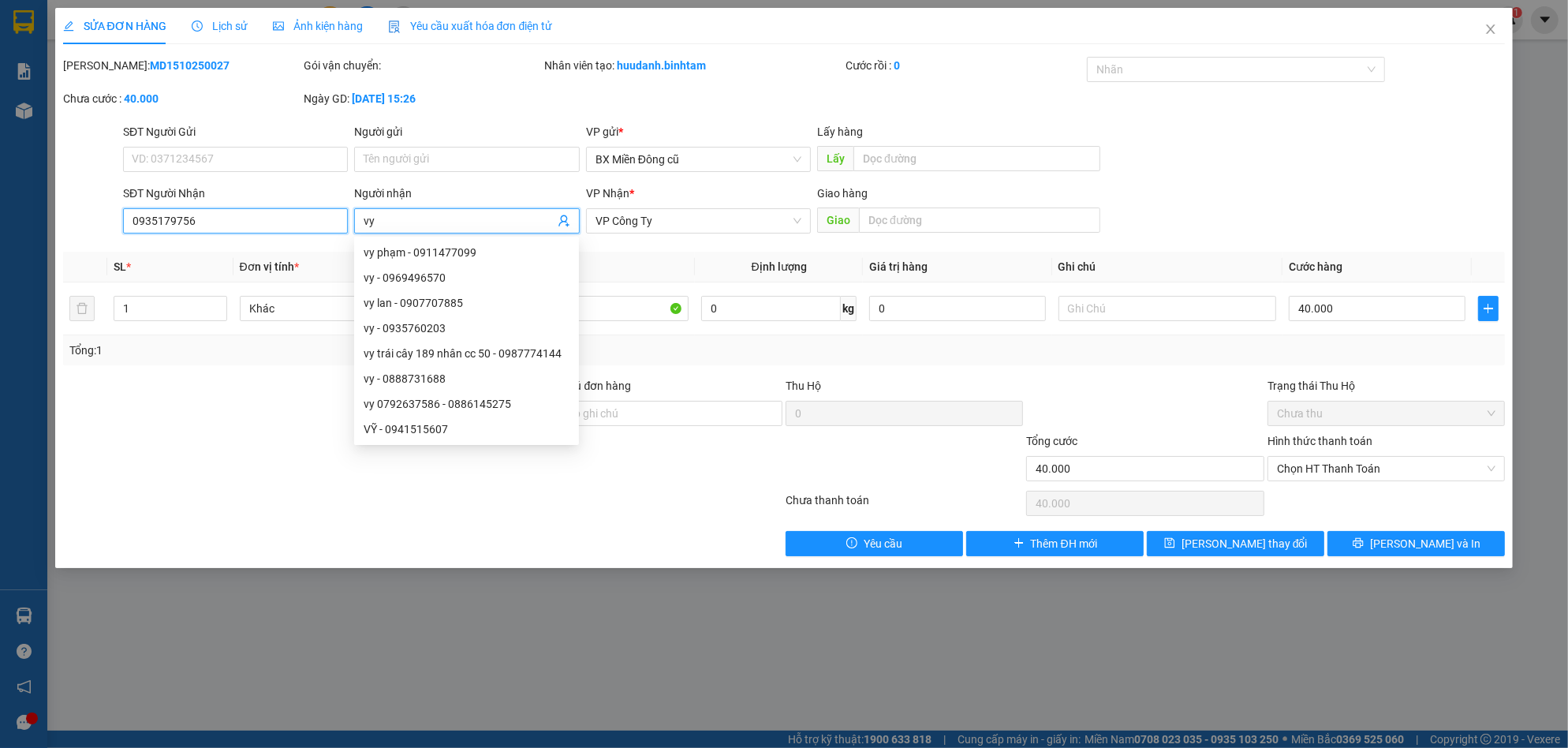
click at [254, 231] on input "0935179756" at bounding box center [235, 220] width 225 height 25
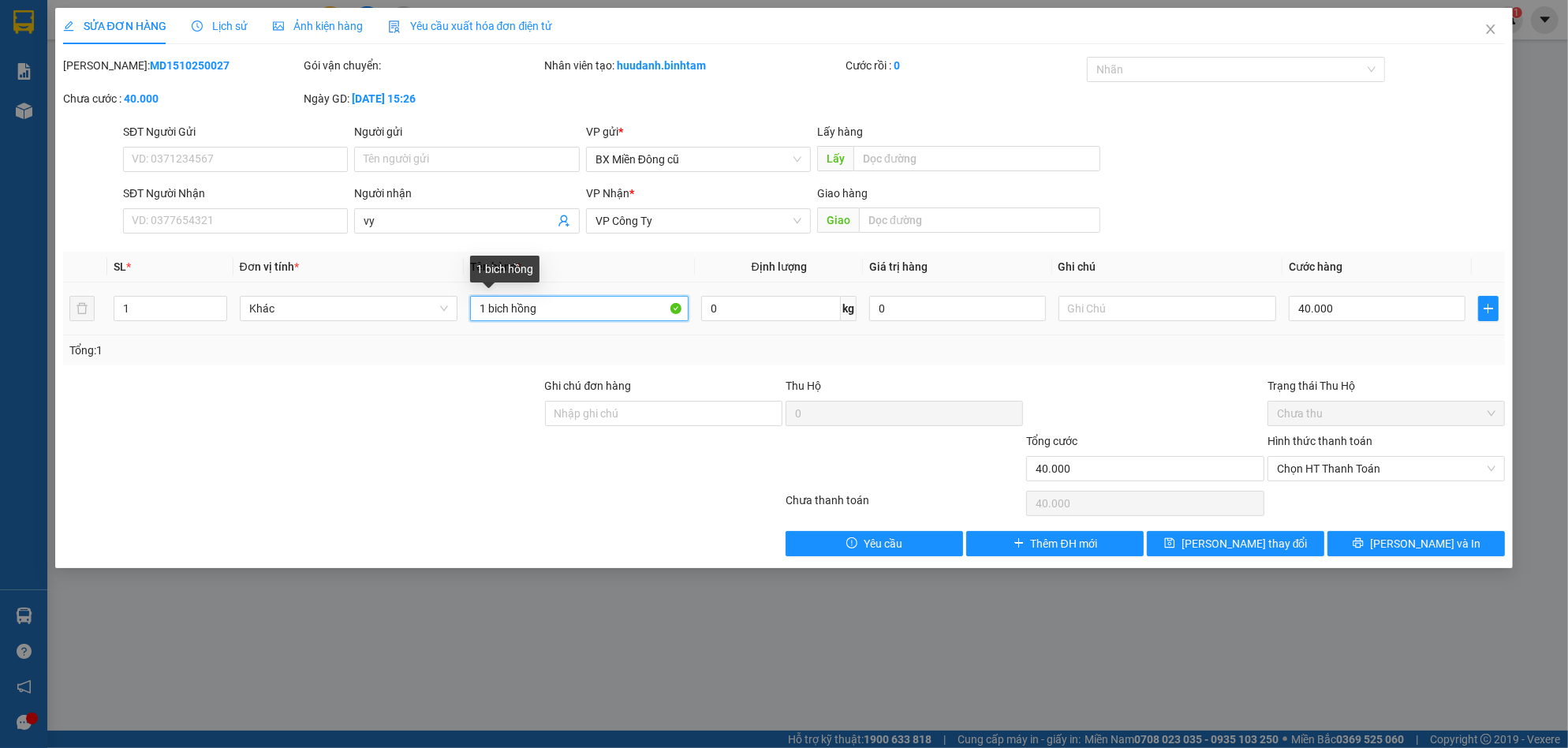
click at [544, 312] on input "1 bich hồng" at bounding box center [579, 308] width 218 height 25
paste input "ê"
paste input "ệ"
click at [1367, 301] on input "40.000" at bounding box center [1377, 308] width 177 height 25
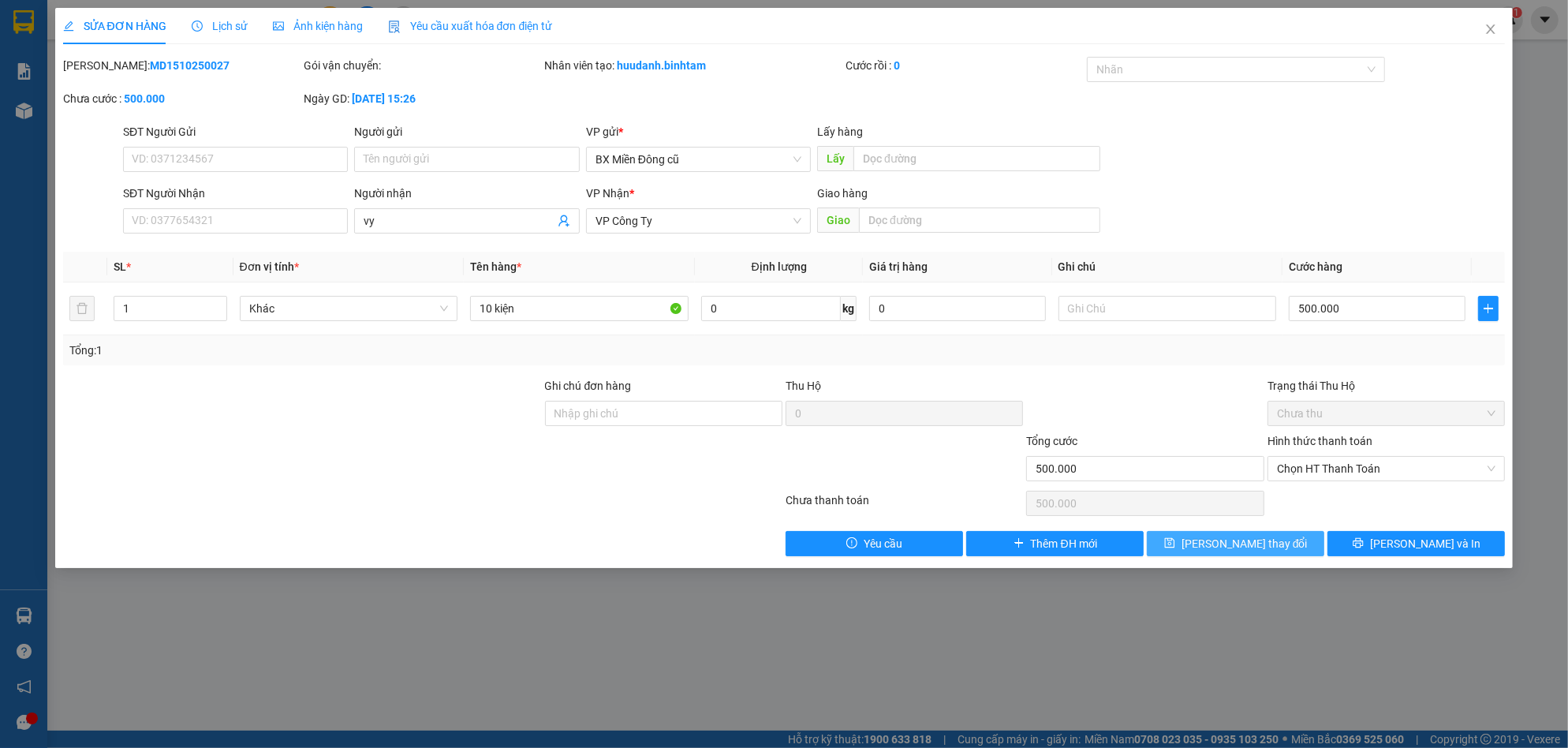
click at [1260, 546] on span "[PERSON_NAME] thay đổi" at bounding box center [1244, 544] width 126 height 18
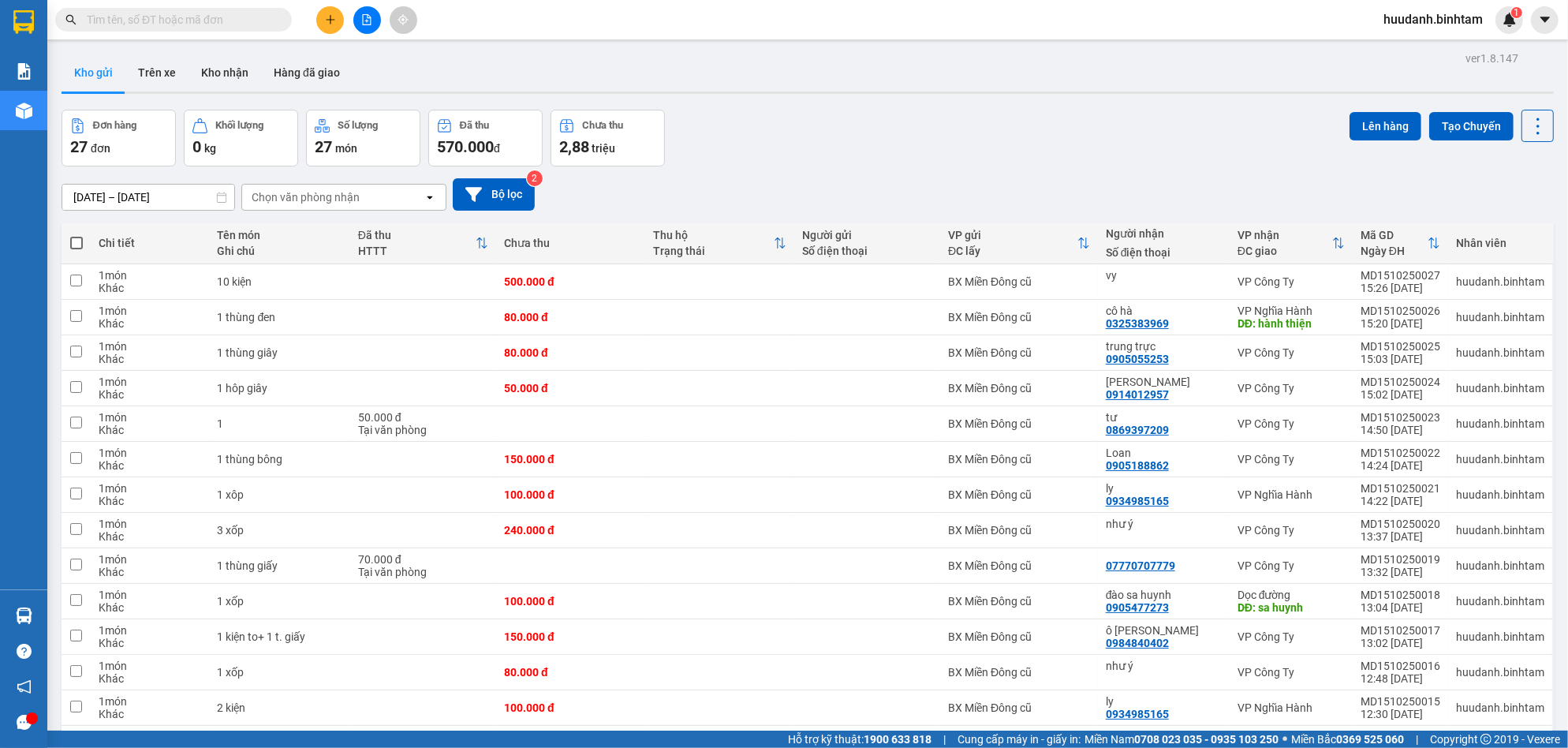
click at [332, 18] on icon "plus" at bounding box center [331, 20] width 11 height 11
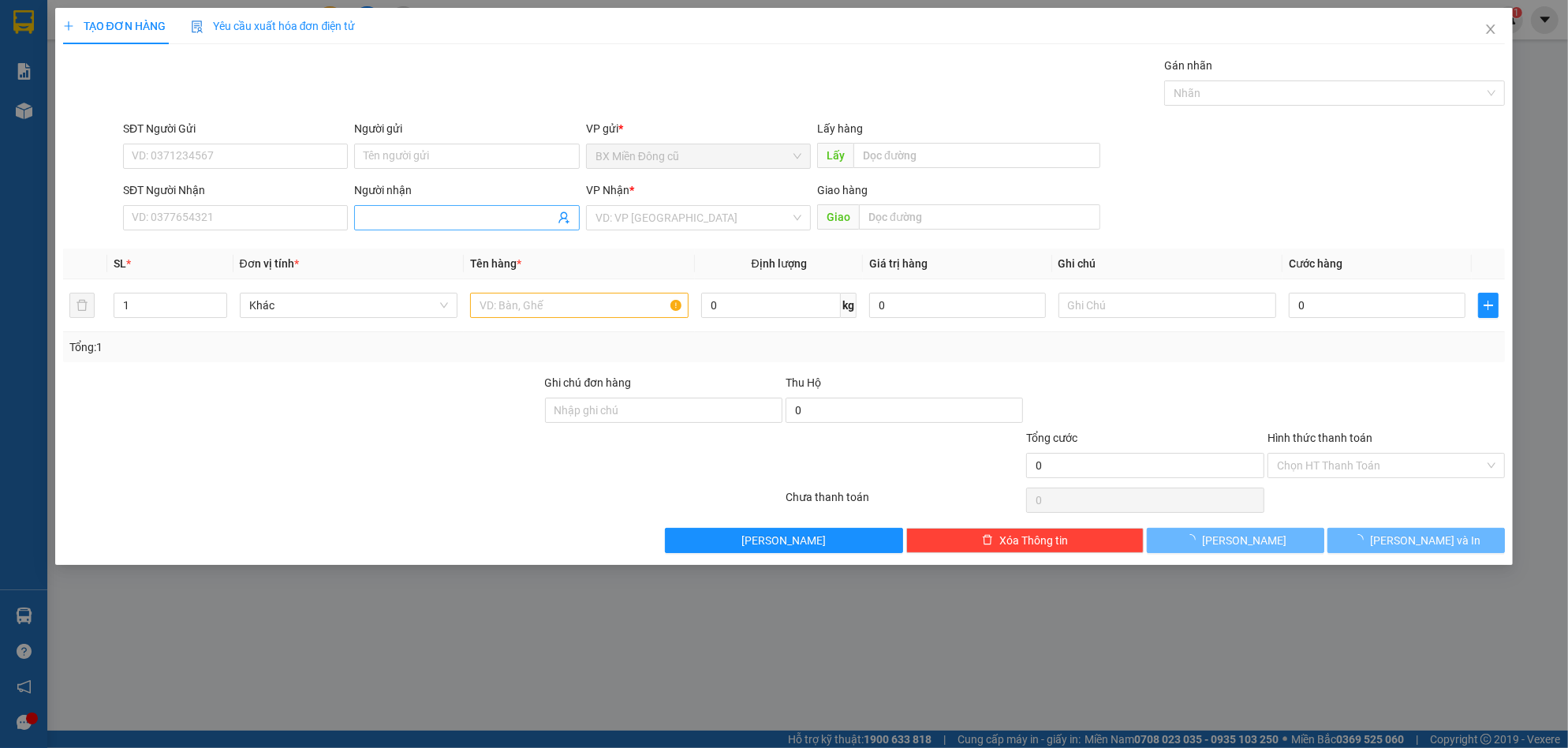
click at [405, 215] on input "Người nhận" at bounding box center [459, 218] width 190 height 18
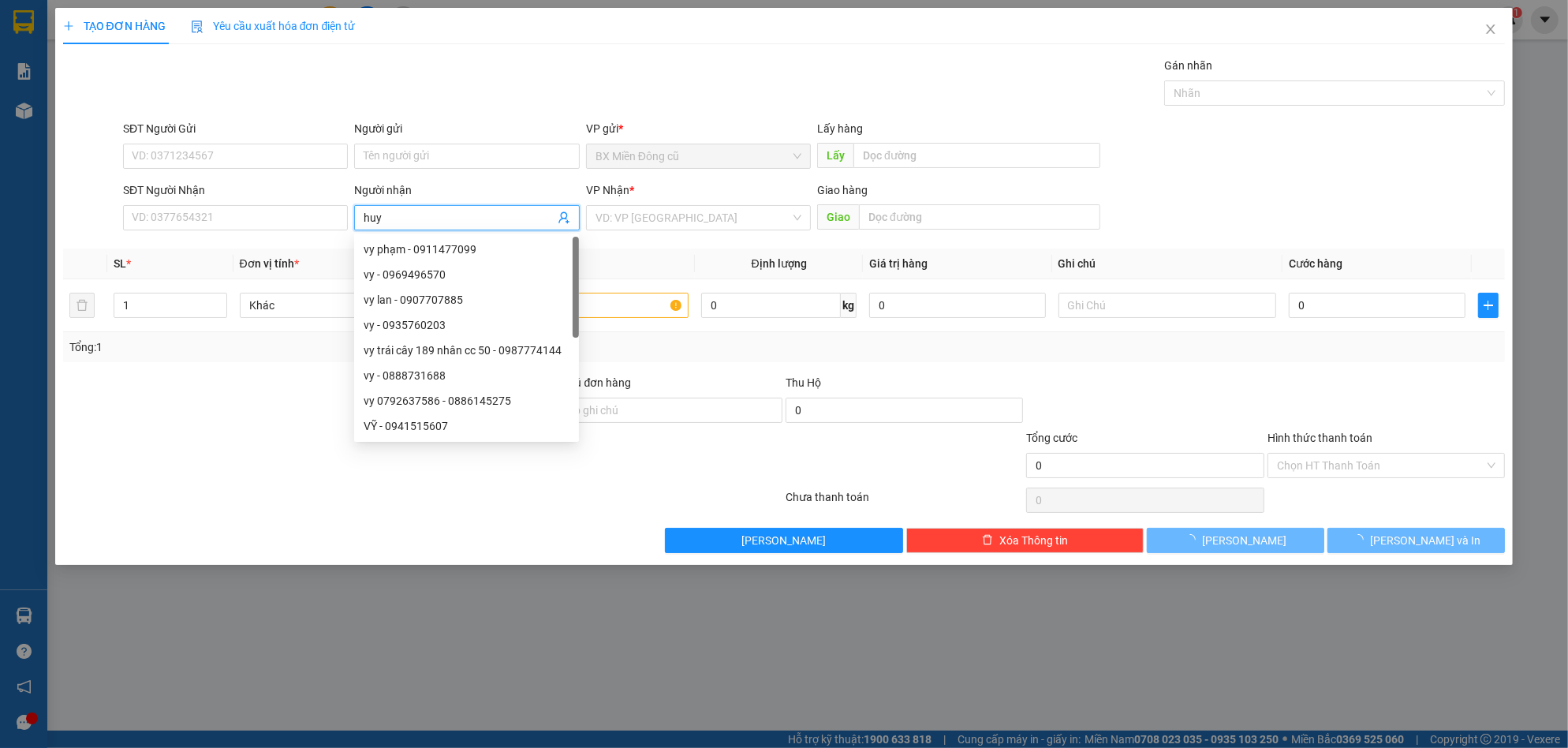
paste input "ê"
paste input "ền"
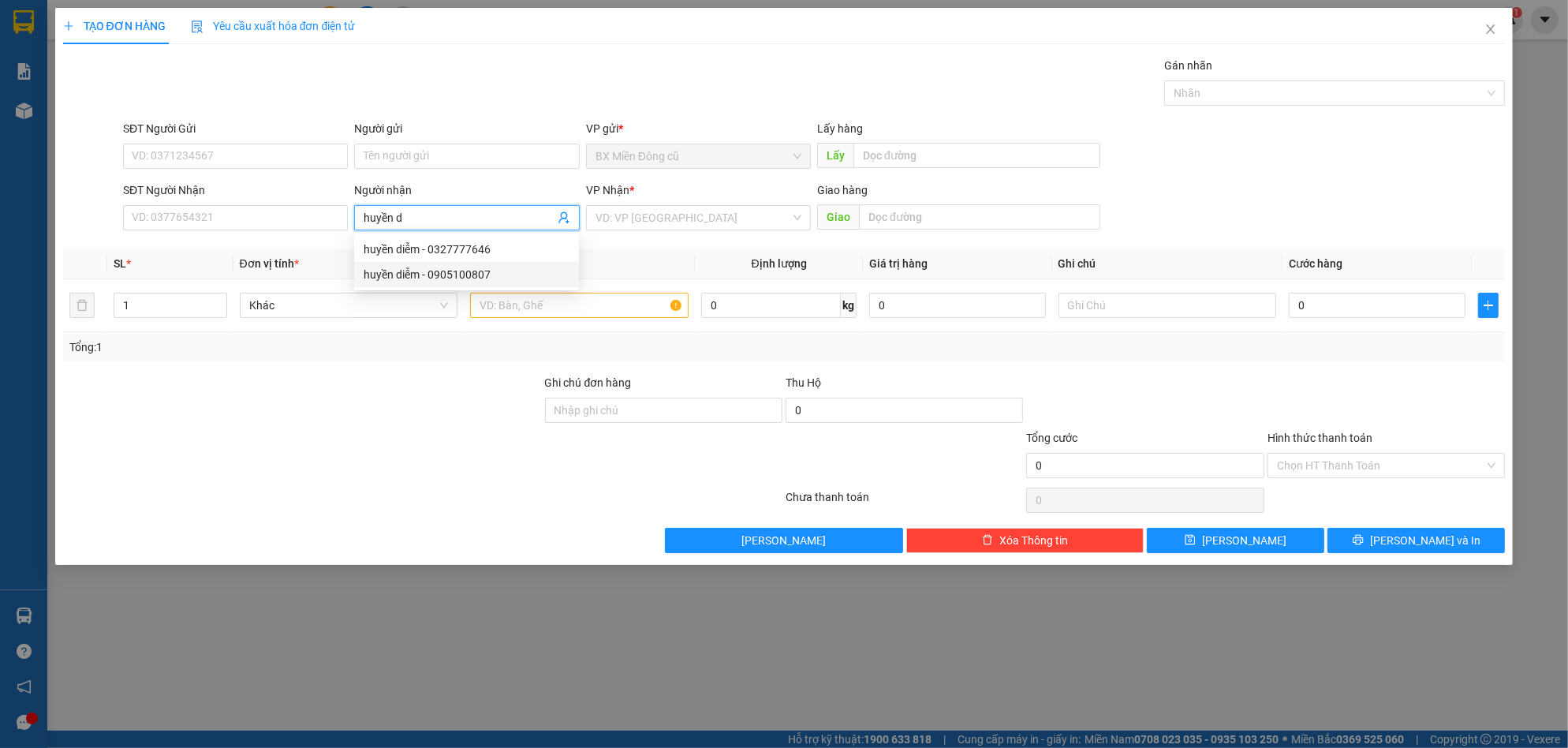
click at [477, 267] on div "huyền diễm - 0905100807" at bounding box center [467, 275] width 206 height 18
click at [658, 212] on input "search" at bounding box center [692, 217] width 195 height 23
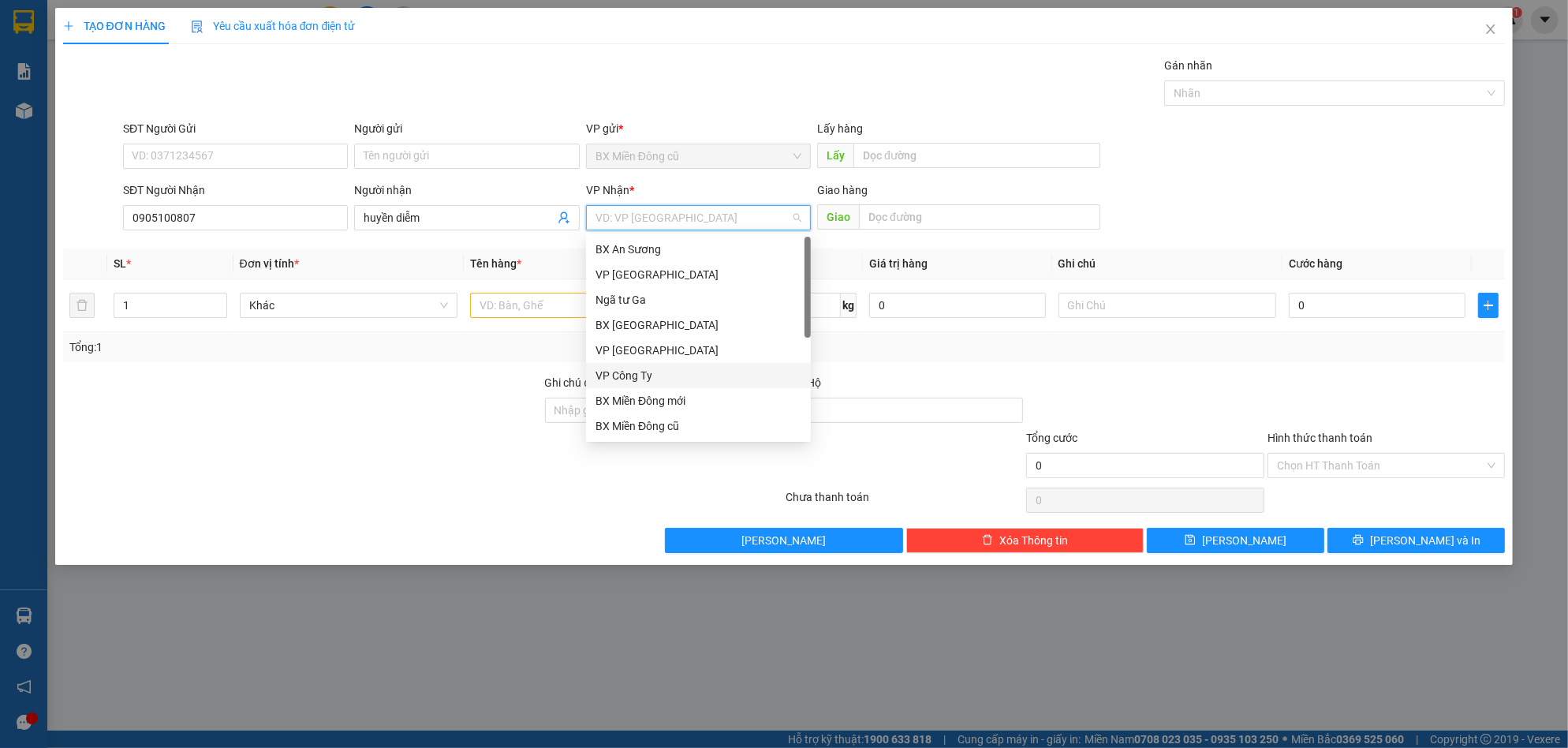
click at [636, 366] on div "VP Công Ty" at bounding box center [699, 375] width 225 height 25
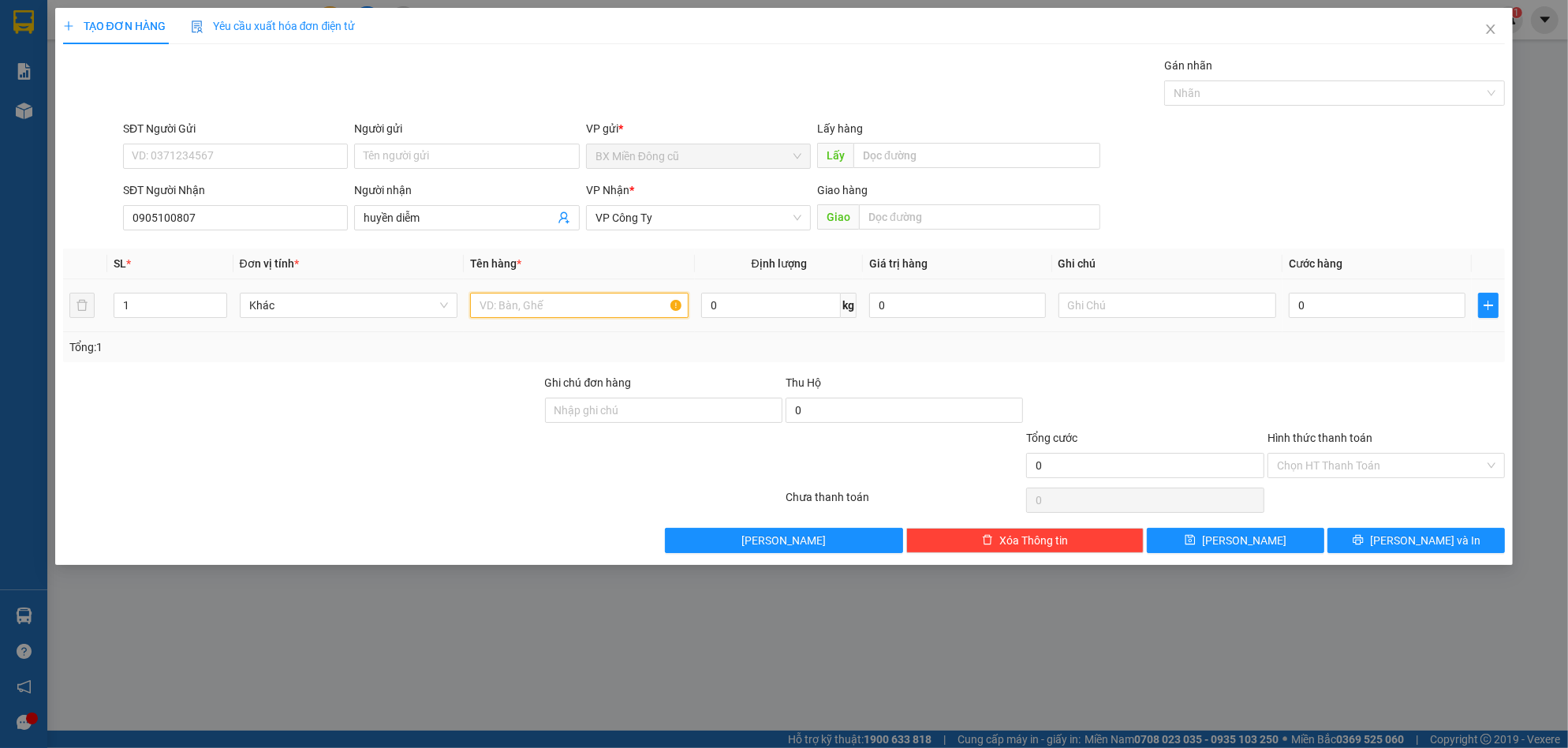
click at [556, 307] on input "text" at bounding box center [579, 305] width 218 height 25
paste input "ê"
paste input "ệ"
click at [1345, 306] on input "0" at bounding box center [1377, 305] width 177 height 25
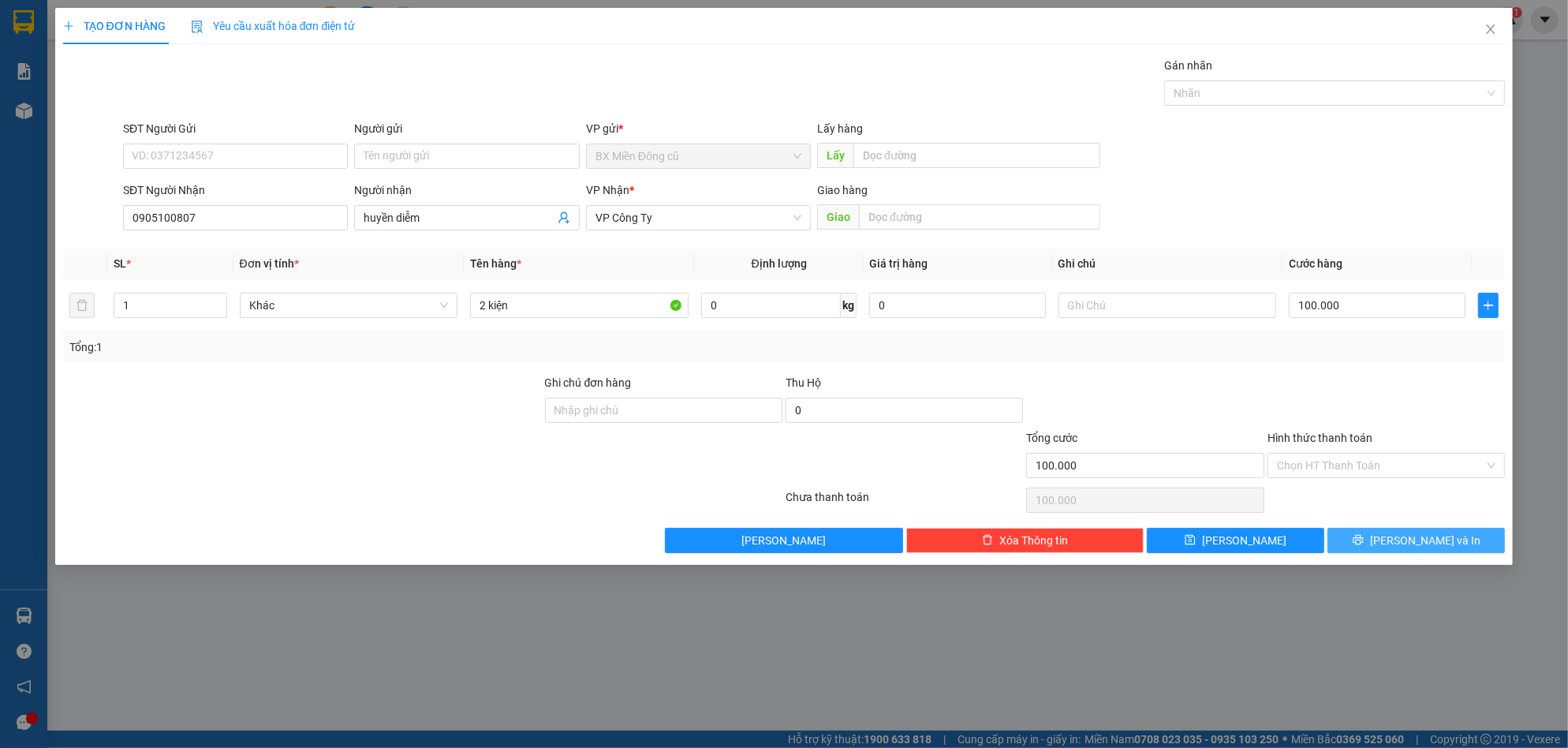
click at [1398, 548] on button "[PERSON_NAME] và In" at bounding box center [1416, 540] width 178 height 25
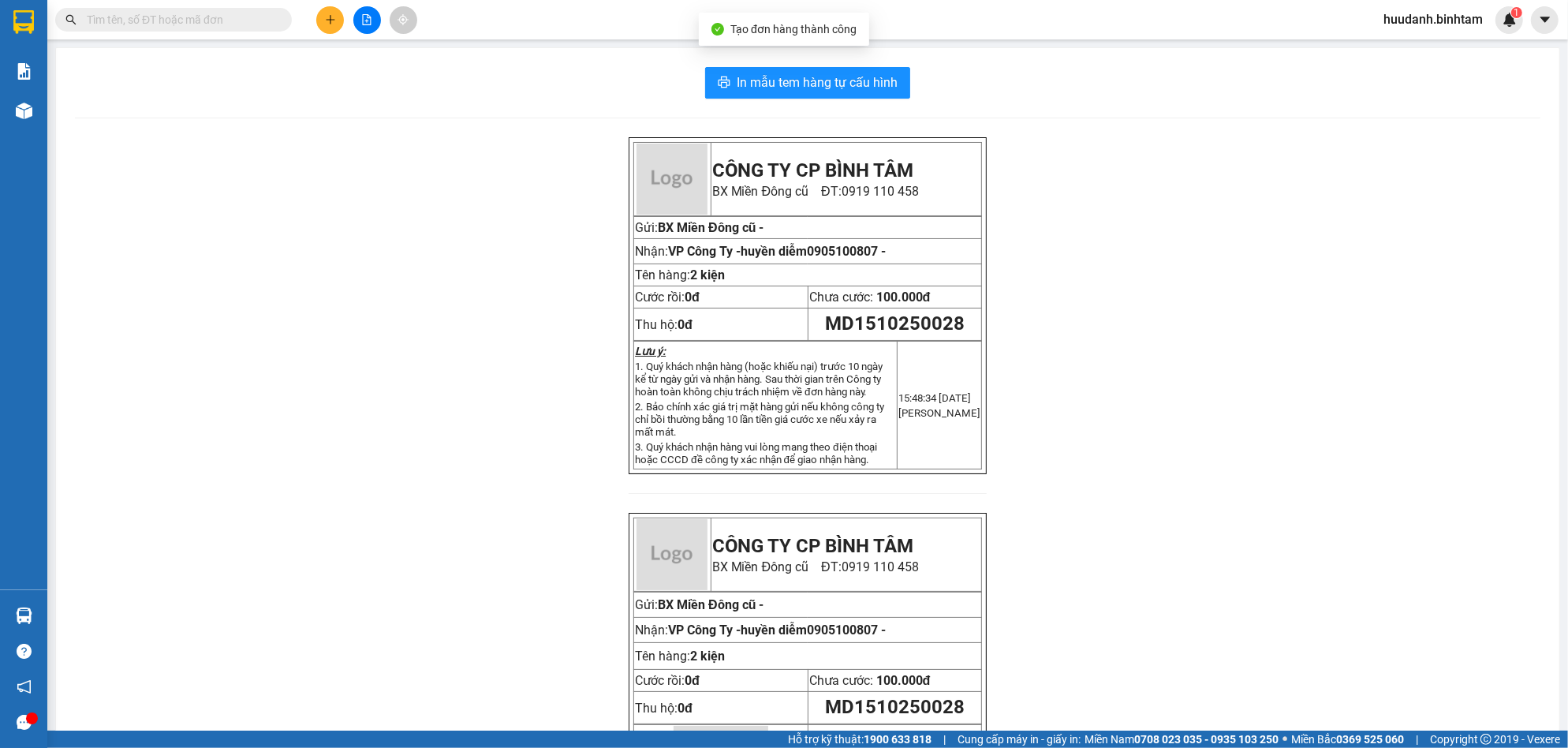
click at [843, 61] on div "In mẫu tem hàng tự cấu hình CÔNG TY CP BÌNH TÂM [GEOGRAPHIC_DATA] cũ ĐT: 0919 1…" at bounding box center [808, 466] width 1504 height 836
click at [850, 74] on span "In mẫu tem hàng tự cấu hình" at bounding box center [817, 82] width 161 height 20
click at [324, 10] on button at bounding box center [330, 20] width 27 height 27
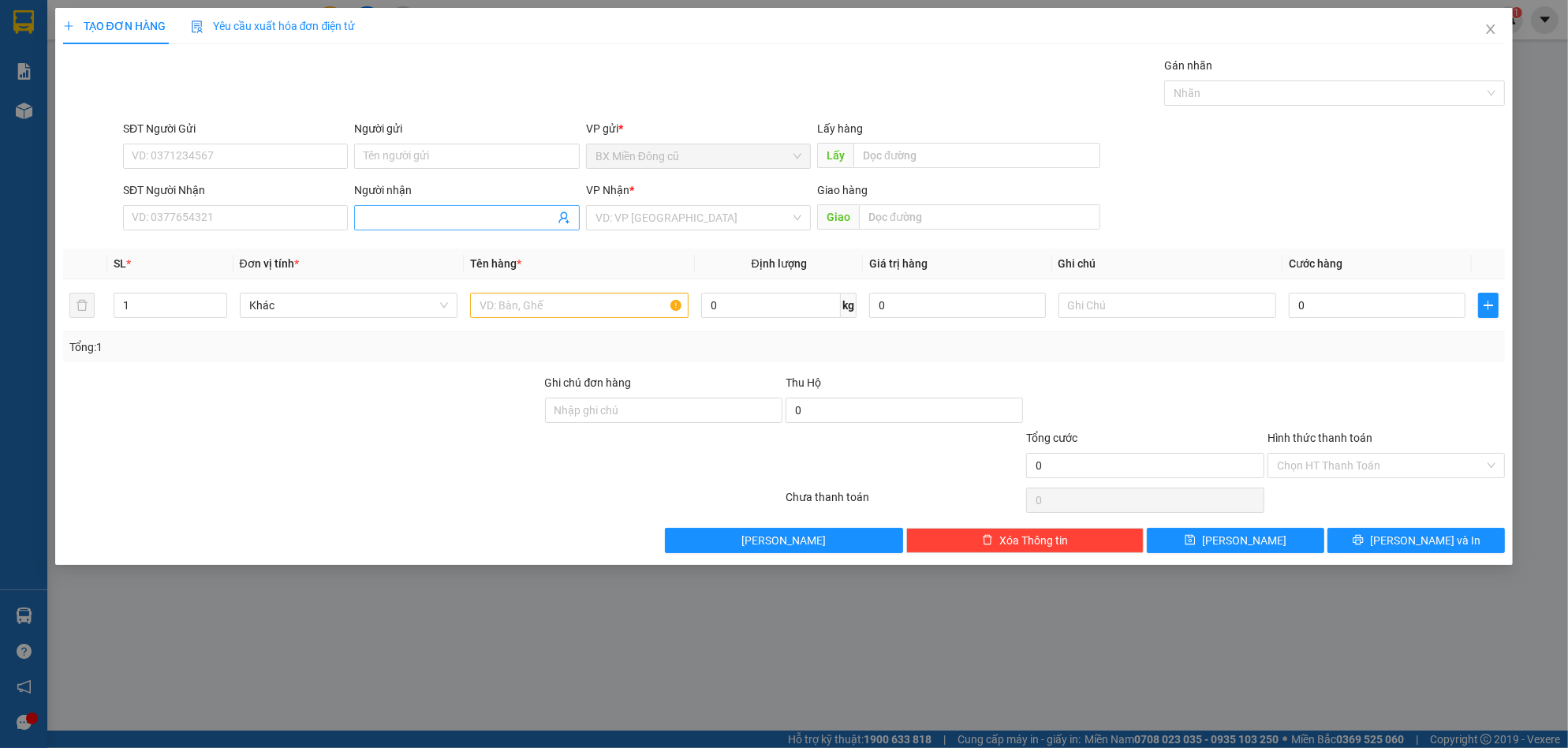
click at [394, 206] on span at bounding box center [467, 217] width 225 height 25
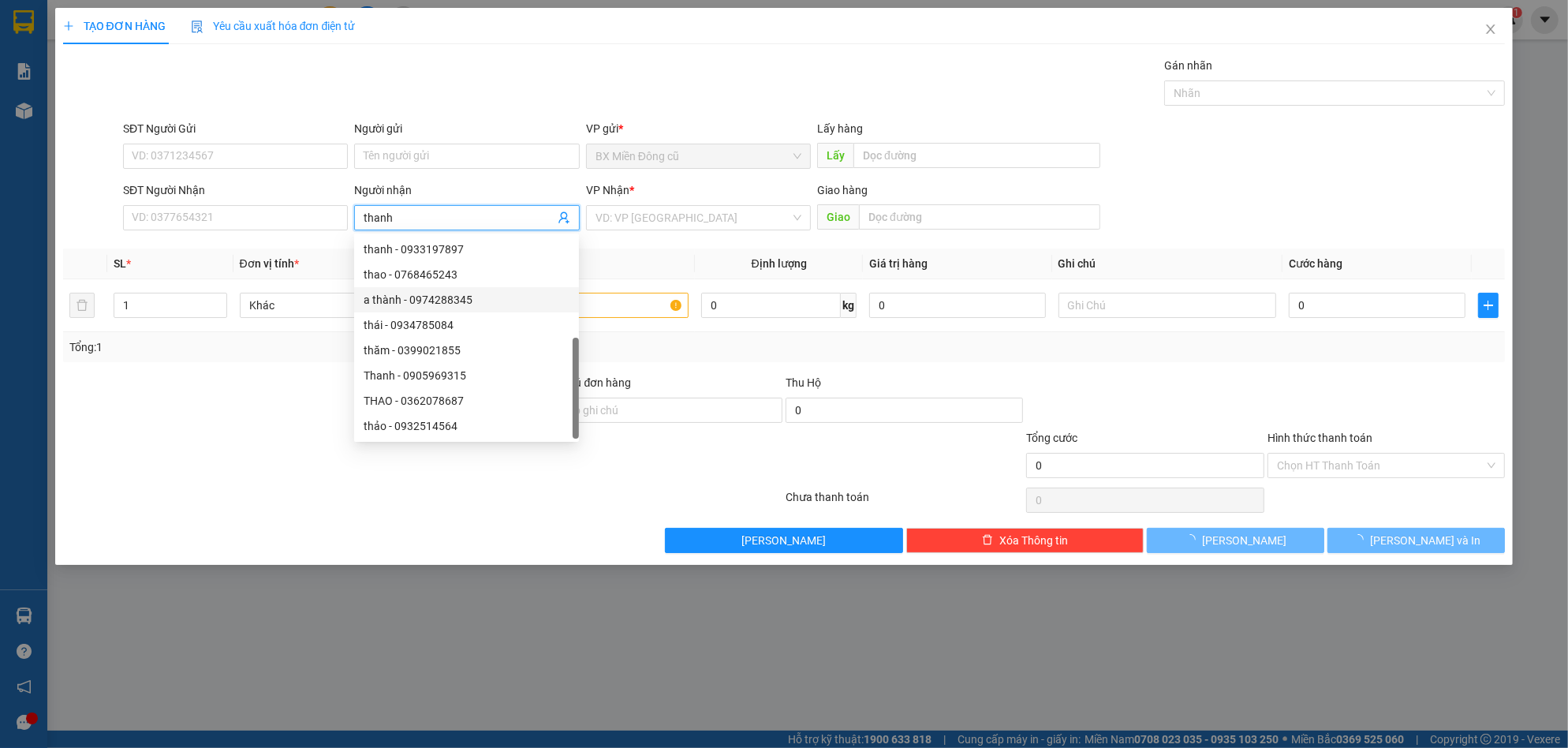
scroll to position [51, 0]
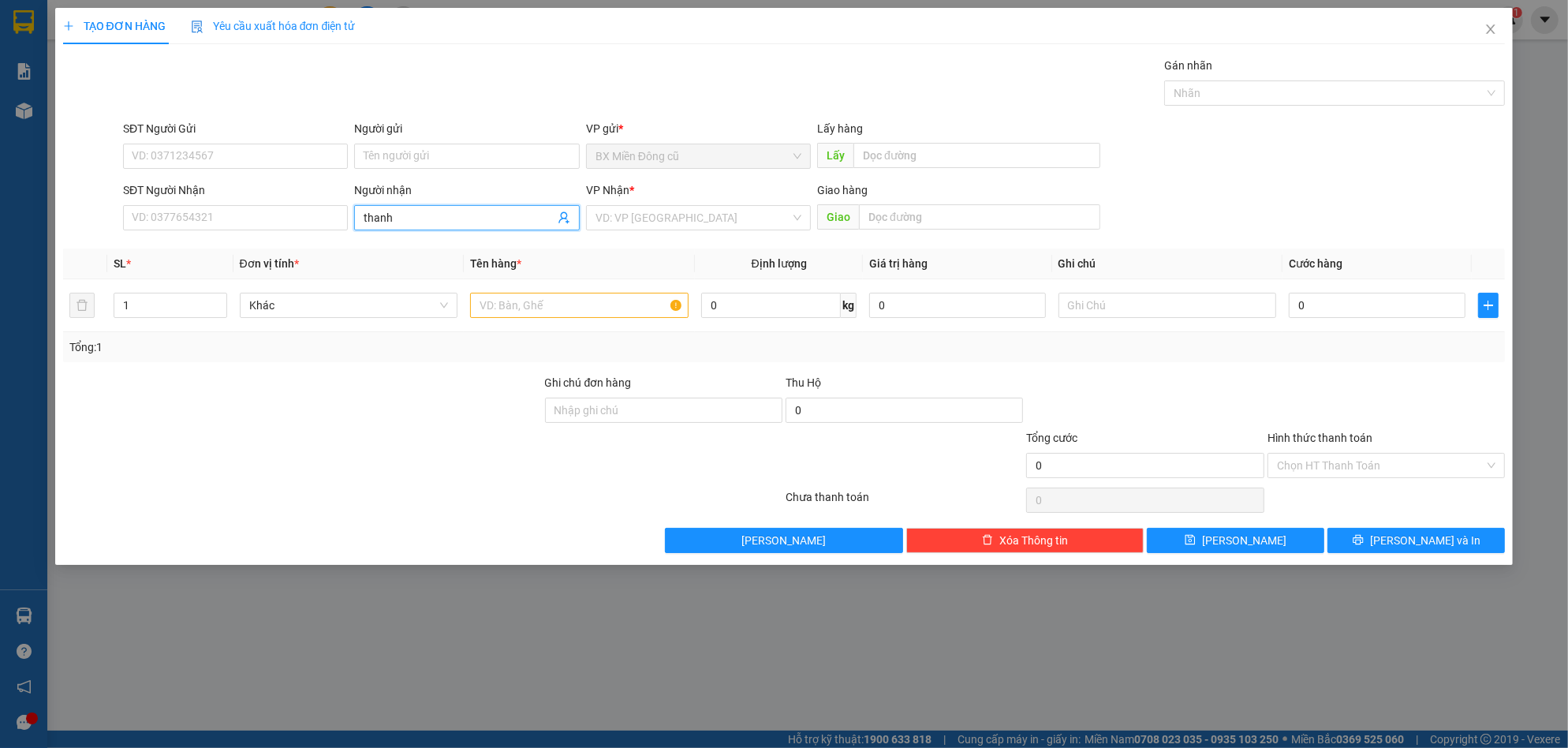
click at [437, 219] on input "thanh" at bounding box center [459, 218] width 190 height 18
click at [305, 213] on input "SĐT Người Nhận" at bounding box center [235, 217] width 225 height 25
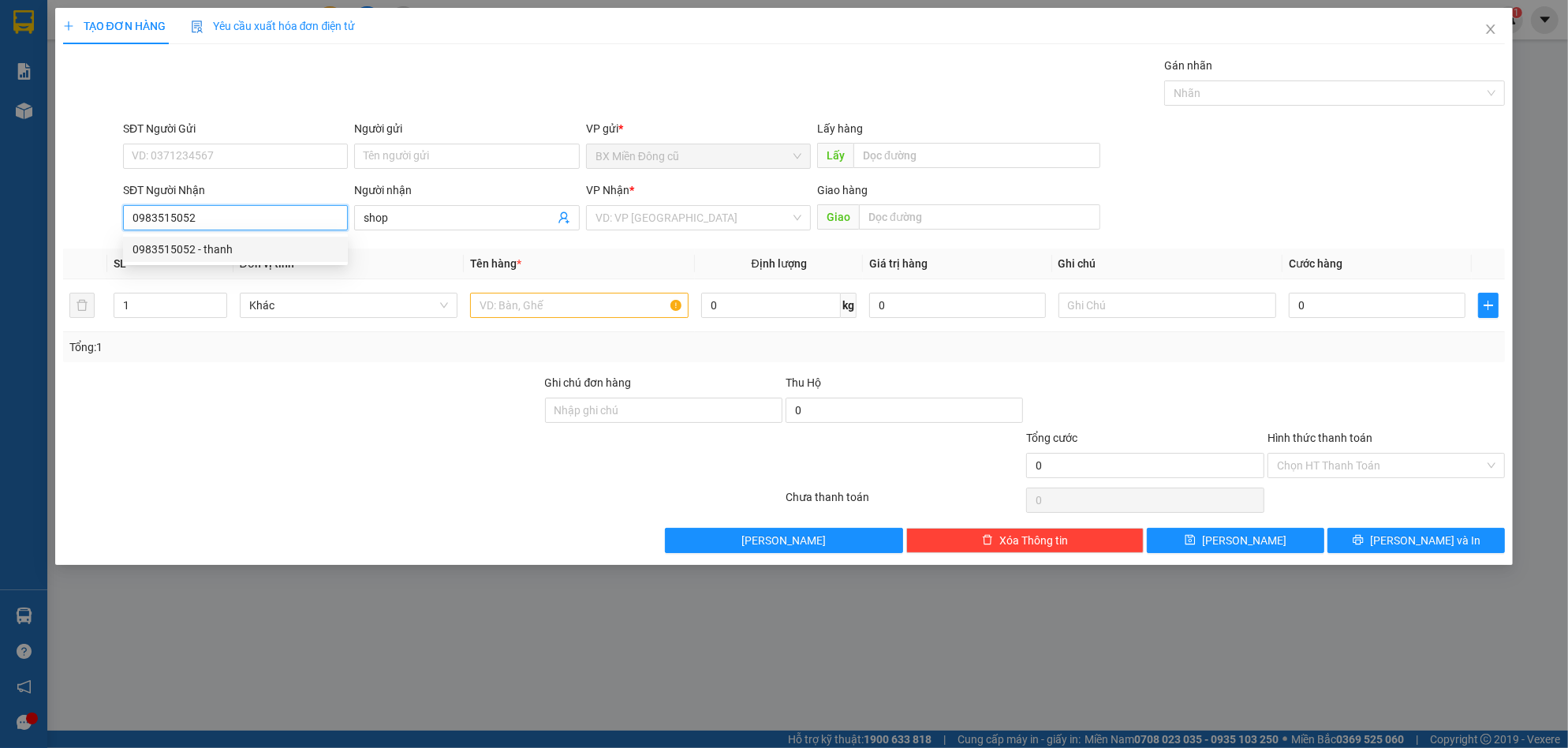
click at [284, 251] on div "0983515052 - thanh" at bounding box center [235, 249] width 206 height 18
click at [713, 211] on span "VP Công Ty" at bounding box center [698, 217] width 206 height 23
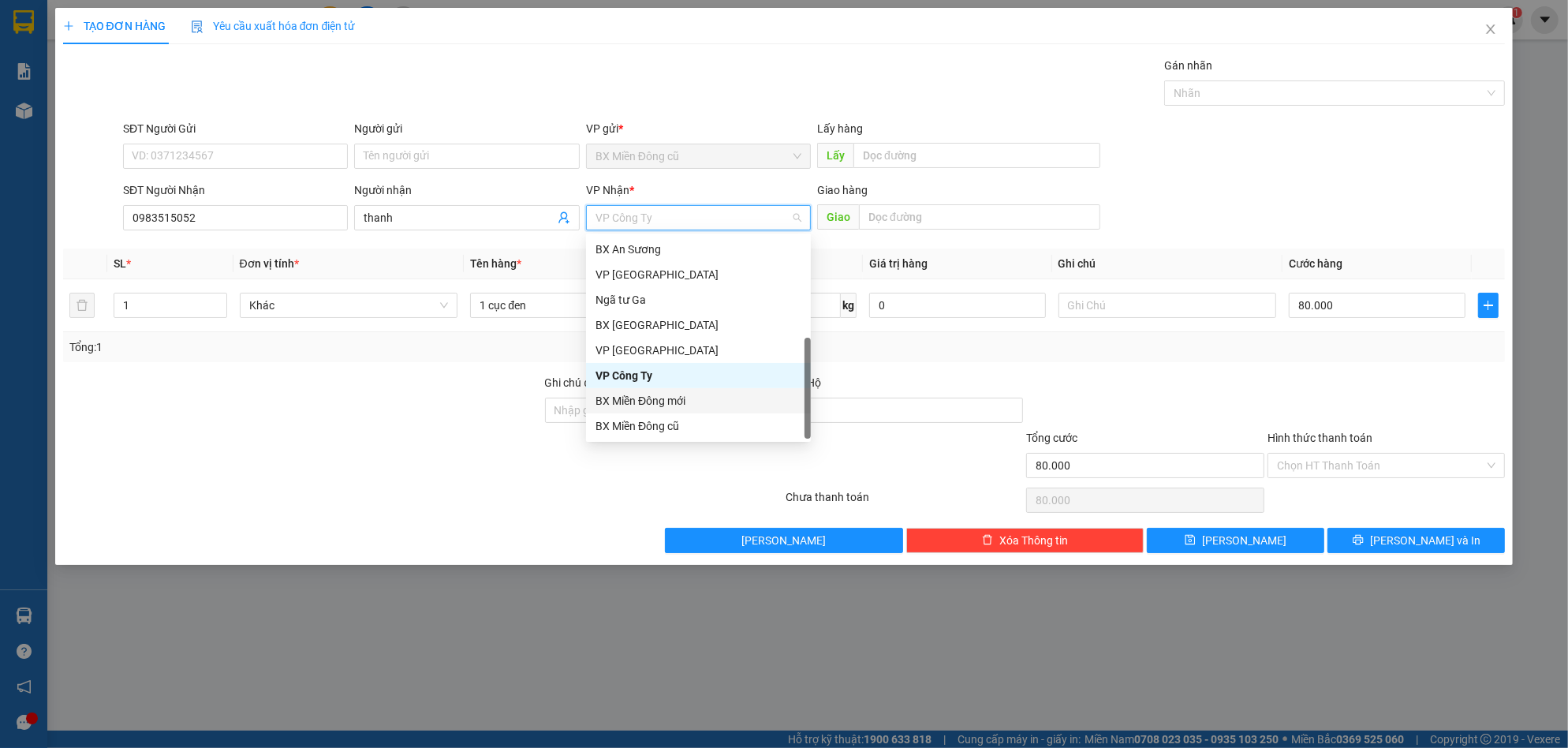
scroll to position [51, 0]
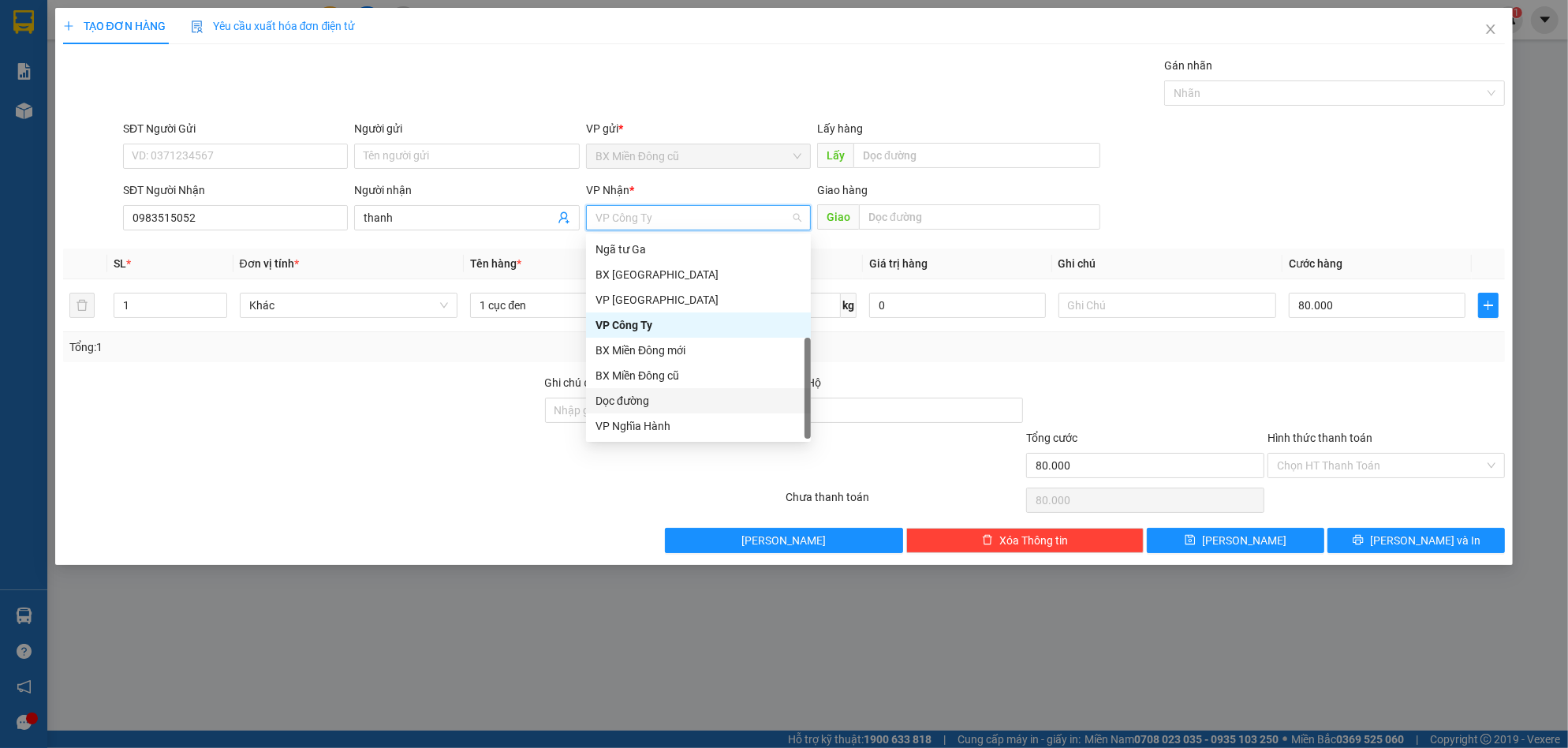
click at [651, 401] on div "Dọc đường" at bounding box center [698, 401] width 206 height 18
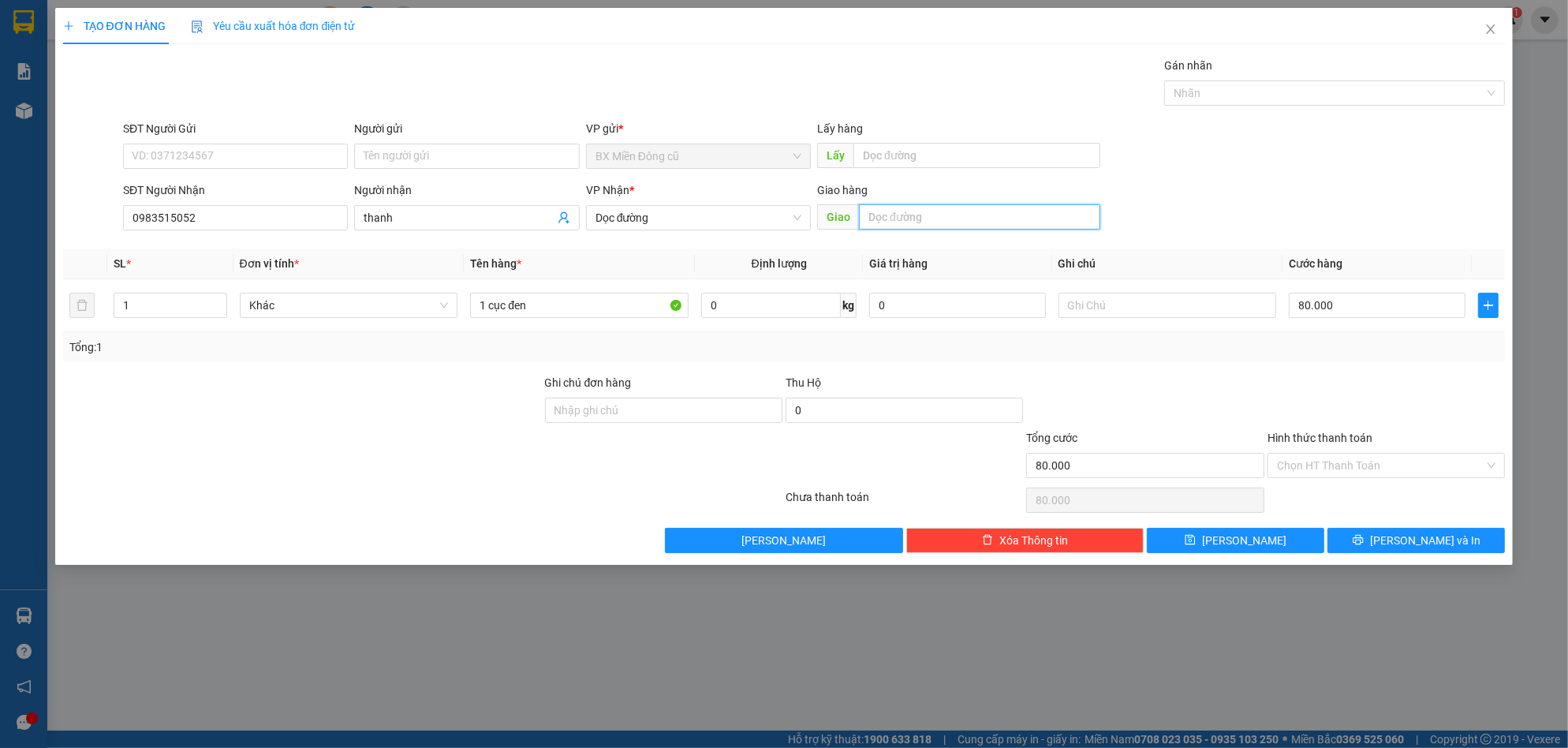
click at [938, 211] on input "text" at bounding box center [979, 216] width 241 height 25
paste input "ịn"
paste input "ê"
click at [1394, 309] on input "80.000" at bounding box center [1377, 305] width 177 height 25
click at [1364, 544] on icon "printer" at bounding box center [1358, 540] width 11 height 11
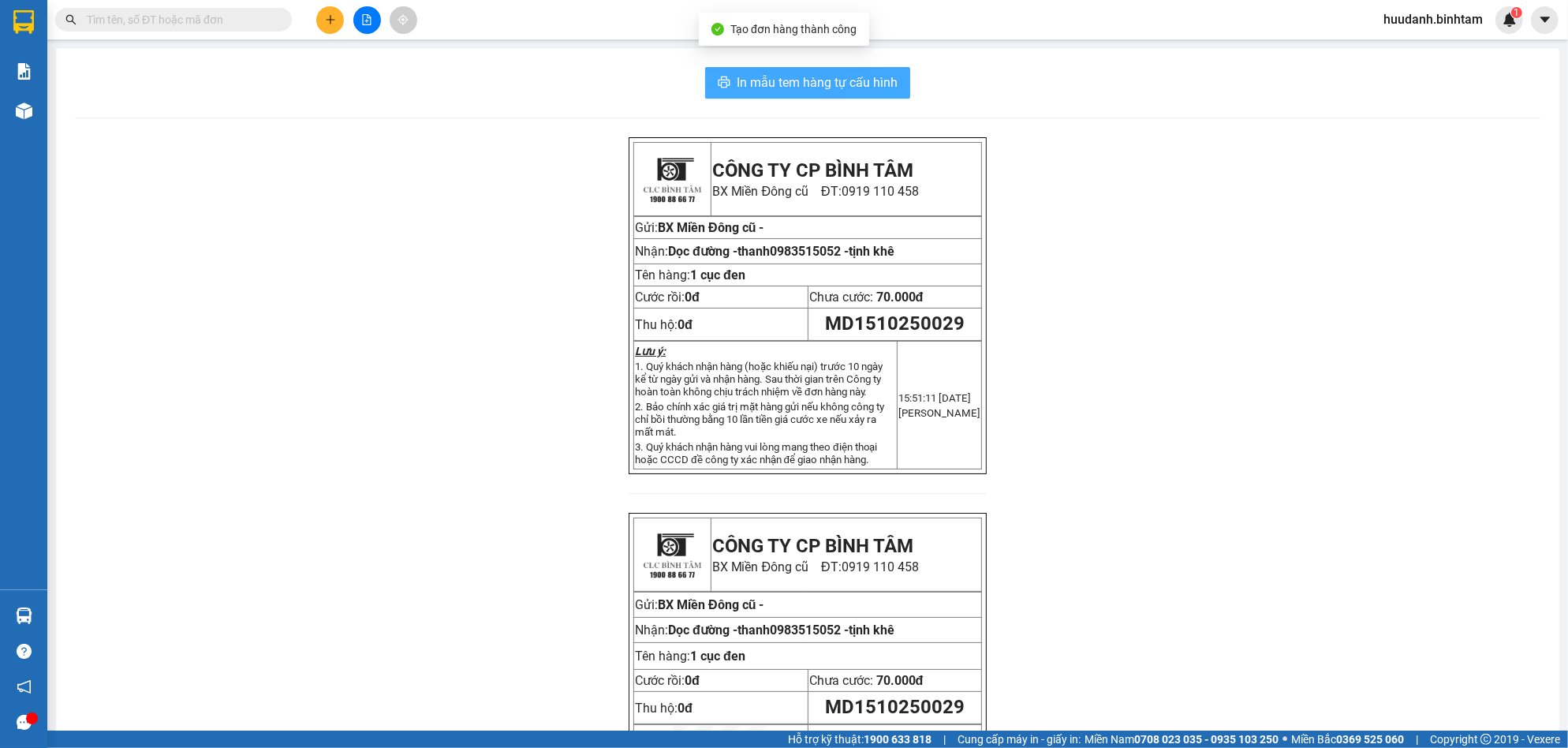
click at [862, 80] on span "In mẫu tem hàng tự cấu hình" at bounding box center [817, 82] width 161 height 20
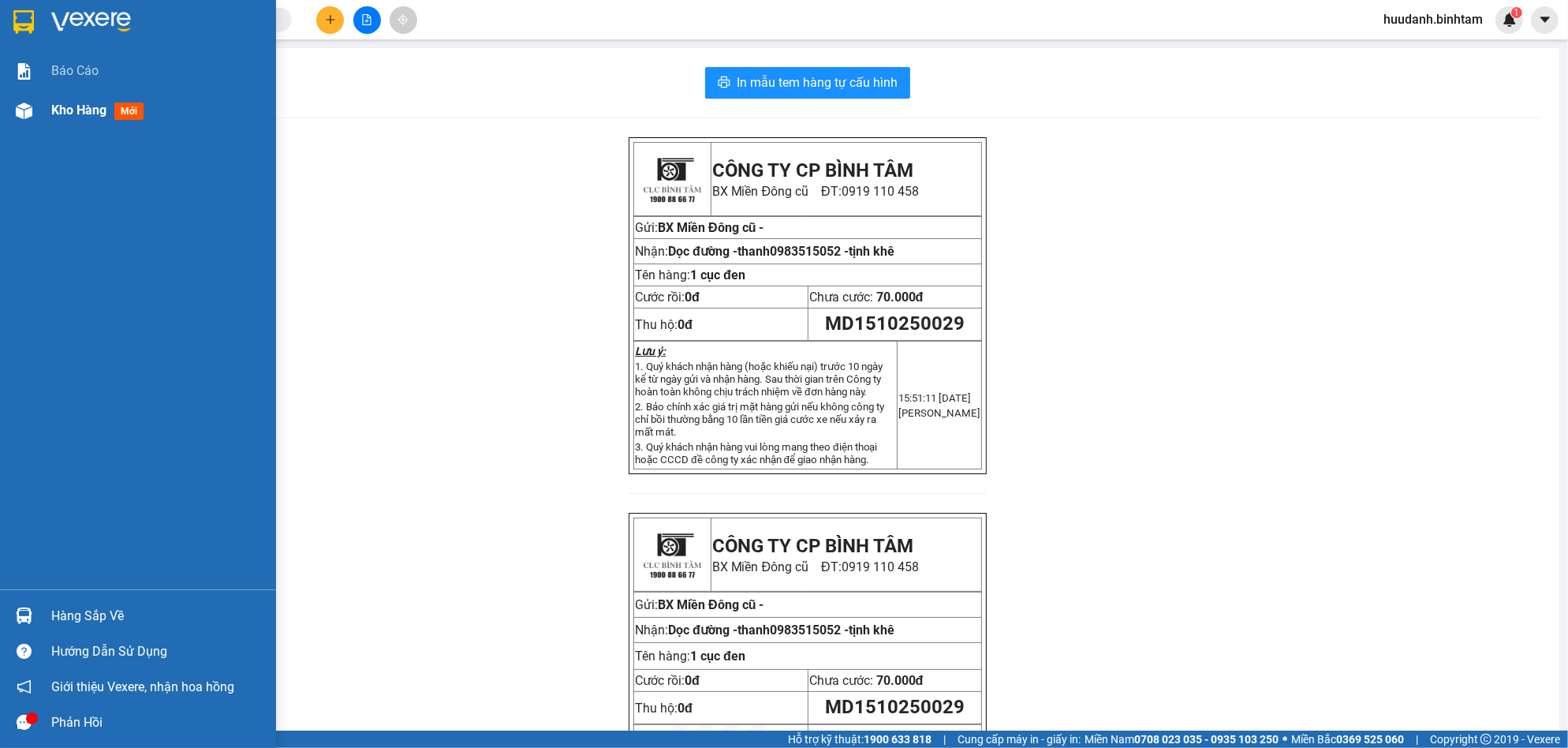
click at [69, 112] on span "Kho hàng" at bounding box center [79, 110] width 55 height 15
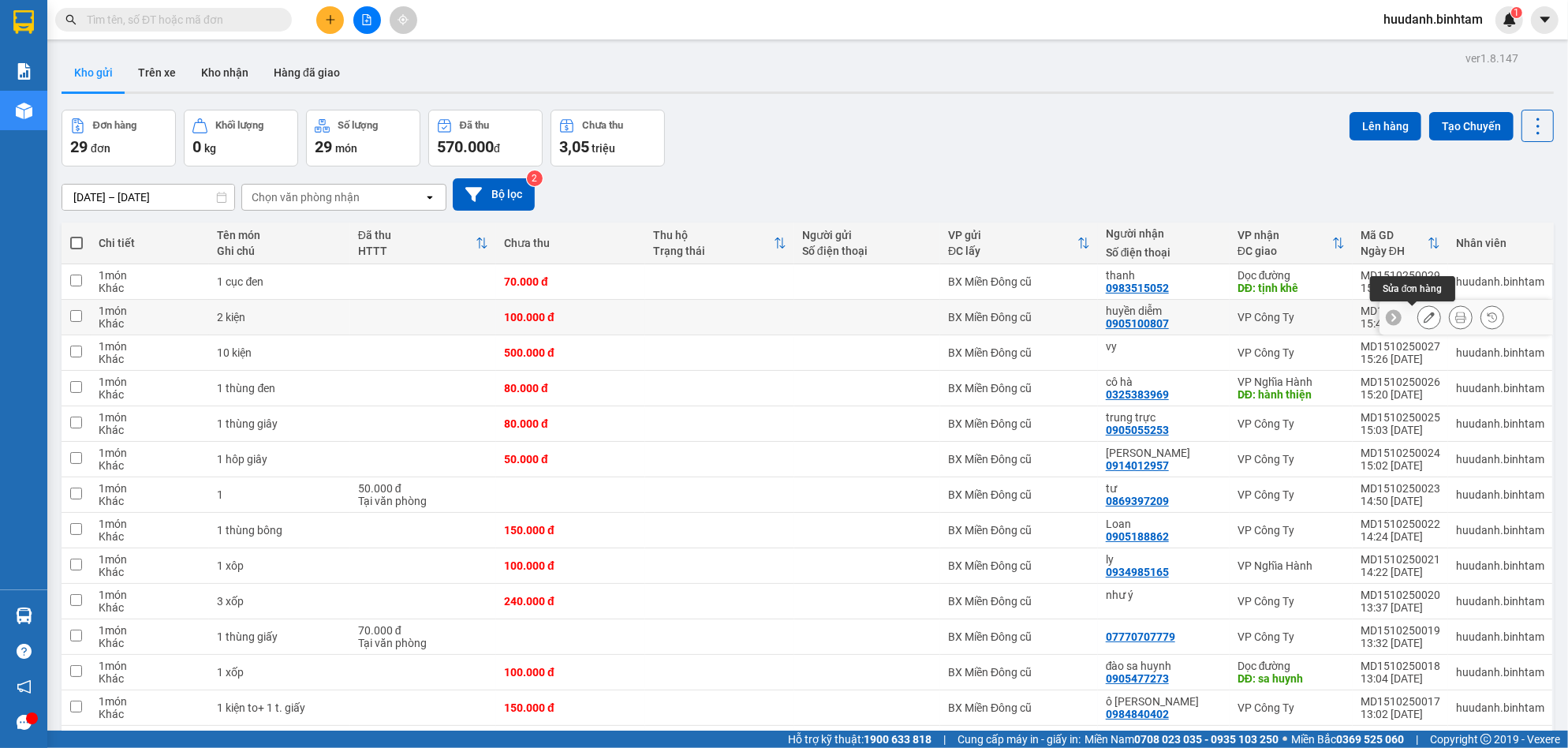
click at [1423, 317] on icon at bounding box center [1429, 317] width 11 height 11
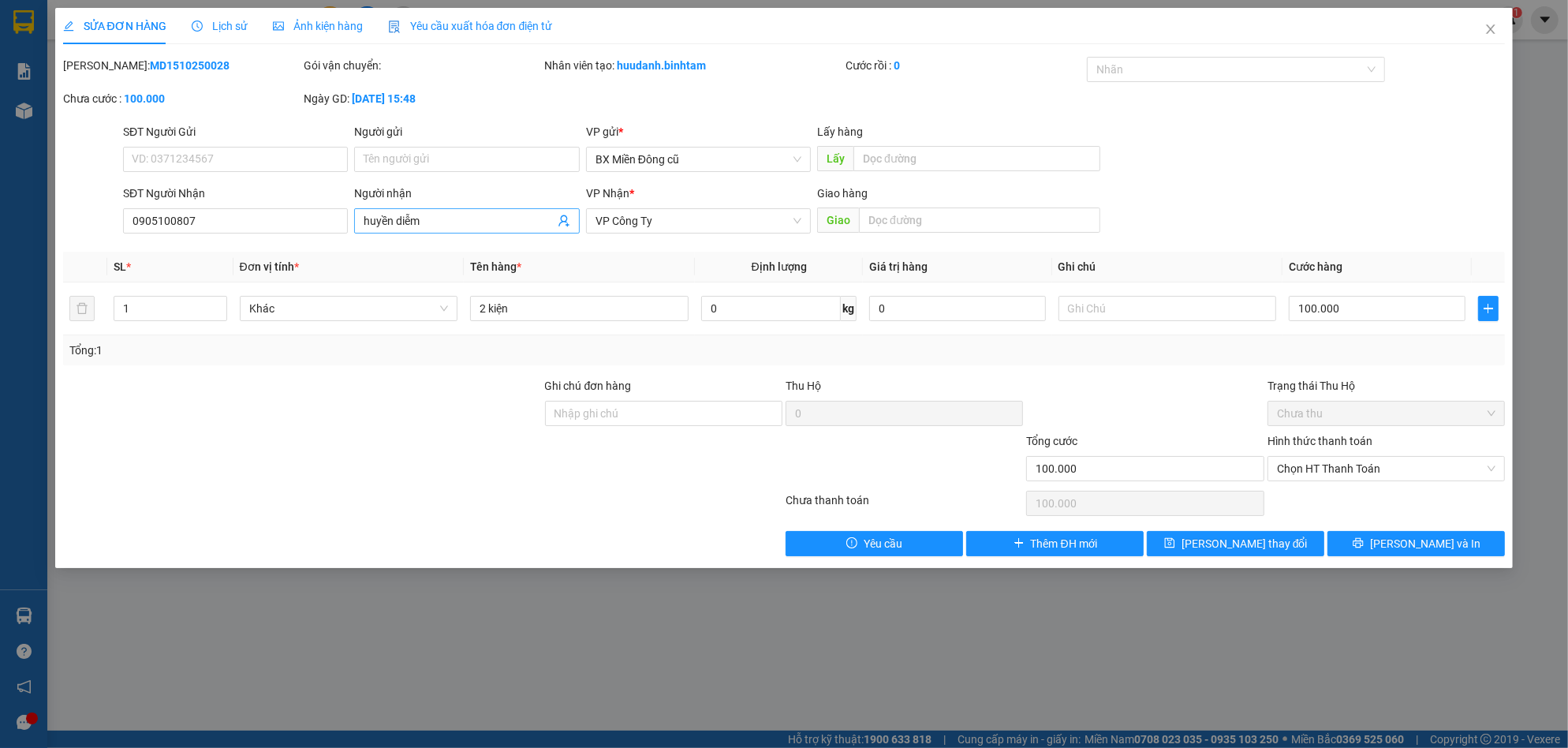
click at [472, 215] on input "huyền diễm" at bounding box center [459, 221] width 190 height 18
paste input "â"
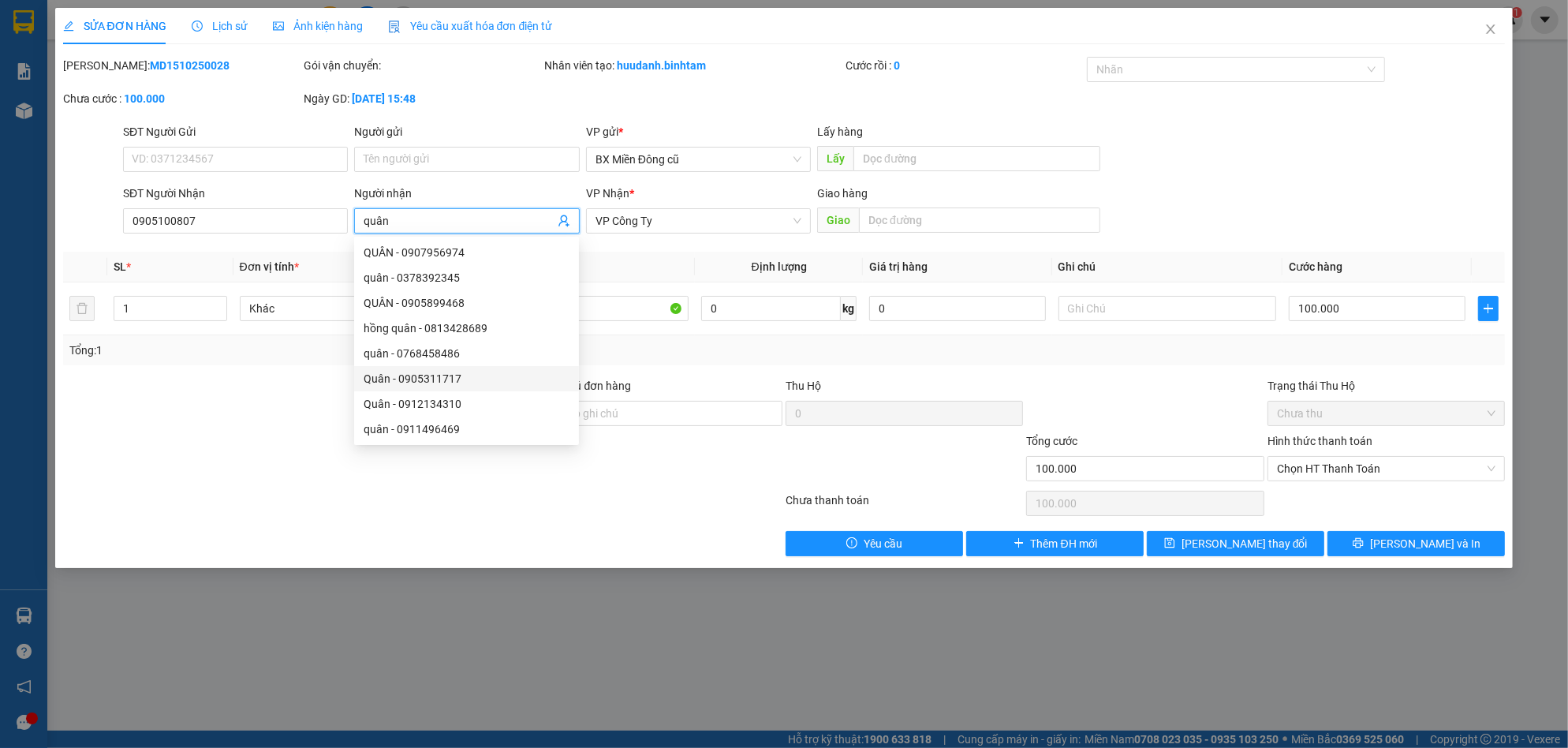
click at [482, 373] on div "Quân - 0905311717" at bounding box center [467, 379] width 206 height 18
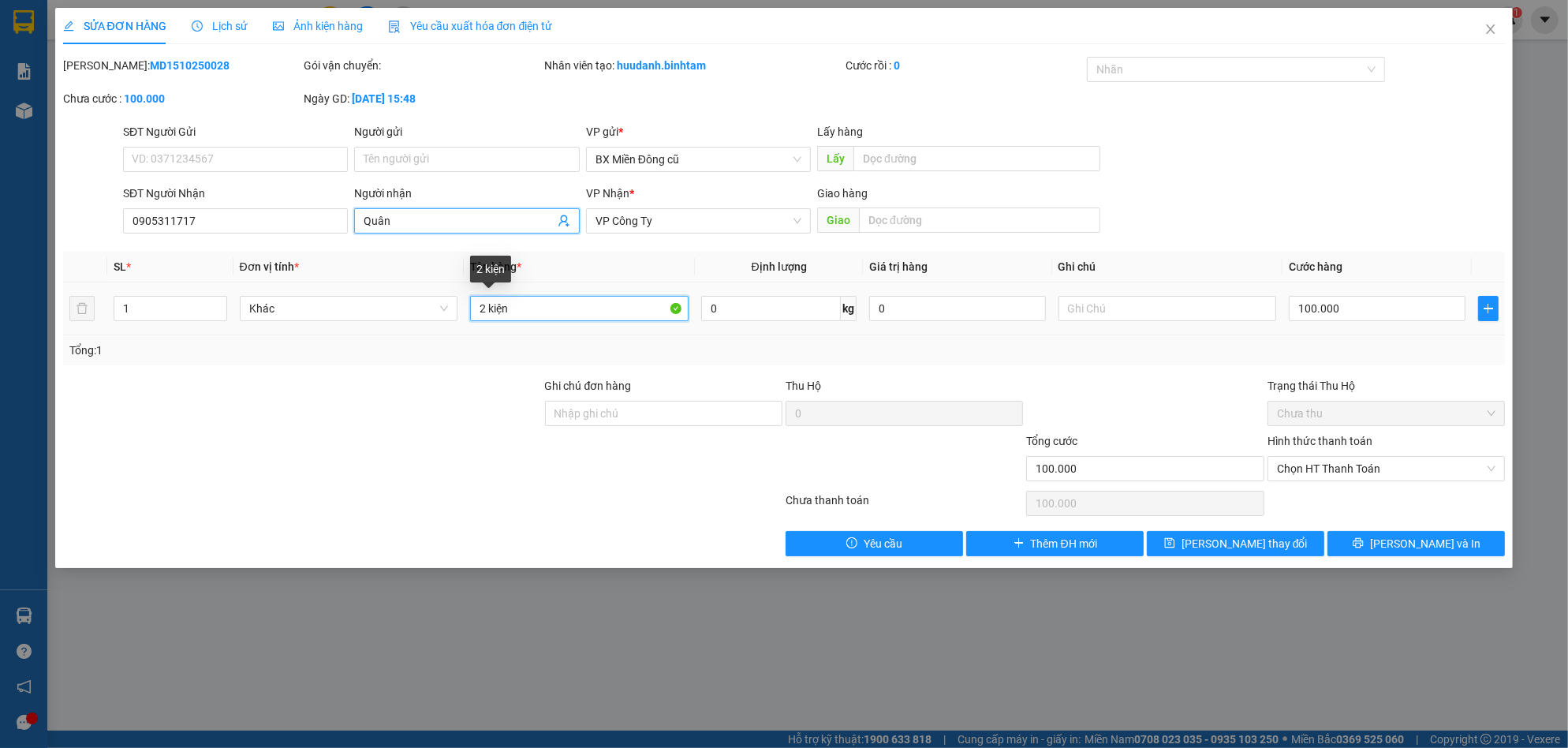
click at [603, 313] on input "2 kiện" at bounding box center [579, 308] width 218 height 25
paste input "ùng"
paste input "â"
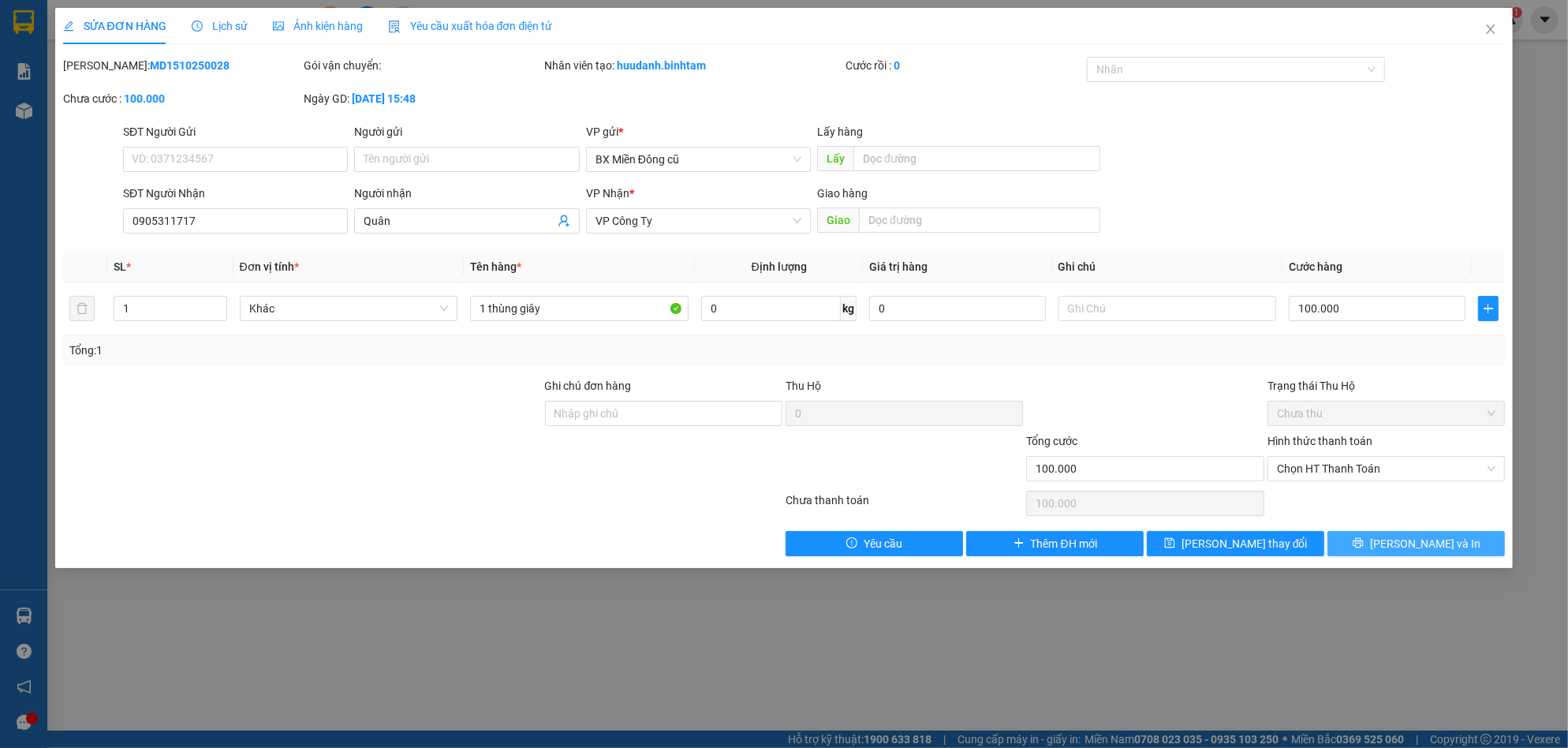
click at [1364, 541] on icon "printer" at bounding box center [1358, 543] width 11 height 11
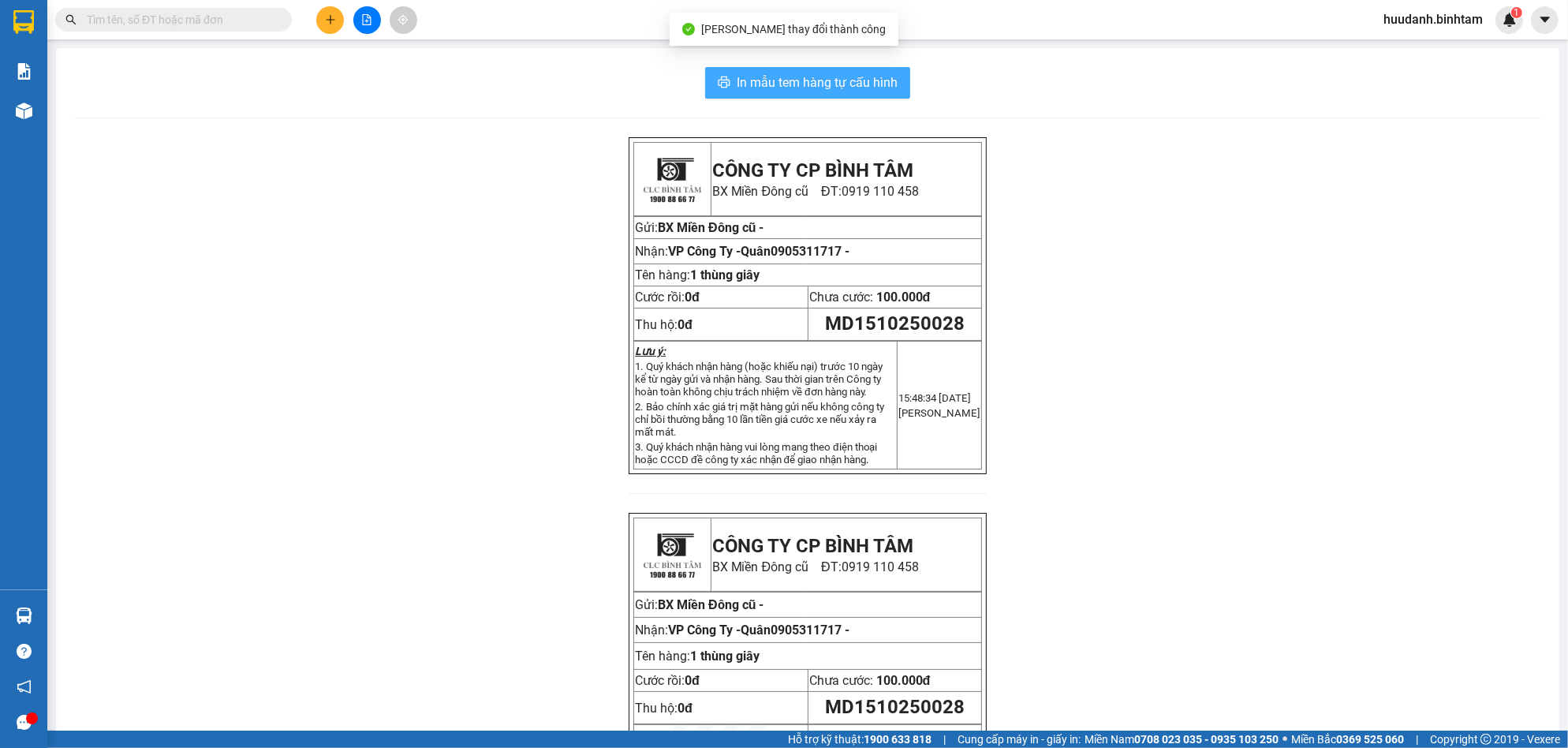
click at [799, 76] on span "In mẫu tem hàng tự cấu hình" at bounding box center [817, 82] width 161 height 20
click at [328, 22] on icon "plus" at bounding box center [331, 20] width 11 height 11
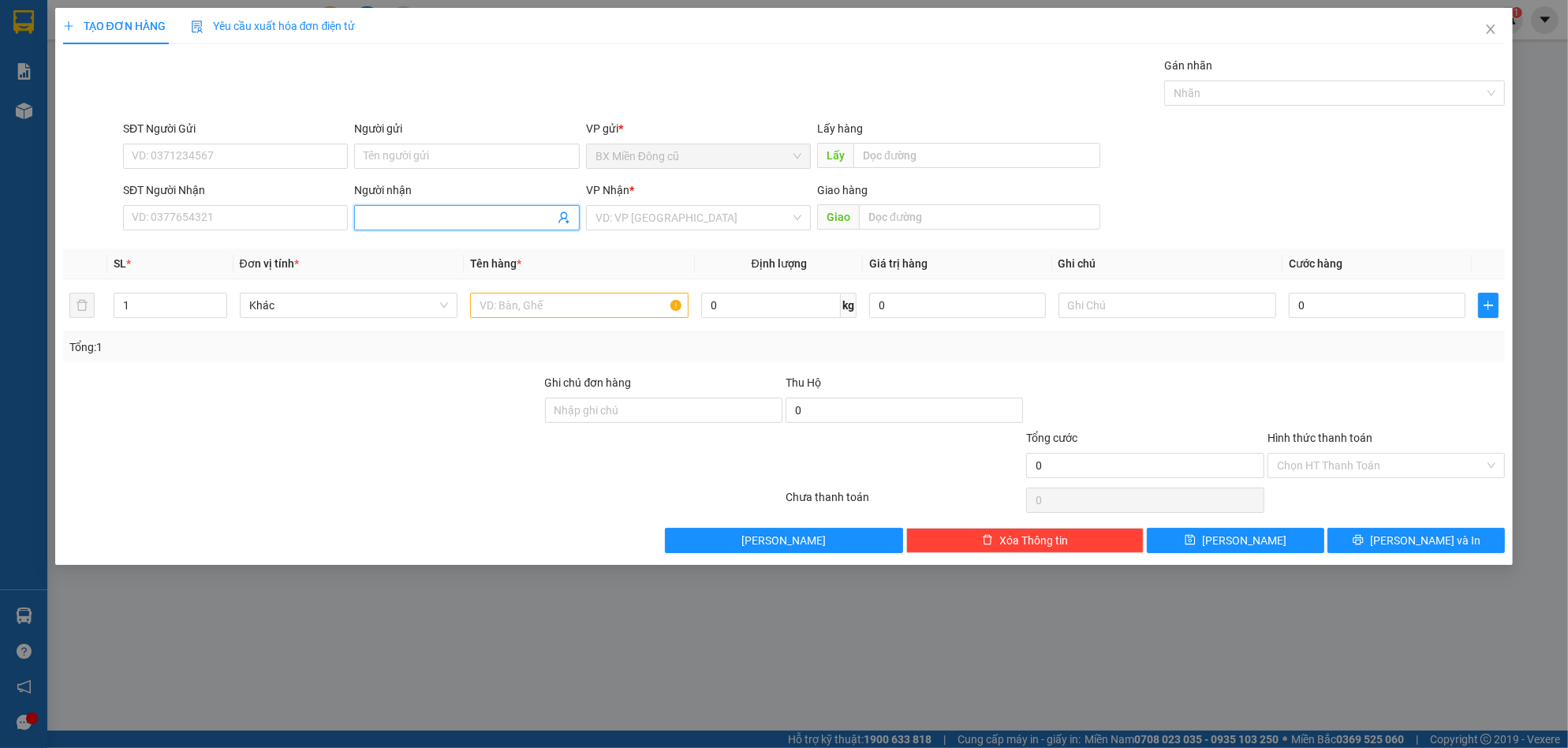
click at [416, 211] on input "Người nhận" at bounding box center [459, 218] width 190 height 18
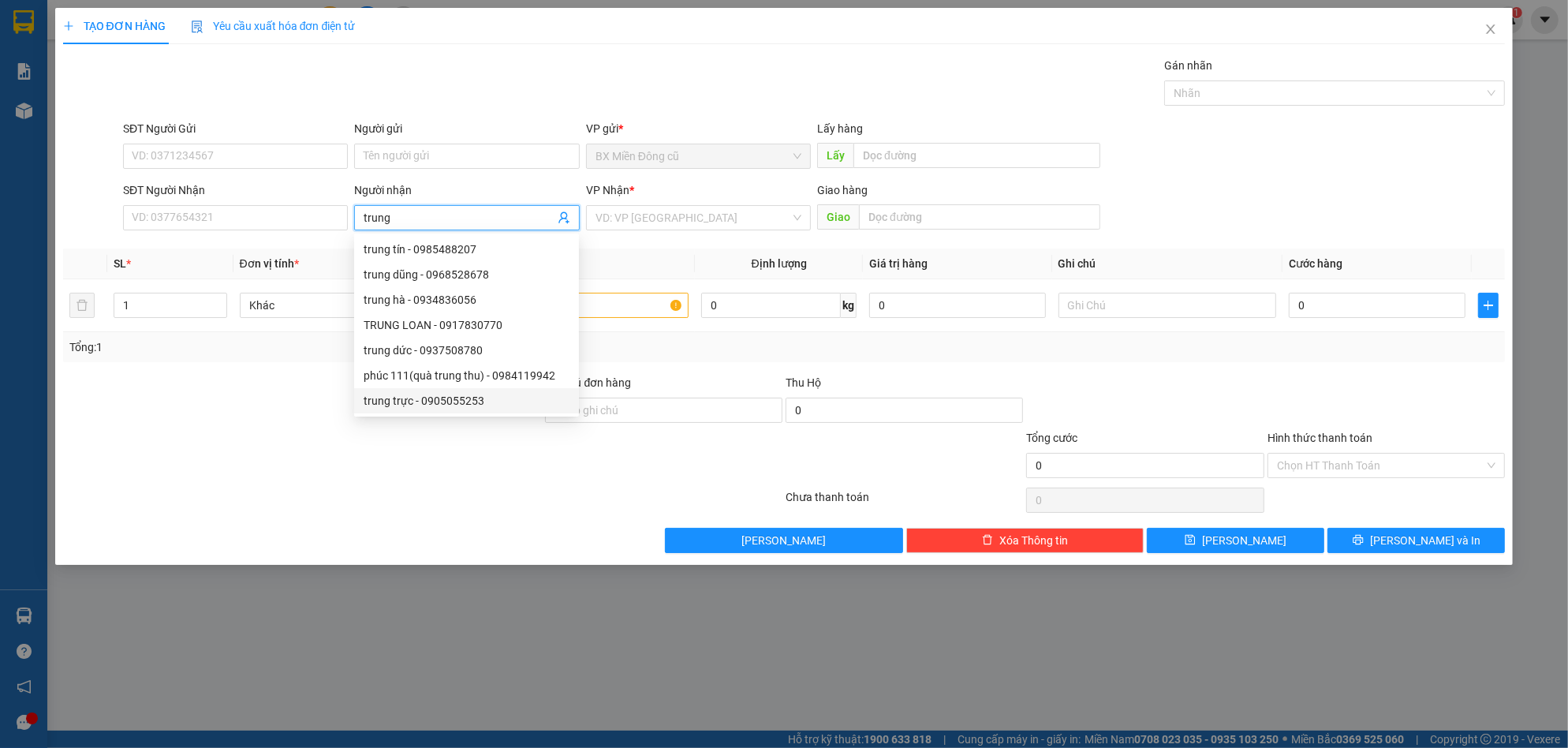
click at [443, 398] on div "trung trực - 0905055253" at bounding box center [467, 401] width 206 height 18
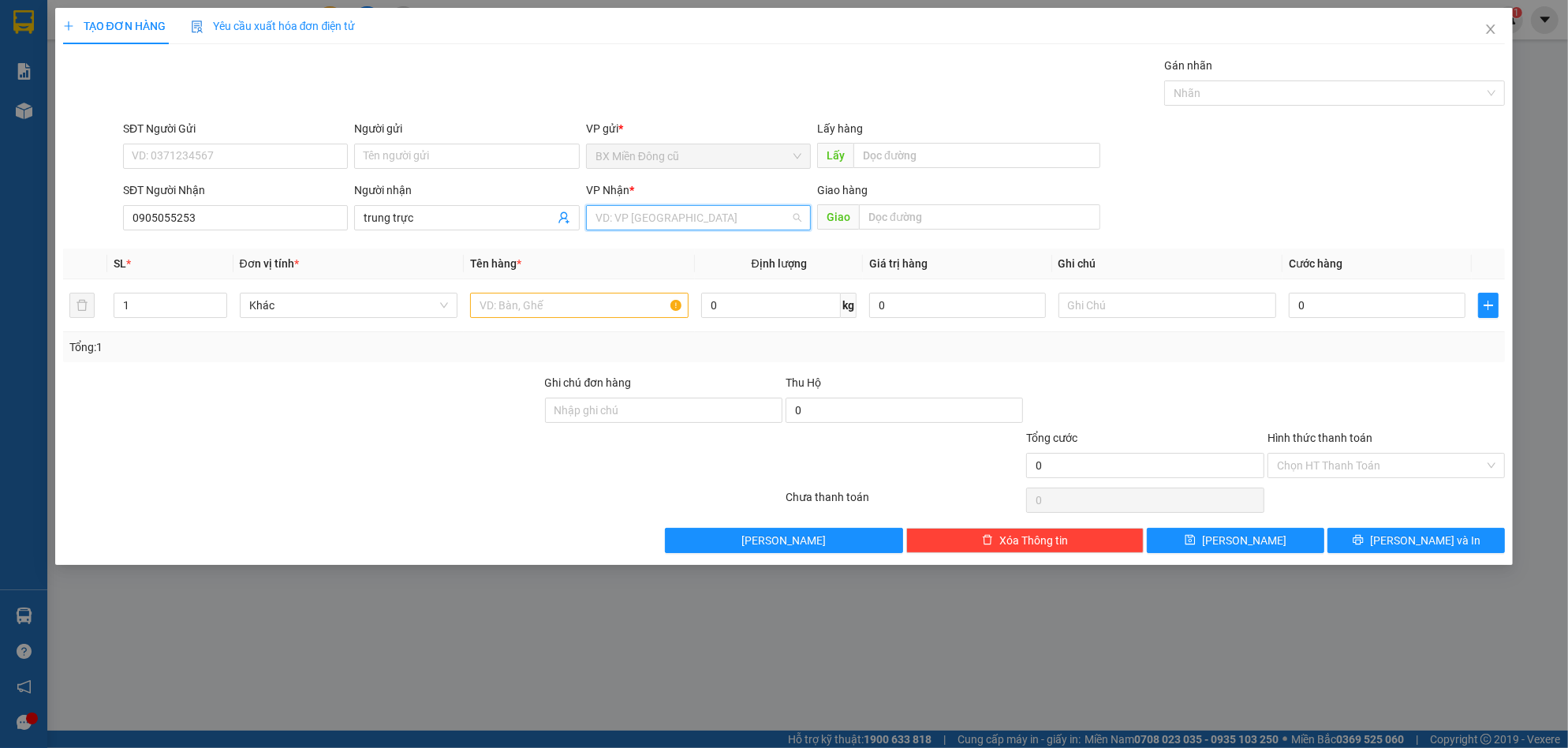
click at [649, 227] on input "search" at bounding box center [692, 217] width 195 height 23
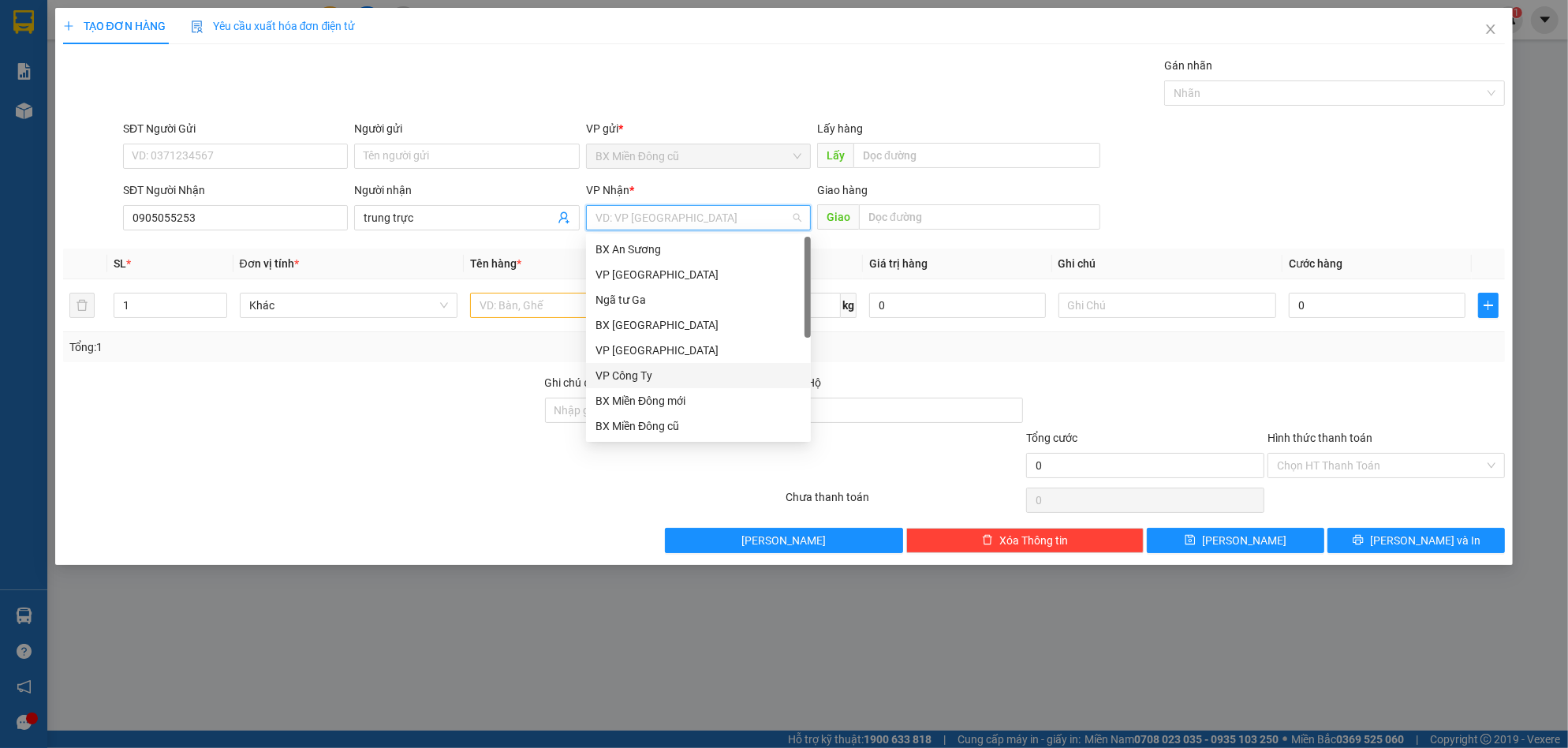
click at [644, 377] on div "VP Công Ty" at bounding box center [698, 376] width 206 height 18
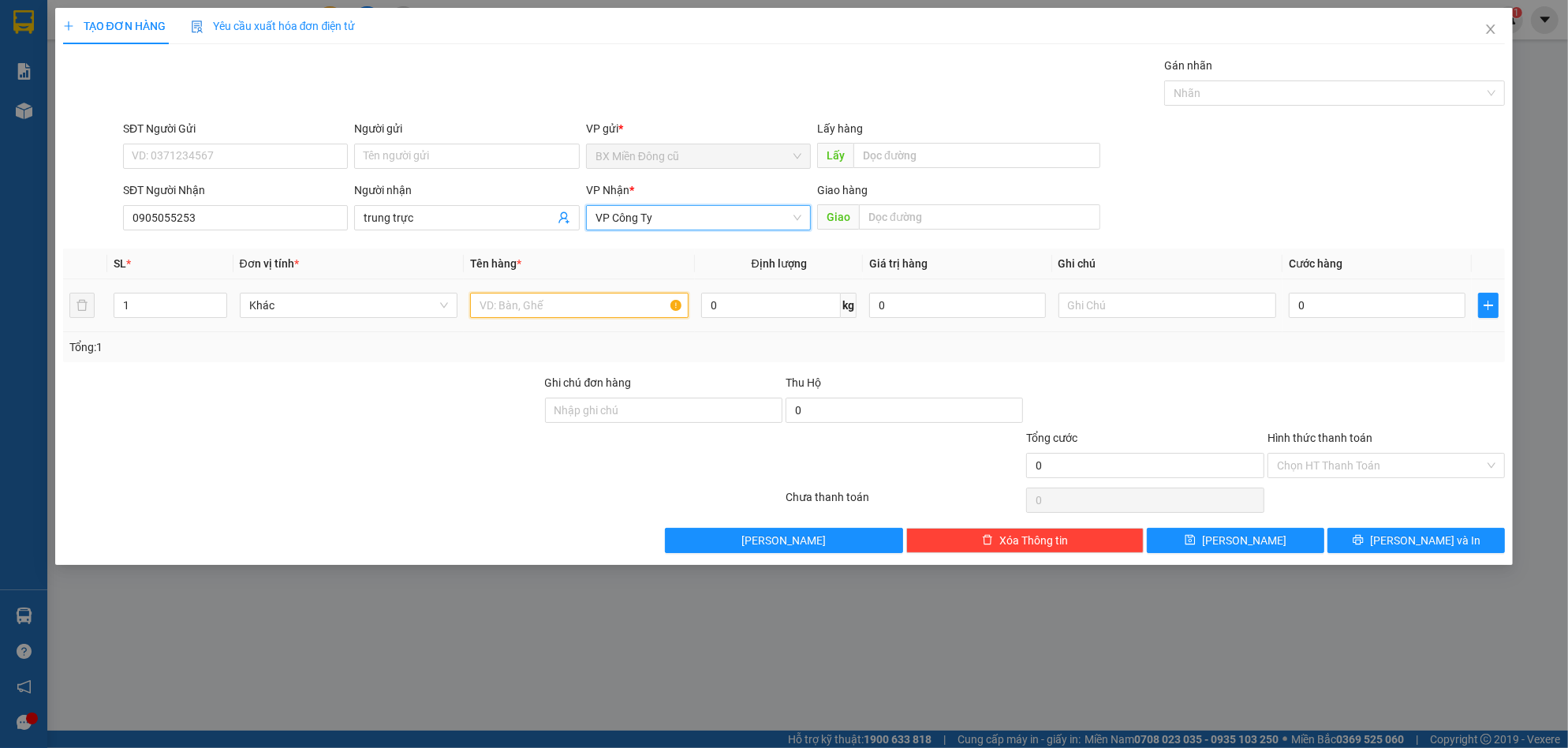
click at [588, 300] on input "text" at bounding box center [579, 305] width 218 height 25
paste input "ùng"
paste input "â"
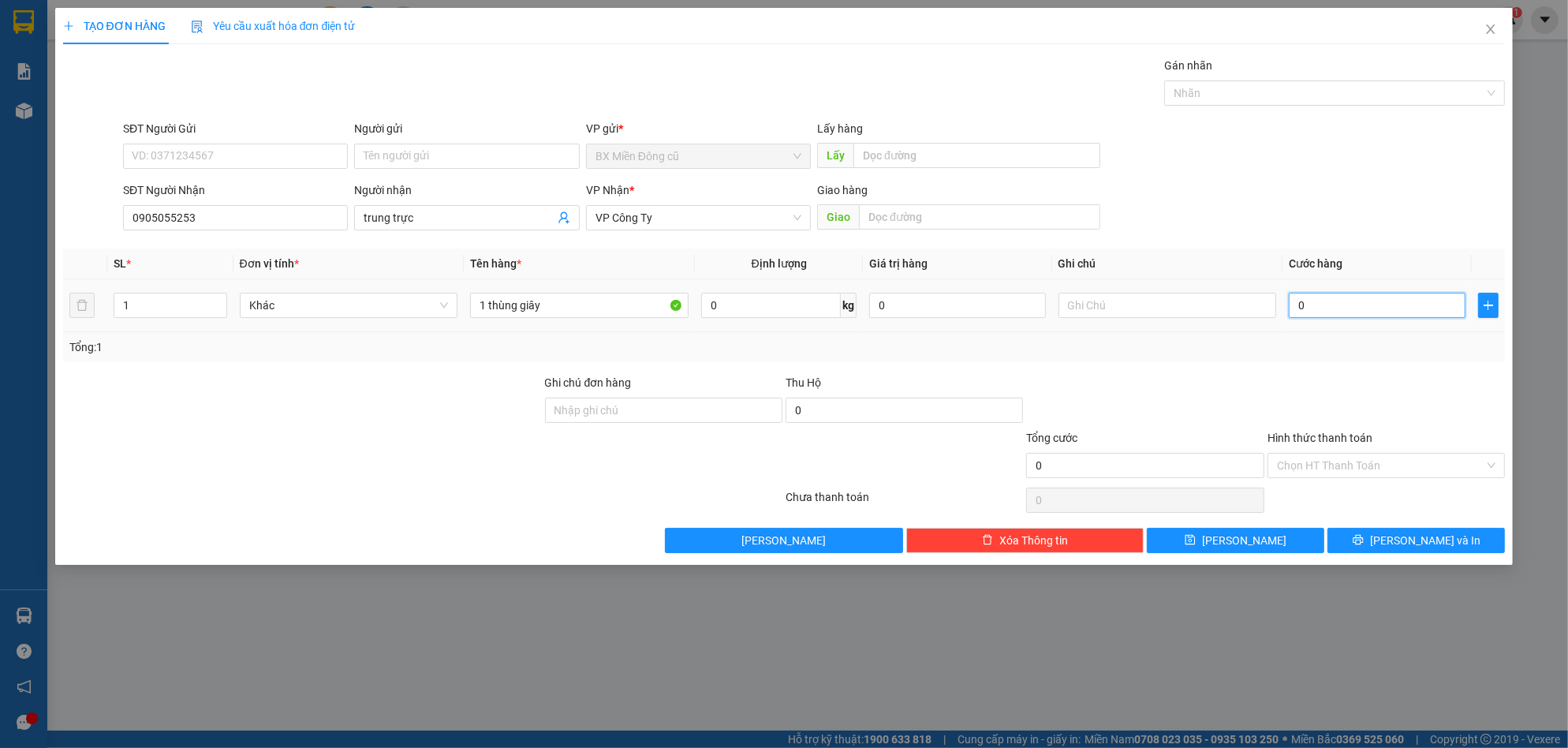
click at [1362, 304] on input "0" at bounding box center [1377, 305] width 177 height 25
click at [1448, 538] on button "[PERSON_NAME] và In" at bounding box center [1416, 540] width 178 height 25
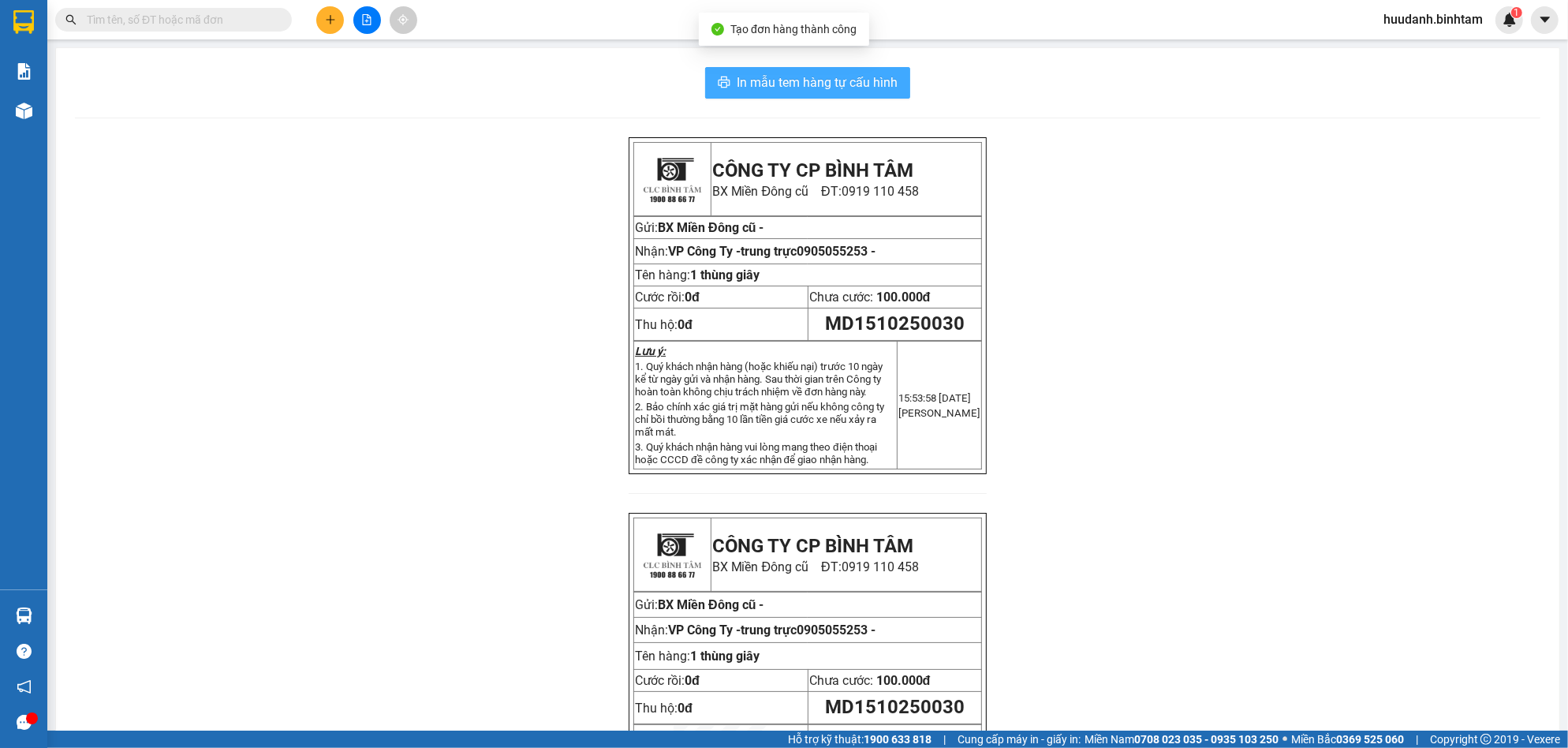
click at [884, 76] on span "In mẫu tem hàng tự cấu hình" at bounding box center [817, 82] width 161 height 20
click at [336, 17] on button at bounding box center [330, 20] width 27 height 27
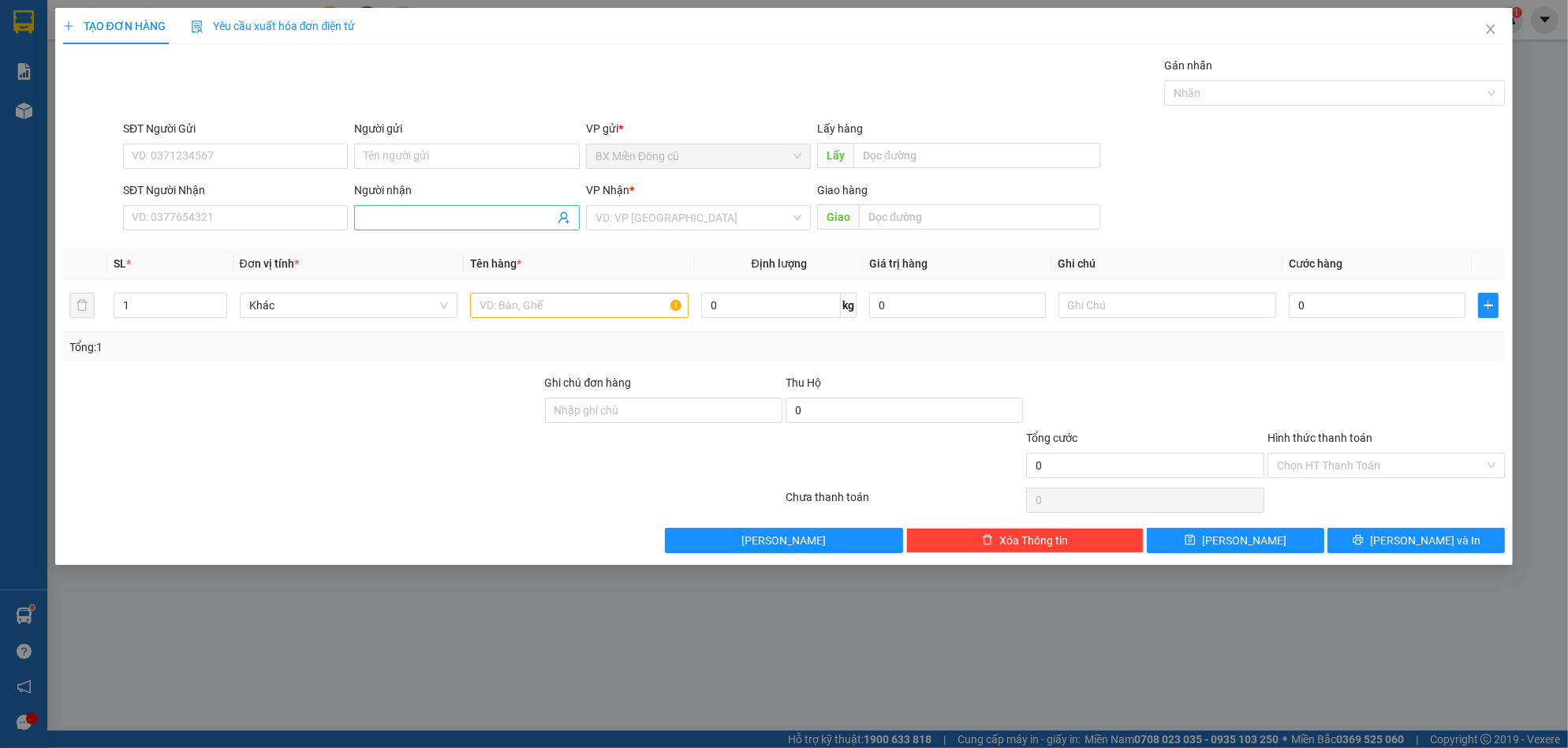
click at [380, 216] on input "Người nhận" at bounding box center [459, 218] width 190 height 18
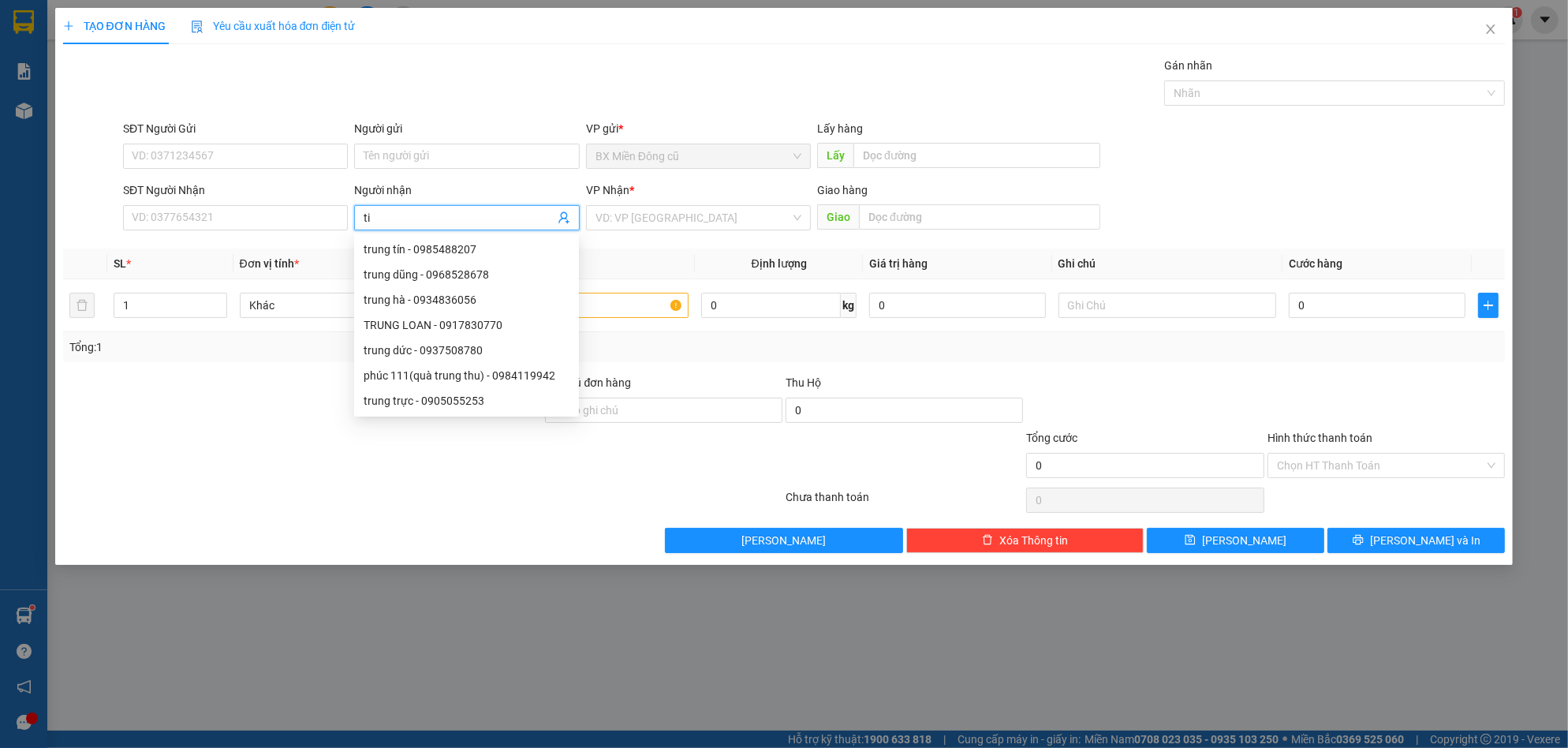
paste input "ê"
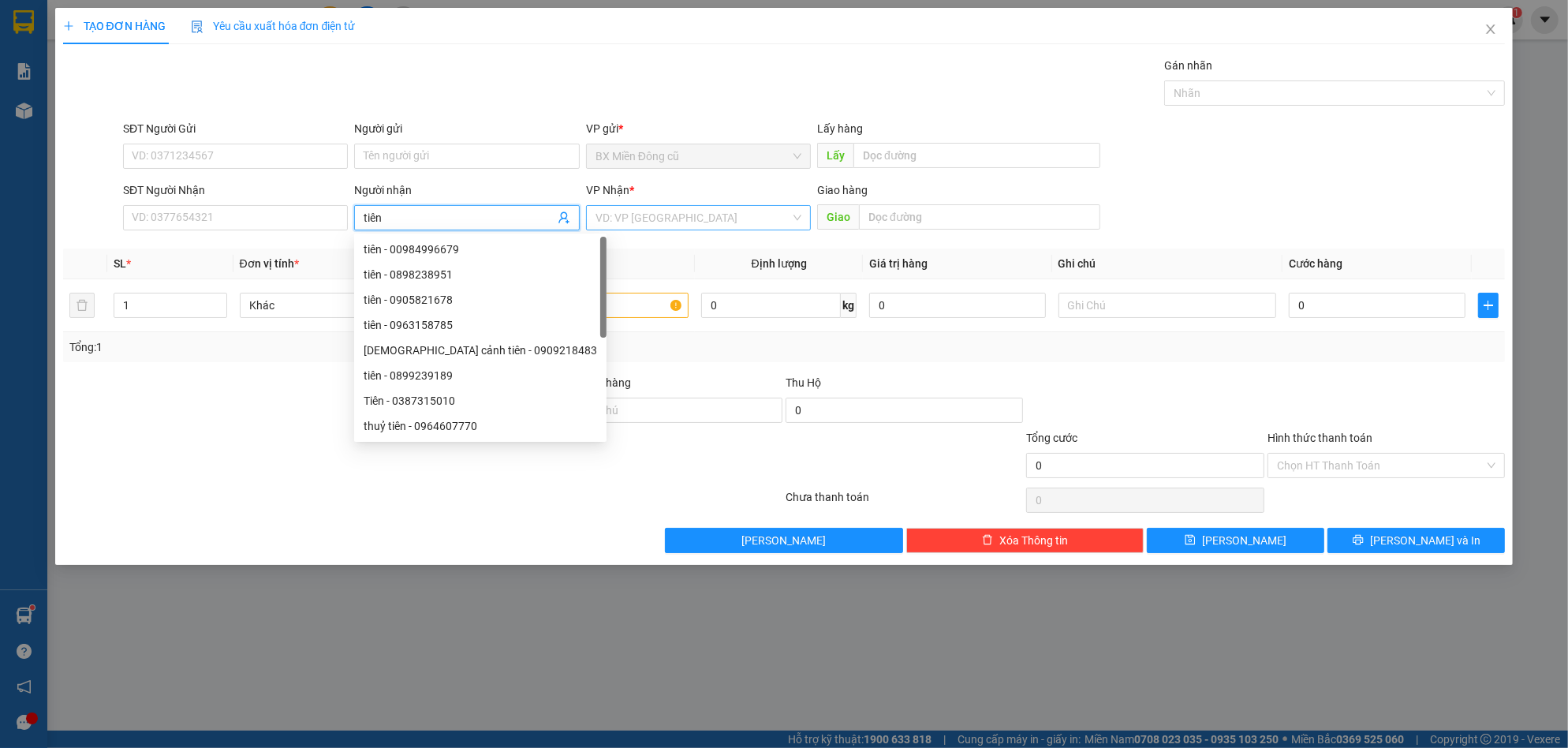
click at [639, 211] on input "search" at bounding box center [692, 217] width 195 height 23
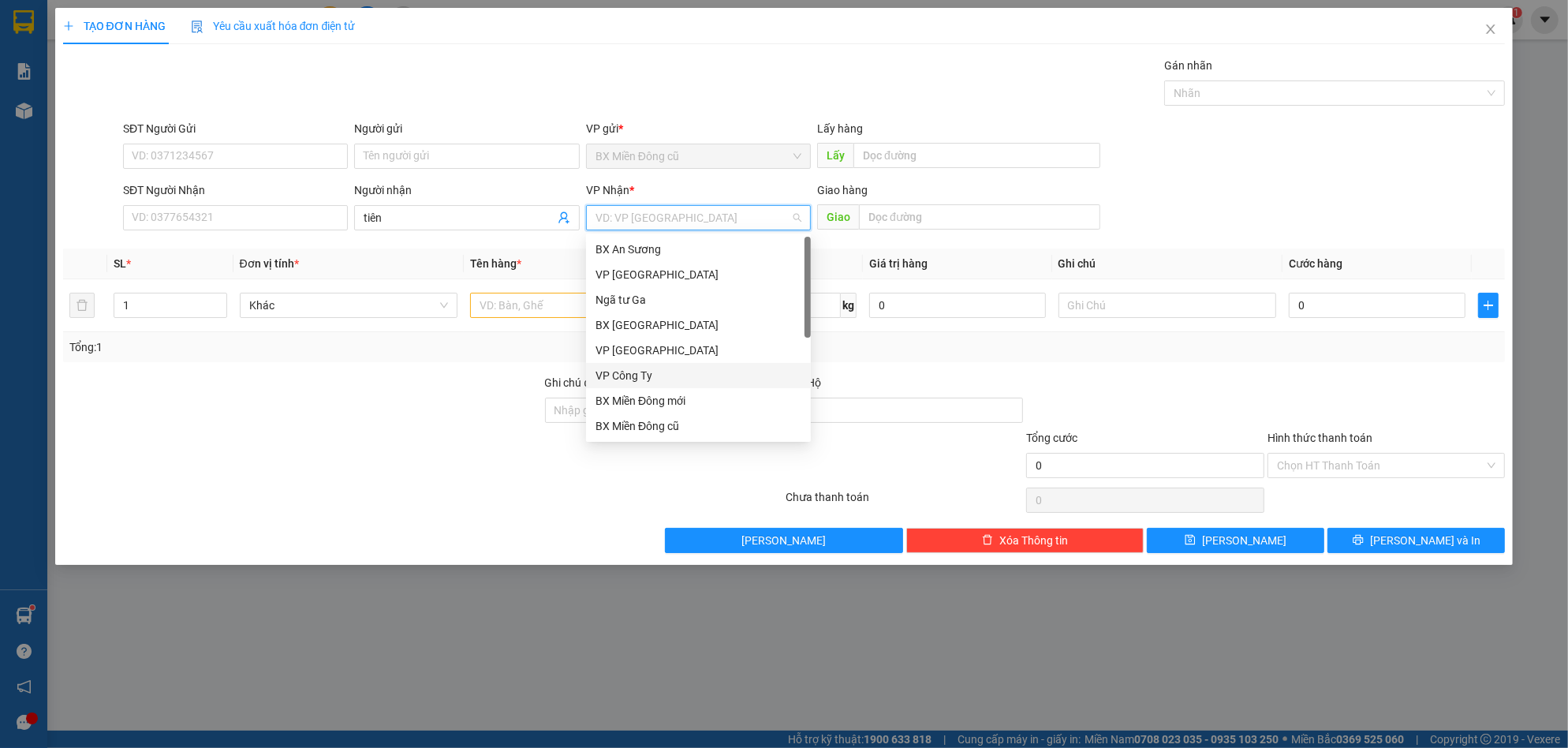
click at [632, 375] on div "VP Công Ty" at bounding box center [698, 376] width 206 height 18
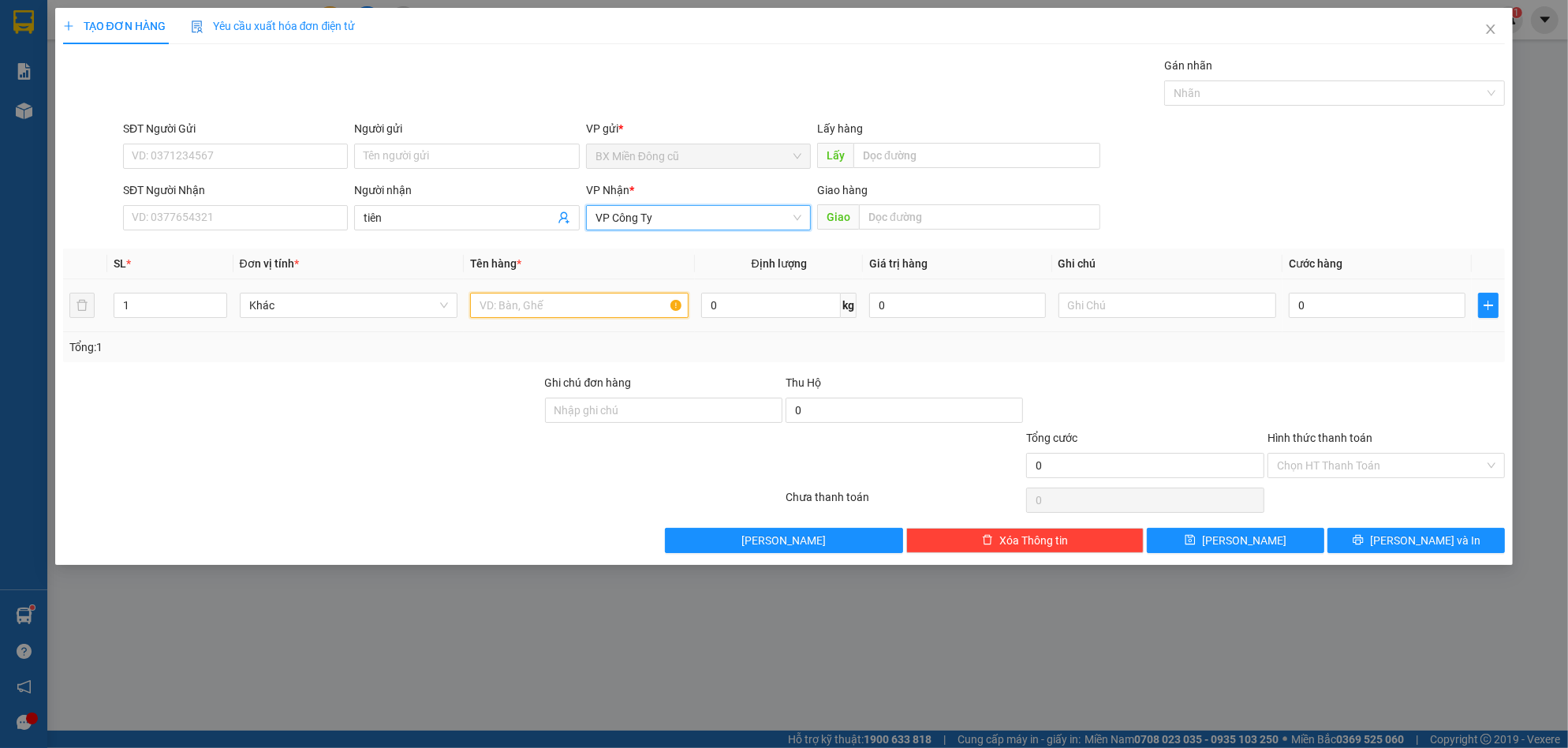
click at [559, 313] on input "text" at bounding box center [579, 305] width 218 height 25
paste input "ô"
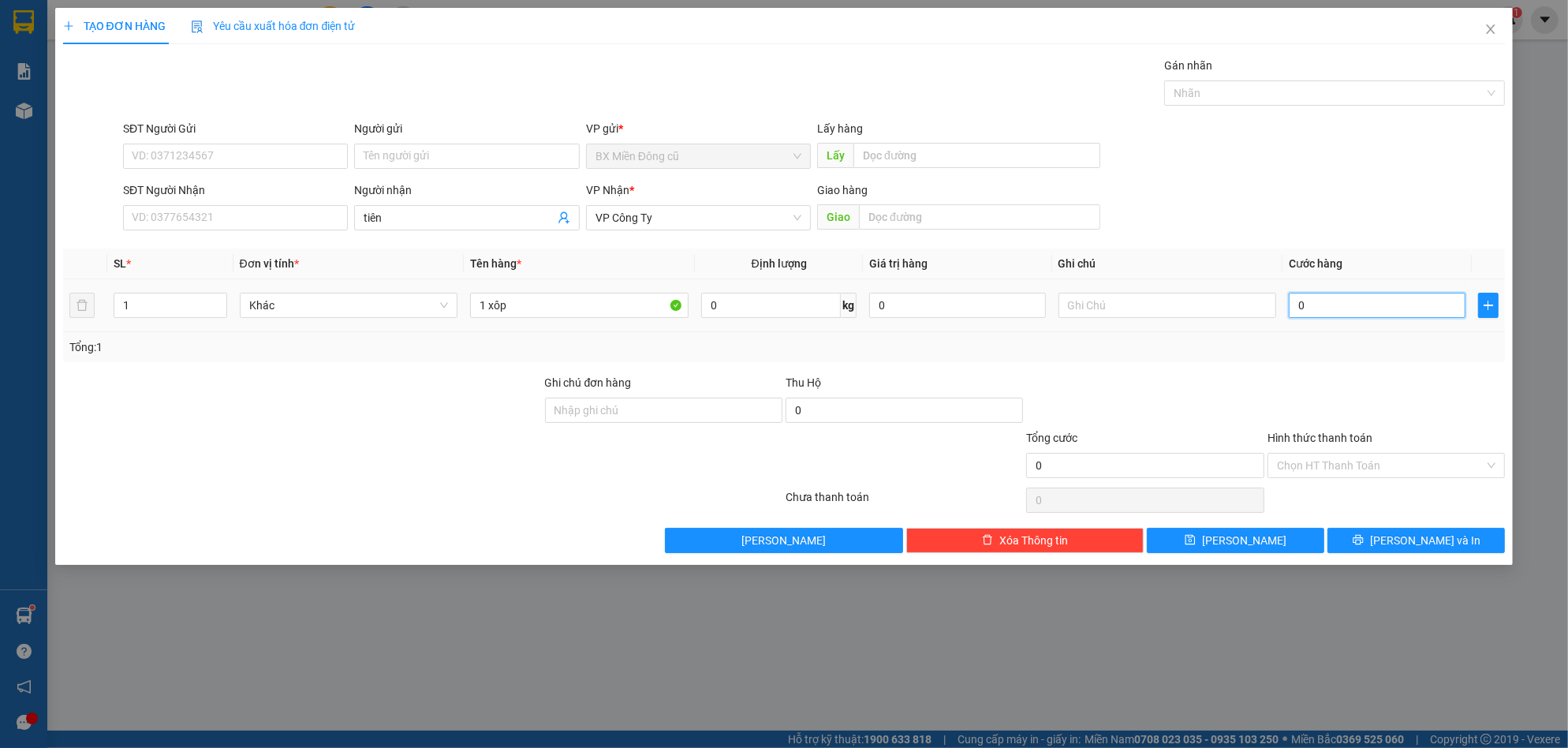
click at [1318, 313] on input "0" at bounding box center [1377, 305] width 177 height 25
click at [1444, 537] on span "[PERSON_NAME] và In" at bounding box center [1425, 541] width 110 height 18
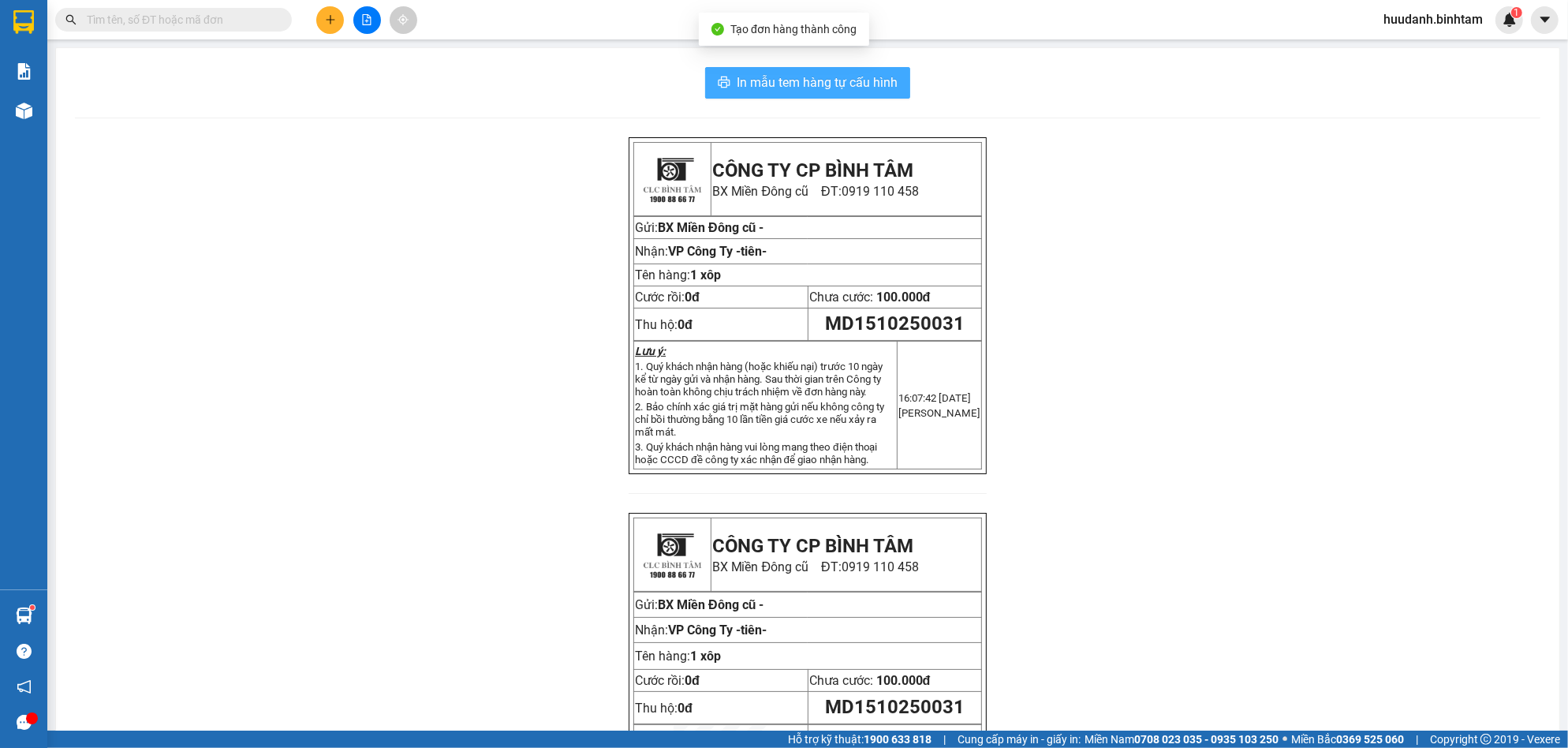
click at [865, 79] on span "In mẫu tem hàng tự cấu hình" at bounding box center [817, 82] width 161 height 20
click at [312, 23] on div at bounding box center [366, 20] width 118 height 27
click at [319, 20] on button at bounding box center [330, 20] width 27 height 27
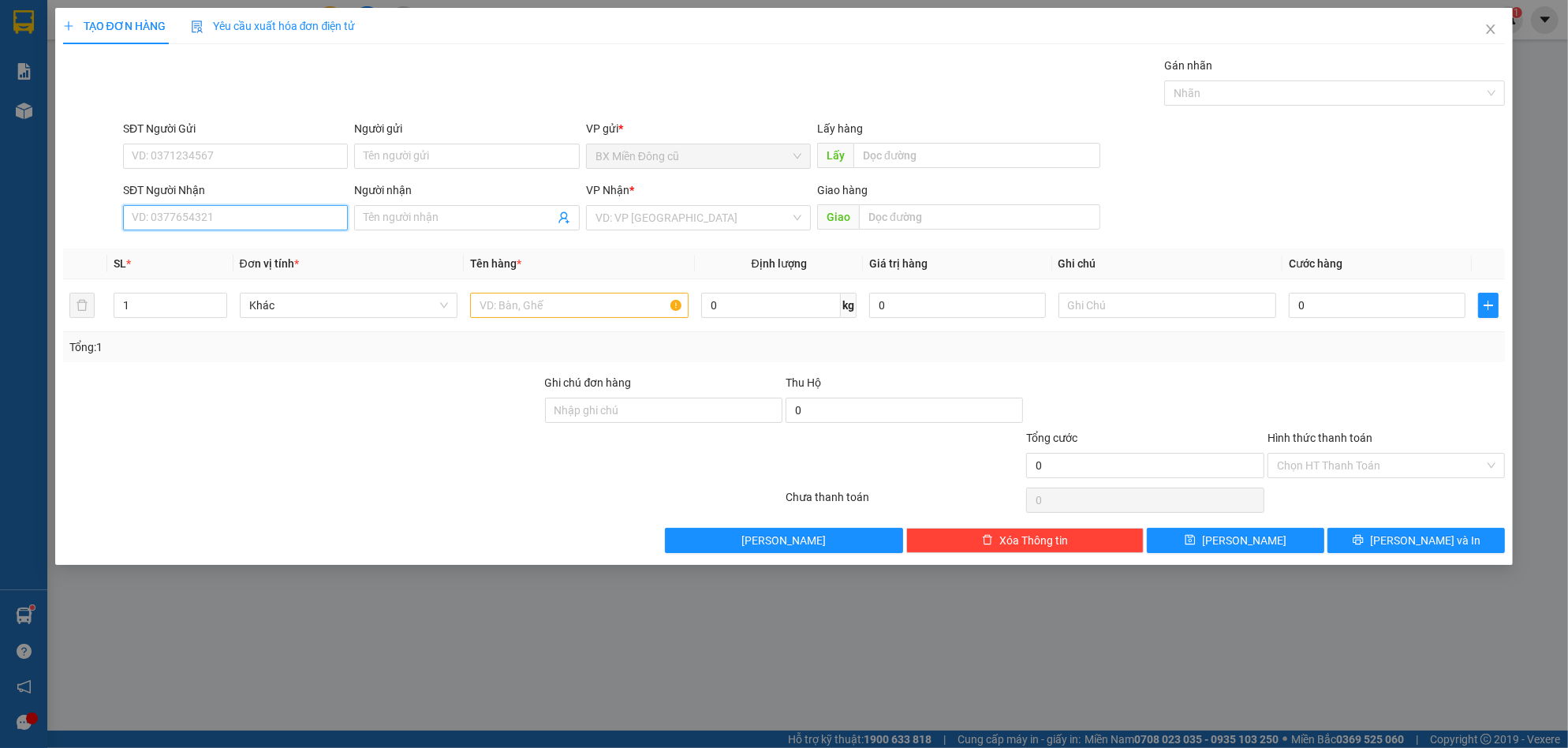
click at [263, 219] on input "SĐT Người Nhận" at bounding box center [235, 217] width 225 height 25
click at [620, 215] on input "search" at bounding box center [692, 217] width 195 height 23
click at [282, 210] on input "0903058567" at bounding box center [235, 217] width 225 height 25
click at [214, 240] on div "0903558567" at bounding box center [235, 249] width 206 height 18
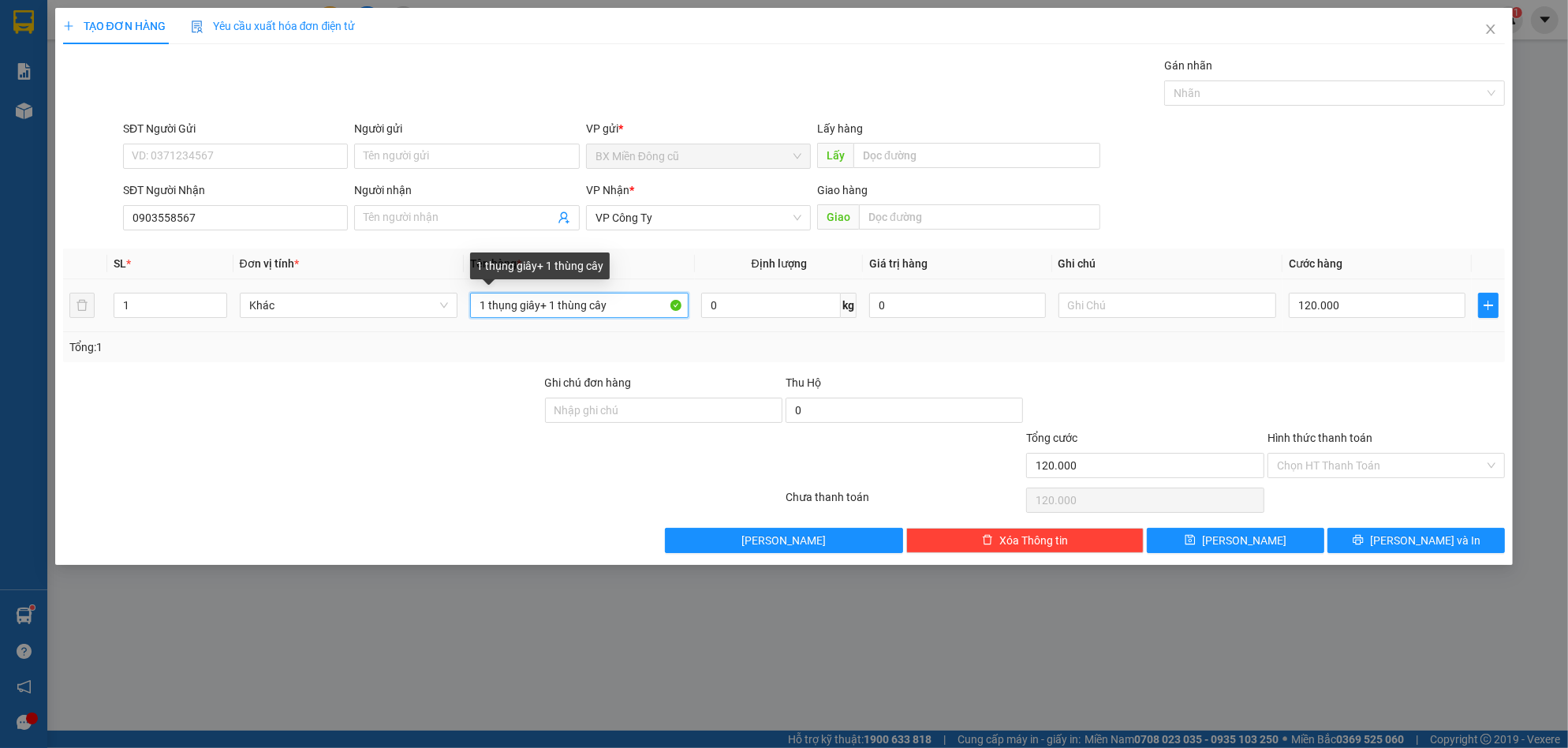
click at [630, 309] on input "1 thụng giây+ 1 thùng cây" at bounding box center [579, 305] width 218 height 25
click at [483, 302] on input "1 thụng giây" at bounding box center [579, 305] width 218 height 25
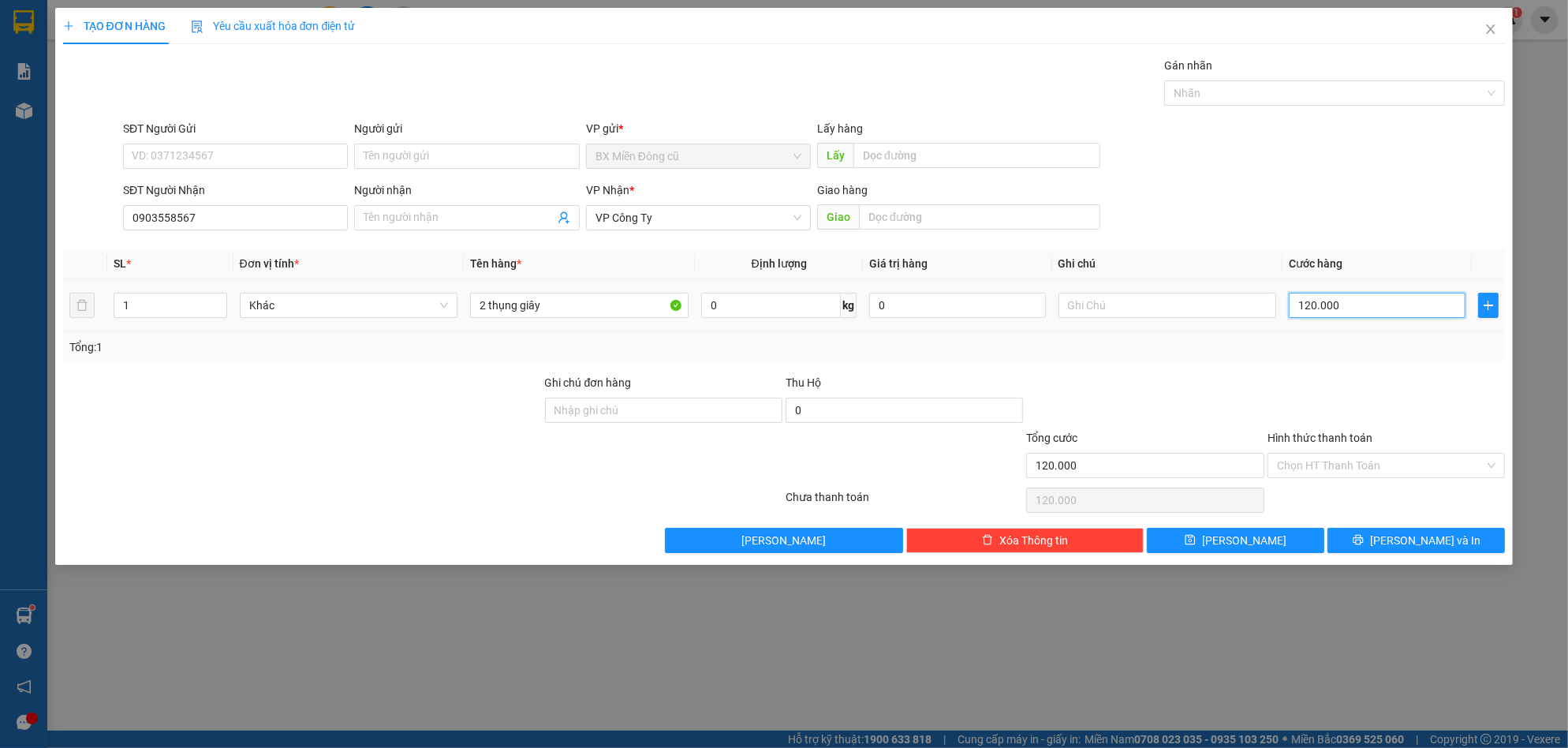
click at [1354, 299] on input "120.000" at bounding box center [1377, 305] width 177 height 25
click at [1414, 529] on button "[PERSON_NAME] và In" at bounding box center [1416, 540] width 178 height 25
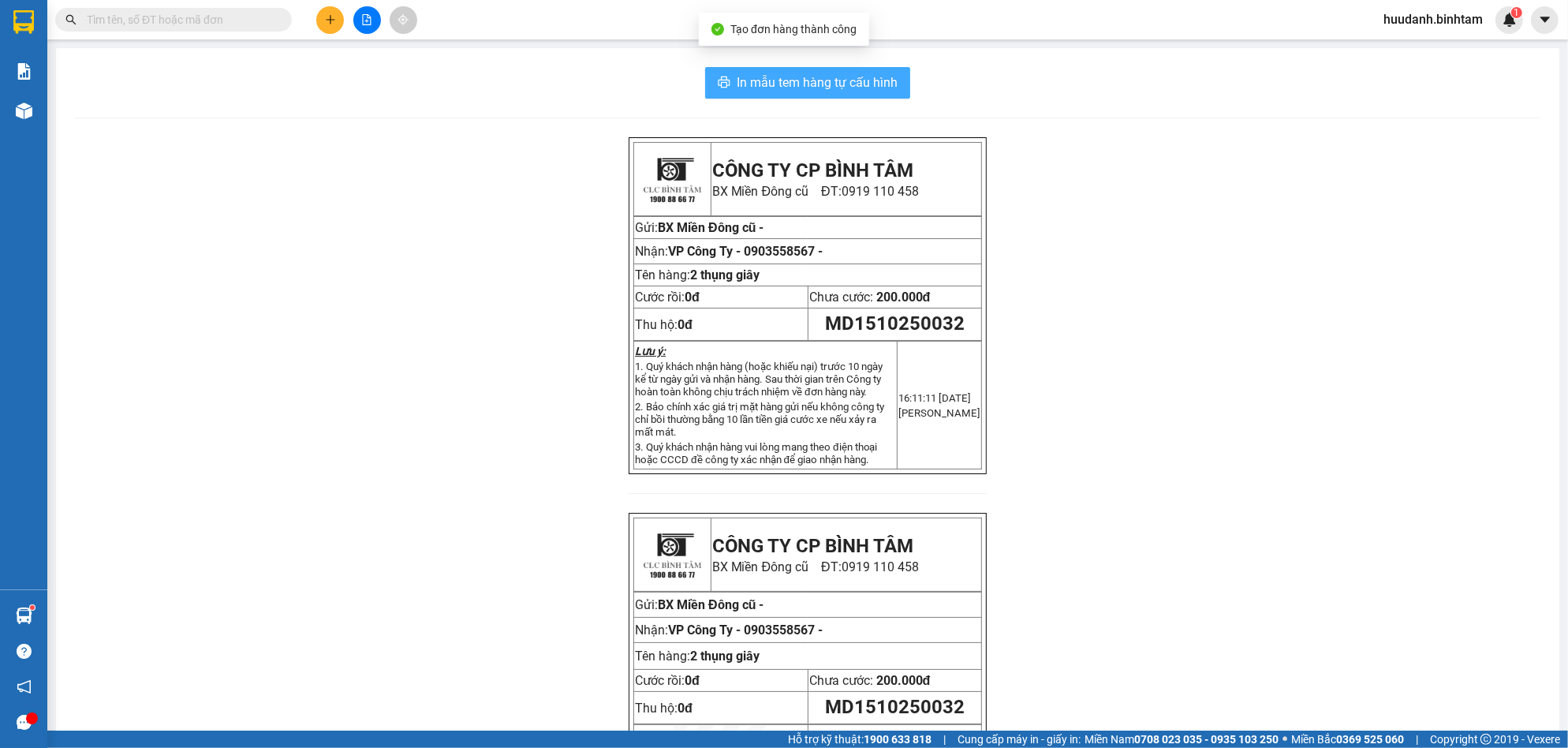
click at [823, 68] on button "In mẫu tem hàng tự cấu hình" at bounding box center [807, 82] width 205 height 31
click at [328, 22] on icon "plus" at bounding box center [331, 20] width 11 height 11
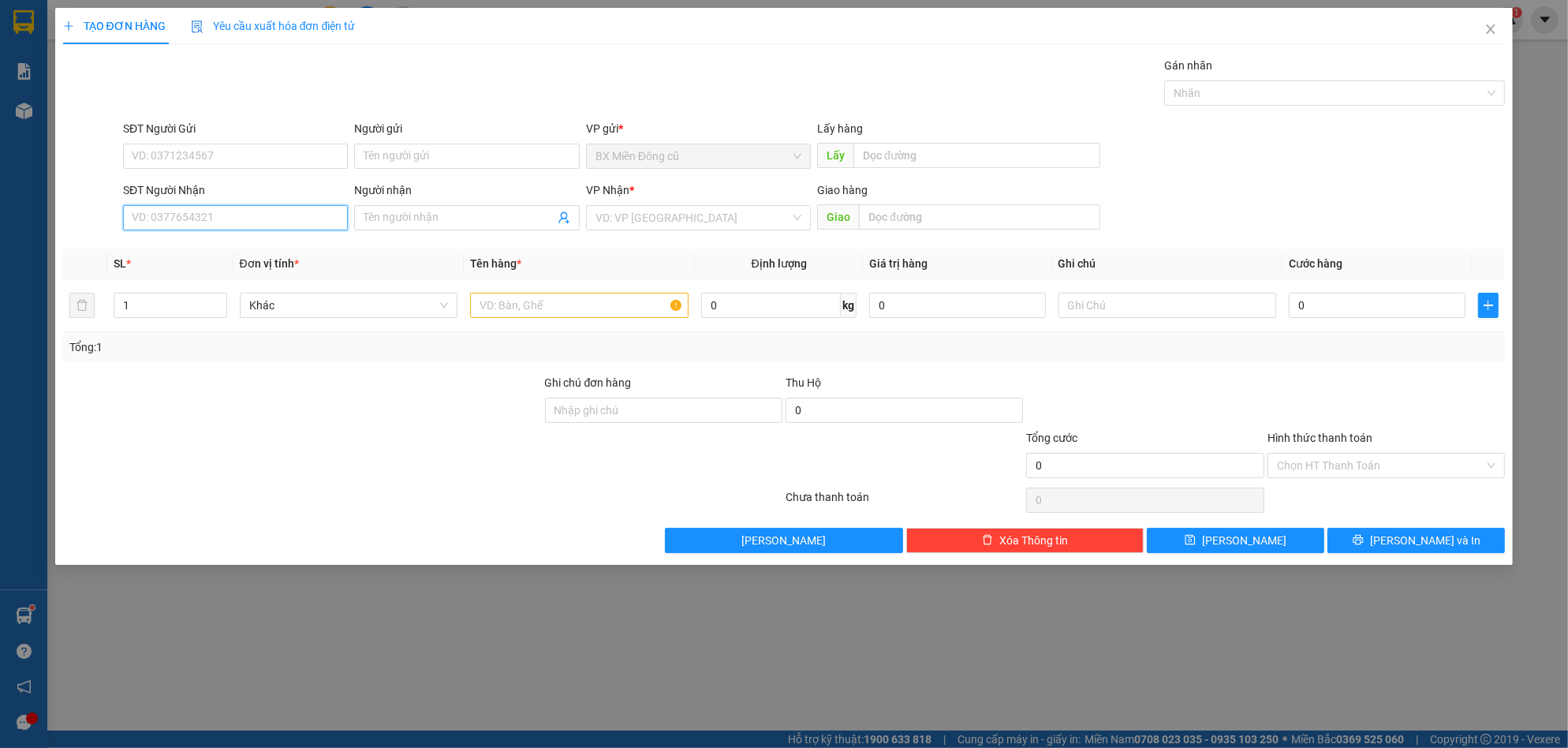
click at [294, 215] on input "SĐT Người Nhận" at bounding box center [235, 217] width 225 height 25
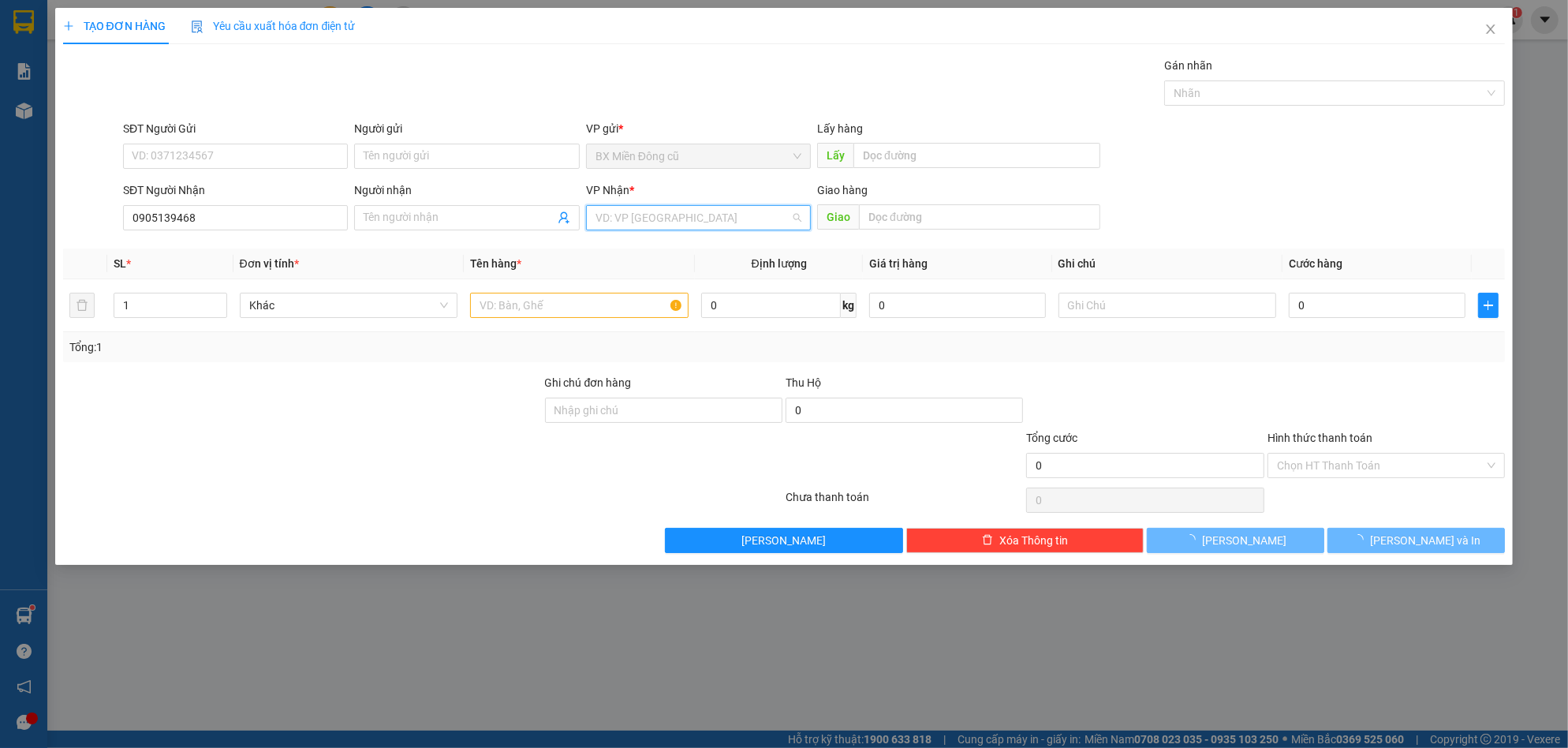
click at [607, 216] on input "search" at bounding box center [692, 217] width 195 height 23
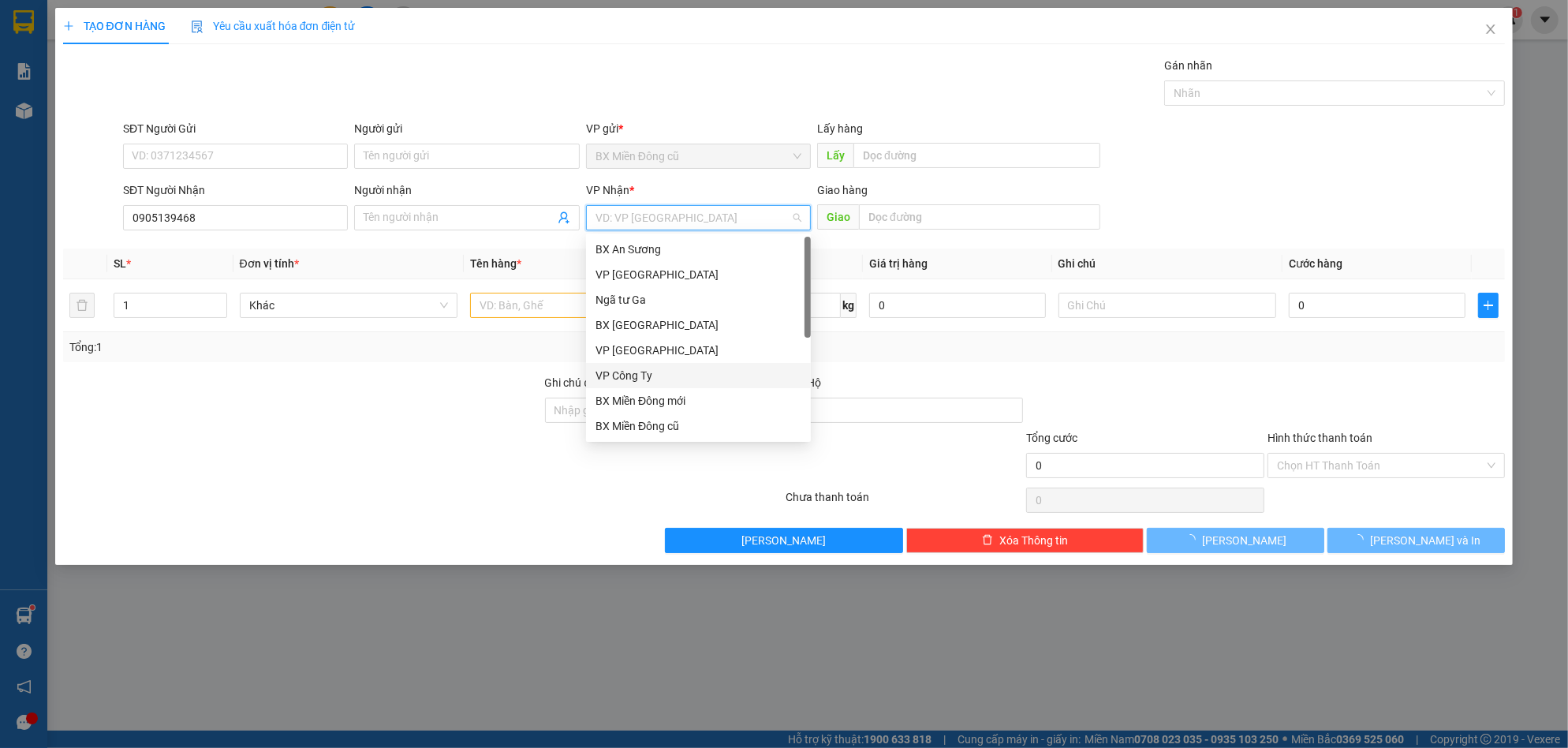
click at [620, 374] on div "VP Công Ty" at bounding box center [698, 376] width 206 height 18
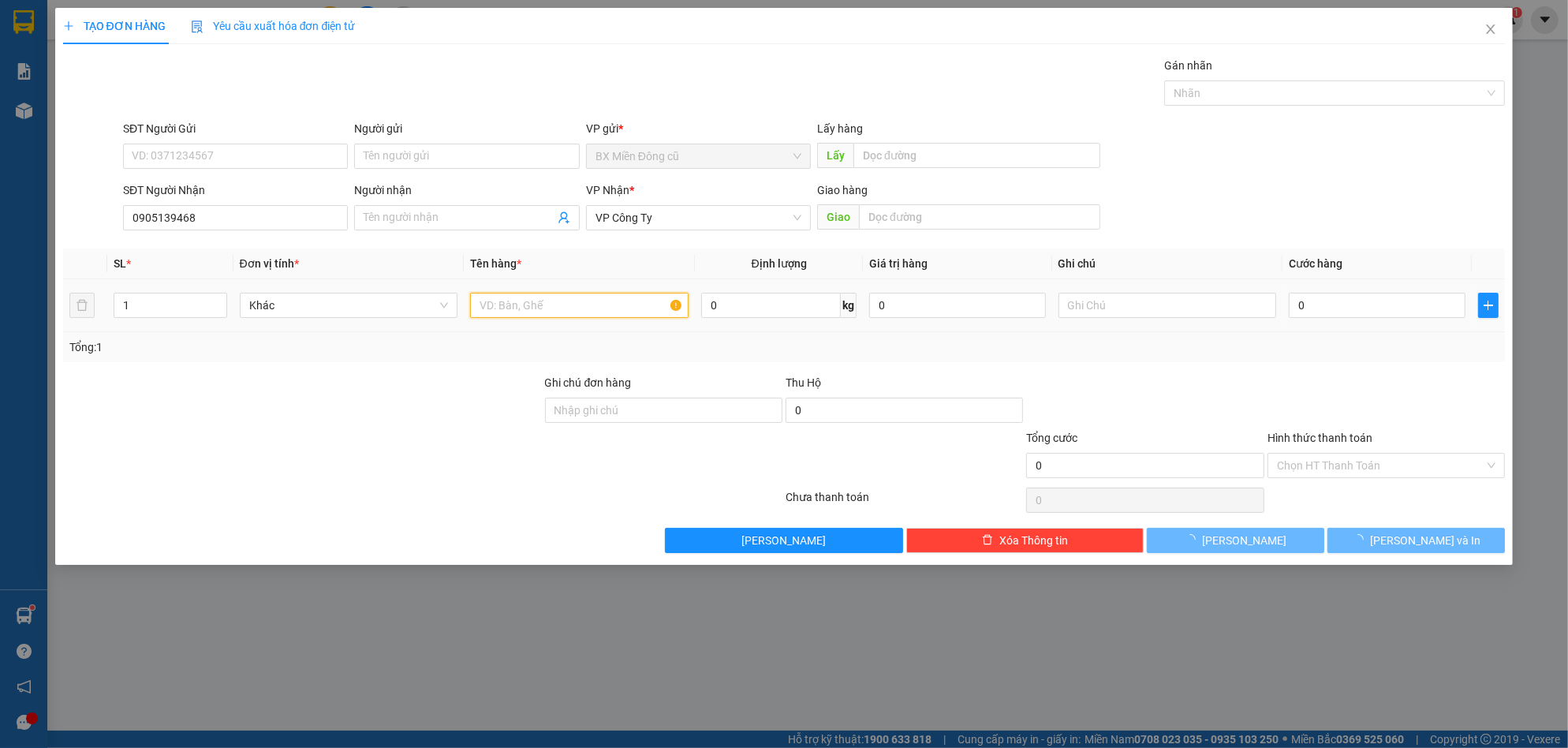
click at [558, 303] on input "text" at bounding box center [579, 305] width 218 height 25
paste input "ê"
paste input "ệ"
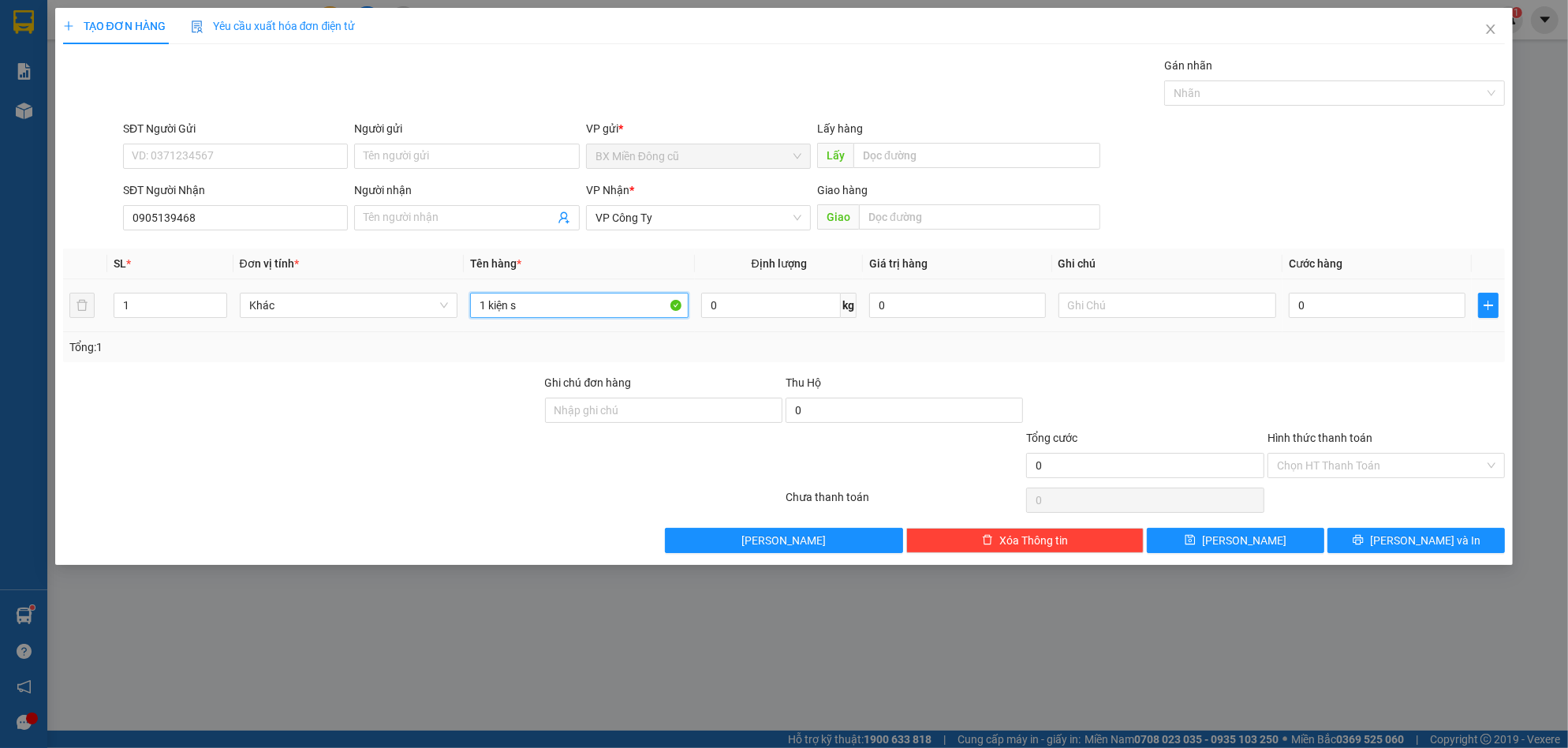
paste input "ă"
click at [1375, 309] on input "0" at bounding box center [1377, 305] width 177 height 25
click at [1427, 533] on span "[PERSON_NAME] và In" at bounding box center [1425, 541] width 110 height 18
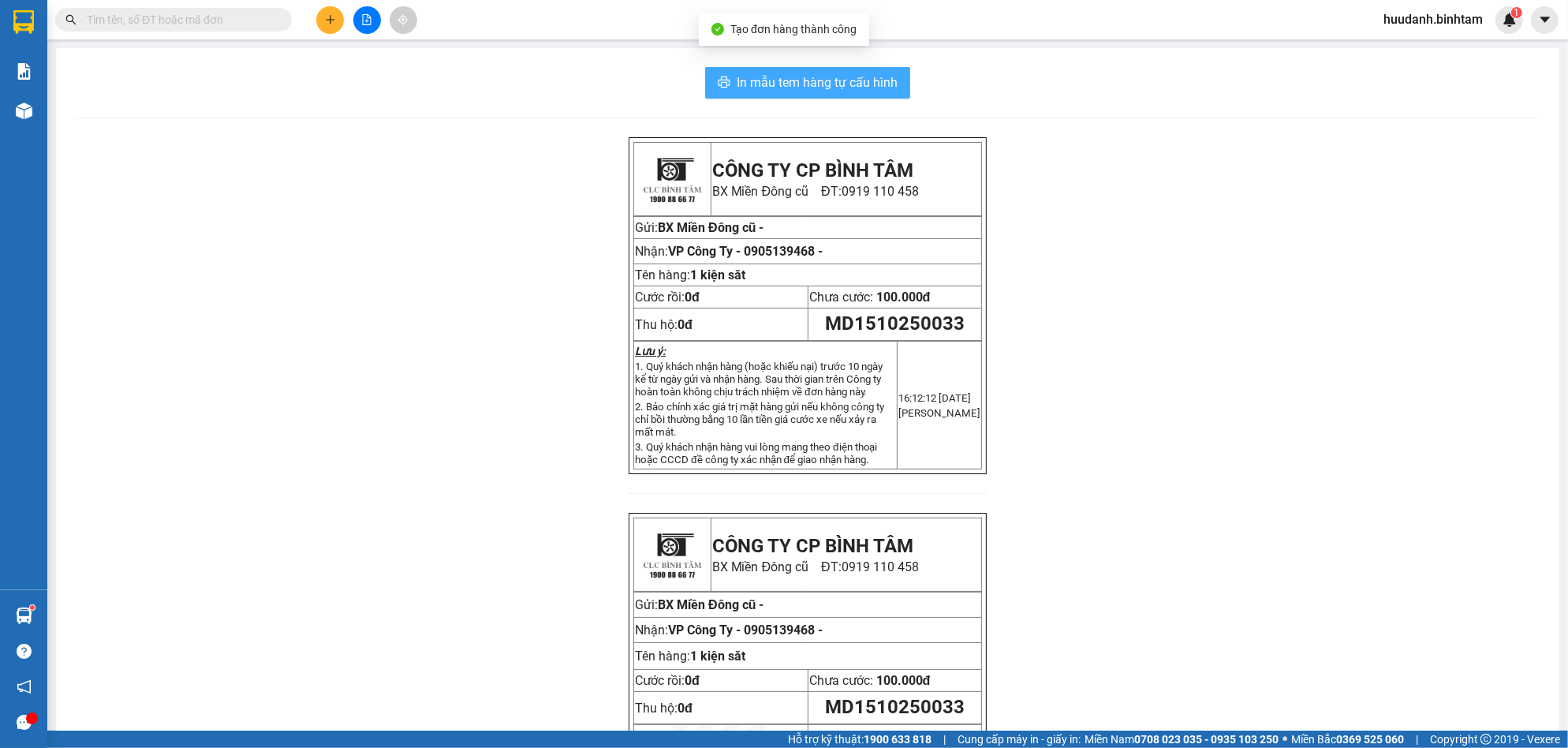
click at [860, 88] on span "In mẫu tem hàng tự cấu hình" at bounding box center [817, 82] width 161 height 20
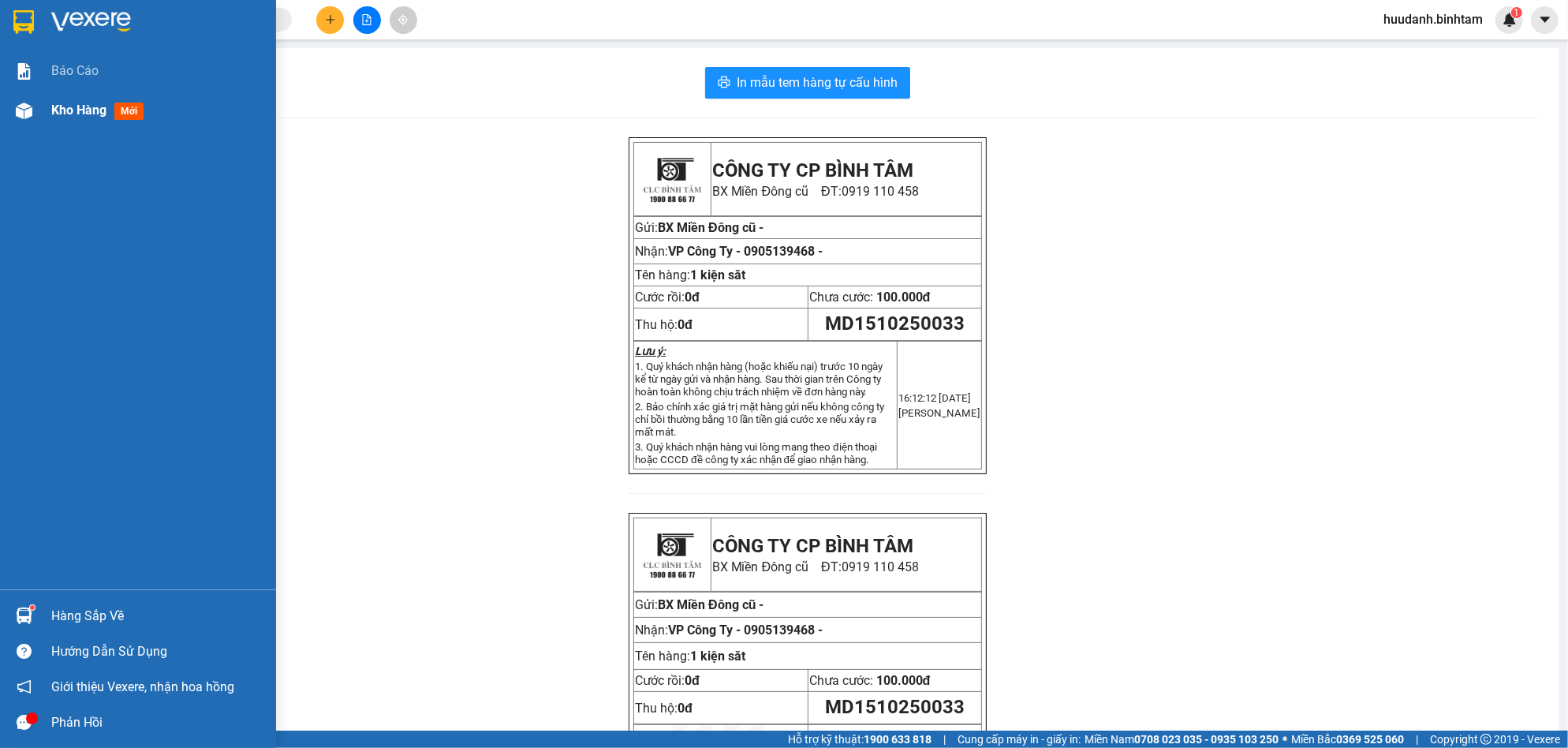
click at [79, 112] on span "Kho hàng" at bounding box center [79, 110] width 55 height 15
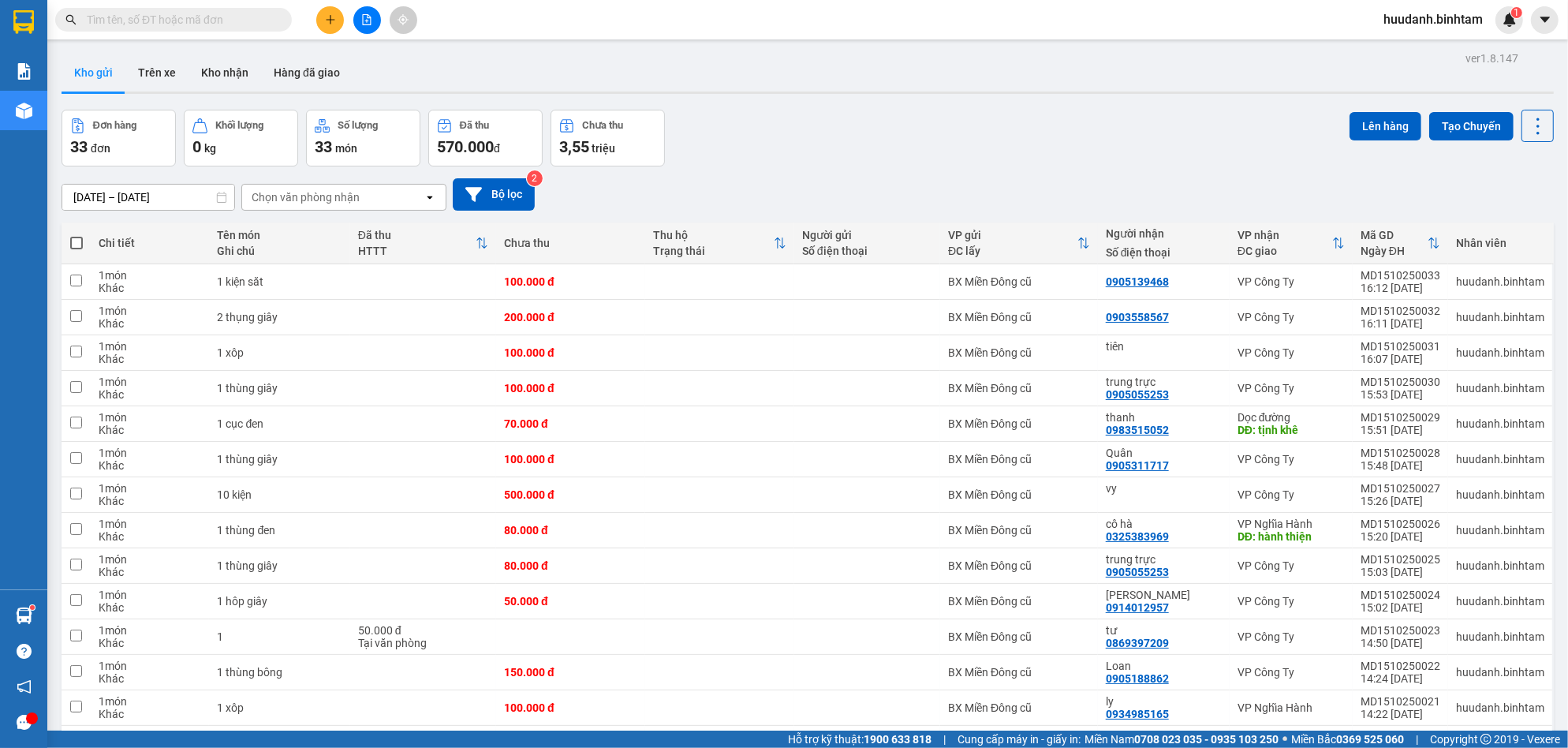
click at [72, 237] on span at bounding box center [76, 243] width 13 height 13
click at [76, 235] on input "checkbox" at bounding box center [76, 235] width 0 height 0
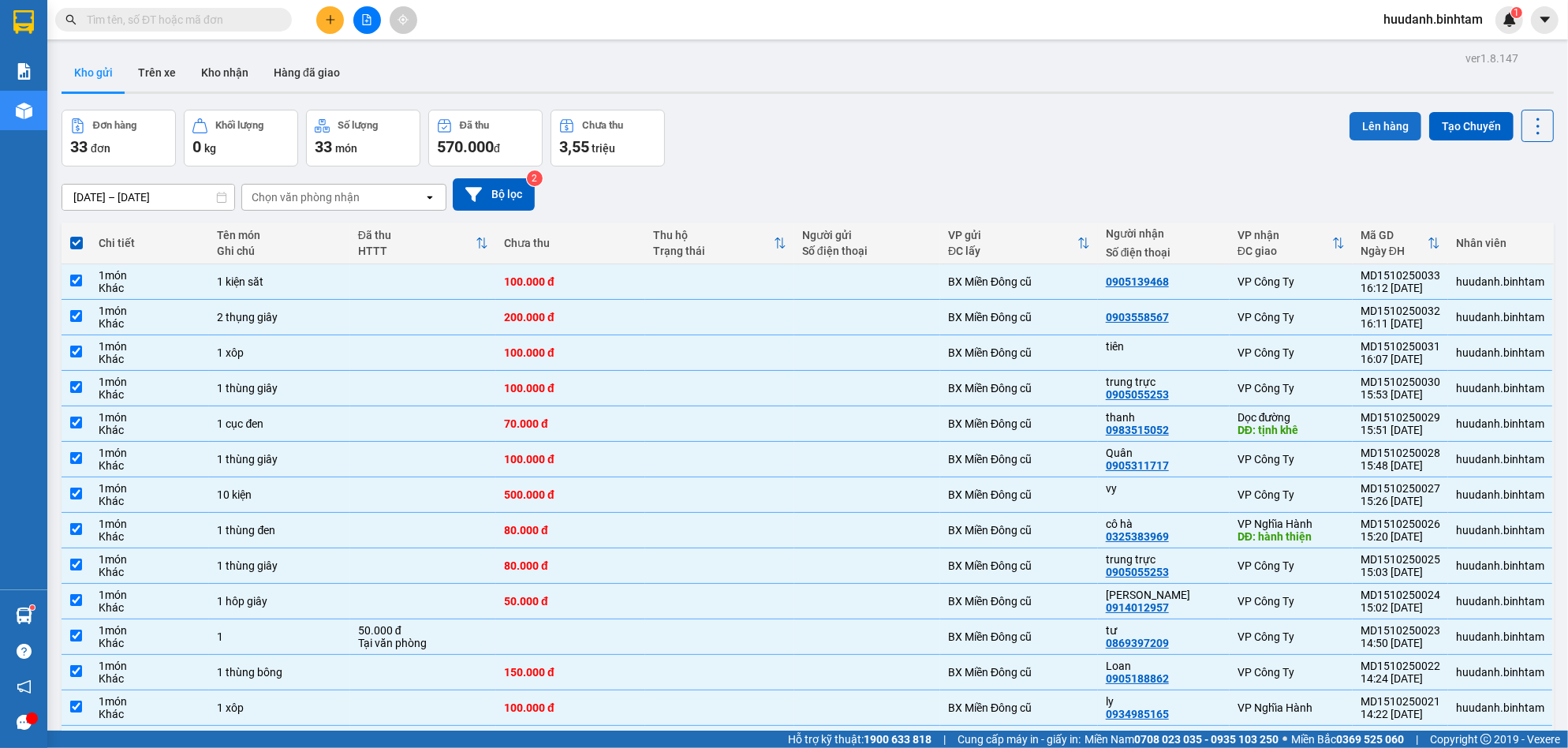
click at [1366, 124] on button "Lên hàng" at bounding box center [1385, 125] width 71 height 28
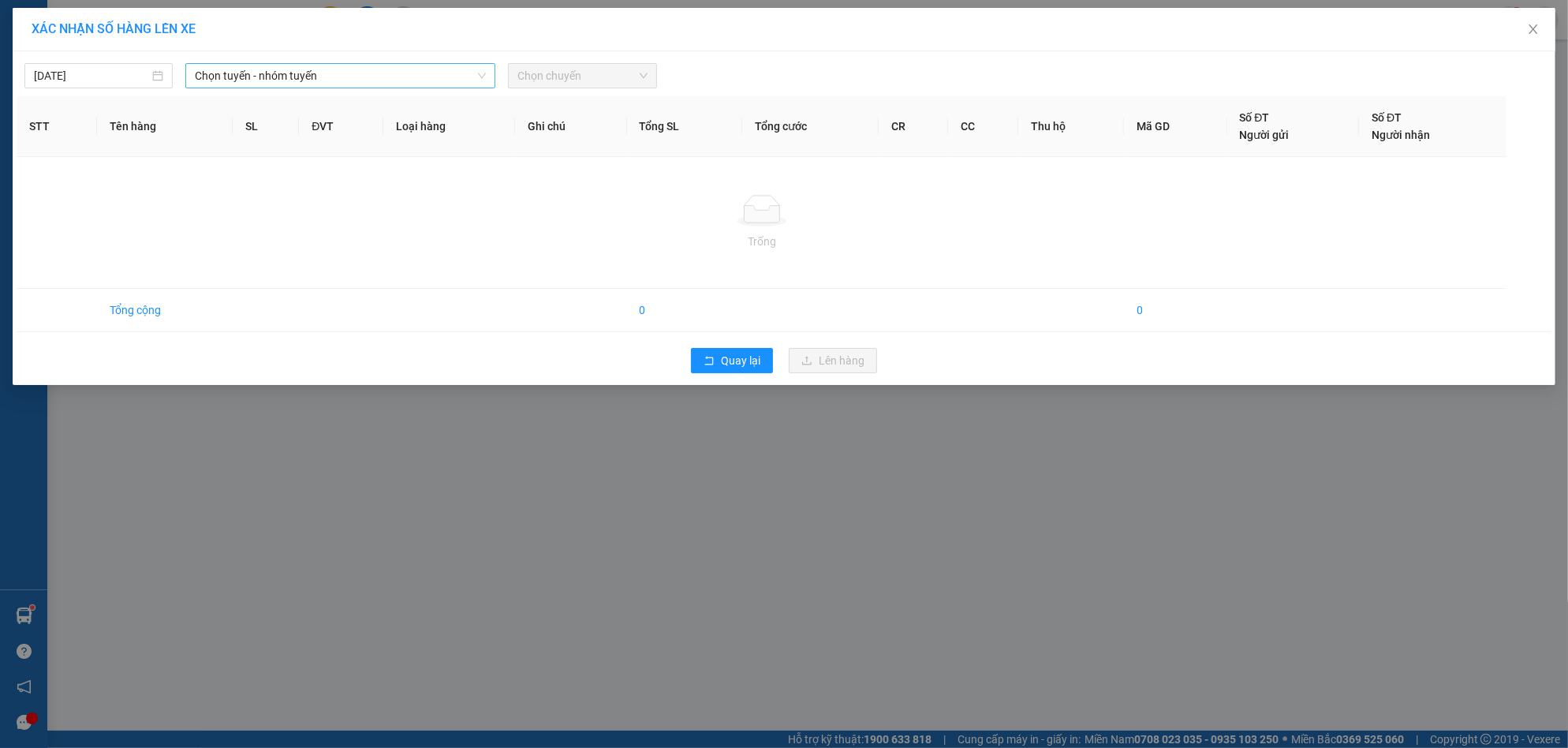
click at [396, 64] on span "Chọn tuyến - nhóm tuyến" at bounding box center [341, 76] width 291 height 23
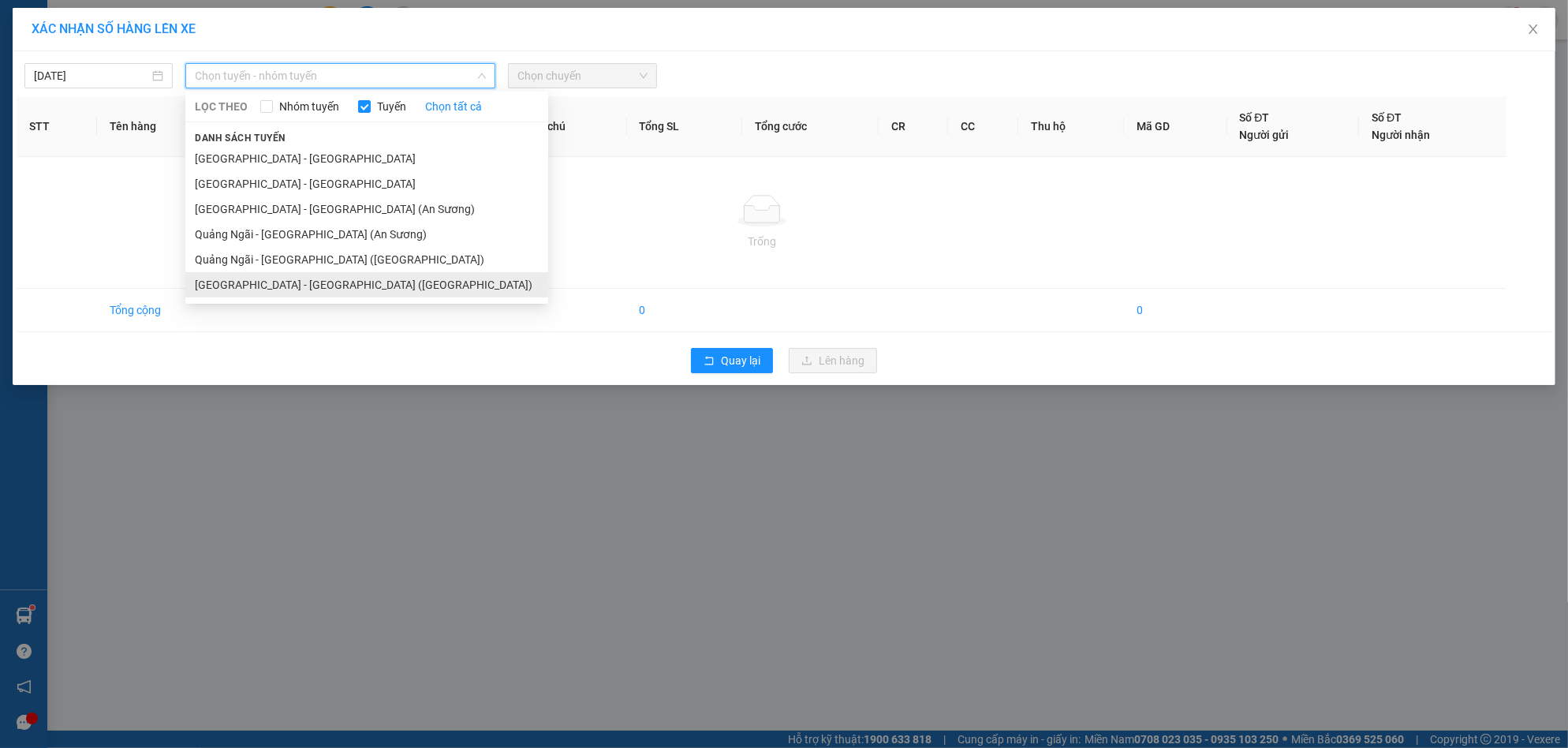
click at [306, 284] on li "[GEOGRAPHIC_DATA] - [GEOGRAPHIC_DATA] ([GEOGRAPHIC_DATA])" at bounding box center [367, 284] width 363 height 25
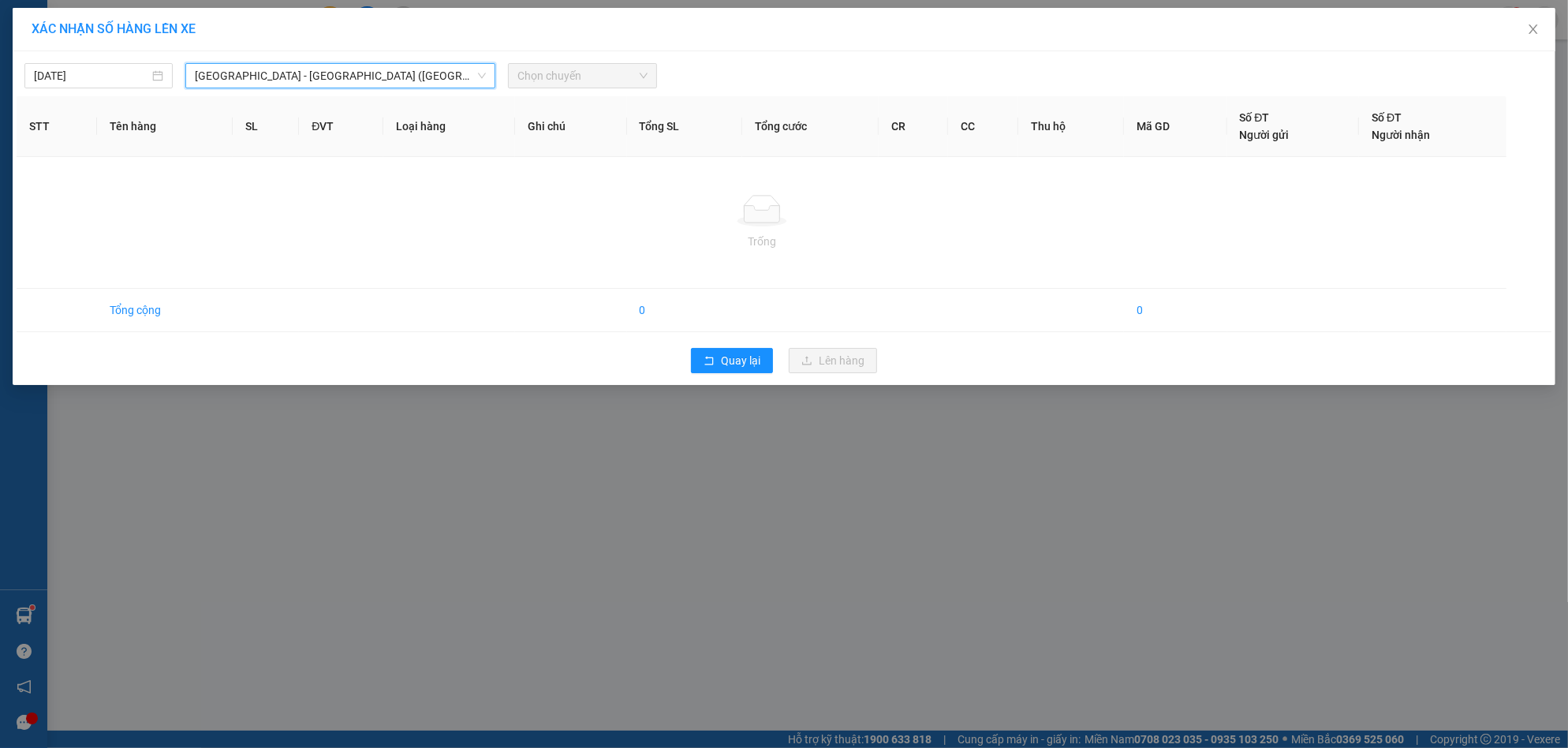
click at [583, 74] on span "Chọn chuyến" at bounding box center [582, 76] width 129 height 23
click at [370, 67] on span "[GEOGRAPHIC_DATA] - [GEOGRAPHIC_DATA] ([GEOGRAPHIC_DATA])" at bounding box center [341, 76] width 291 height 23
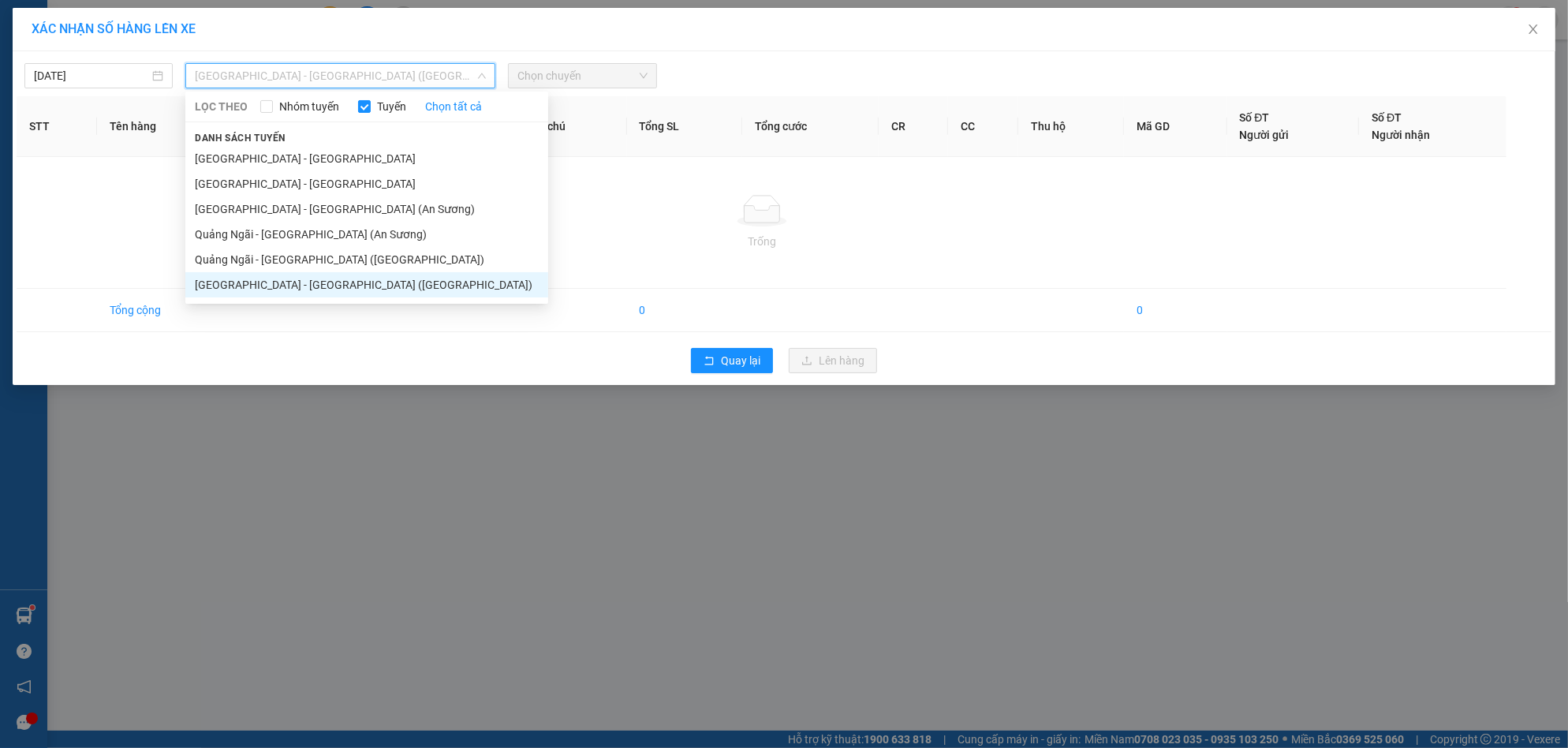
click at [292, 275] on li "[GEOGRAPHIC_DATA] - [GEOGRAPHIC_DATA] ([GEOGRAPHIC_DATA])" at bounding box center [367, 284] width 363 height 25
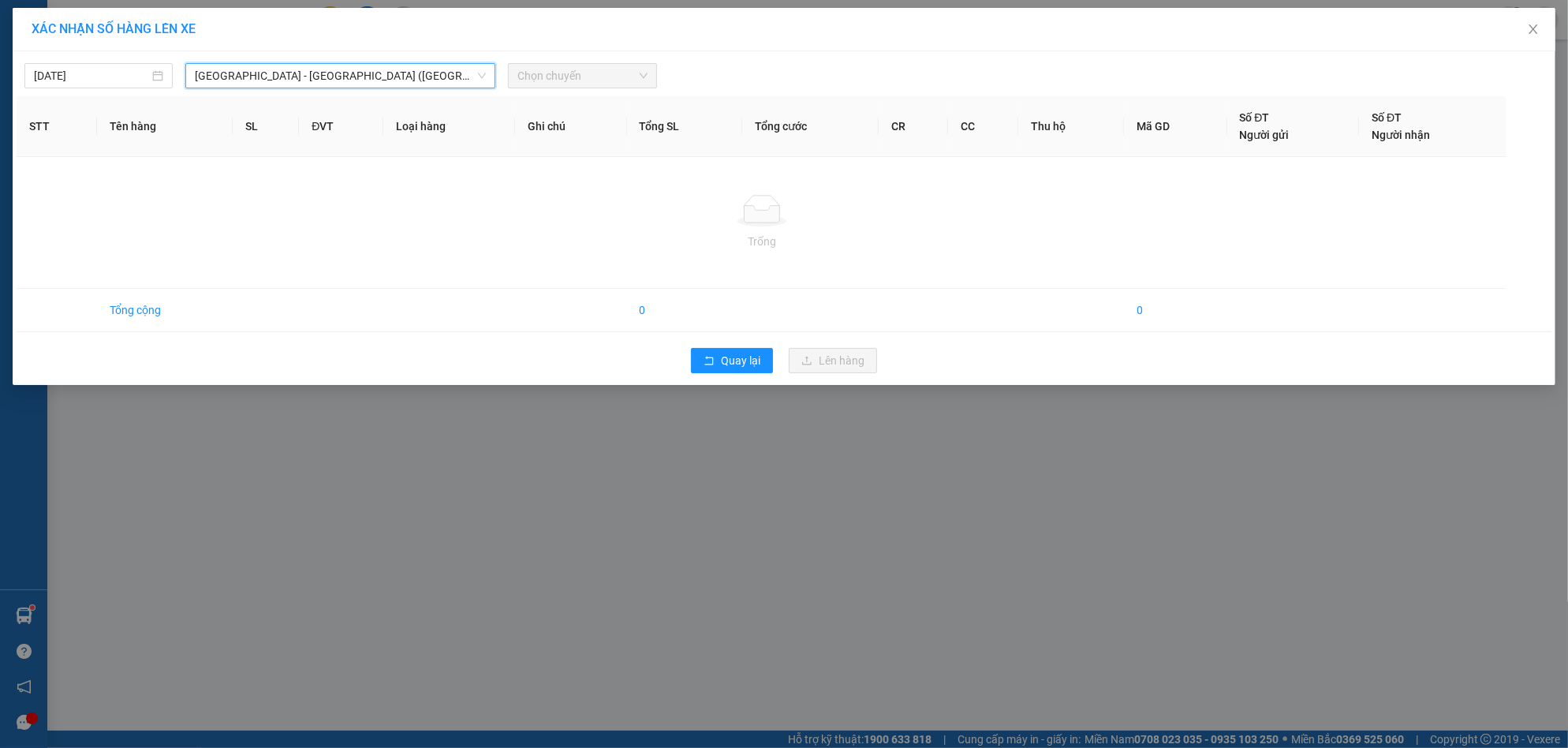
click at [563, 61] on div "[DATE] [GEOGRAPHIC_DATA] - [GEOGRAPHIC_DATA] ([GEOGRAPHIC_DATA]) [GEOGRAPHIC_DA…" at bounding box center [784, 72] width 1535 height 33
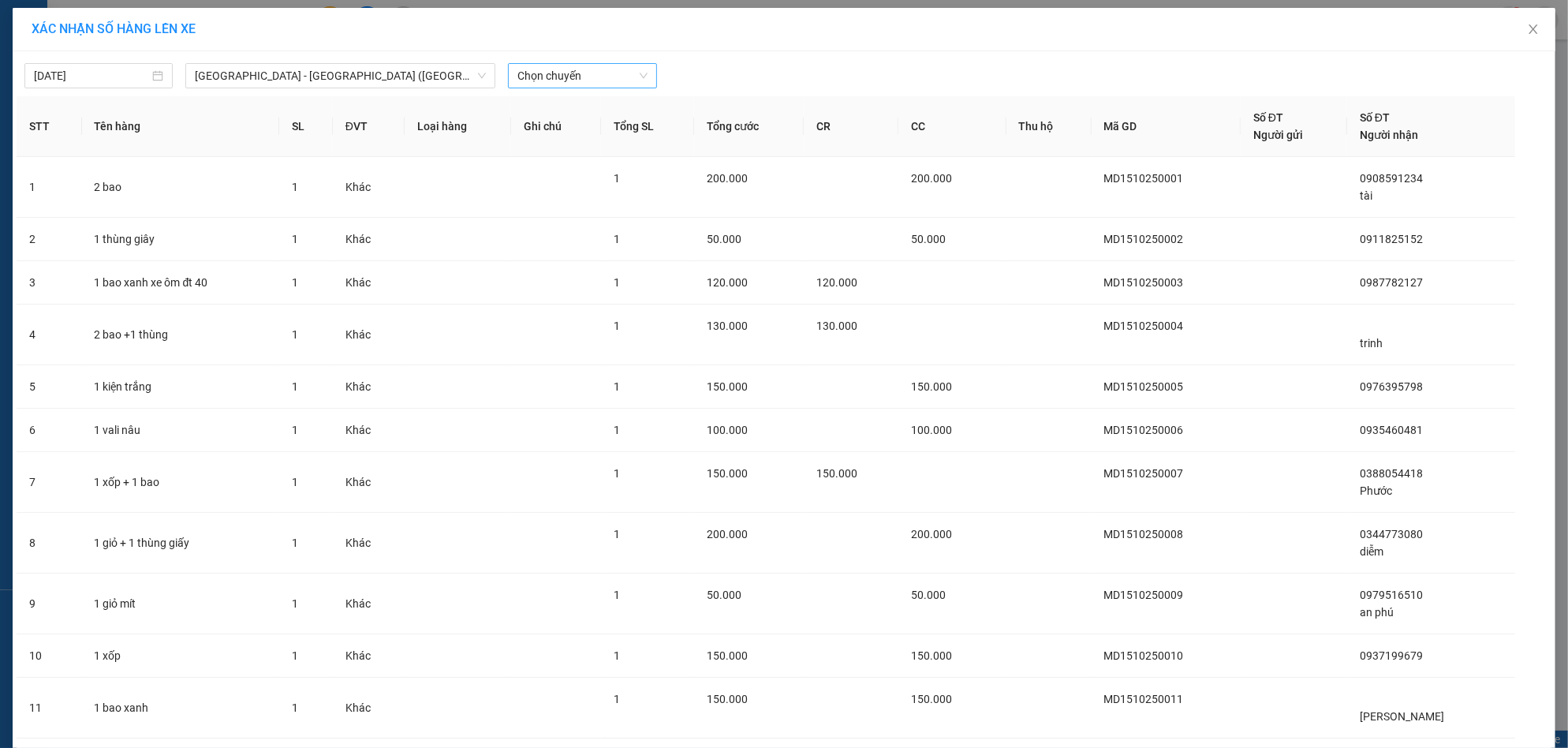
click at [564, 83] on span "Chọn chuyến" at bounding box center [582, 76] width 129 height 23
click at [590, 156] on div "17:30 (TC) - 76E-004.76" at bounding box center [571, 158] width 123 height 18
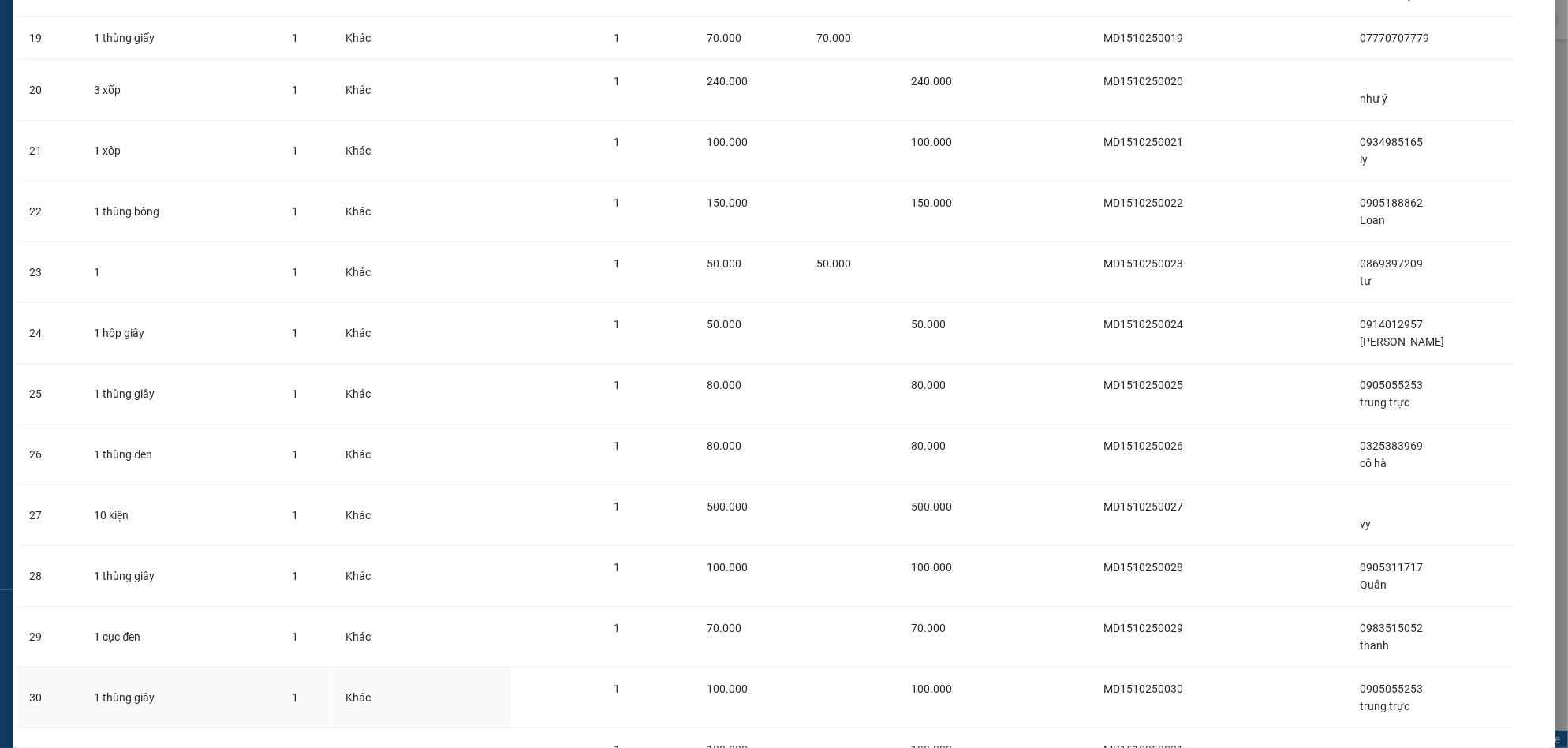
scroll to position [1401, 0]
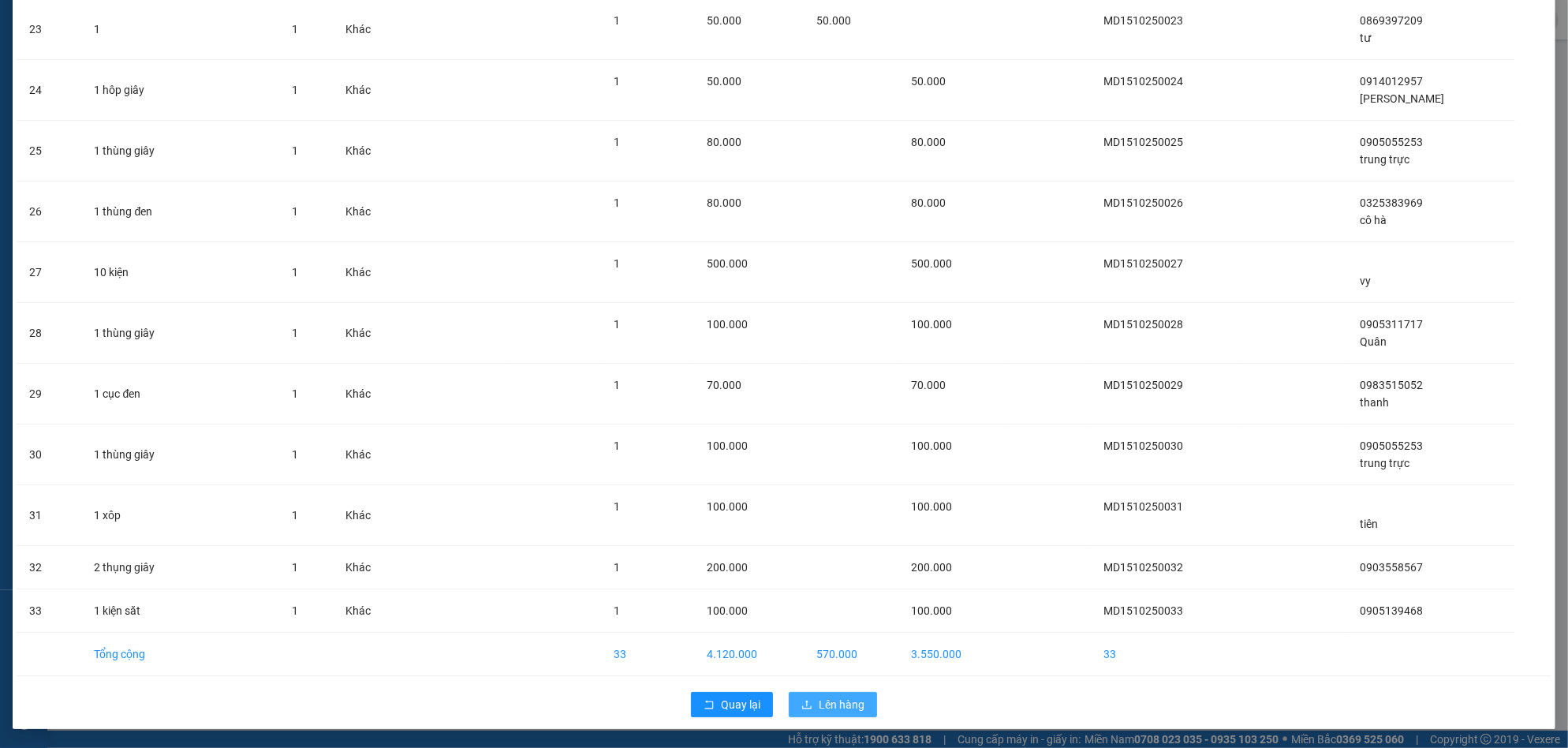
click at [831, 704] on span "Lên hàng" at bounding box center [841, 705] width 46 height 18
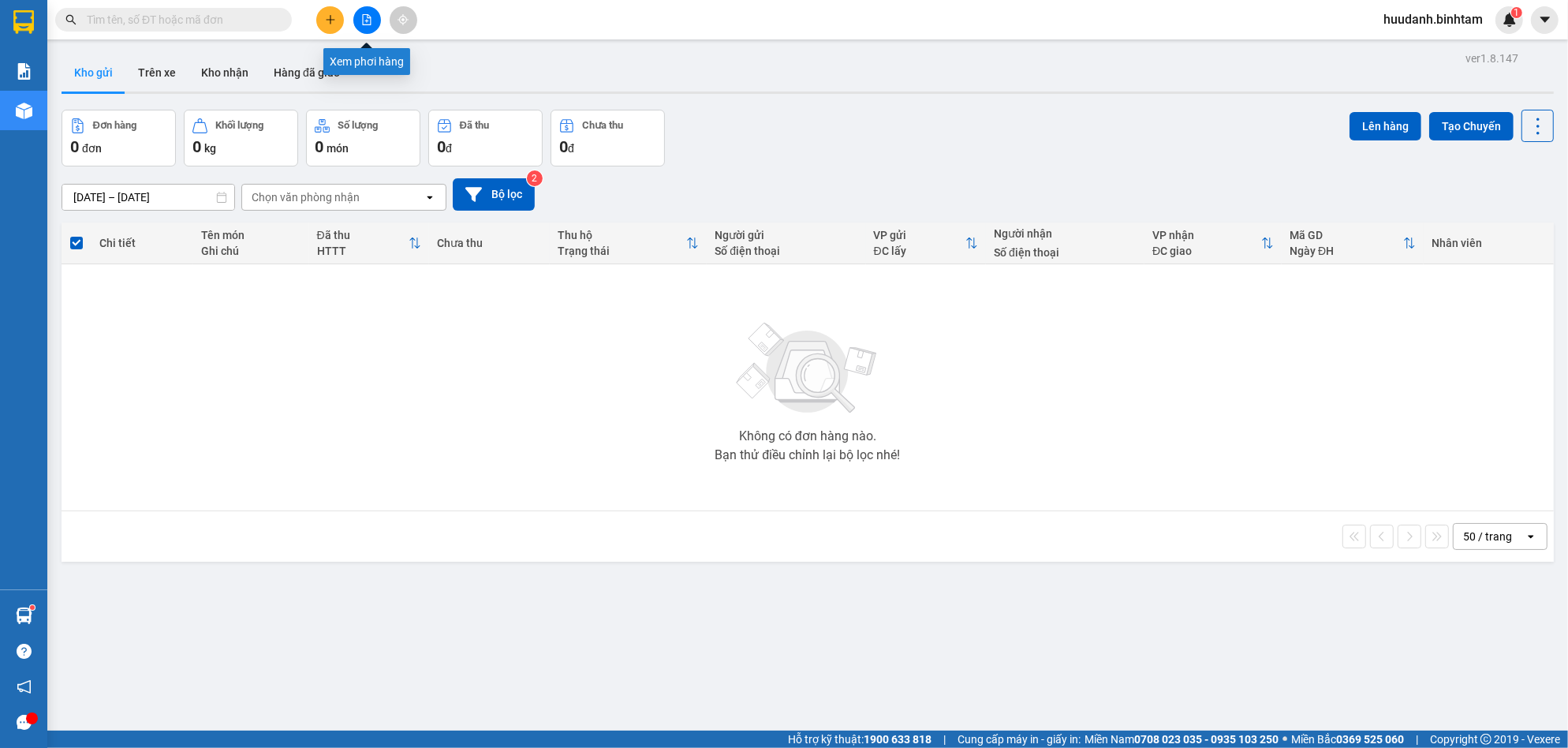
click at [361, 22] on icon "file-add" at bounding box center [367, 20] width 11 height 11
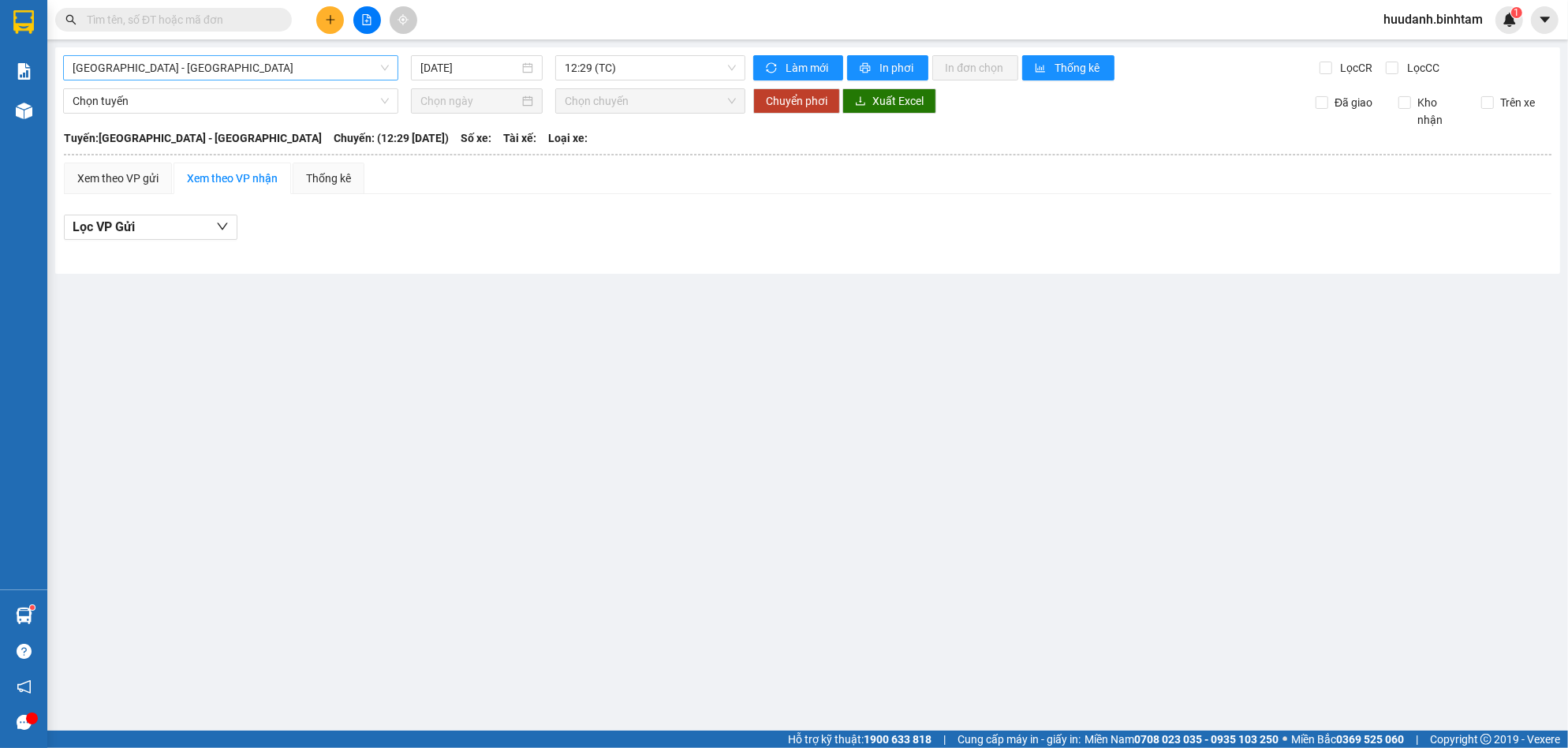
click at [274, 65] on span "[GEOGRAPHIC_DATA] - [GEOGRAPHIC_DATA]" at bounding box center [231, 67] width 316 height 23
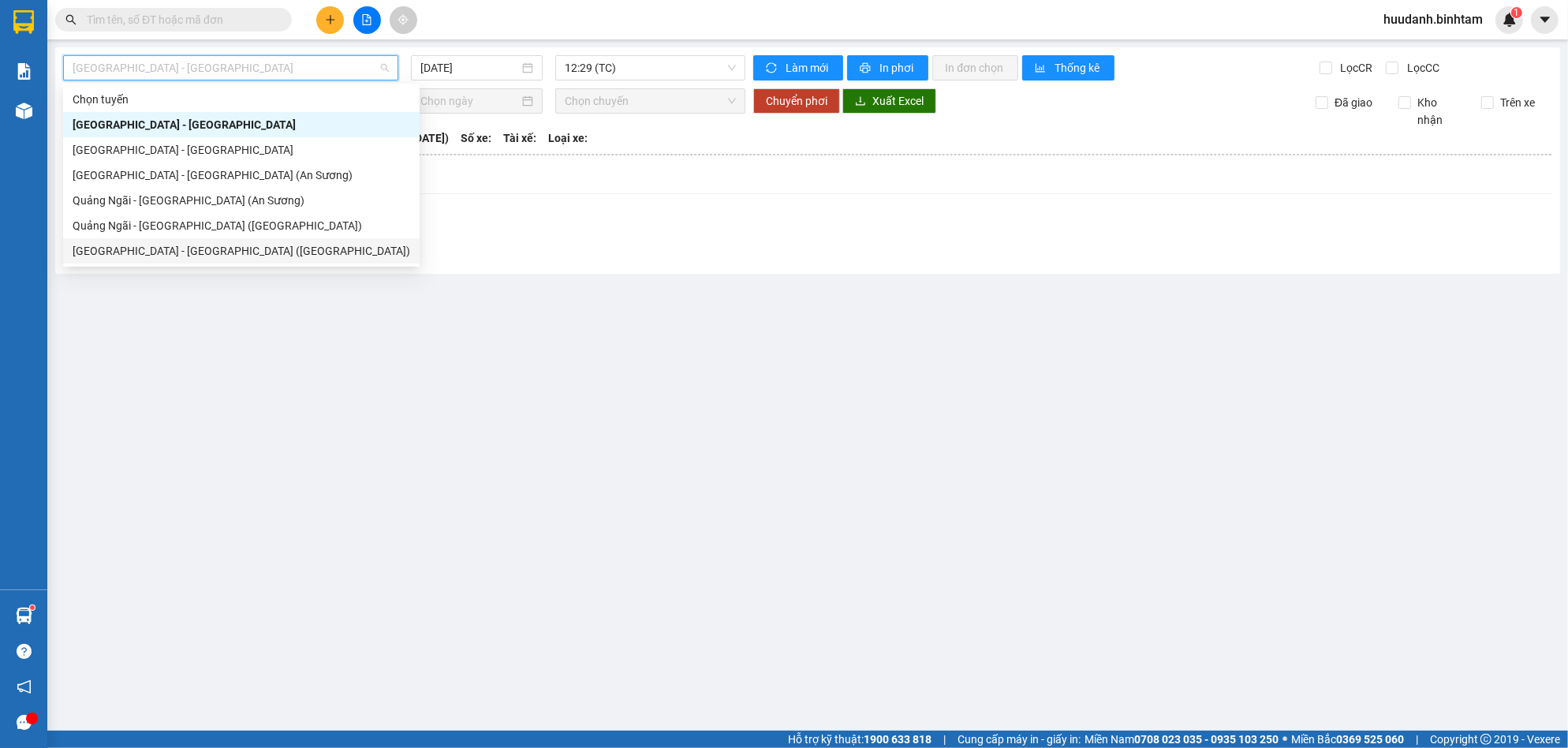
click at [177, 247] on div "[GEOGRAPHIC_DATA] - [GEOGRAPHIC_DATA] ([GEOGRAPHIC_DATA])" at bounding box center [241, 251] width 337 height 18
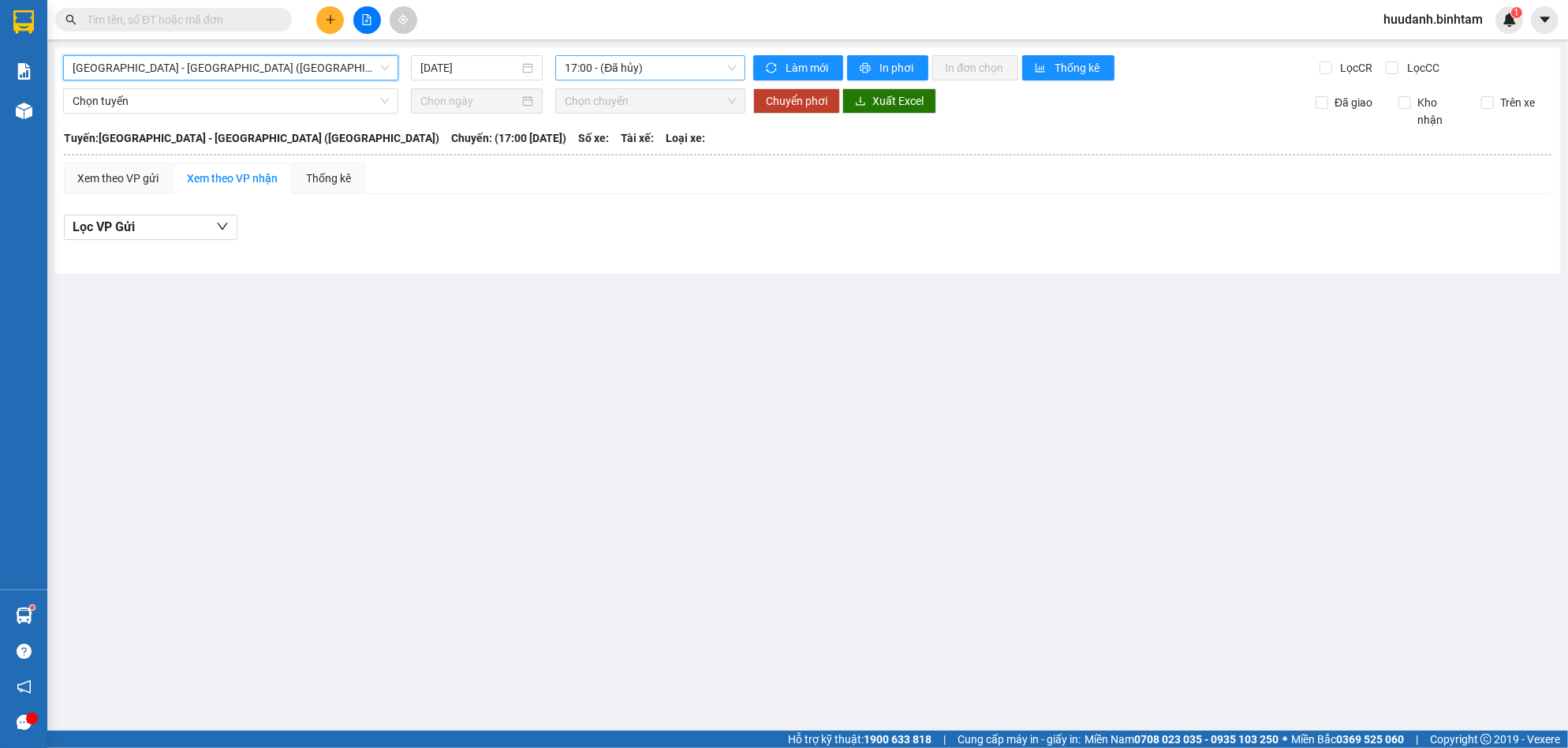
click at [663, 65] on span "17:00 - (Đã hủy)" at bounding box center [650, 67] width 171 height 23
click at [649, 146] on div "17:30 (TC) - 76E-004.76" at bounding box center [626, 150] width 123 height 18
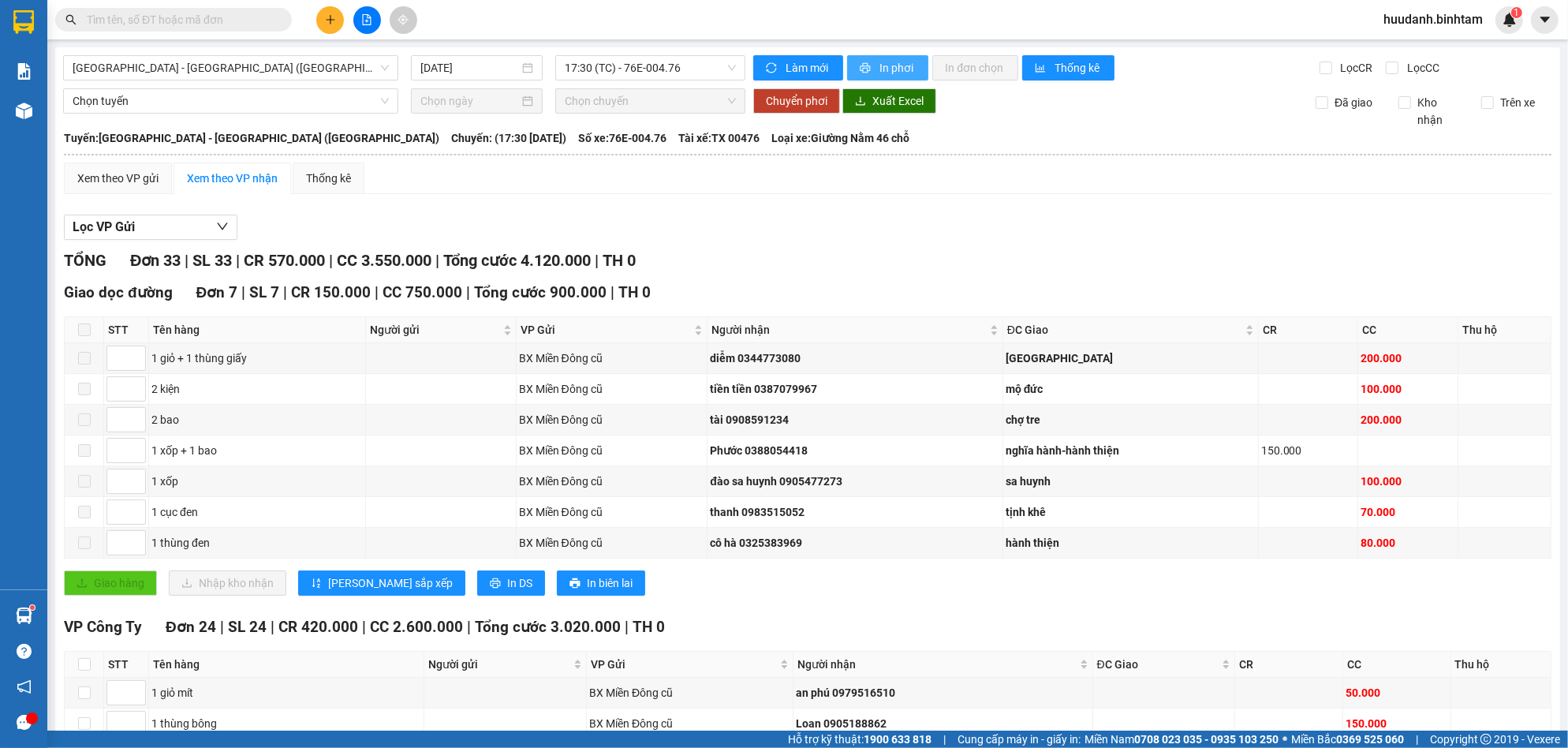
click at [884, 62] on span "In phơi" at bounding box center [897, 68] width 36 height 18
